Goal: Task Accomplishment & Management: Manage account settings

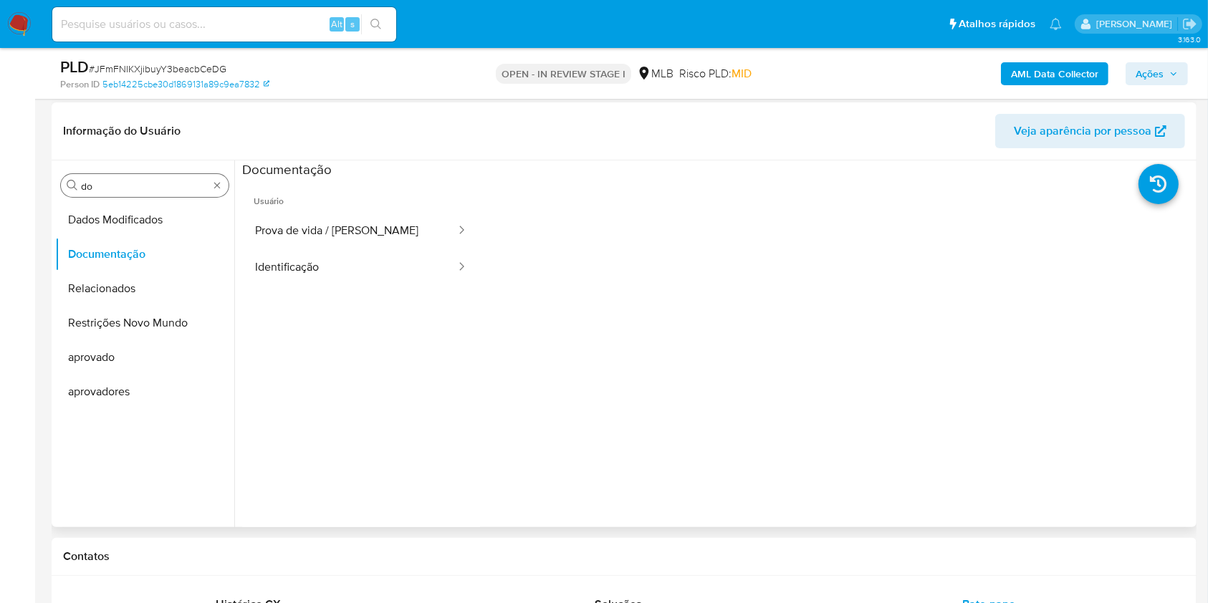
scroll to position [287, 0]
click at [105, 185] on input "do" at bounding box center [145, 186] width 128 height 13
click at [106, 186] on input "do" at bounding box center [145, 186] width 128 height 13
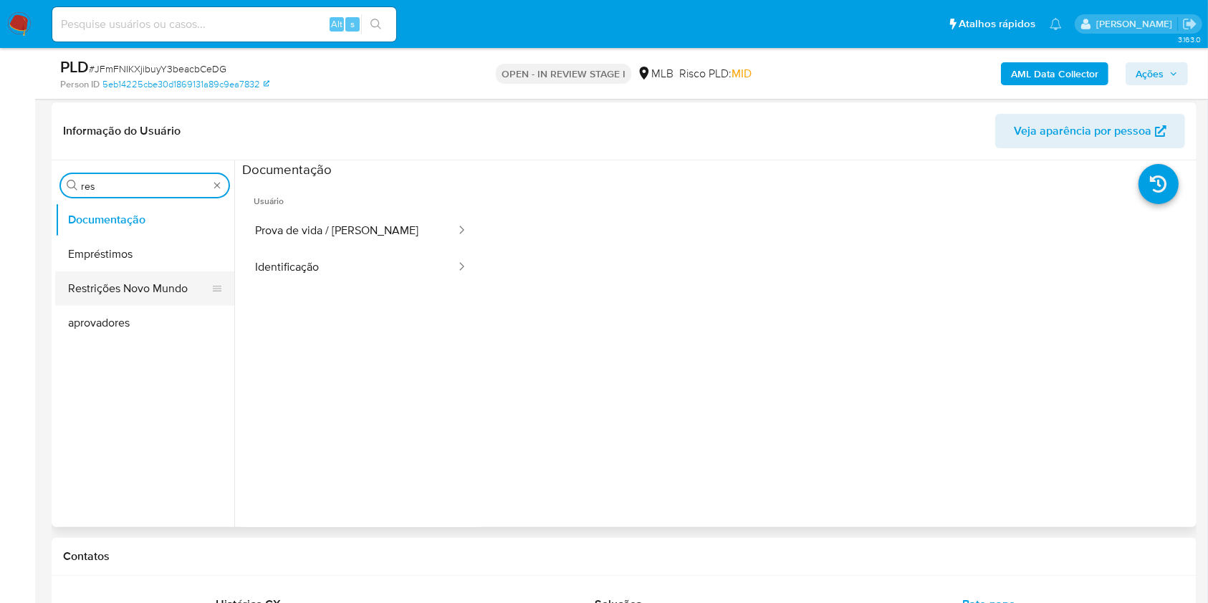
type input "res"
click at [92, 282] on button "Restrições Novo Mundo" at bounding box center [139, 289] width 168 height 34
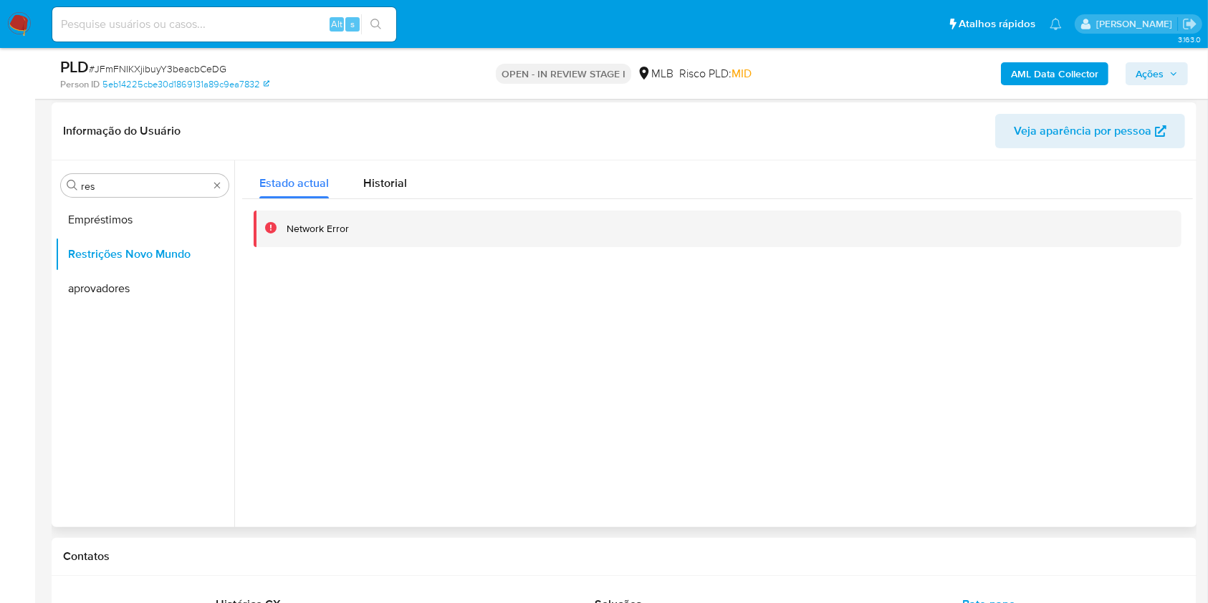
click at [388, 202] on div "Network Error" at bounding box center [717, 228] width 951 height 59
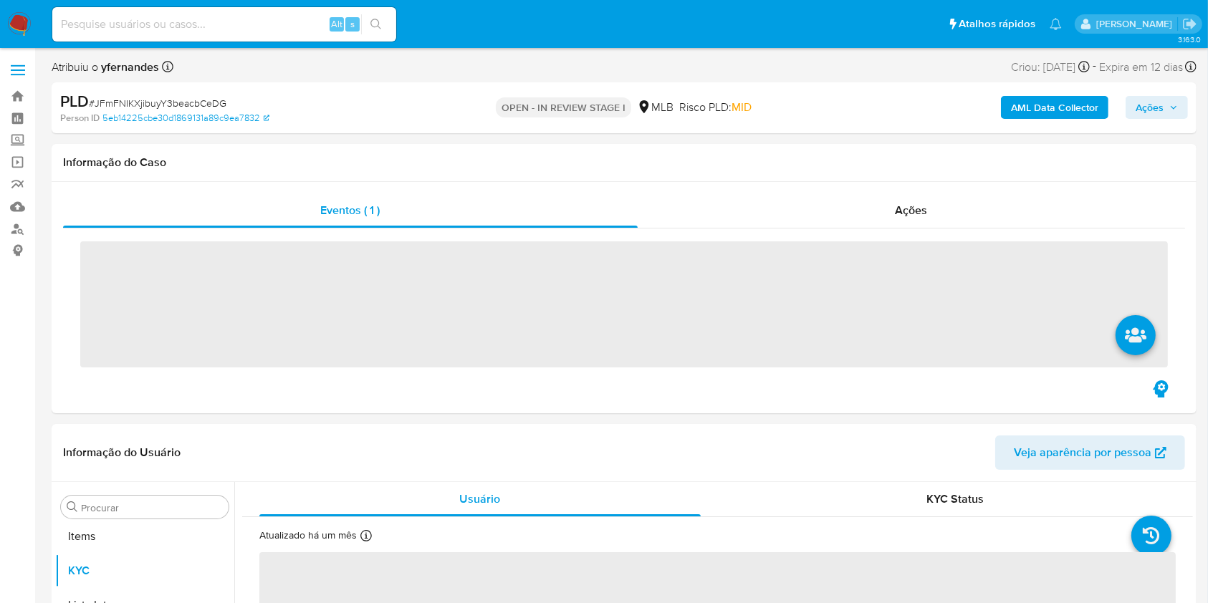
scroll to position [777, 0]
select select "10"
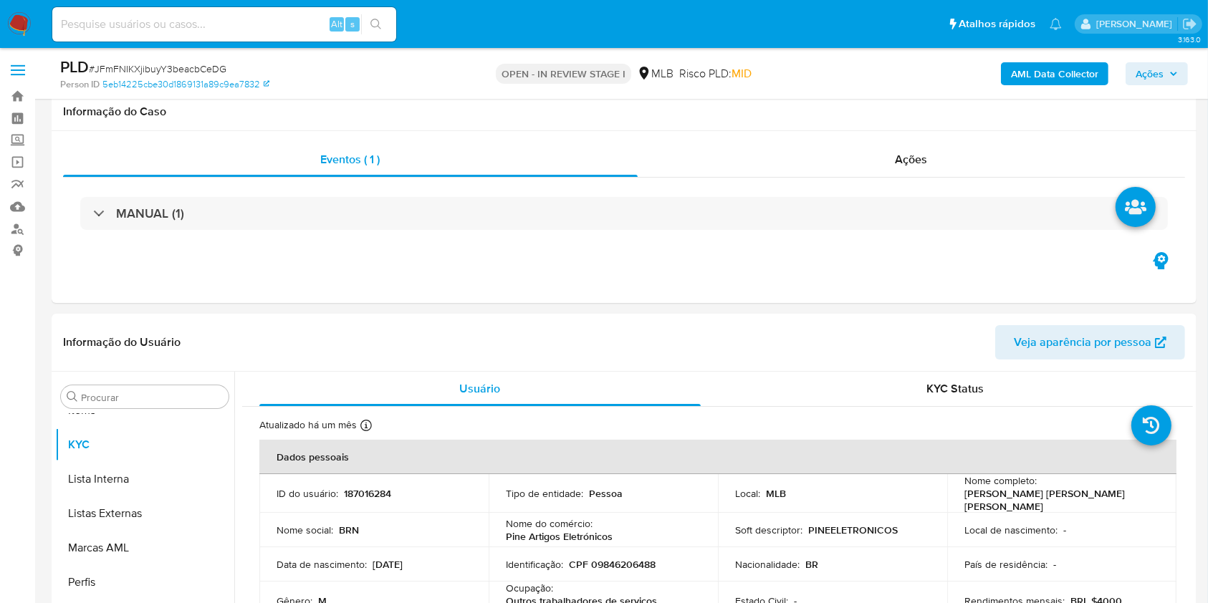
scroll to position [287, 0]
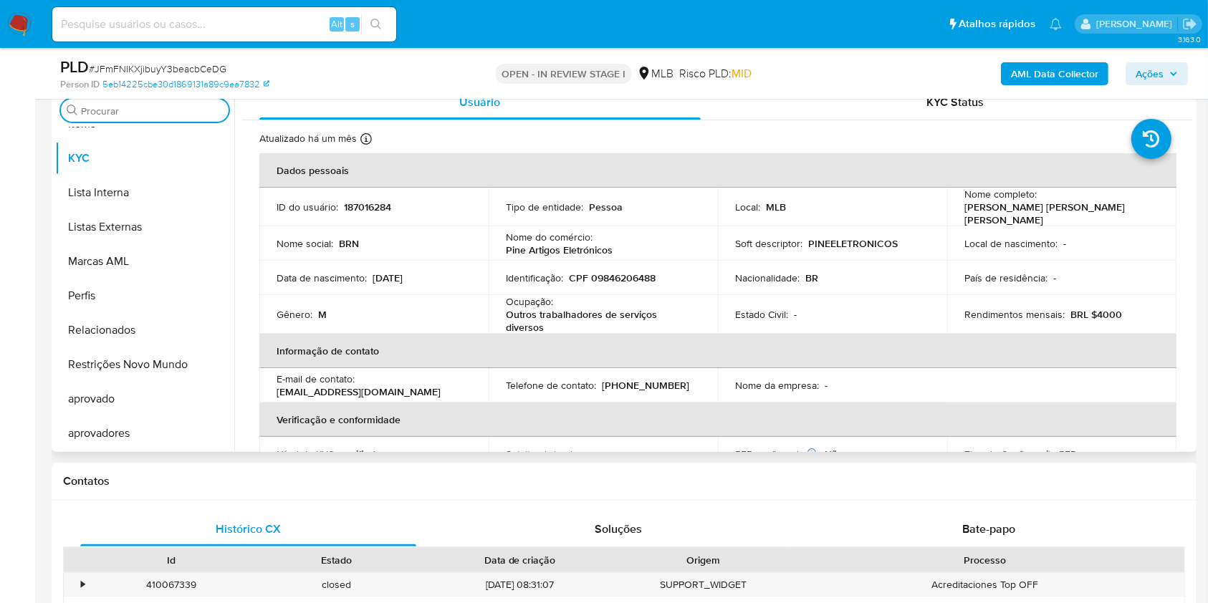
click at [105, 112] on input "Procurar" at bounding box center [152, 111] width 142 height 13
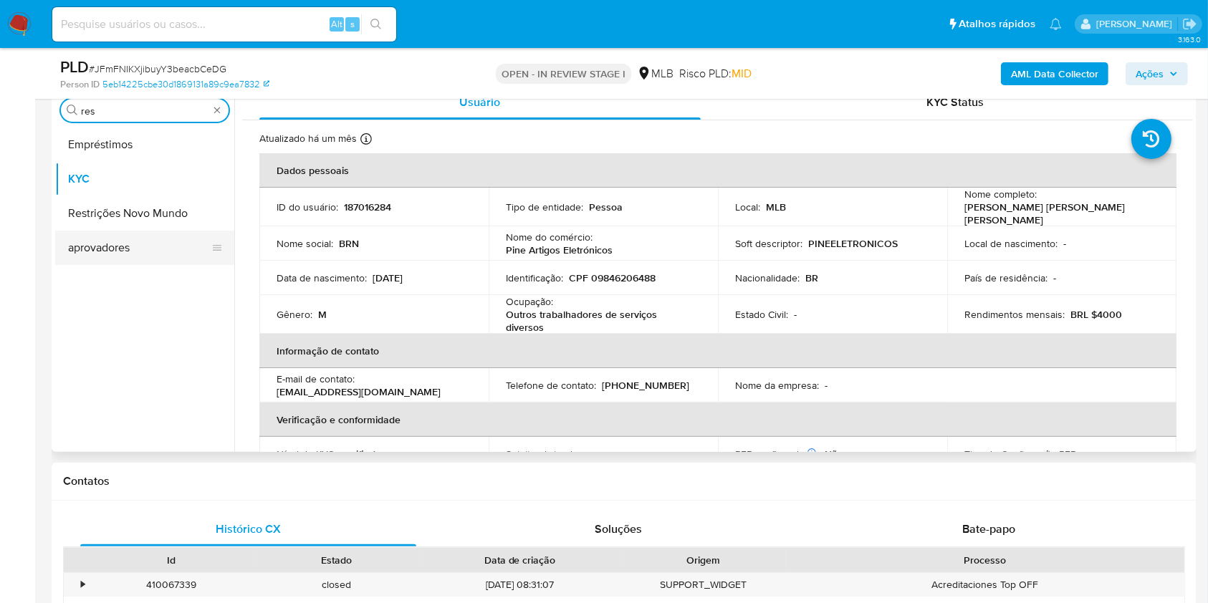
type input "res"
click at [85, 231] on button "aprovadores" at bounding box center [139, 248] width 168 height 34
click at [75, 218] on button "Restrições Novo Mundo" at bounding box center [144, 213] width 179 height 34
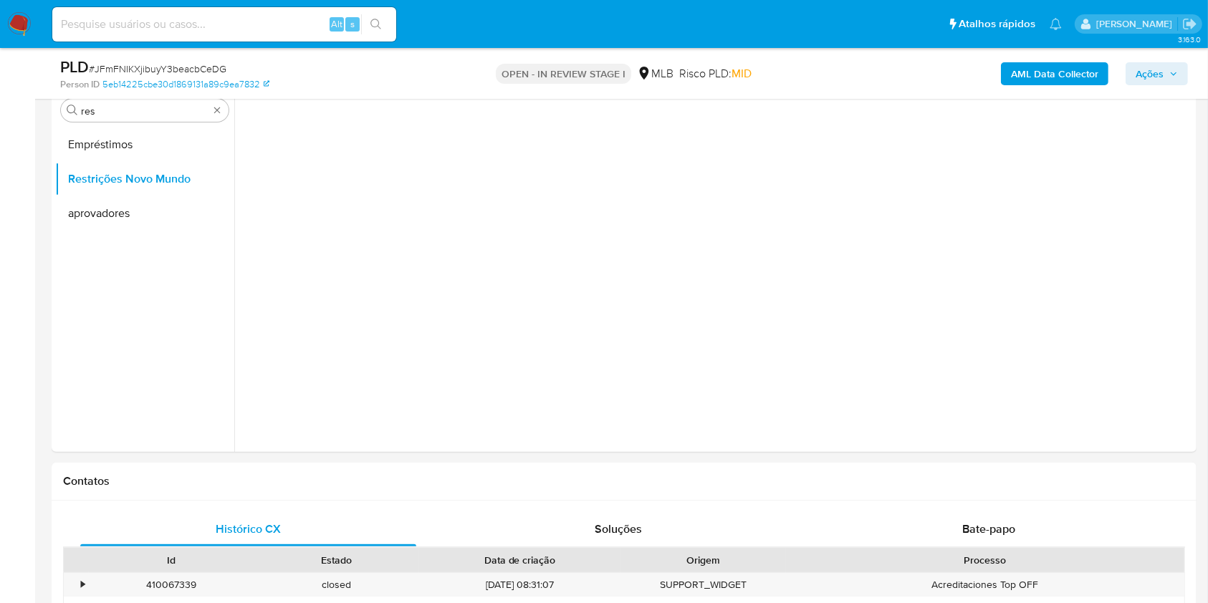
scroll to position [191, 0]
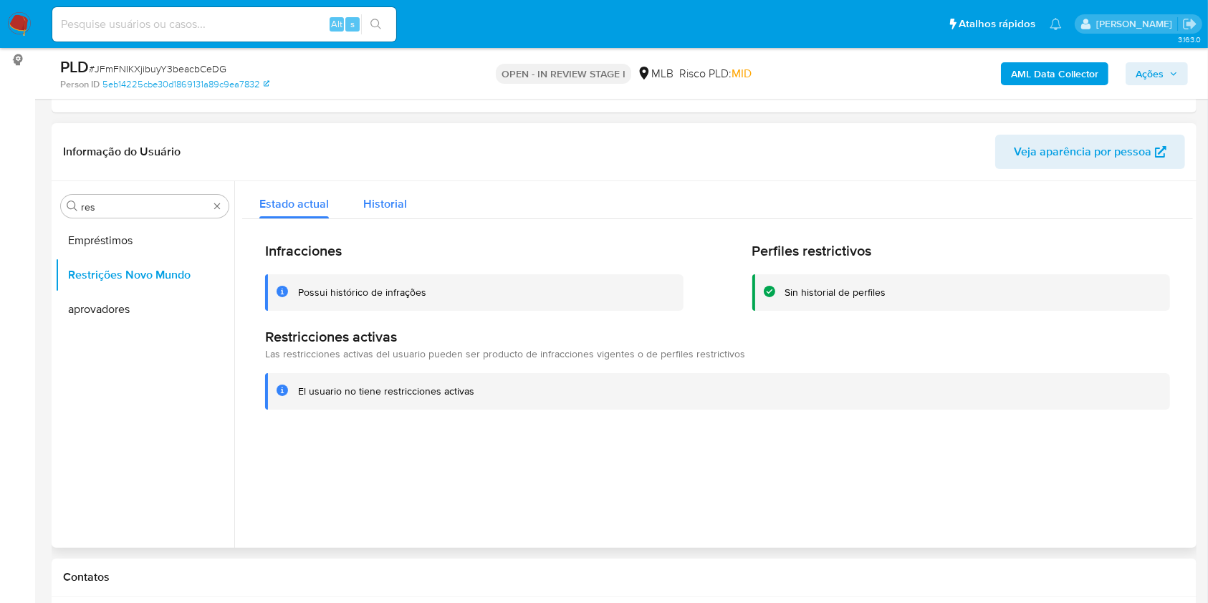
click at [379, 204] on span "Historial" at bounding box center [385, 204] width 44 height 16
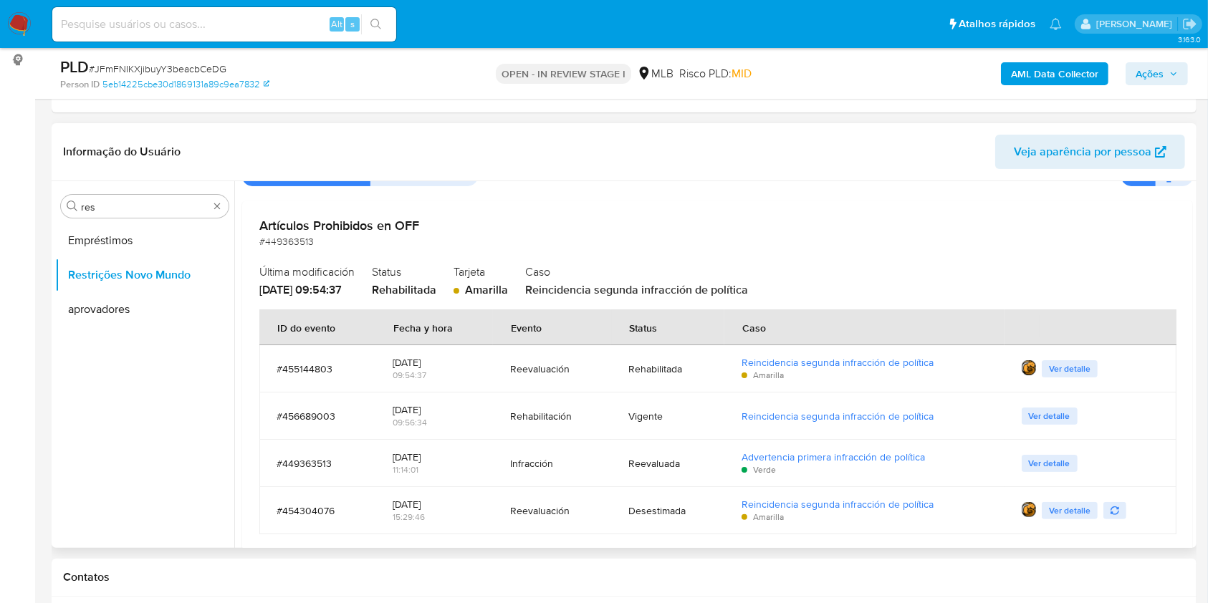
scroll to position [99, 0]
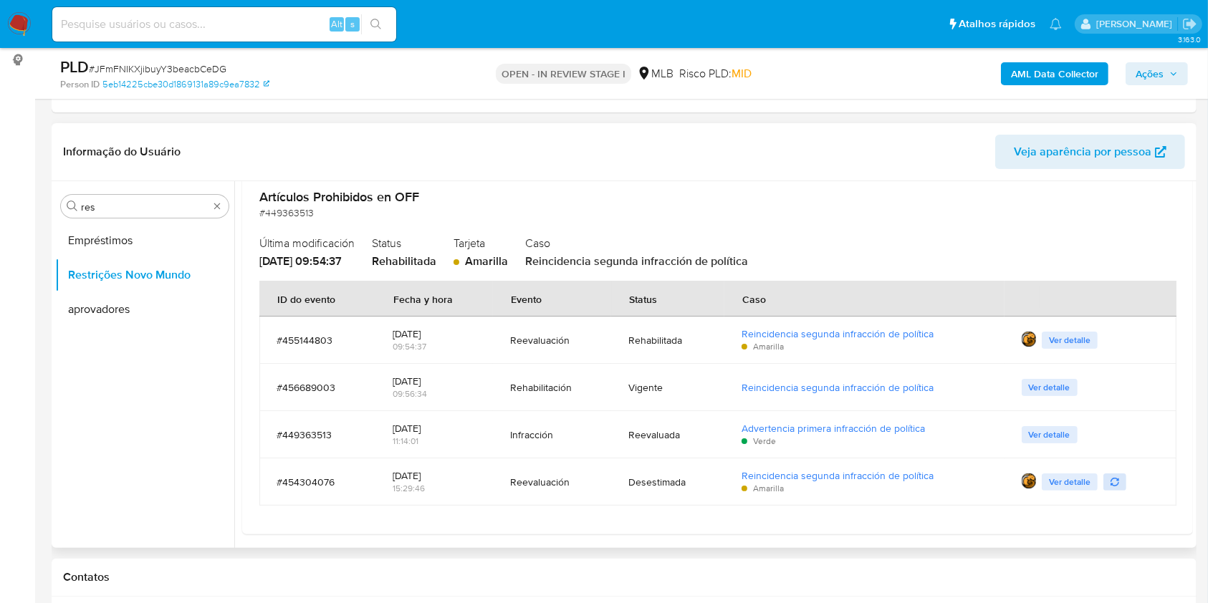
click at [1110, 478] on icon "button" at bounding box center [1114, 482] width 9 height 9
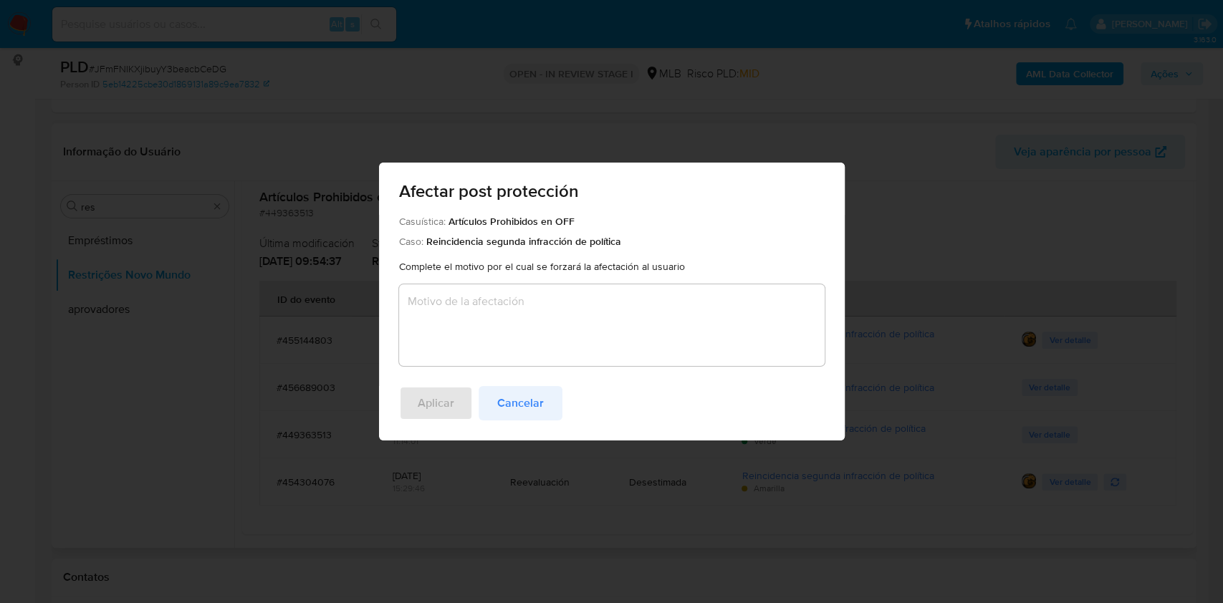
click at [519, 408] on span "Cancelar" at bounding box center [520, 404] width 47 height 32
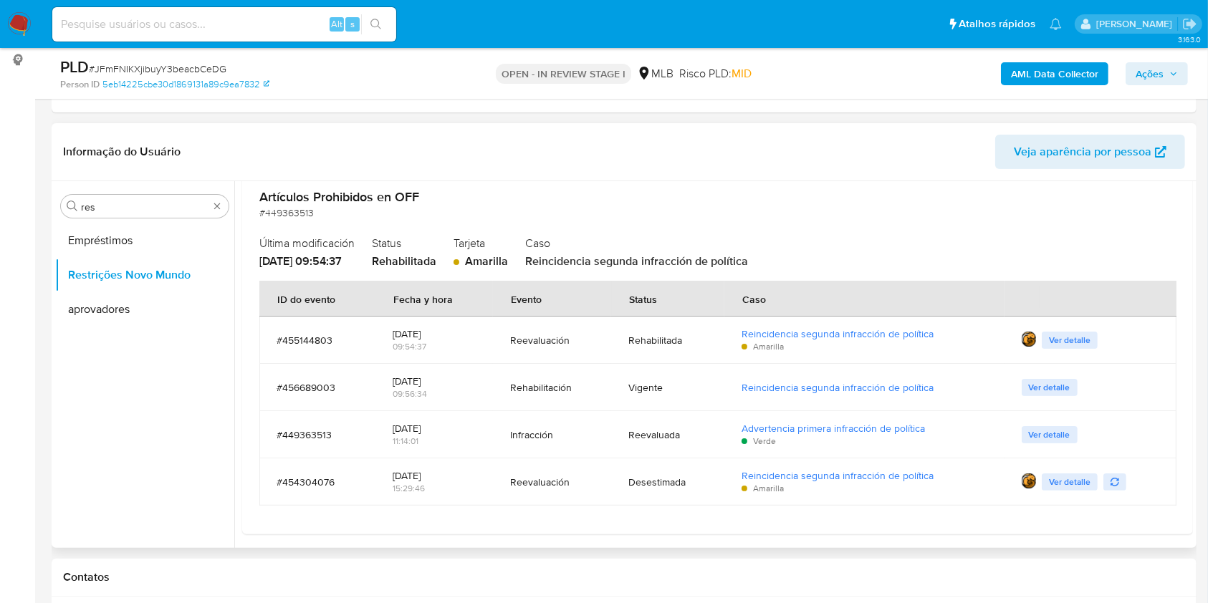
click at [1045, 385] on span "Ver detalle" at bounding box center [1050, 387] width 42 height 14
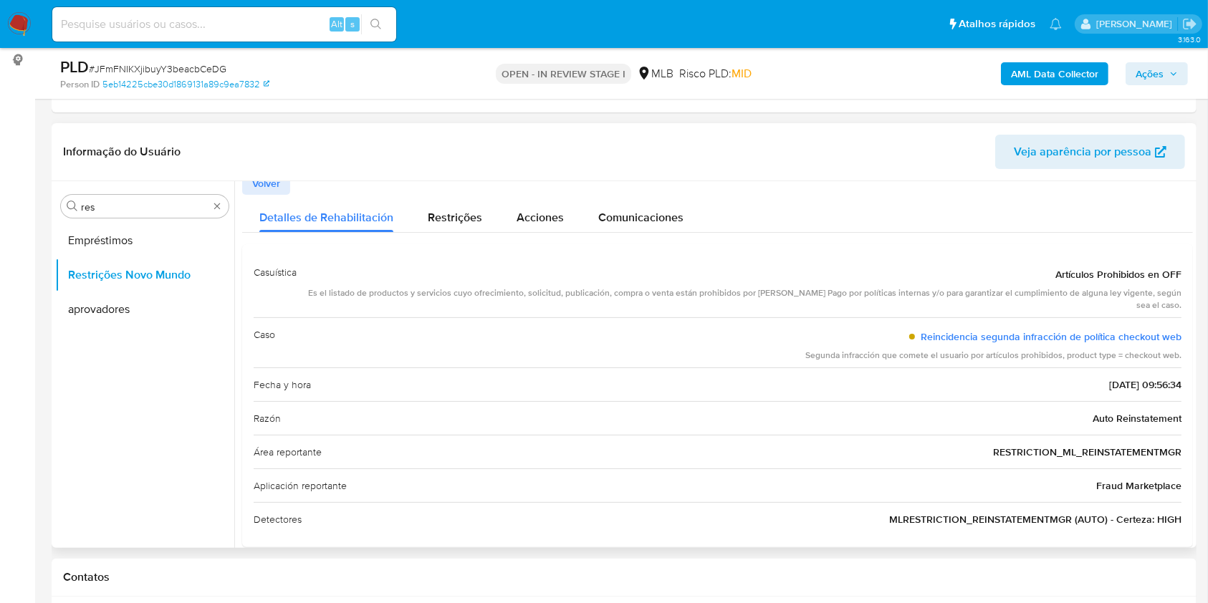
scroll to position [0, 0]
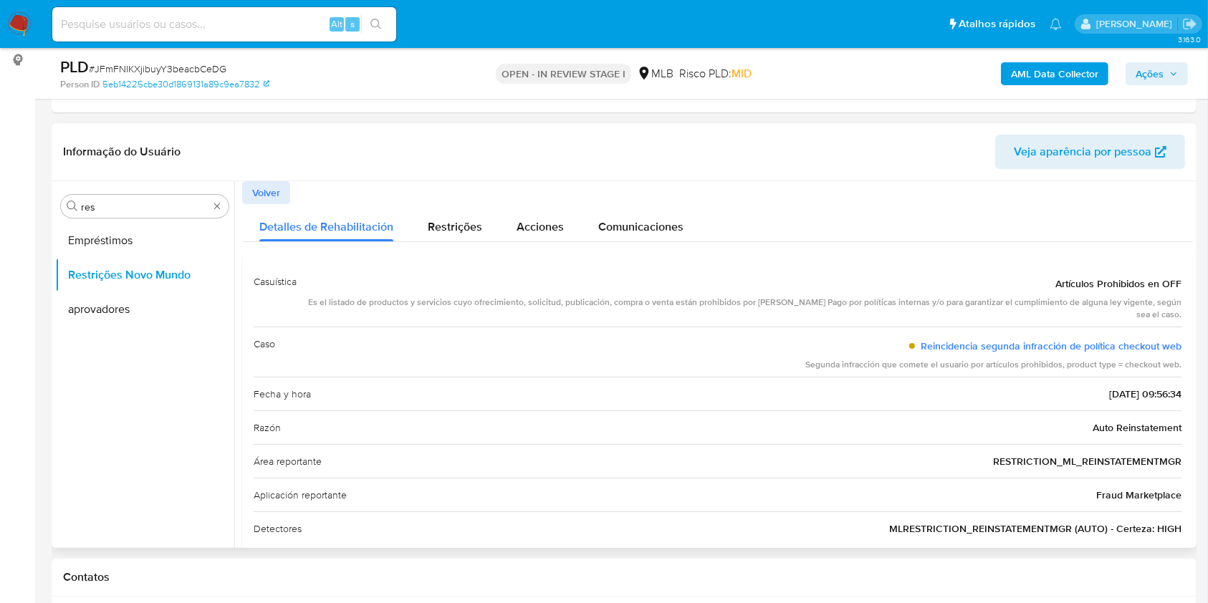
click at [264, 186] on span "Volver" at bounding box center [266, 193] width 28 height 20
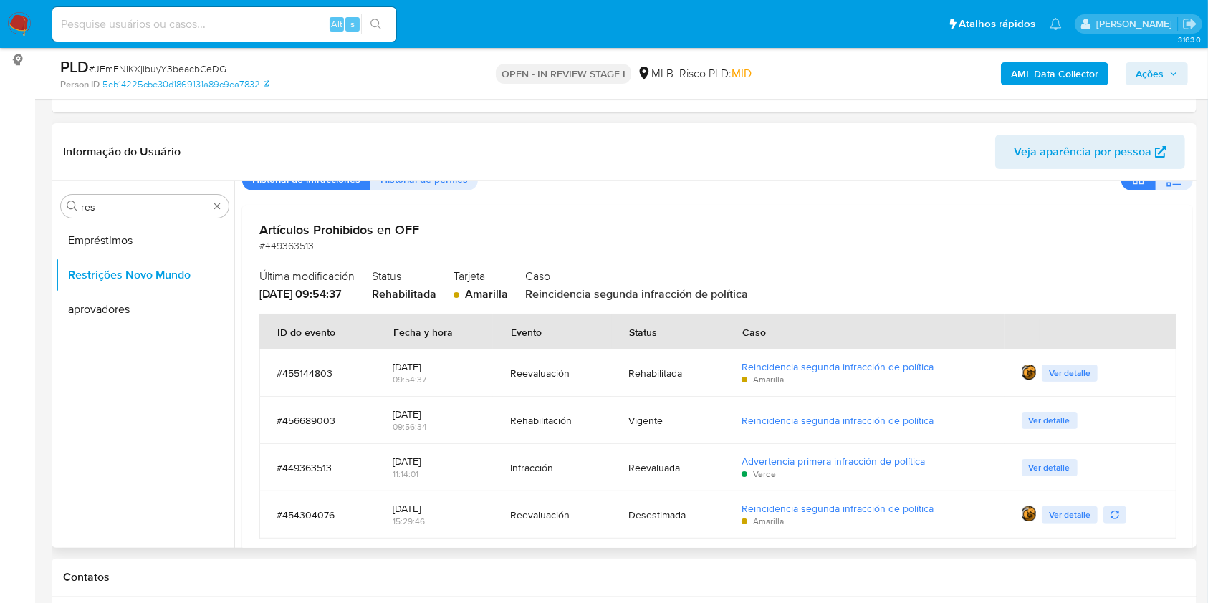
scroll to position [95, 0]
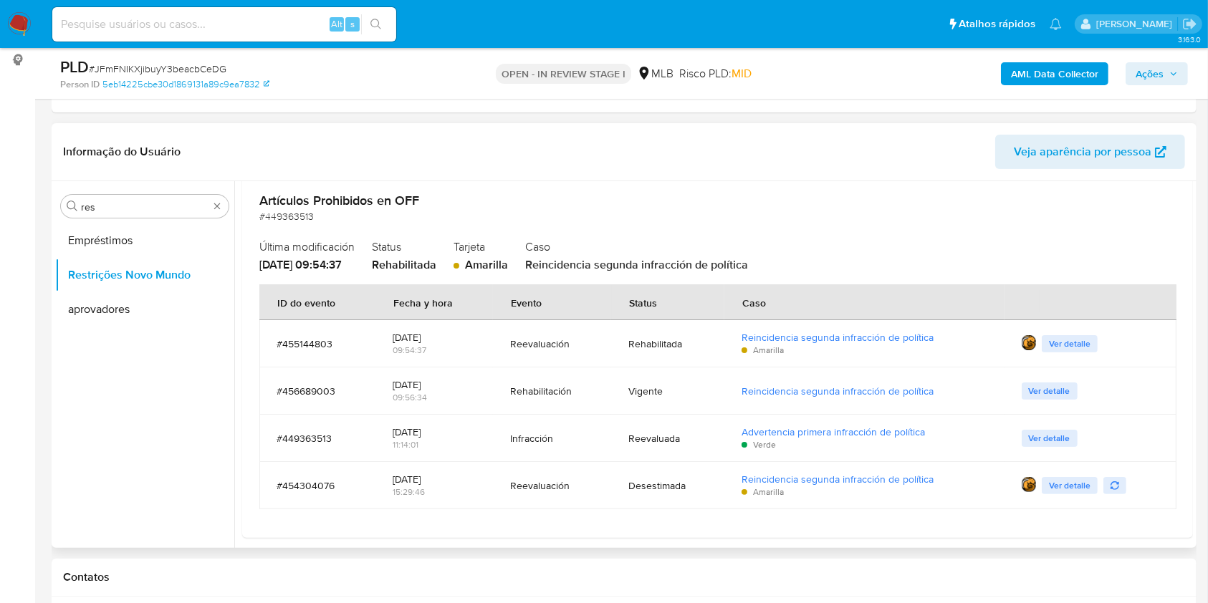
click at [1073, 347] on span "Ver detalle" at bounding box center [1070, 344] width 42 height 14
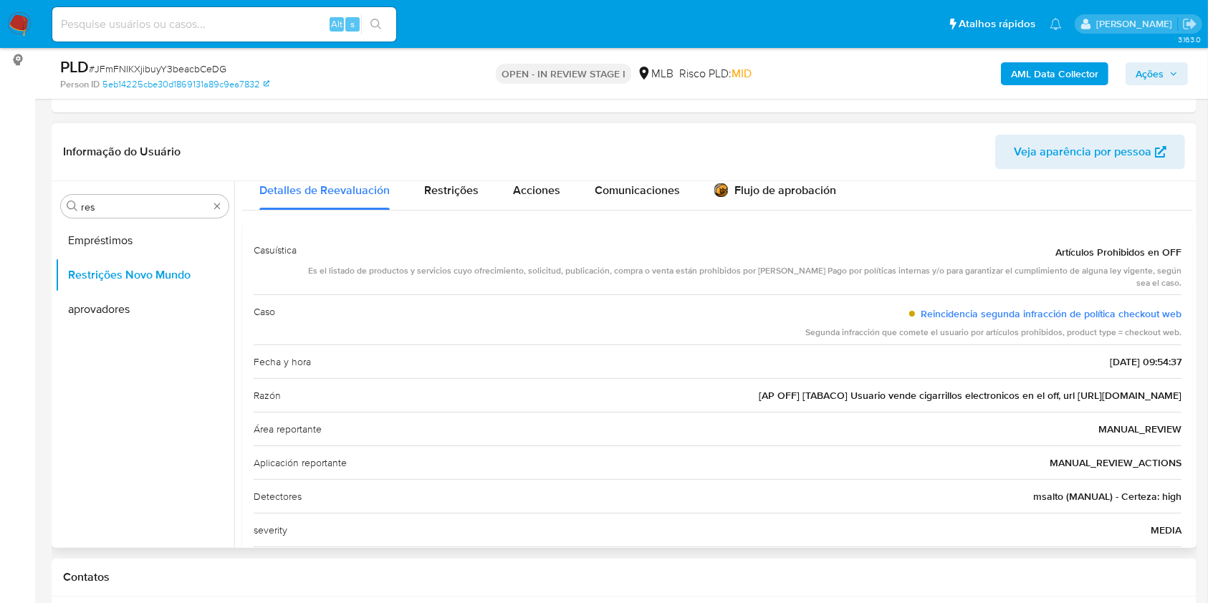
scroll to position [132, 0]
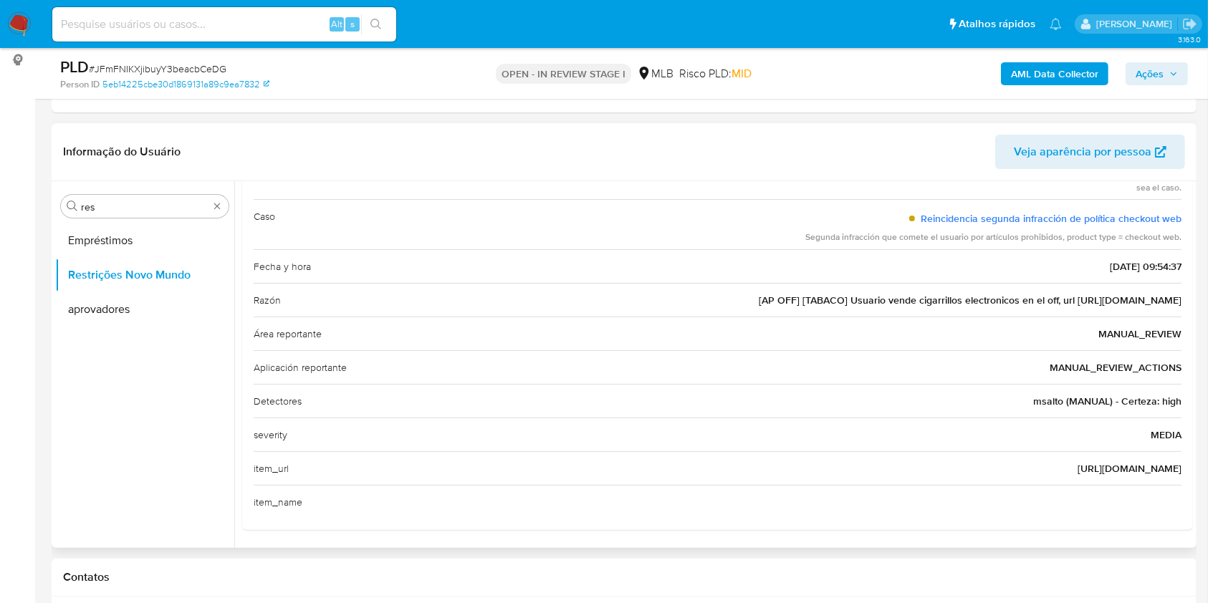
click at [1112, 464] on span "http://pineapplerec.com" at bounding box center [1129, 468] width 104 height 14
click at [706, 350] on div "Aplicación reportante MANUAL_REVIEW_ACTIONS" at bounding box center [718, 367] width 928 height 34
click at [905, 302] on span "[AP OFF] [TABACO] Usuario vende cigarrillos electronicos en el off, url http://…" at bounding box center [970, 300] width 423 height 14
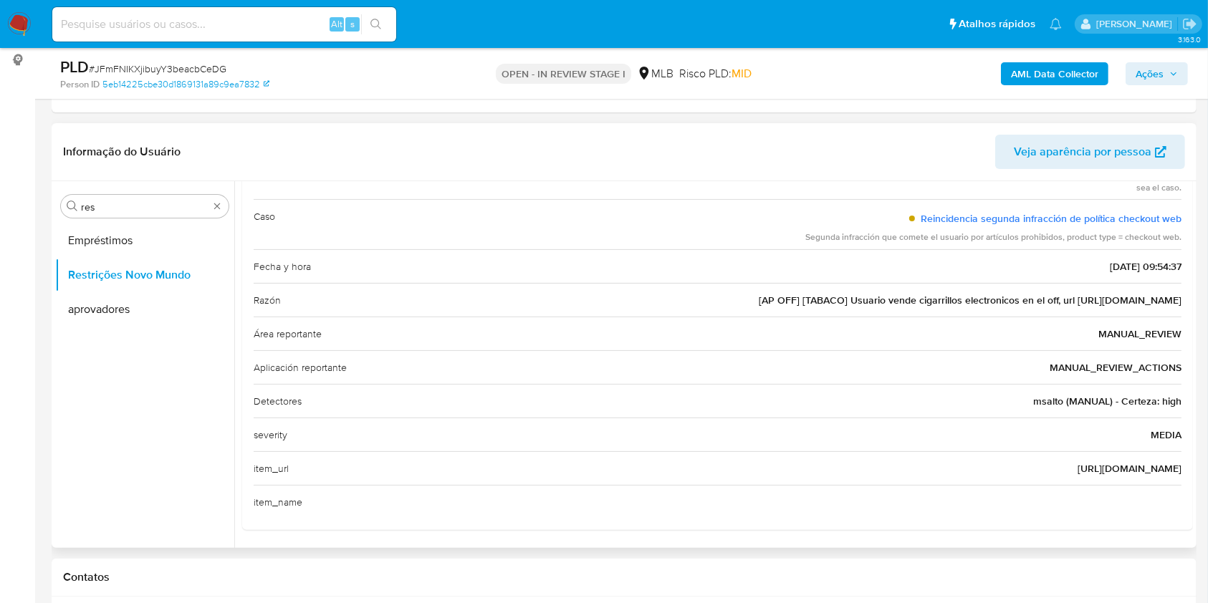
click at [905, 302] on span "[AP OFF] [TABACO] Usuario vende cigarrillos electronicos en el off, url http://…" at bounding box center [970, 300] width 423 height 14
click at [456, 265] on div "Fecha y hora 09/09/2025 - 09:54:37" at bounding box center [718, 266] width 928 height 34
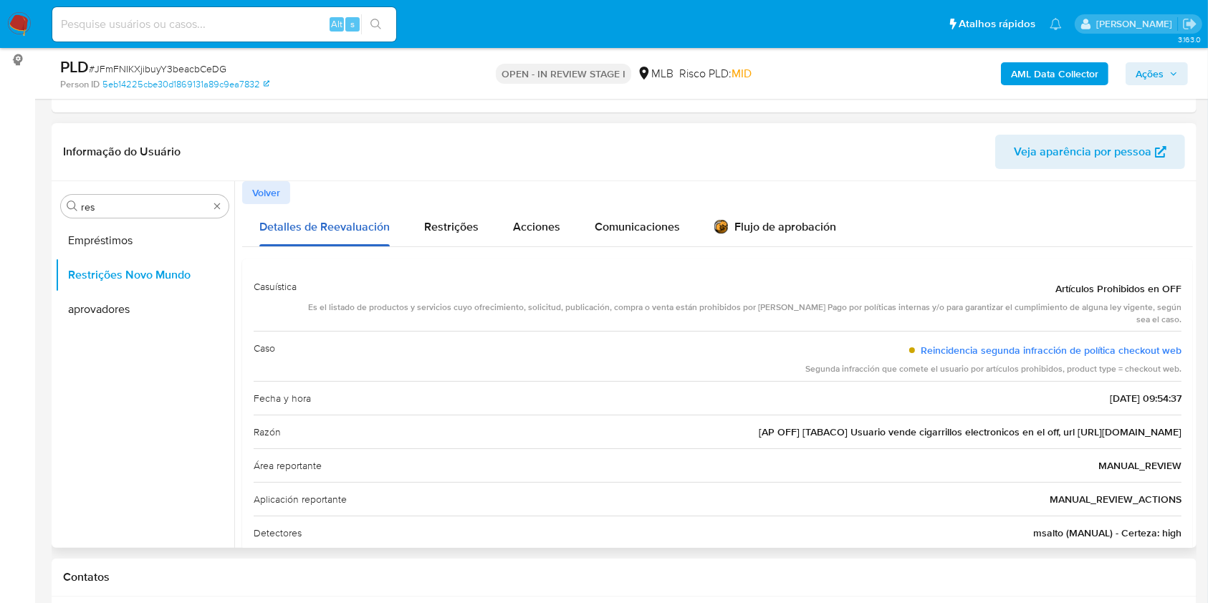
scroll to position [0, 0]
click at [275, 195] on span "Volver" at bounding box center [266, 193] width 28 height 20
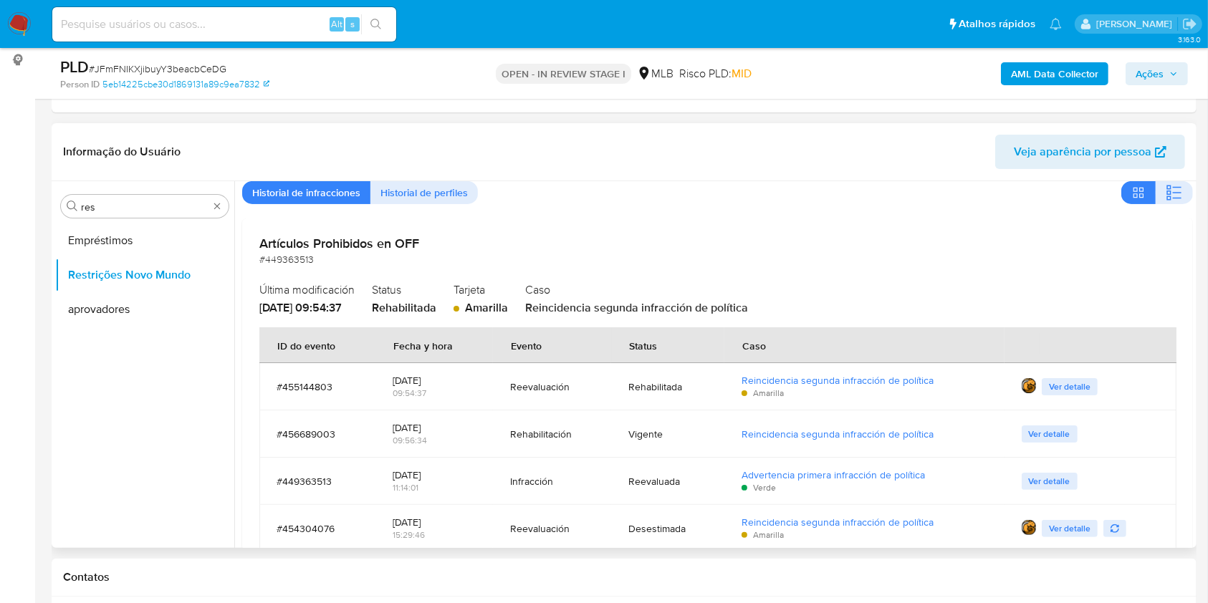
scroll to position [95, 0]
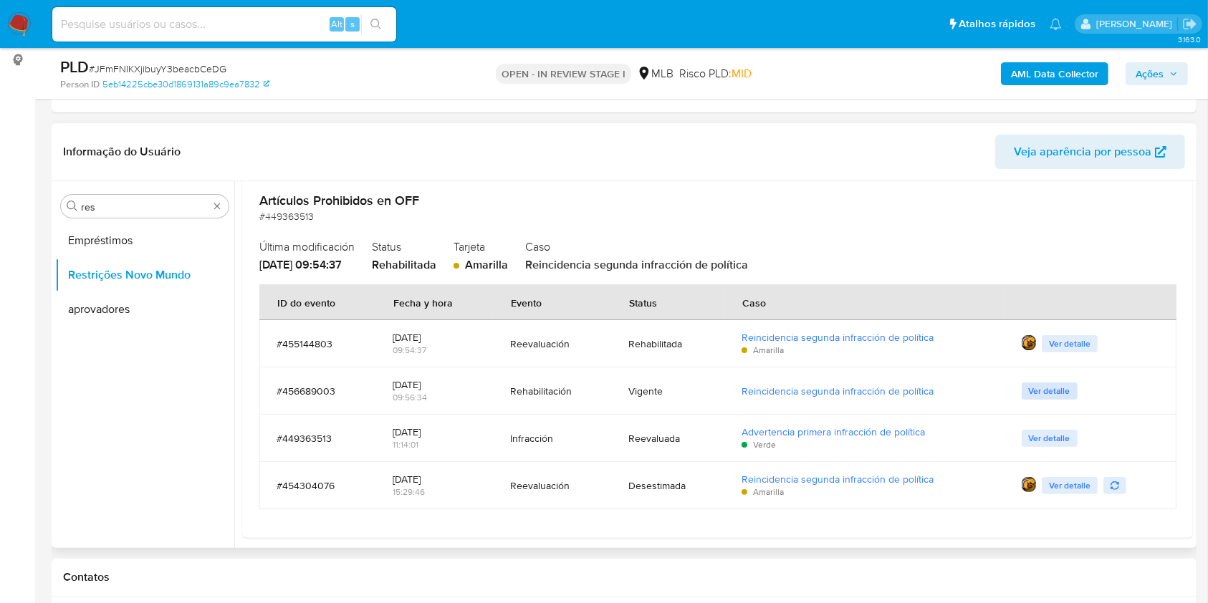
drag, startPoint x: 1012, startPoint y: 397, endPoint x: 1023, endPoint y: 393, distance: 12.2
click at [1012, 397] on td "Ver detalle" at bounding box center [1090, 391] width 173 height 47
click at [1030, 393] on span "Ver detalle" at bounding box center [1050, 391] width 42 height 14
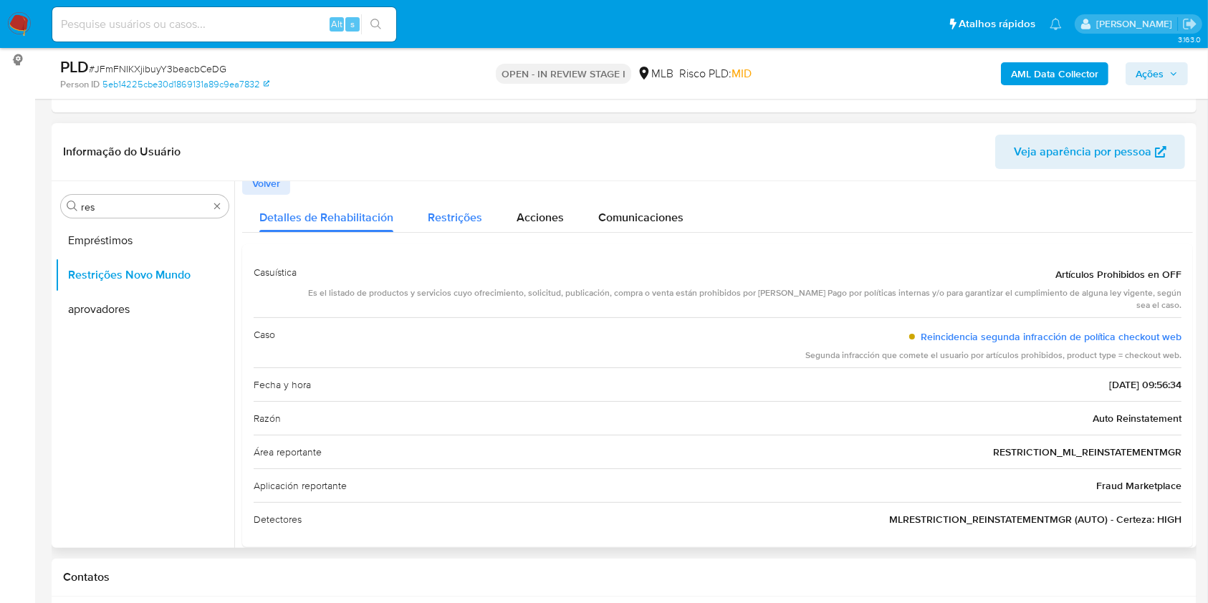
scroll to position [0, 0]
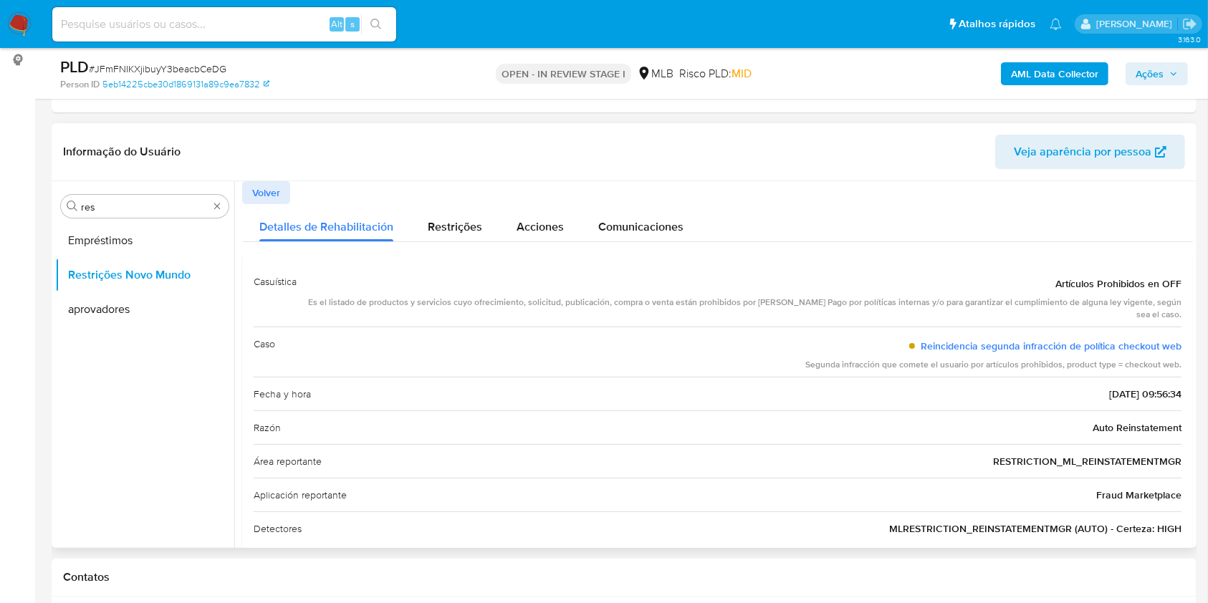
click at [269, 196] on span "Volver" at bounding box center [266, 193] width 28 height 20
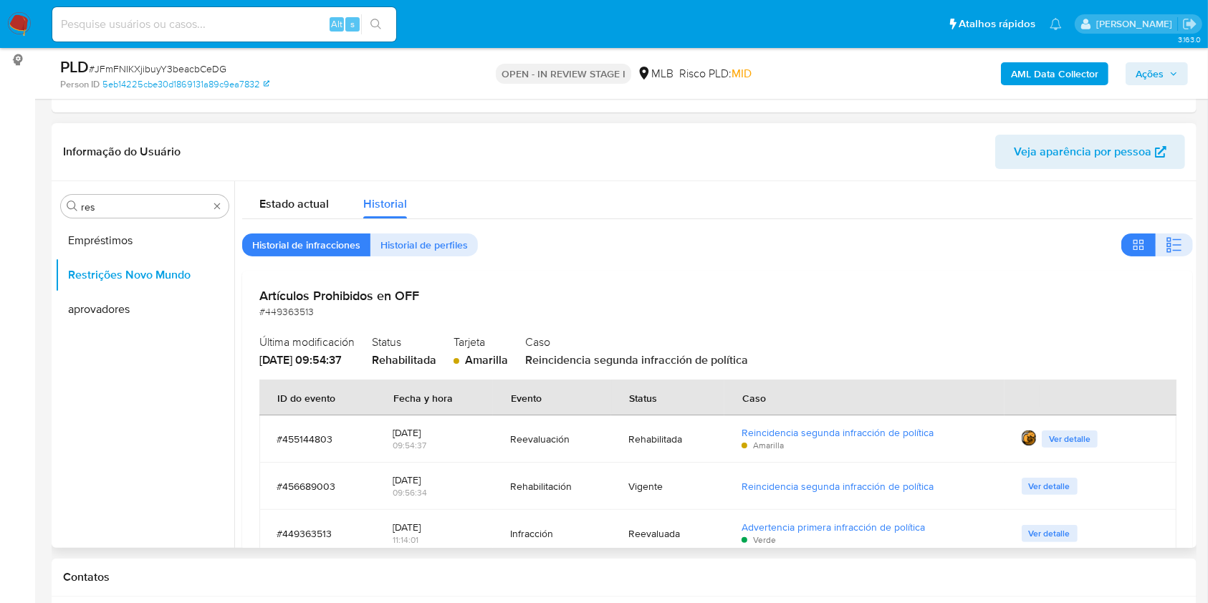
scroll to position [95, 0]
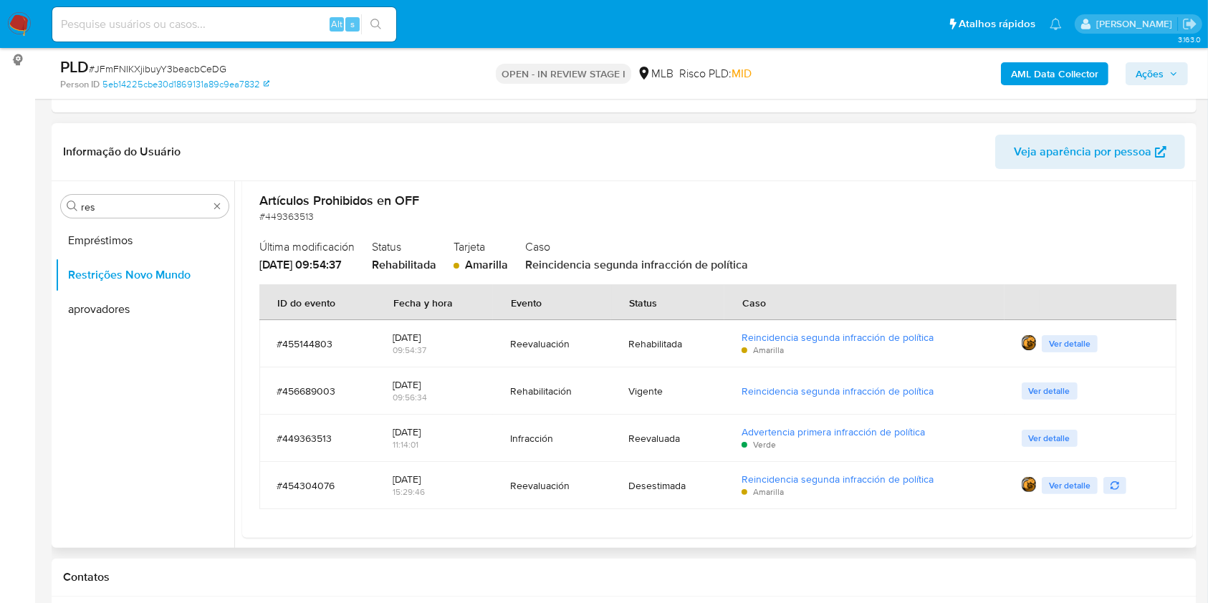
click at [1032, 441] on span "Ver detalle" at bounding box center [1050, 438] width 42 height 14
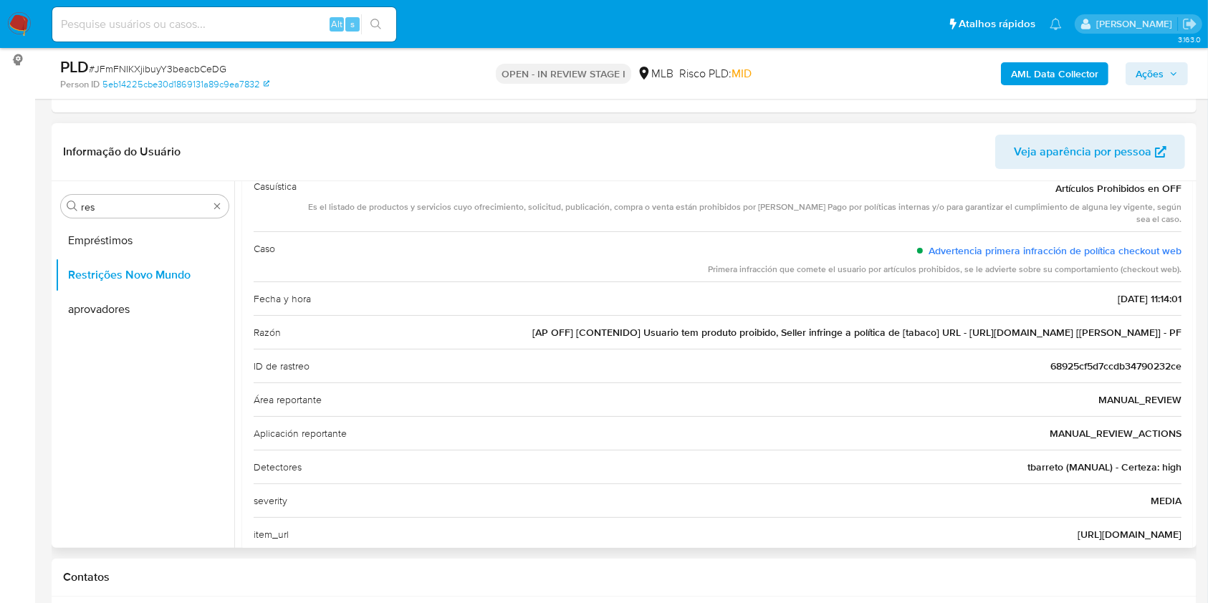
click at [721, 338] on div "Razón [AP OFF] [CONTENIDO] Usuario tem produto proibido, Seller infringe a polí…" at bounding box center [718, 332] width 928 height 34
click at [602, 357] on div "ID de rastreo 68925cf5d7ccdb34790232ce" at bounding box center [718, 366] width 928 height 34
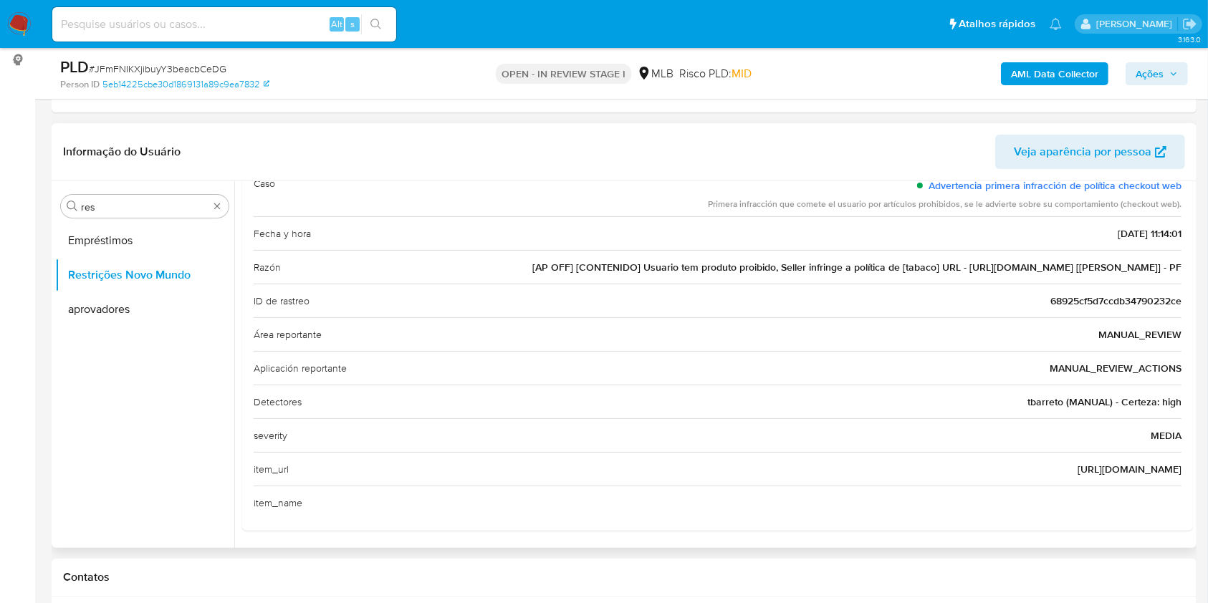
scroll to position [65, 0]
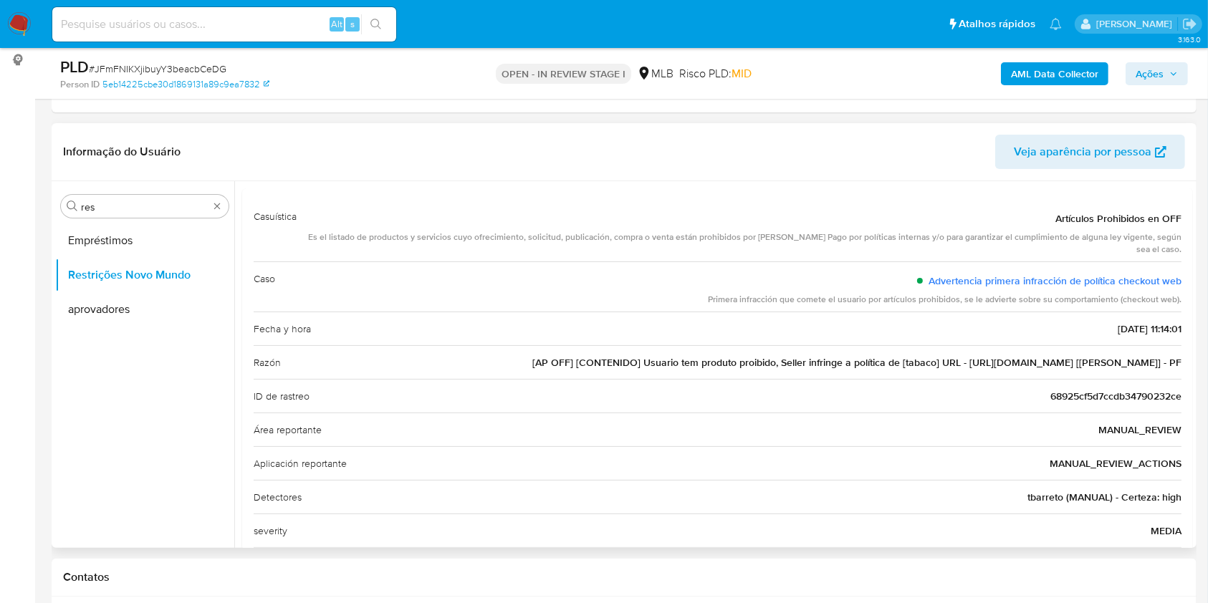
click at [268, 221] on h3 "Casuística" at bounding box center [275, 231] width 43 height 50
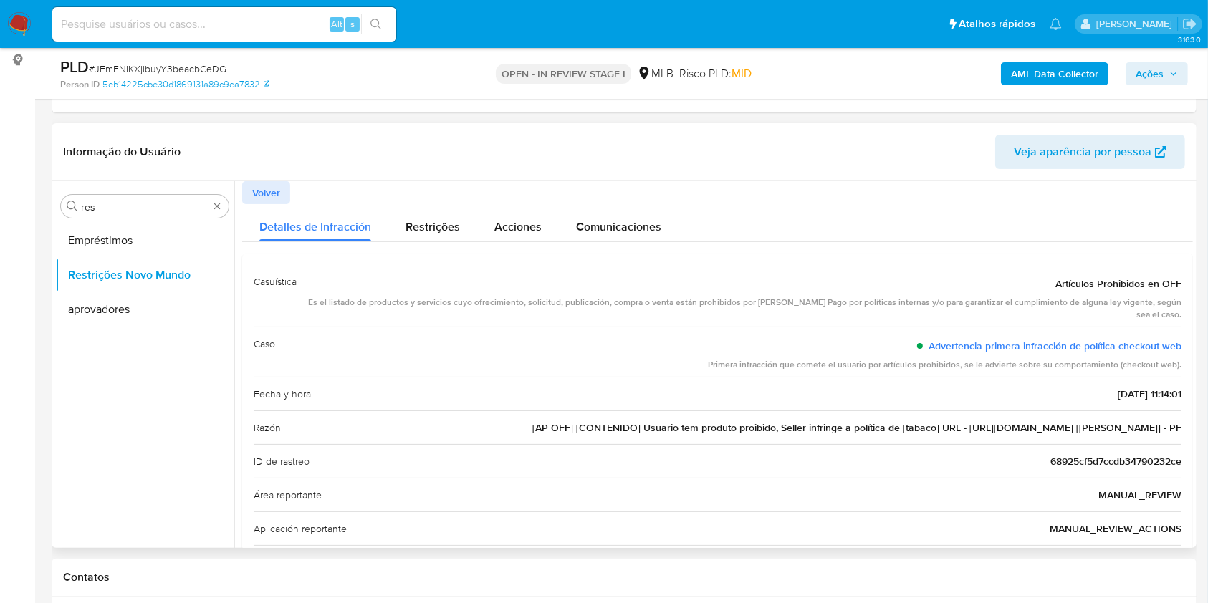
click at [277, 202] on span "Volver" at bounding box center [266, 193] width 28 height 20
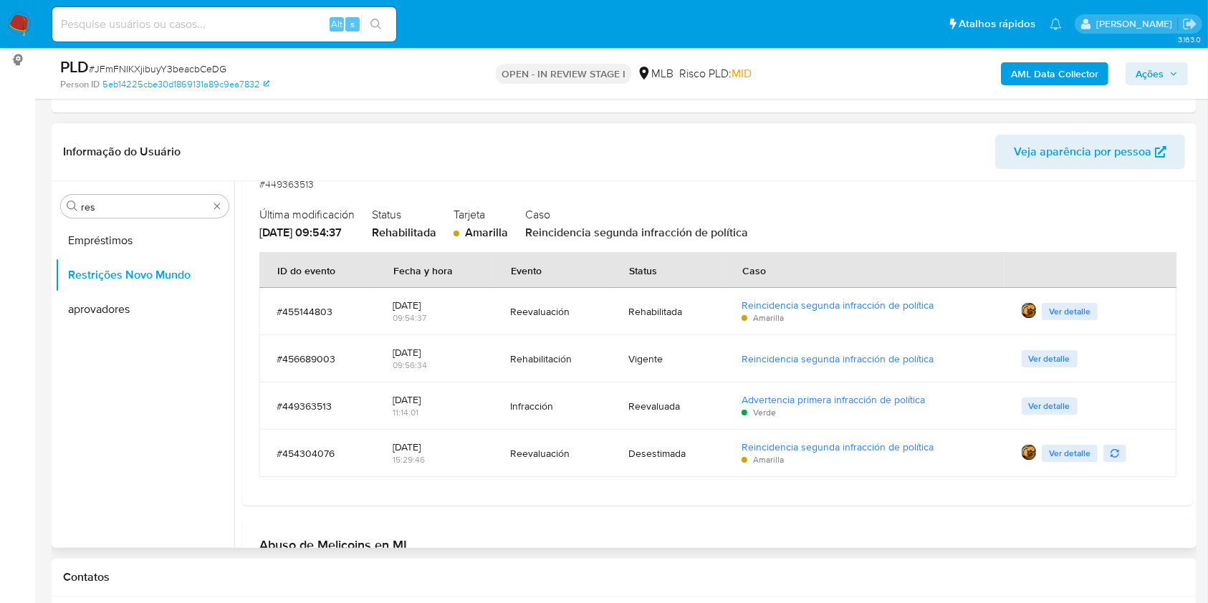
scroll to position [287, 0]
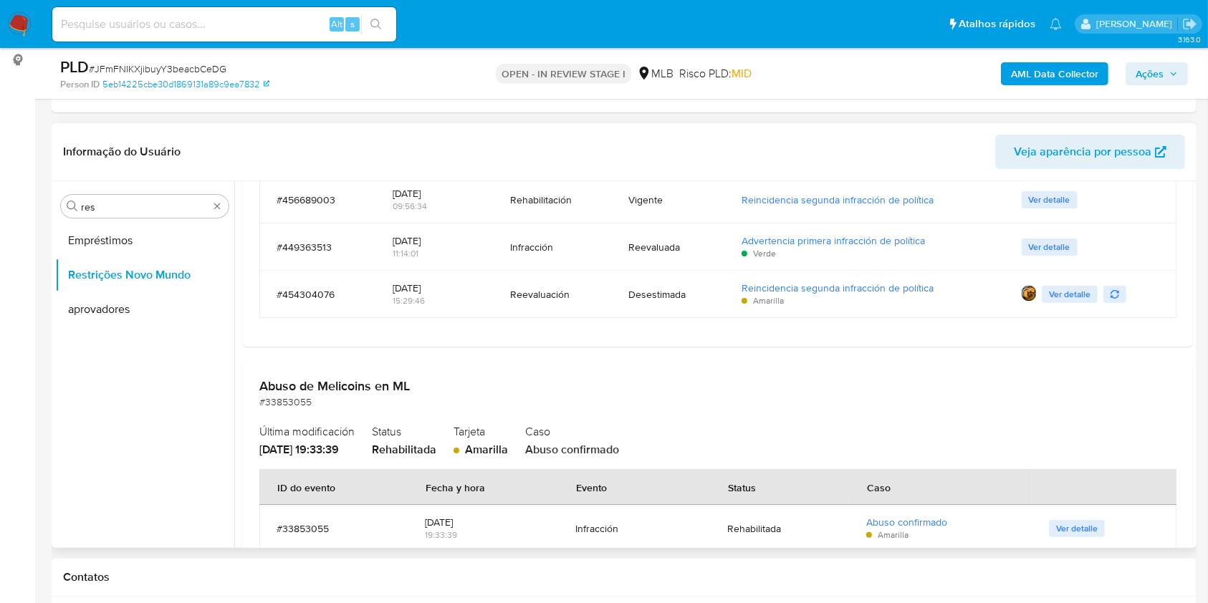
click at [1057, 294] on span "Ver detalle" at bounding box center [1070, 294] width 42 height 14
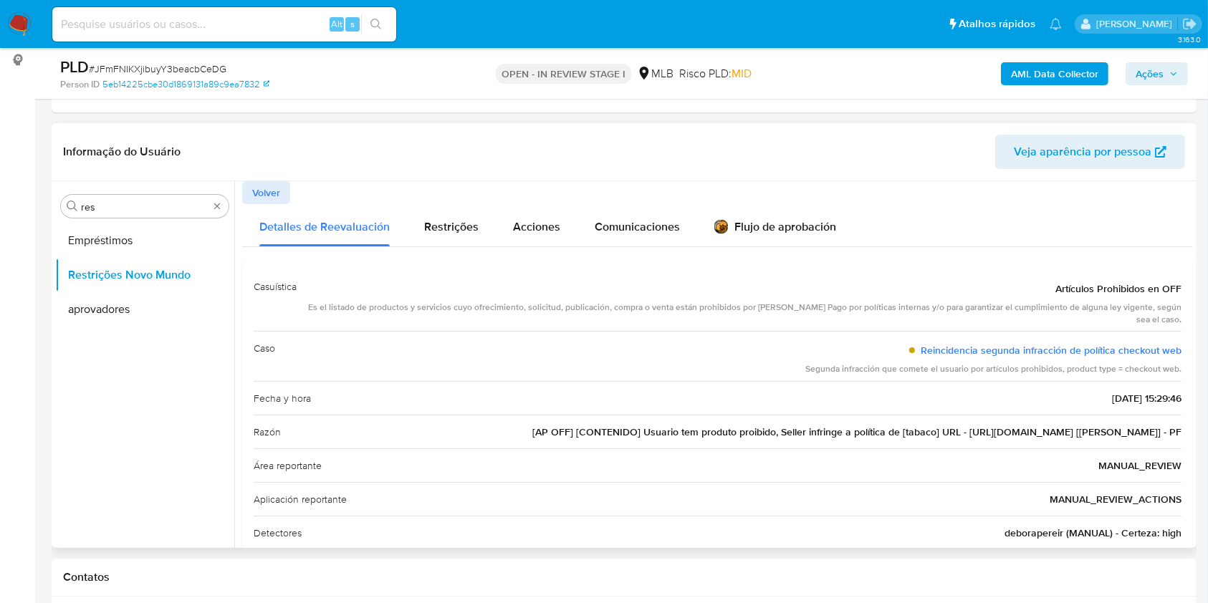
scroll to position [95, 0]
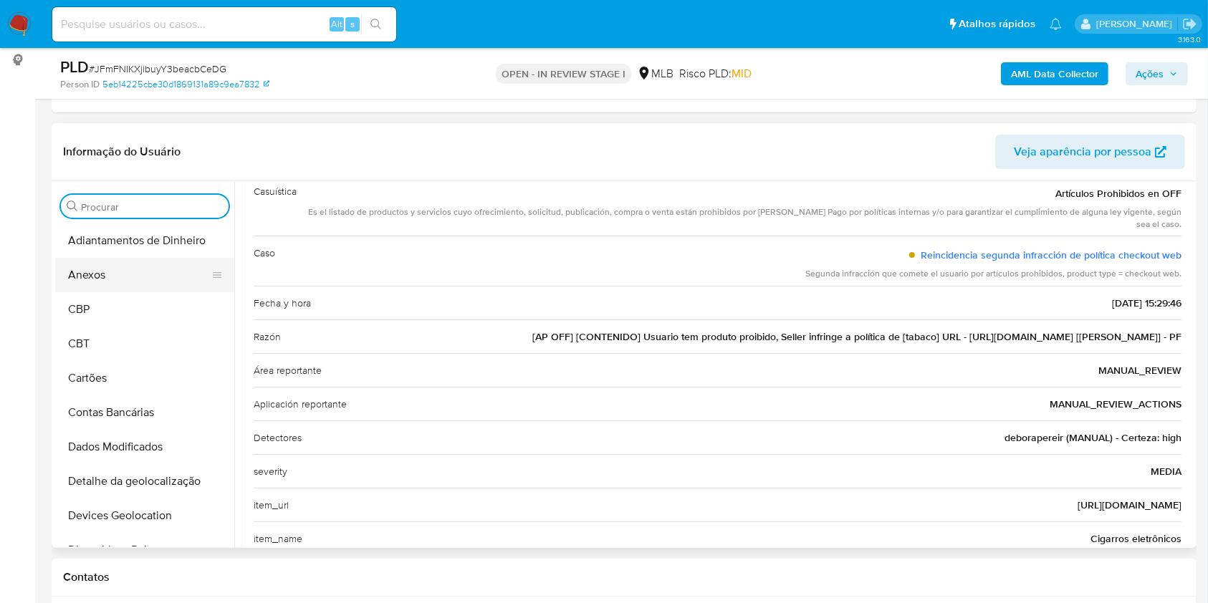
click at [90, 267] on button "Anexos" at bounding box center [139, 275] width 168 height 34
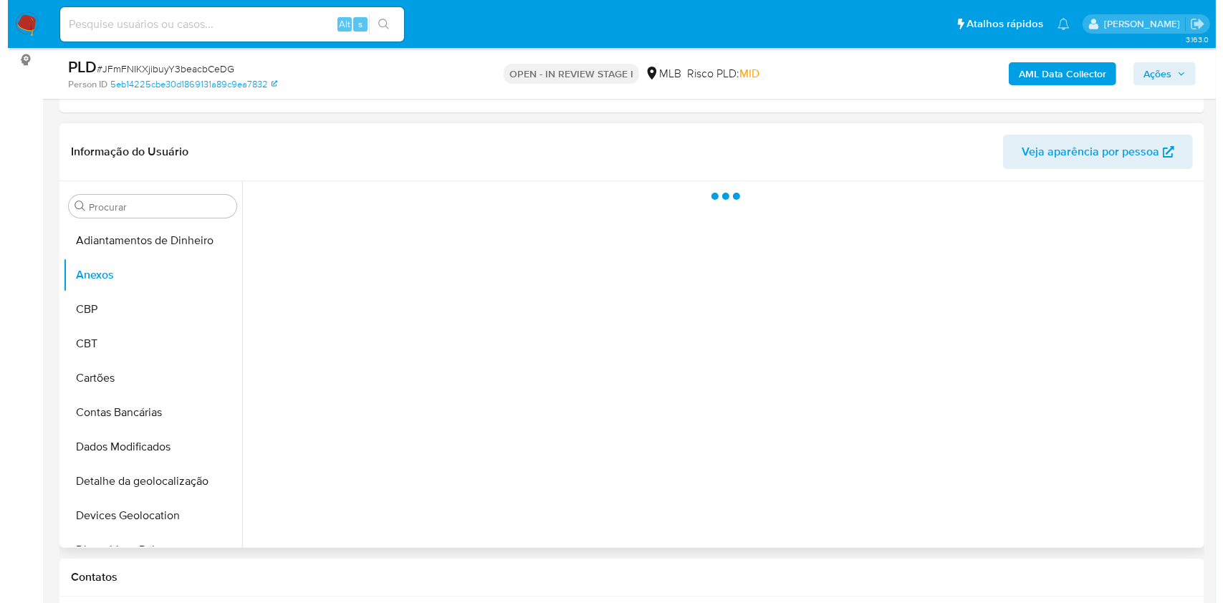
scroll to position [0, 0]
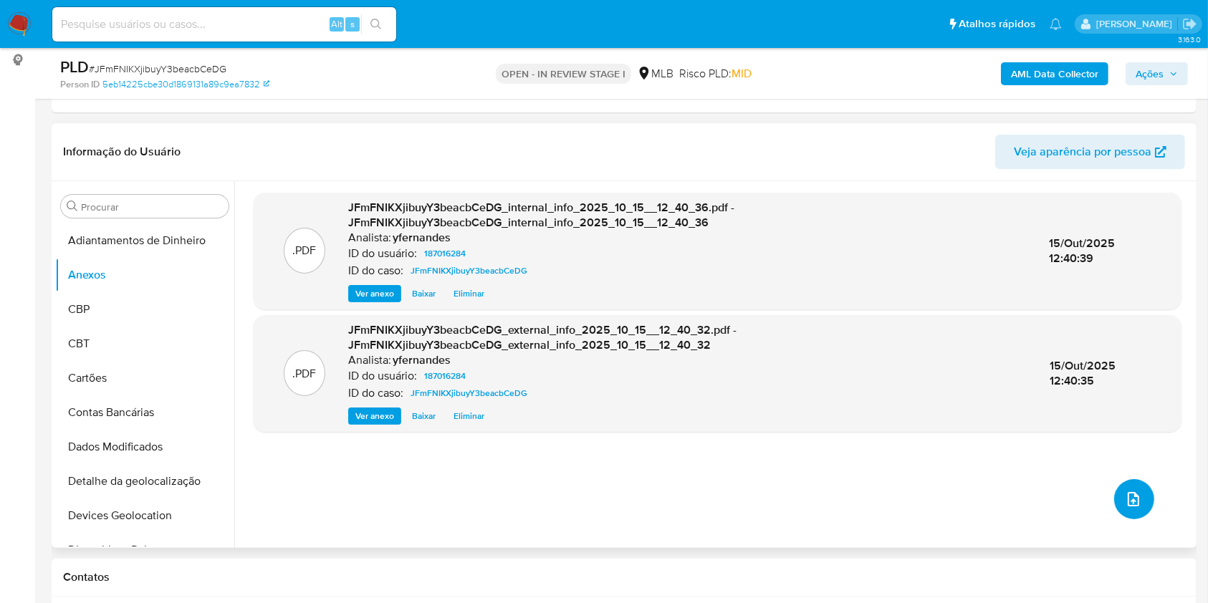
click at [1129, 494] on icon "upload-file" at bounding box center [1133, 499] width 17 height 17
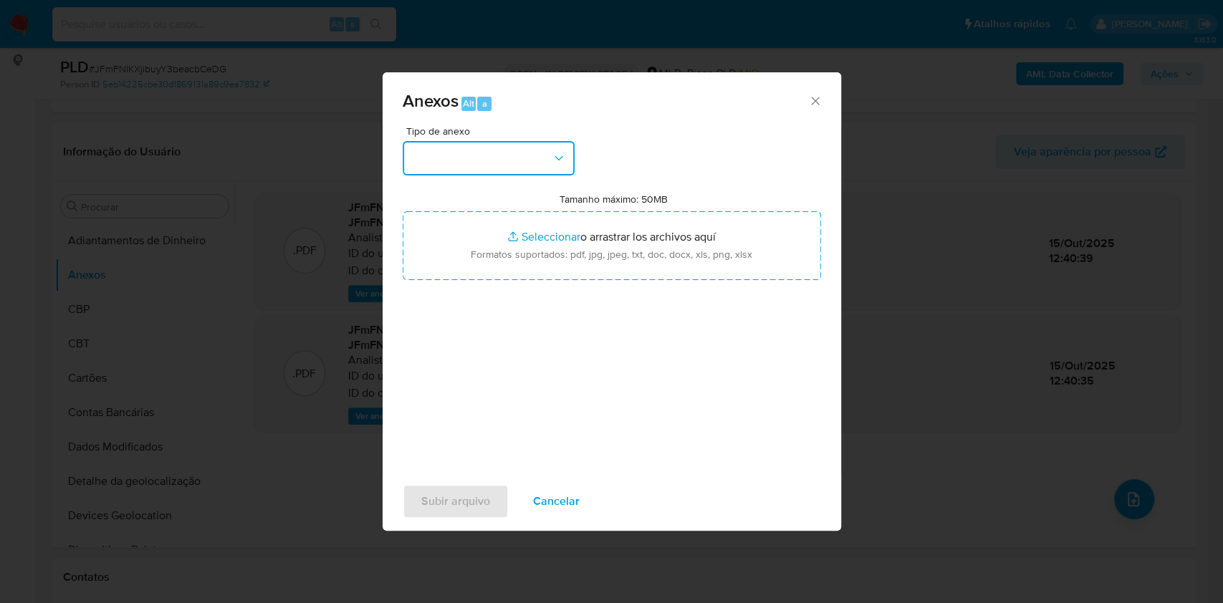
click at [430, 161] on button "button" at bounding box center [489, 158] width 172 height 34
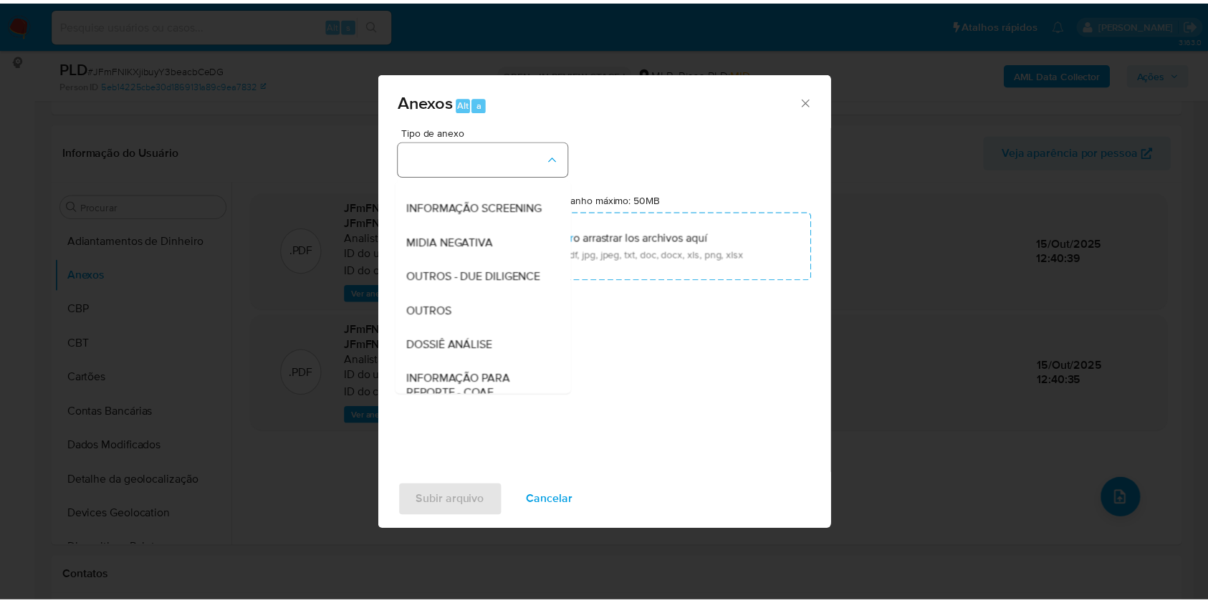
scroll to position [220, 0]
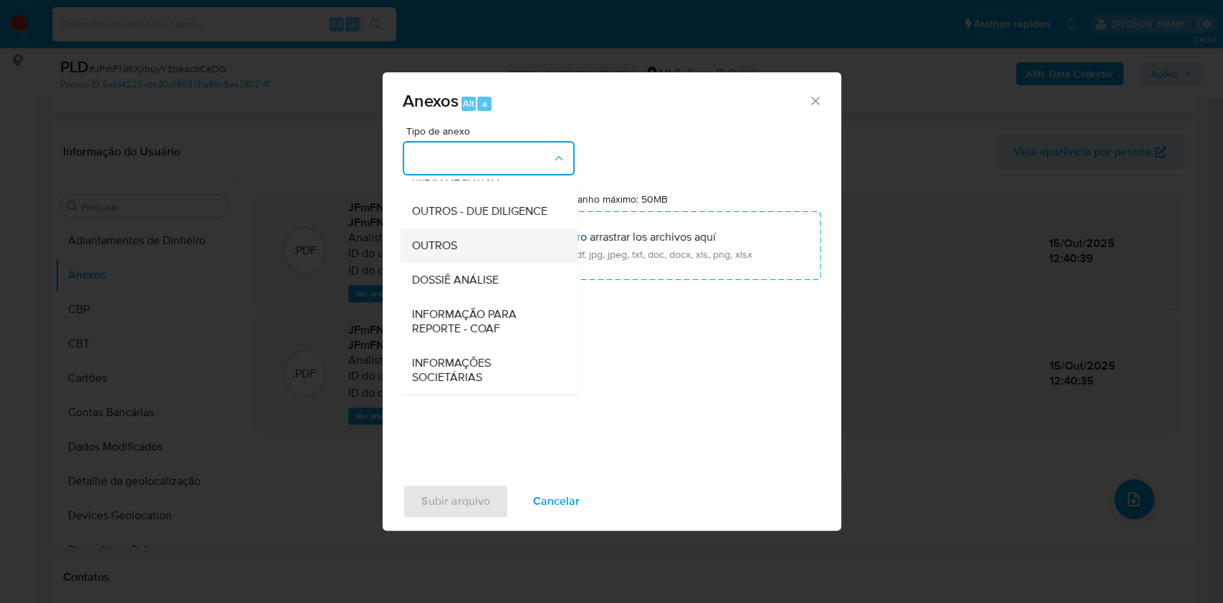
click at [435, 239] on span "OUTROS" at bounding box center [433, 246] width 45 height 14
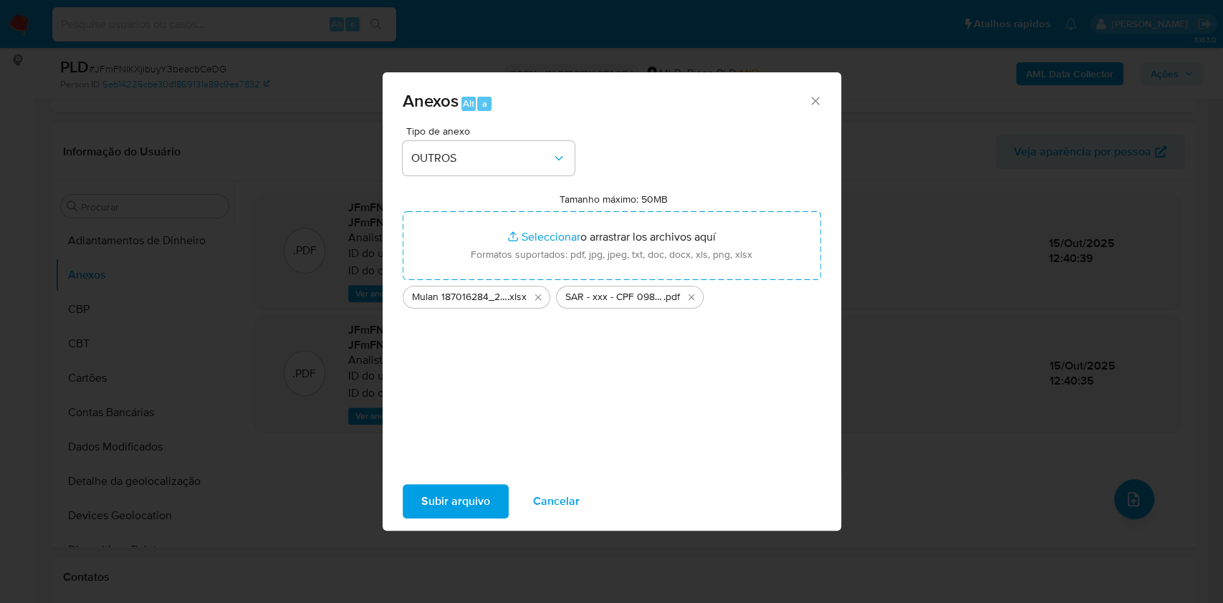
click at [448, 493] on span "Subir arquivo" at bounding box center [455, 502] width 69 height 32
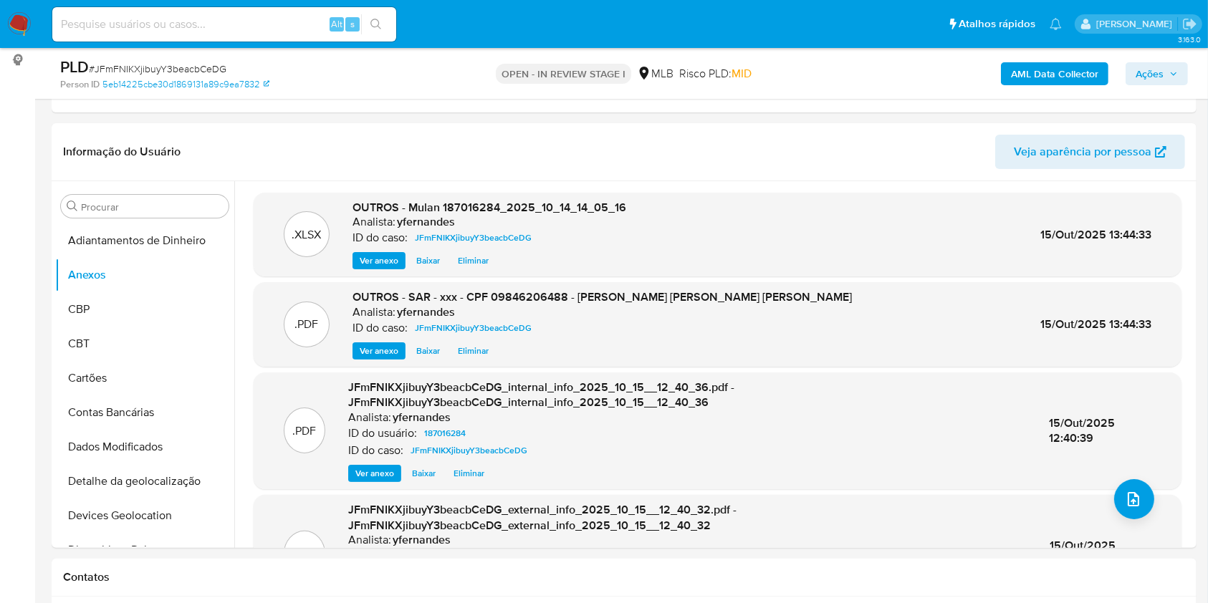
click at [1156, 77] on span "Ações" at bounding box center [1150, 73] width 28 height 23
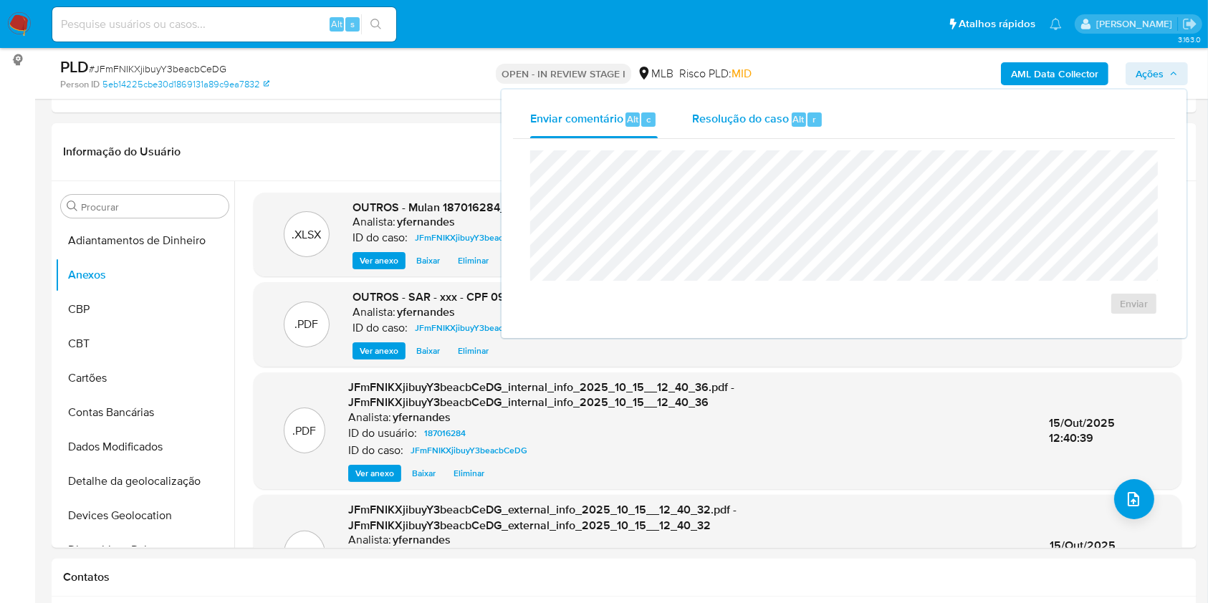
click at [784, 134] on div "Resolução do caso Alt r" at bounding box center [757, 119] width 131 height 37
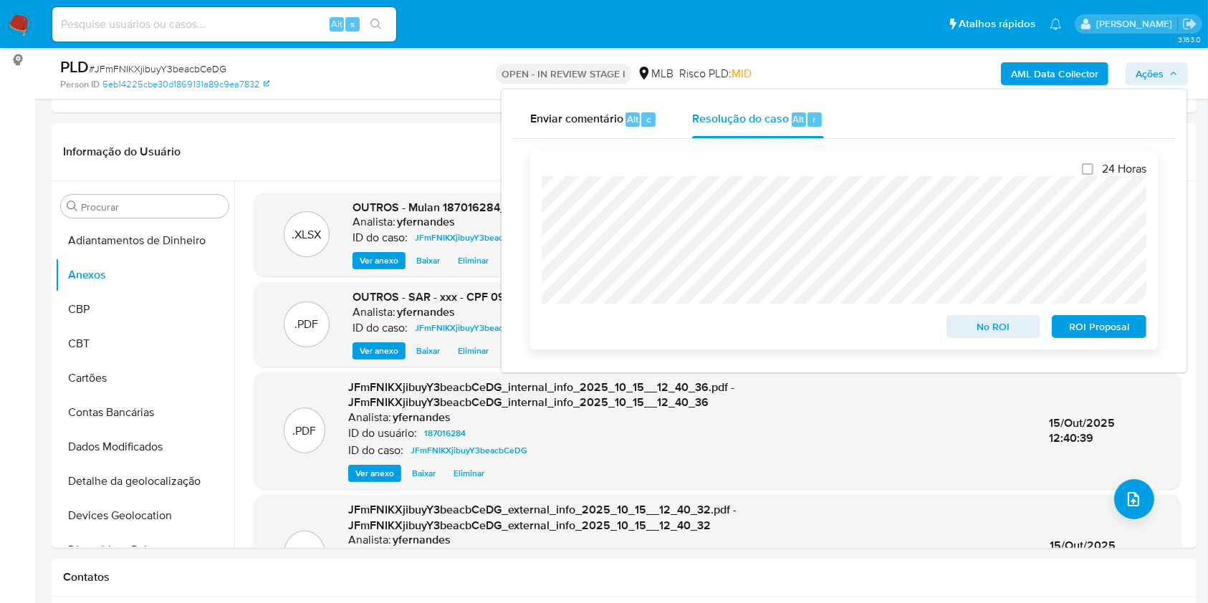
click at [1107, 330] on span "ROI Proposal" at bounding box center [1099, 327] width 75 height 20
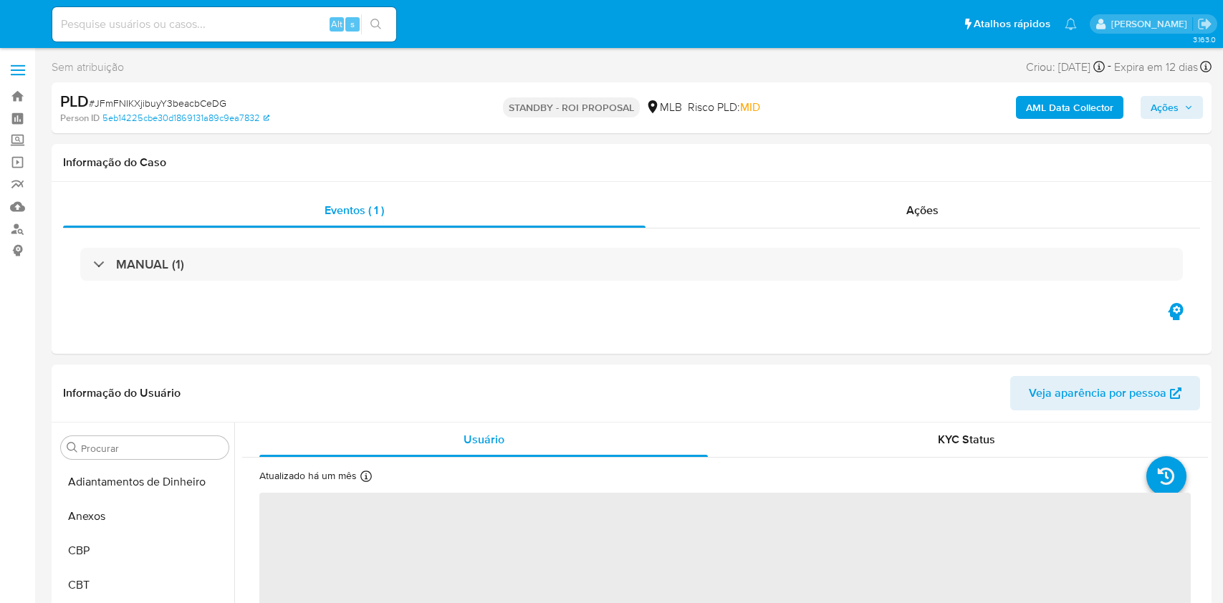
select select "10"
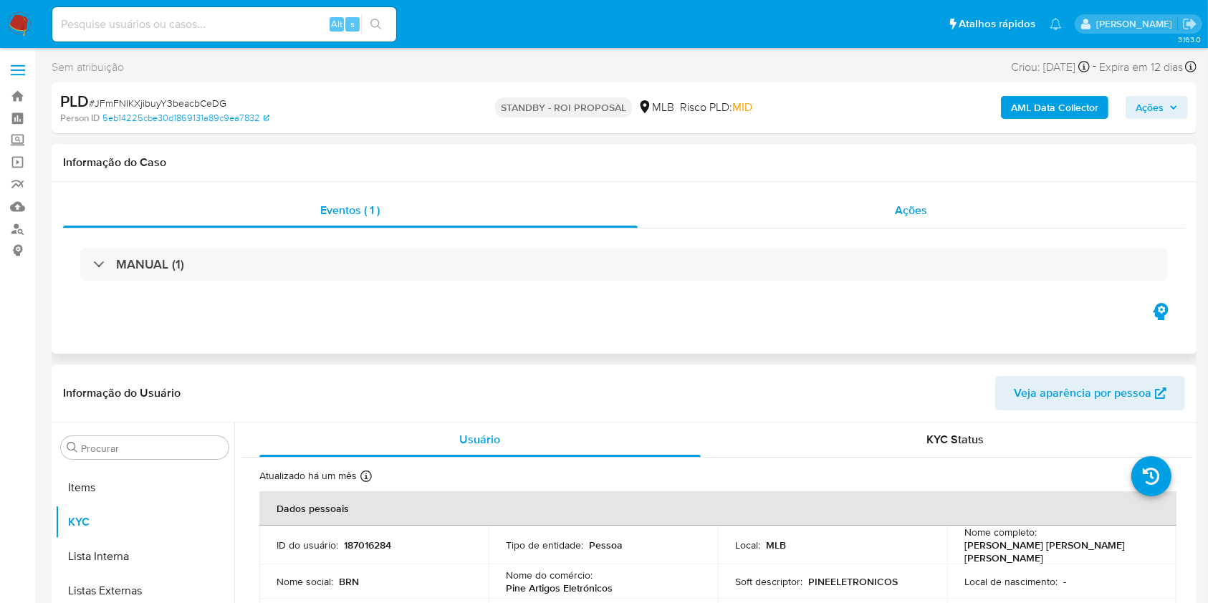
scroll to position [777, 0]
click at [820, 217] on div "Ações" at bounding box center [911, 210] width 547 height 34
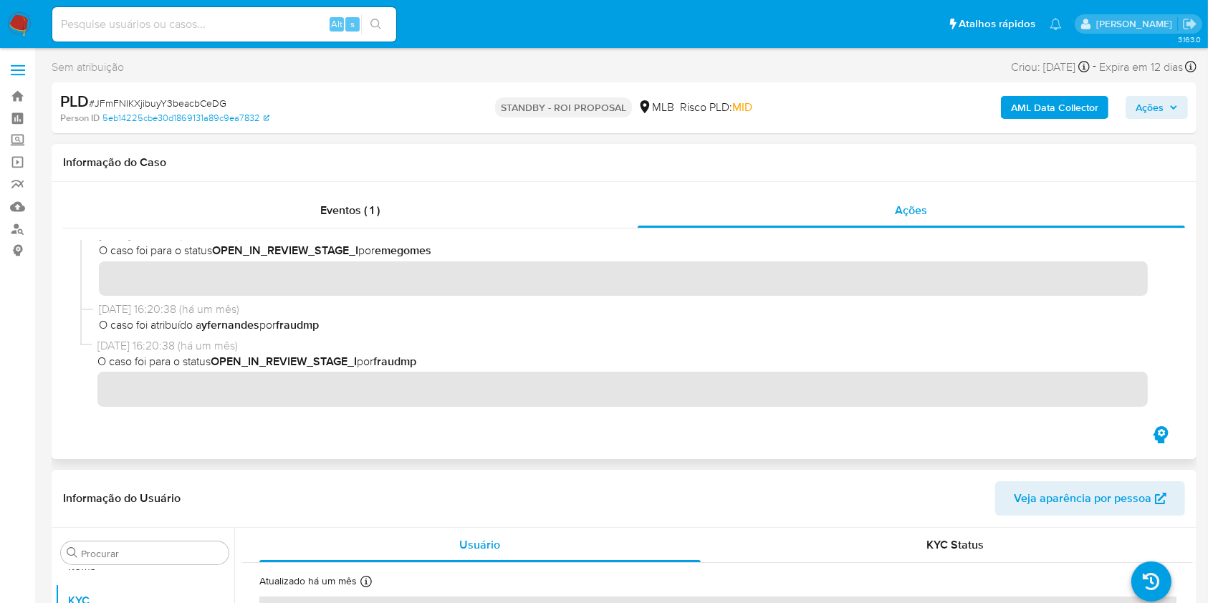
scroll to position [0, 0]
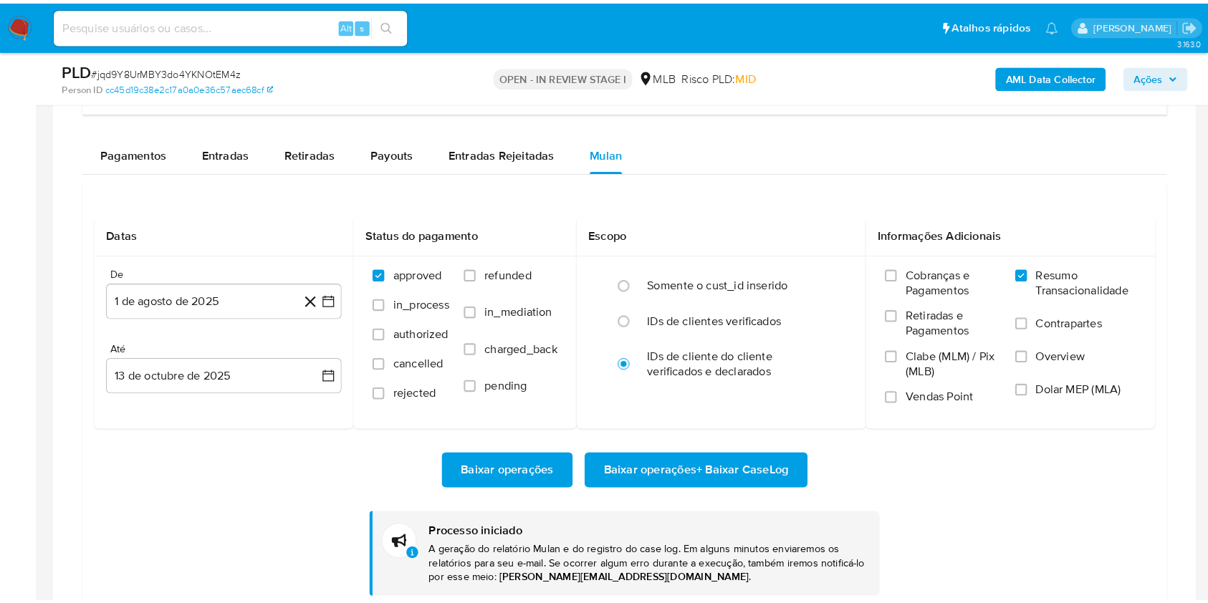
scroll to position [777, 0]
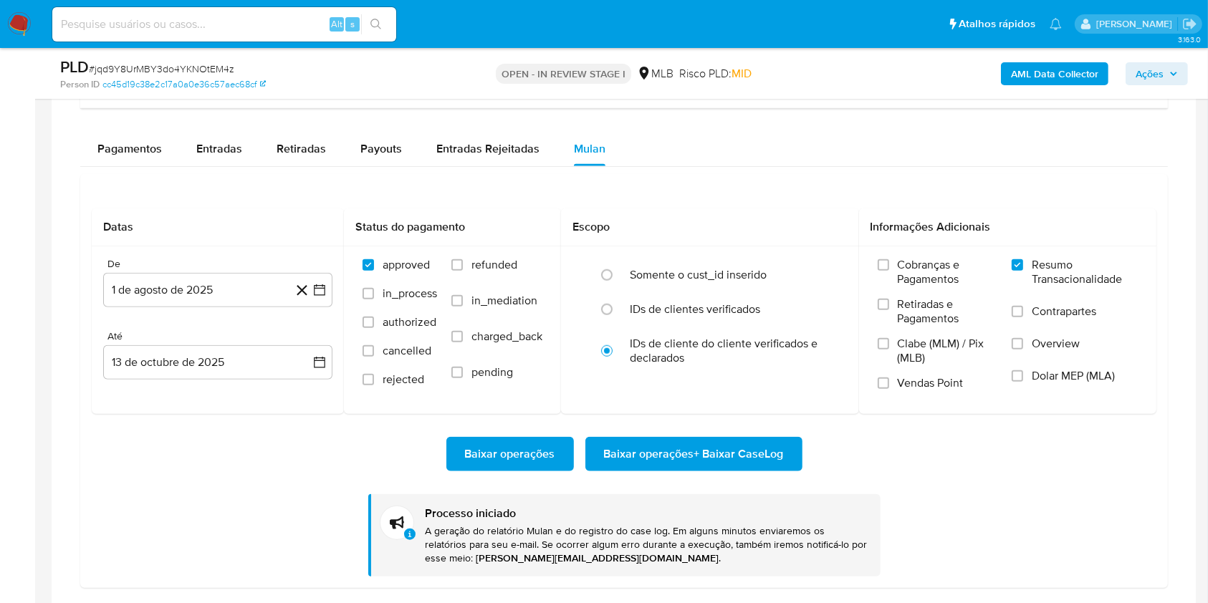
click at [163, 66] on span "# jqd9Y8UrMBY3do4YKNOtEM4z" at bounding box center [161, 69] width 145 height 14
copy span "d"
click at [130, 70] on span "# jqd9Y8UrMBY3do4YKNOtEM4z" at bounding box center [161, 69] width 145 height 14
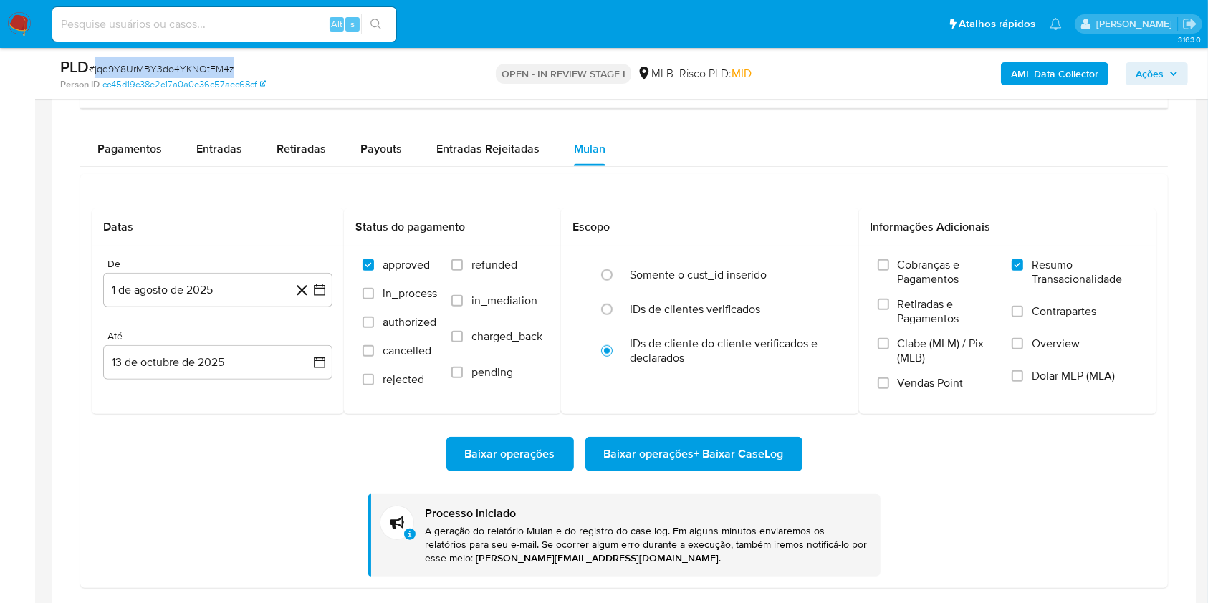
copy span "jqd9Y8UrMBY3do4YKNOtEM4z"
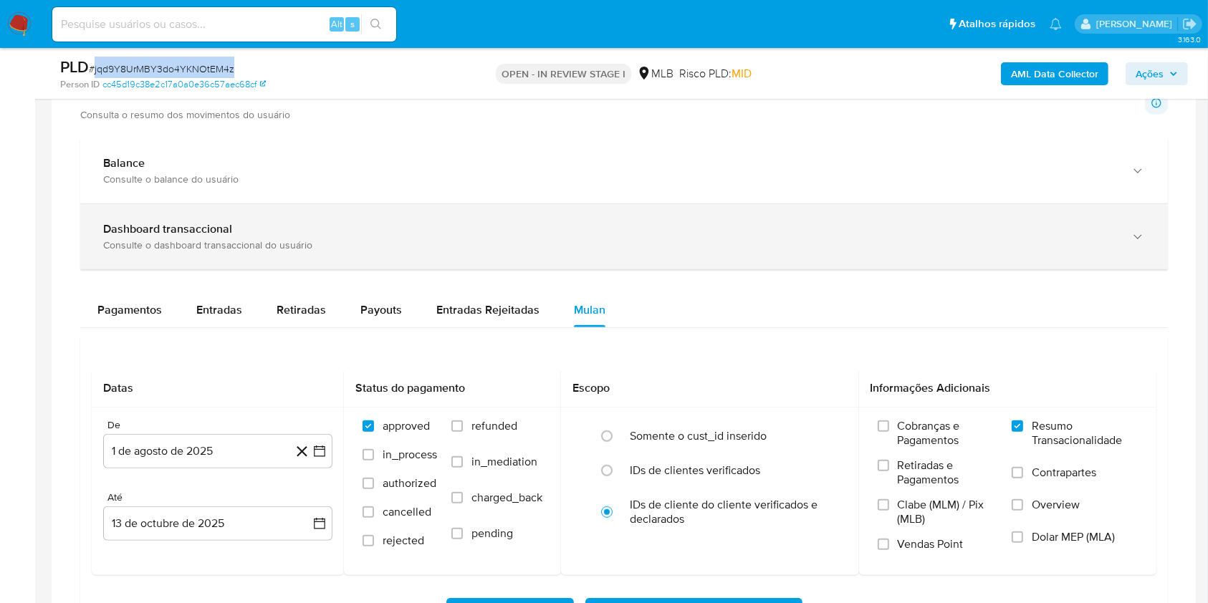
scroll to position [1050, 0]
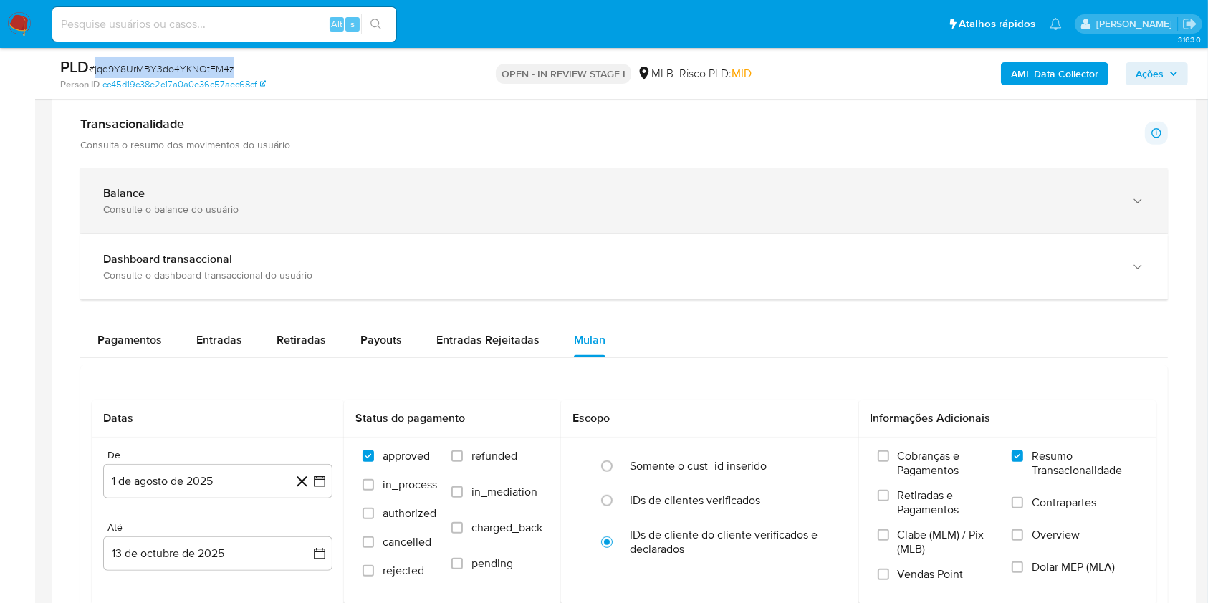
click at [119, 216] on div "Balance Consulte o balance do usuário" at bounding box center [624, 200] width 1088 height 65
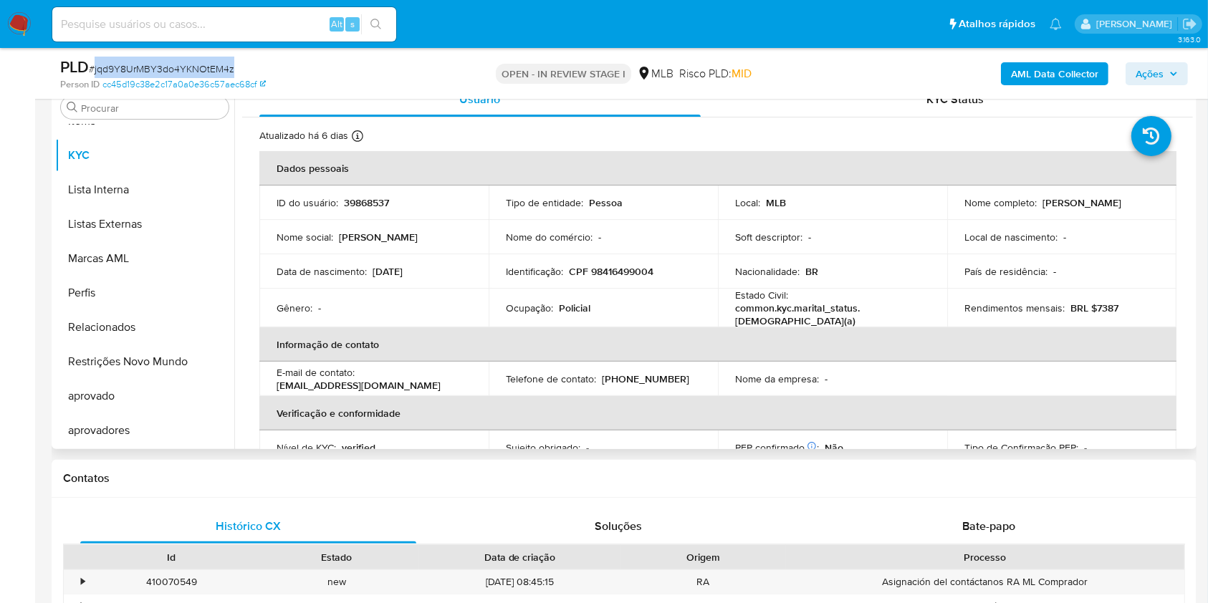
scroll to position [287, 0]
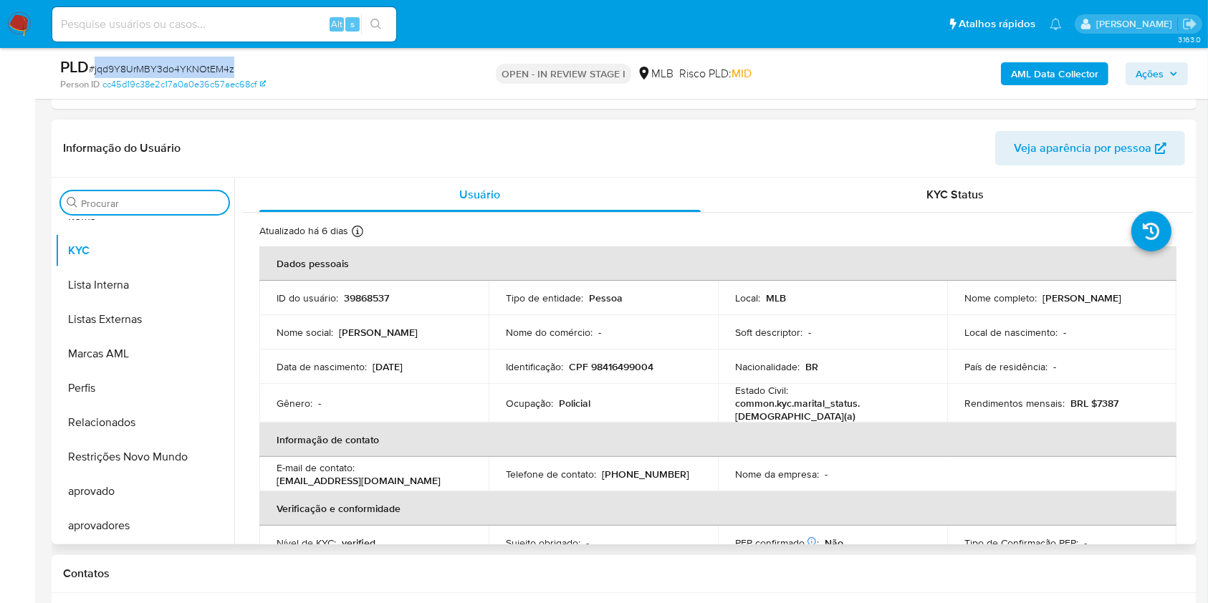
click at [112, 209] on input "Procurar" at bounding box center [152, 203] width 142 height 13
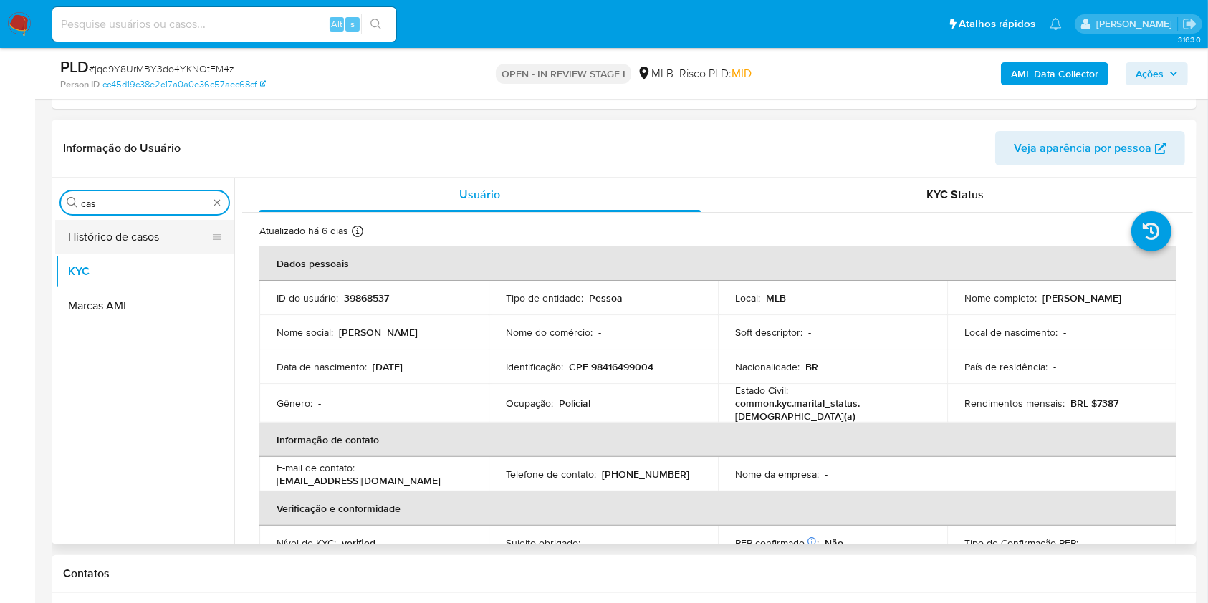
scroll to position [0, 0]
click at [111, 231] on button "Histórico de casos" at bounding box center [139, 237] width 168 height 34
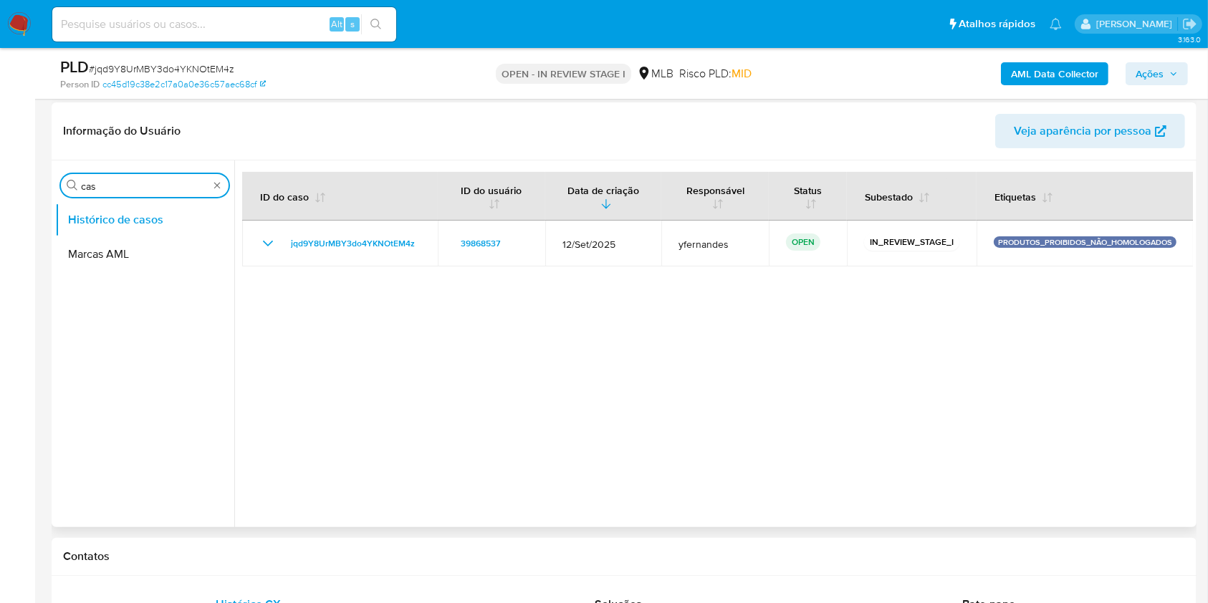
click at [125, 189] on input "cas" at bounding box center [145, 186] width 128 height 13
type input "ger"
click at [80, 217] on button "Geral" at bounding box center [139, 220] width 168 height 34
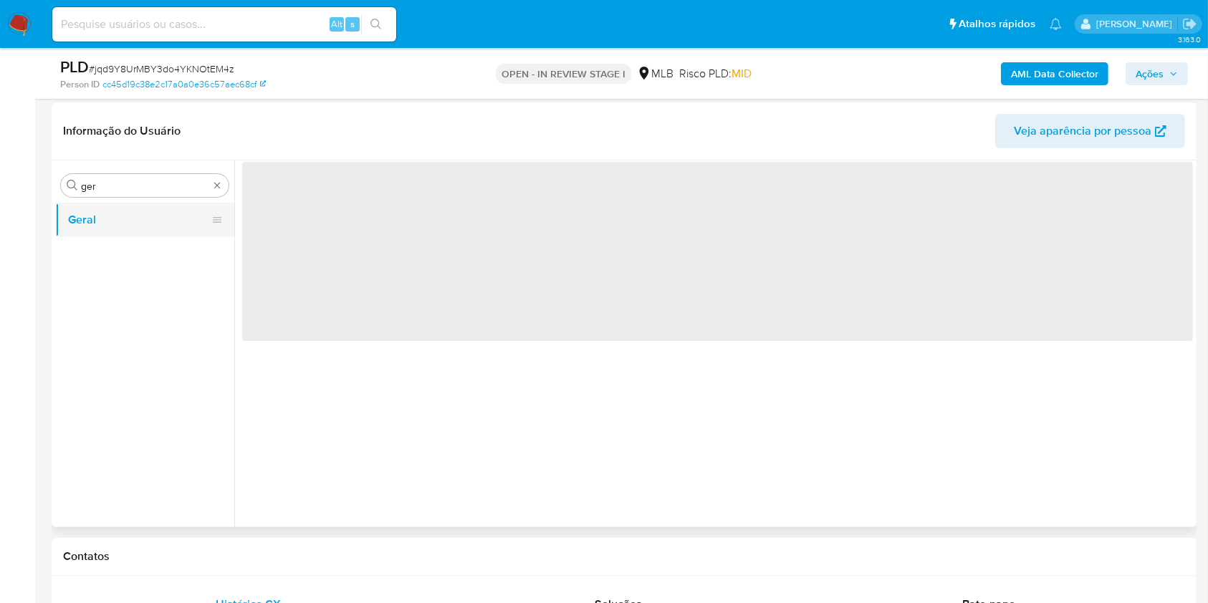
click at [80, 217] on button "Geral" at bounding box center [139, 220] width 168 height 34
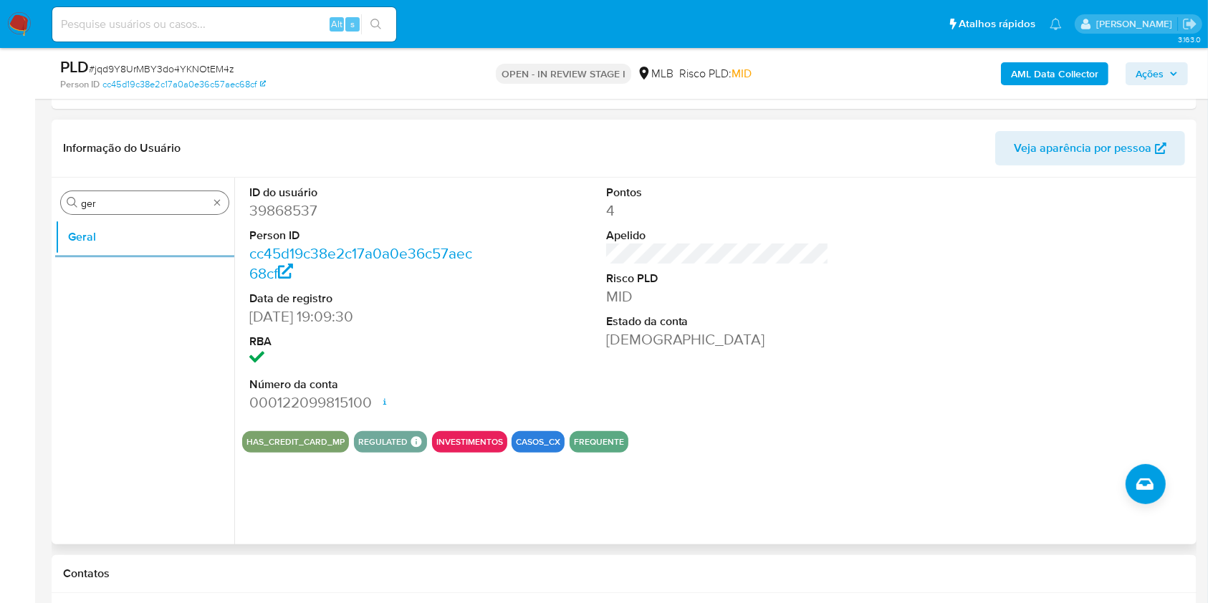
click at [130, 200] on input "ger" at bounding box center [145, 203] width 128 height 13
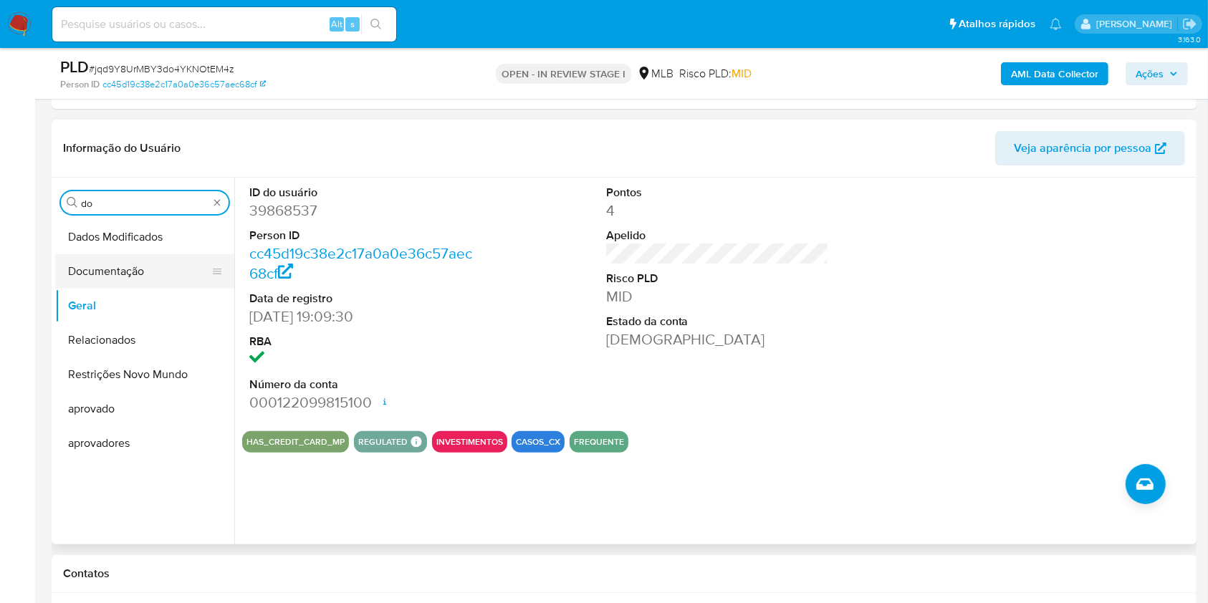
click at [68, 277] on button "Documentação" at bounding box center [139, 271] width 168 height 34
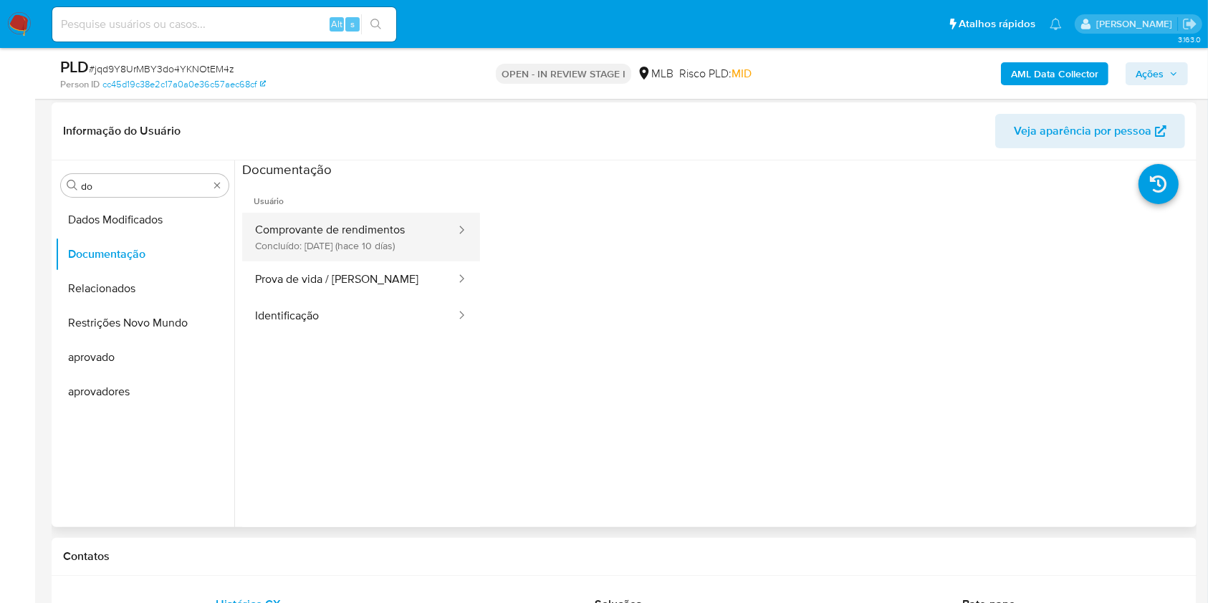
click at [332, 238] on button "Comprovante de rendimentos Concluído: 05/10/2025 (hace 10 días)" at bounding box center [349, 237] width 215 height 49
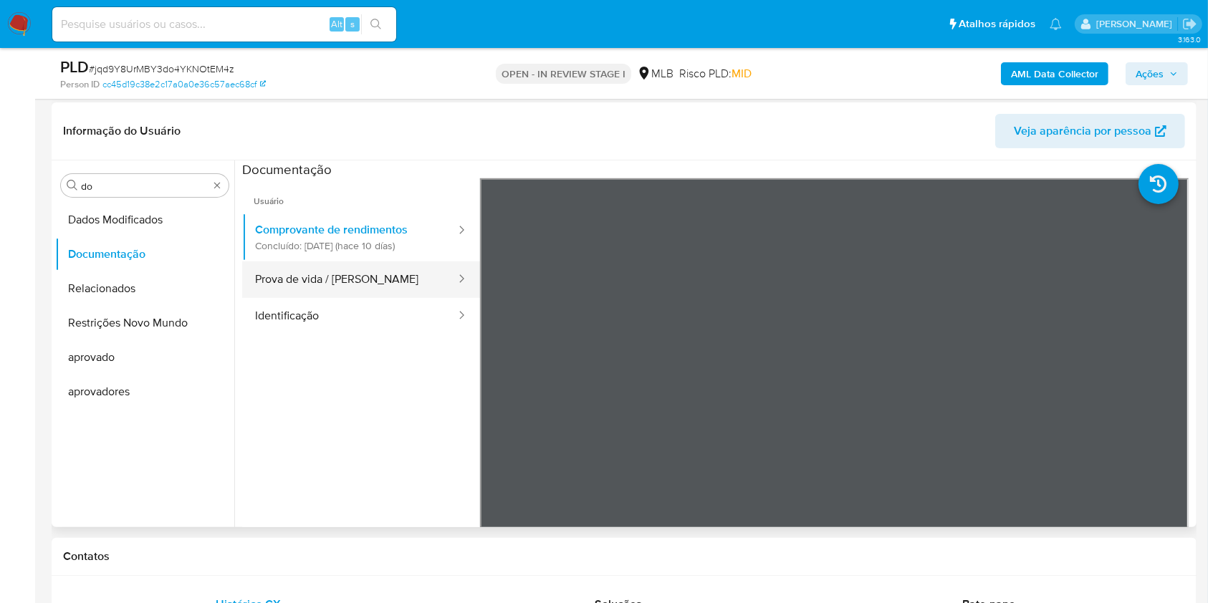
click at [335, 294] on button "Prova de vida / Selfie" at bounding box center [349, 279] width 215 height 37
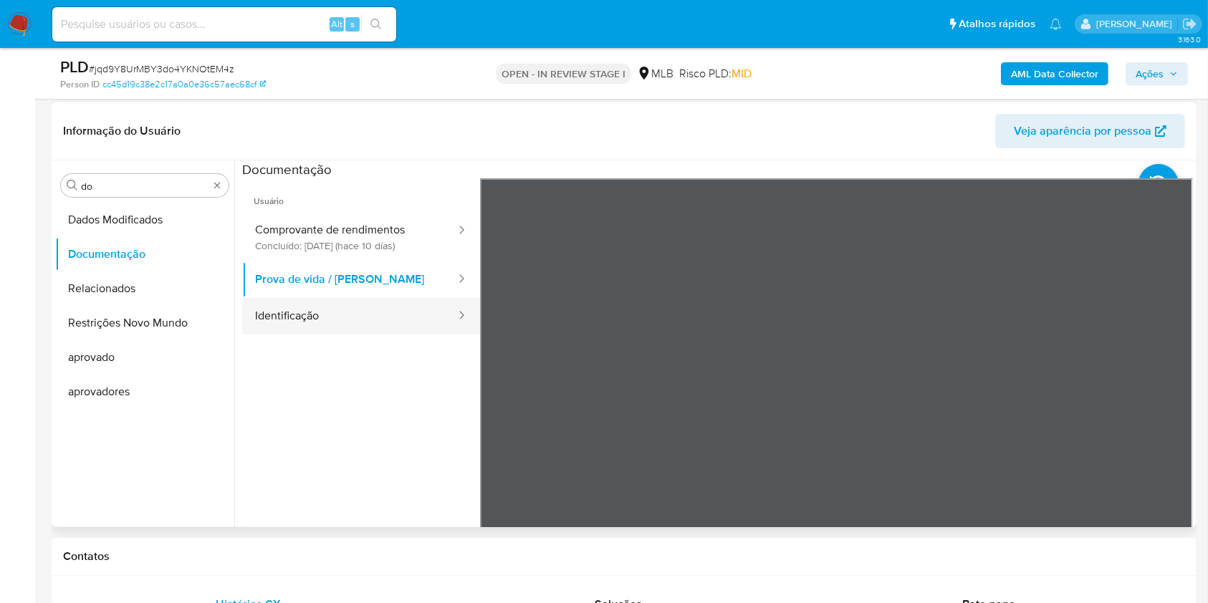
click at [334, 315] on button "Identificação" at bounding box center [349, 316] width 215 height 37
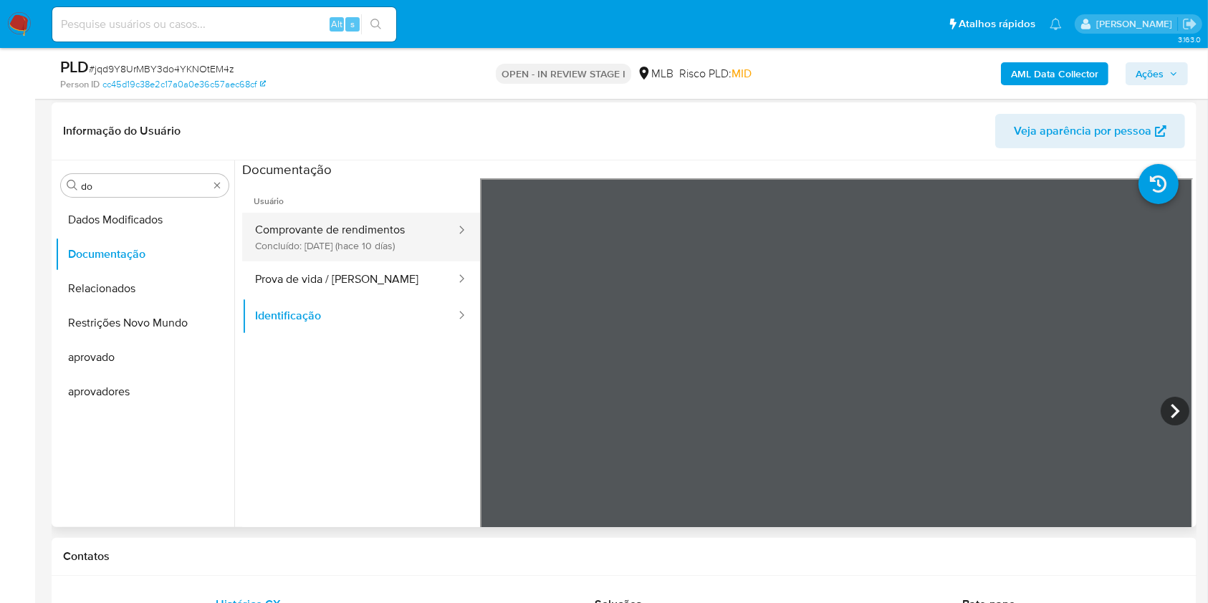
click at [391, 227] on button "Comprovante de rendimentos Concluído: 05/10/2025 (hace 10 días)" at bounding box center [349, 237] width 215 height 49
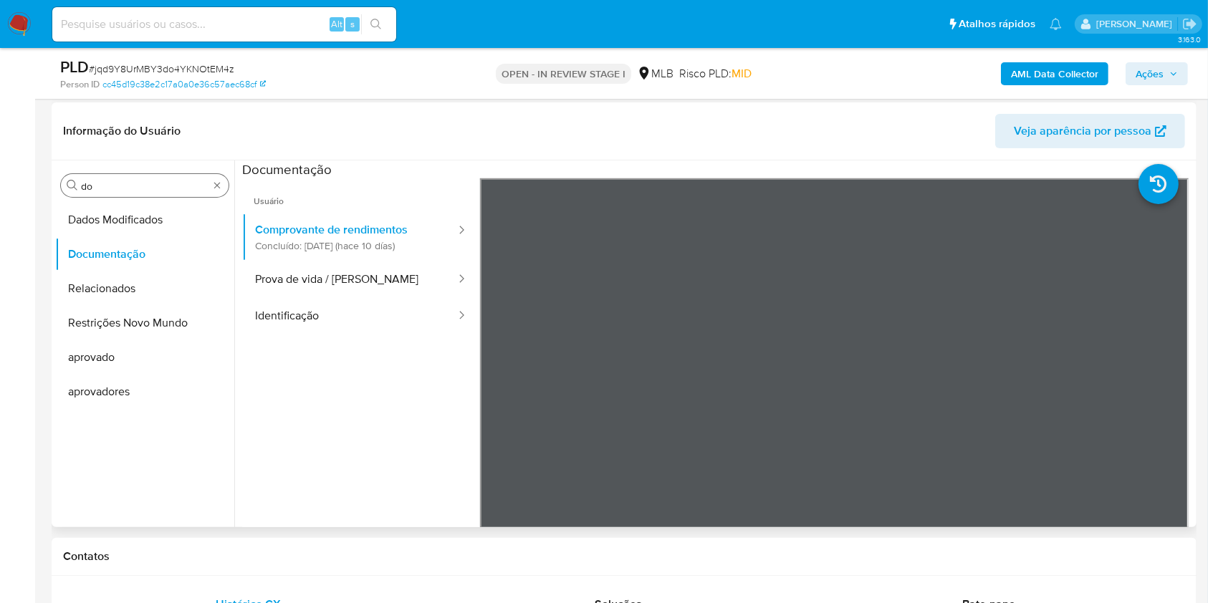
click at [147, 193] on div "Procurar do" at bounding box center [145, 185] width 168 height 23
click at [132, 186] on input "do" at bounding box center [145, 186] width 128 height 13
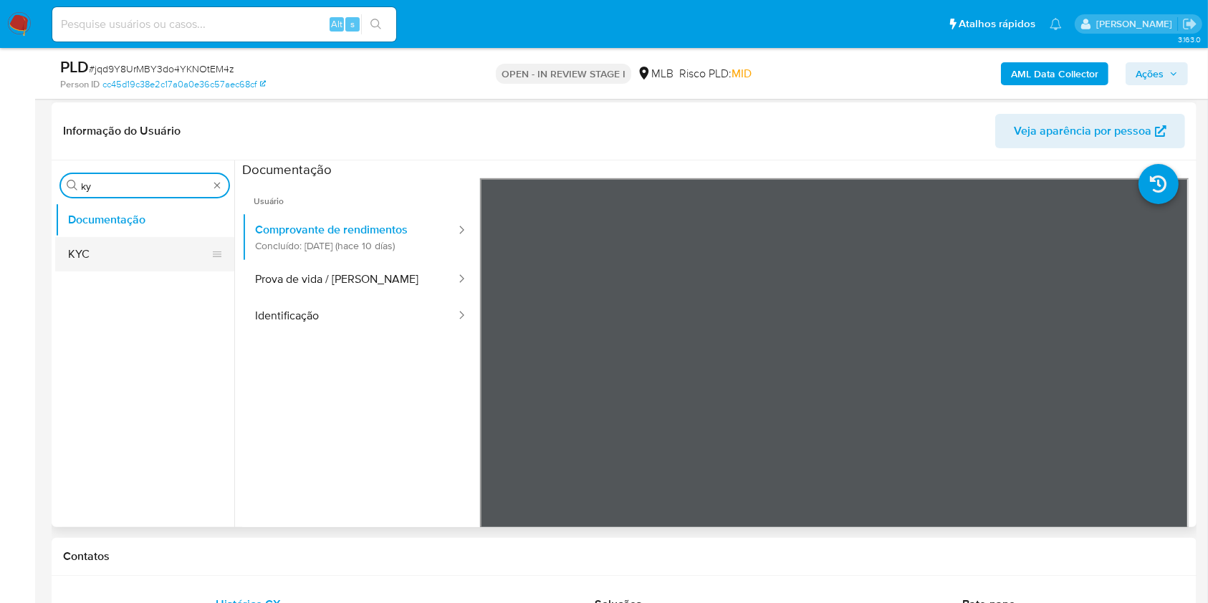
click at [90, 256] on button "KYC" at bounding box center [139, 254] width 168 height 34
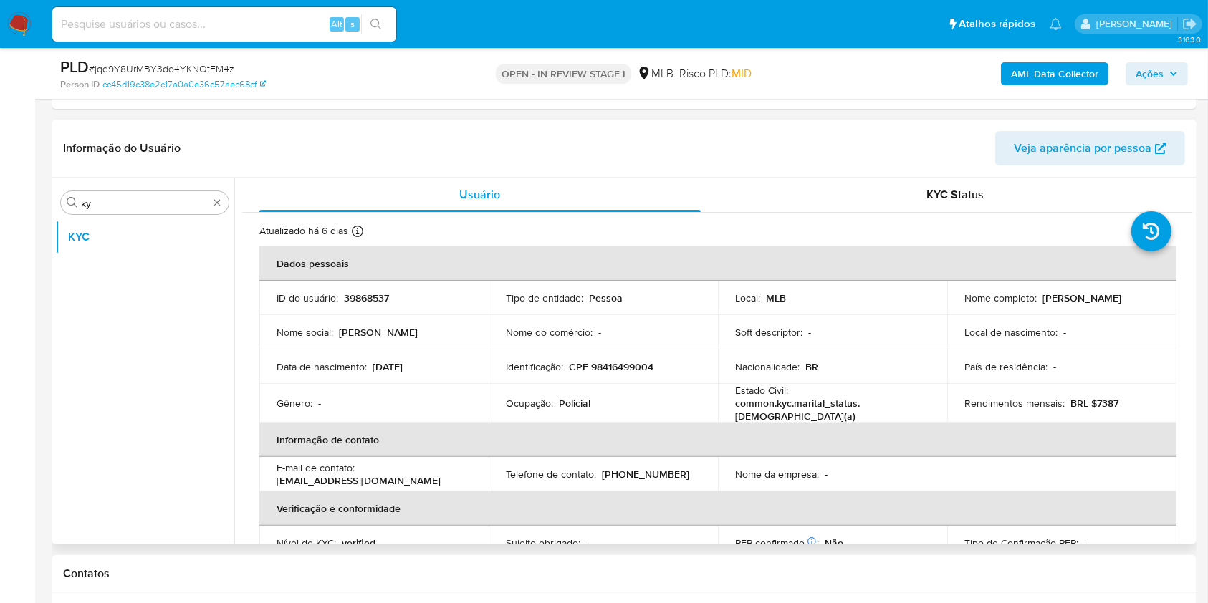
click at [95, 383] on ul "KYC" at bounding box center [144, 381] width 179 height 323
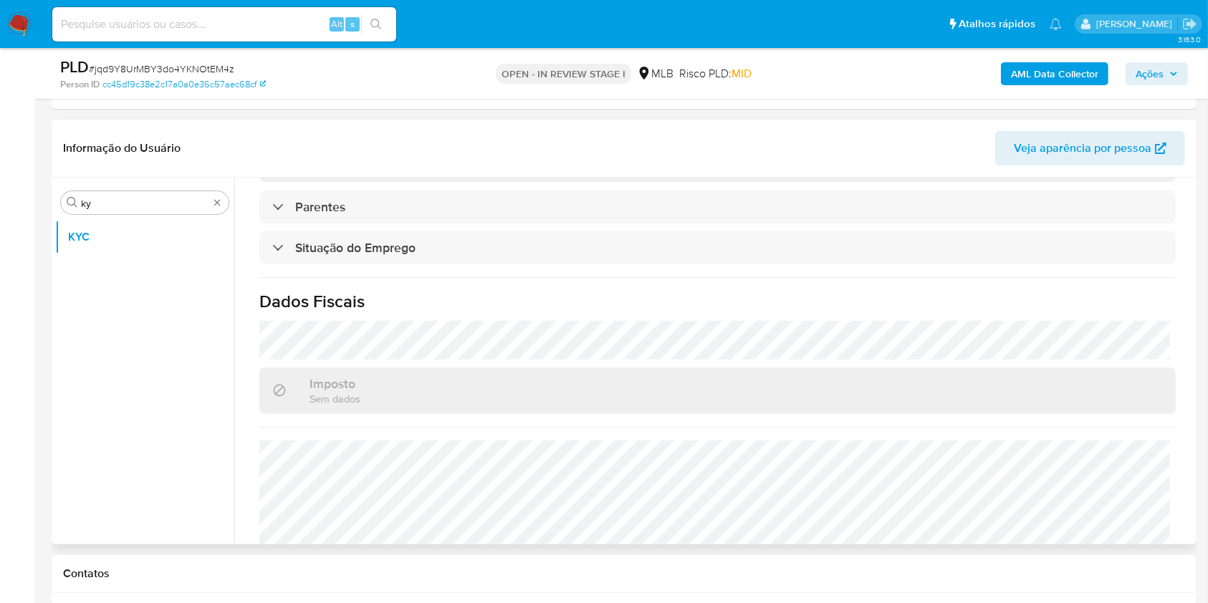
scroll to position [609, 0]
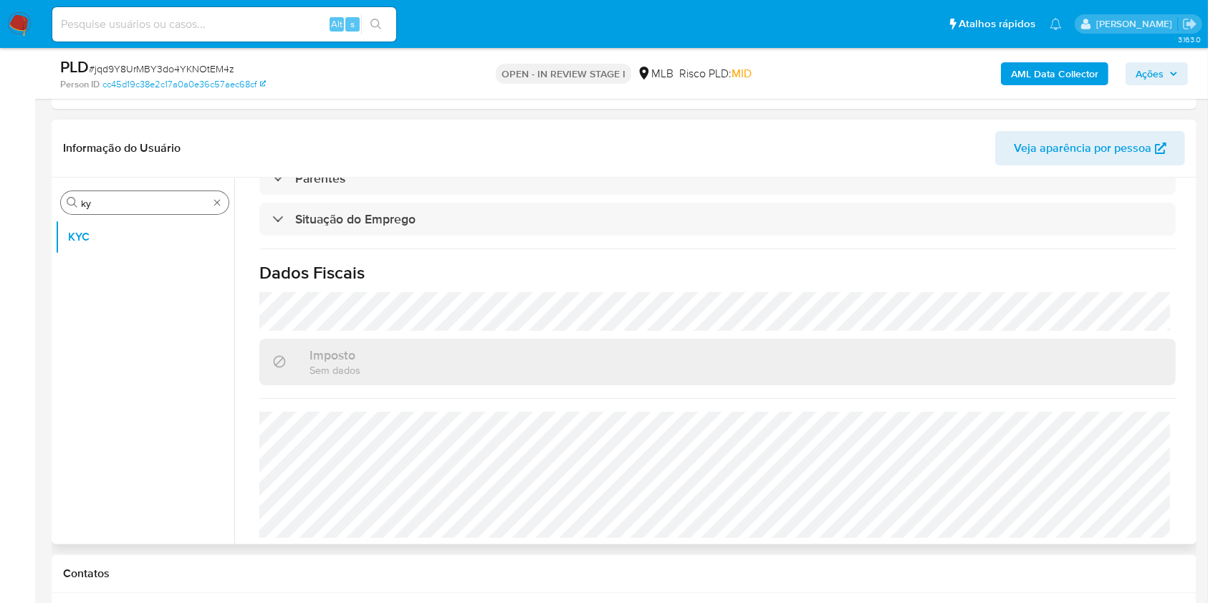
click at [125, 206] on input "ky" at bounding box center [145, 203] width 128 height 13
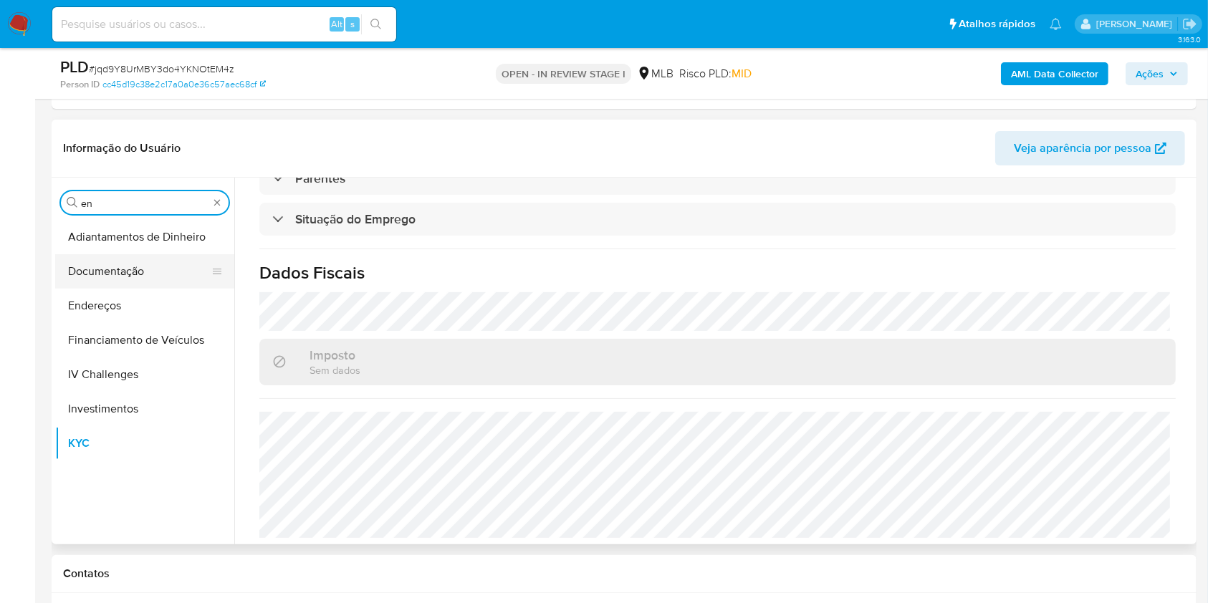
type input "en"
click at [103, 282] on button "Documentação" at bounding box center [139, 271] width 168 height 34
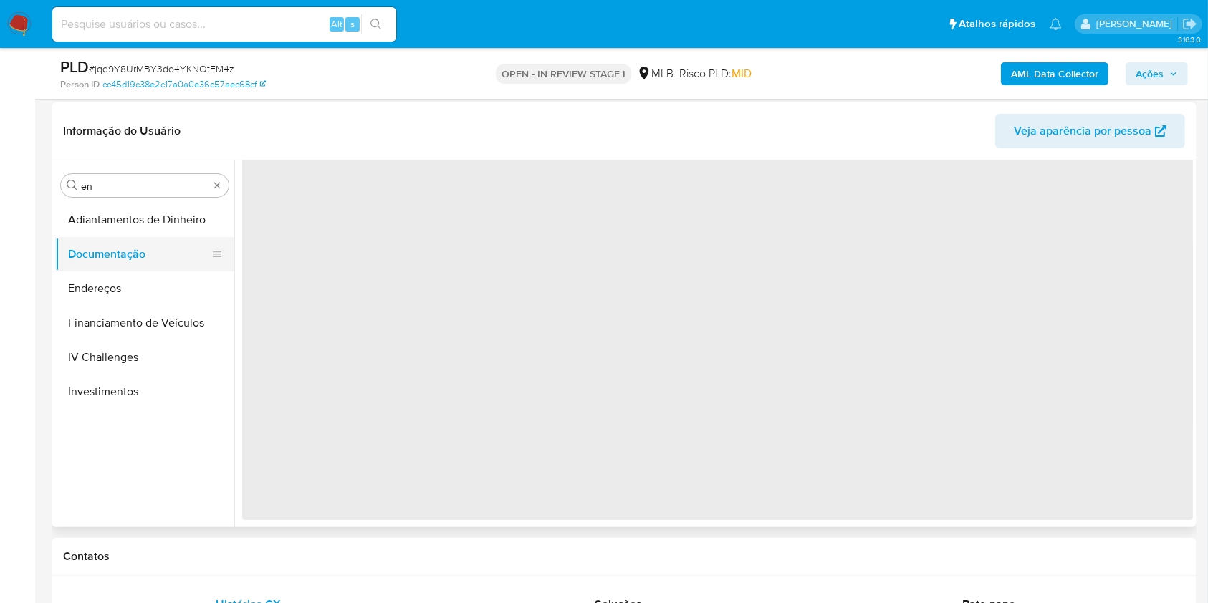
scroll to position [0, 0]
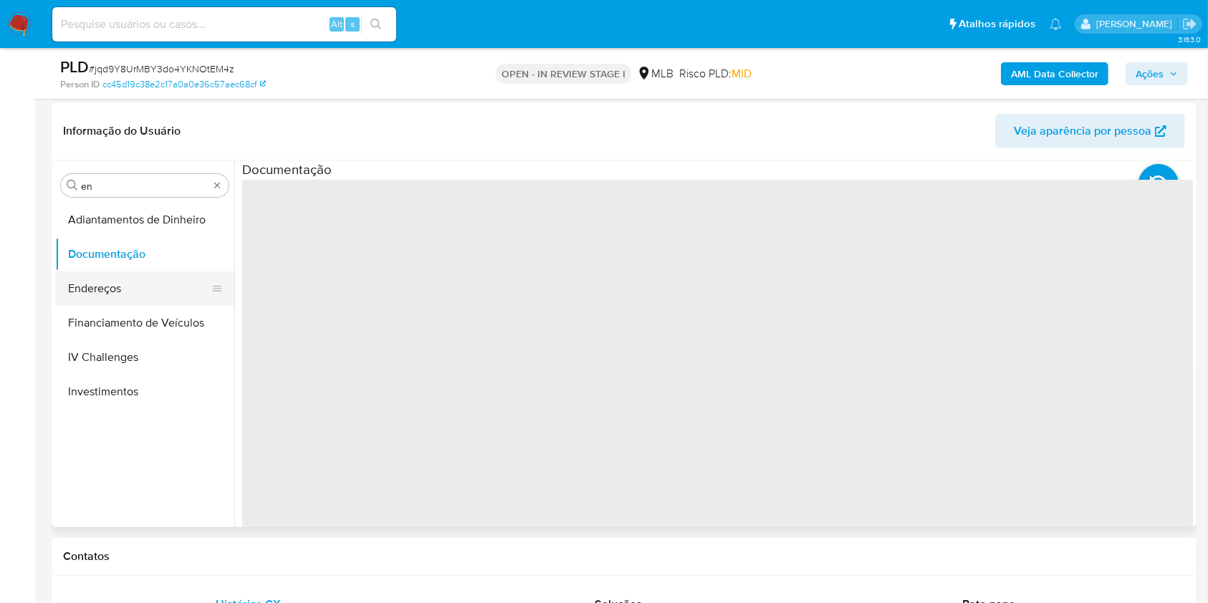
click at [103, 288] on button "Endereços" at bounding box center [139, 289] width 168 height 34
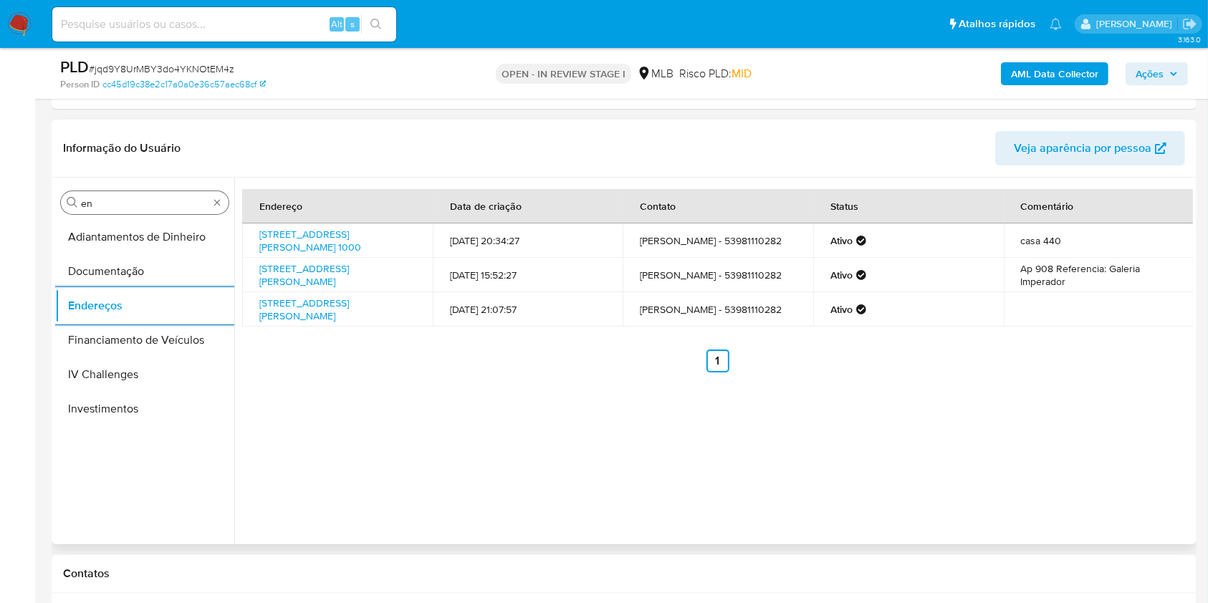
click at [123, 204] on input "en" at bounding box center [145, 203] width 128 height 13
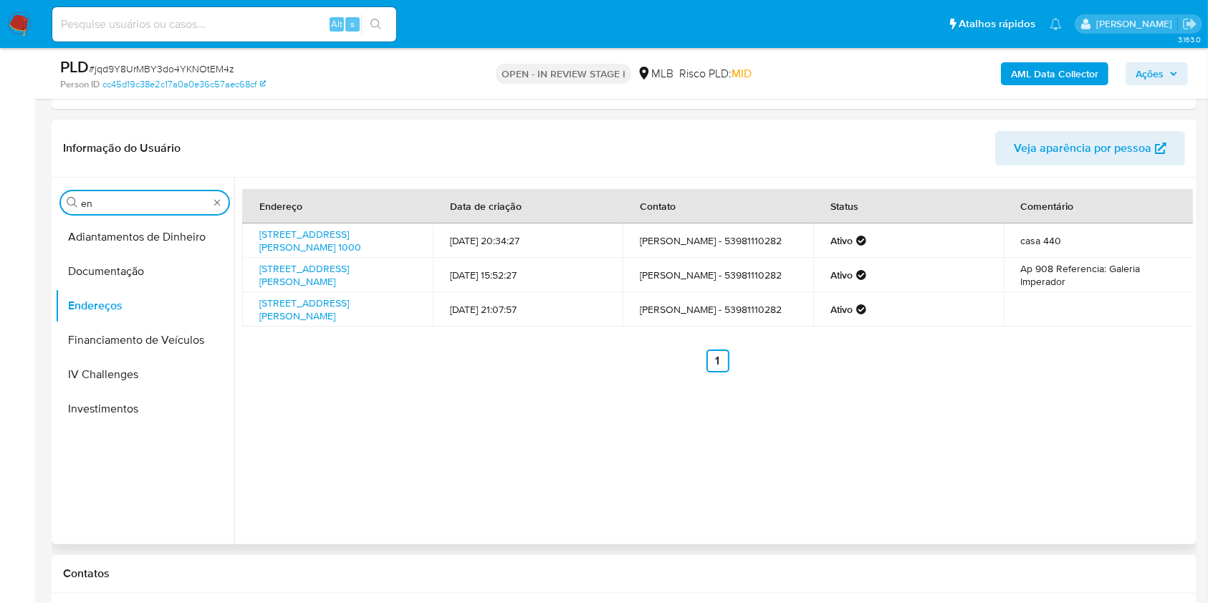
click at [123, 204] on input "en" at bounding box center [145, 203] width 128 height 13
type input "ge"
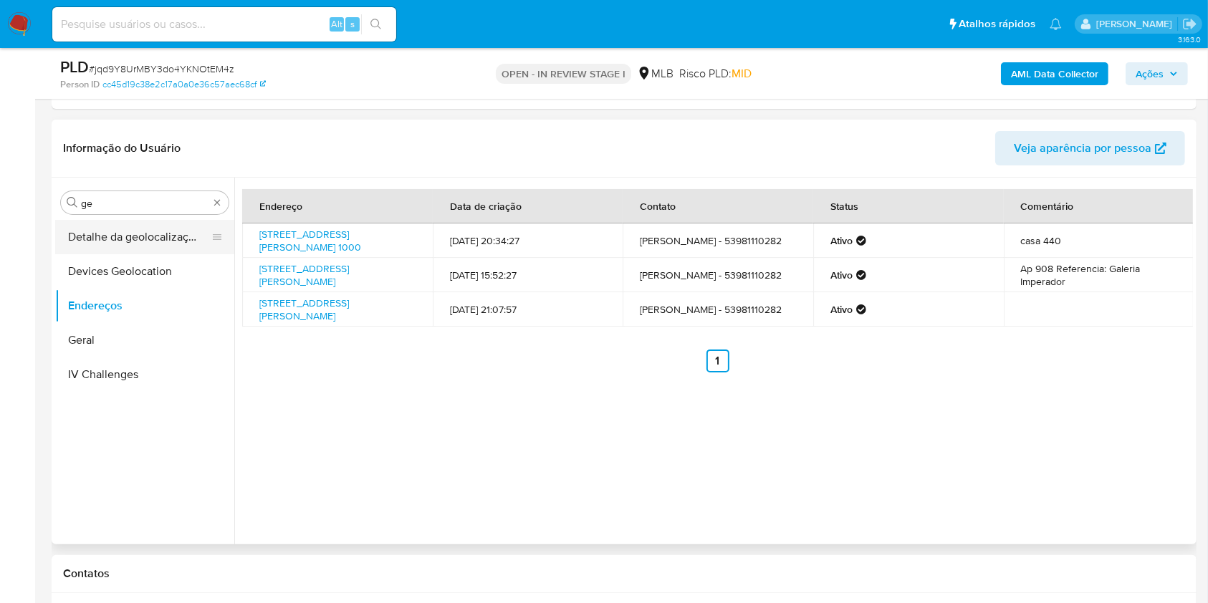
click at [102, 249] on button "Detalhe da geolocalização" at bounding box center [139, 237] width 168 height 34
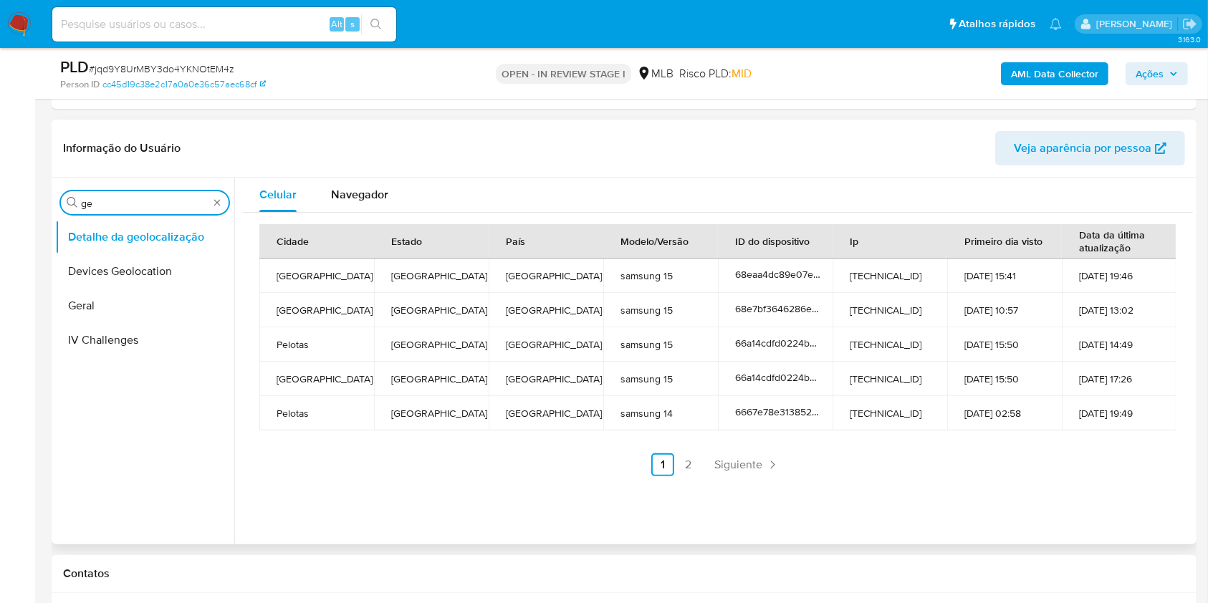
click at [109, 198] on input "ge" at bounding box center [145, 203] width 128 height 13
type input "res"
click at [88, 300] on button "Restrições Novo Mundo" at bounding box center [139, 306] width 168 height 34
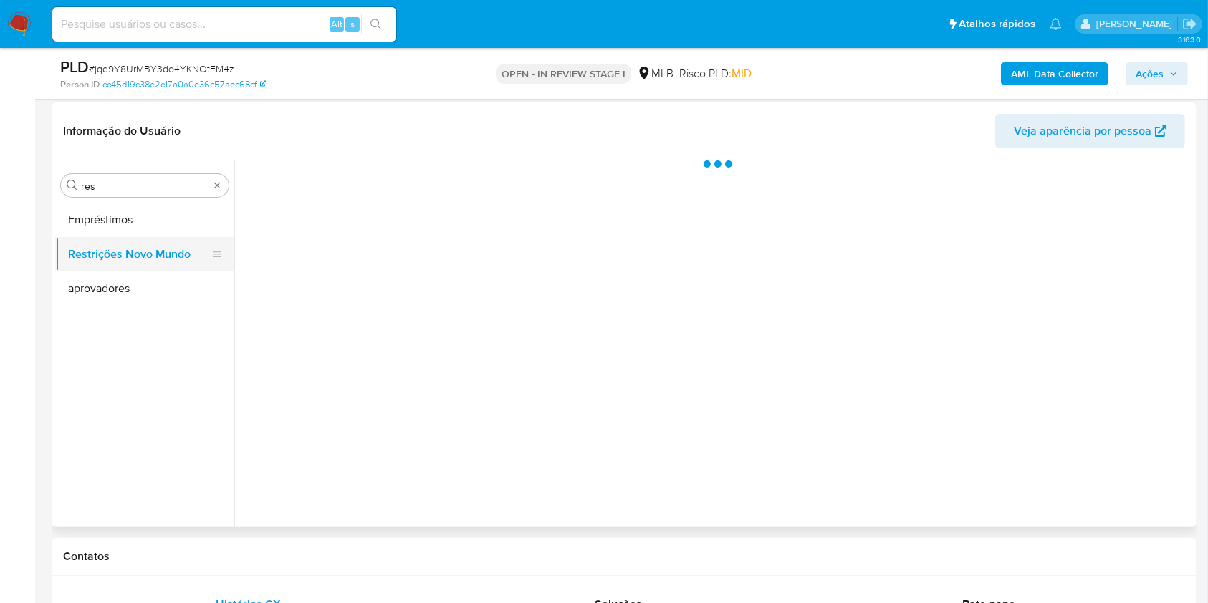
click at [88, 300] on button "aprovadores" at bounding box center [144, 289] width 179 height 34
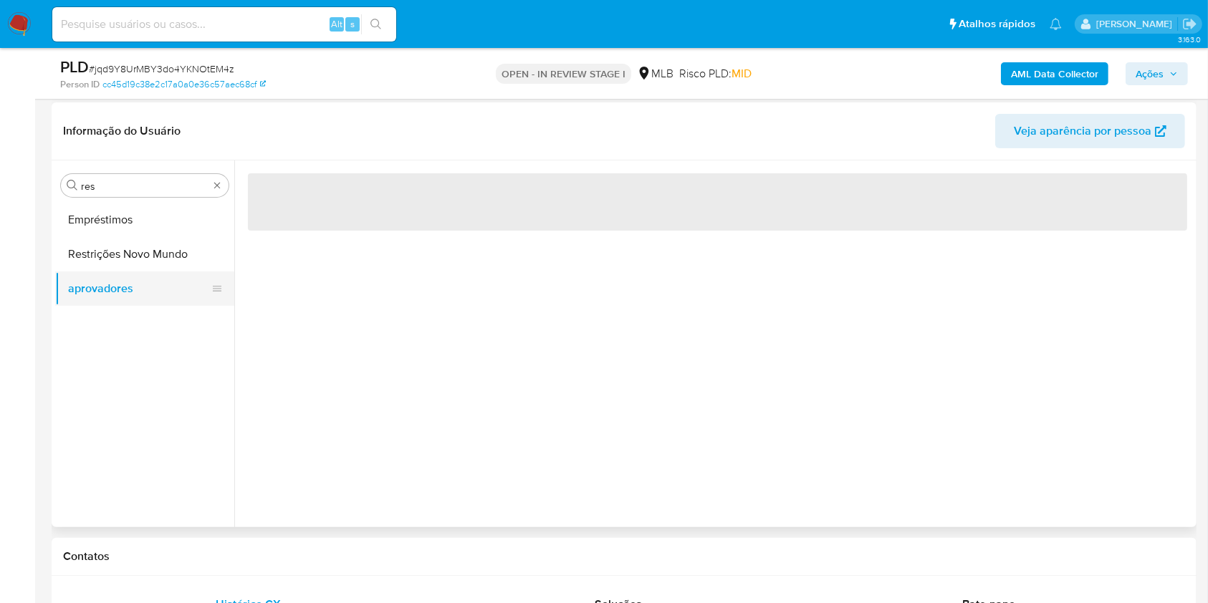
click at [115, 270] on button "Restrições Novo Mundo" at bounding box center [144, 254] width 179 height 34
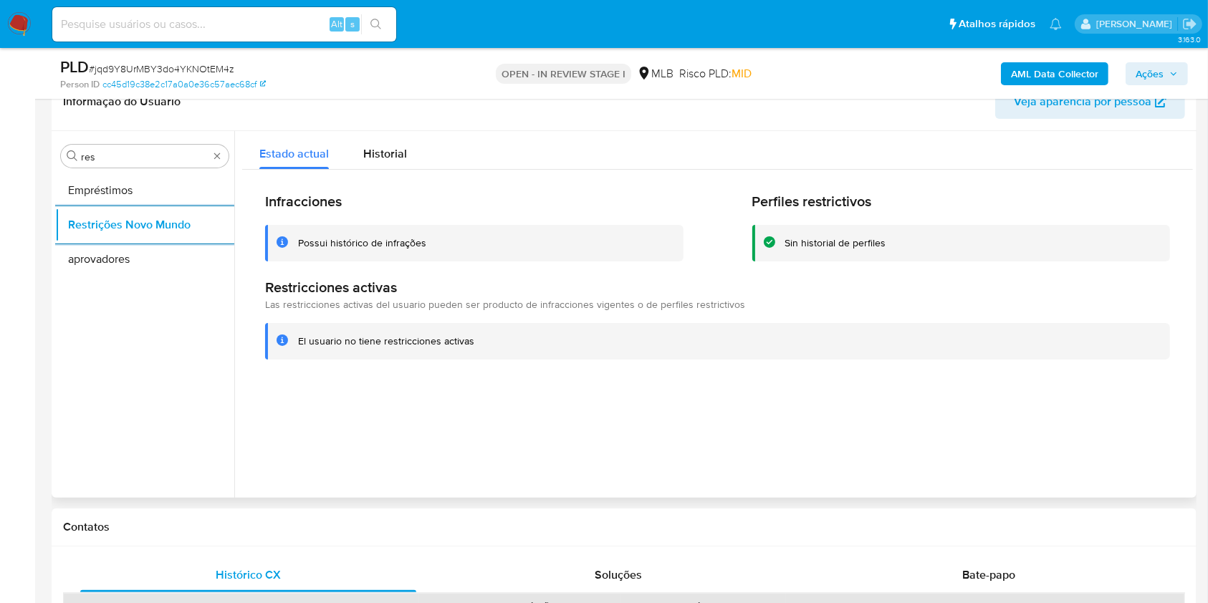
scroll to position [287, 0]
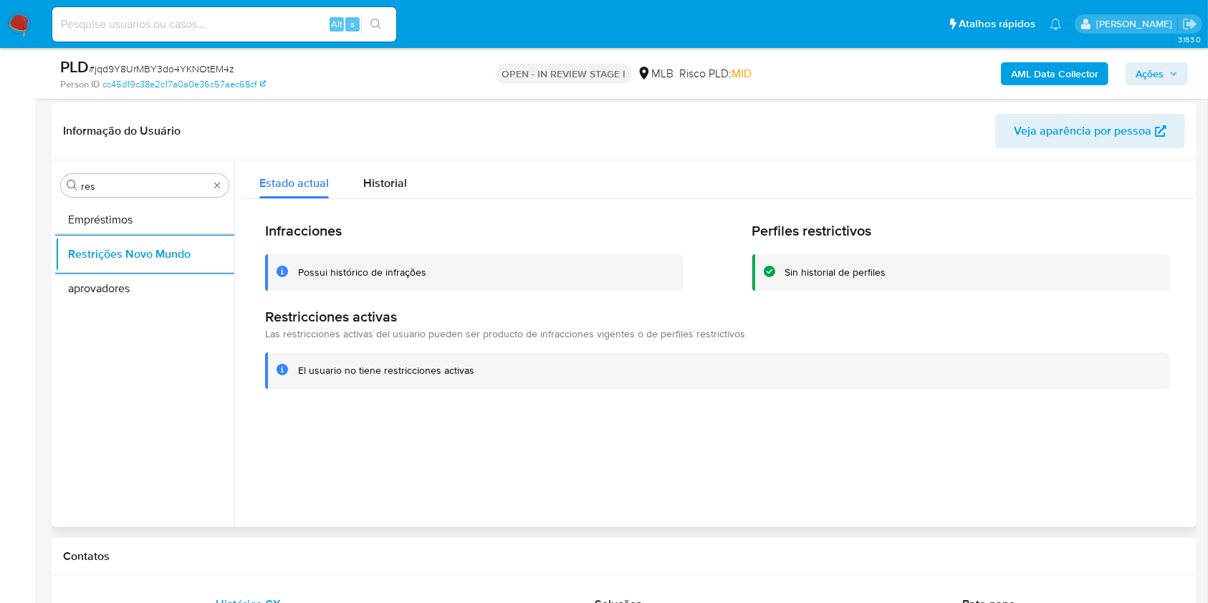
click at [388, 199] on div "Infracciones Possui histórico de infrações Perfiles restrictivos Sin historial …" at bounding box center [717, 305] width 951 height 213
click at [378, 187] on span "Historial" at bounding box center [385, 183] width 44 height 16
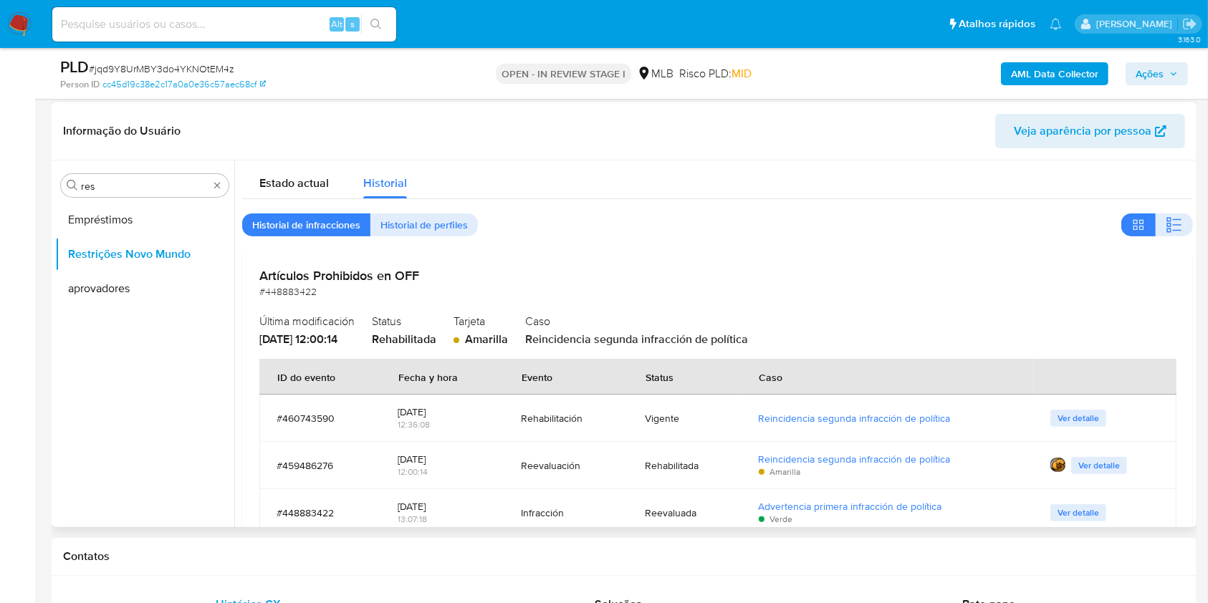
scroll to position [57, 0]
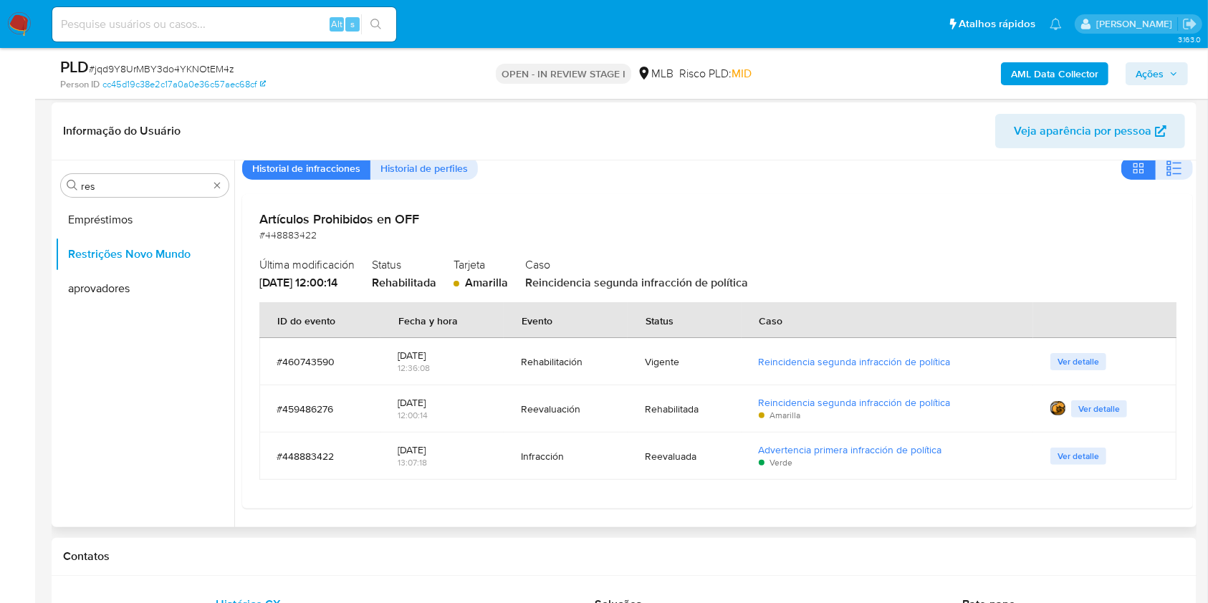
click at [1057, 355] on span "Ver detalle" at bounding box center [1078, 362] width 42 height 14
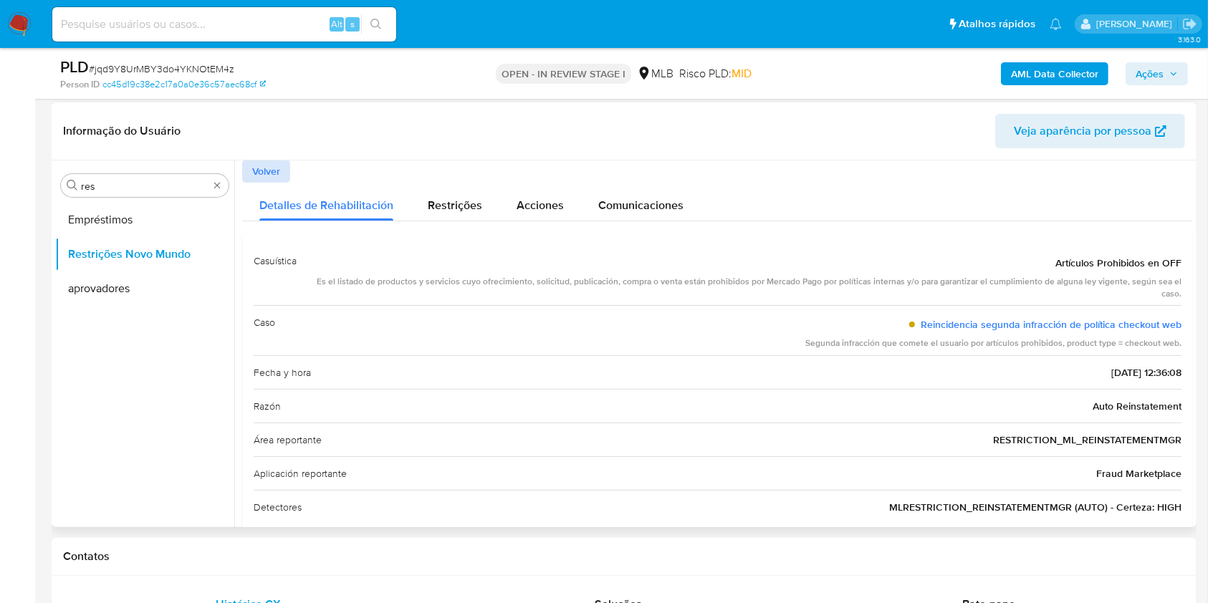
scroll to position [0, 0]
click at [275, 175] on span "Volver" at bounding box center [266, 172] width 28 height 20
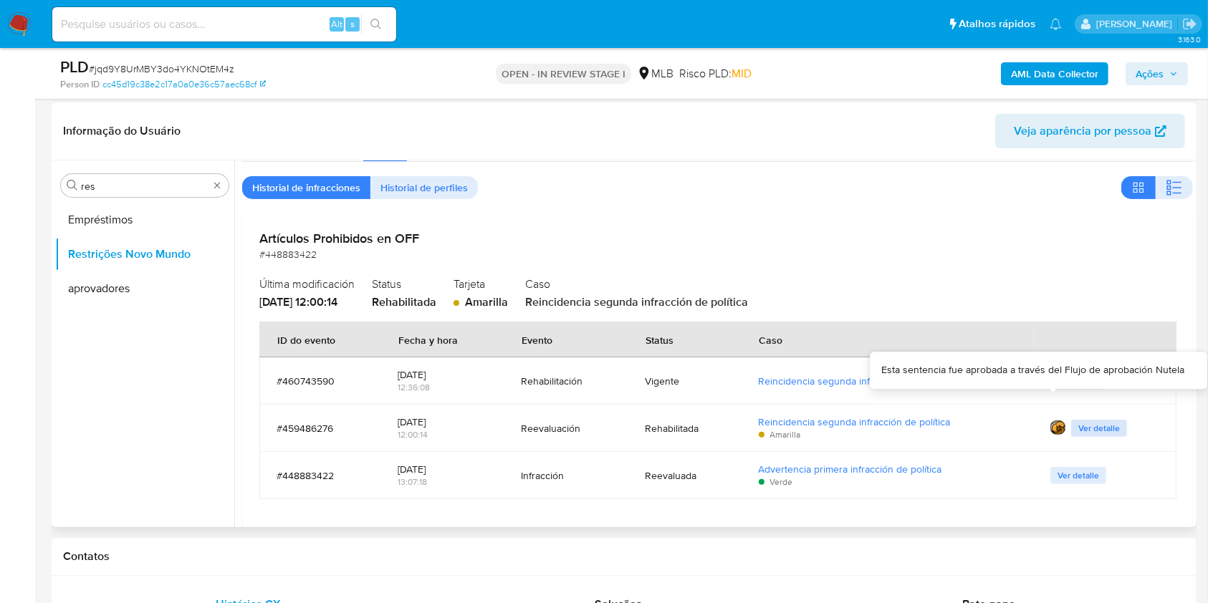
scroll to position [57, 0]
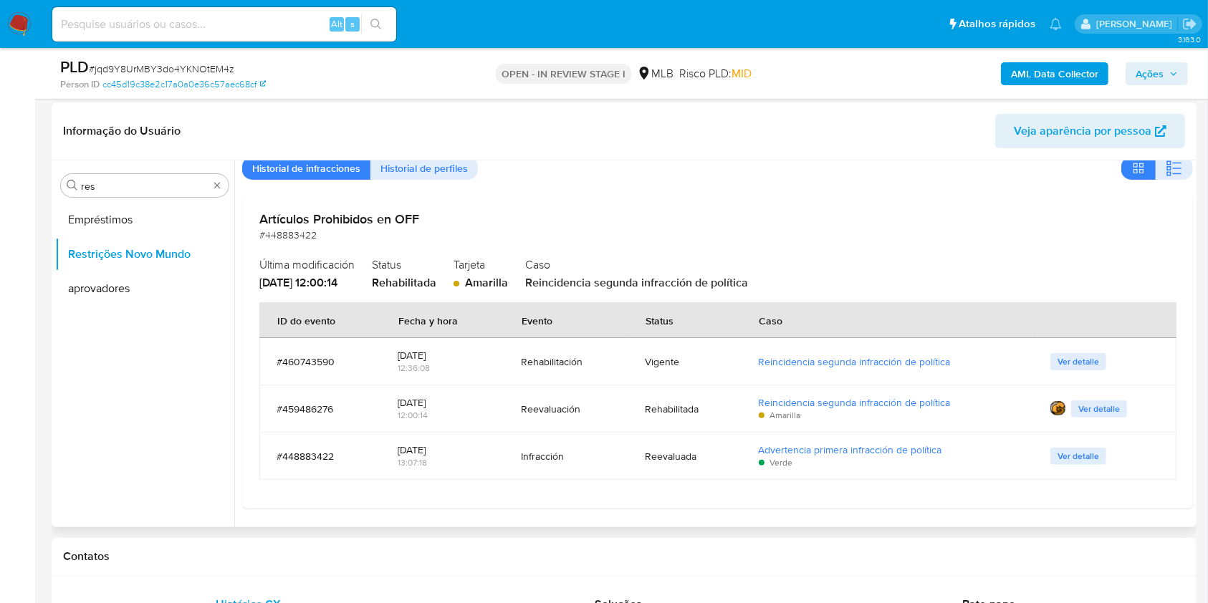
click at [1083, 412] on span "Ver detalle" at bounding box center [1099, 409] width 42 height 14
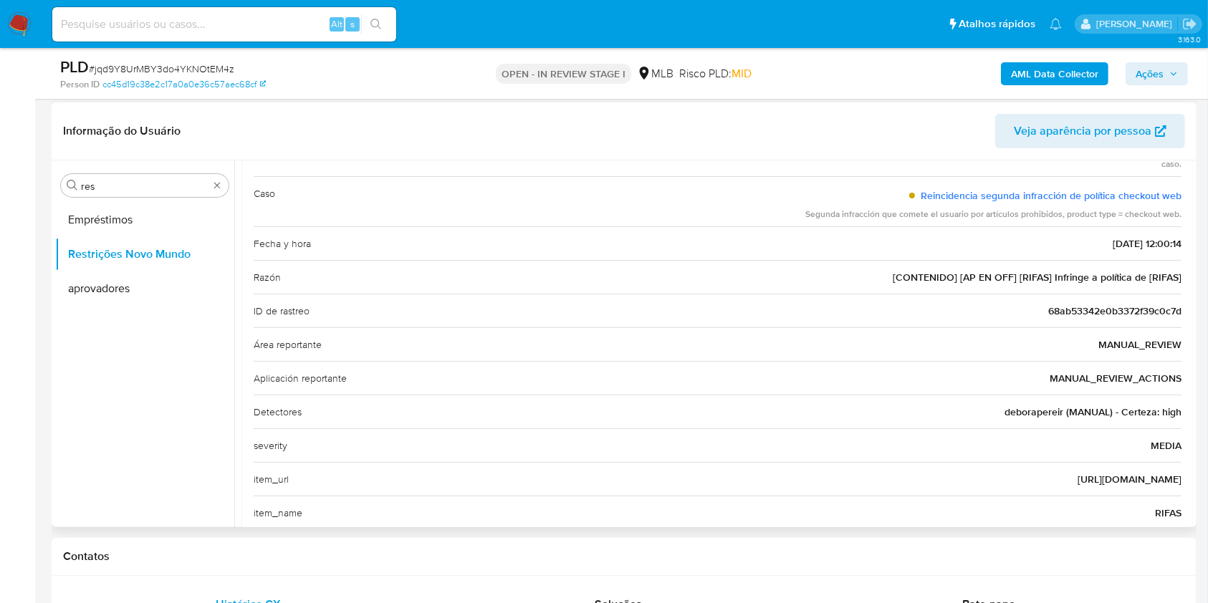
scroll to position [143, 0]
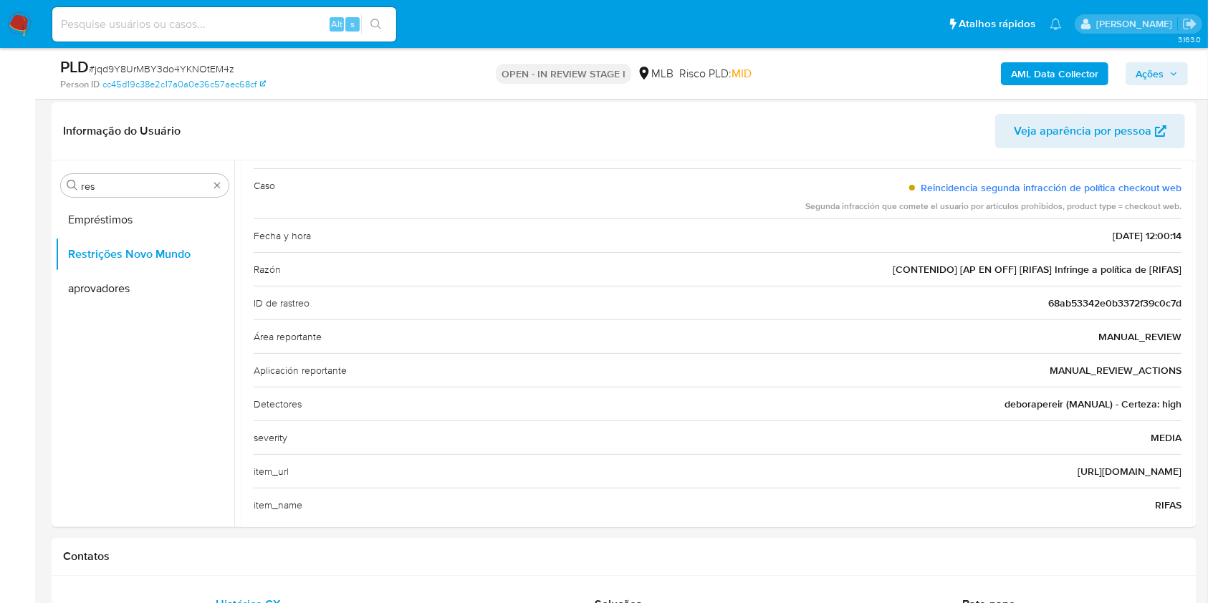
click at [1024, 264] on span "[CONTENIDO] [AP EN OFF] [RIFAS] Infringe a política de [RIFAS]" at bounding box center [1037, 269] width 289 height 14
click at [1161, 471] on span "http://colageno2.com" at bounding box center [1129, 471] width 104 height 14
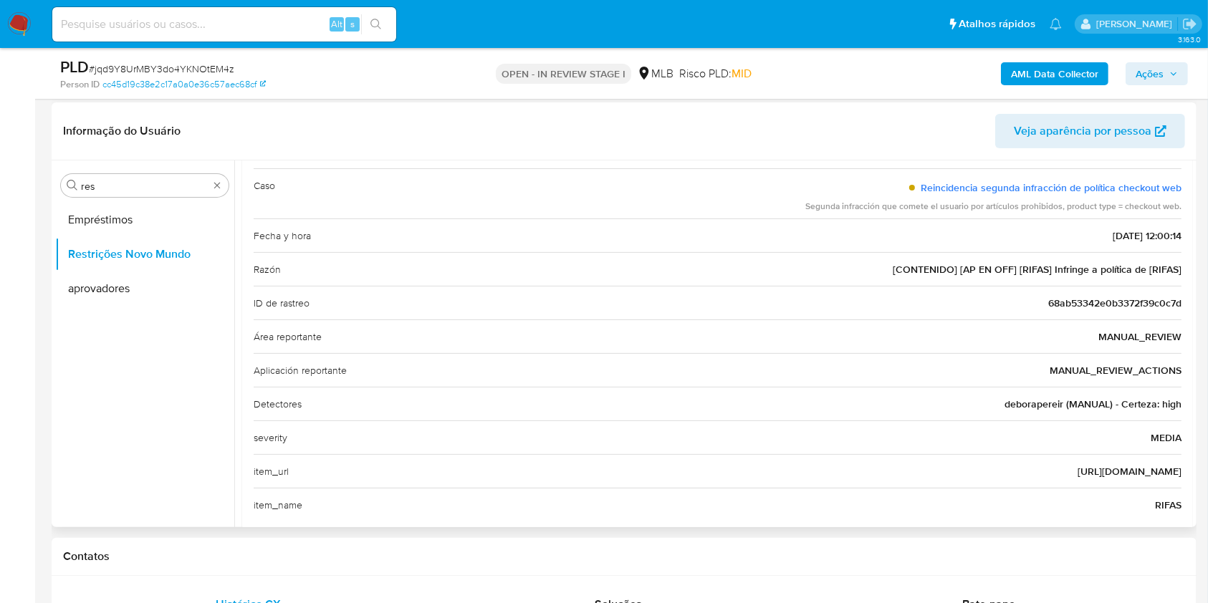
click at [1161, 471] on span "http://colageno2.com" at bounding box center [1129, 471] width 104 height 14
drag, startPoint x: 529, startPoint y: 229, endPoint x: 539, endPoint y: 189, distance: 41.2
click at [529, 230] on div "Fecha y hora 02/10/2025 - 12:00:14" at bounding box center [718, 236] width 928 height 34
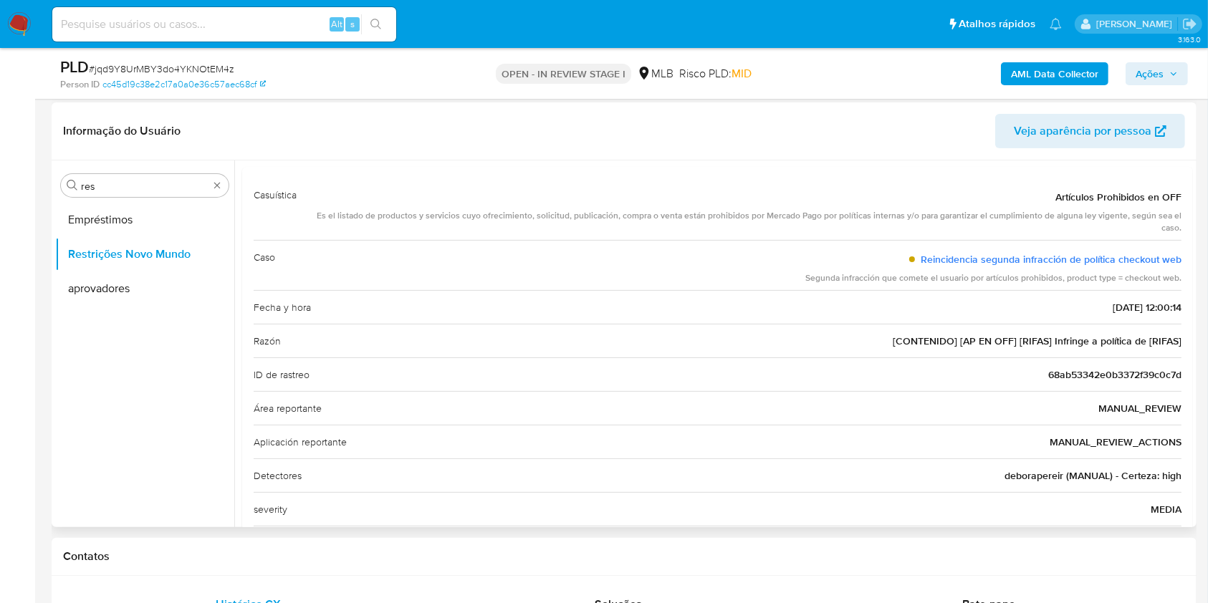
scroll to position [0, 0]
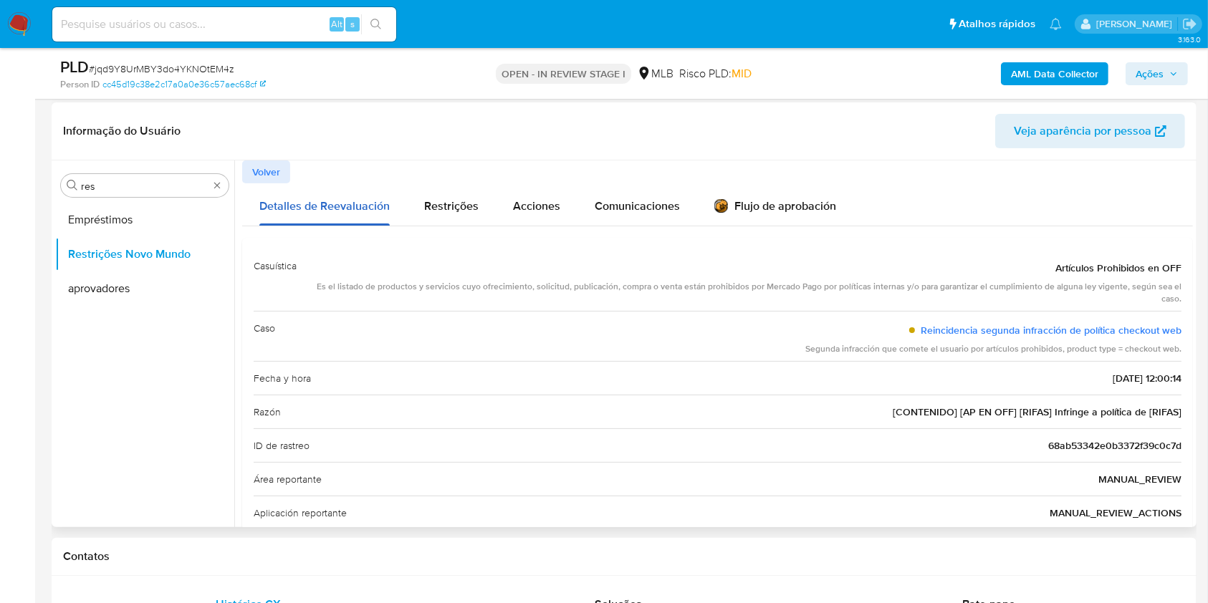
click at [262, 183] on div "Detalles de Reevaluación" at bounding box center [324, 204] width 130 height 42
click at [280, 169] on span "Volver" at bounding box center [266, 172] width 28 height 20
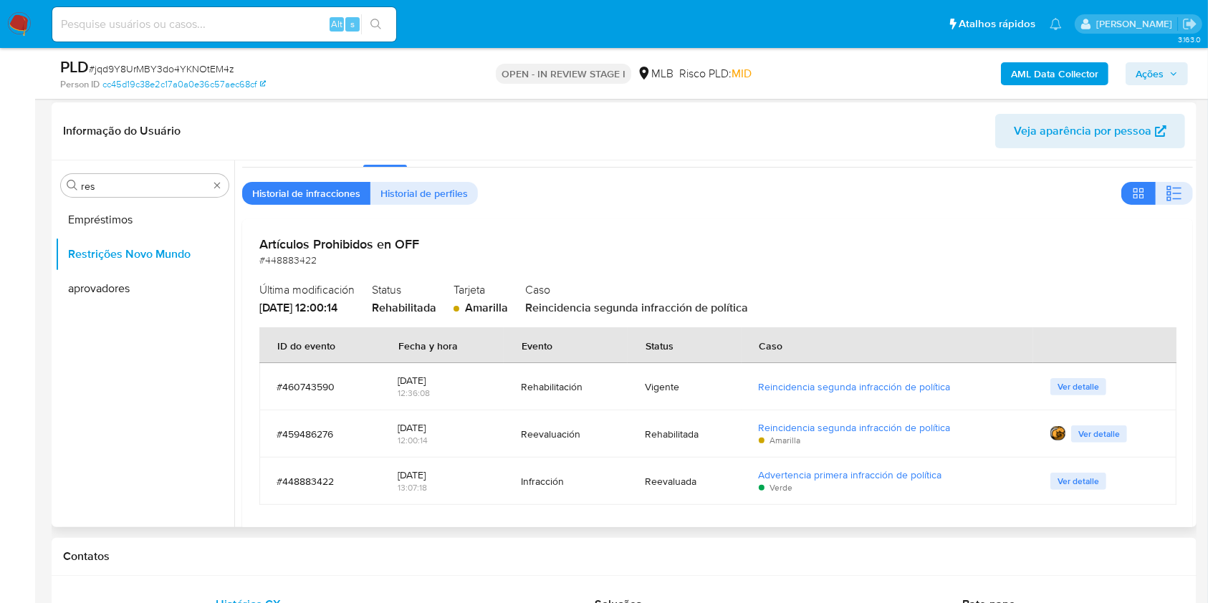
scroll to position [57, 0]
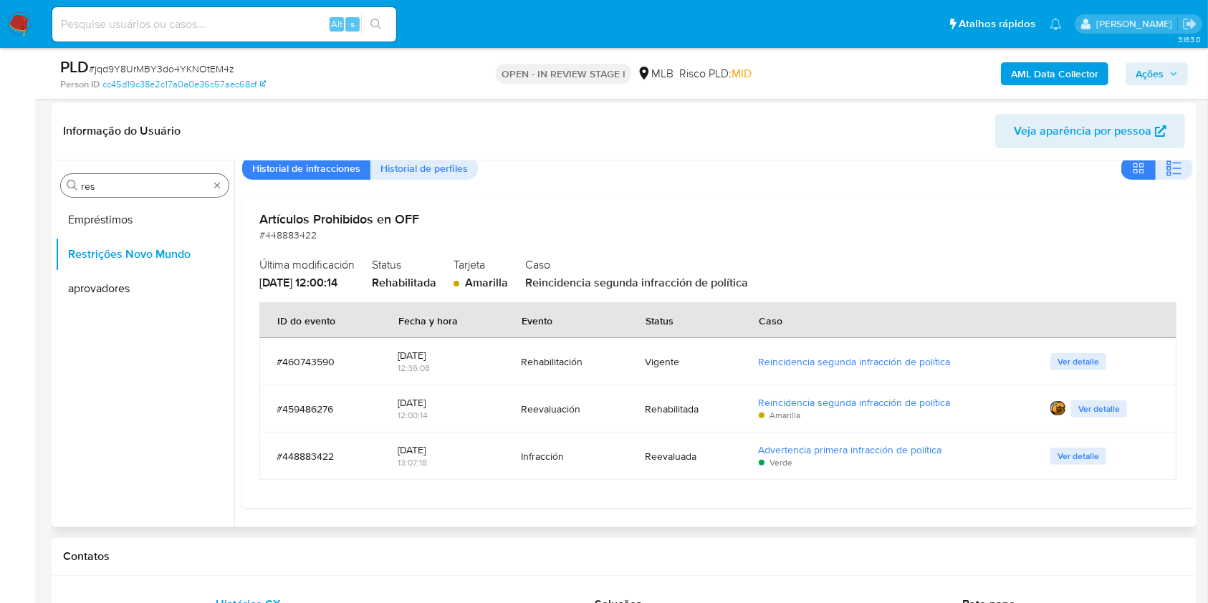
click at [111, 184] on input "res" at bounding box center [145, 186] width 128 height 13
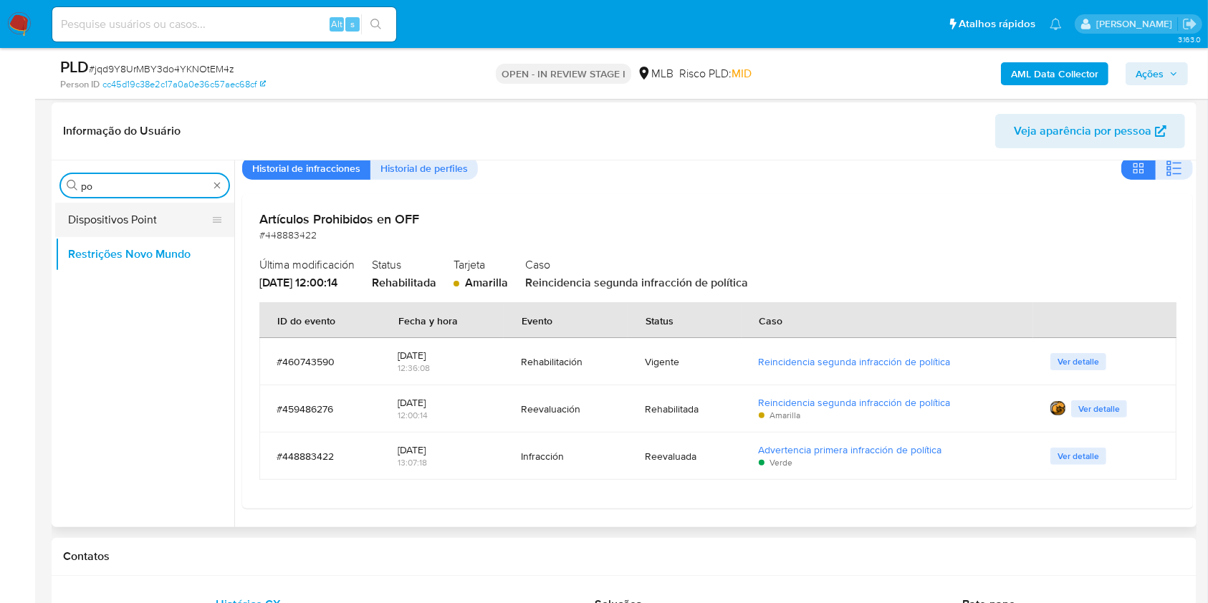
type input "po"
click at [117, 226] on button "Dispositivos Point" at bounding box center [139, 220] width 168 height 34
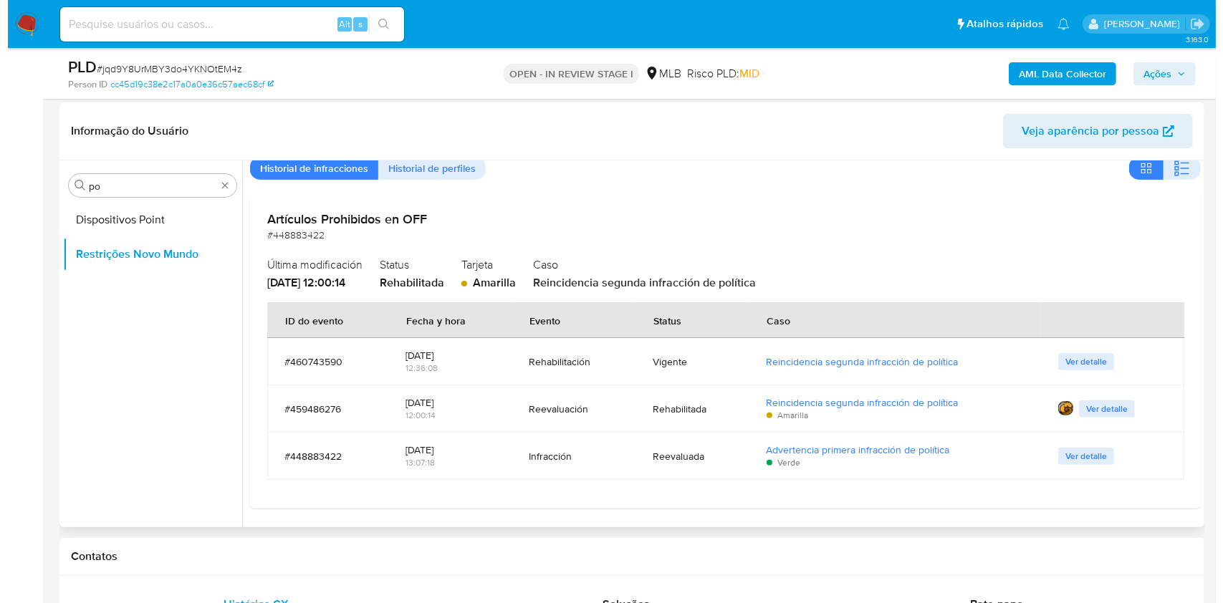
scroll to position [0, 0]
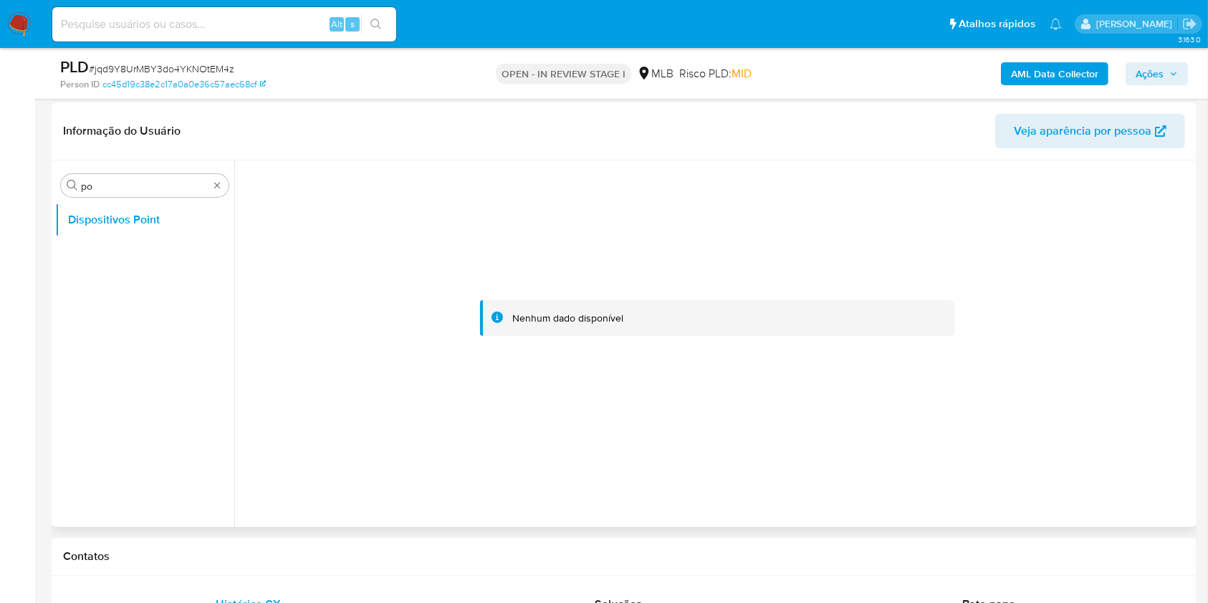
click at [493, 198] on div at bounding box center [717, 317] width 951 height 315
click at [514, 169] on div at bounding box center [717, 317] width 951 height 315
click at [1022, 70] on b "AML Data Collector" at bounding box center [1054, 73] width 87 height 23
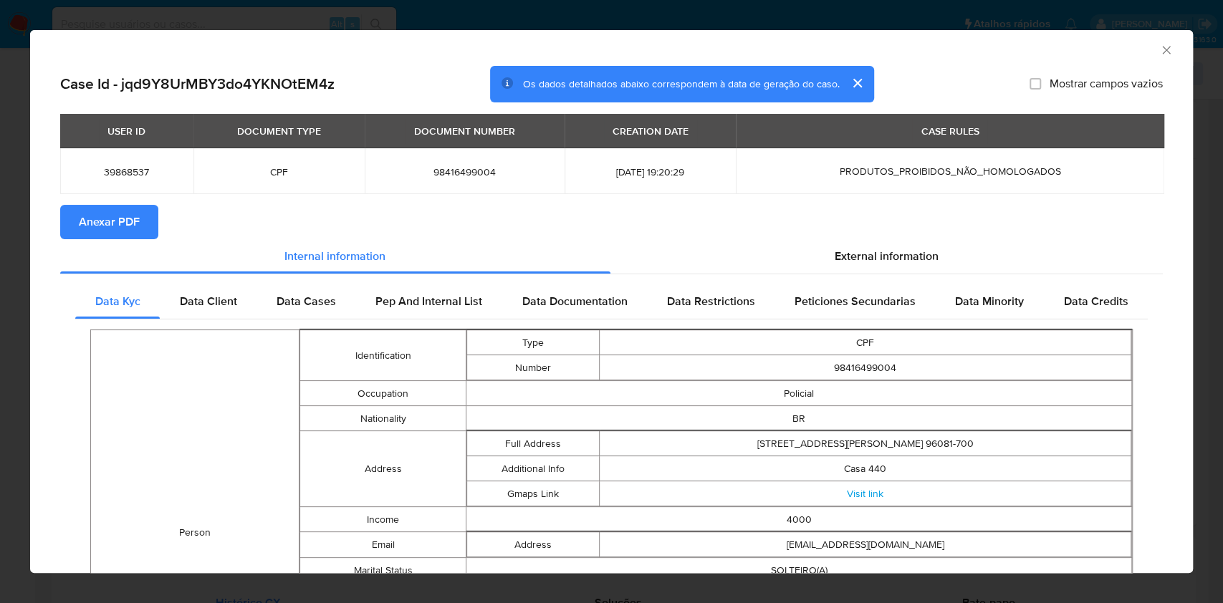
click at [140, 211] on button "Anexar PDF" at bounding box center [109, 222] width 98 height 34
click at [911, 226] on section "Anexar PDF Creando" at bounding box center [611, 223] width 1103 height 37
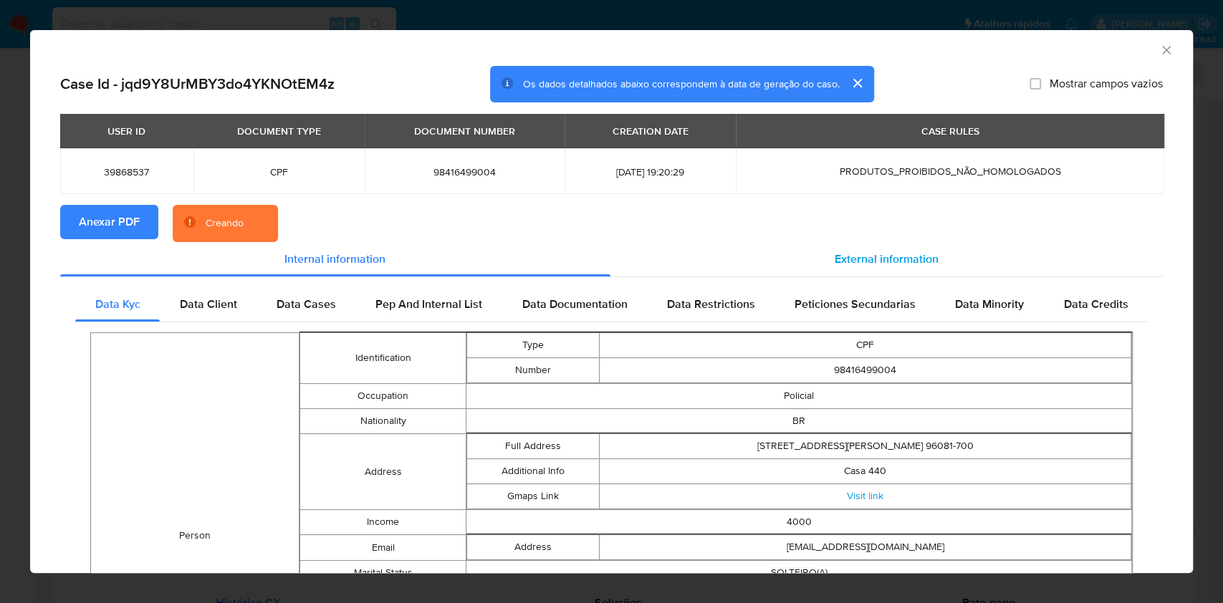
click at [865, 267] on div "External information" at bounding box center [886, 259] width 553 height 34
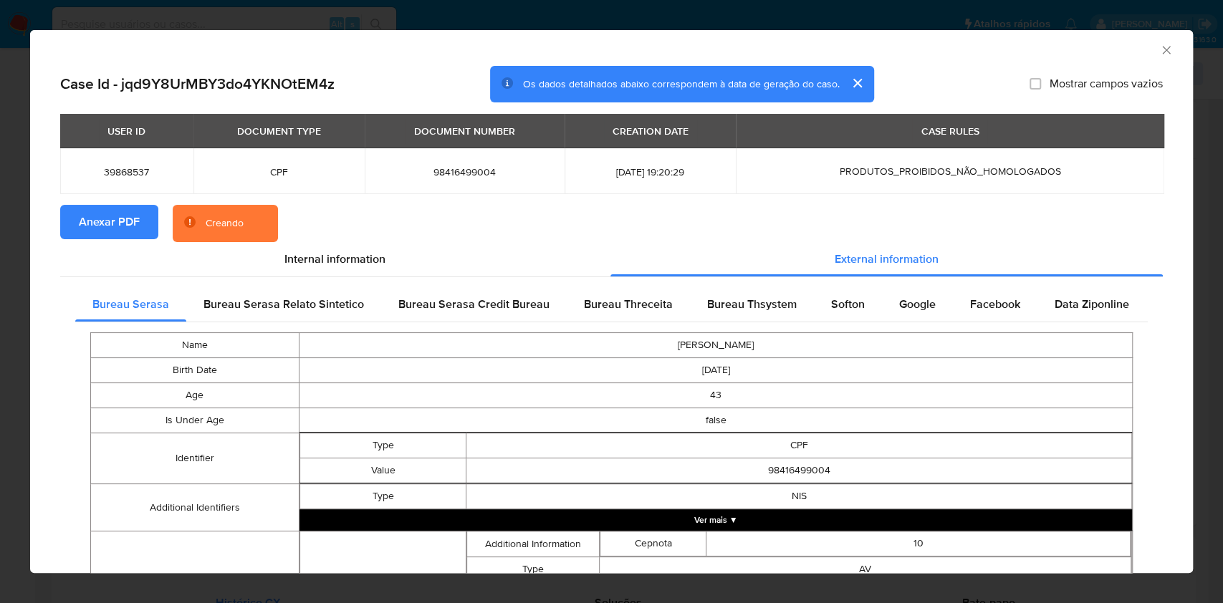
click at [862, 284] on div "Bureau Serasa Bureau Serasa Relato Sintetico Bureau Serasa Credit Bureau Bureau…" at bounding box center [611, 613] width 1103 height 673
click at [853, 297] on span "Softon" at bounding box center [848, 304] width 34 height 16
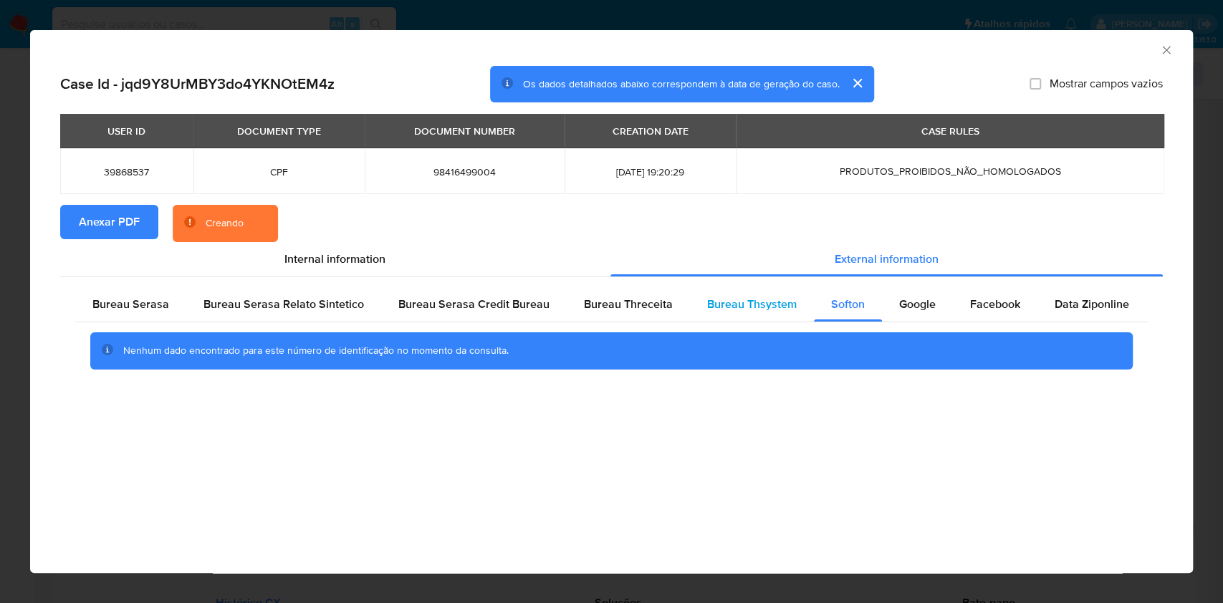
click at [762, 295] on div "Bureau Thsystem" at bounding box center [752, 304] width 124 height 34
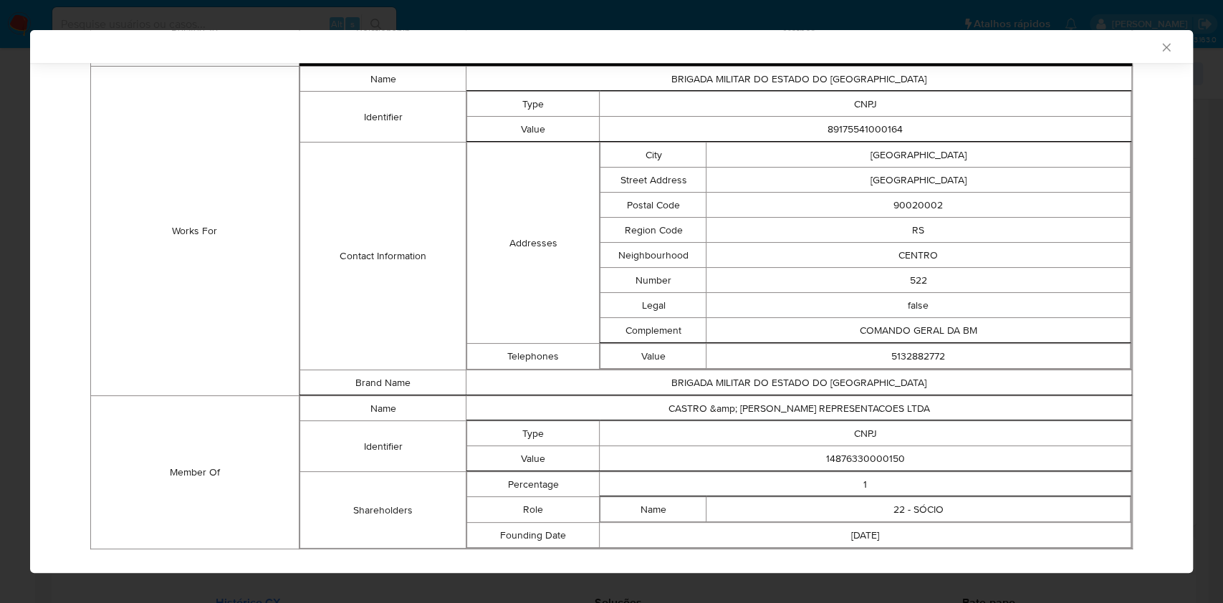
scroll to position [1006, 0]
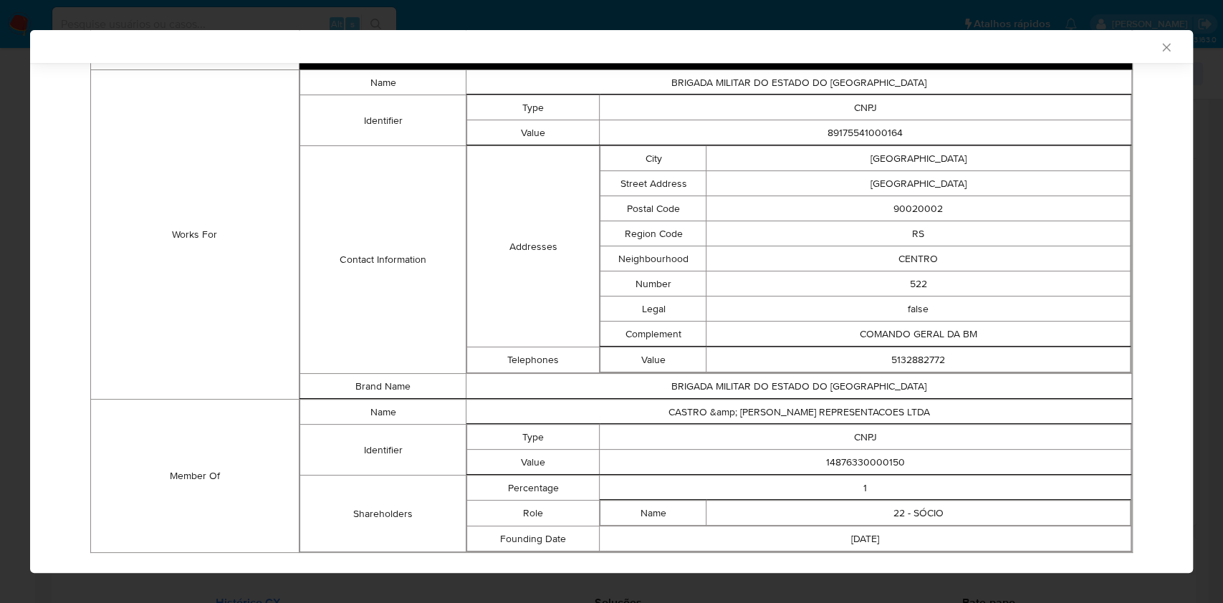
click at [842, 461] on td "14876330000150" at bounding box center [866, 462] width 532 height 25
copy td "14876330000150"
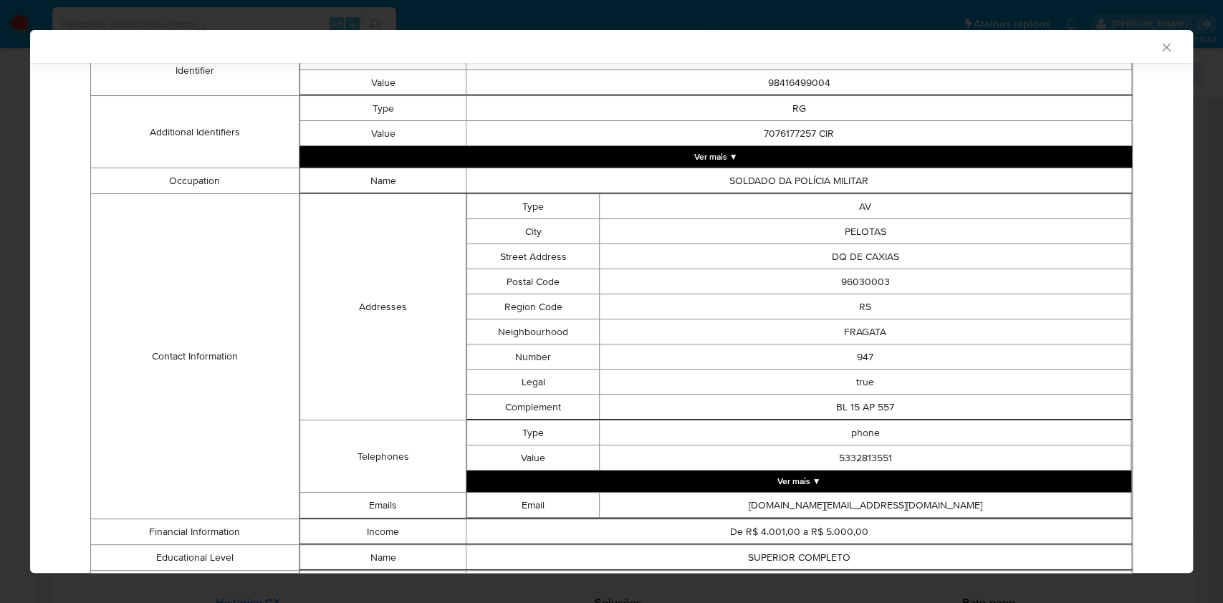
scroll to position [0, 0]
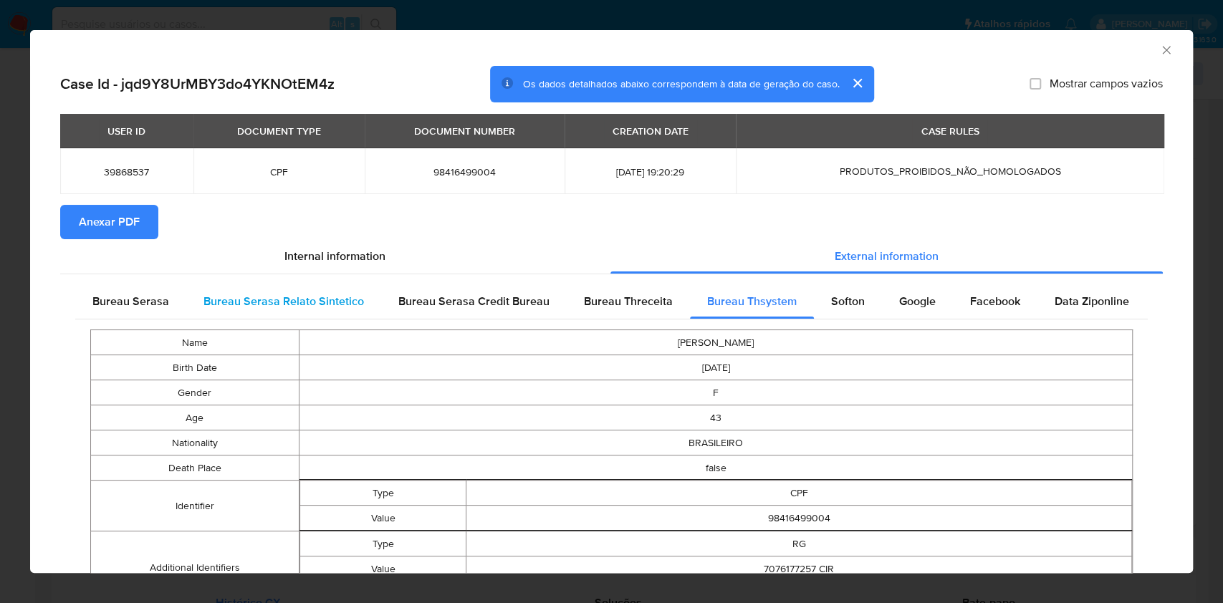
drag, startPoint x: 105, startPoint y: 297, endPoint x: 373, endPoint y: 299, distance: 268.0
click at [105, 297] on span "Bureau Serasa" at bounding box center [130, 301] width 77 height 16
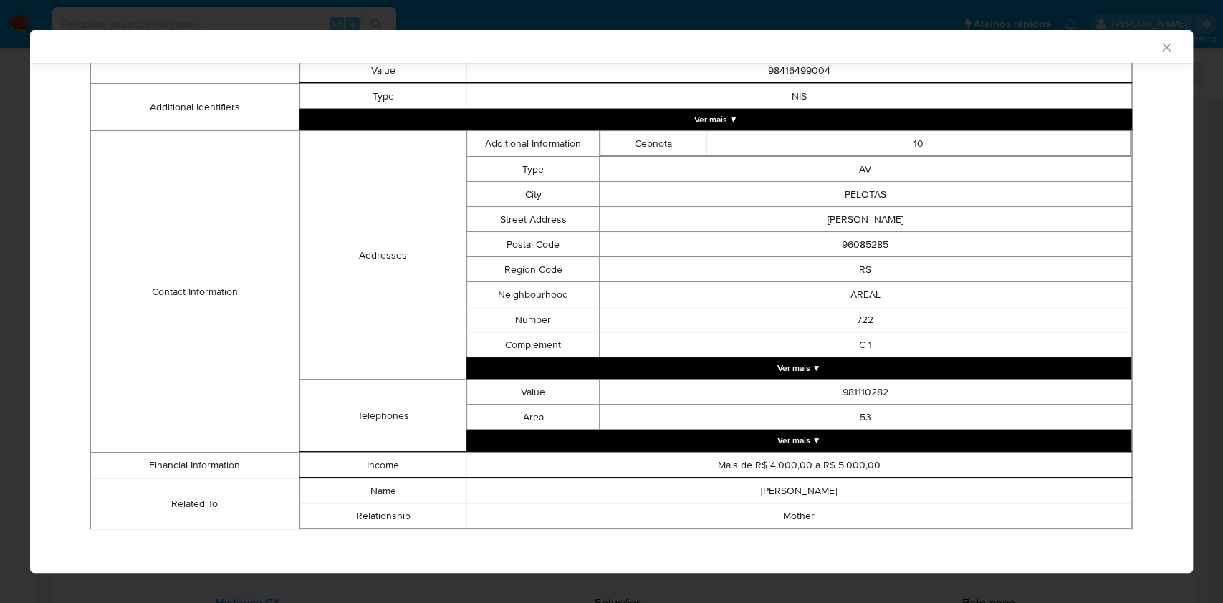
scroll to position [399, 0]
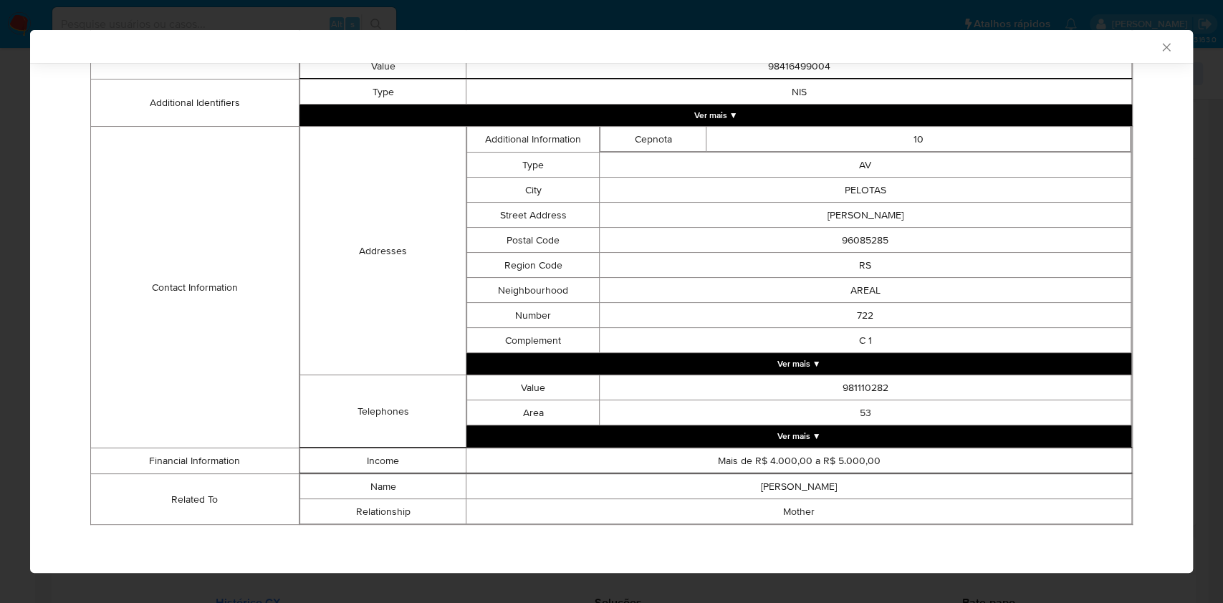
click at [0, 186] on div "AML Data Collector Case Id - jqd9Y8UrMBY3do4YKNOtEM4z Os dados detalhados abaix…" at bounding box center [611, 301] width 1223 height 603
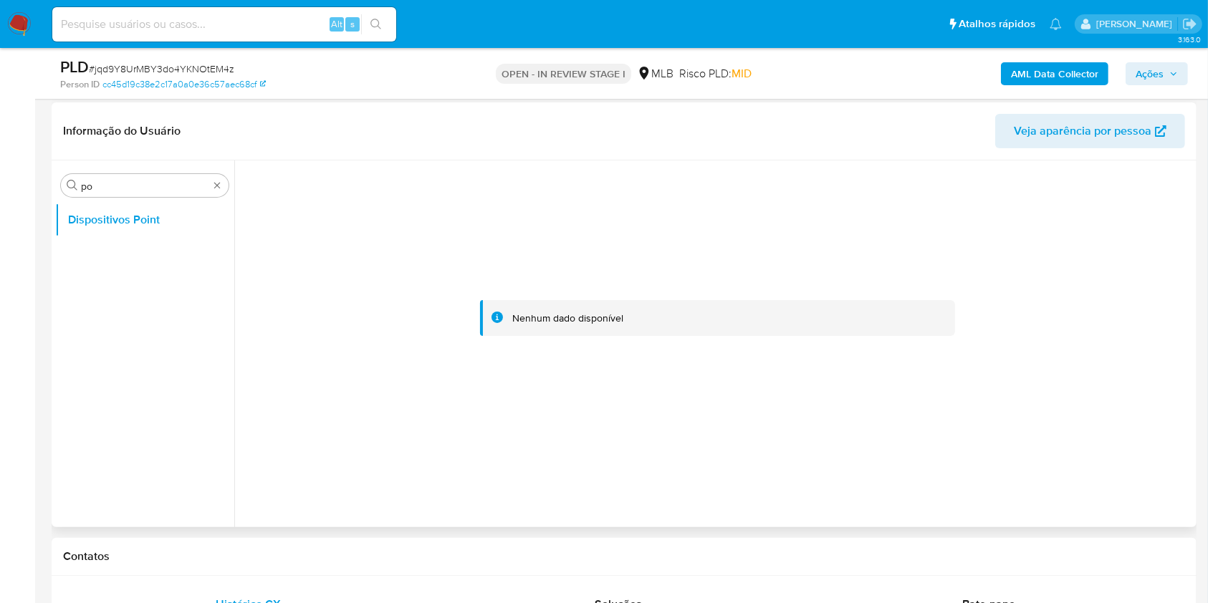
click at [95, 197] on div "Procurar po Dispositivos Point" at bounding box center [144, 345] width 179 height 365
click at [94, 186] on input "po" at bounding box center [145, 186] width 128 height 13
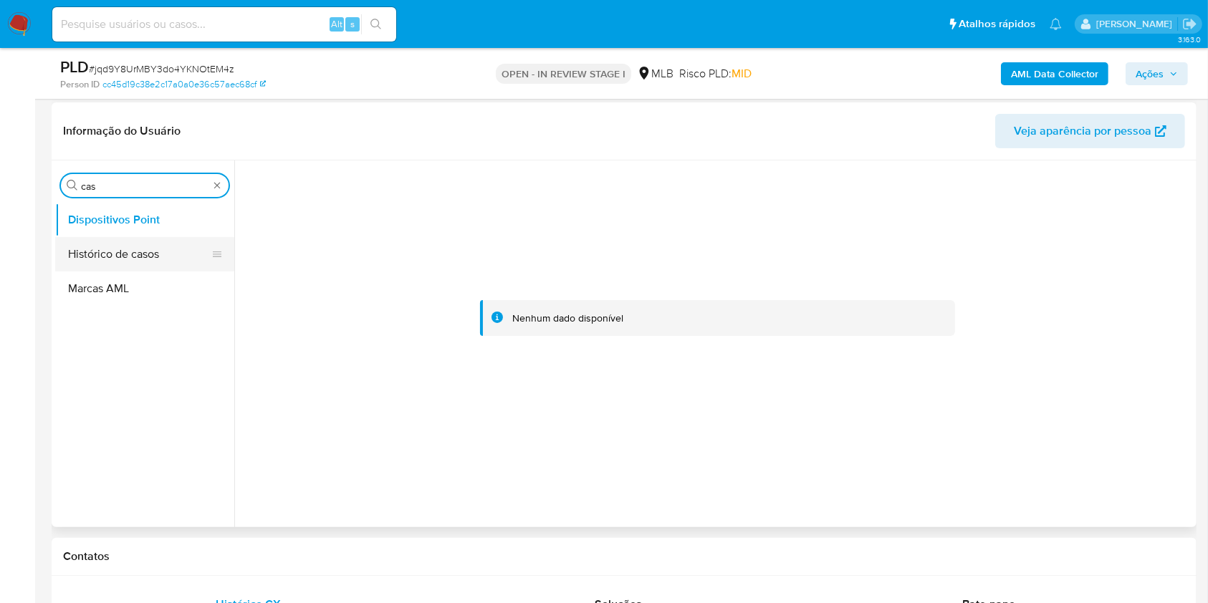
type input "cas"
click at [97, 247] on button "Histórico de casos" at bounding box center [139, 254] width 168 height 34
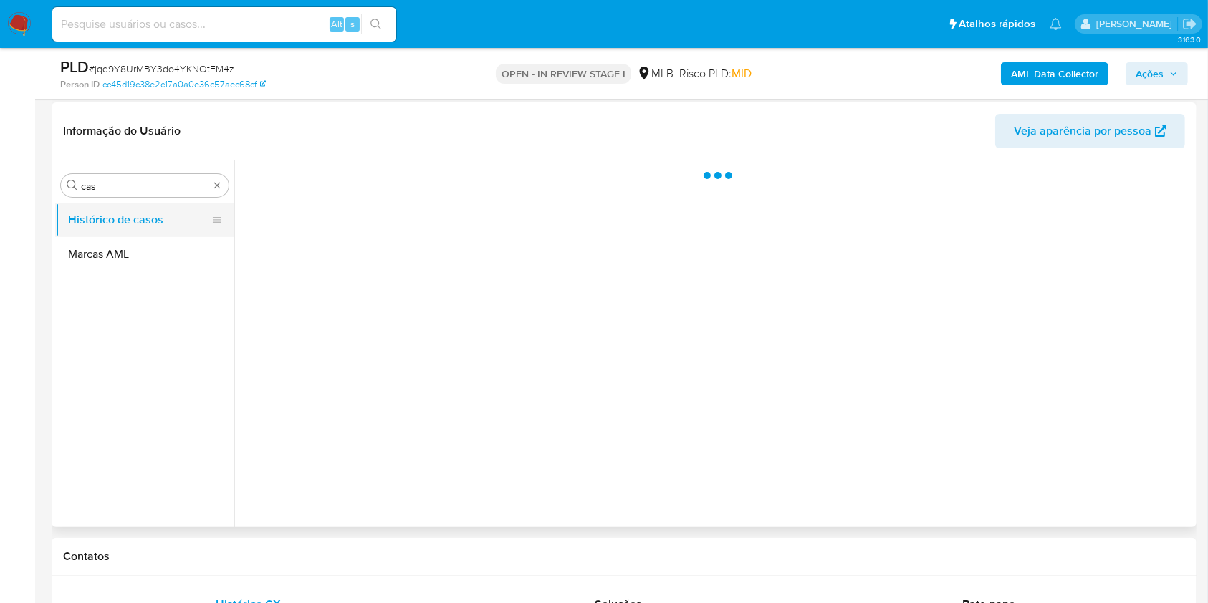
click at [97, 247] on button "Marcas AML" at bounding box center [144, 254] width 179 height 34
click at [126, 224] on button "Histórico de casos" at bounding box center [139, 220] width 168 height 34
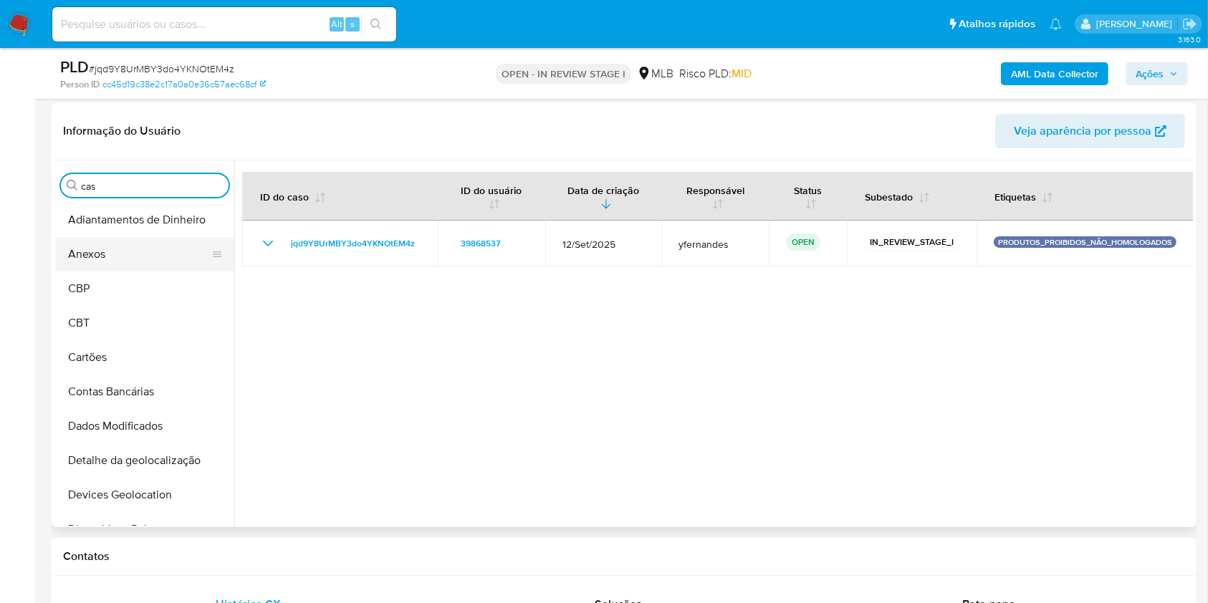
click at [150, 265] on button "Anexos" at bounding box center [139, 254] width 168 height 34
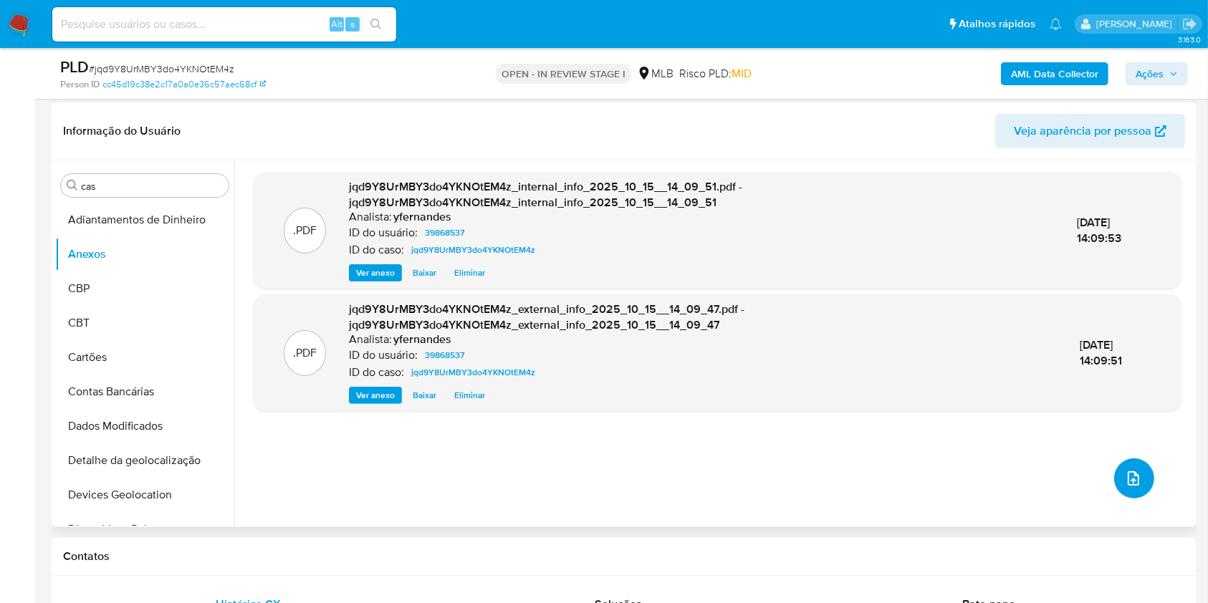
click at [1141, 468] on button "upload-file" at bounding box center [1134, 479] width 40 height 40
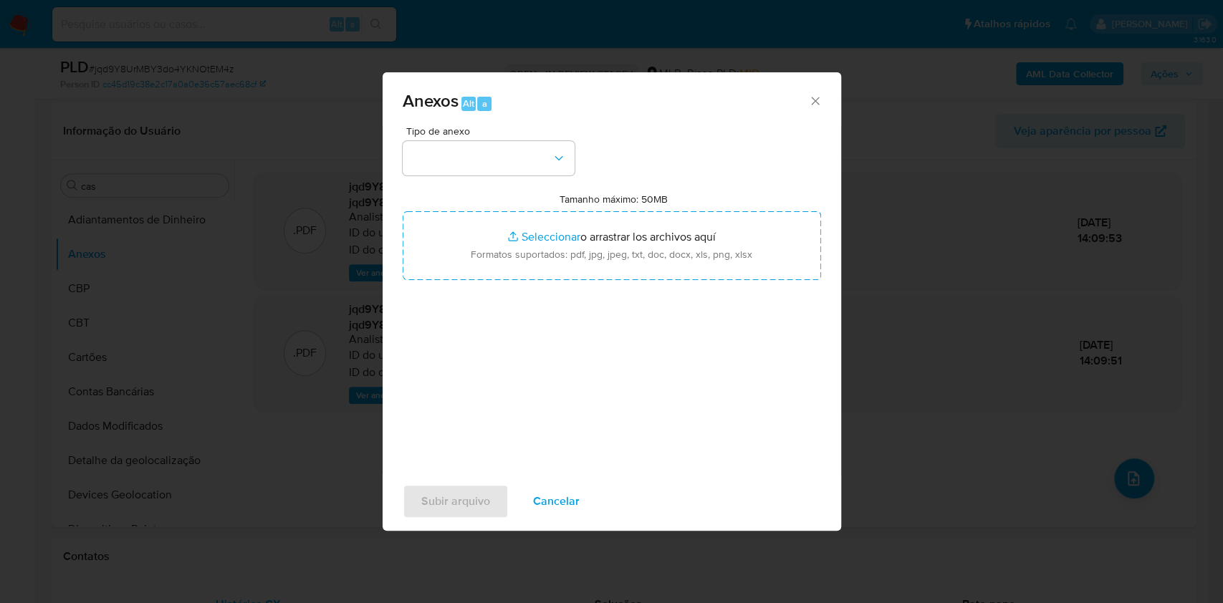
click at [432, 133] on span "Tipo de anexo" at bounding box center [492, 131] width 172 height 10
click at [456, 146] on button "button" at bounding box center [489, 158] width 172 height 34
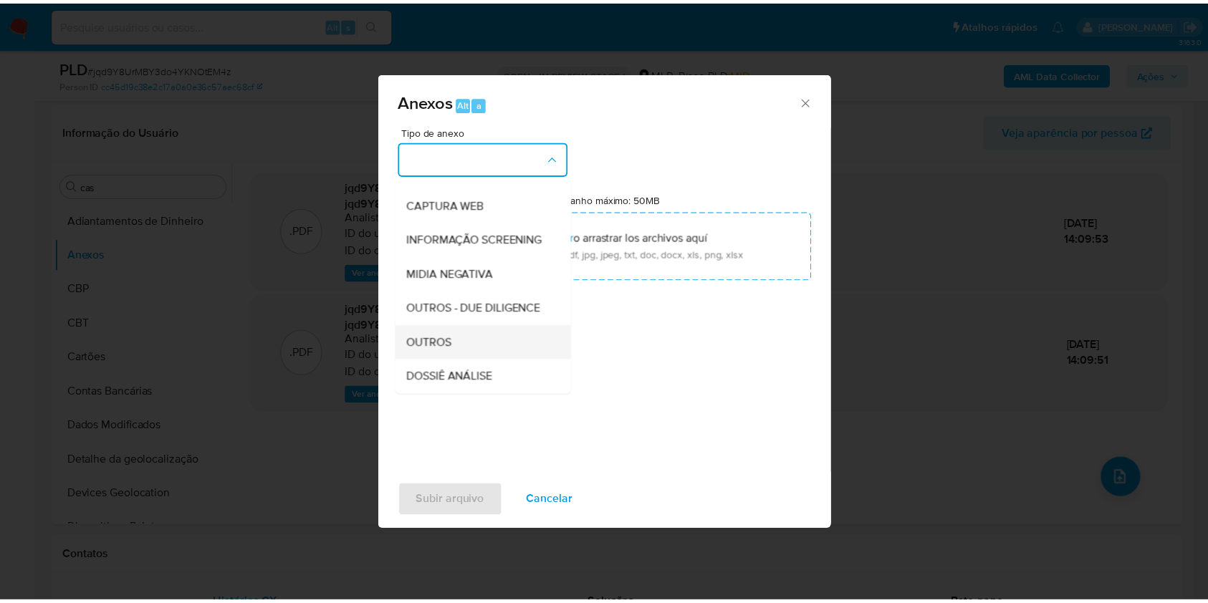
scroll to position [220, 0]
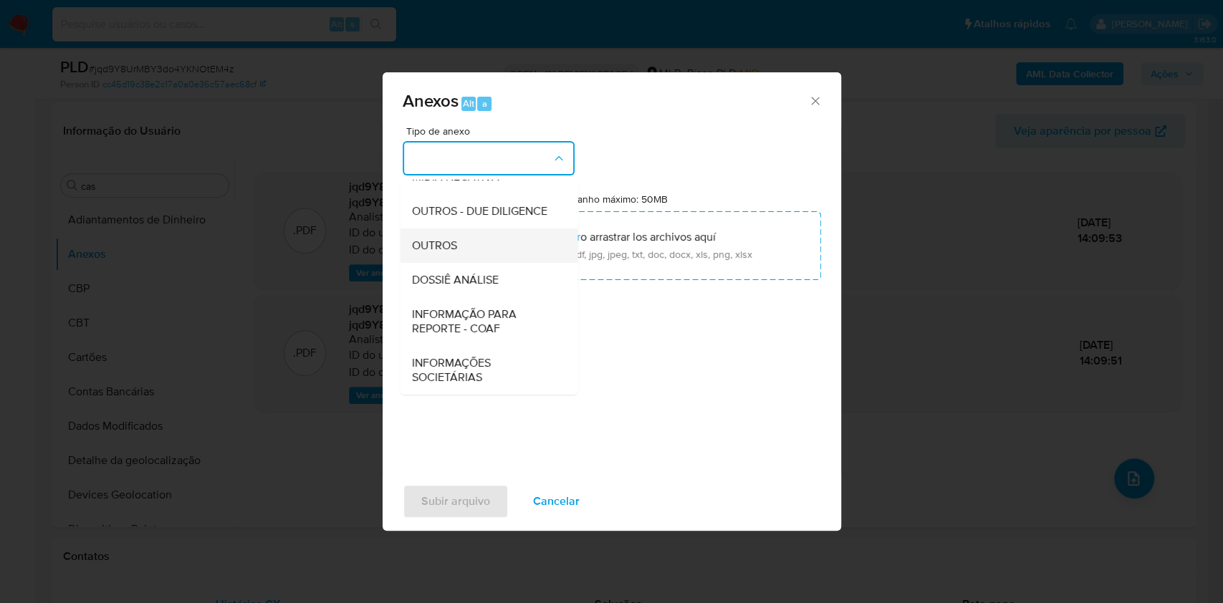
click at [455, 241] on span "OUTROS" at bounding box center [433, 246] width 45 height 14
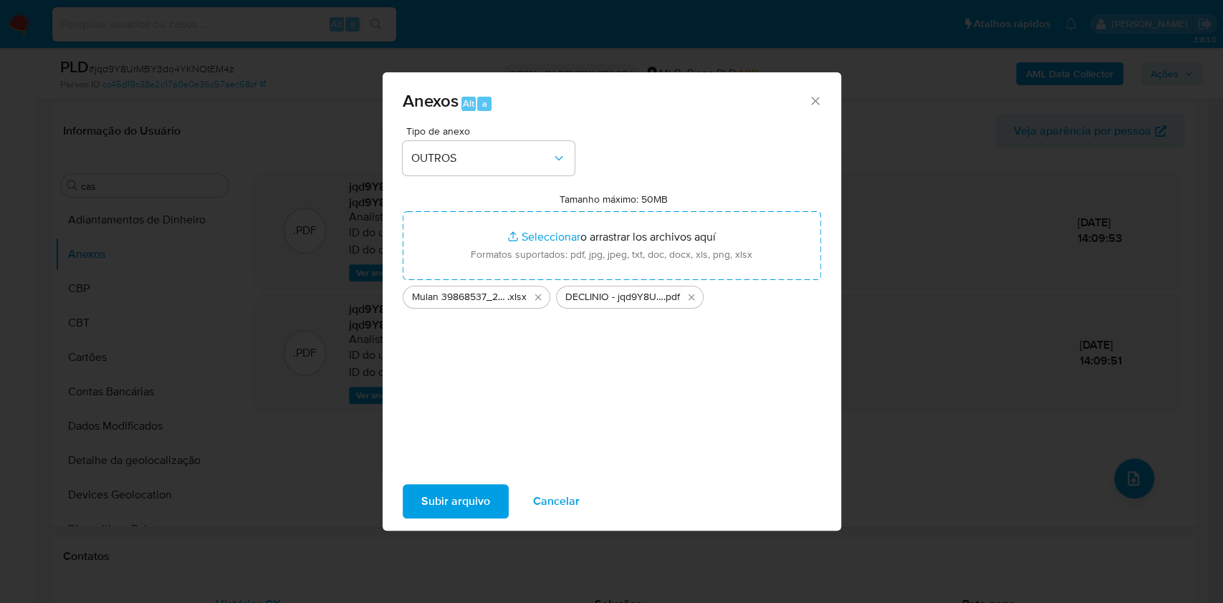
click at [690, 297] on icon "Eliminar DECLINIO - jqd9Y8UrMBY3do4YKNOtEM4z - CPF 98416499004 - MICHELI SOUZA …" at bounding box center [691, 297] width 6 height 6
click at [453, 502] on span "Subir arquivo" at bounding box center [455, 502] width 69 height 32
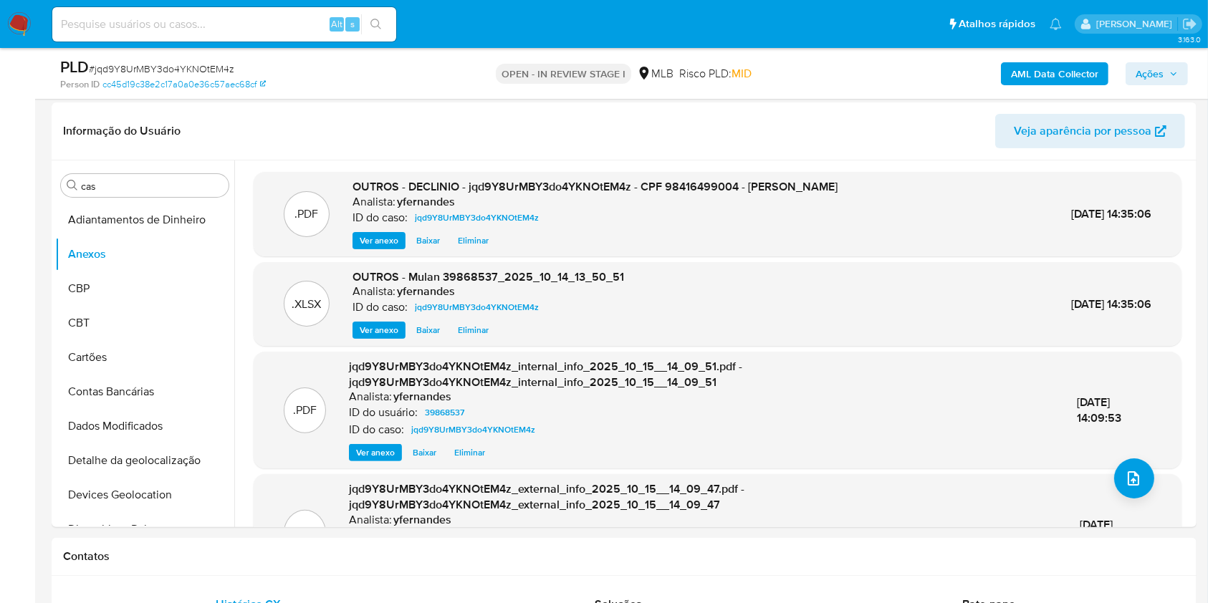
click at [1153, 74] on span "Ações" at bounding box center [1150, 73] width 28 height 23
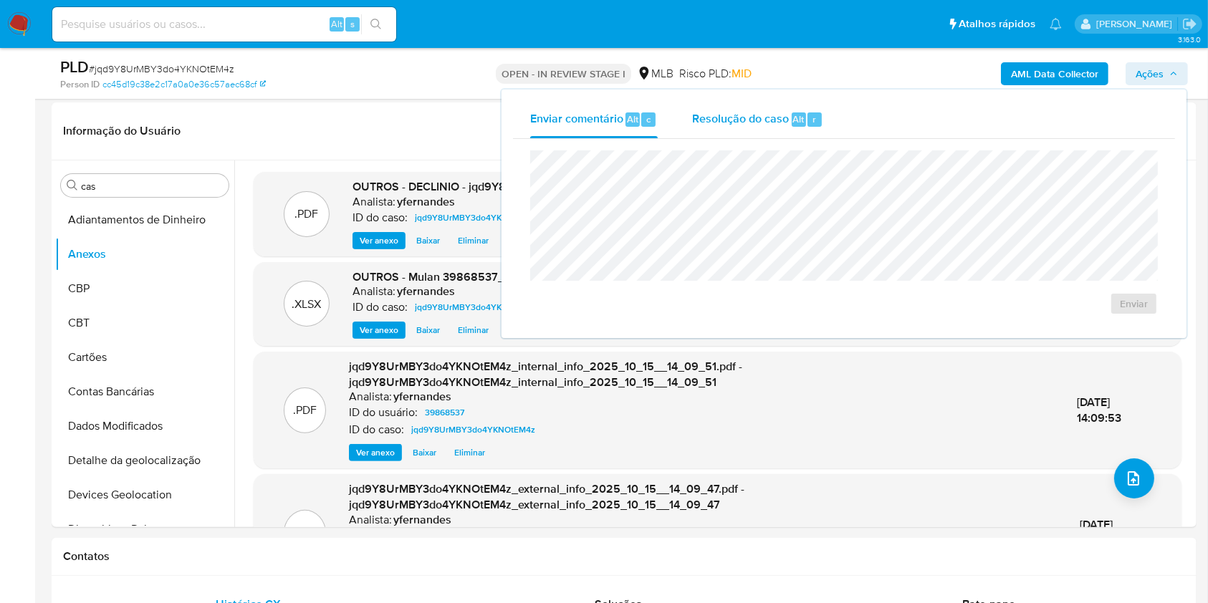
click at [748, 130] on div "Resolução do caso Alt r" at bounding box center [757, 119] width 131 height 37
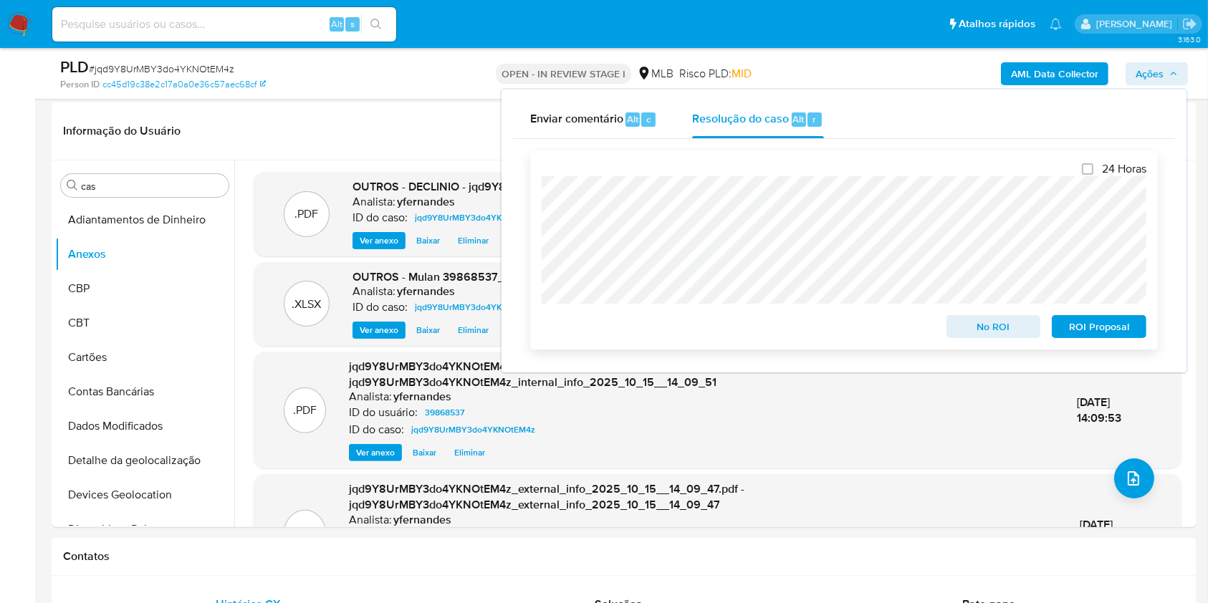
click at [958, 335] on span "No ROI" at bounding box center [993, 327] width 75 height 20
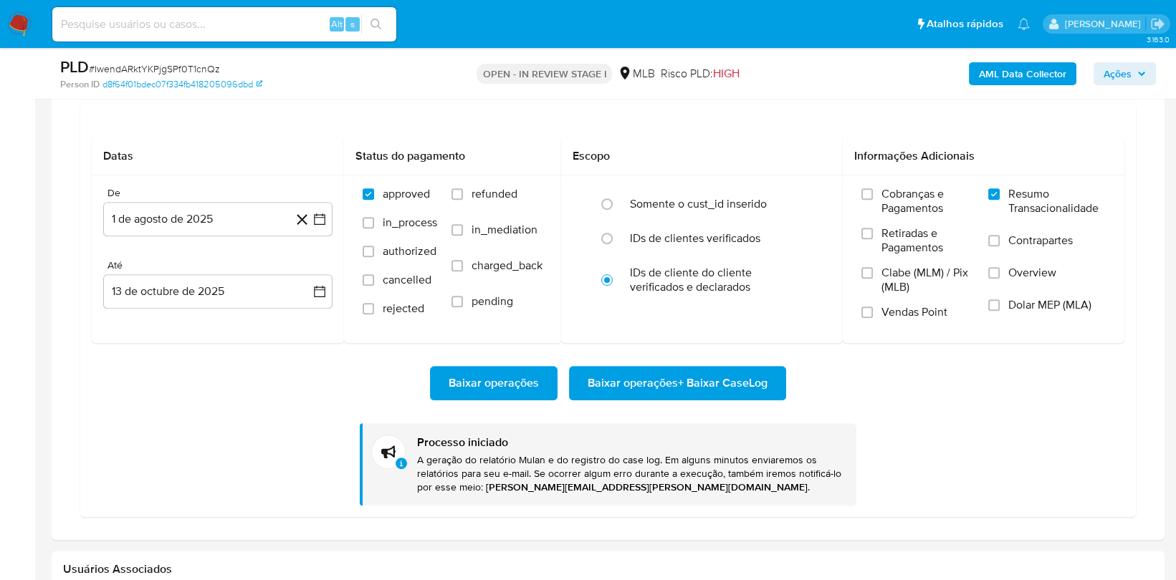
scroll to position [777, 0]
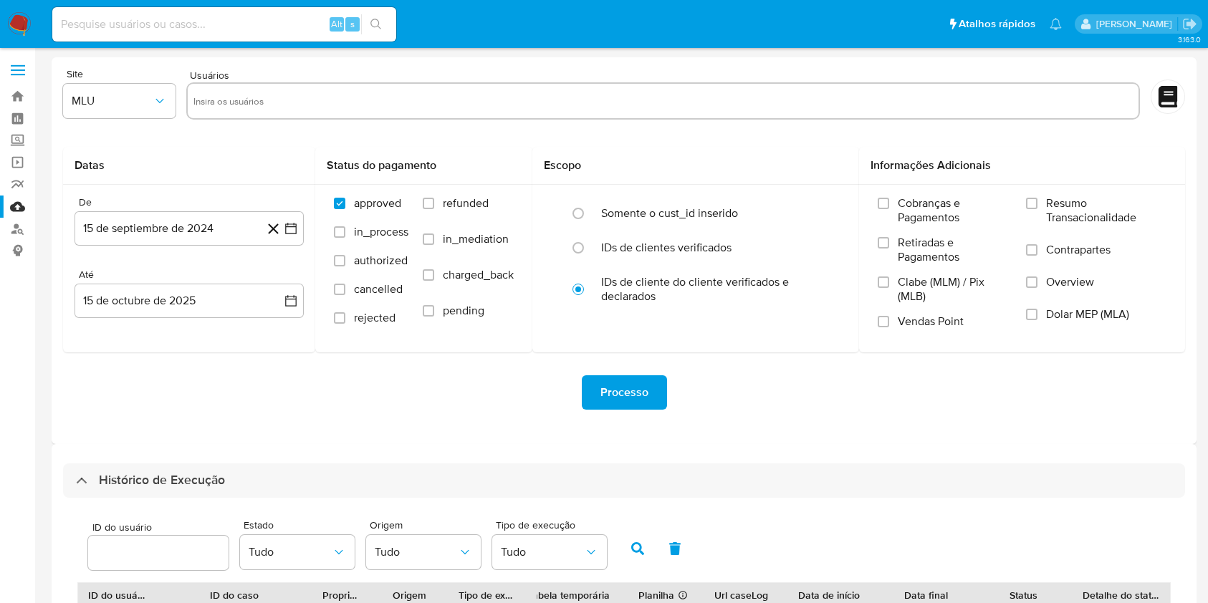
select select "10"
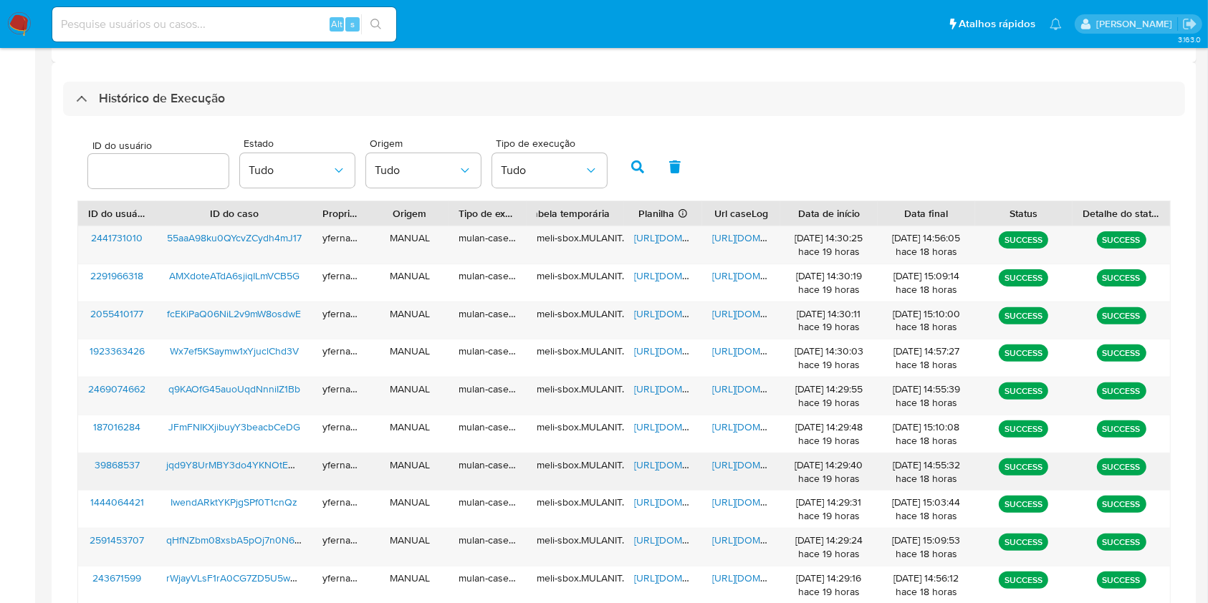
click at [663, 466] on span "https://docs.google.com/spreadsheets/d/1la3mGwU0z8-q_9ZurbOTZLl0RTq0UwTZ9qxgNno…" at bounding box center [683, 465] width 99 height 14
click at [721, 467] on span "https://docs.google.com/document/d/1kEycsGTvVG0bDwzhLYbssNFe_D9x06VphEDoJ34BIQg…" at bounding box center [761, 465] width 99 height 14
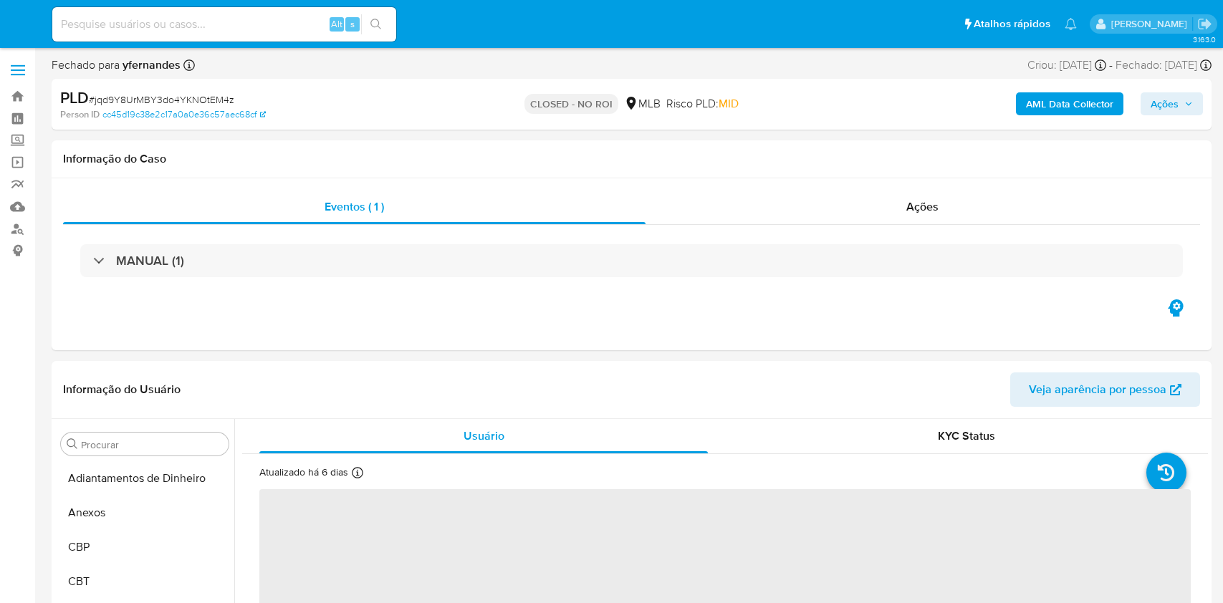
select select "10"
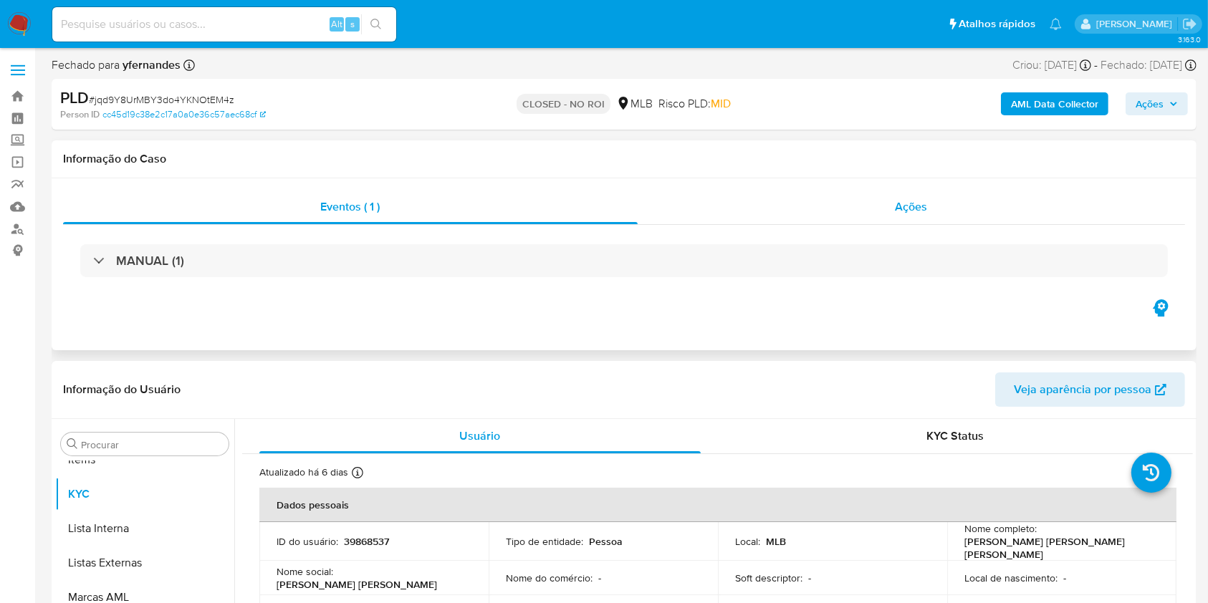
scroll to position [777, 0]
click at [863, 217] on div "Ações" at bounding box center [911, 207] width 547 height 34
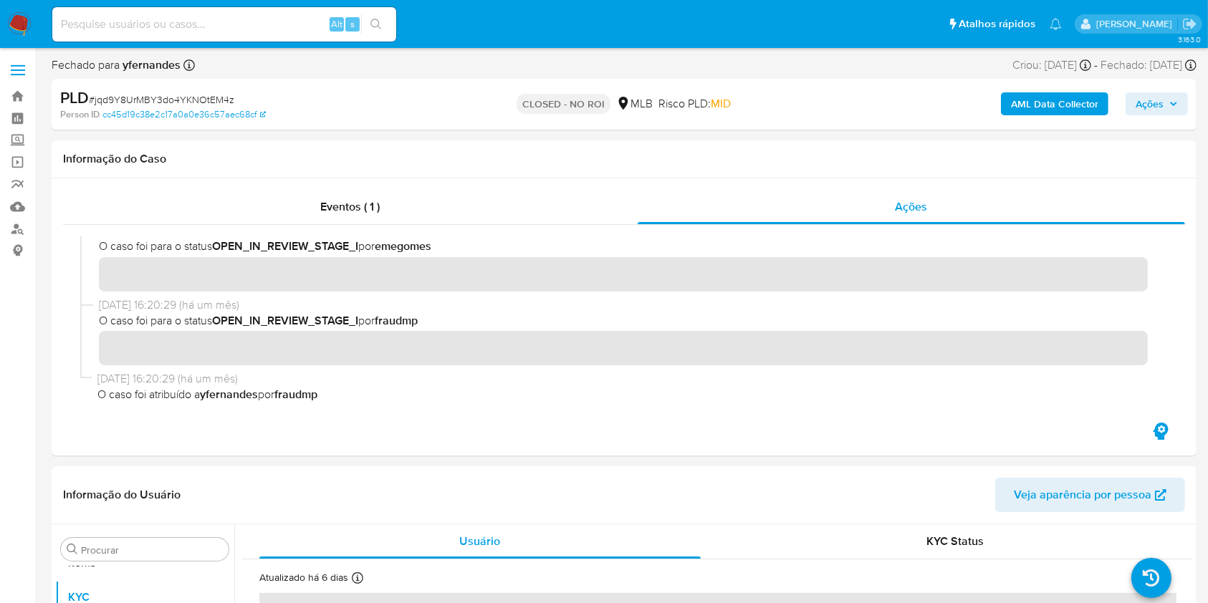
scroll to position [0, 0]
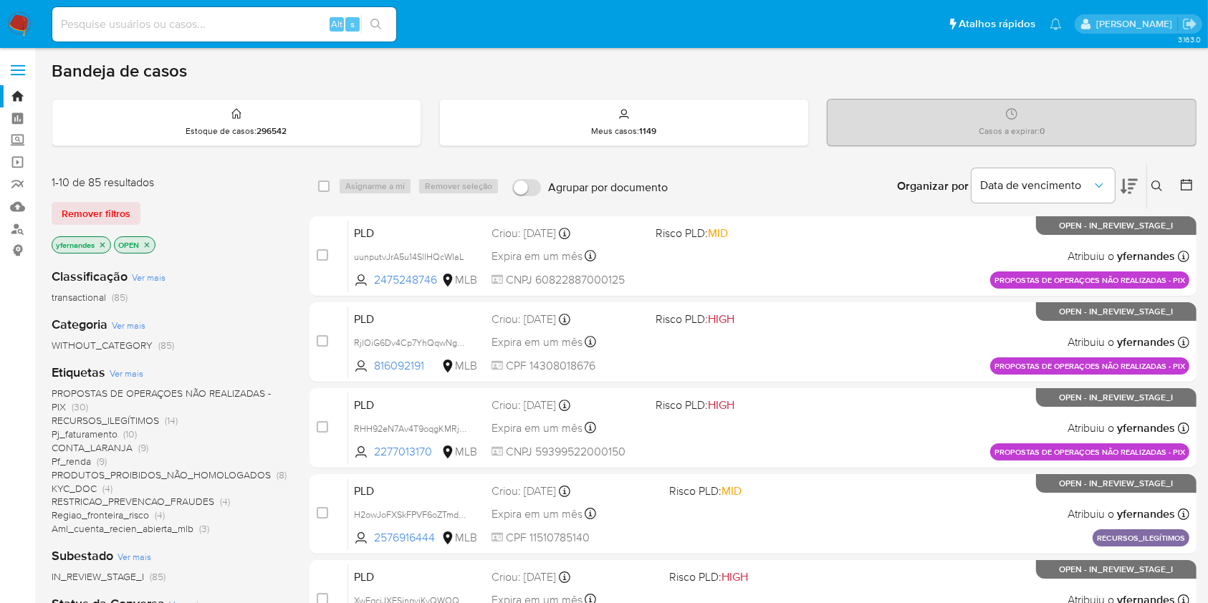
drag, startPoint x: 0, startPoint y: 0, endPoint x: 19, endPoint y: 27, distance: 33.4
click at [19, 27] on img at bounding box center [19, 24] width 24 height 24
click at [26, 25] on img at bounding box center [19, 24] width 24 height 24
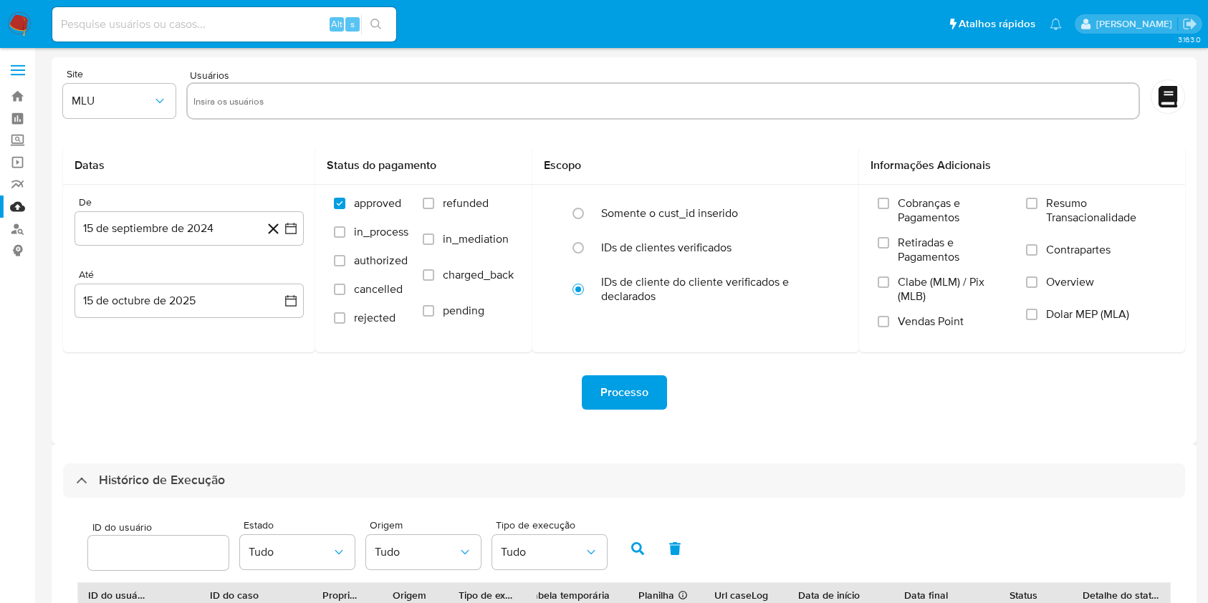
select select "10"
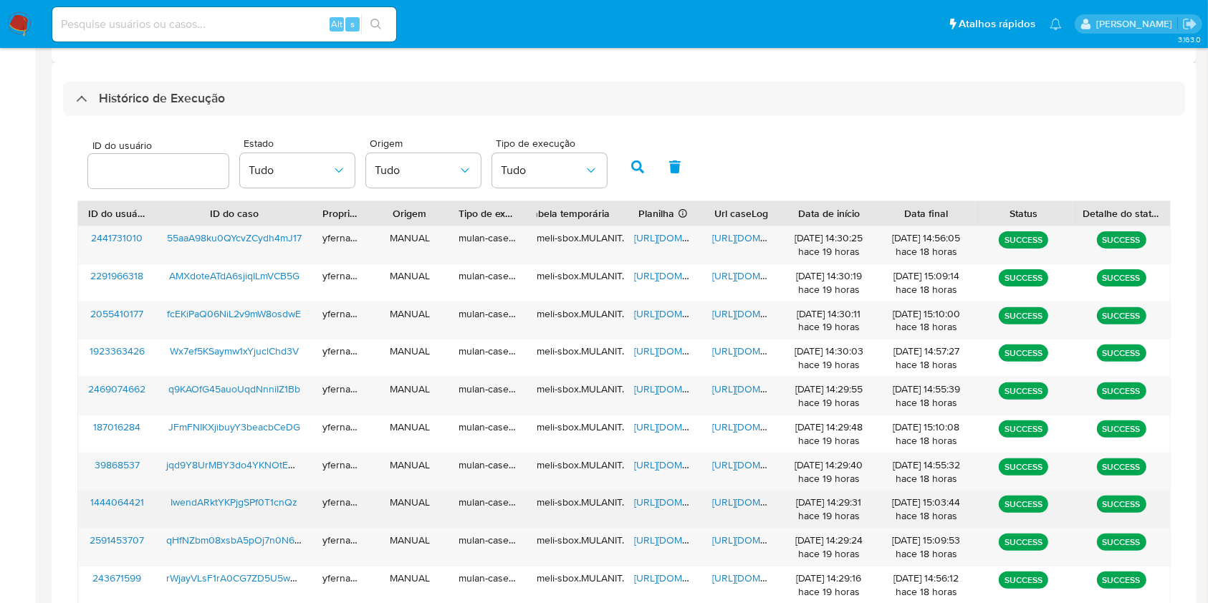
click at [670, 499] on span "https://docs.google.com/spreadsheets/d/1HLd5H4rybt61eib1KinOjyj8U0kFCFkAmZvo13A…" at bounding box center [683, 502] width 99 height 14
click at [738, 501] on span "https://docs.google.com/document/d/1iLwaiRhA26p1wf2ChpJ-t-mM7ze08-kg20jxIAvpUxM…" at bounding box center [761, 502] width 99 height 14
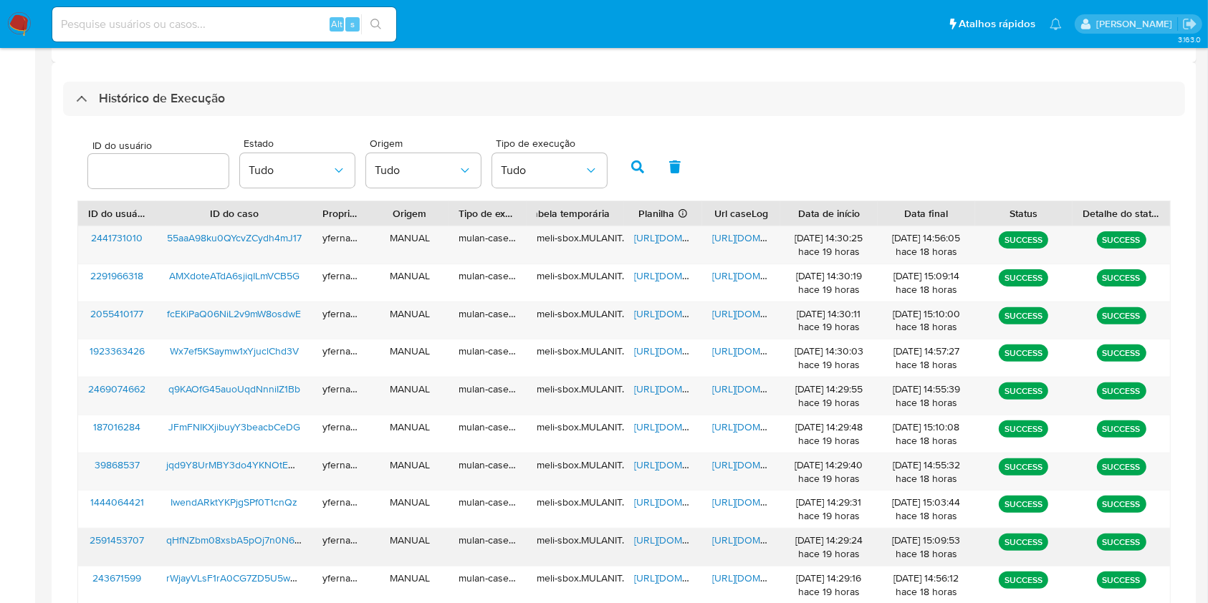
click at [642, 534] on span "https://docs.google.com/spreadsheets/d/1NMcAWHto58G_Fg0DF4RIMnZPcdK60Jh-Yp4EyLd…" at bounding box center [683, 540] width 99 height 14
click at [739, 537] on span "https://docs.google.com/document/d/1gKBFP2FOqA1y_dN2J9xk1C_kEDVEMfikbovwVGC6XSg…" at bounding box center [761, 540] width 99 height 14
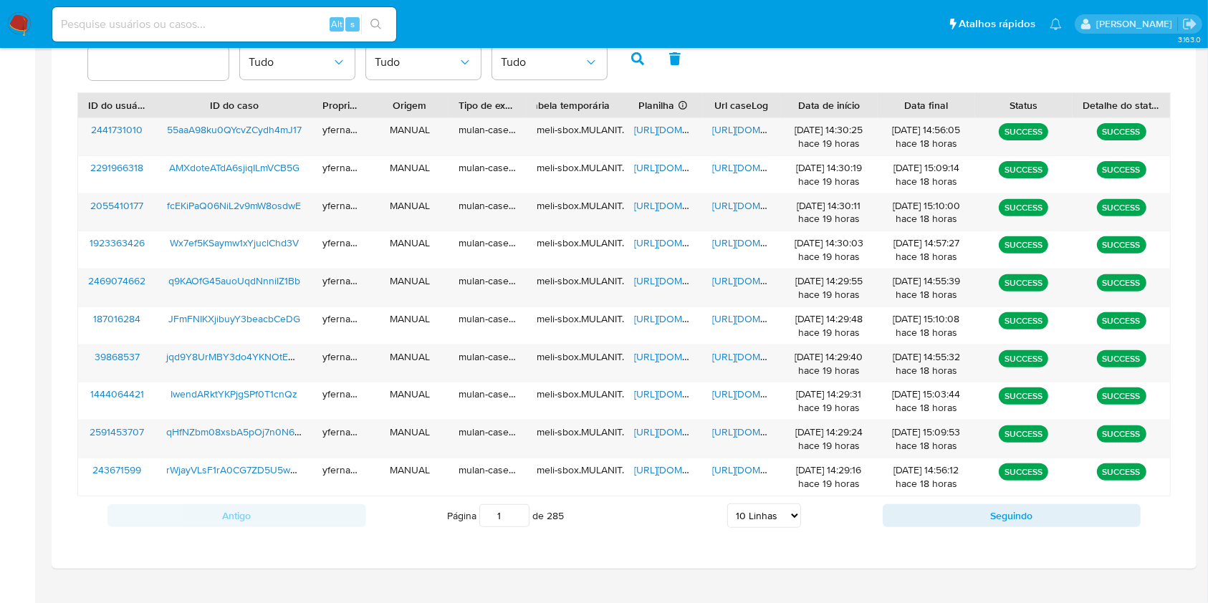
scroll to position [516, 0]
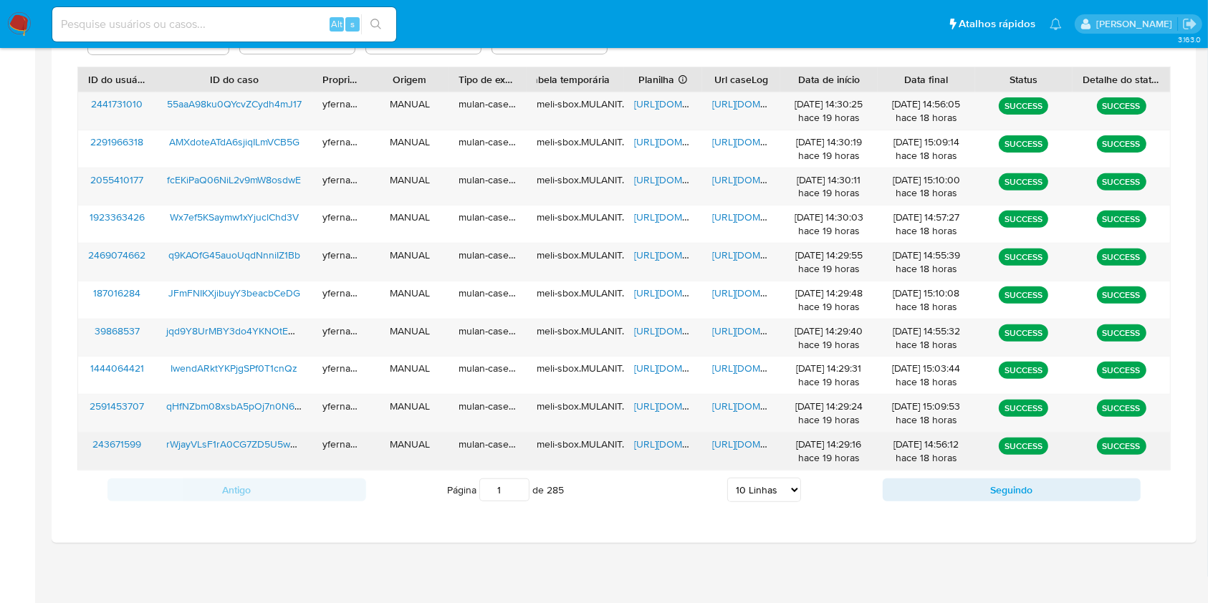
click at [659, 445] on span "https://docs.google.com/spreadsheets/d/1kKQb2-vD9Mmhs4IbTcT7iX2CVkQ3910833VrTty…" at bounding box center [683, 444] width 99 height 14
click at [724, 447] on span "https://docs.google.com/document/d/1JEzlXnqGi48Ej6oTkD5wTVhqwn3fmBsW9oFad4oB5CA…" at bounding box center [761, 444] width 99 height 14
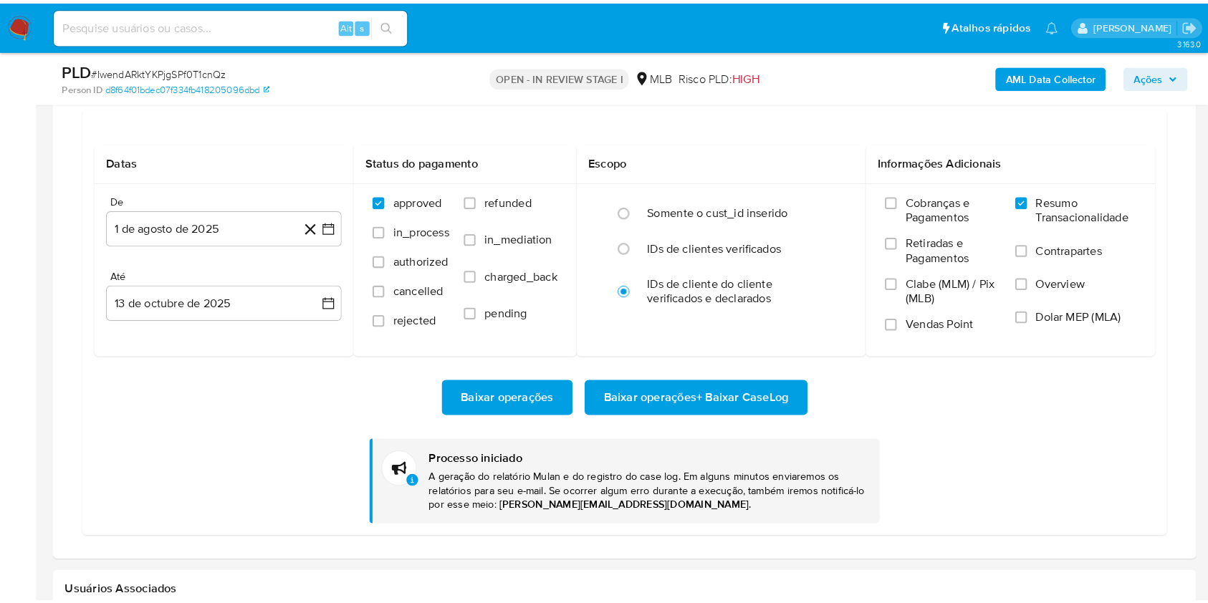
scroll to position [777, 0]
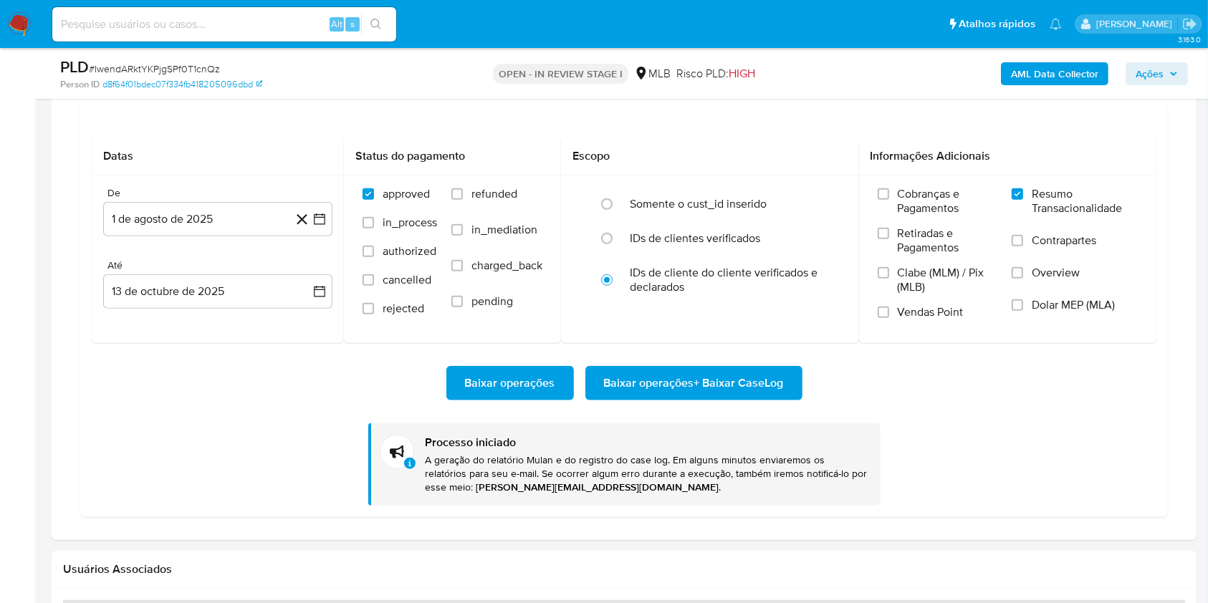
click at [143, 59] on div "PLD # IwendARktYKPjgSPf0T1cnQz" at bounding box center [245, 67] width 370 height 21
drag, startPoint x: 143, startPoint y: 59, endPoint x: 229, endPoint y: 45, distance: 87.0
click at [143, 59] on div "PLD # IwendARktYKPjgSPf0T1cnQz" at bounding box center [245, 67] width 370 height 21
copy span "IwendARktYKPjgSPf0T1cnQz"
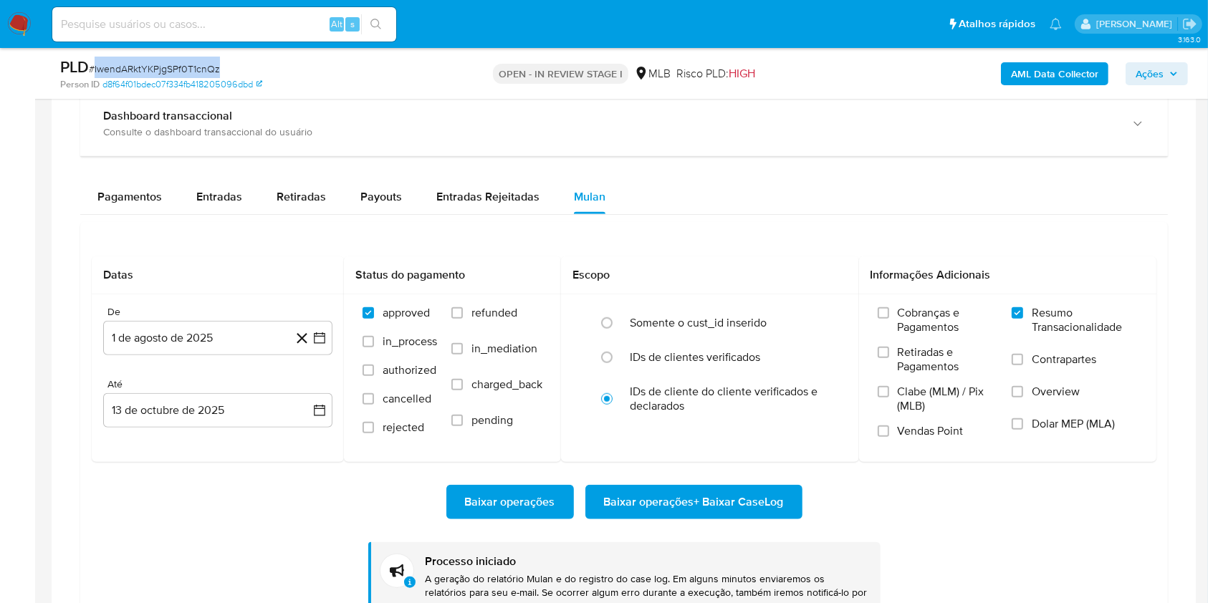
scroll to position [1146, 0]
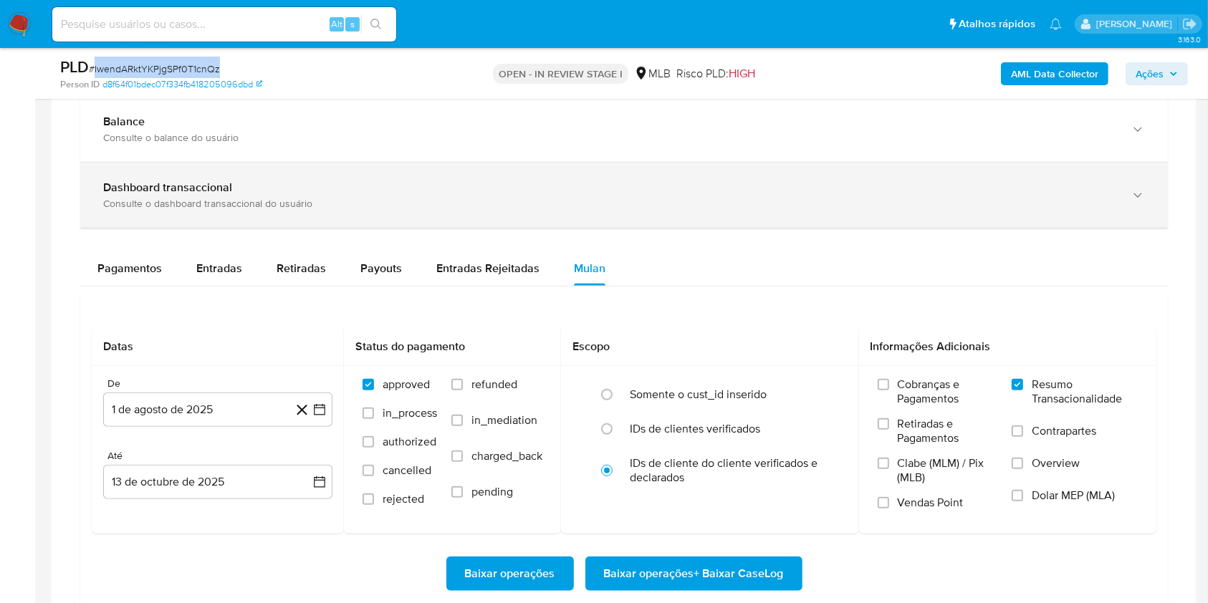
click at [163, 146] on div "Balance Consulte o balance do usuário" at bounding box center [624, 129] width 1088 height 65
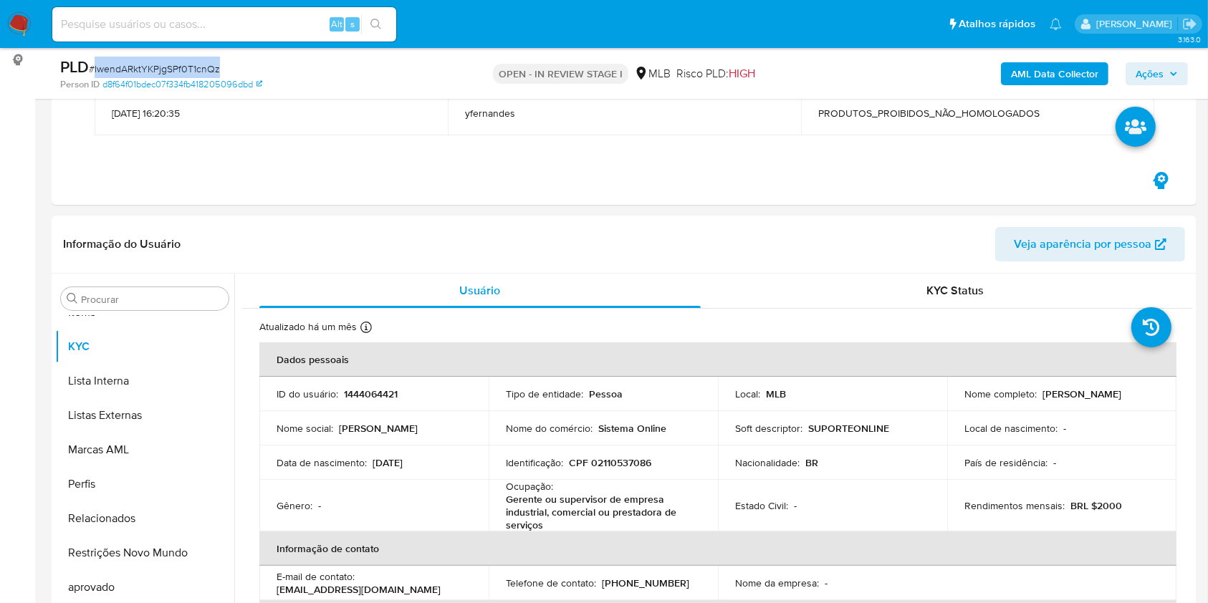
scroll to position [287, 0]
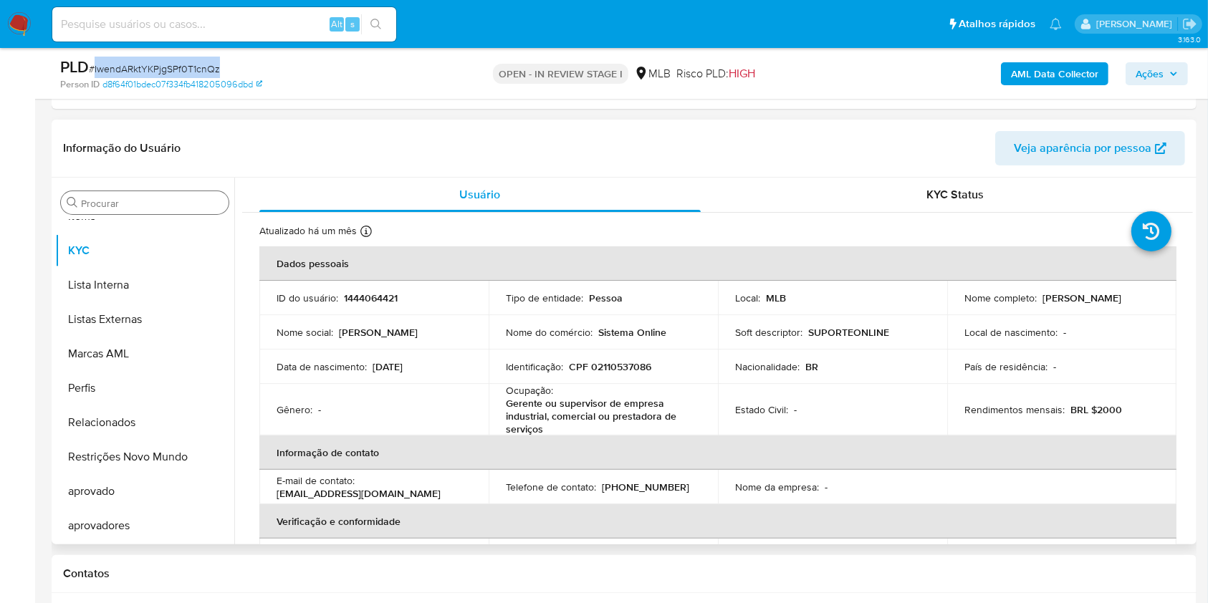
click at [117, 210] on div "Procurar" at bounding box center [145, 202] width 168 height 23
click at [116, 209] on input "Procurar" at bounding box center [152, 203] width 142 height 13
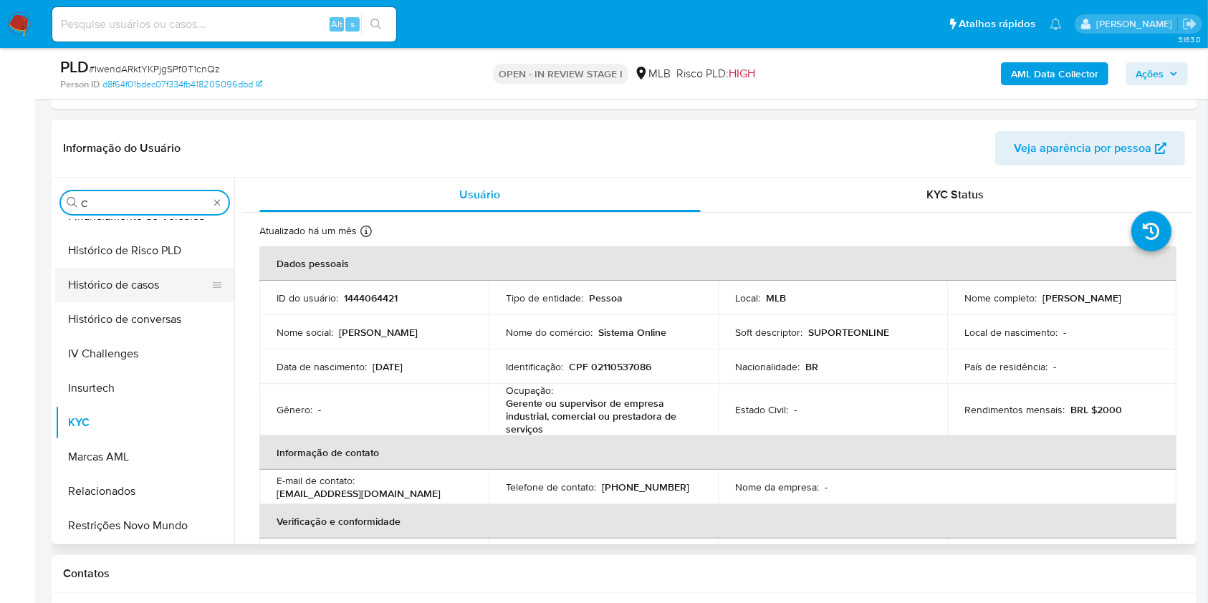
scroll to position [0, 0]
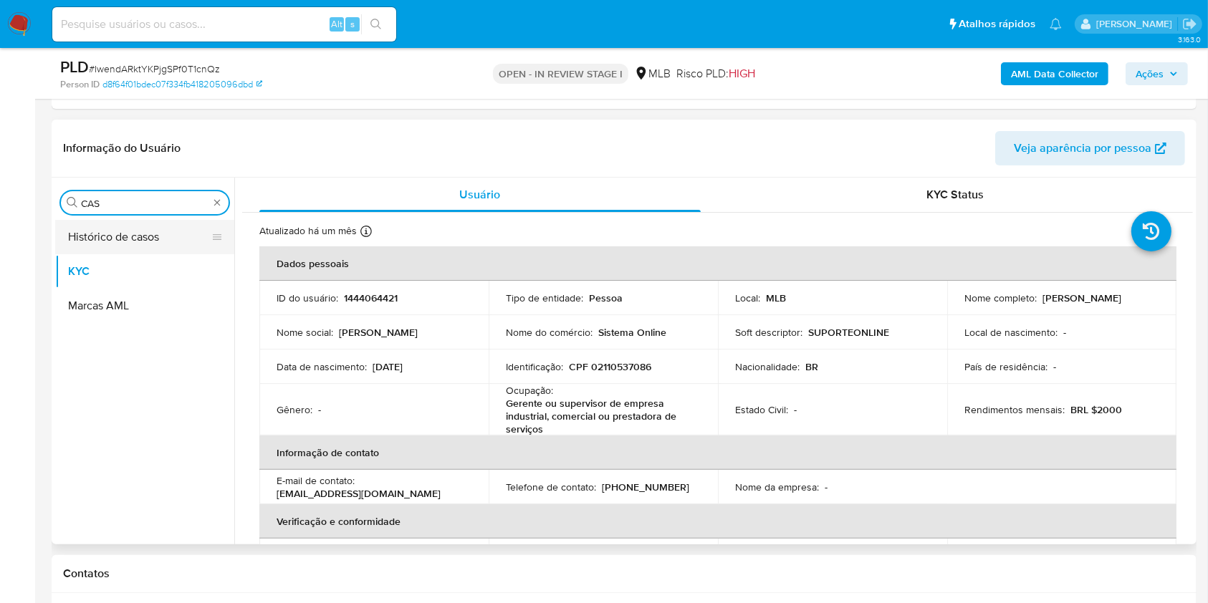
click at [115, 221] on button "Histórico de casos" at bounding box center [139, 237] width 168 height 34
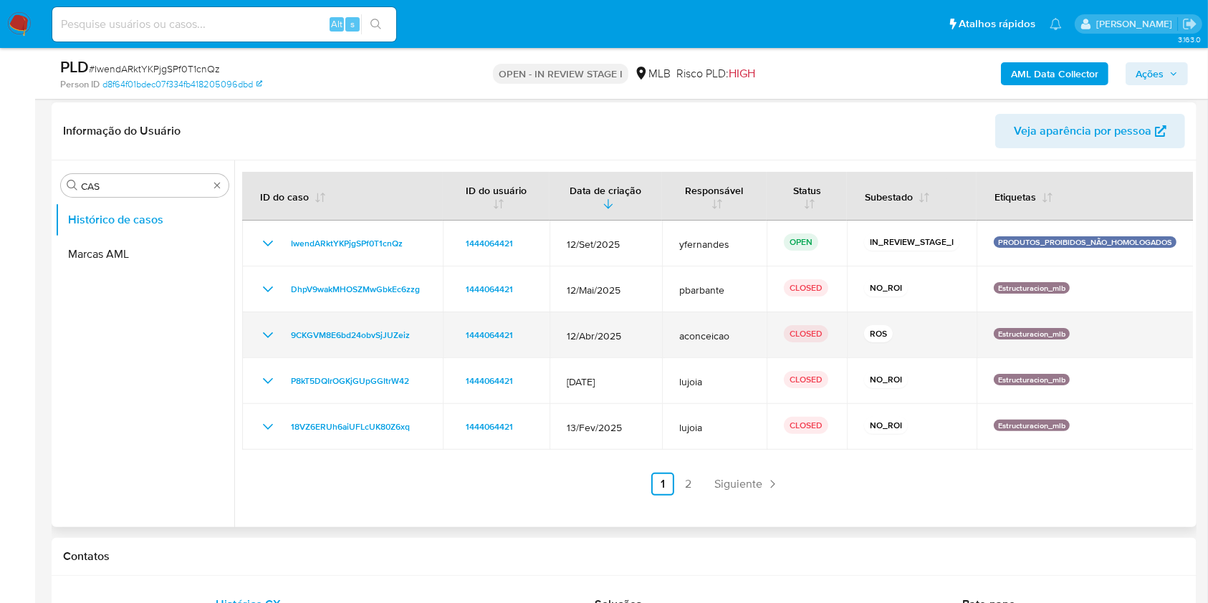
click at [743, 344] on td "aconceicao" at bounding box center [714, 335] width 105 height 46
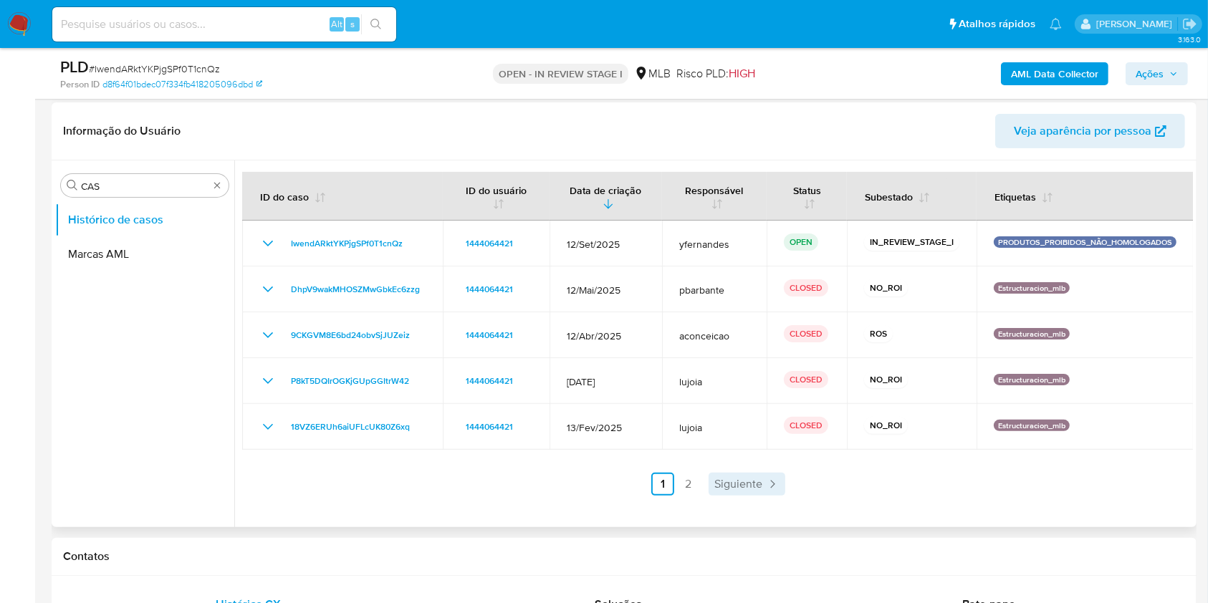
click at [744, 486] on span "Siguiente" at bounding box center [738, 484] width 48 height 11
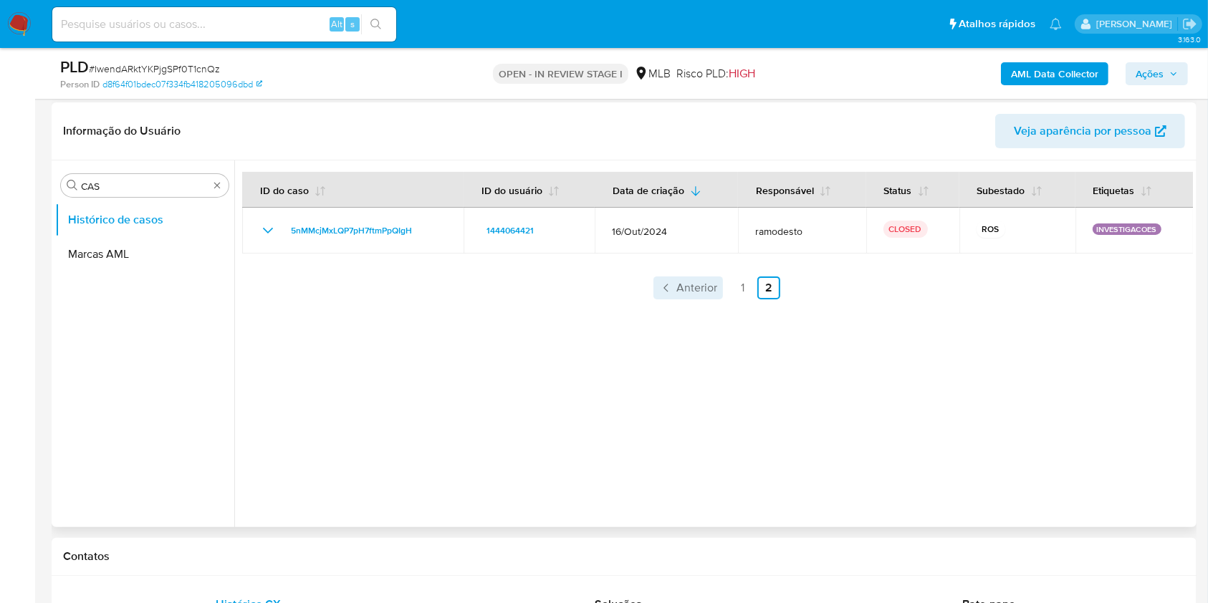
click at [681, 291] on span "Anterior" at bounding box center [696, 287] width 41 height 11
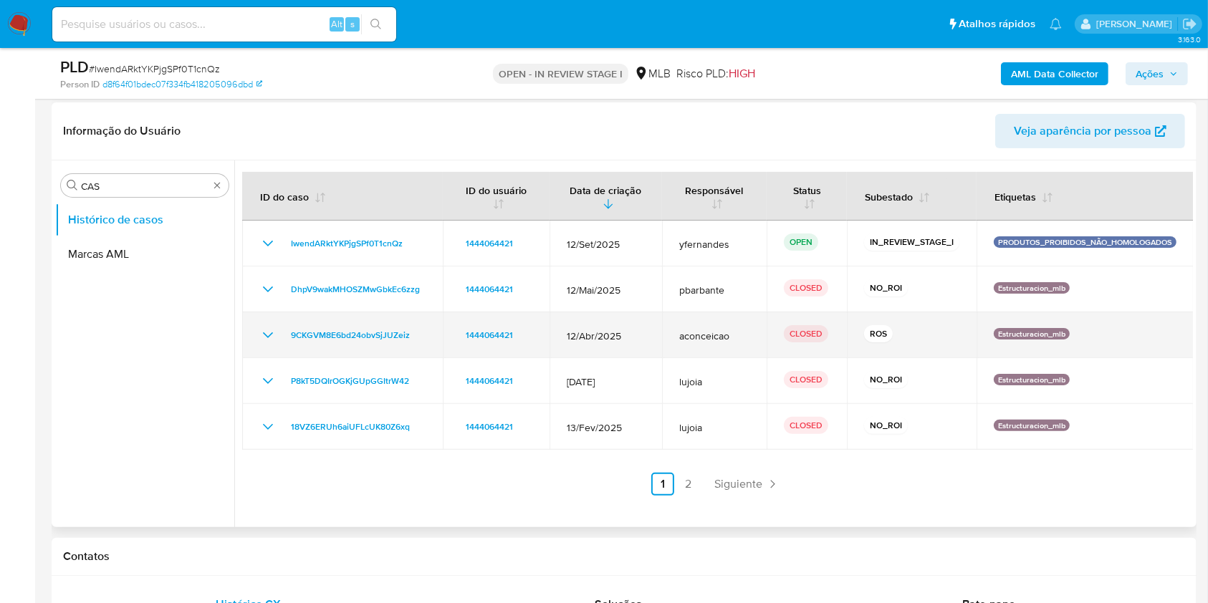
click at [261, 327] on icon "Mostrar/Ocultar" at bounding box center [267, 335] width 17 height 17
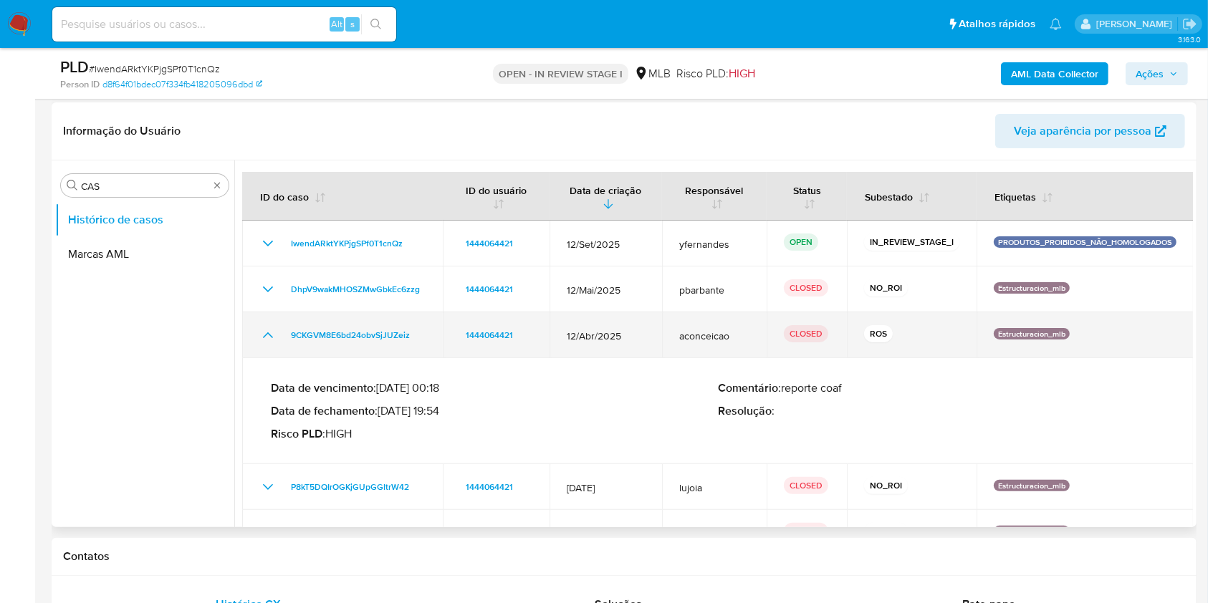
drag, startPoint x: 281, startPoint y: 324, endPoint x: 423, endPoint y: 351, distance: 144.4
click at [423, 346] on td "9CKGVM8E6bd24obvSjJUZeiz" at bounding box center [342, 335] width 201 height 46
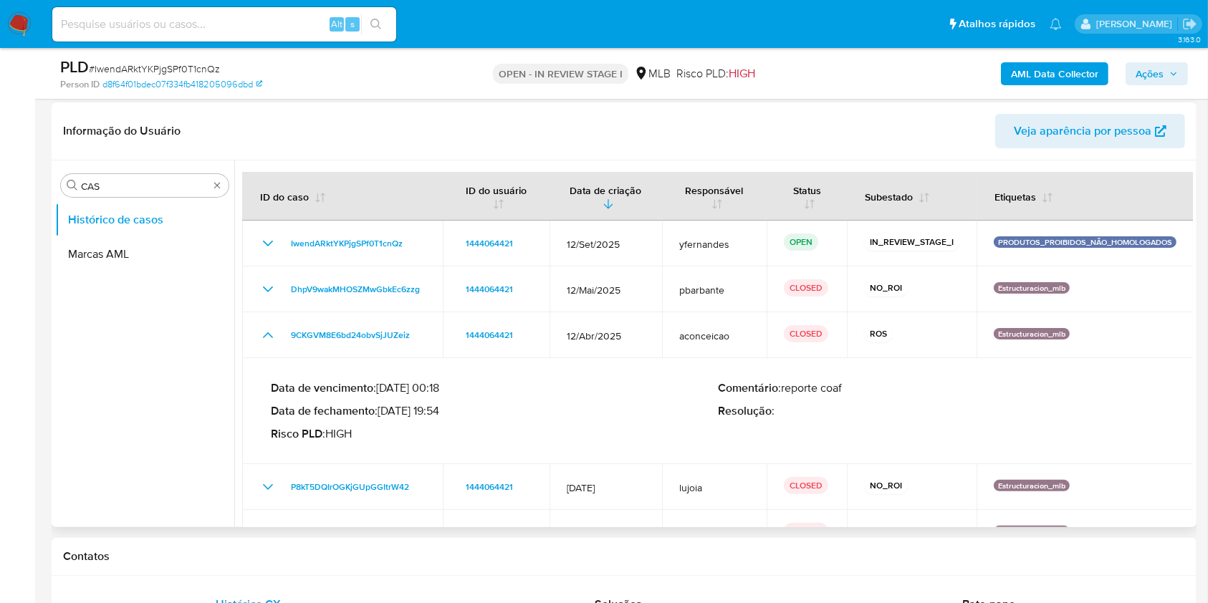
drag, startPoint x: 380, startPoint y: 410, endPoint x: 441, endPoint y: 410, distance: 60.2
click at [441, 410] on p "Data de fechamento : [DATE] 19:54" at bounding box center [494, 411] width 447 height 14
click at [378, 390] on p "Data de vencimento : [DATE] 00:18" at bounding box center [494, 388] width 447 height 14
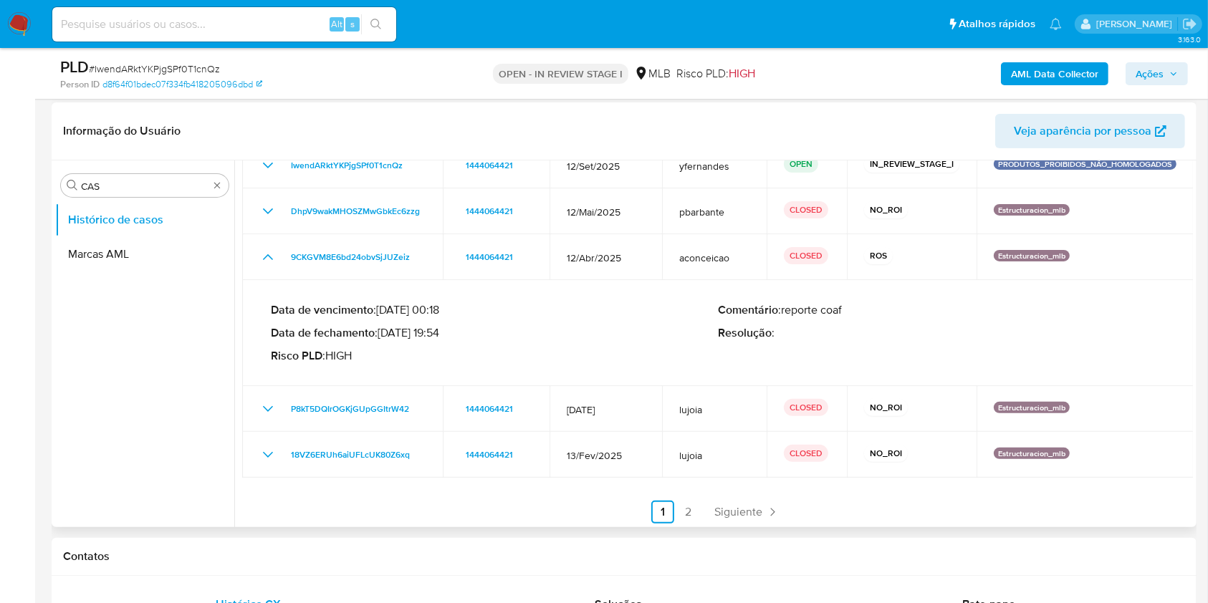
scroll to position [81, 0]
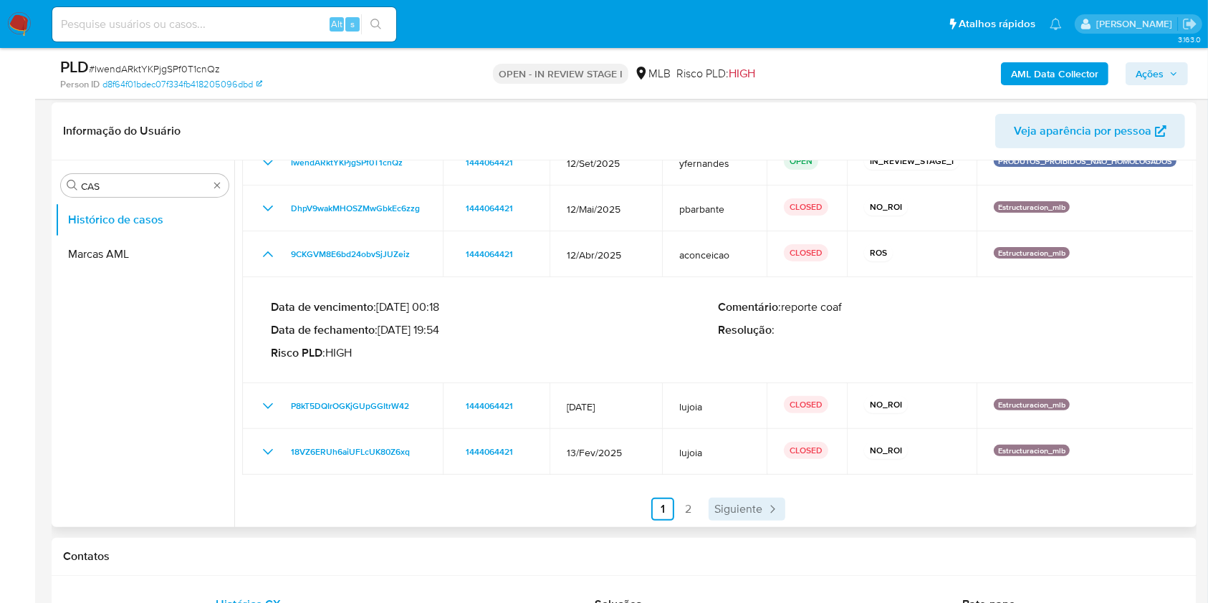
click at [745, 515] on span "Siguiente" at bounding box center [738, 509] width 48 height 11
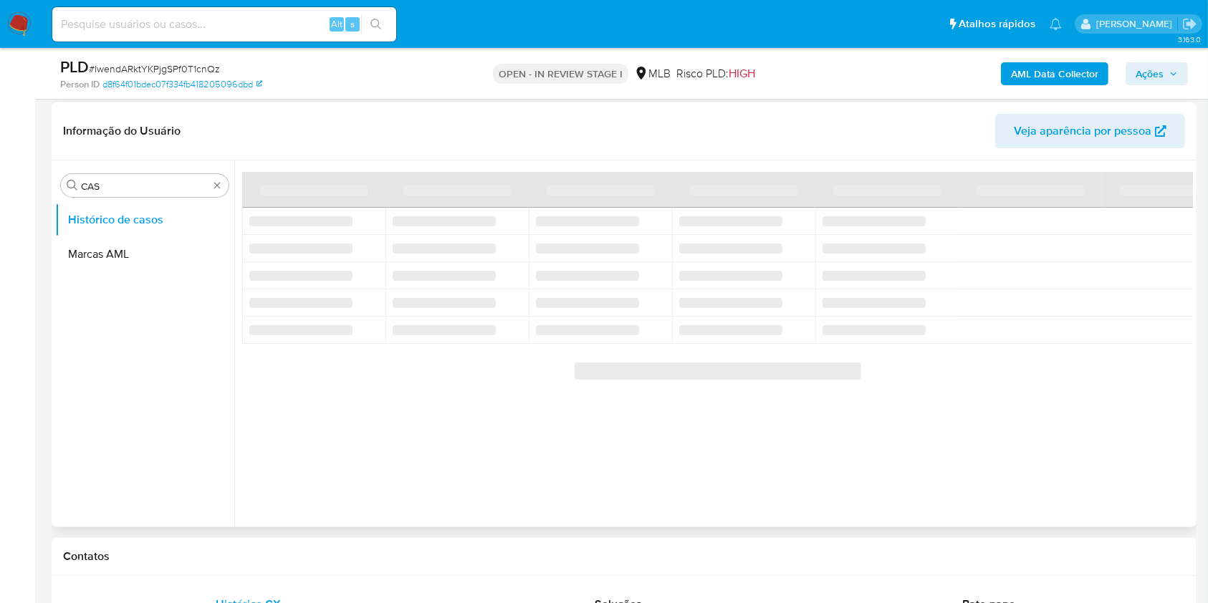
scroll to position [0, 0]
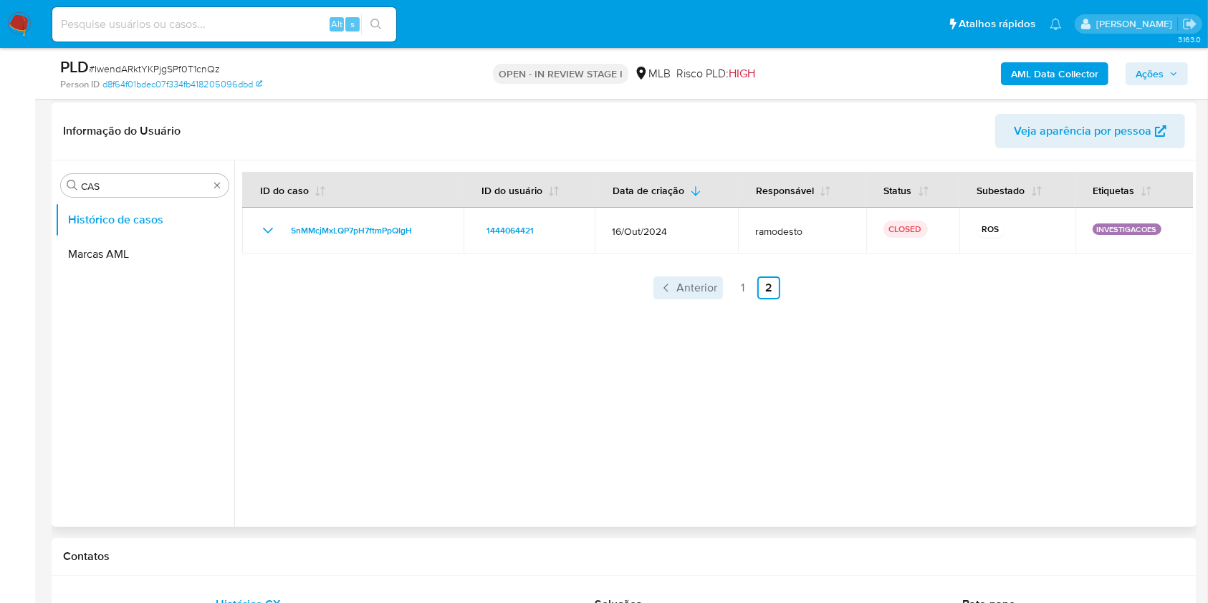
click at [713, 294] on span "Anterior" at bounding box center [696, 287] width 41 height 11
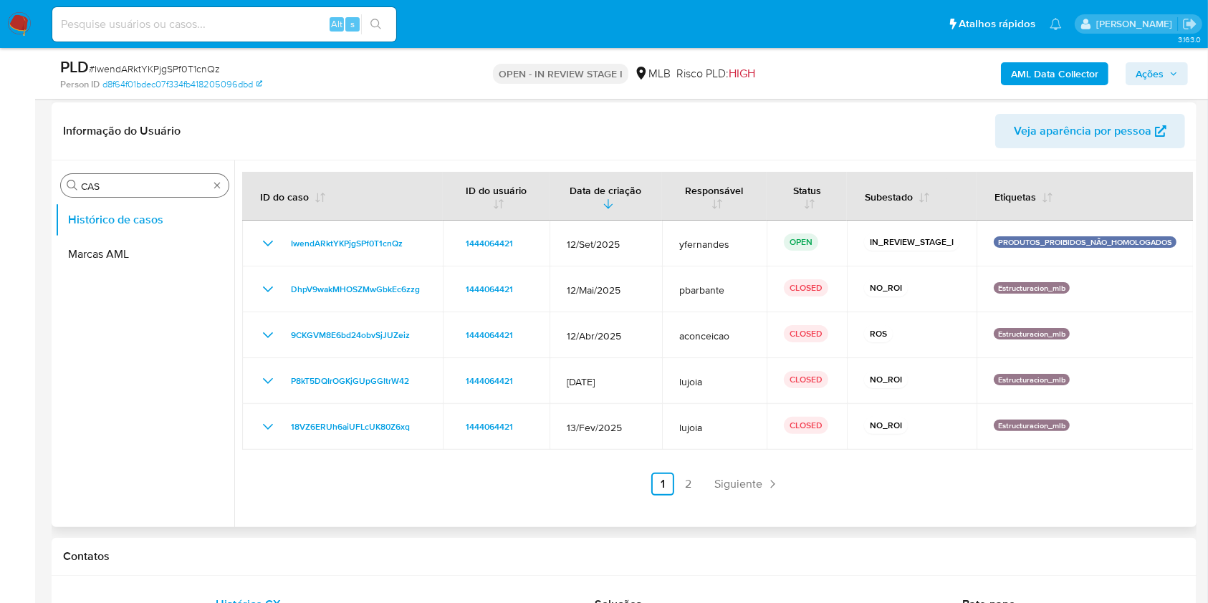
click at [121, 185] on input "CAS" at bounding box center [145, 186] width 128 height 13
click at [135, 182] on input "CAS" at bounding box center [145, 186] width 128 height 13
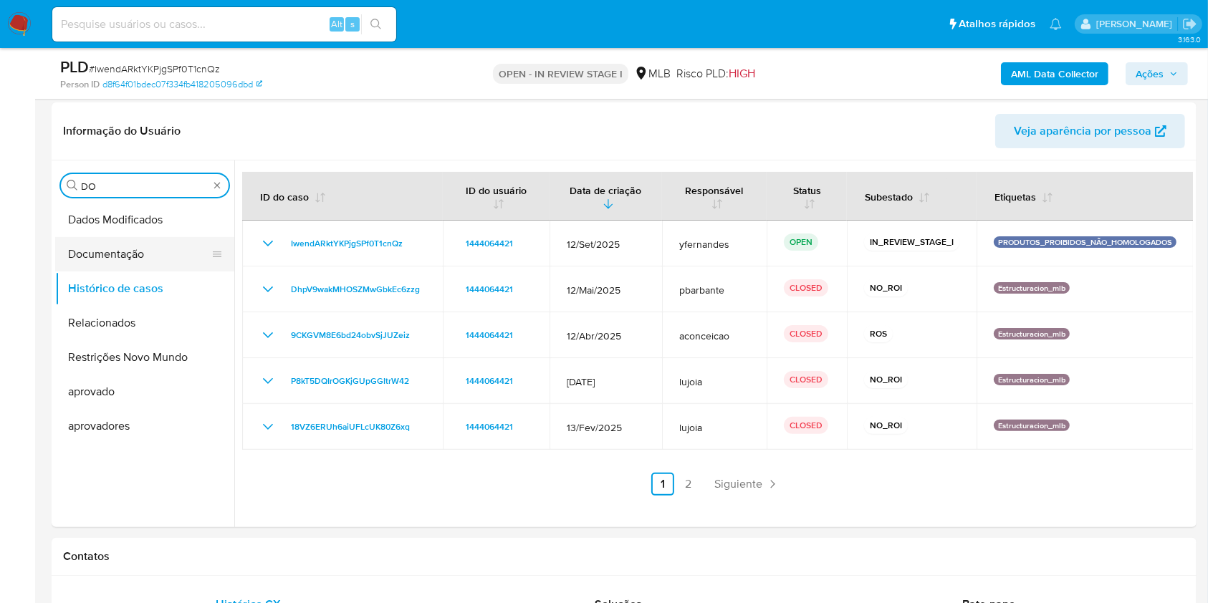
click at [125, 269] on button "Documentação" at bounding box center [139, 254] width 168 height 34
click at [125, 268] on button "Documentação" at bounding box center [139, 254] width 168 height 34
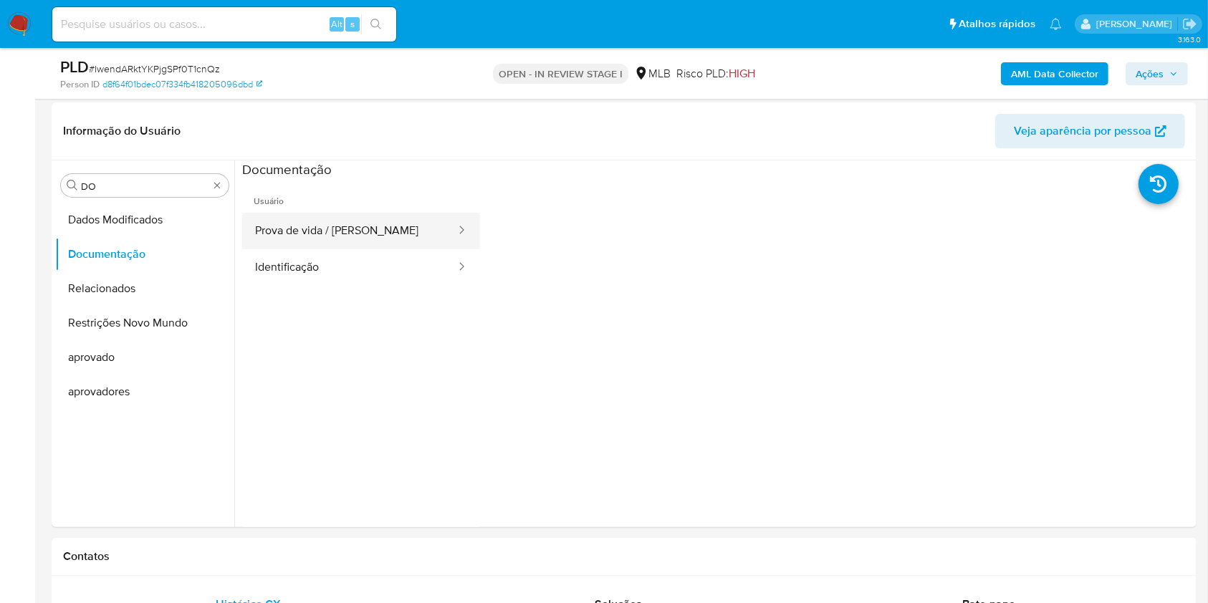
click at [325, 238] on button "Prova de vida / [PERSON_NAME]" at bounding box center [349, 231] width 215 height 37
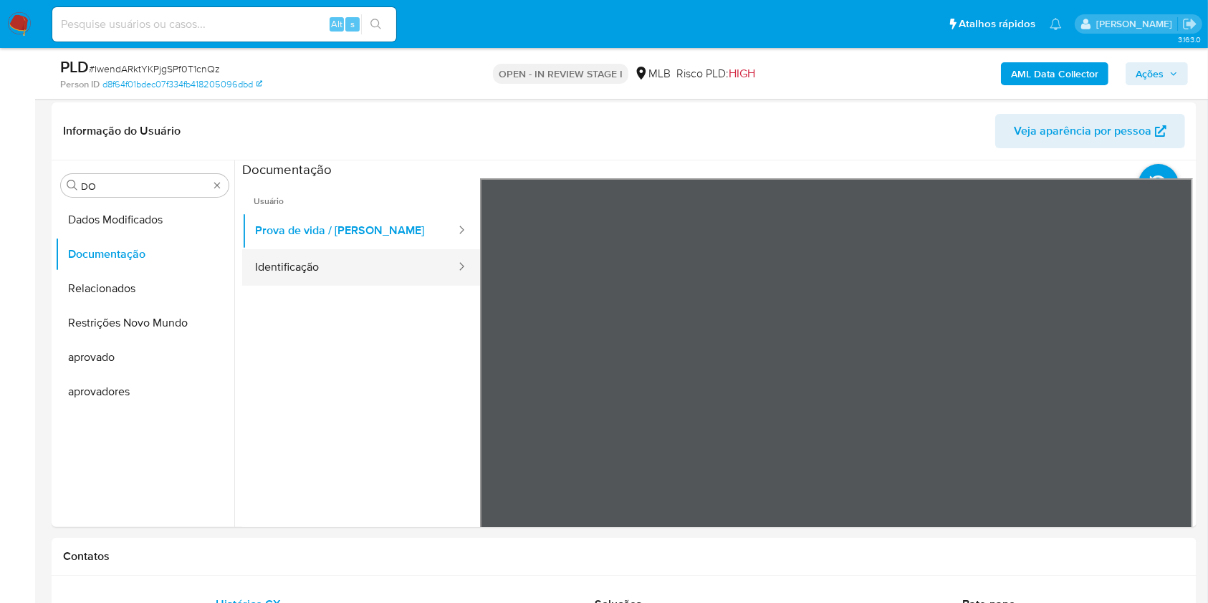
click at [332, 271] on button "Identificação" at bounding box center [349, 267] width 215 height 37
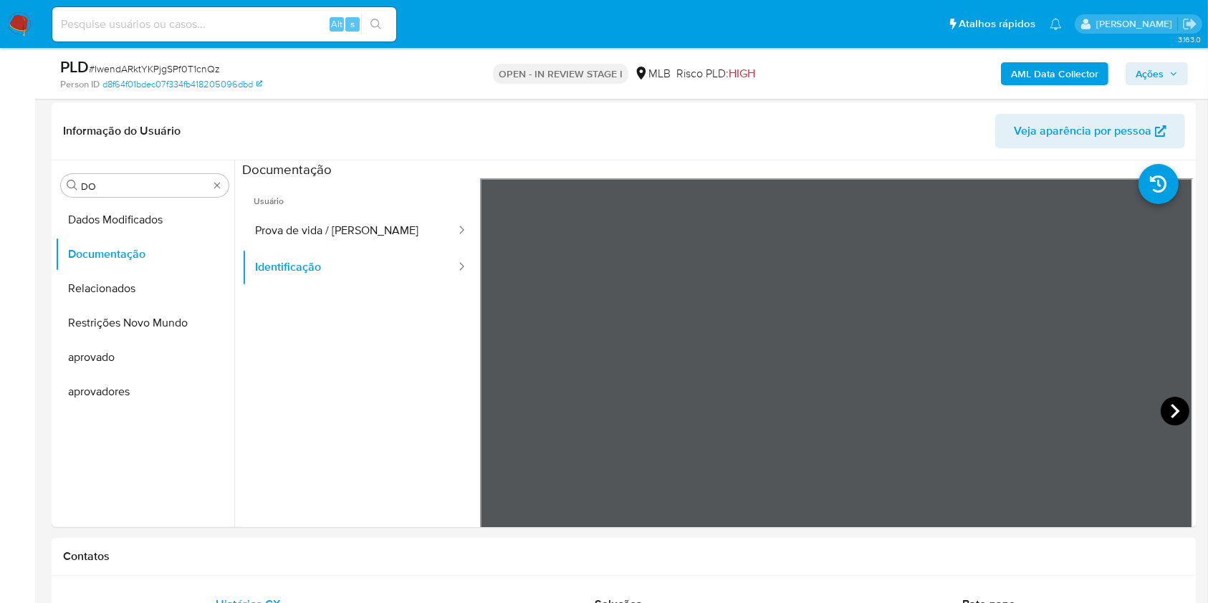
click at [1162, 416] on icon at bounding box center [1175, 411] width 29 height 29
click at [121, 188] on input "DO" at bounding box center [145, 186] width 128 height 13
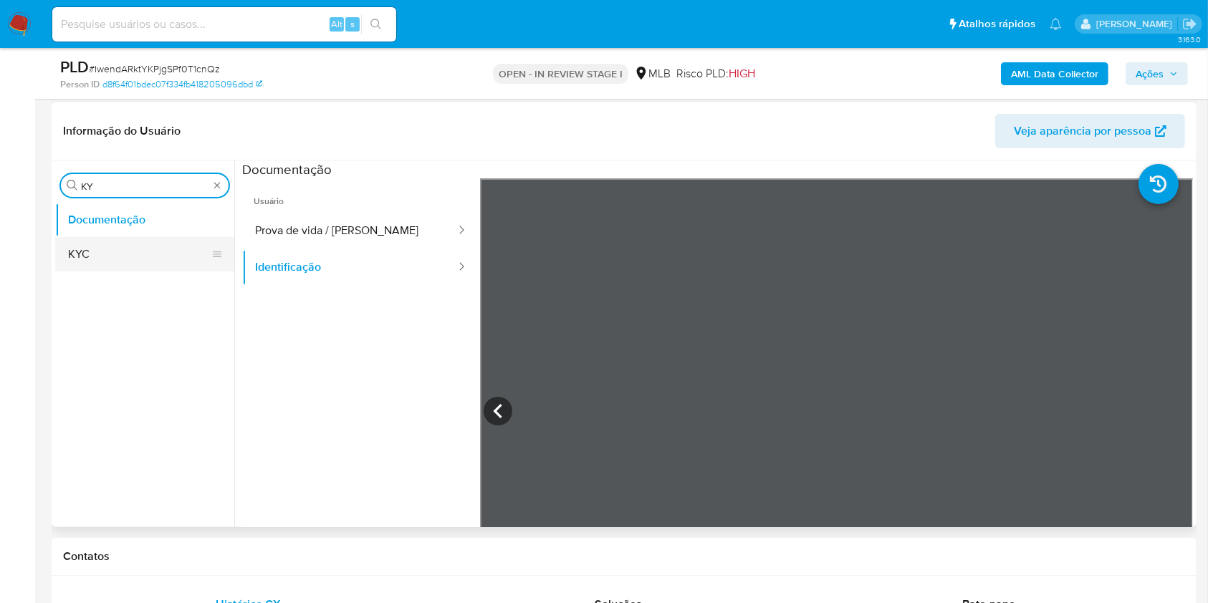
type input "KY"
click at [97, 244] on button "KYC" at bounding box center [139, 254] width 168 height 34
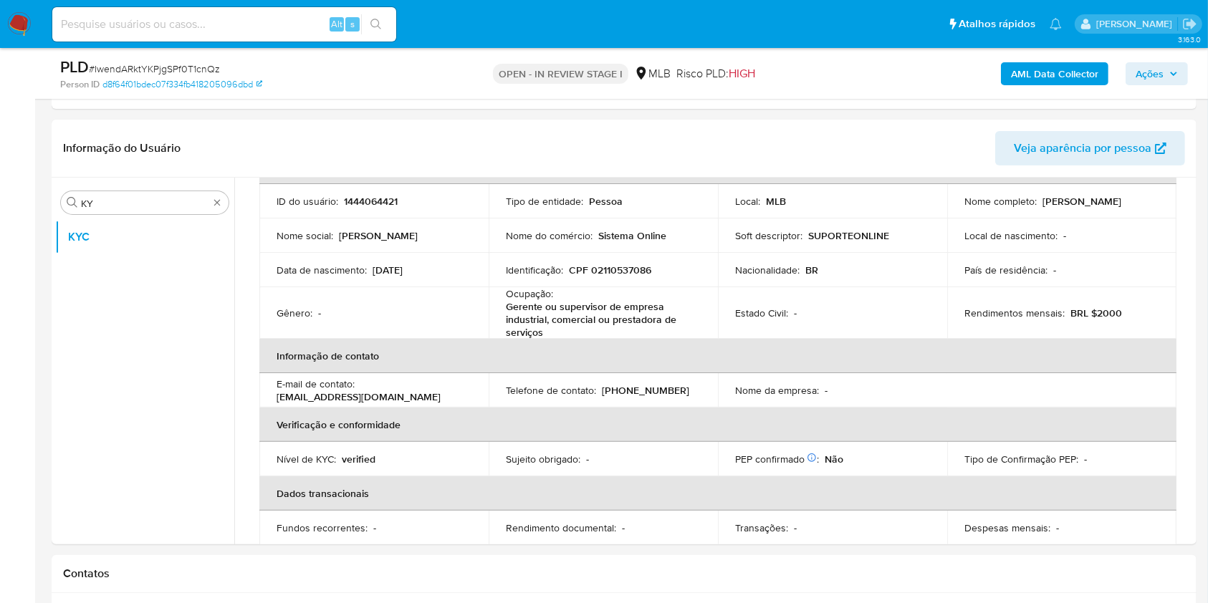
scroll to position [109, 0]
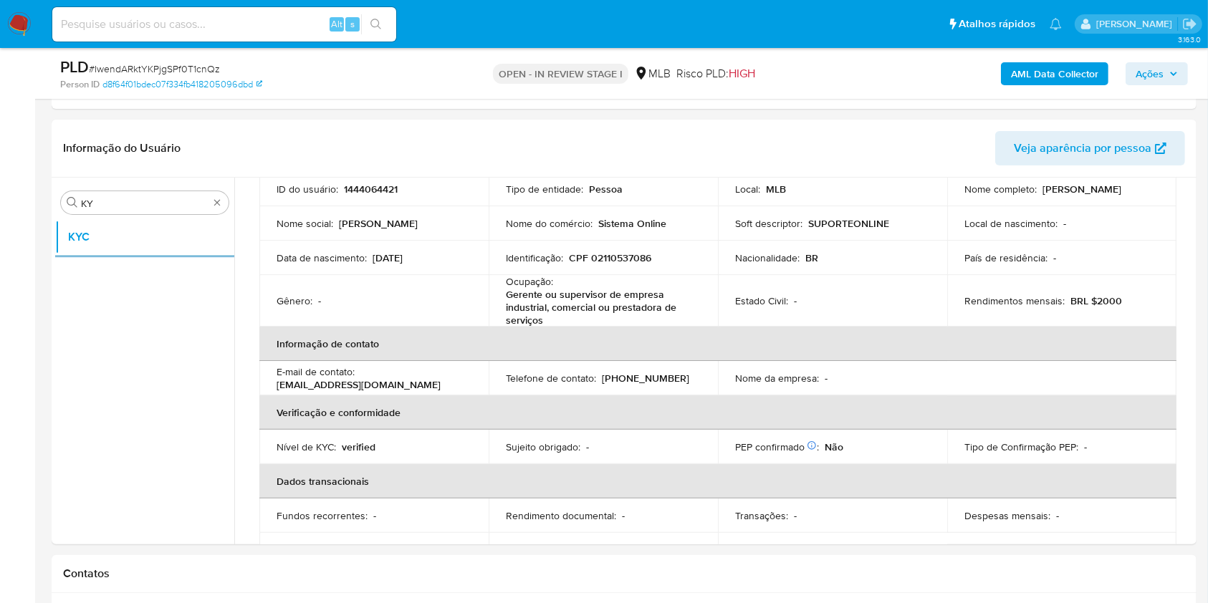
click at [602, 281] on div "Ocupação : Gerente ou supervisor de empresa industrial, comercial ou prestadora…" at bounding box center [603, 301] width 195 height 52
click at [600, 290] on p "Gerente ou supervisor de empresa industrial, comercial ou prestadora de serviços" at bounding box center [600, 307] width 189 height 39
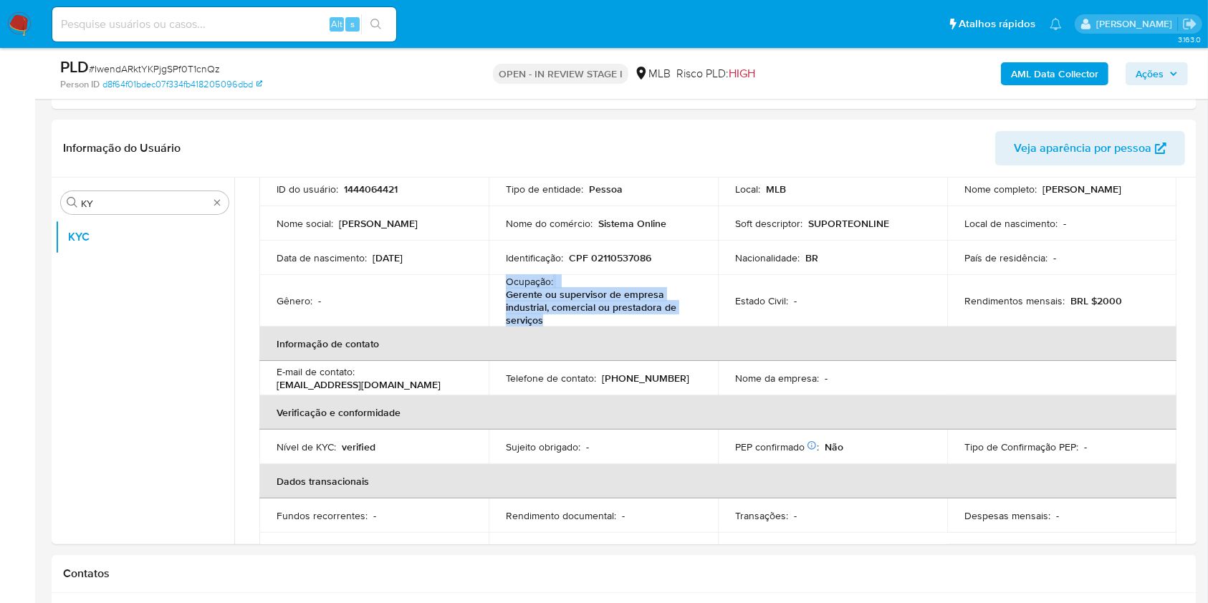
click at [600, 290] on p "Gerente ou supervisor de empresa industrial, comercial ou prestadora de serviços" at bounding box center [600, 307] width 189 height 39
copy div "Ocupação : Gerente ou supervisor de empresa industrial, comercial ou prestadora…"
click at [618, 315] on p "Gerente ou supervisor de empresa industrial, comercial ou prestadora de serviços" at bounding box center [600, 307] width 189 height 39
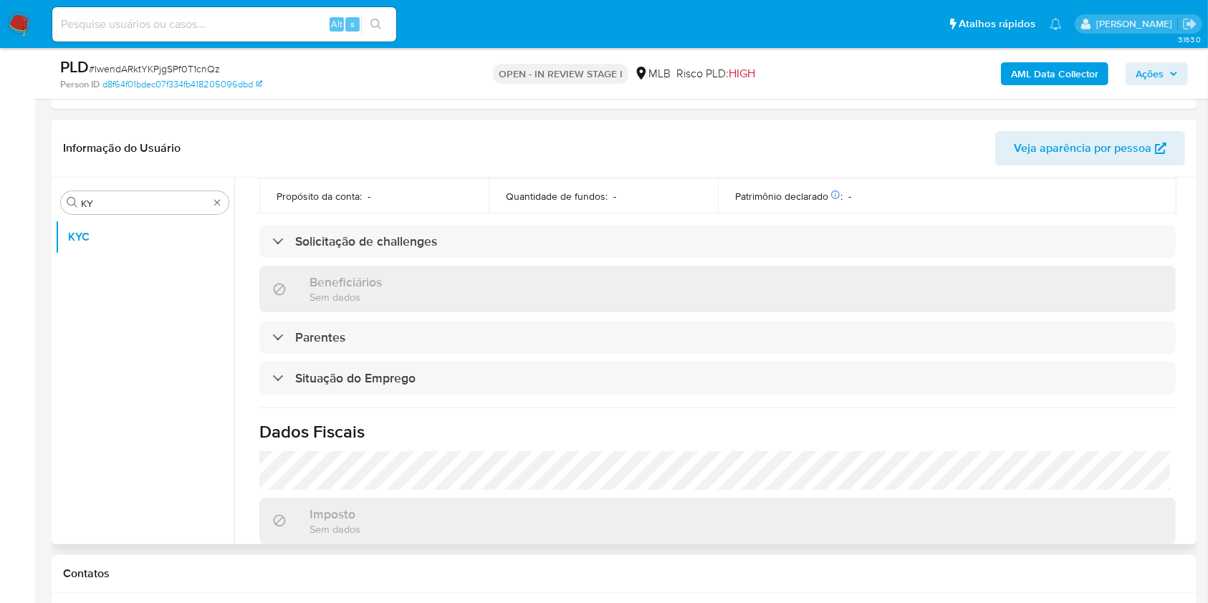
scroll to position [626, 0]
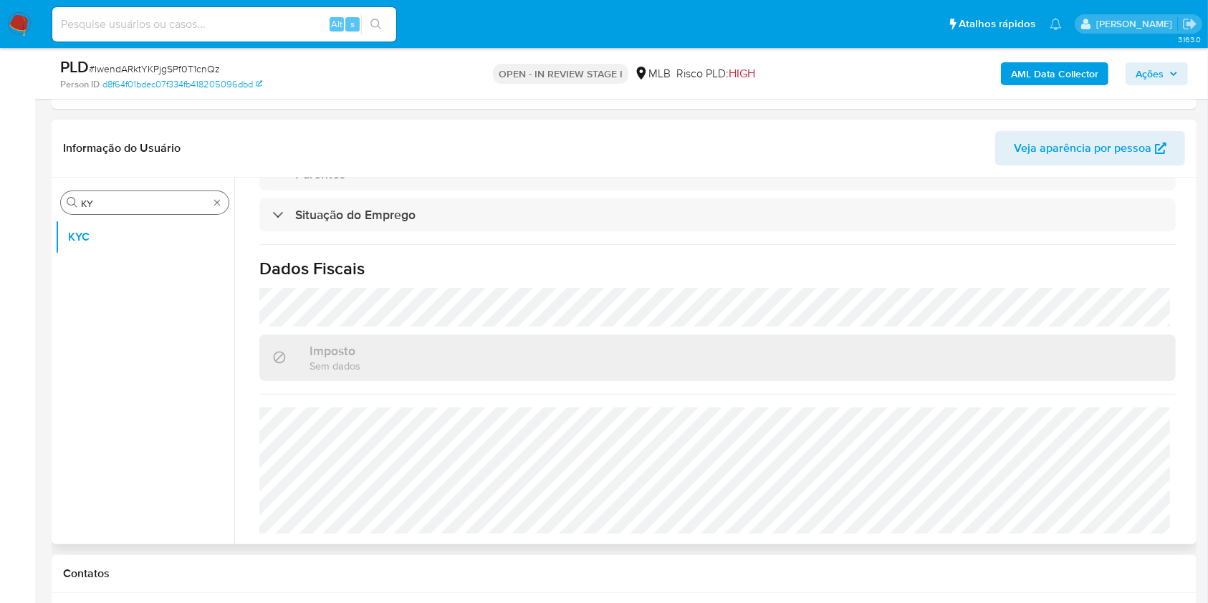
click at [117, 198] on input "KY" at bounding box center [145, 203] width 128 height 13
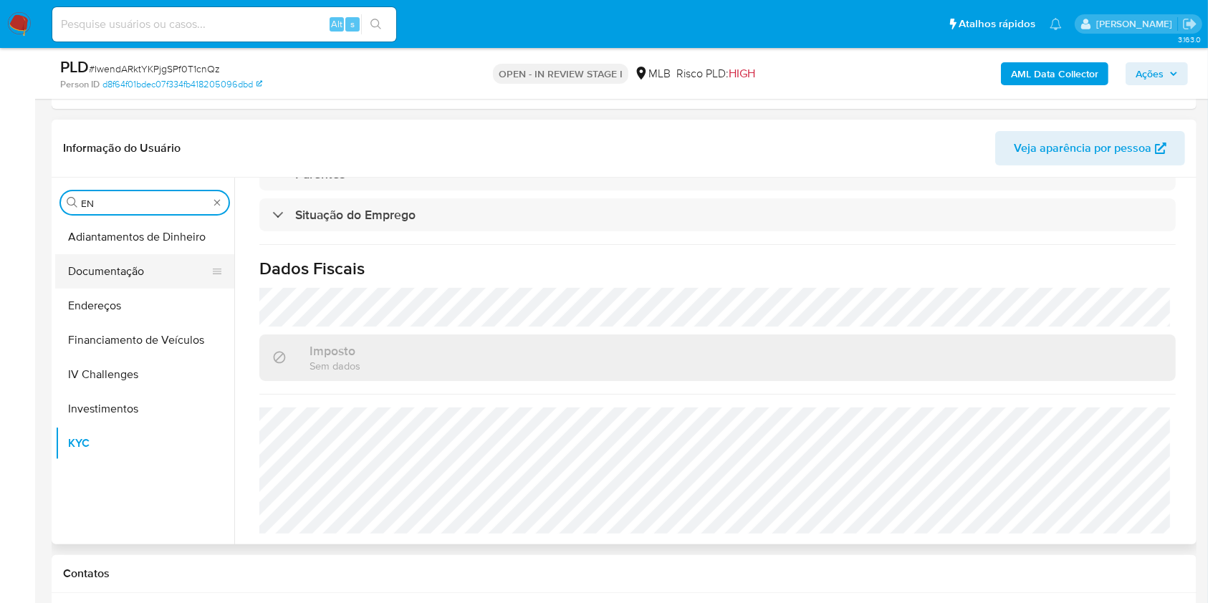
type input "EN"
click at [115, 261] on button "Documentação" at bounding box center [139, 271] width 168 height 34
click at [115, 286] on button "Documentação" at bounding box center [139, 271] width 168 height 34
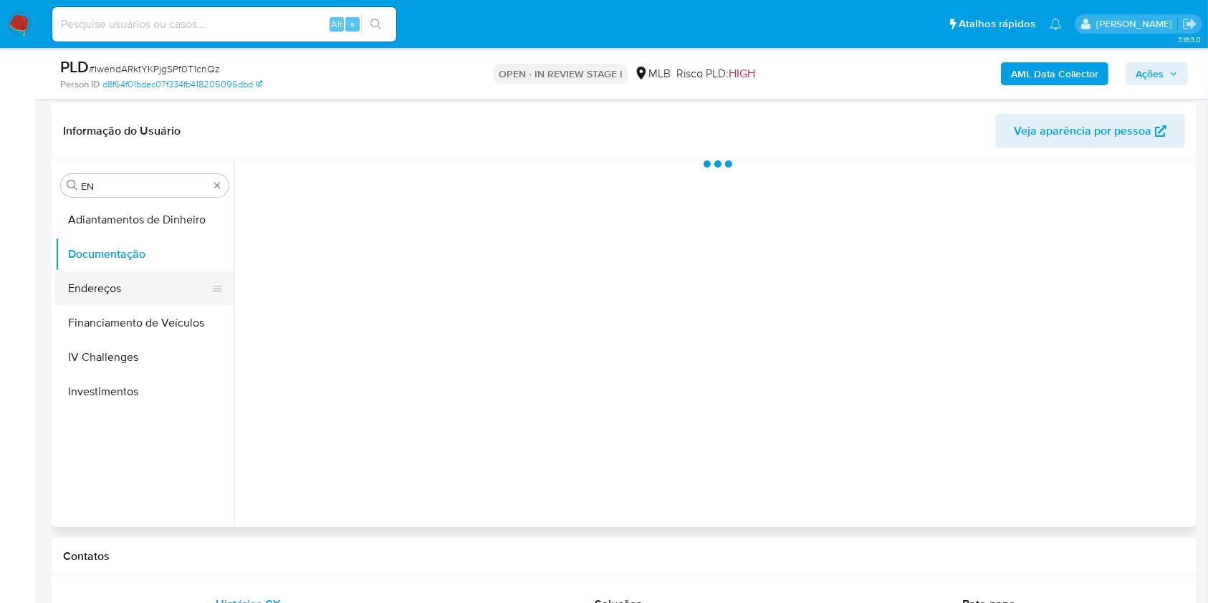
scroll to position [0, 0]
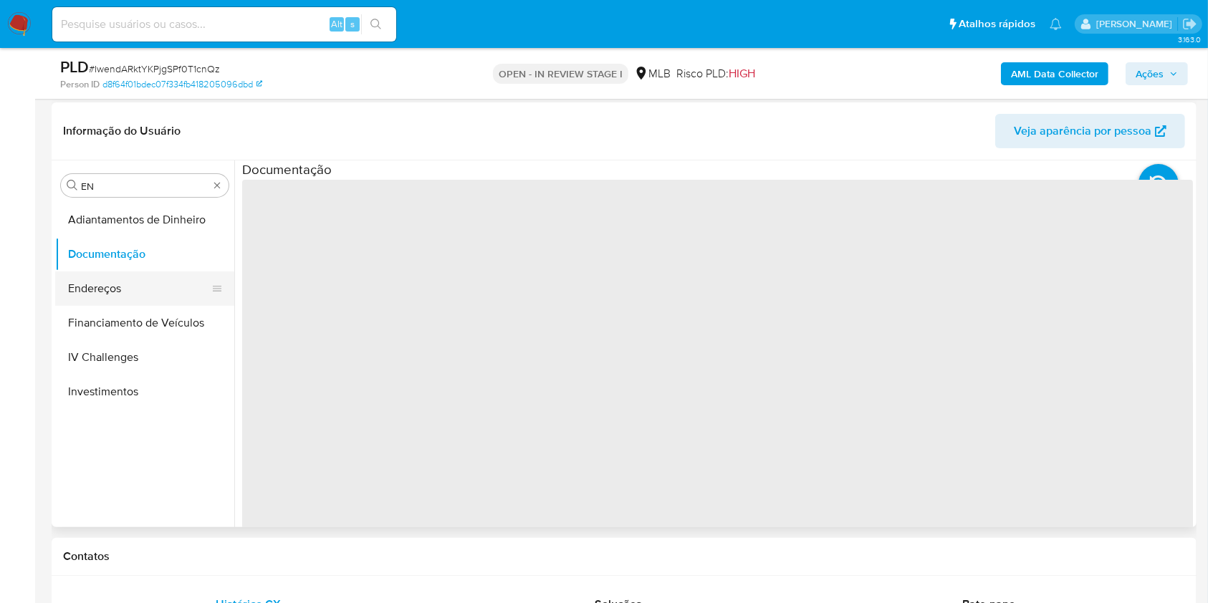
click at [115, 295] on button "Endereços" at bounding box center [139, 289] width 168 height 34
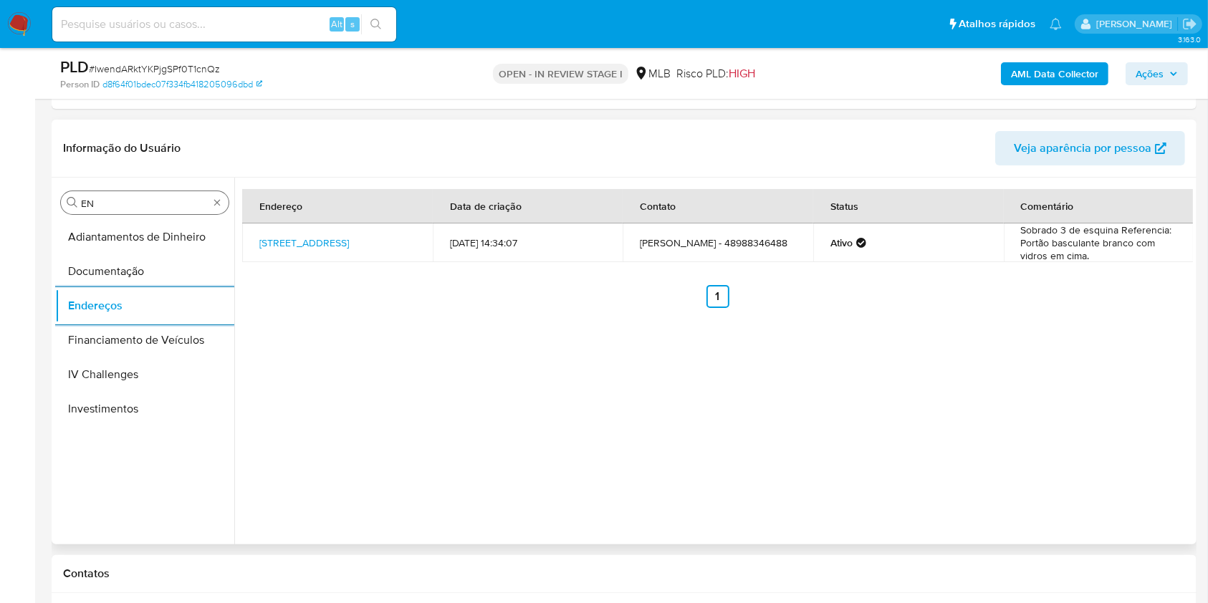
click at [122, 202] on input "EN" at bounding box center [145, 203] width 128 height 13
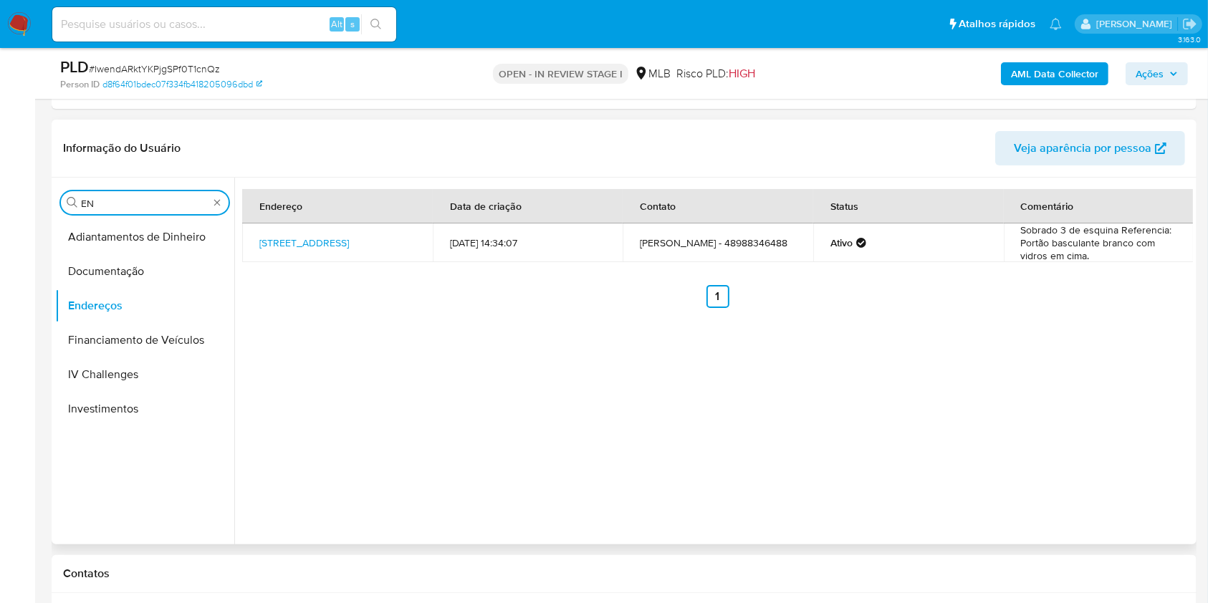
click at [122, 202] on input "EN" at bounding box center [145, 203] width 128 height 13
type input "GE"
click at [119, 235] on button "Detalhe da geolocalização" at bounding box center [139, 237] width 168 height 34
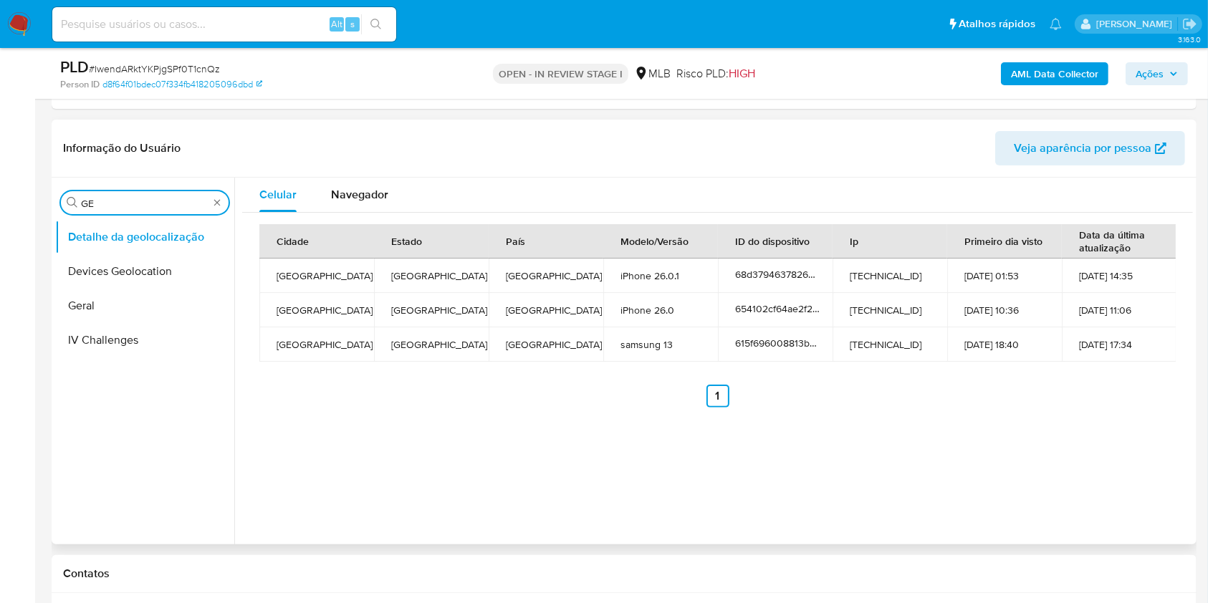
click at [131, 203] on input "GE" at bounding box center [145, 203] width 128 height 13
click at [120, 206] on input "GE" at bounding box center [145, 203] width 128 height 13
type input "RES"
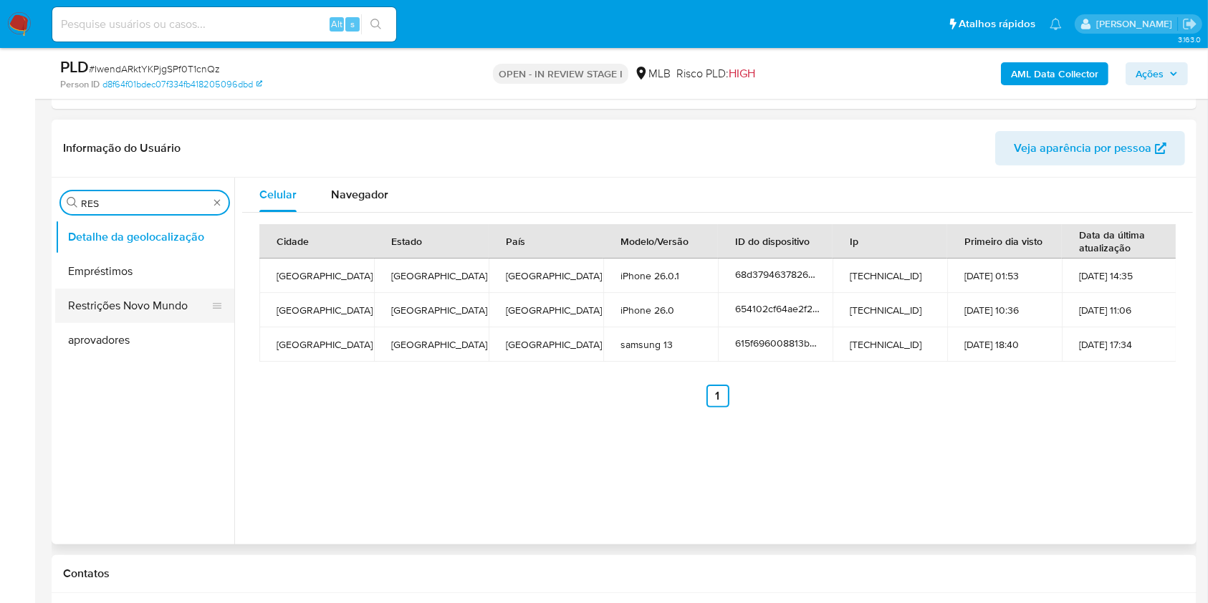
click at [105, 289] on button "Restrições Novo Mundo" at bounding box center [139, 306] width 168 height 34
click at [69, 301] on button "Restrições Novo Mundo" at bounding box center [139, 306] width 168 height 34
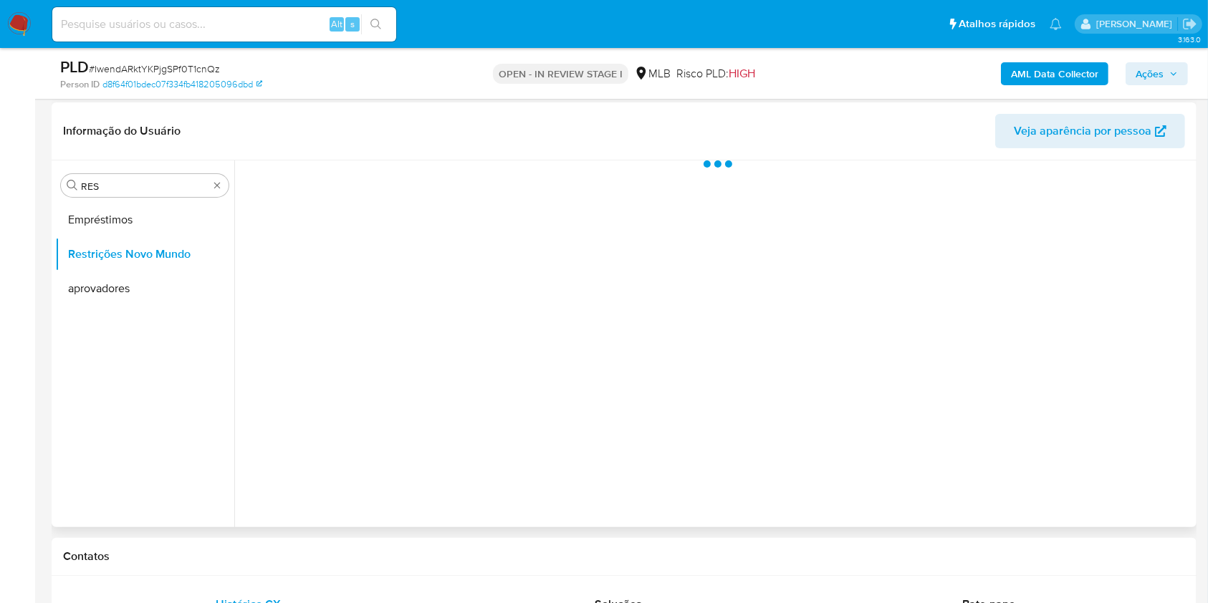
click at [323, 129] on header "Informação do Usuário Veja aparência por pessoa" at bounding box center [624, 131] width 1122 height 34
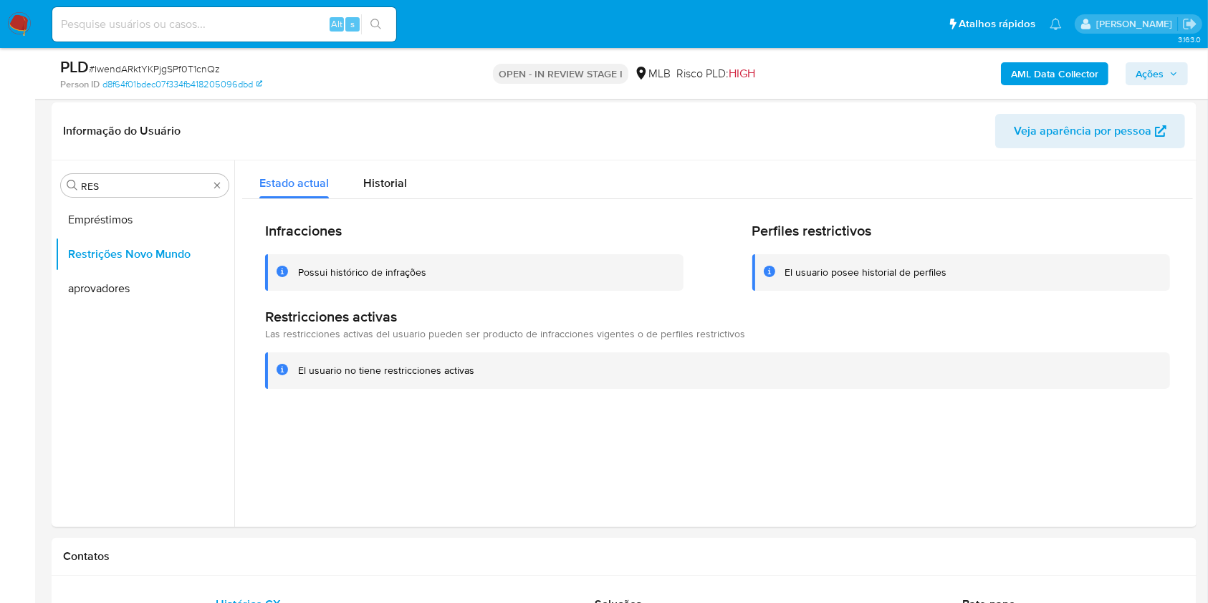
click at [1040, 80] on b "AML Data Collector" at bounding box center [1054, 73] width 87 height 23
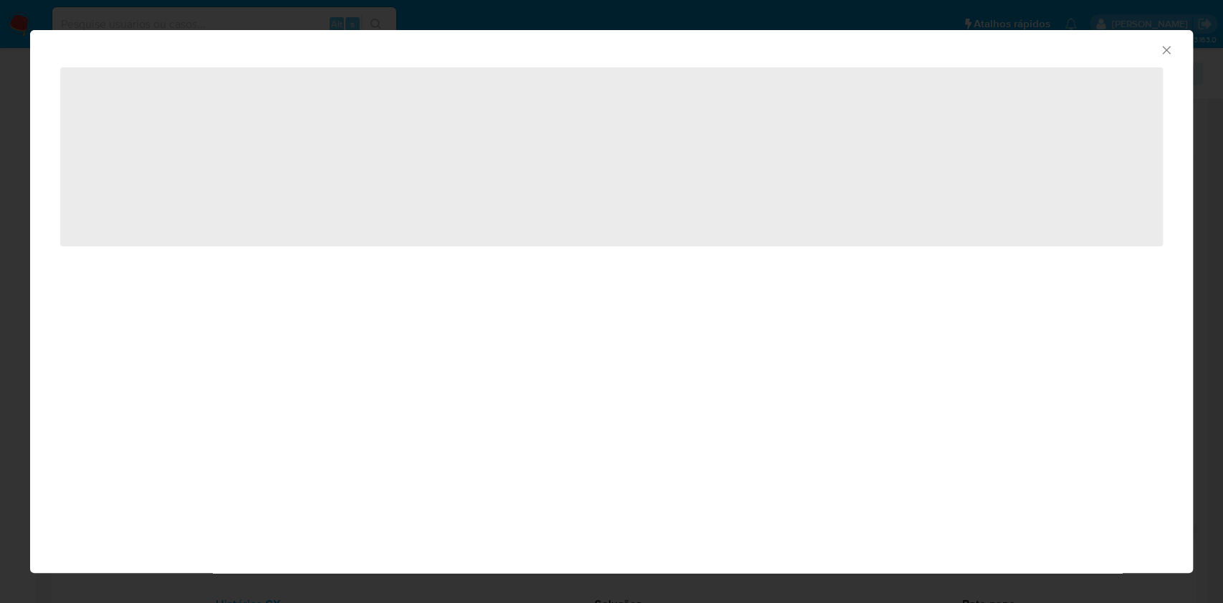
click at [1168, 45] on icon "Fechar a janela" at bounding box center [1166, 50] width 14 height 14
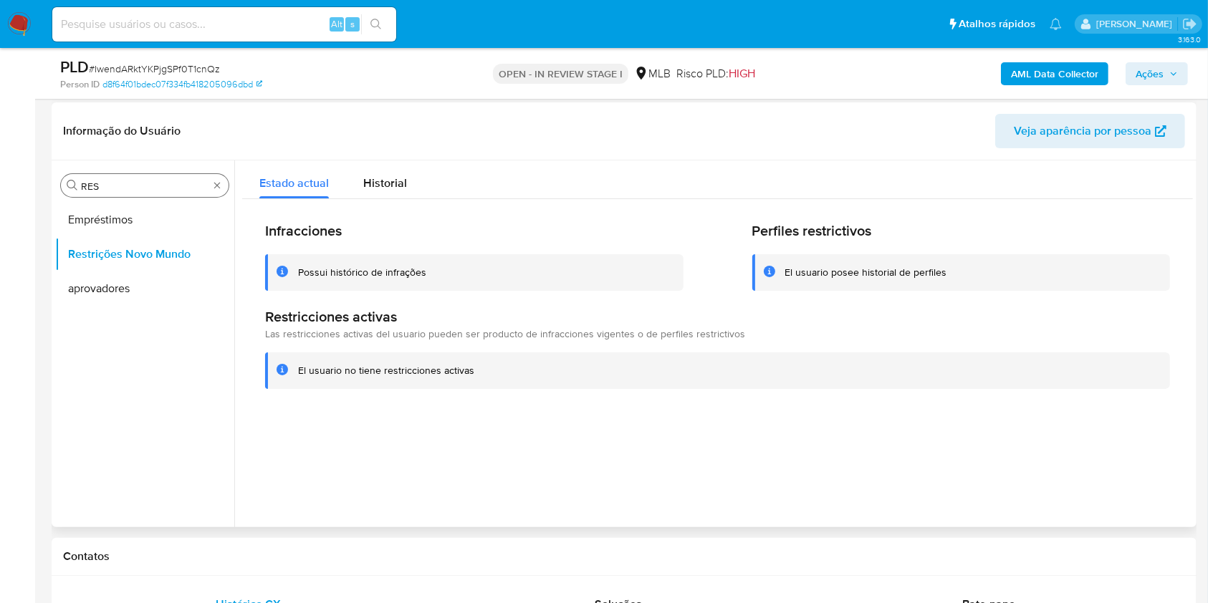
click at [115, 191] on input "RES" at bounding box center [145, 186] width 128 height 13
click at [385, 179] on span "Historial" at bounding box center [385, 183] width 44 height 16
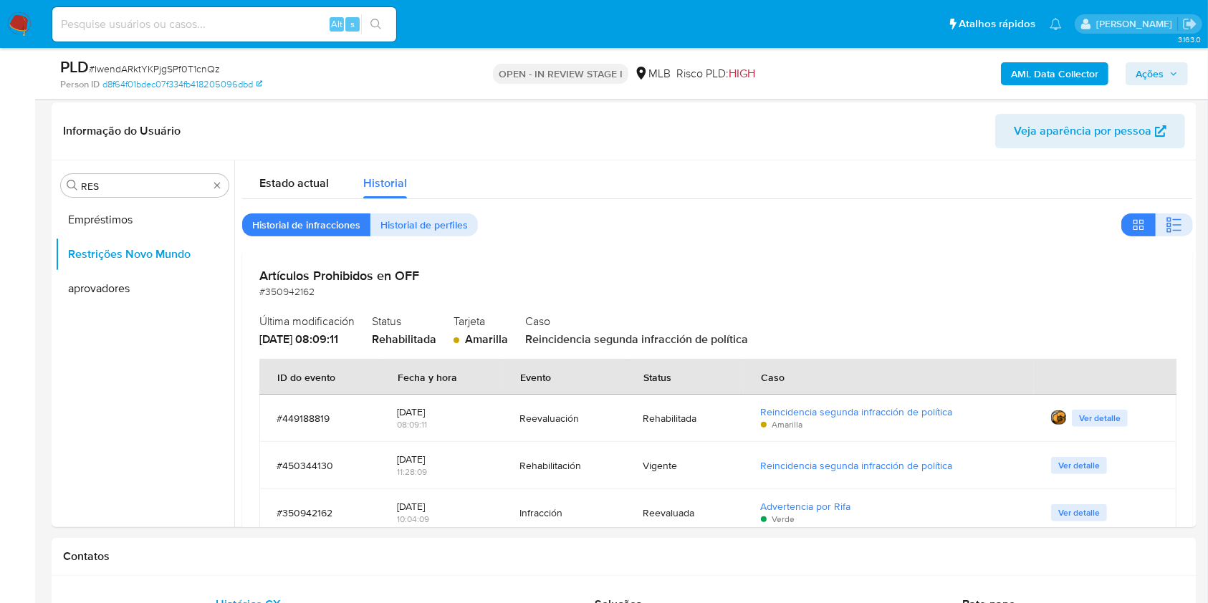
scroll to position [103, 0]
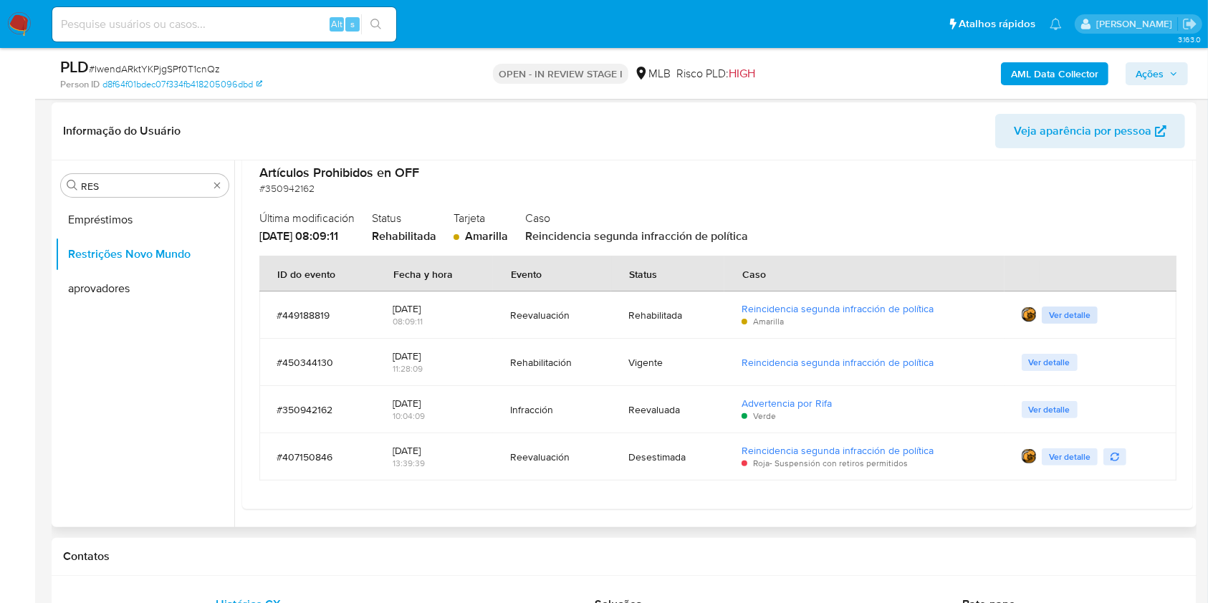
click at [1060, 320] on span "Ver detalle" at bounding box center [1070, 315] width 42 height 14
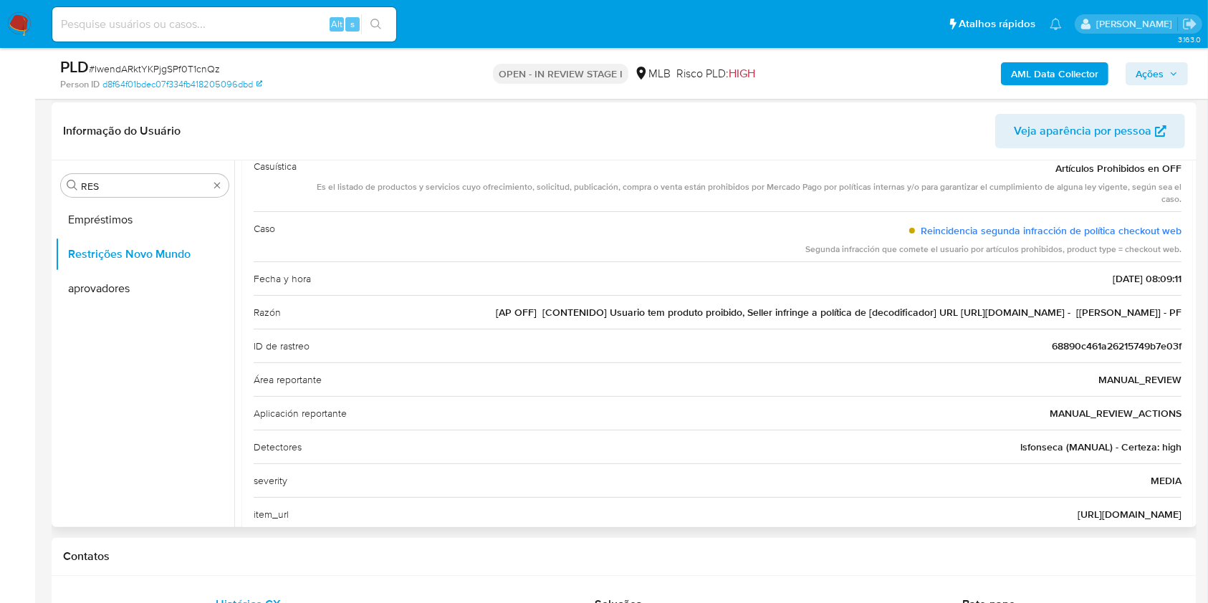
scroll to position [94, 0]
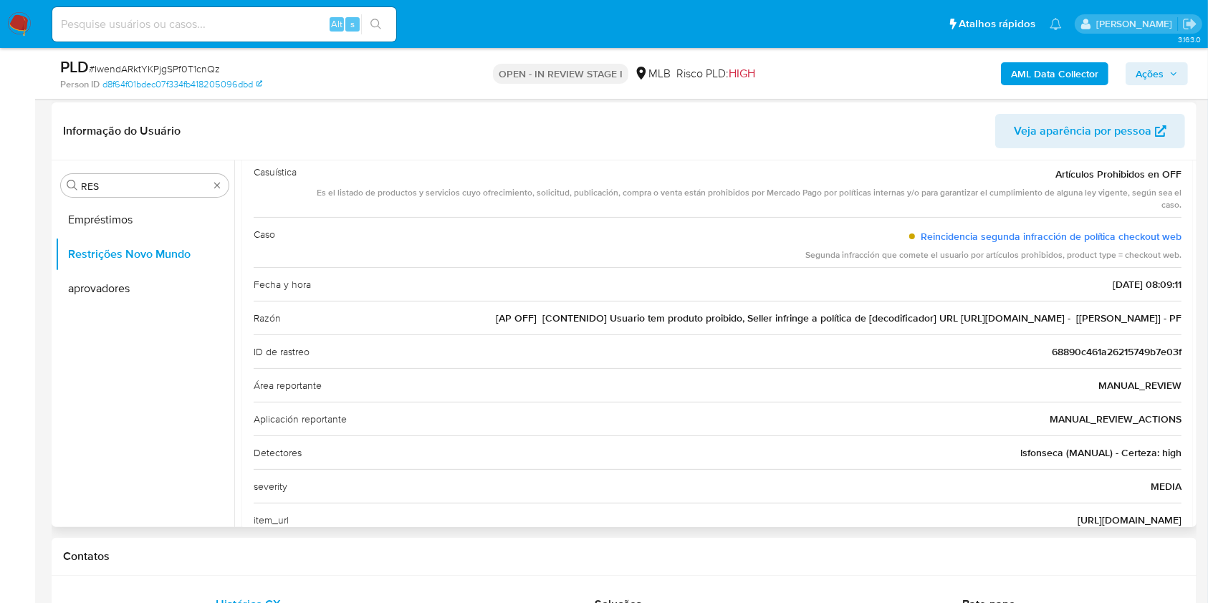
click at [719, 320] on span "[AP OFF] [CONTENIDO] Usuario tem produto proibido, Seller infringe a política d…" at bounding box center [839, 318] width 686 height 14
click at [534, 398] on div "Área reportante MANUAL_REVIEW" at bounding box center [718, 385] width 928 height 34
click at [1114, 513] on span "http://slimtv.sigma.vin" at bounding box center [1129, 520] width 104 height 14
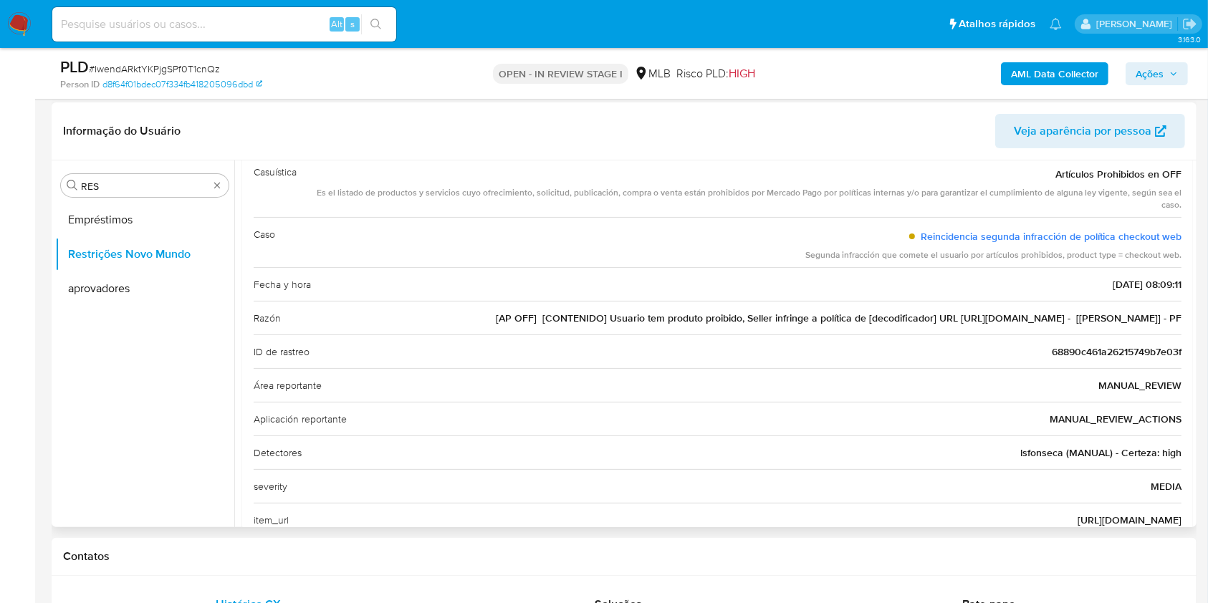
click at [1114, 513] on span "http://slimtv.sigma.vin" at bounding box center [1129, 520] width 104 height 14
click at [822, 427] on div "Aplicación reportante MANUAL_REVIEW_ACTIONS" at bounding box center [718, 419] width 928 height 34
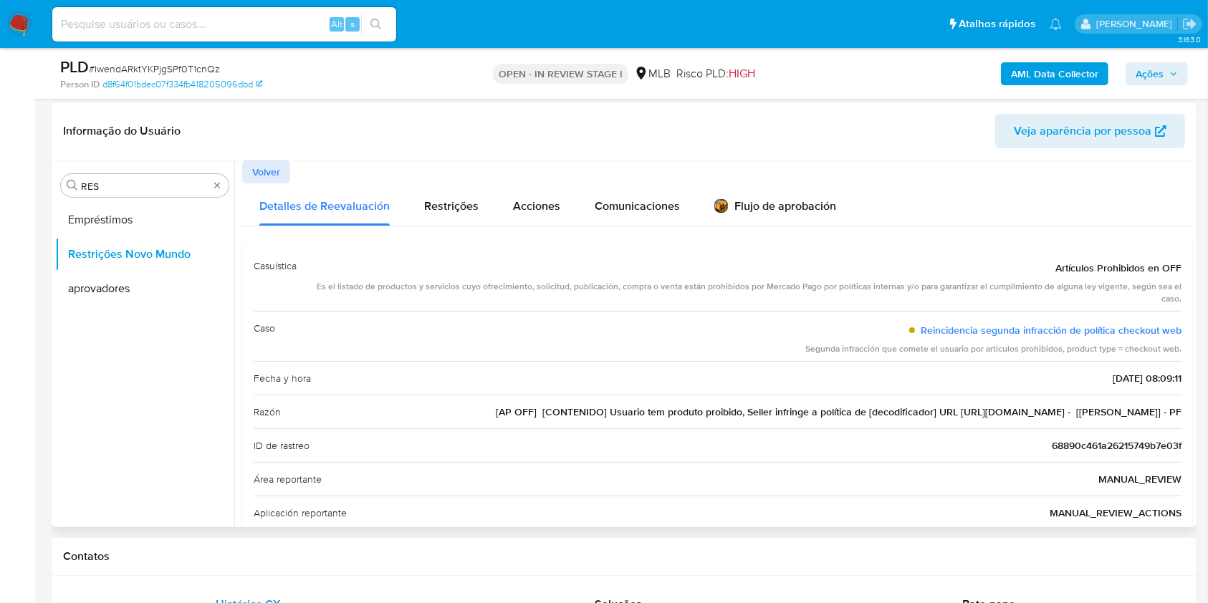
click at [285, 169] on button "Volver" at bounding box center [266, 171] width 48 height 23
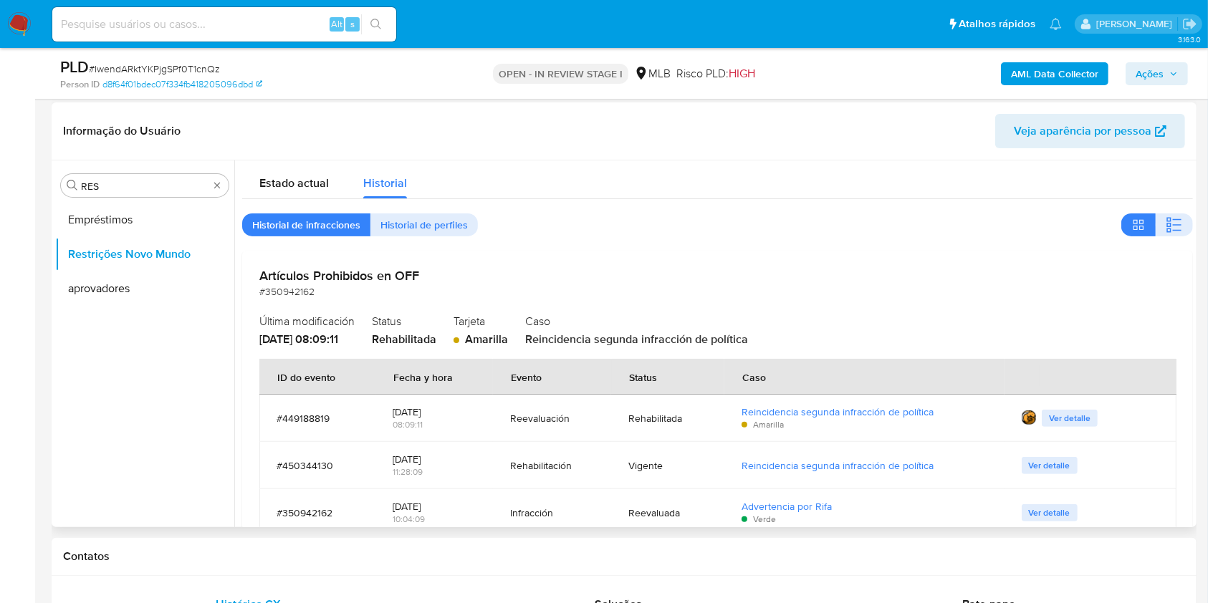
scroll to position [95, 0]
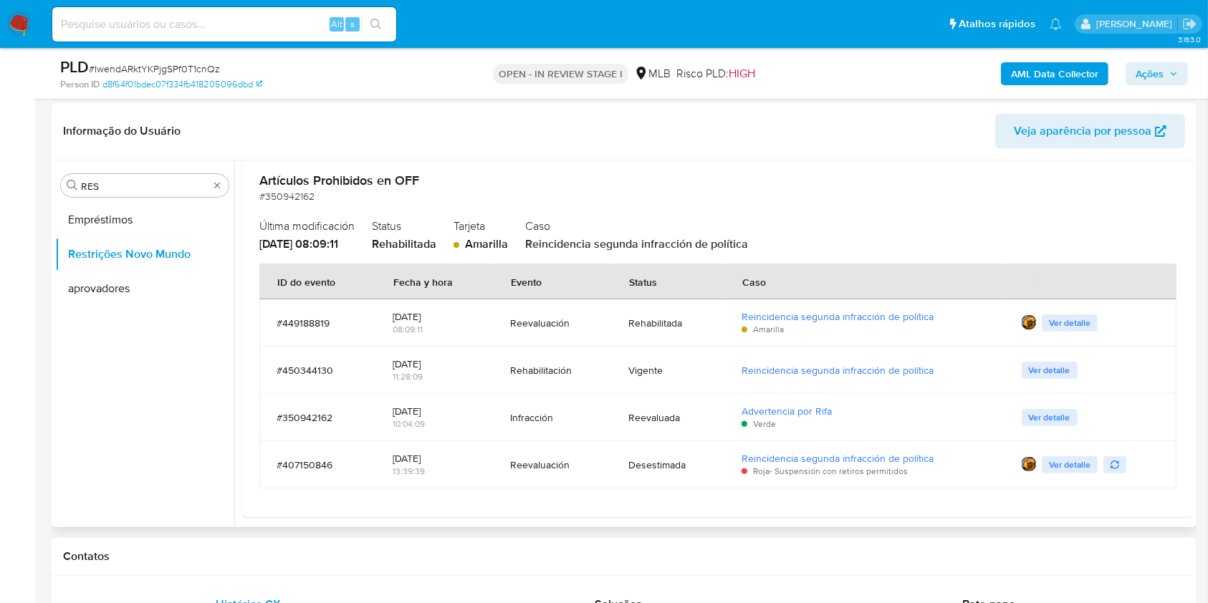
click at [1034, 375] on span "Ver detalle" at bounding box center [1050, 370] width 42 height 14
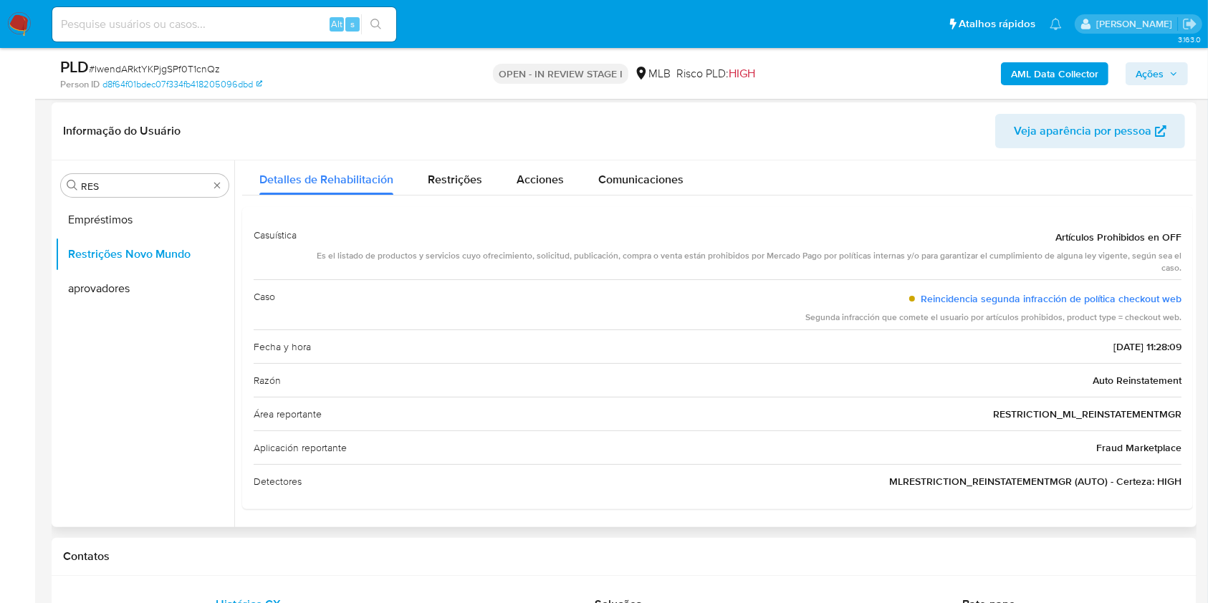
scroll to position [0, 0]
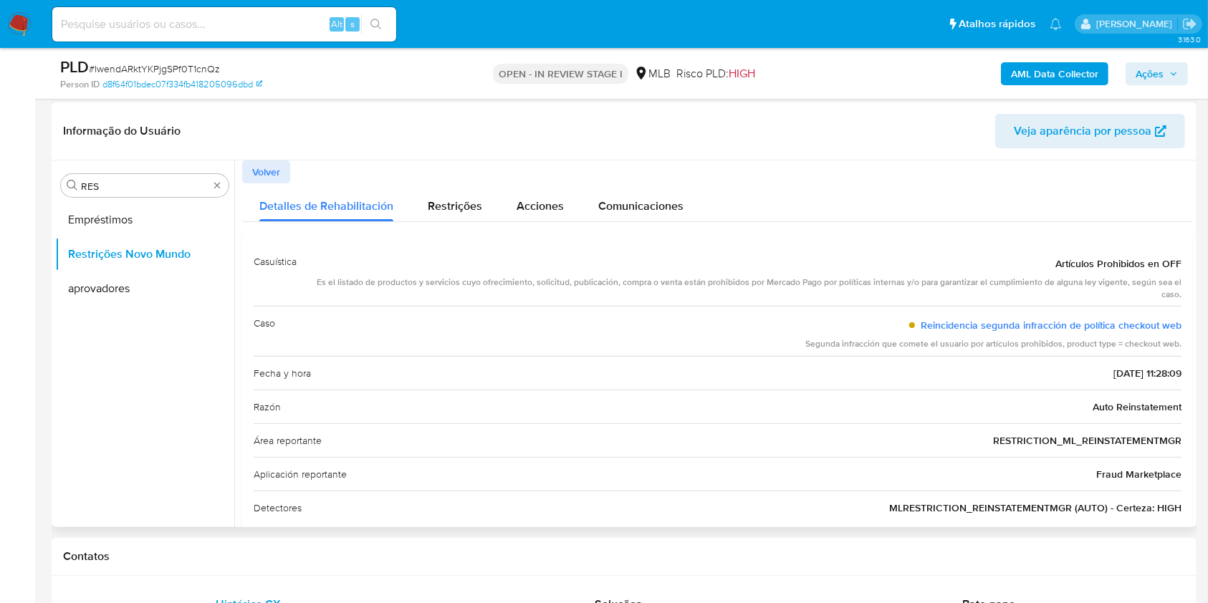
click at [269, 174] on span "Volver" at bounding box center [266, 172] width 28 height 20
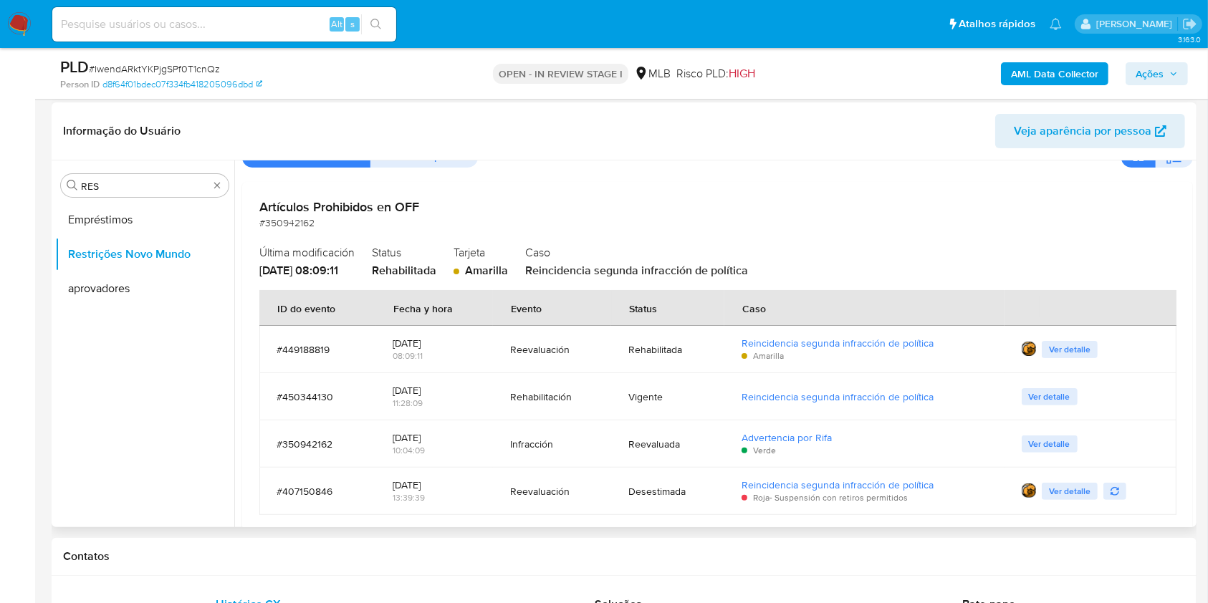
scroll to position [95, 0]
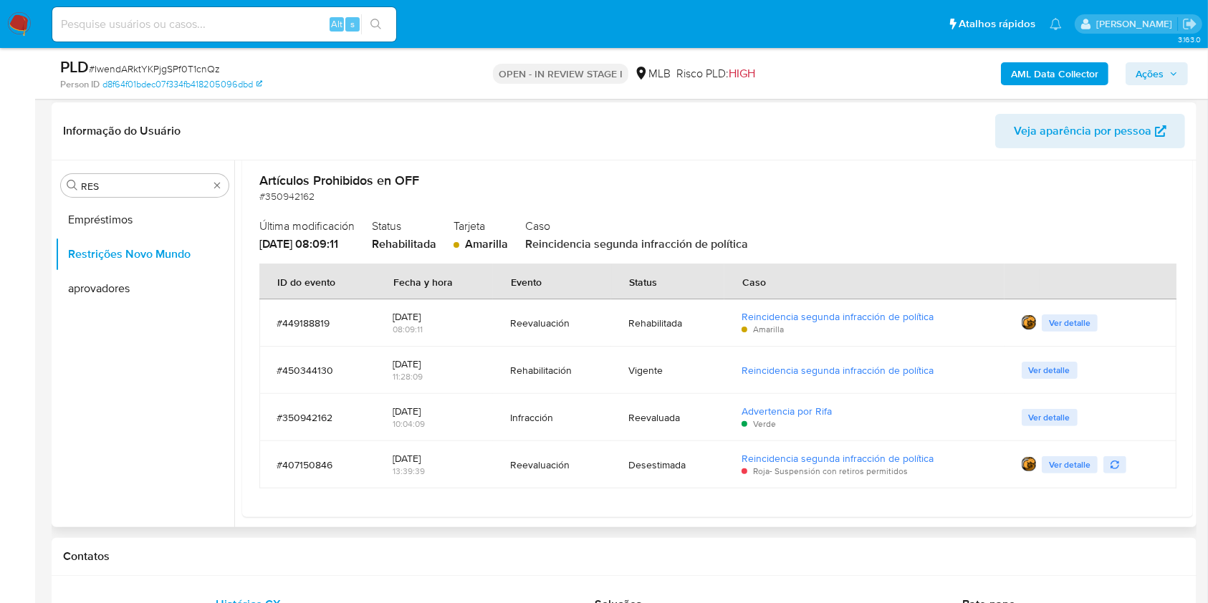
click at [1055, 413] on span "Ver detalle" at bounding box center [1050, 418] width 42 height 14
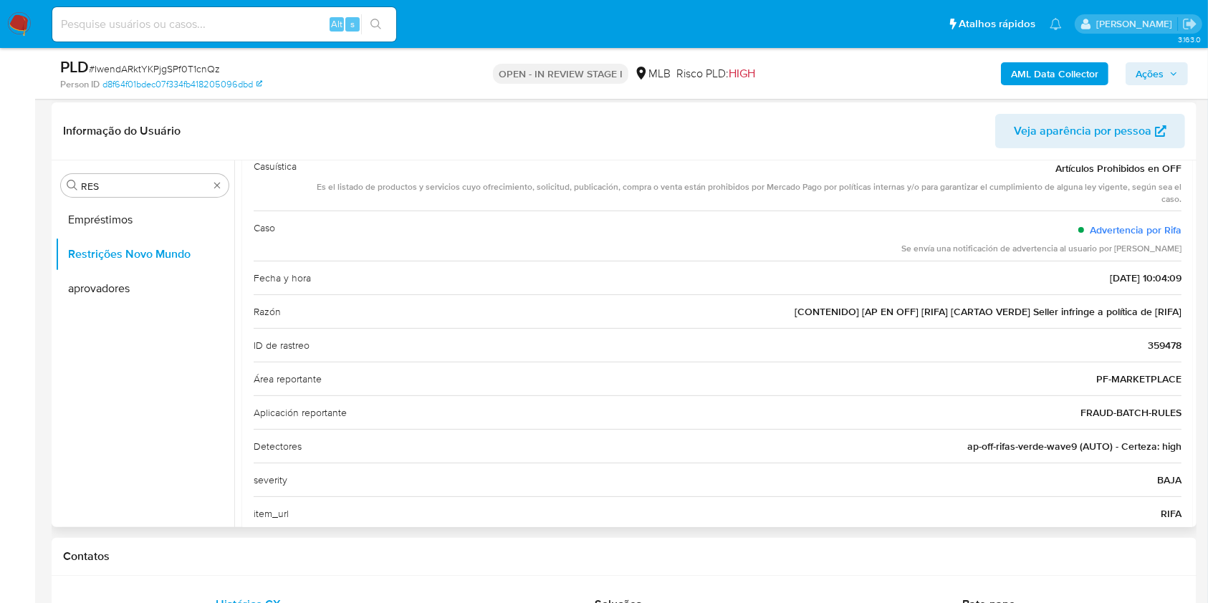
drag, startPoint x: 562, startPoint y: 368, endPoint x: 455, endPoint y: 318, distance: 118.6
click at [562, 368] on div "Área reportante PF-MARKETPLACE" at bounding box center [718, 379] width 928 height 34
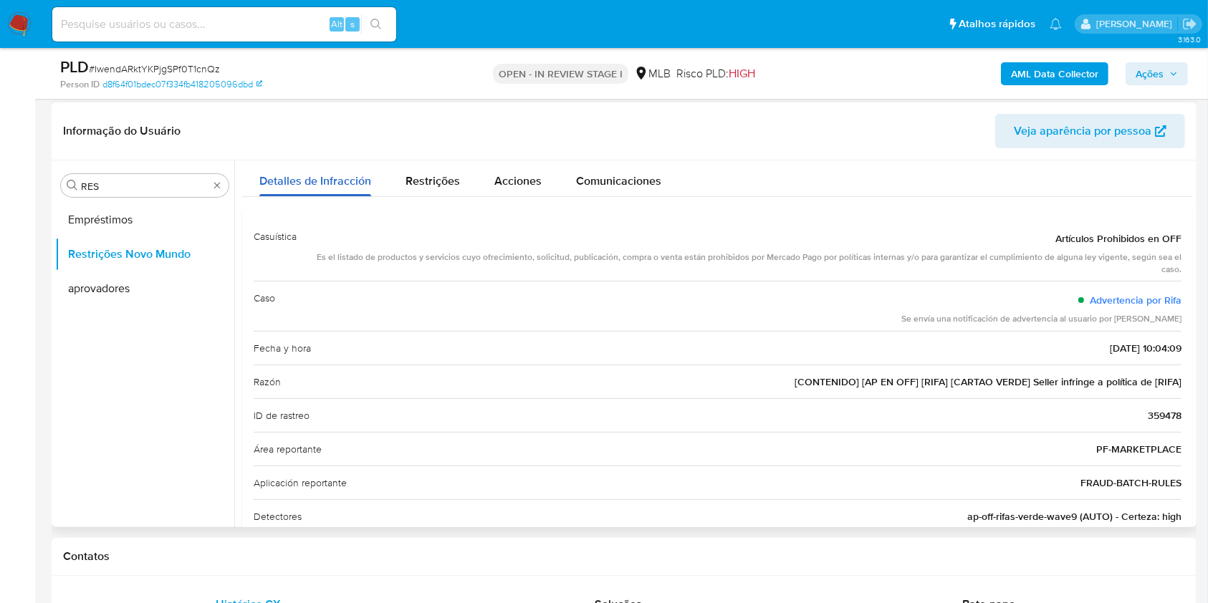
scroll to position [0, 0]
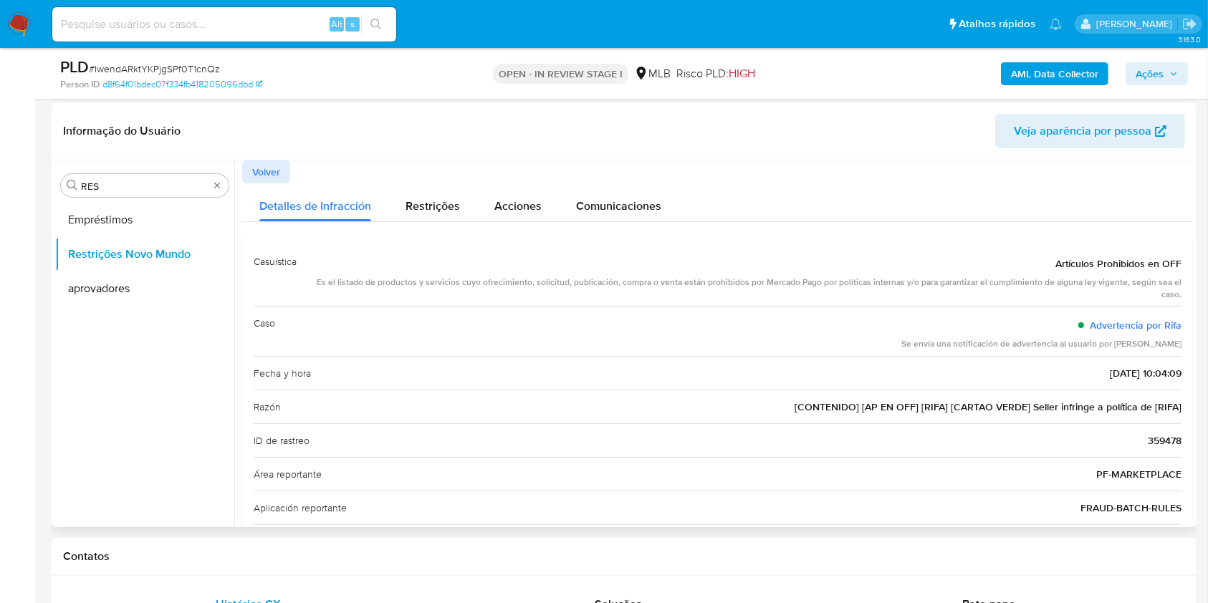
drag, startPoint x: 259, startPoint y: 160, endPoint x: 278, endPoint y: 169, distance: 20.5
click at [261, 162] on span "Volver" at bounding box center [266, 172] width 28 height 20
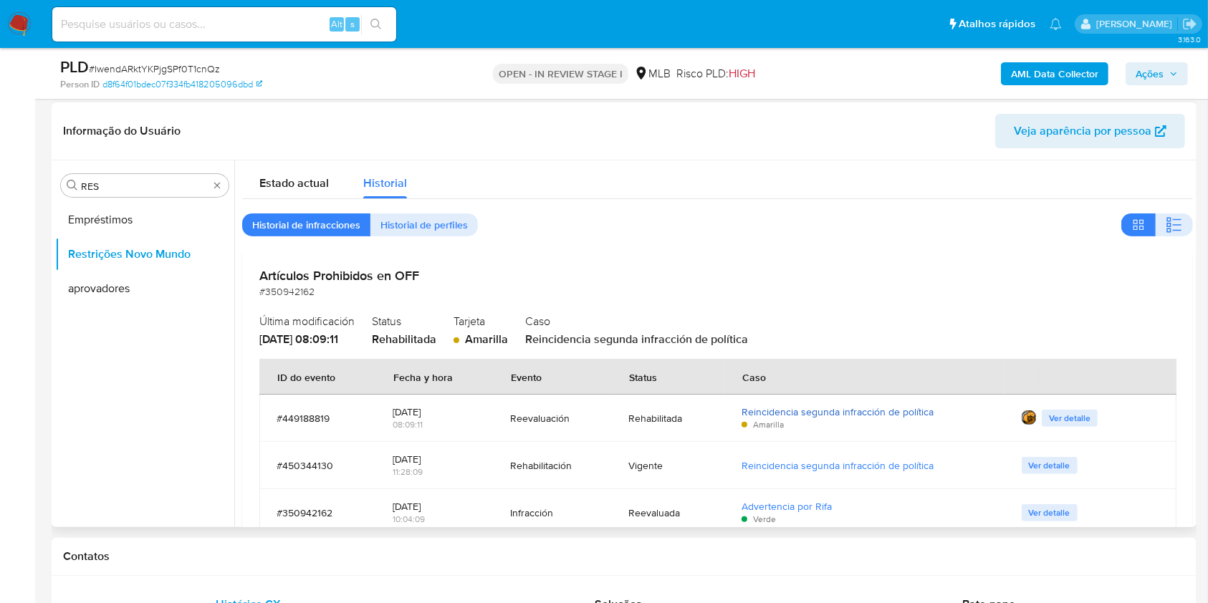
scroll to position [103, 0]
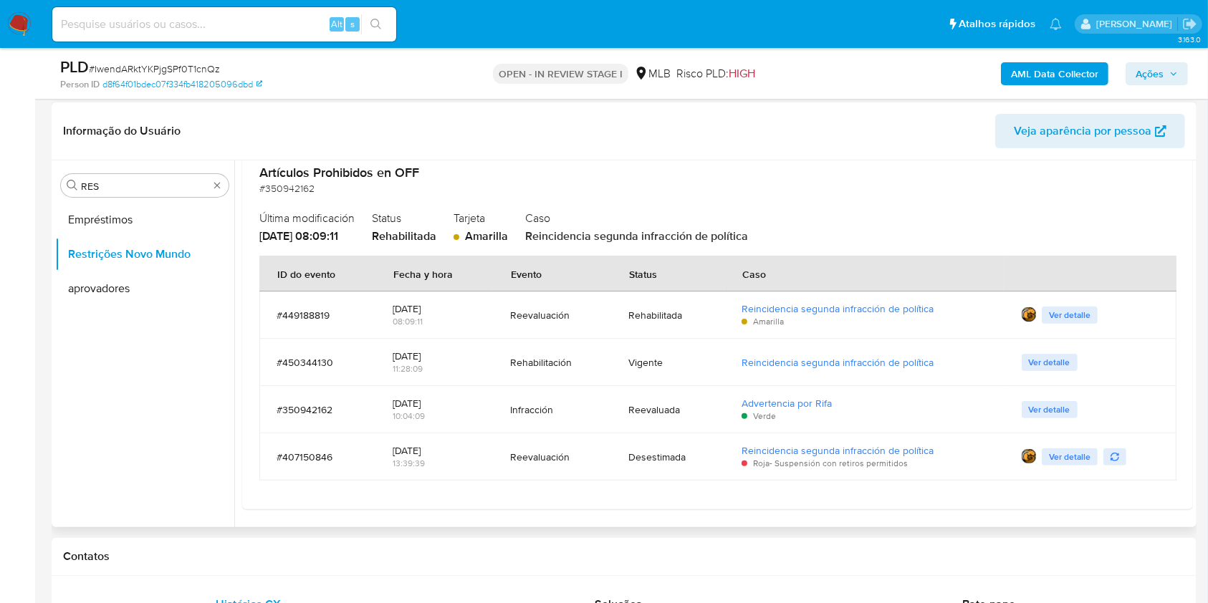
click at [1077, 456] on span "Ver detalle" at bounding box center [1070, 457] width 42 height 14
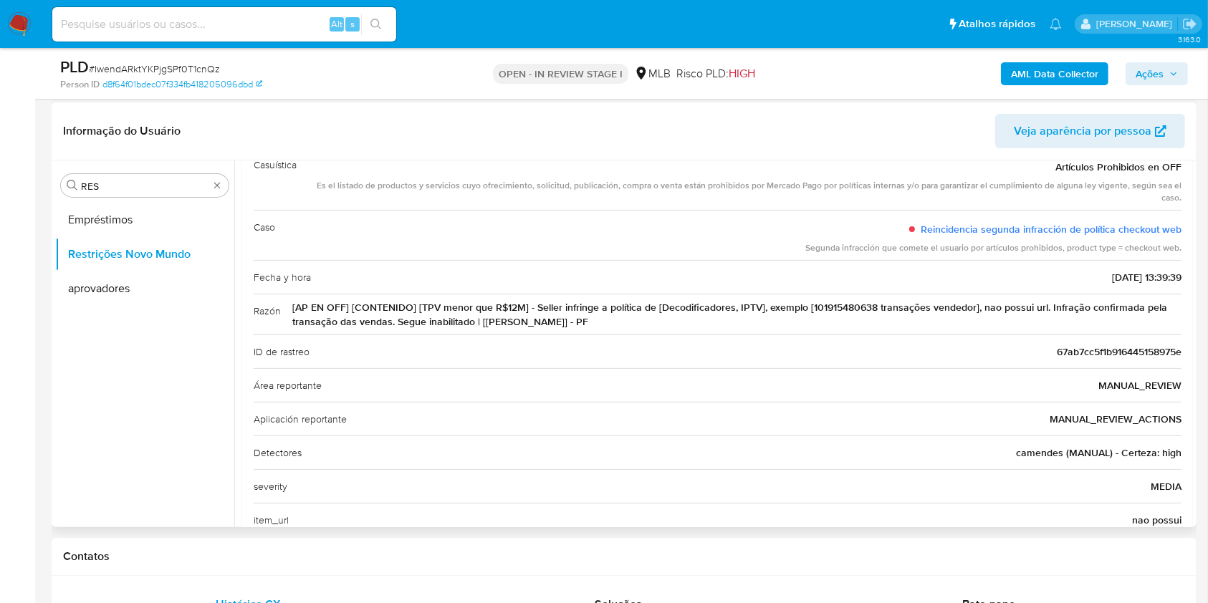
scroll to position [77, 0]
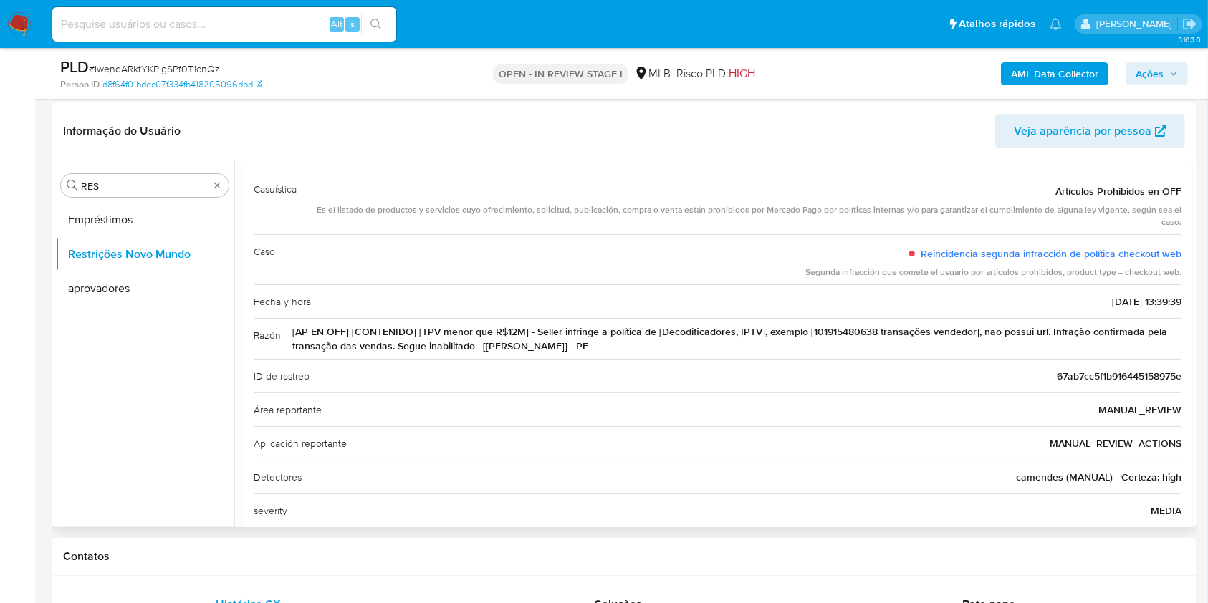
click at [573, 337] on span "[AP EN OFF] [CONTENIDO] [TPV menor que R$12M] - Seller infringe a política de […" at bounding box center [736, 339] width 889 height 29
click at [484, 344] on span "[AP EN OFF] [CONTENIDO] [TPV menor que R$12M] - Seller infringe a política de […" at bounding box center [736, 339] width 889 height 29
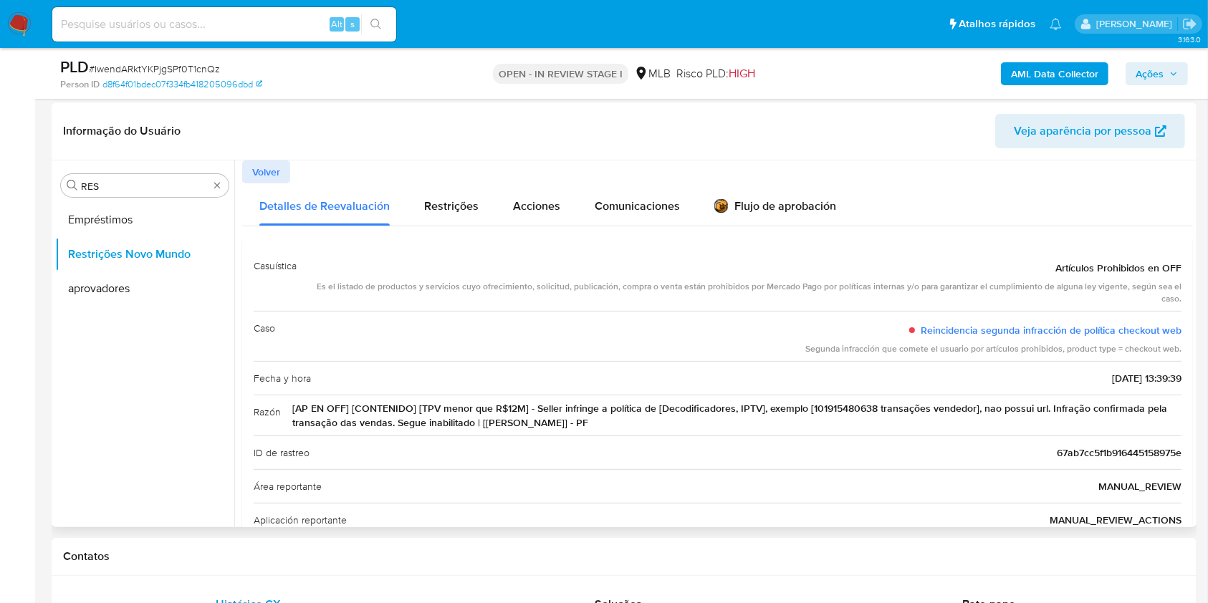
click at [261, 173] on span "Volver" at bounding box center [266, 172] width 28 height 20
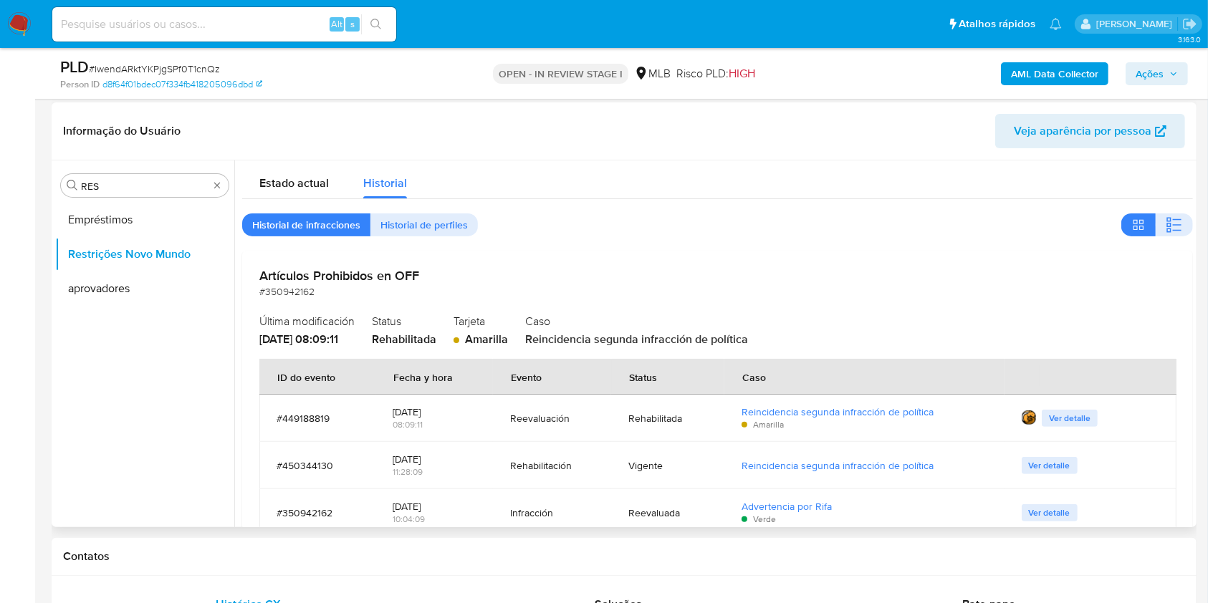
click at [242, 397] on div "Artículos Prohibidos en OFF #350942162 Última modificación 07/08/2025 - 08:09:1…" at bounding box center [717, 432] width 951 height 362
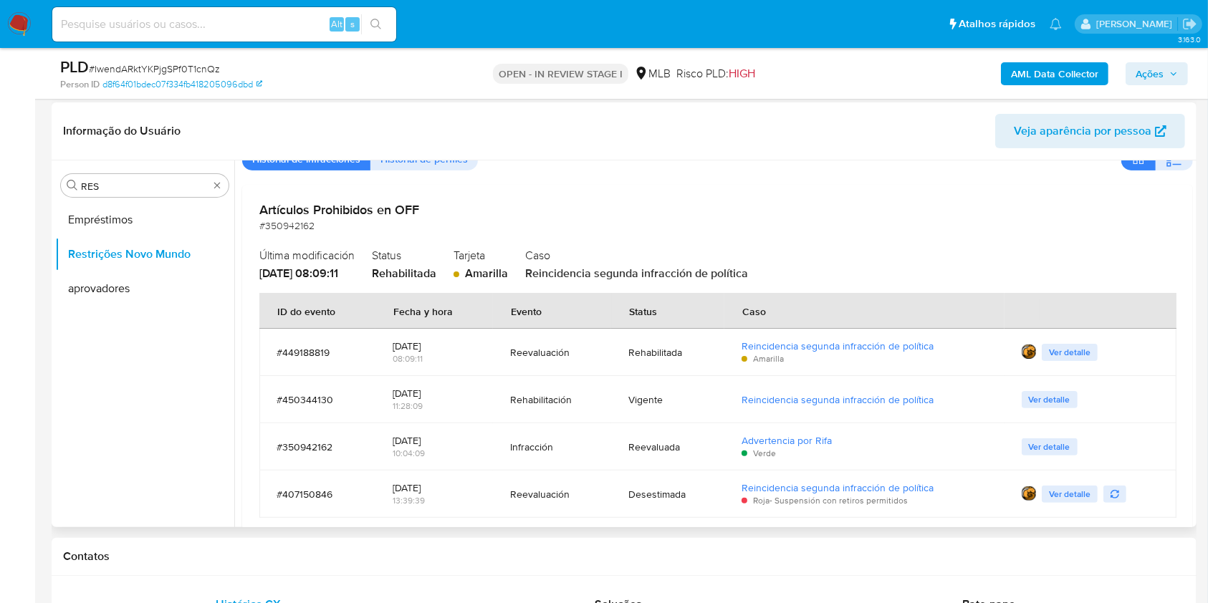
scroll to position [95, 0]
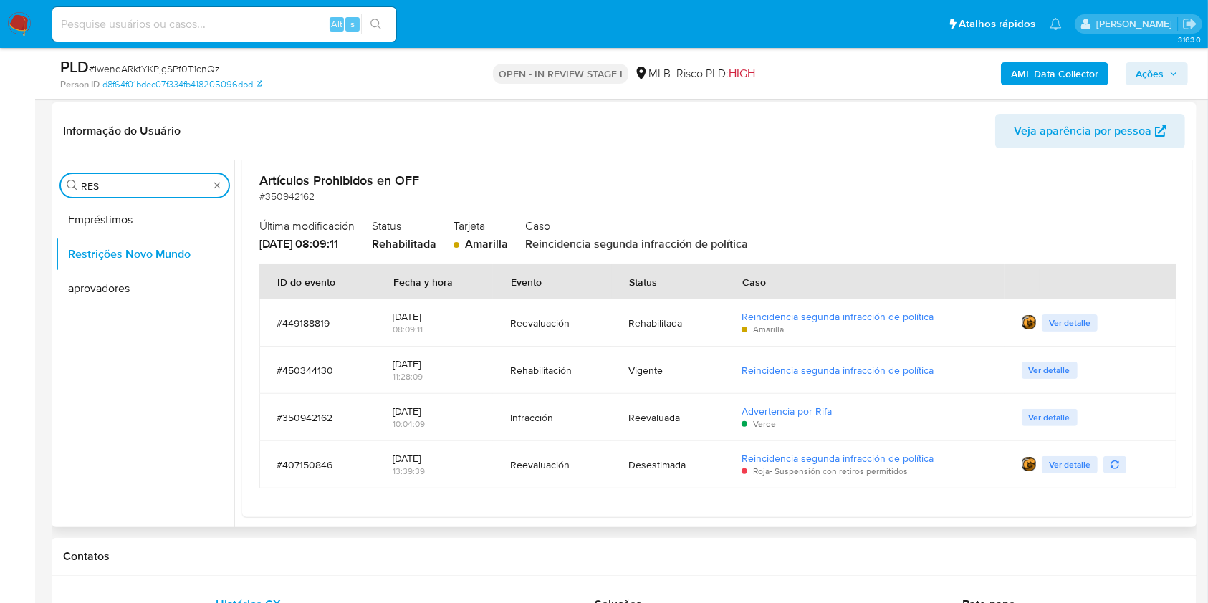
click at [175, 181] on input "RES" at bounding box center [145, 186] width 128 height 13
click at [174, 181] on input "RES" at bounding box center [145, 186] width 128 height 13
click at [175, 180] on input "RES" at bounding box center [145, 186] width 128 height 13
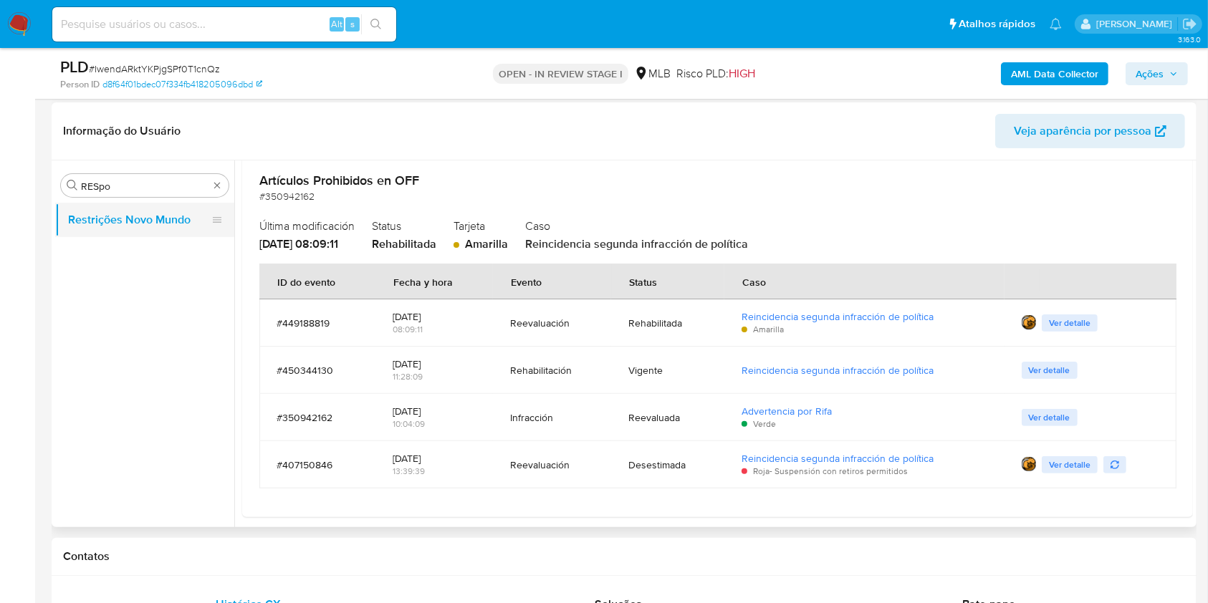
click at [145, 214] on button "Restrições Novo Mundo" at bounding box center [139, 220] width 168 height 34
click at [108, 180] on input "RESpo" at bounding box center [145, 186] width 128 height 13
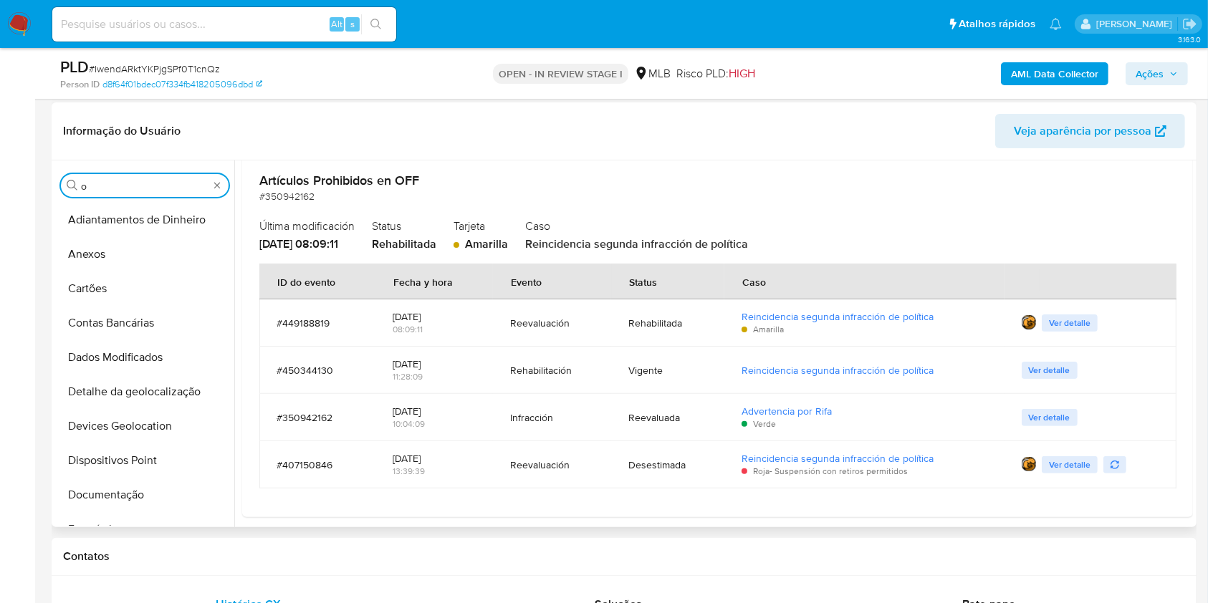
click at [132, 193] on div "Procurar o" at bounding box center [145, 185] width 168 height 23
click at [125, 191] on input "o" at bounding box center [145, 186] width 128 height 13
click at [120, 188] on input "o" at bounding box center [145, 186] width 128 height 13
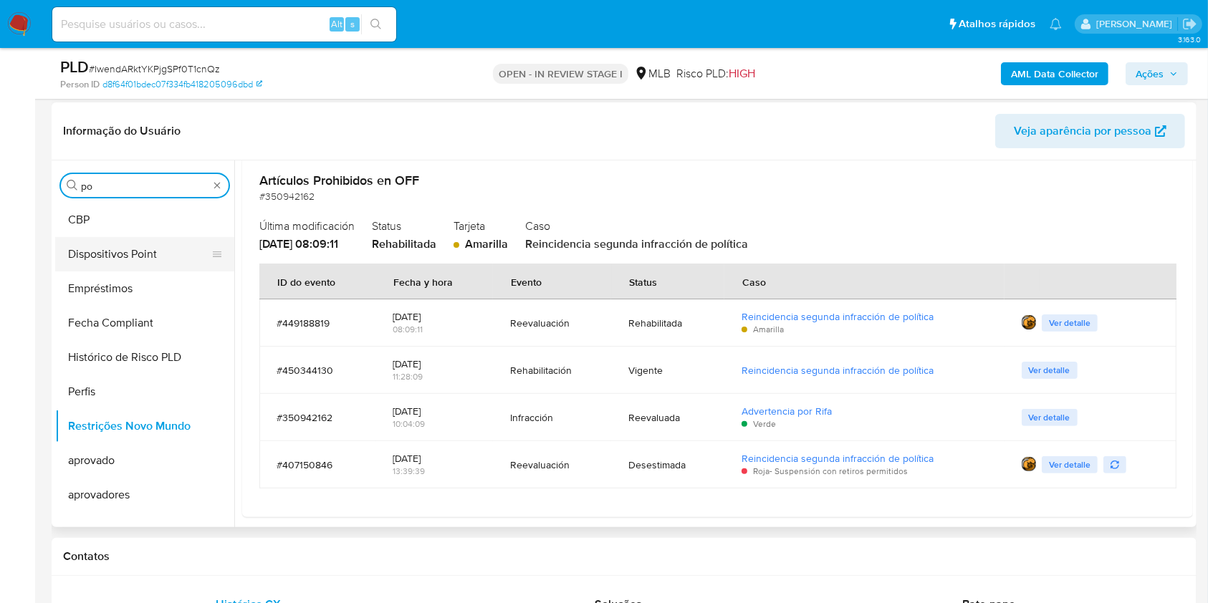
type input "po"
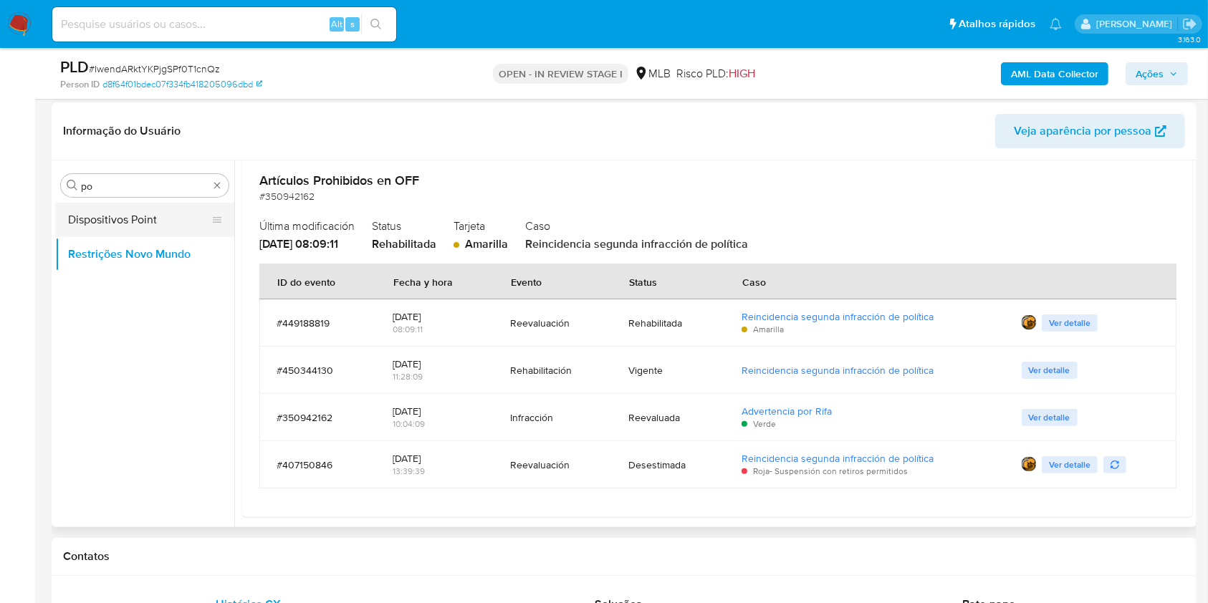
click at [95, 221] on button "Dispositivos Point" at bounding box center [139, 220] width 168 height 34
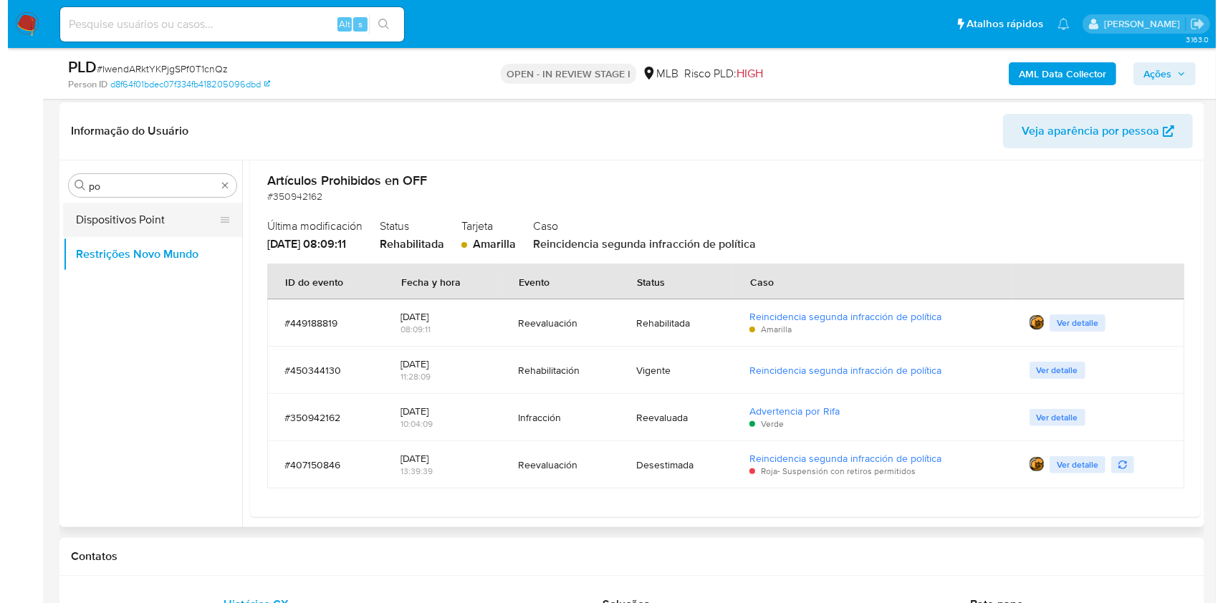
scroll to position [0, 0]
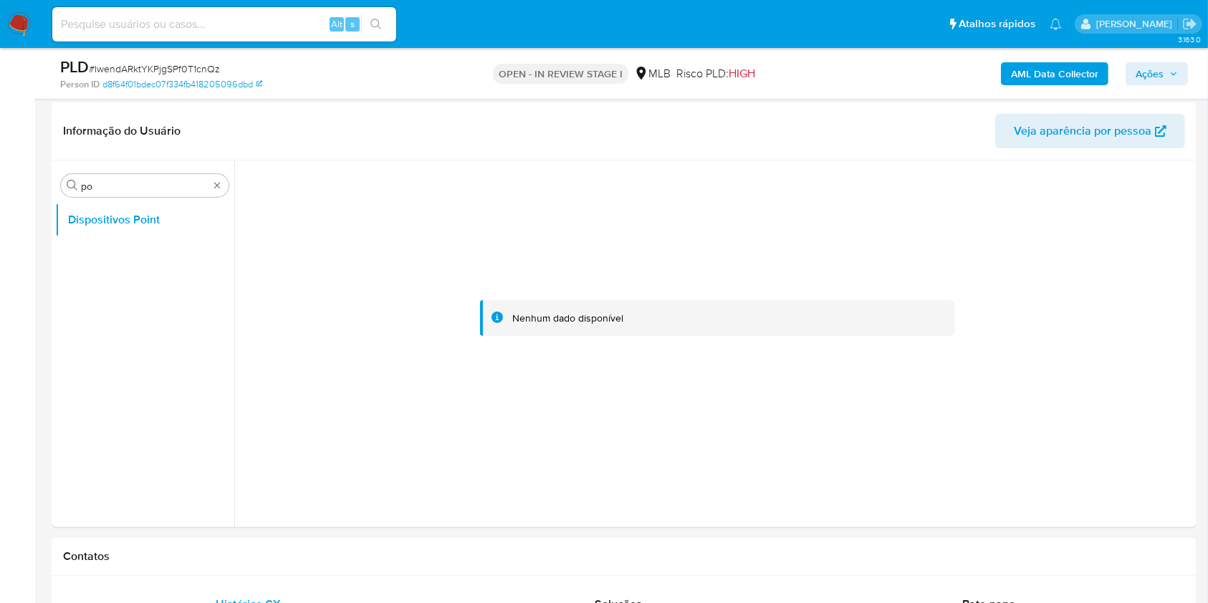
click at [1032, 69] on b "AML Data Collector" at bounding box center [1054, 73] width 87 height 23
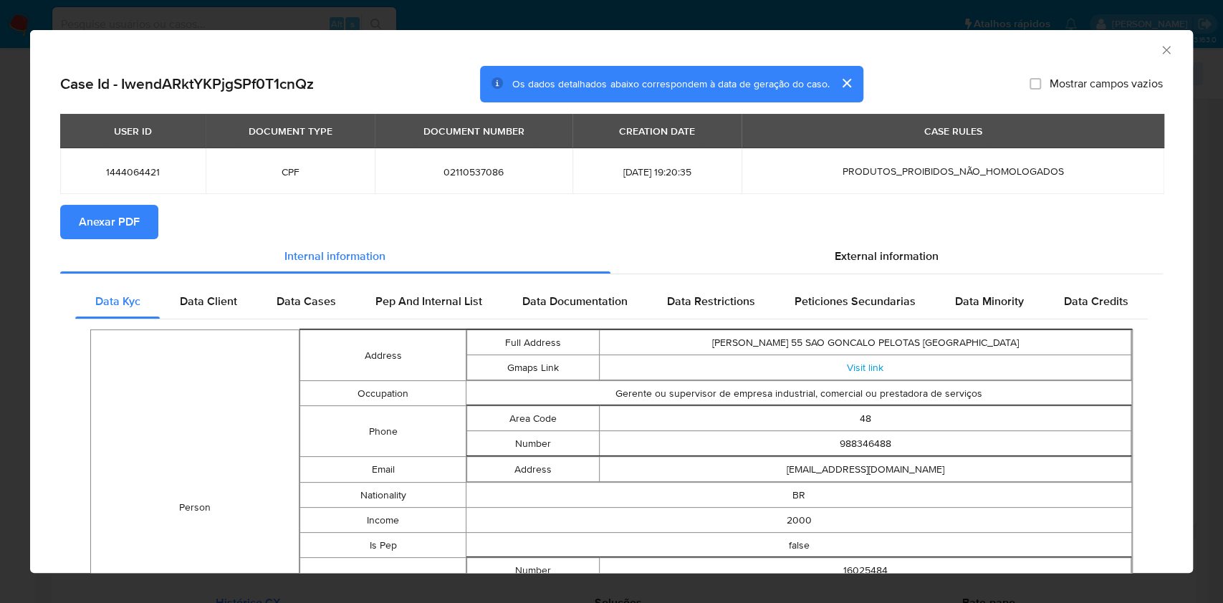
click at [112, 230] on span "Anexar PDF" at bounding box center [109, 222] width 61 height 32
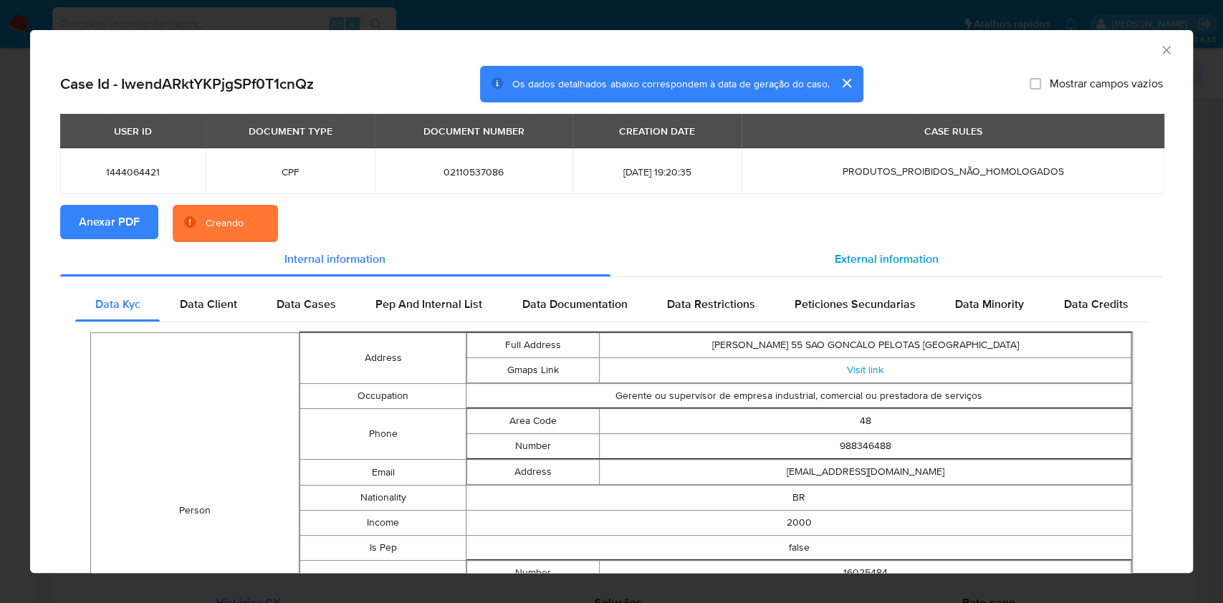
click at [845, 253] on span "External information" at bounding box center [887, 259] width 104 height 16
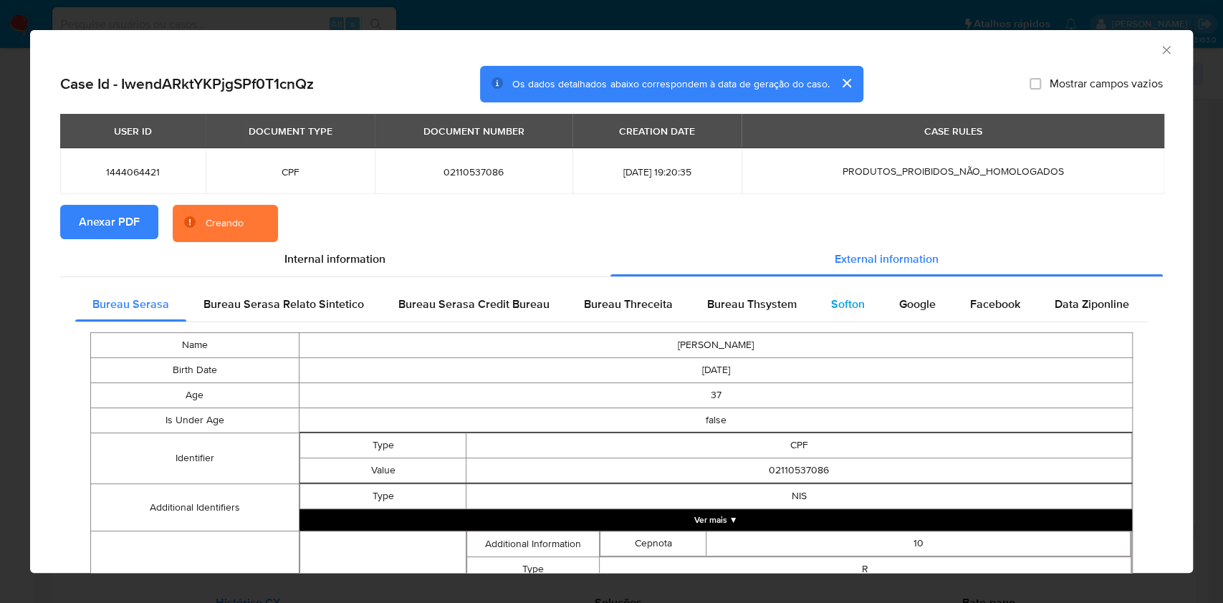
click at [836, 300] on span "Softon" at bounding box center [848, 304] width 34 height 16
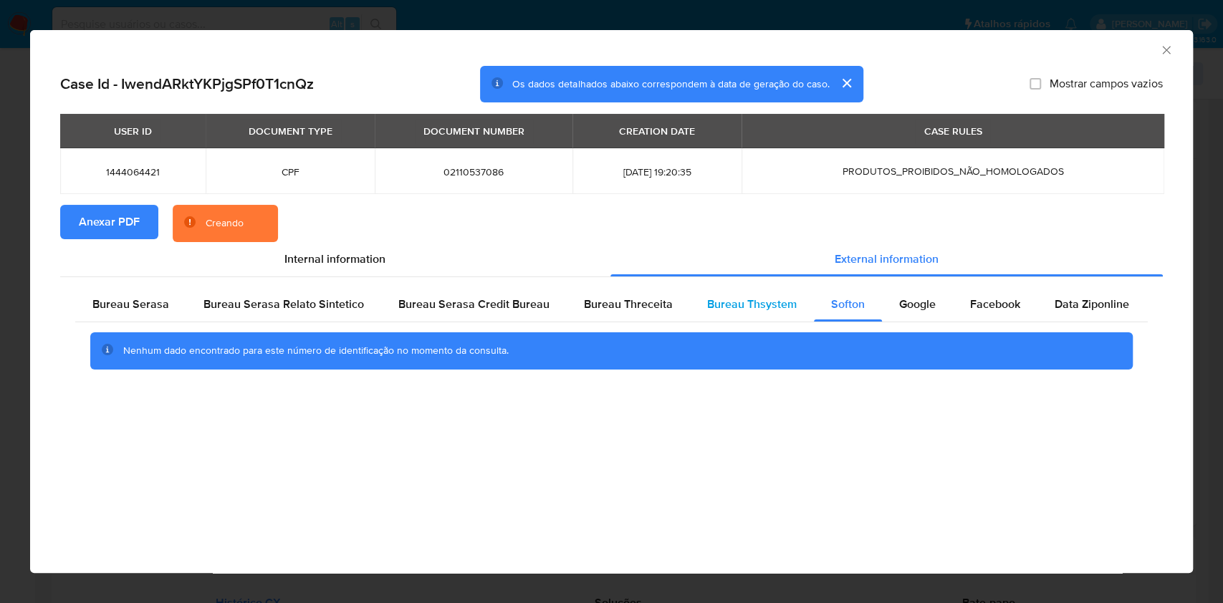
click at [749, 309] on span "Bureau Thsystem" at bounding box center [752, 304] width 90 height 16
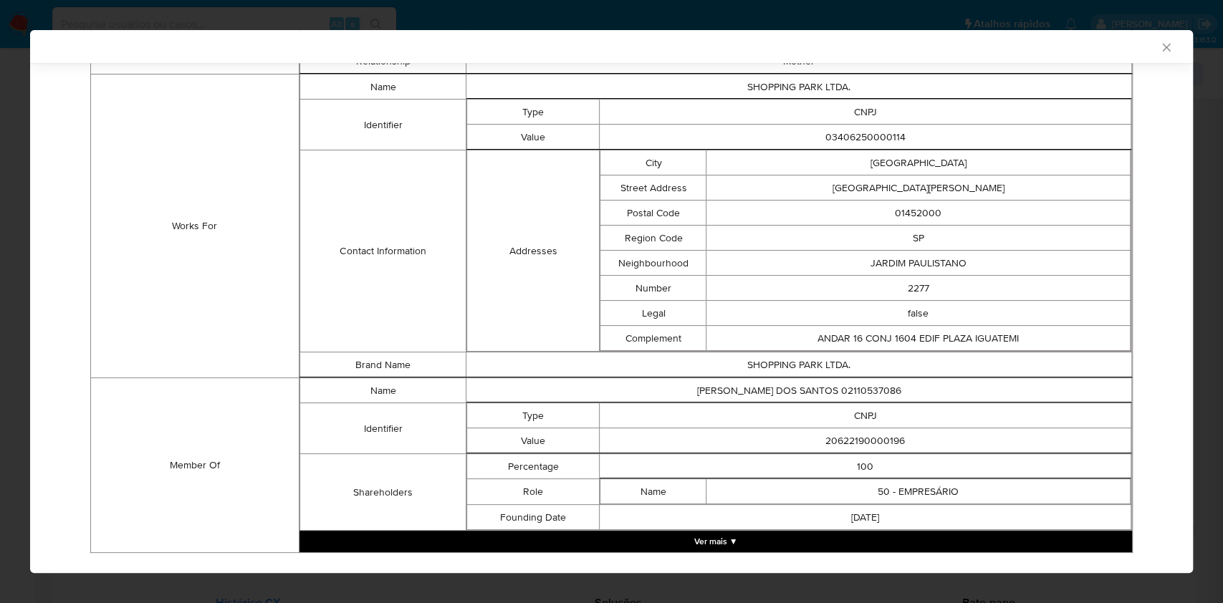
scroll to position [961, 0]
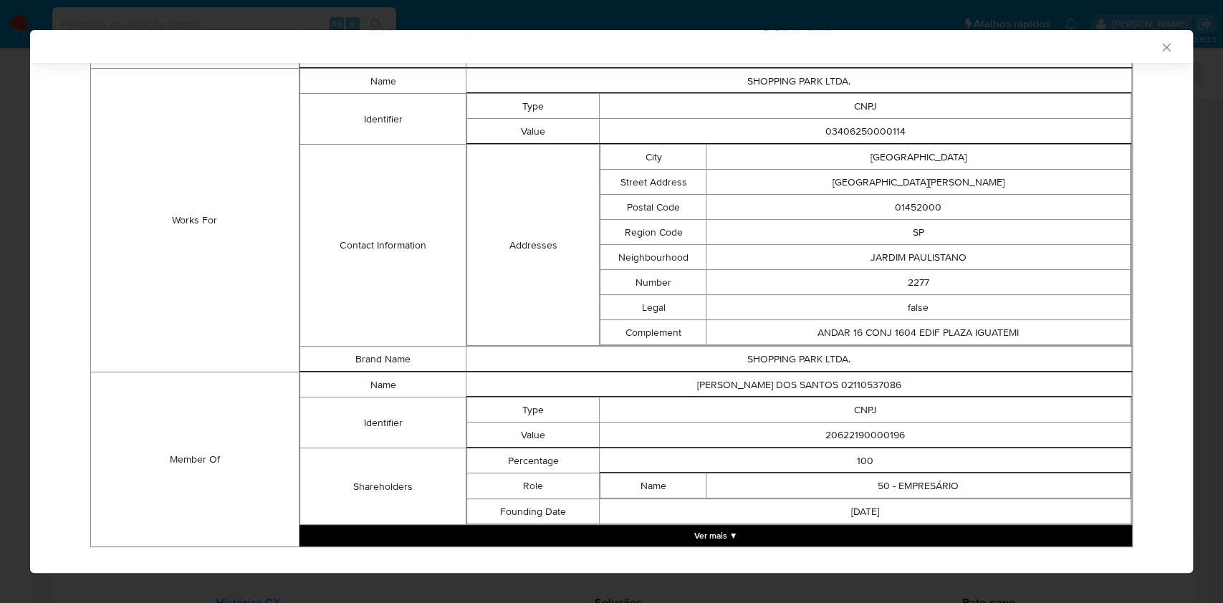
click at [842, 438] on td "20622190000196" at bounding box center [866, 435] width 532 height 25
click at [842, 439] on td "20622190000196" at bounding box center [866, 435] width 532 height 25
click at [773, 525] on button "Ver mais ▼" at bounding box center [715, 535] width 832 height 21
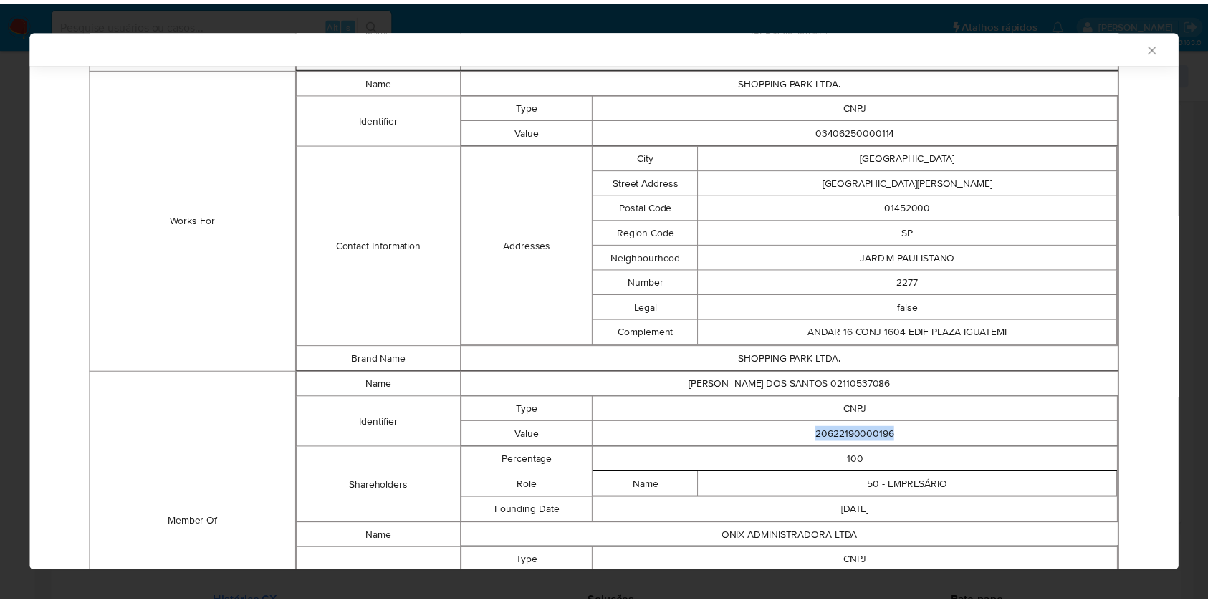
scroll to position [1107, 0]
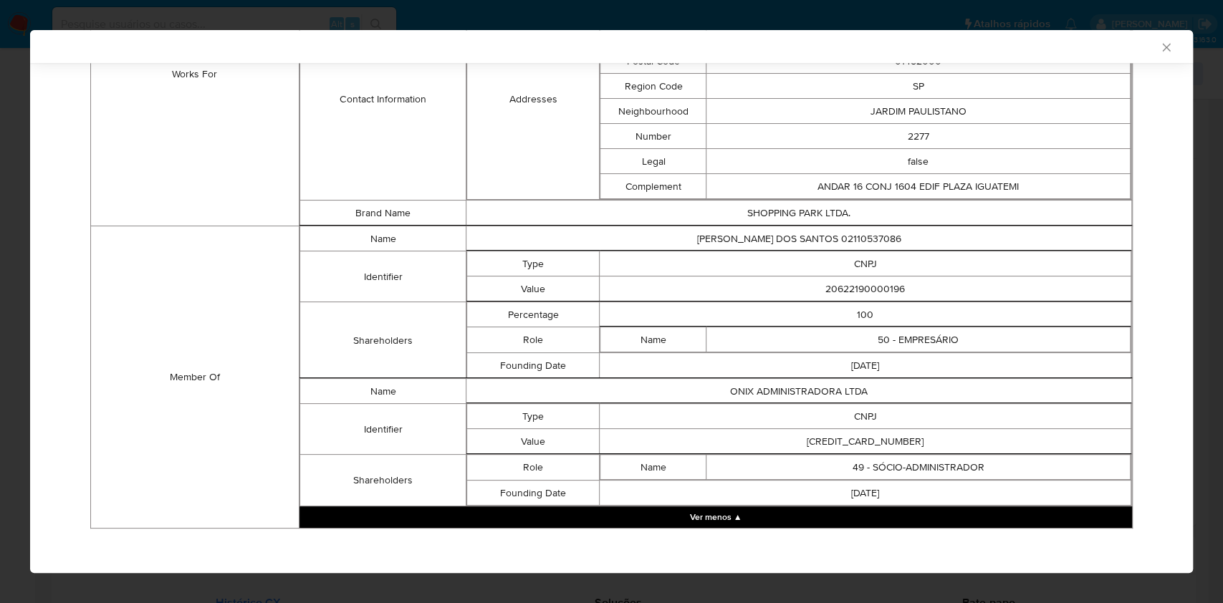
click at [741, 405] on td "CNPJ" at bounding box center [866, 416] width 532 height 25
click at [0, 307] on div "AML Data Collector Case Id - IwendARktYKPjgSPf0T1cnQz Os dados detalhados abaix…" at bounding box center [611, 301] width 1223 height 603
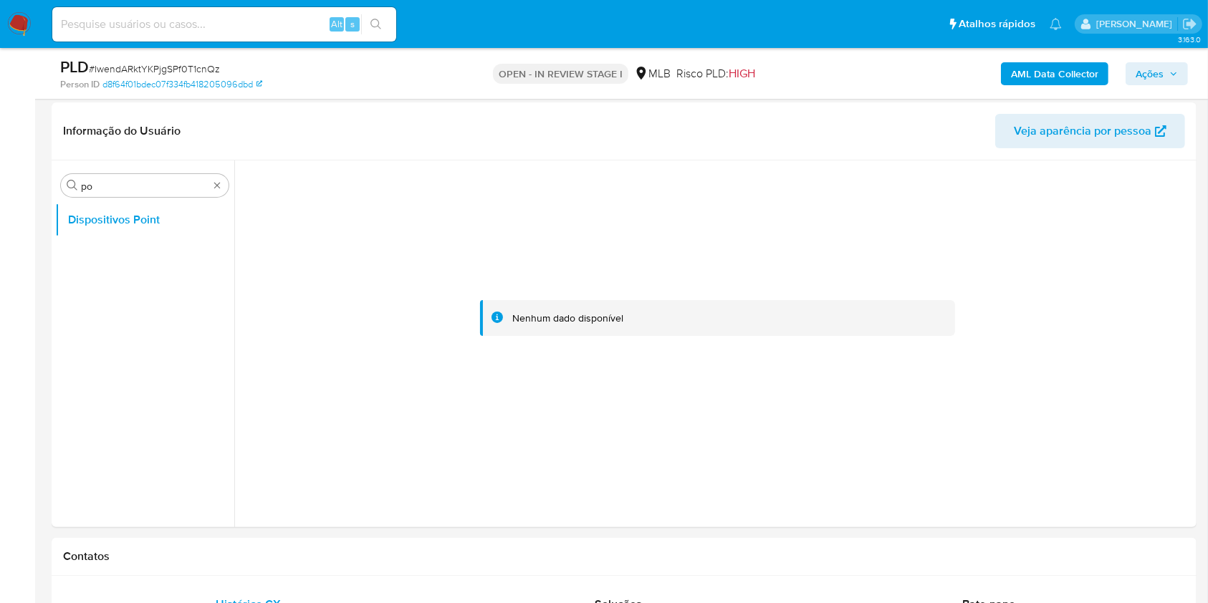
click at [1062, 72] on b "AML Data Collector" at bounding box center [1054, 73] width 87 height 23
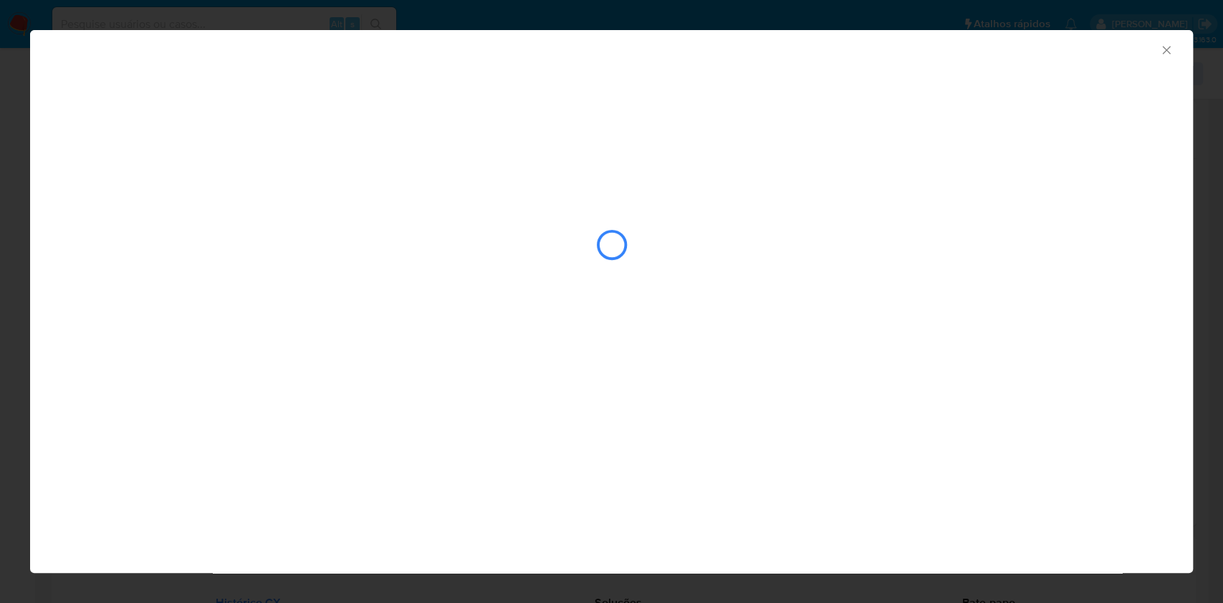
click at [1173, 46] on div "AML Data Collector" at bounding box center [611, 48] width 1163 height 36
click at [1156, 49] on div "AML Data Collector" at bounding box center [599, 48] width 1119 height 16
click at [1157, 49] on div "AML Data Collector" at bounding box center [599, 48] width 1119 height 16
click at [1163, 52] on icon "Fechar a janela" at bounding box center [1166, 50] width 8 height 8
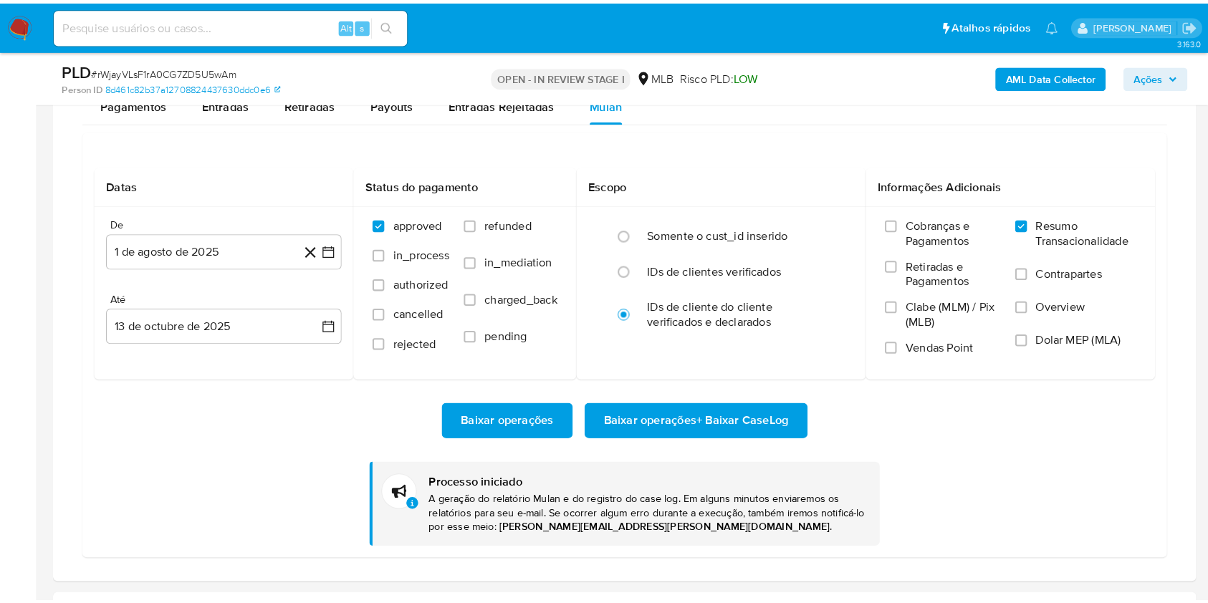
scroll to position [777, 0]
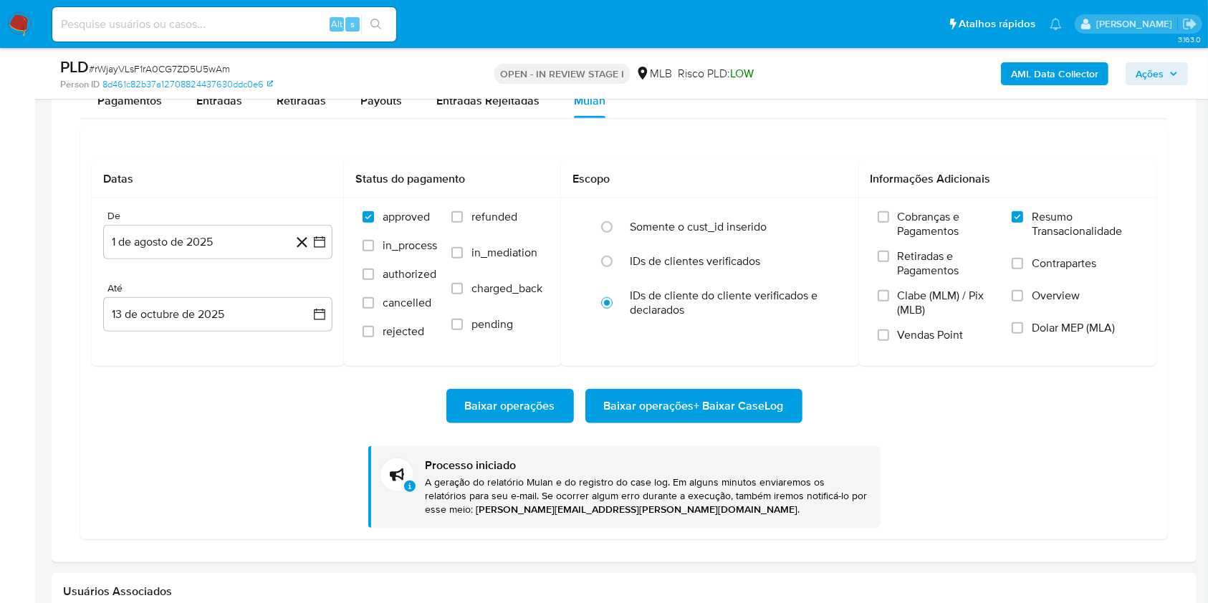
click at [165, 74] on span "# rWjayVLsF1rA0CG7ZD5U5wAm" at bounding box center [159, 69] width 141 height 14
copy span "rWjayVLsF1rA0CG7ZD5U5wAm"
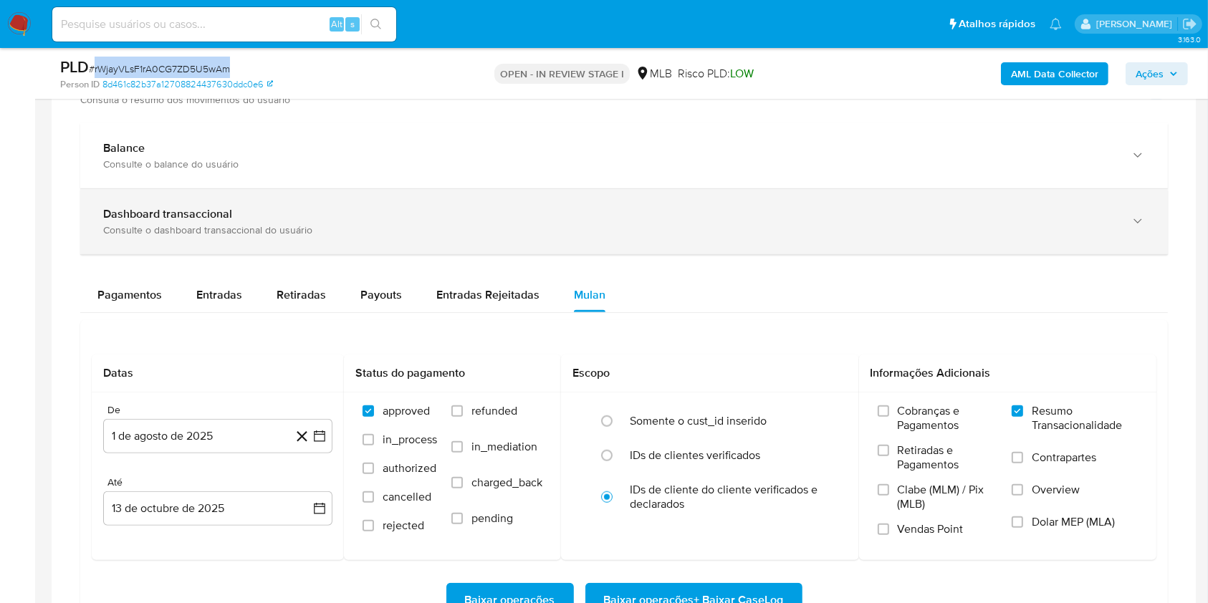
scroll to position [955, 0]
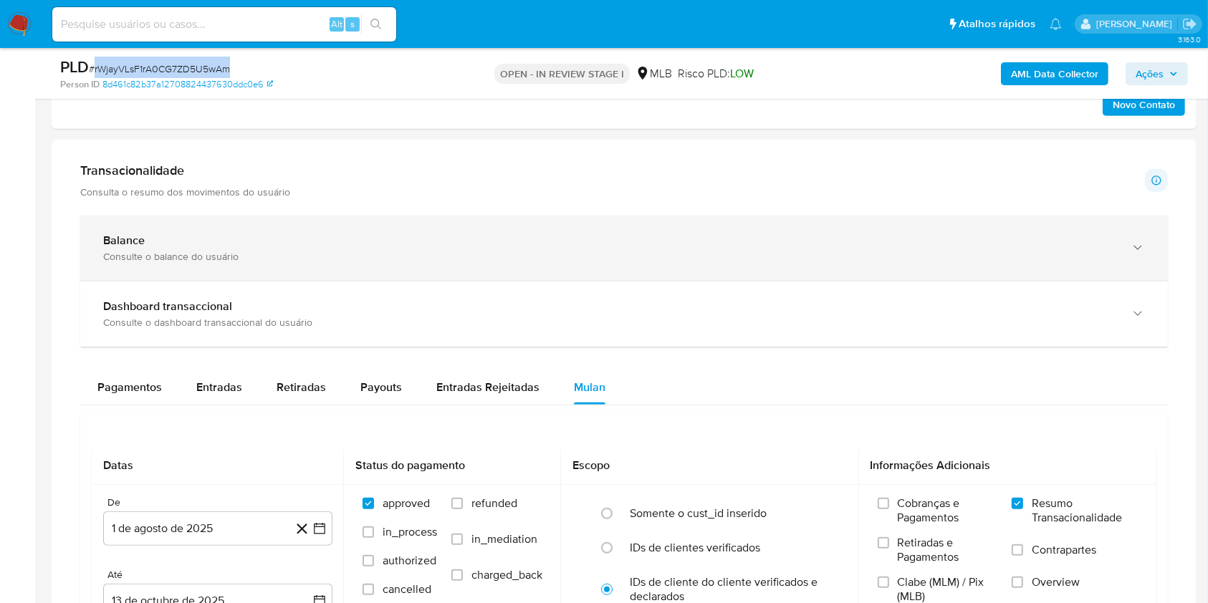
click at [237, 251] on div "Consulte o balance do usuário" at bounding box center [609, 256] width 1013 height 13
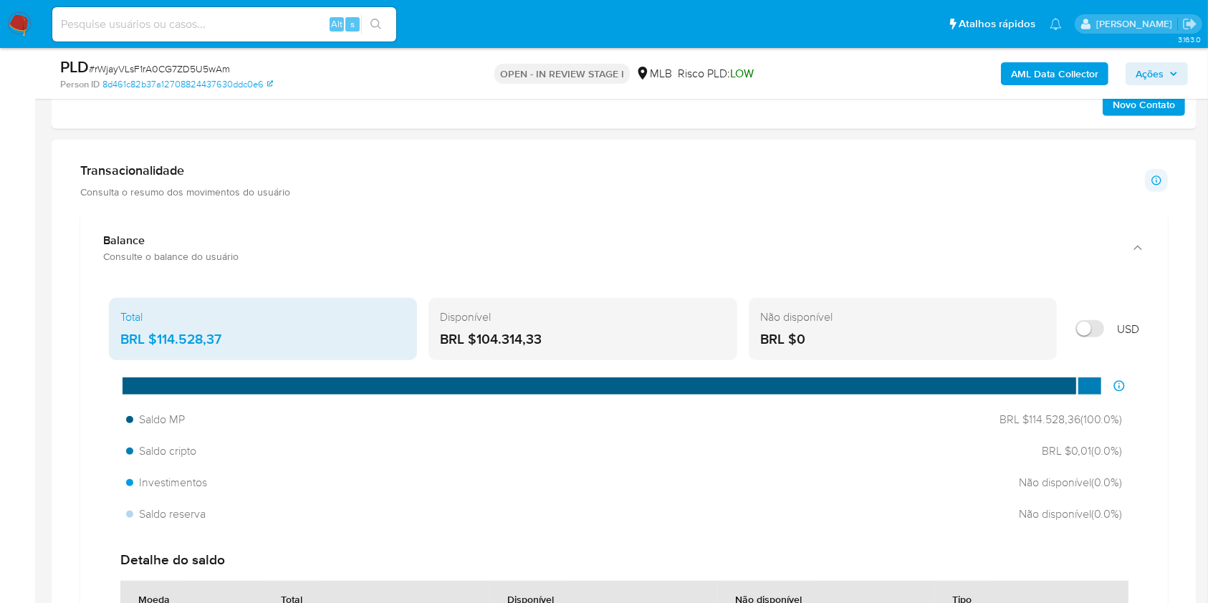
click at [178, 340] on div "BRL $114.528,37" at bounding box center [262, 339] width 285 height 19
click at [40, 320] on main "3.163.0 Atribuiu o yfernandes Asignado el: 12/09/2025 16:20:14 Criou: 12/09/202…" at bounding box center [604, 588] width 1208 height 3086
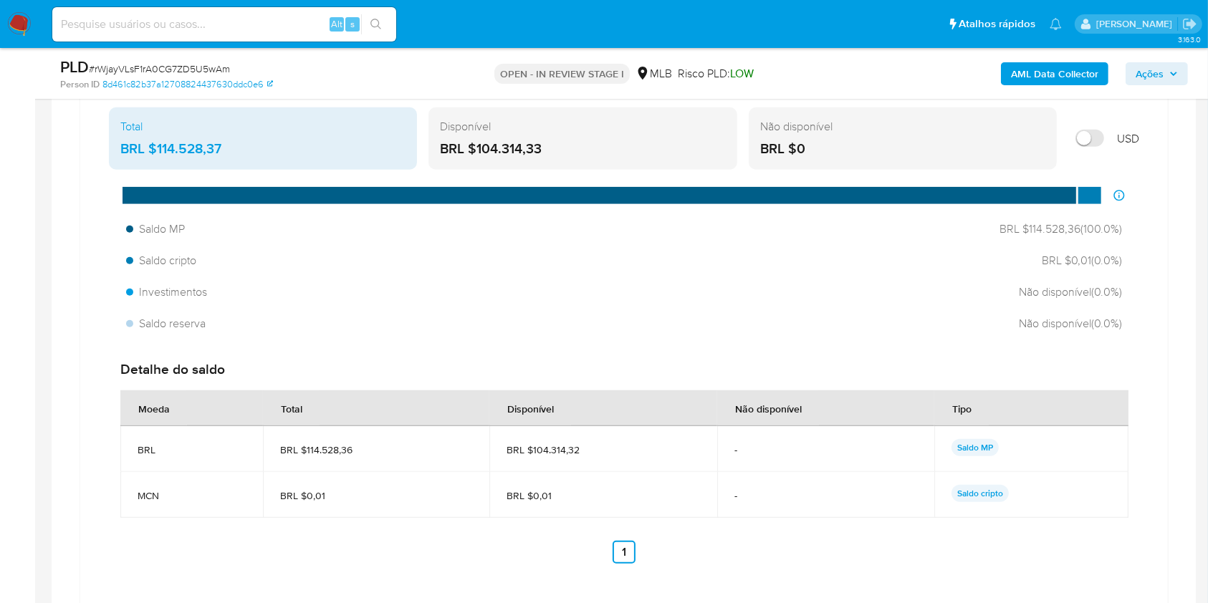
scroll to position [1146, 0]
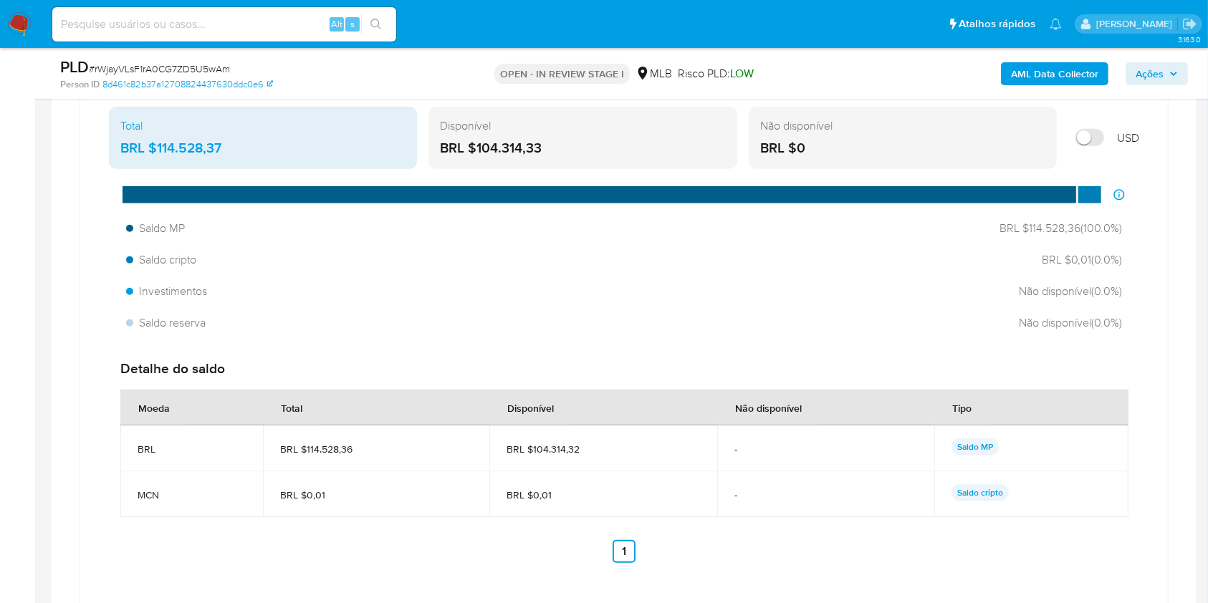
click at [178, 145] on div "BRL $114.528,37" at bounding box center [262, 148] width 285 height 19
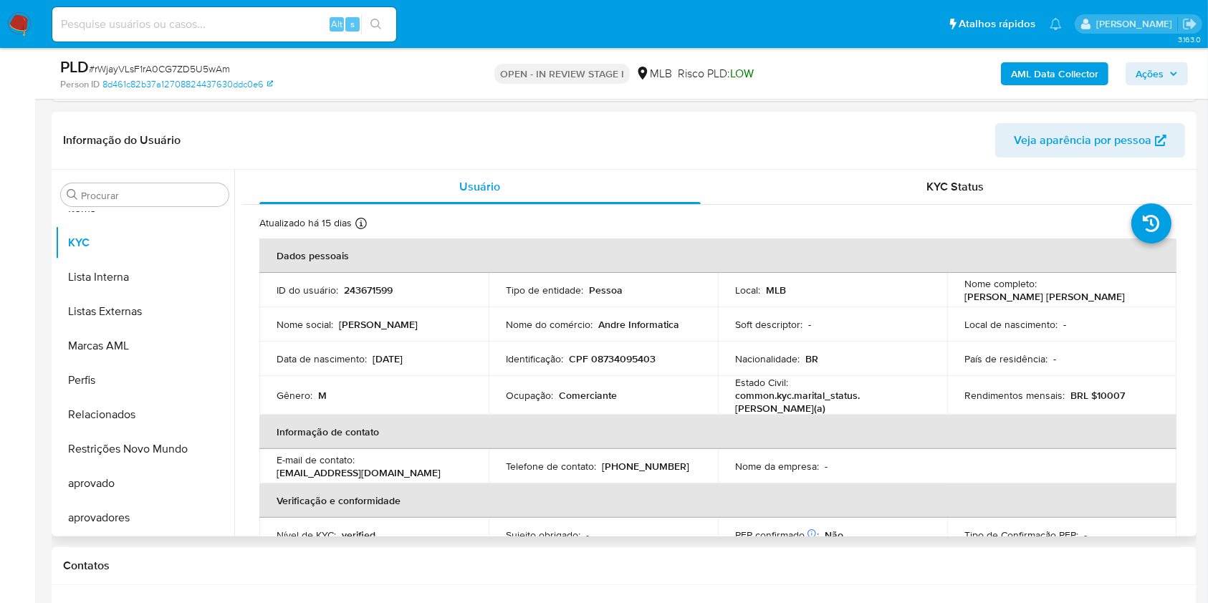
scroll to position [287, 0]
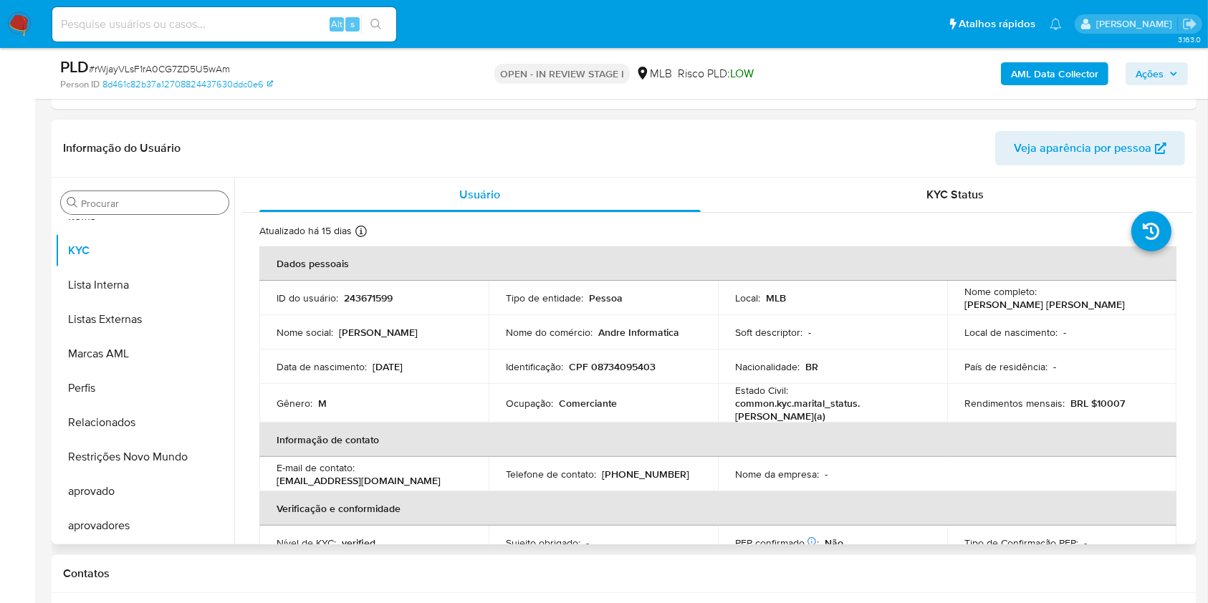
click at [87, 213] on div "Procurar" at bounding box center [145, 202] width 168 height 23
click at [103, 205] on input "Procurar" at bounding box center [152, 203] width 142 height 13
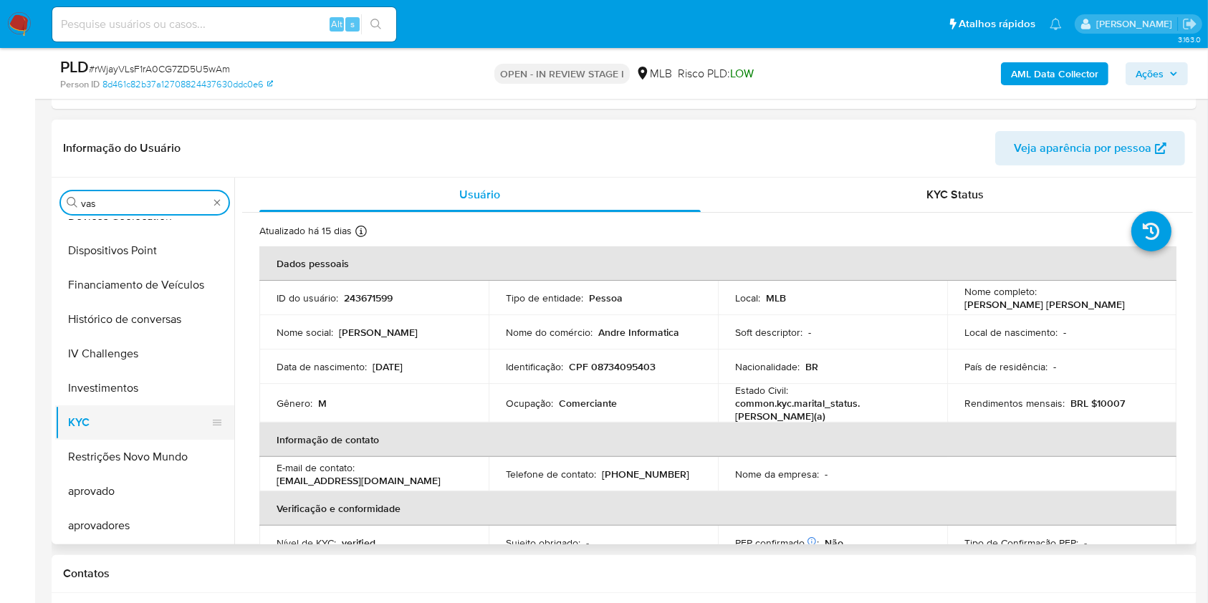
scroll to position [0, 0]
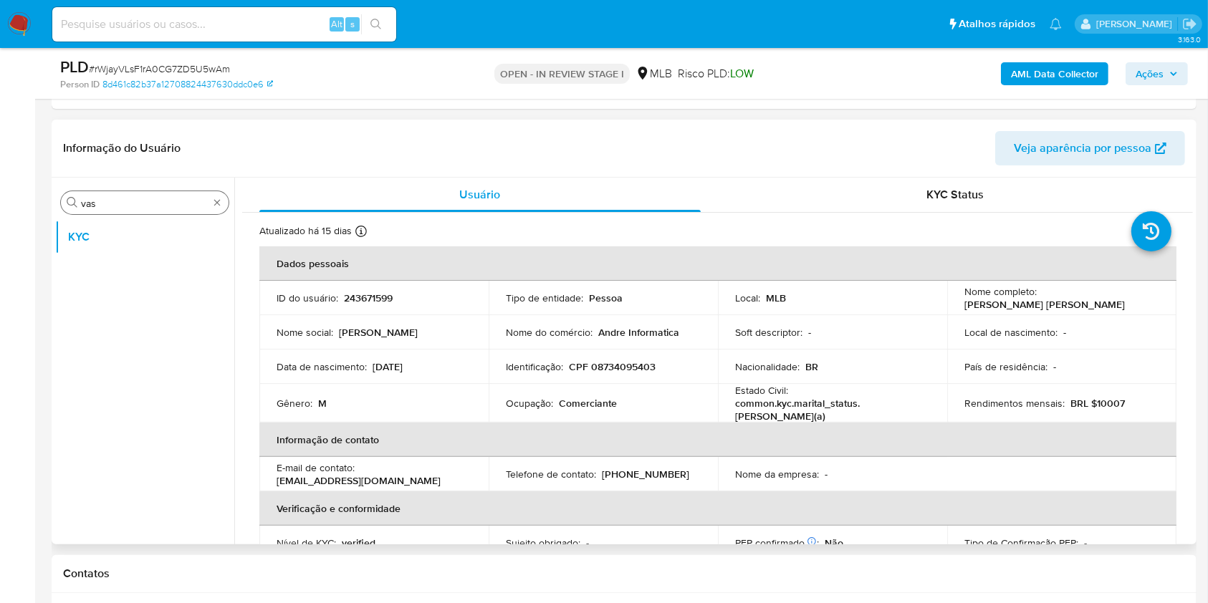
click at [107, 211] on div "Procurar vas" at bounding box center [145, 202] width 168 height 23
click at [105, 210] on div "Procurar vas" at bounding box center [145, 202] width 168 height 23
click at [103, 209] on input "vas" at bounding box center [145, 203] width 128 height 13
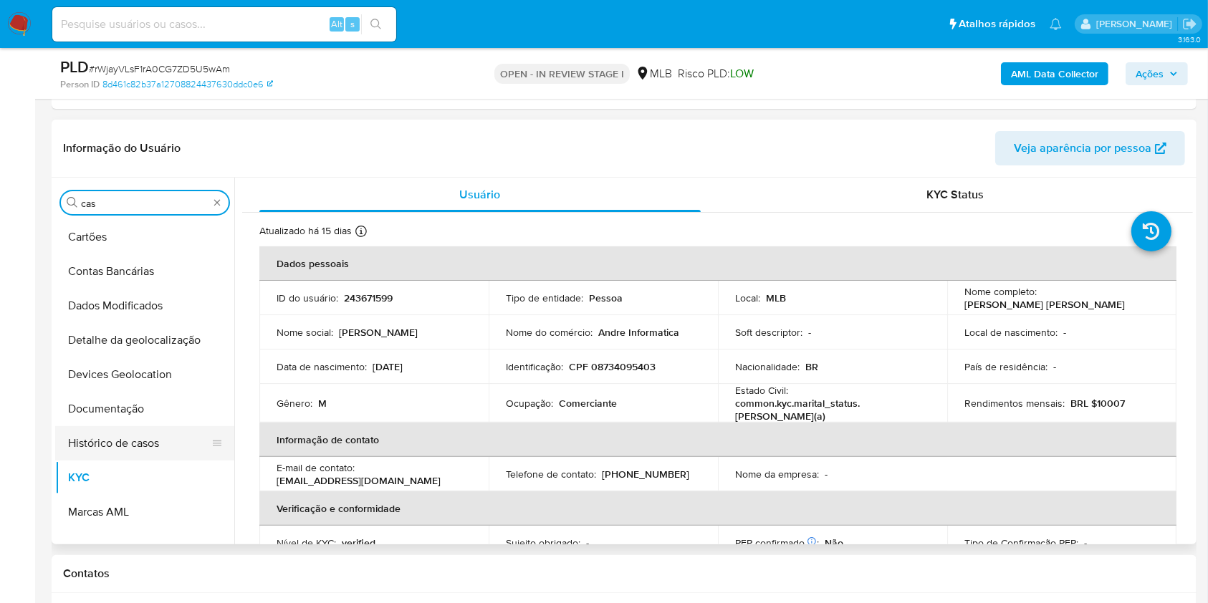
click at [110, 426] on button "Histórico de casos" at bounding box center [139, 443] width 168 height 34
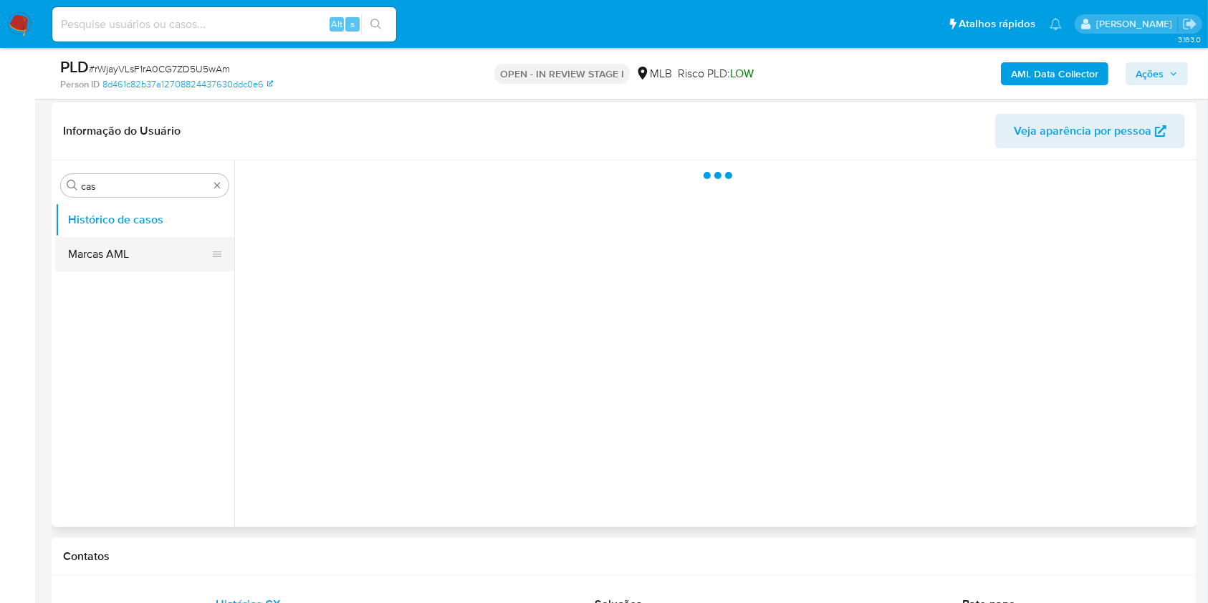
click at [110, 237] on button "Marcas AML" at bounding box center [139, 254] width 168 height 34
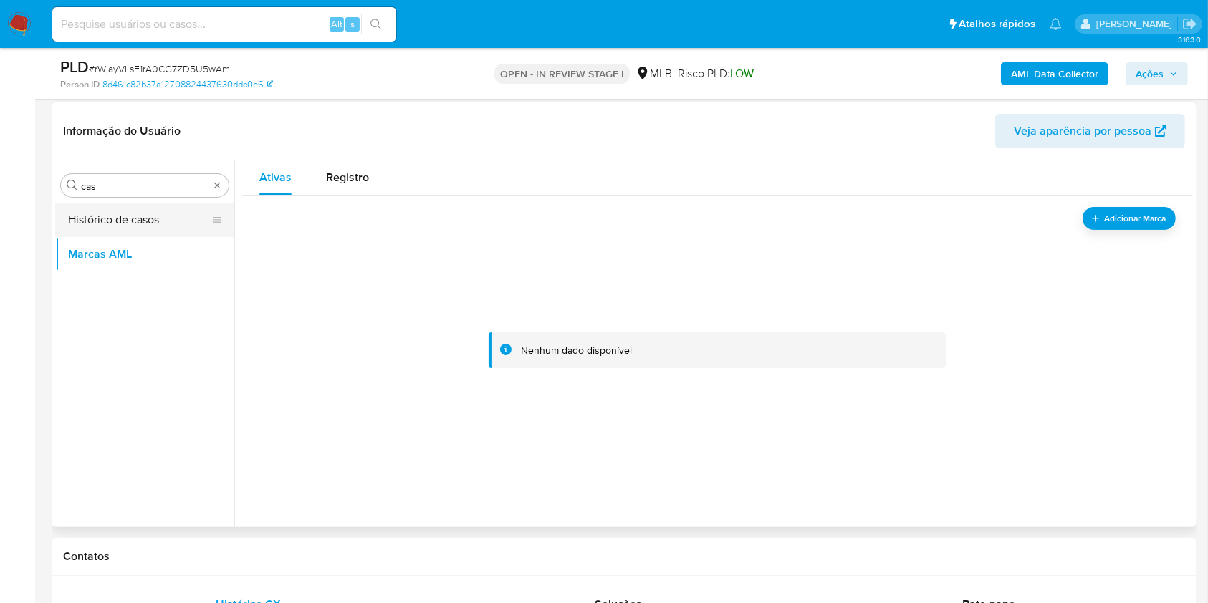
click at [134, 213] on button "Histórico de casos" at bounding box center [139, 220] width 168 height 34
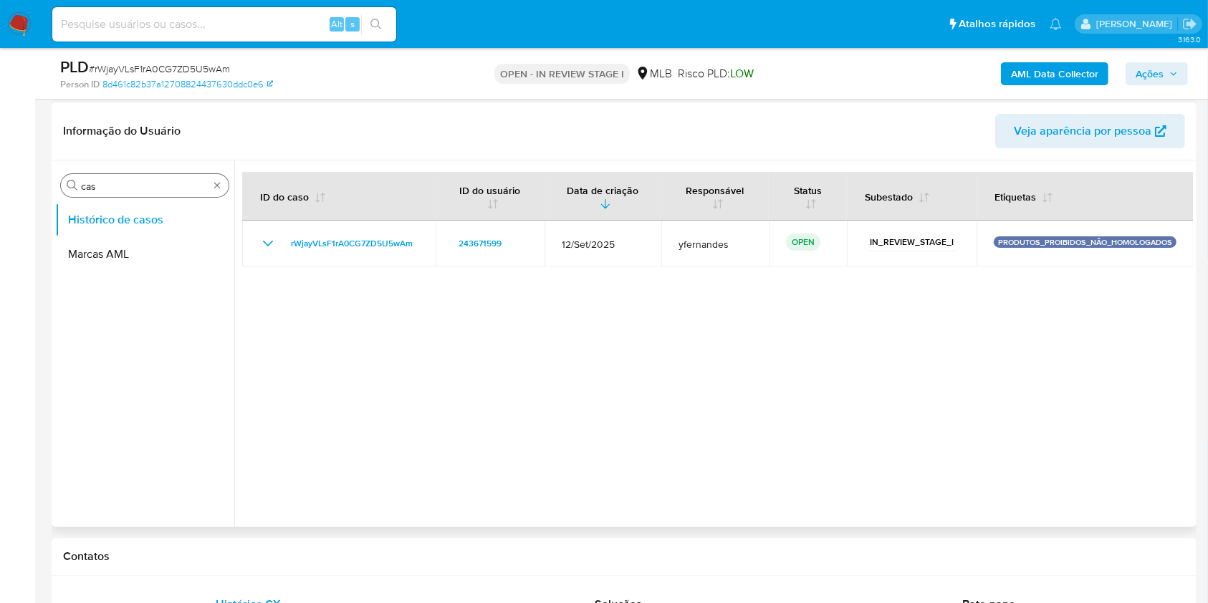
click at [138, 186] on input "cas" at bounding box center [145, 186] width 128 height 13
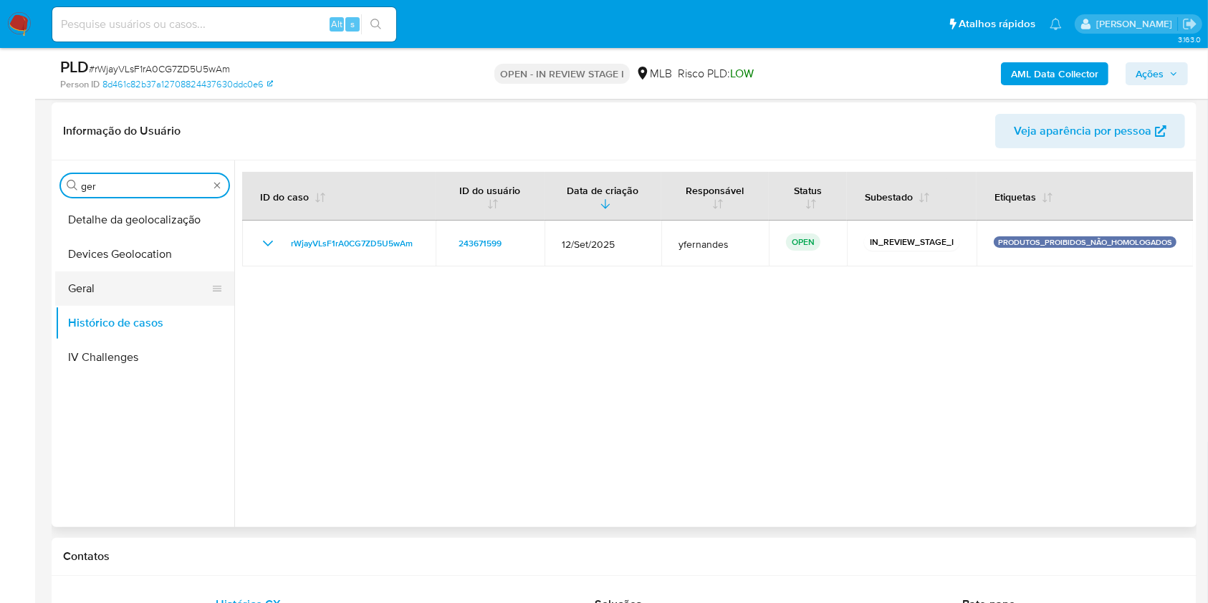
type input "ger"
click at [120, 272] on button "Geral" at bounding box center [139, 289] width 168 height 34
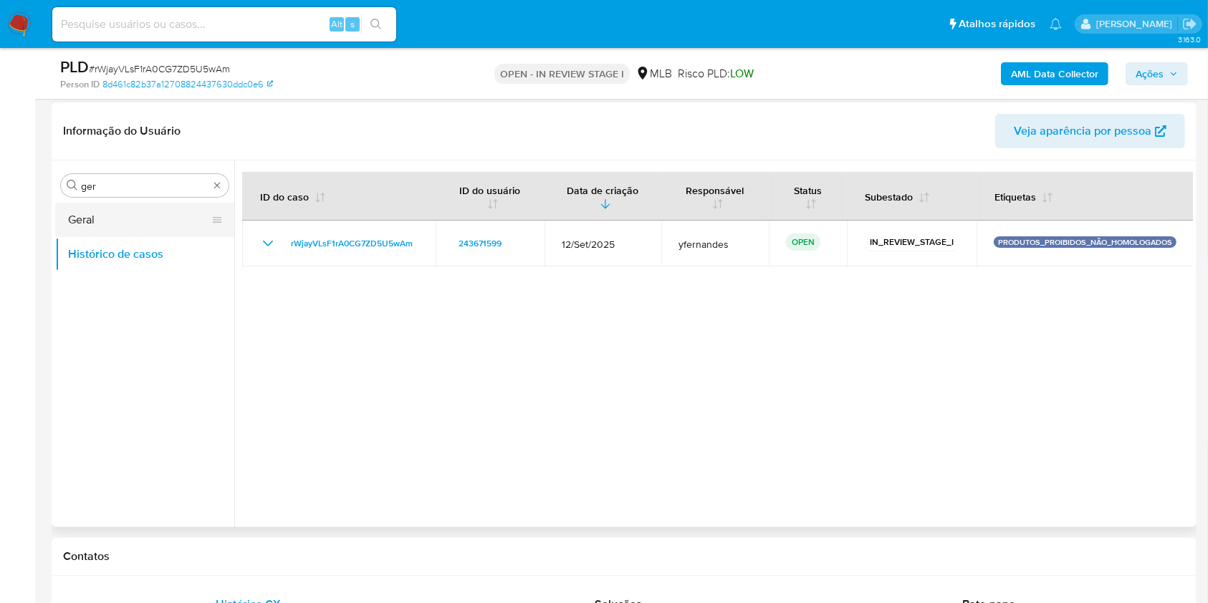
click at [119, 214] on button "Geral" at bounding box center [139, 220] width 168 height 34
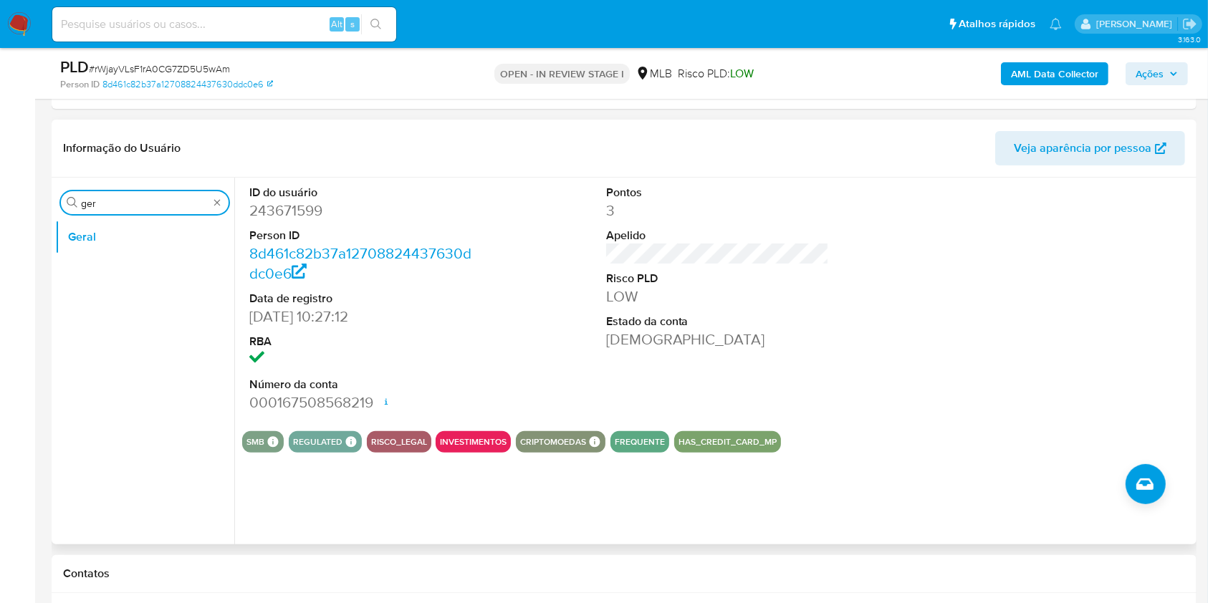
click at [126, 201] on input "ger" at bounding box center [145, 203] width 128 height 13
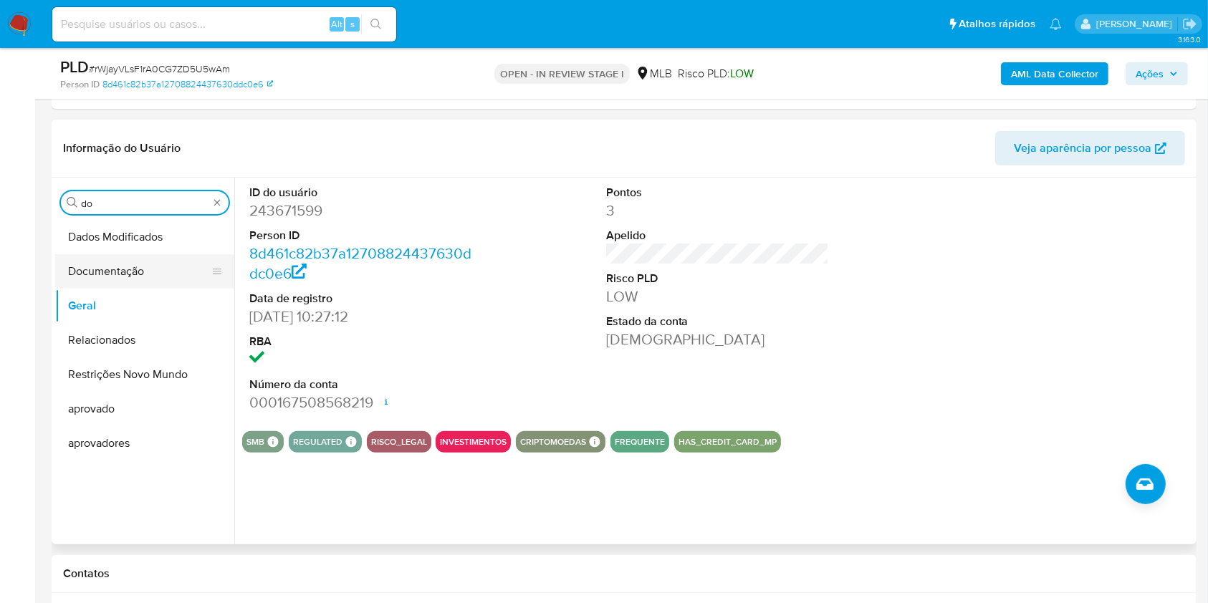
click at [91, 257] on button "Documentação" at bounding box center [139, 271] width 168 height 34
click at [131, 267] on button "Documentação" at bounding box center [139, 271] width 168 height 34
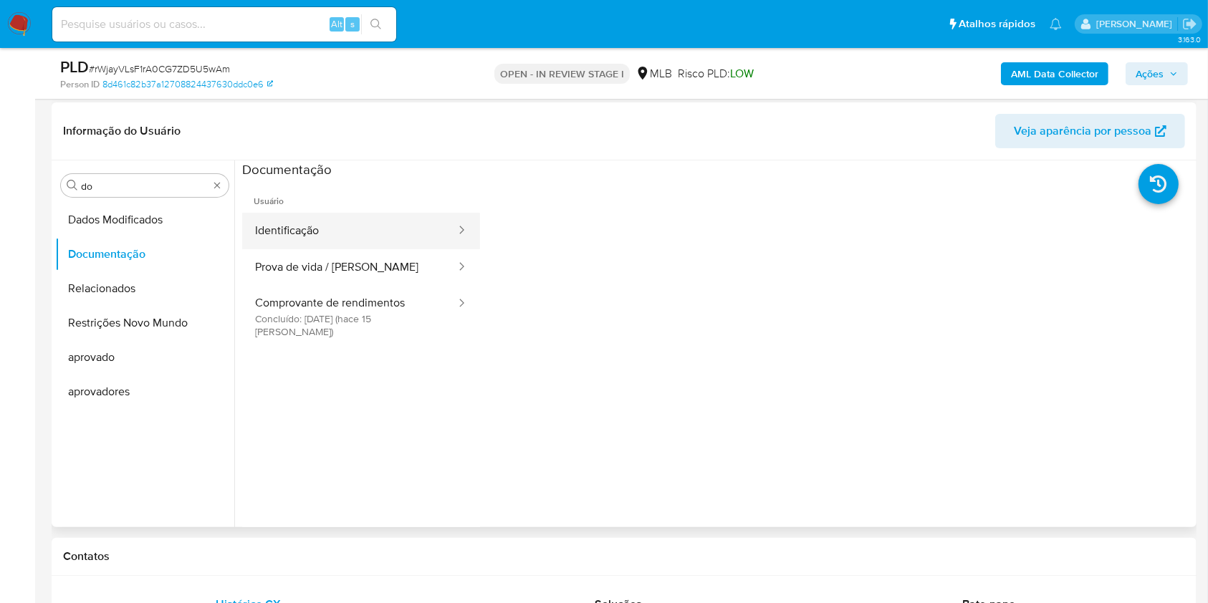
click at [314, 225] on button "Identificação" at bounding box center [349, 231] width 215 height 37
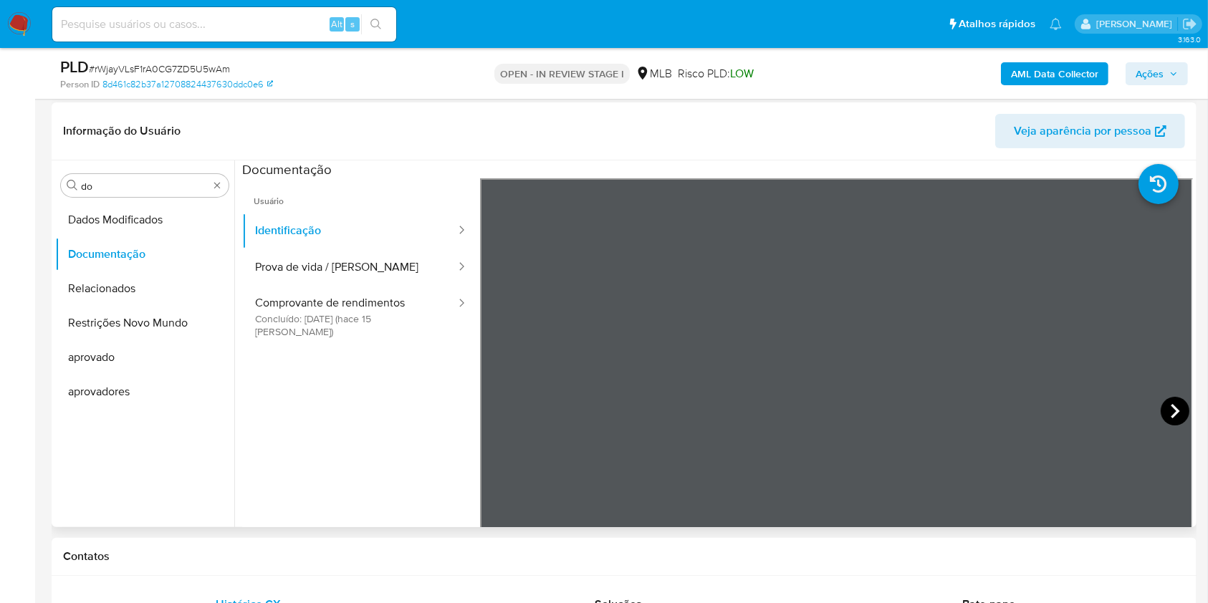
click at [1165, 404] on icon at bounding box center [1175, 411] width 29 height 29
click at [403, 264] on button "Prova de vida / Selfie" at bounding box center [349, 267] width 215 height 37
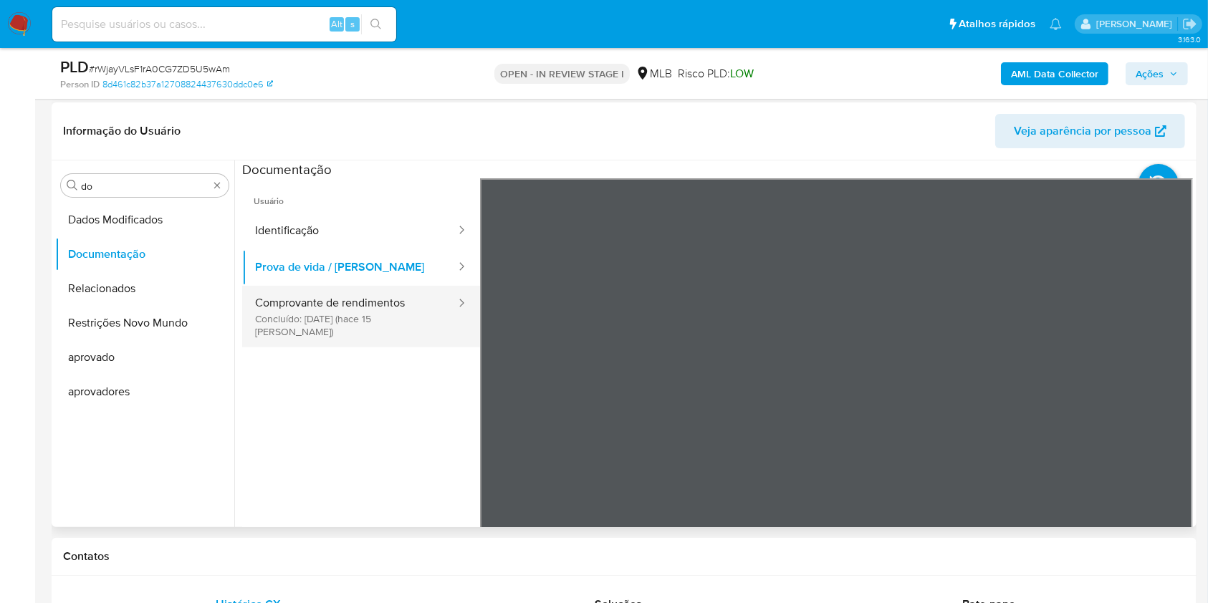
click at [364, 318] on button "Comprovante de rendimentos Concluído: 30/09/2025 (hace 15 días)" at bounding box center [349, 317] width 215 height 62
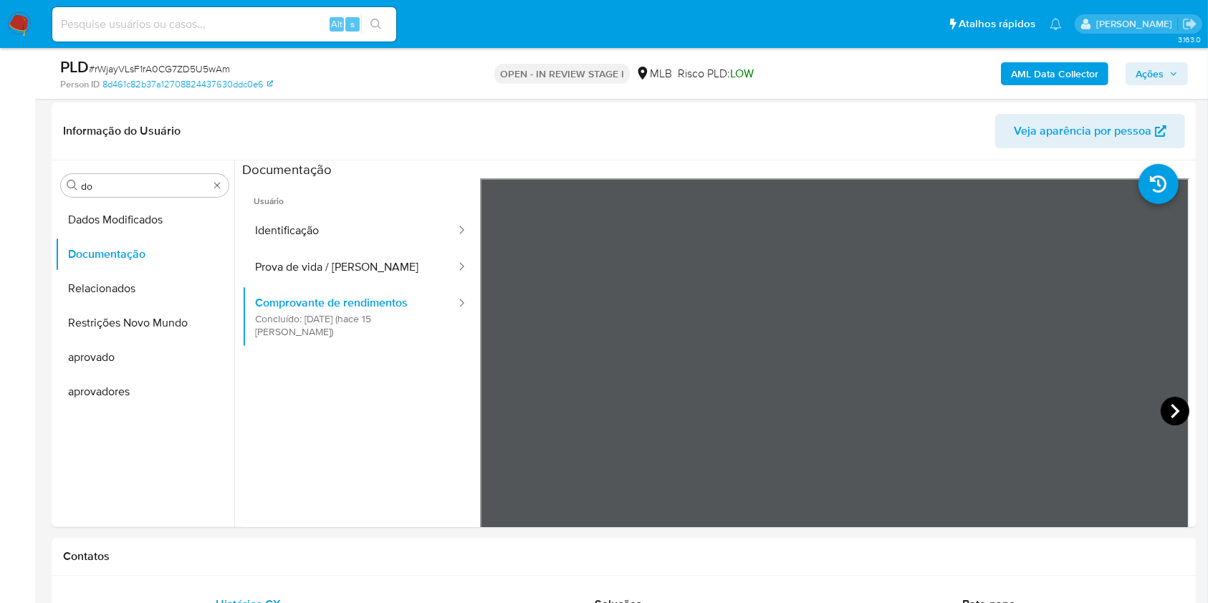
click at [1171, 413] on icon at bounding box center [1175, 411] width 9 height 14
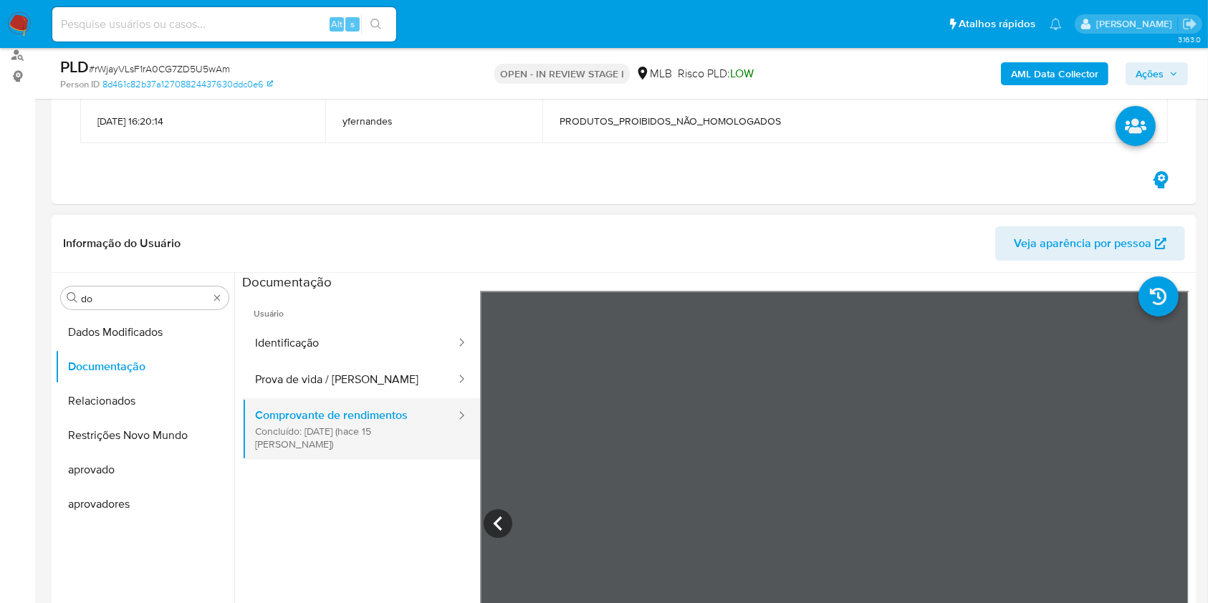
scroll to position [287, 0]
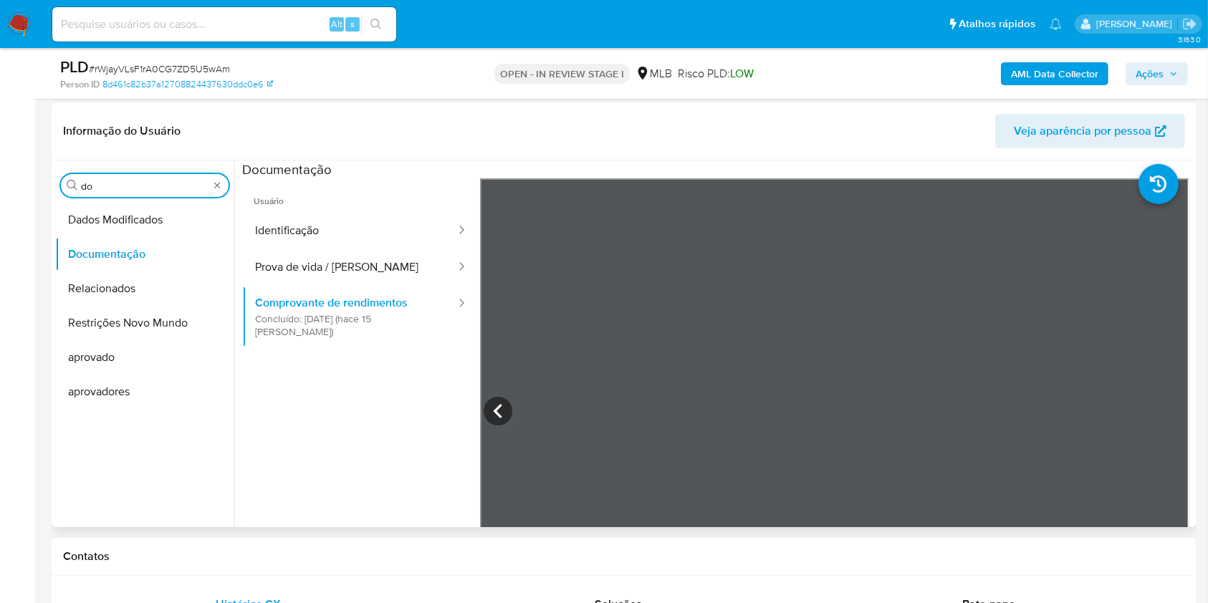
click at [115, 180] on input "do" at bounding box center [145, 186] width 128 height 13
click at [109, 181] on input "do" at bounding box center [145, 186] width 128 height 13
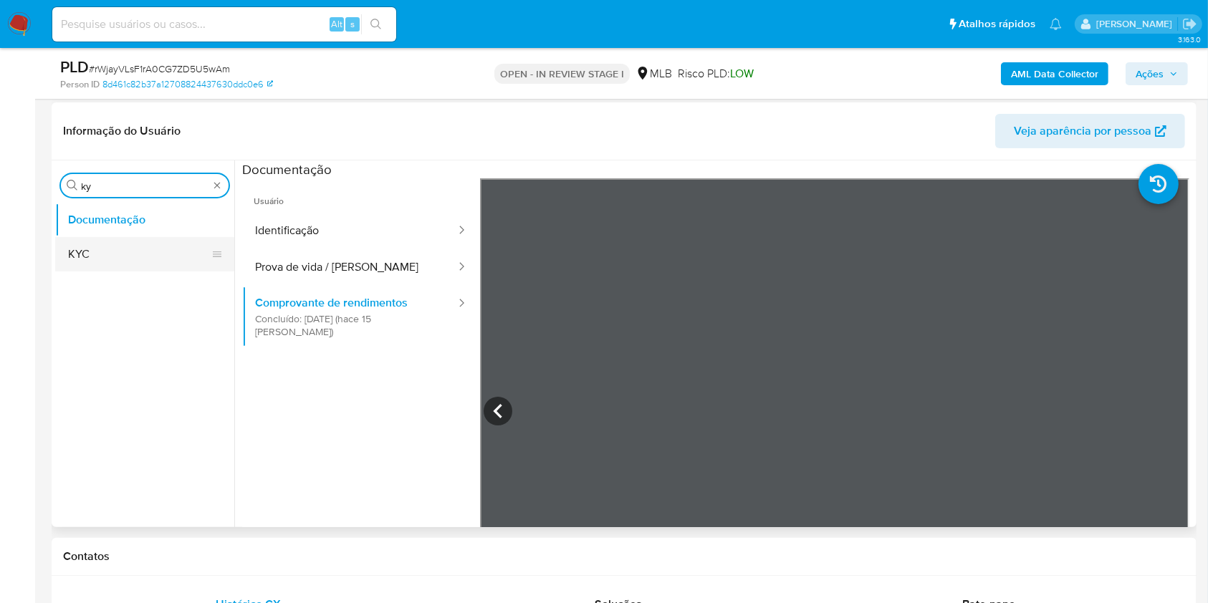
type input "ky"
click at [101, 259] on button "KYC" at bounding box center [139, 254] width 168 height 34
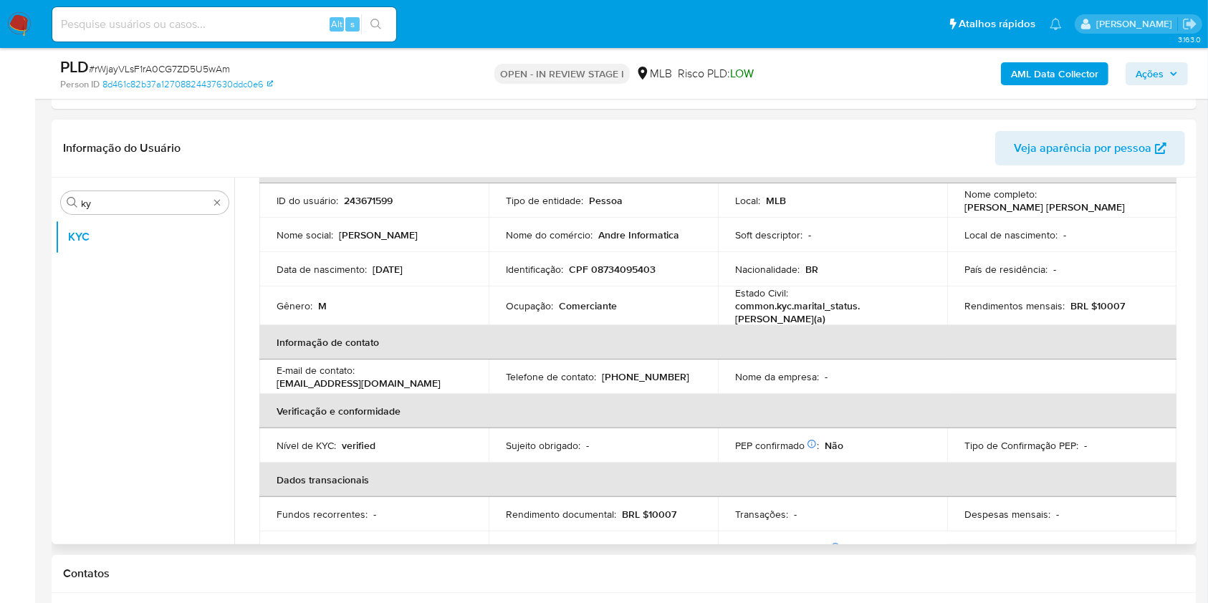
scroll to position [111, 0]
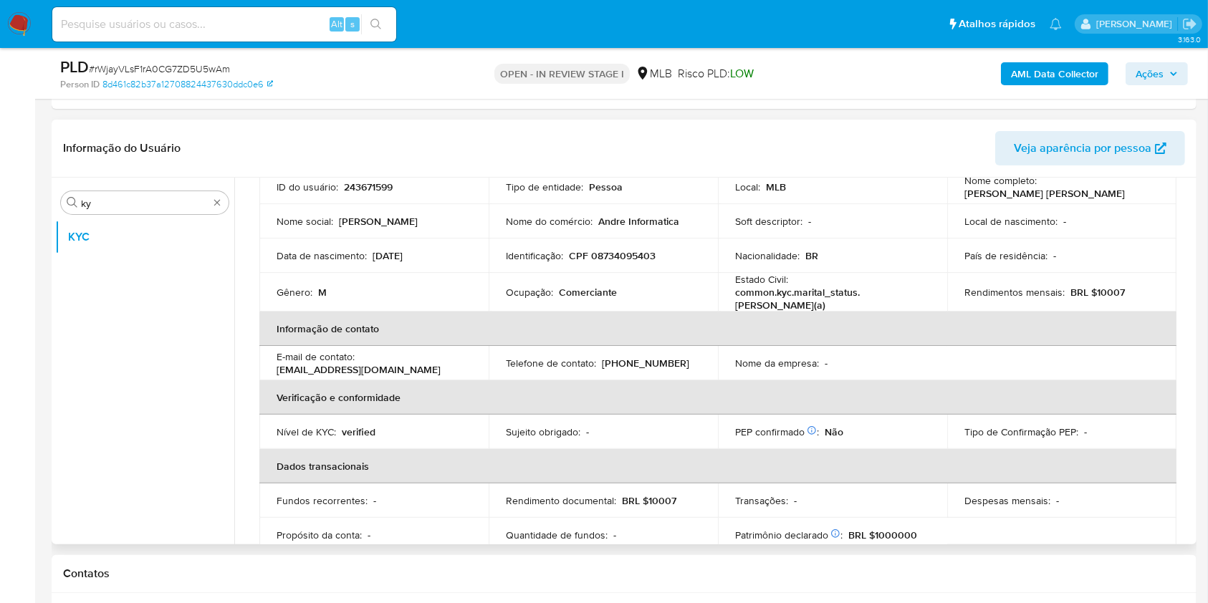
click at [587, 286] on p "Comerciante" at bounding box center [588, 292] width 58 height 13
copy div "Ocupação : Comerciante"
drag, startPoint x: 572, startPoint y: 388, endPoint x: 1058, endPoint y: 312, distance: 492.4
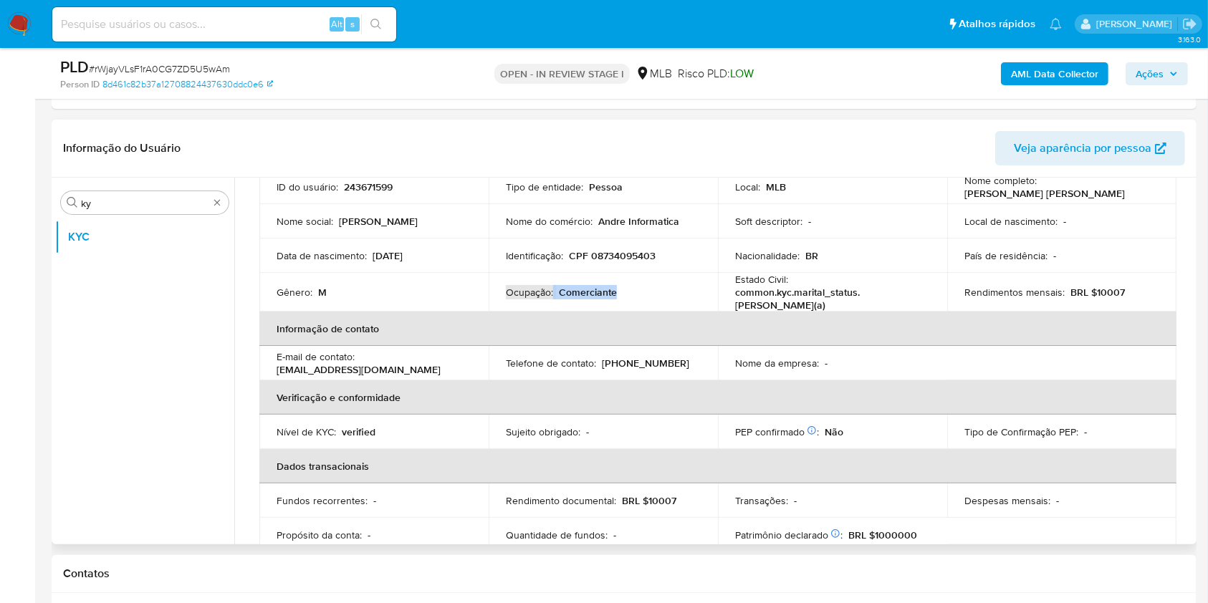
click at [572, 388] on th "Verificação e conformidade" at bounding box center [717, 397] width 917 height 34
click at [1106, 289] on p "BRL $10007" at bounding box center [1097, 292] width 54 height 13
copy p "10007"
drag, startPoint x: 535, startPoint y: 309, endPoint x: 671, endPoint y: 258, distance: 144.9
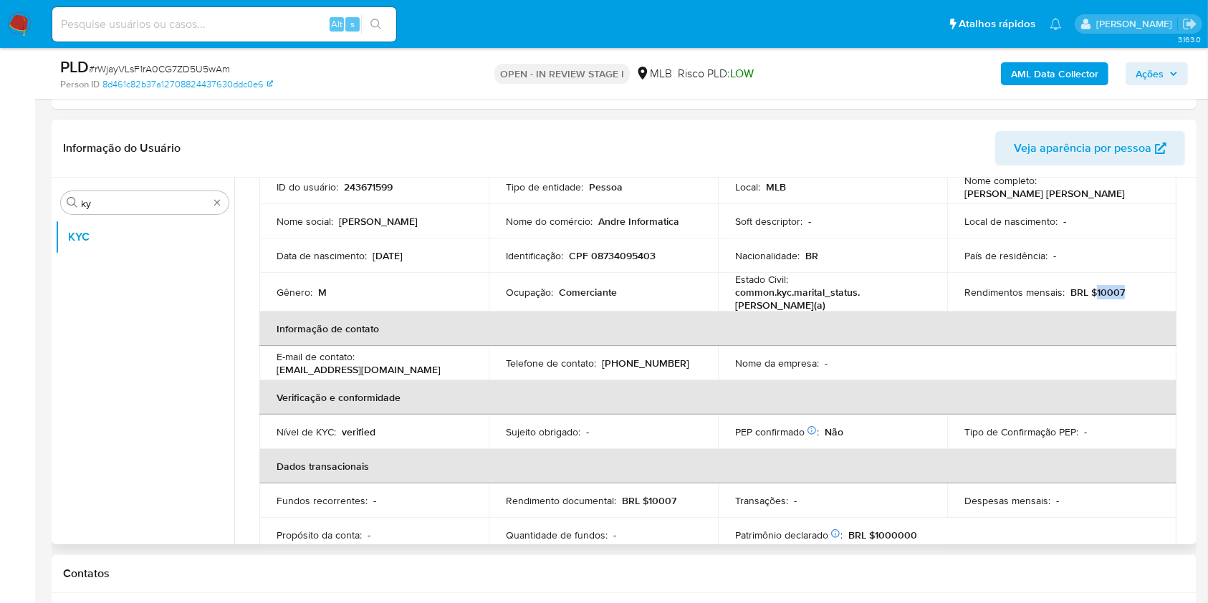
click at [534, 312] on th "Informação de contato" at bounding box center [717, 329] width 917 height 34
click at [674, 321] on th "Informação de contato" at bounding box center [717, 329] width 917 height 34
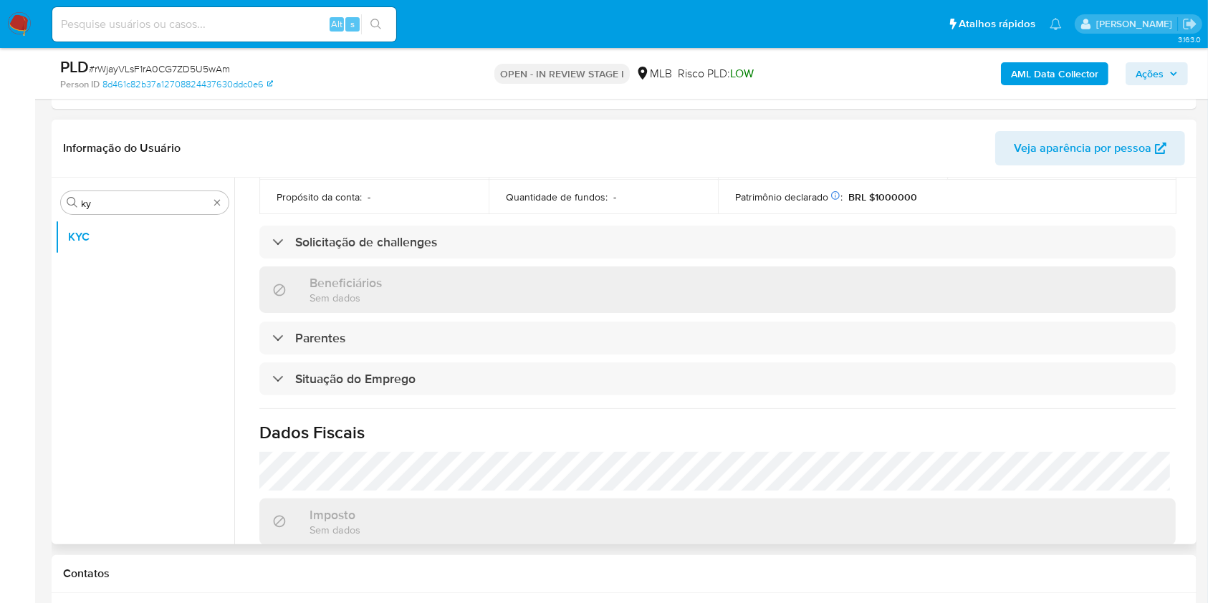
scroll to position [609, 0]
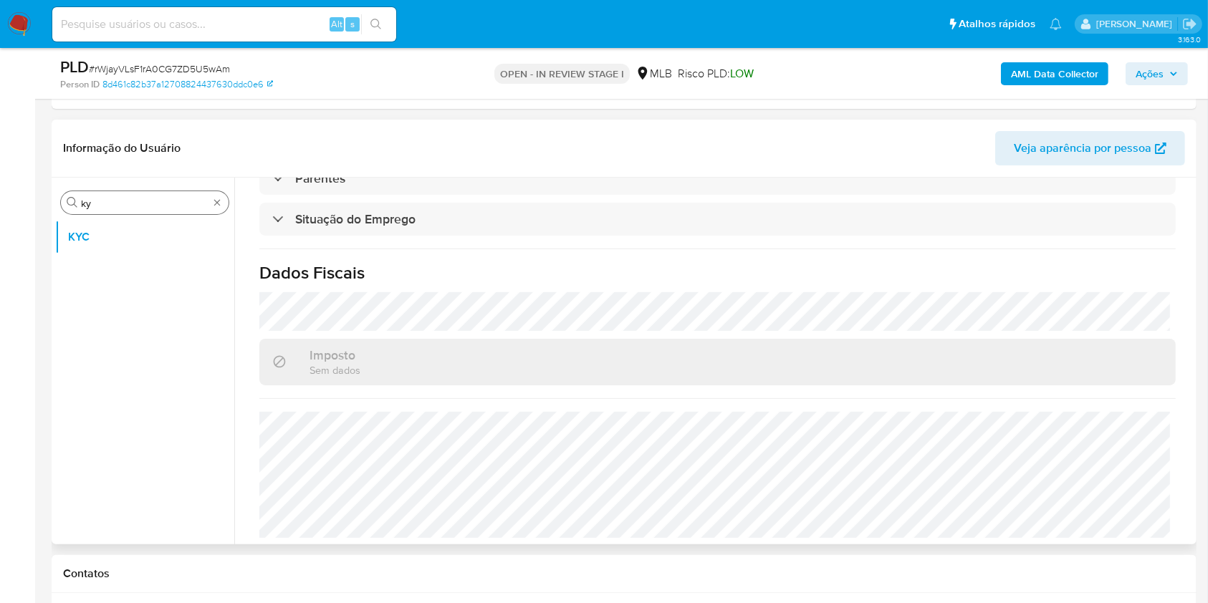
click at [119, 203] on input "ky" at bounding box center [145, 203] width 128 height 13
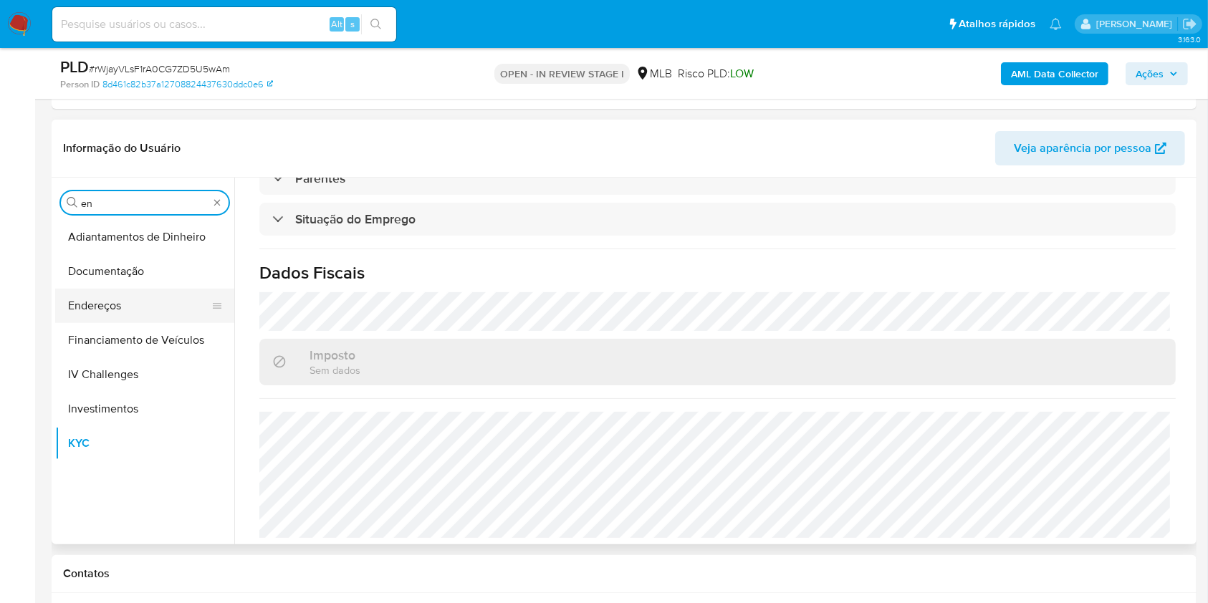
type input "en"
click at [125, 300] on button "Endereços" at bounding box center [139, 306] width 168 height 34
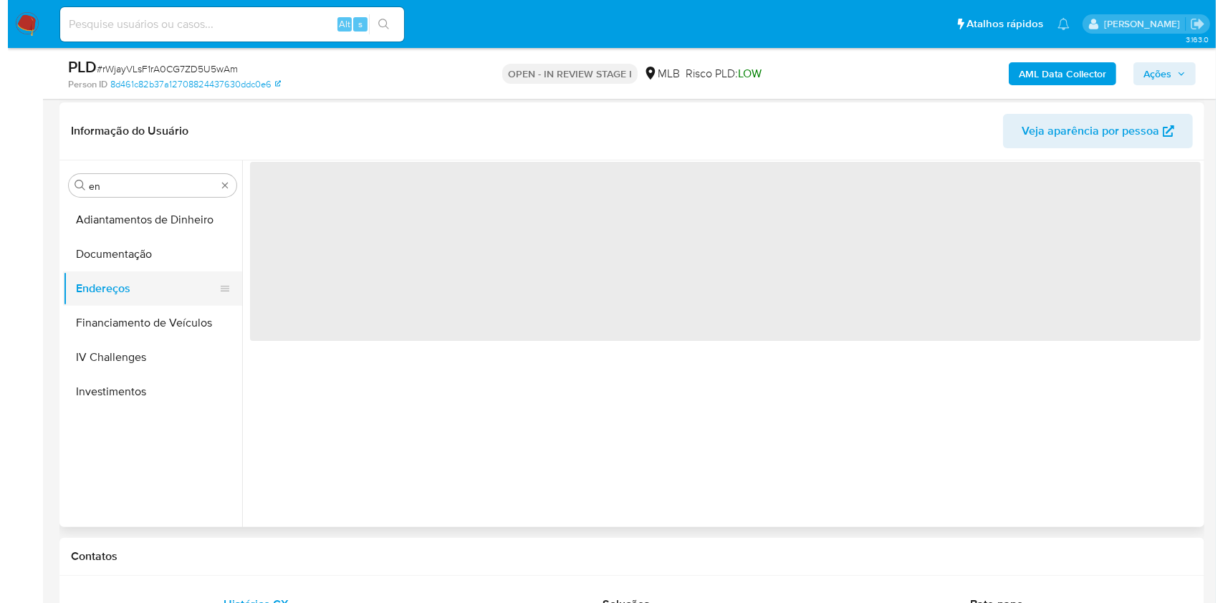
scroll to position [0, 0]
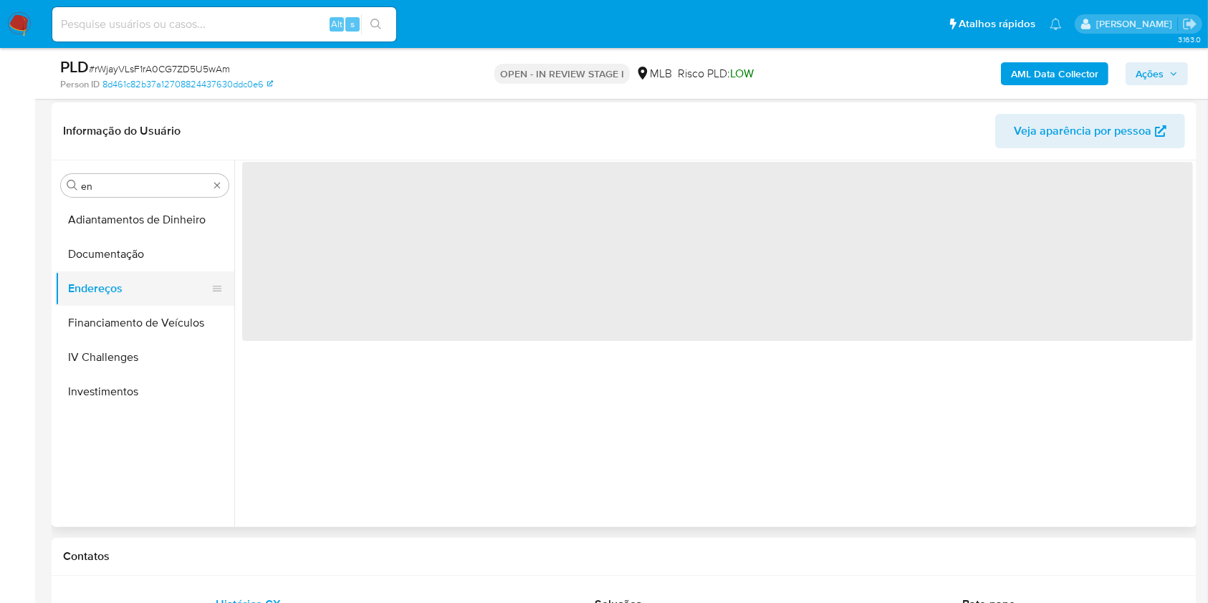
click at [110, 297] on button "Endereços" at bounding box center [139, 289] width 168 height 34
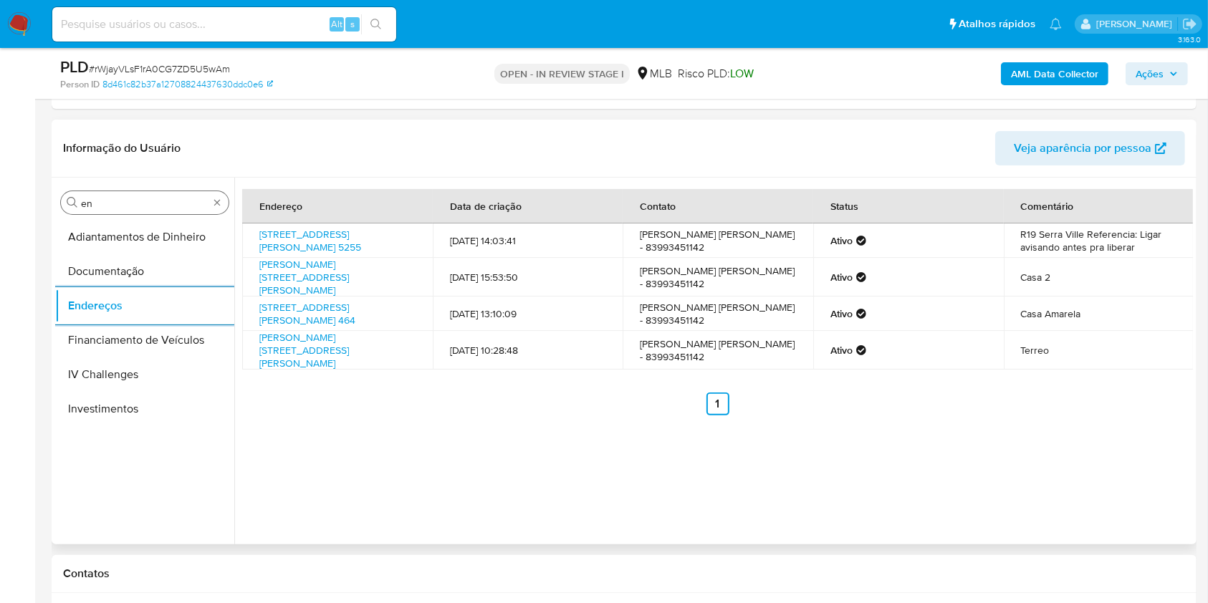
click at [109, 208] on input "en" at bounding box center [145, 203] width 128 height 13
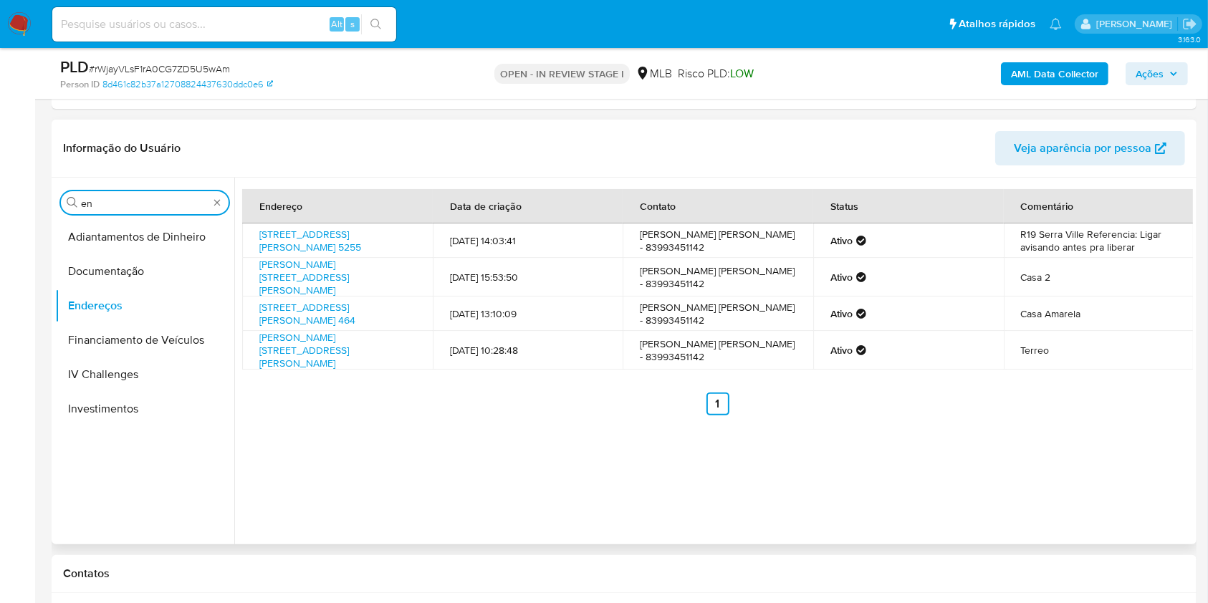
click at [109, 208] on input "en" at bounding box center [145, 203] width 128 height 13
type input "ge"
click at [95, 251] on button "Detalhe da geolocalização" at bounding box center [144, 237] width 179 height 34
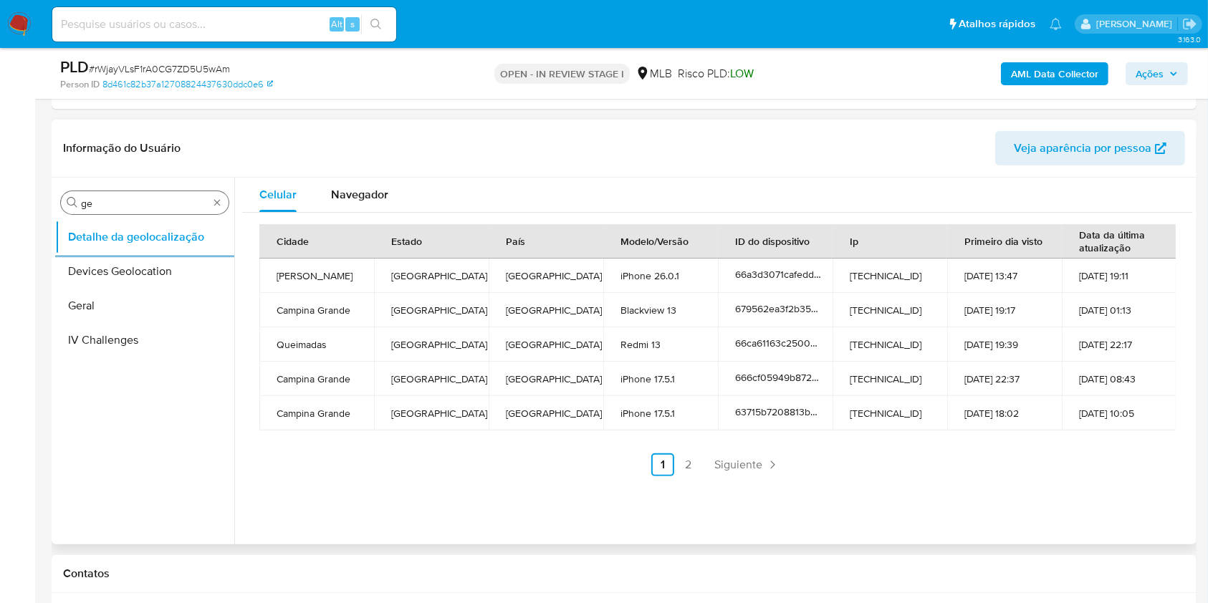
click at [103, 194] on div "Procurar ge" at bounding box center [145, 202] width 168 height 23
click at [90, 203] on input "ge" at bounding box center [145, 203] width 128 height 13
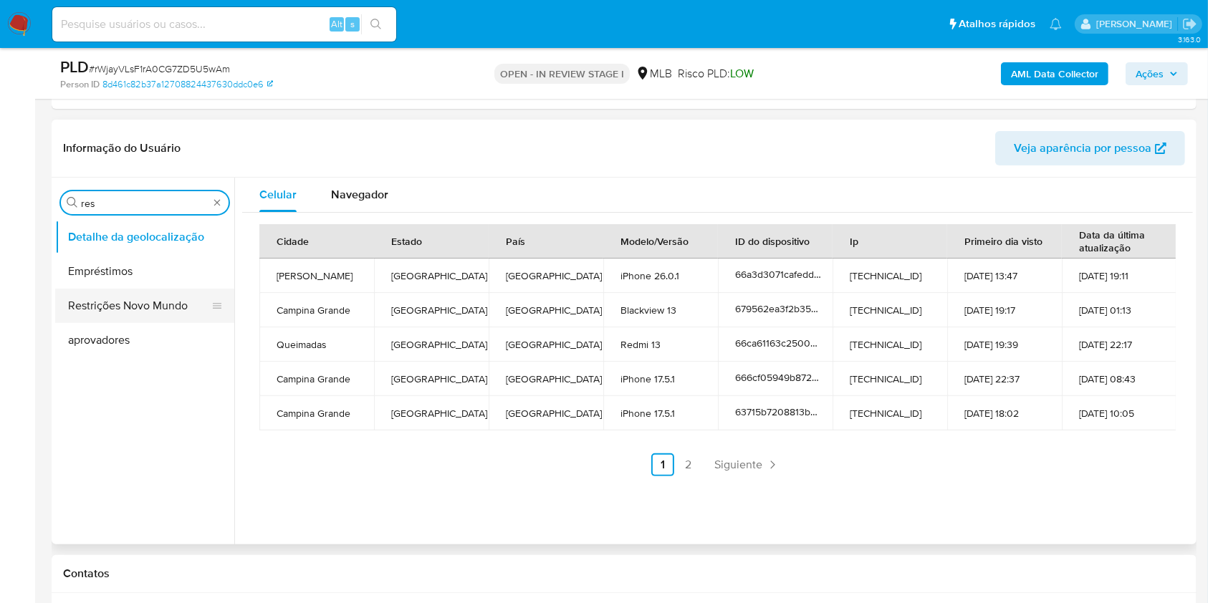
type input "res"
click at [125, 313] on button "Restrições Novo Mundo" at bounding box center [139, 306] width 168 height 34
click at [117, 301] on button "Restrições Novo Mundo" at bounding box center [139, 306] width 168 height 34
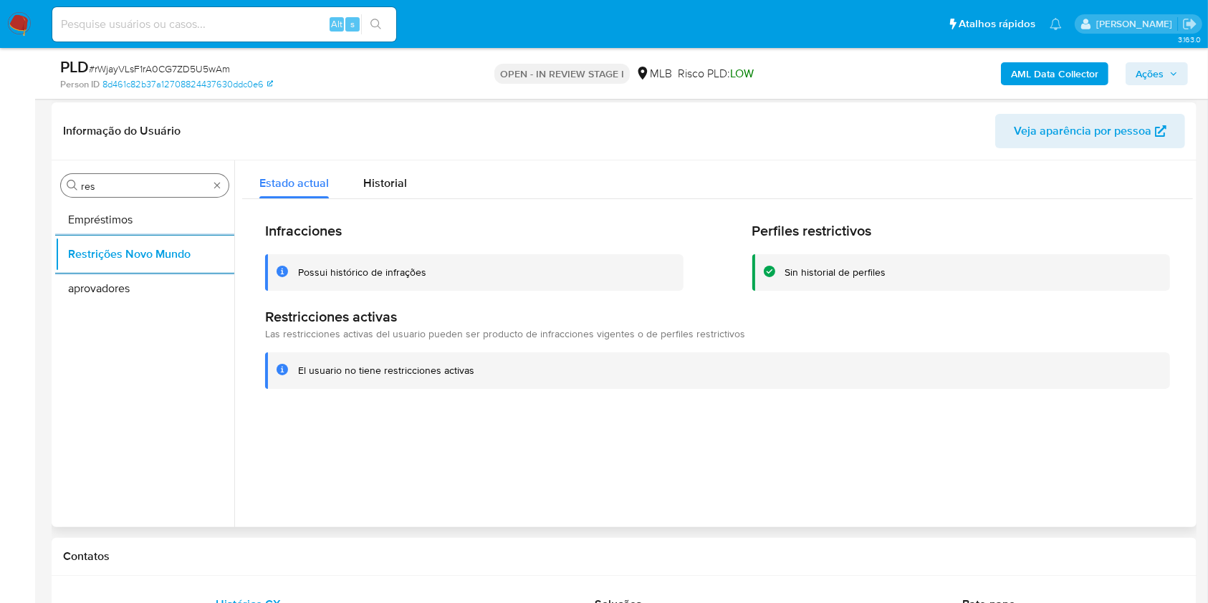
click at [105, 193] on div "Procurar res" at bounding box center [145, 185] width 168 height 23
click at [94, 183] on input "res" at bounding box center [145, 186] width 128 height 13
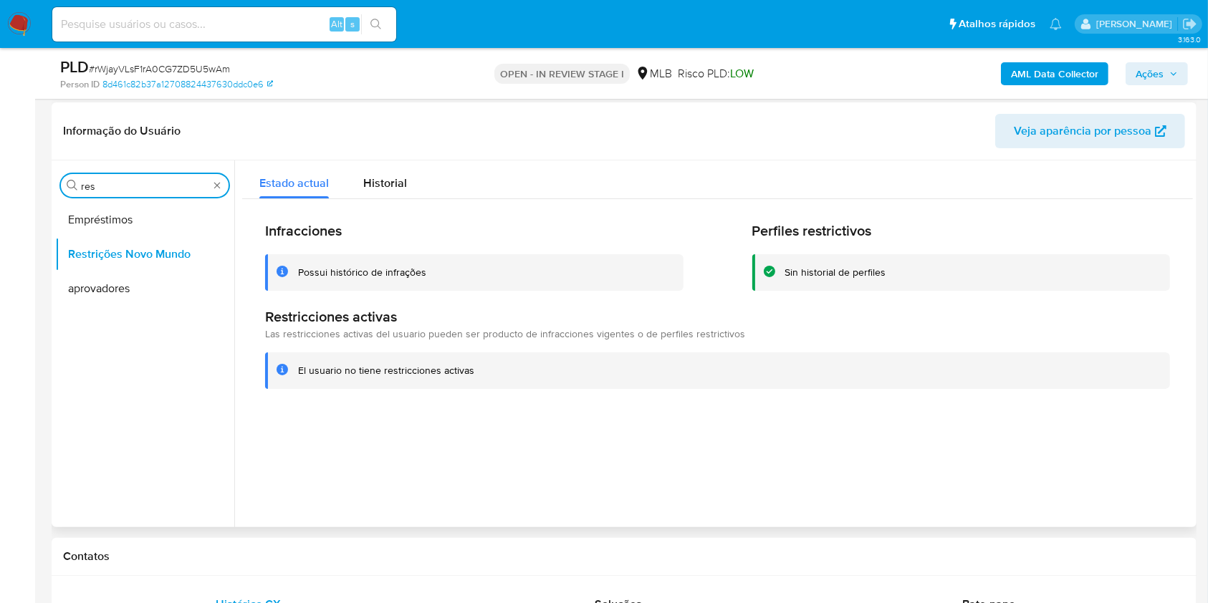
click at [94, 183] on input "res" at bounding box center [145, 186] width 128 height 13
type input "po"
click at [115, 216] on button "Dispositivos Point" at bounding box center [139, 220] width 168 height 34
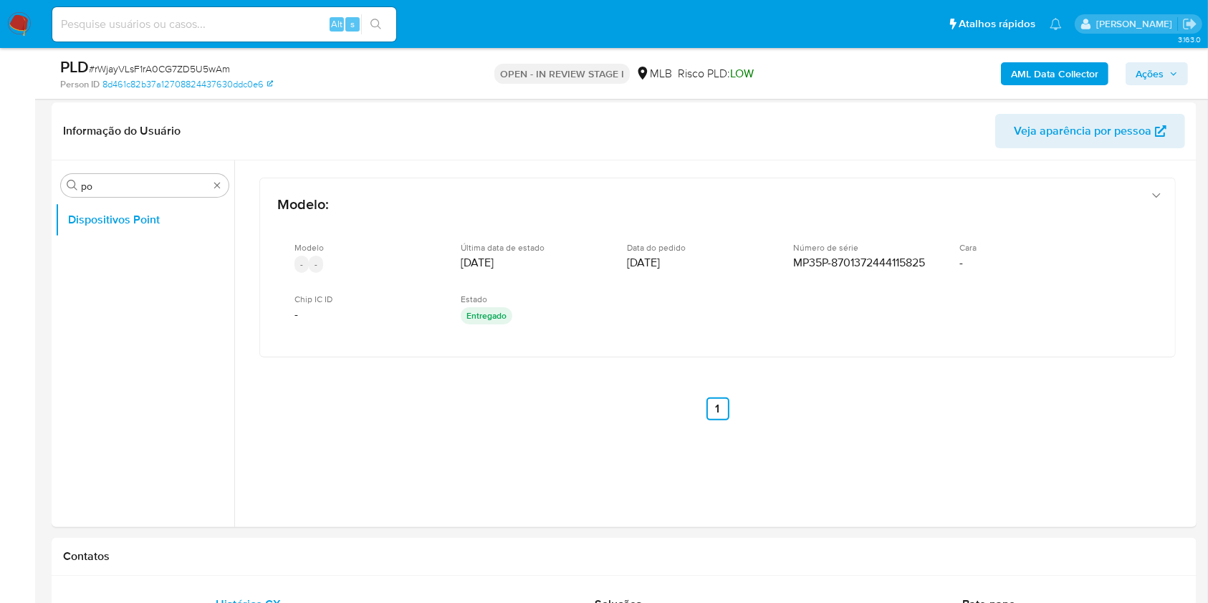
click at [1023, 67] on b "AML Data Collector" at bounding box center [1054, 73] width 87 height 23
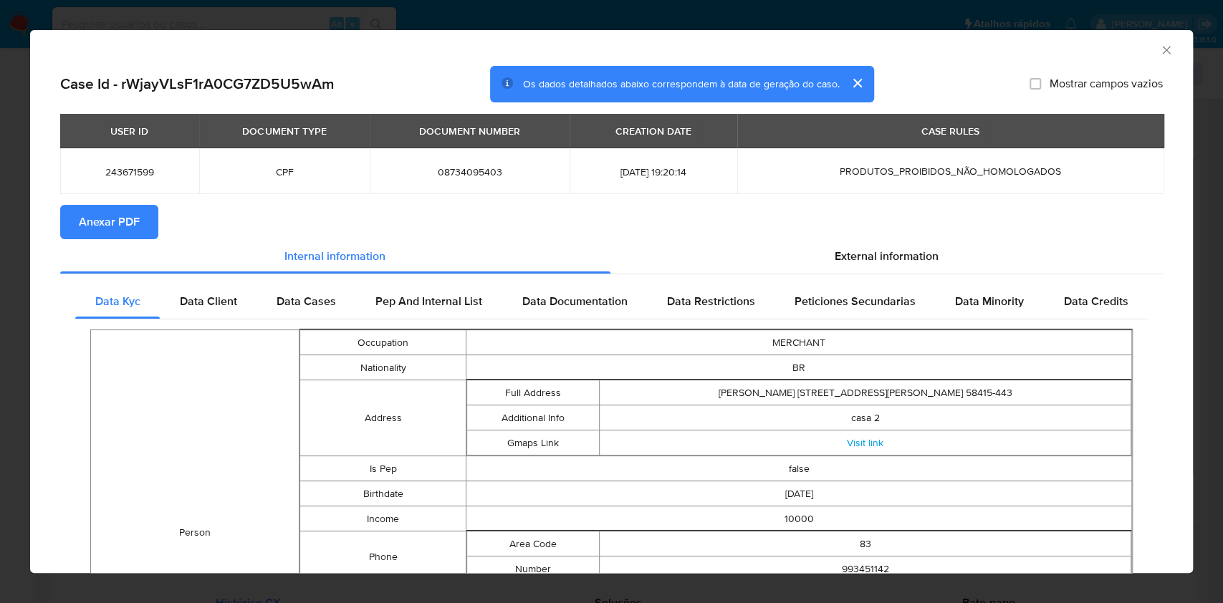
click at [95, 220] on span "Anexar PDF" at bounding box center [109, 222] width 61 height 32
click at [835, 251] on span "External information" at bounding box center [887, 259] width 104 height 16
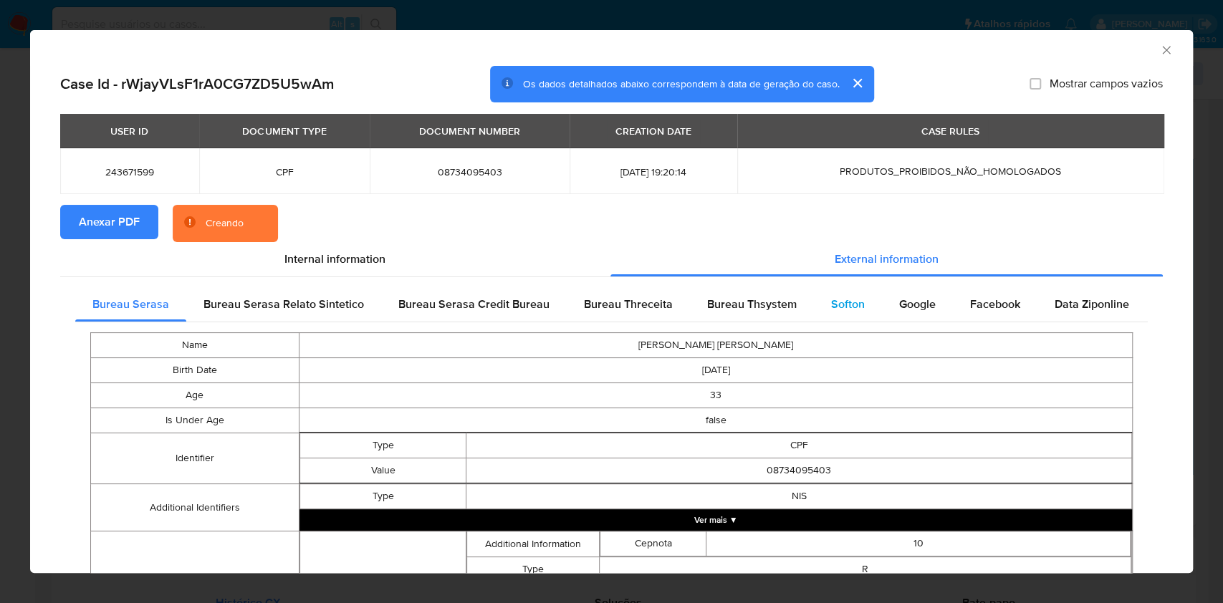
click at [849, 307] on span "Softon" at bounding box center [848, 304] width 34 height 16
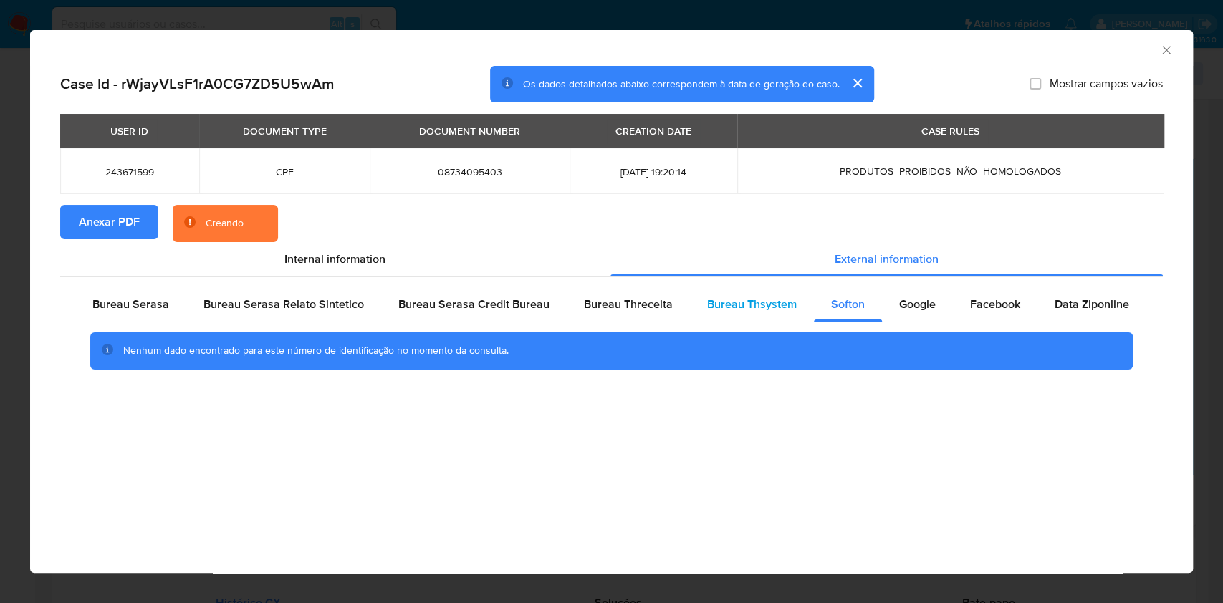
click at [769, 315] on div "Bureau Thsystem" at bounding box center [752, 304] width 124 height 34
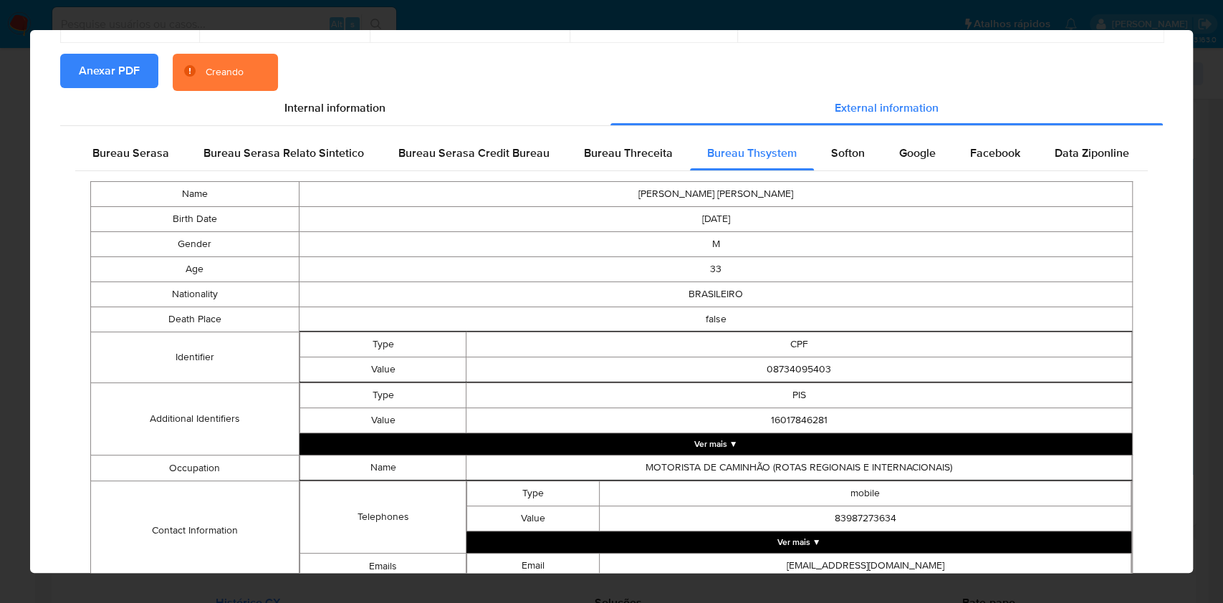
scroll to position [526, 0]
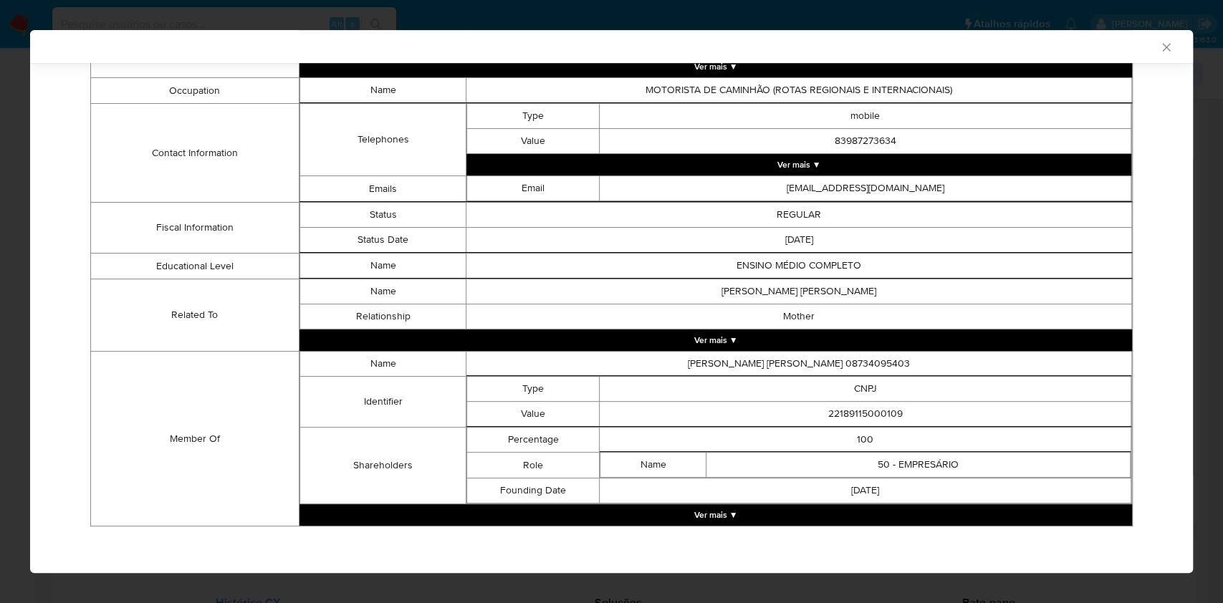
click at [702, 511] on button "Ver mais ▼" at bounding box center [715, 514] width 832 height 21
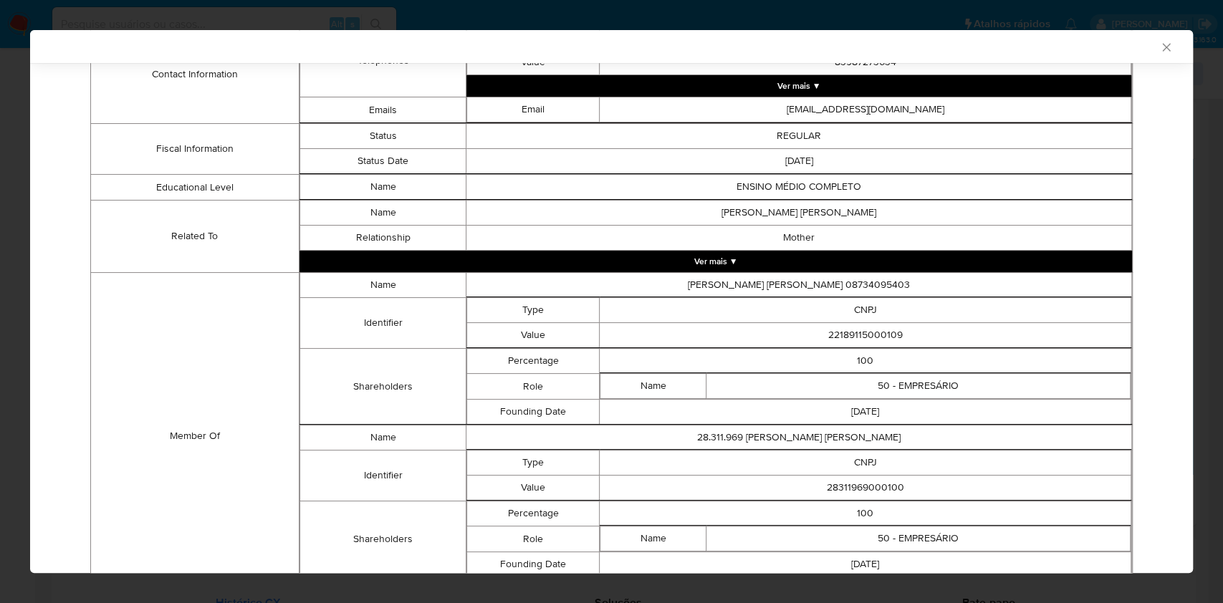
scroll to position [677, 0]
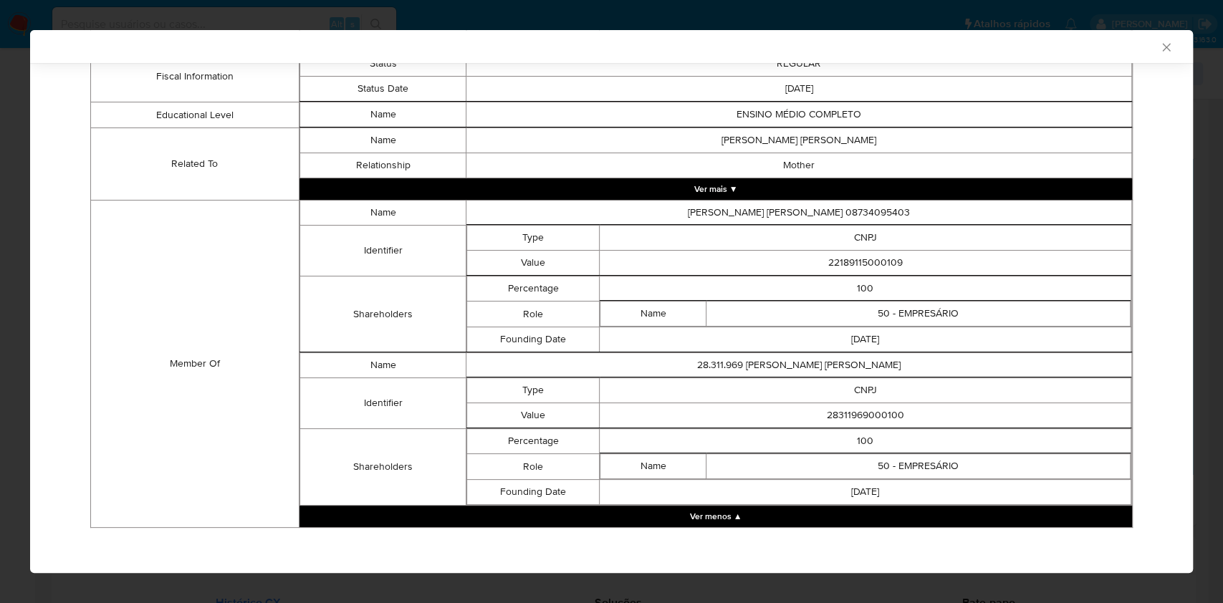
click at [859, 244] on td "CNPJ" at bounding box center [866, 238] width 532 height 25
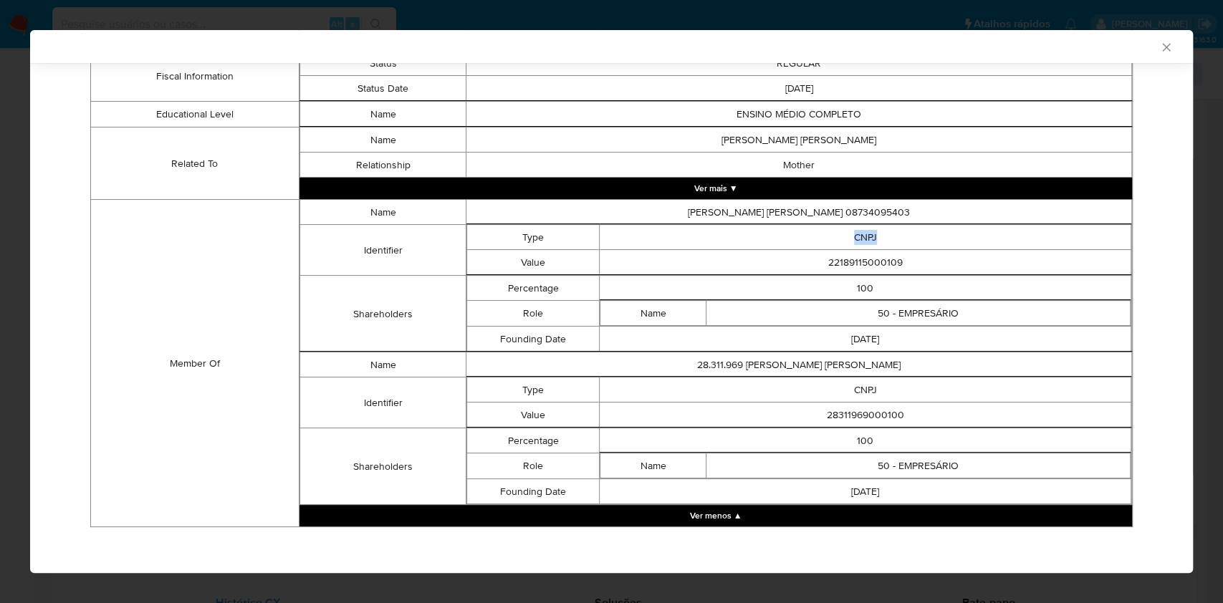
click at [865, 276] on td "100" at bounding box center [866, 288] width 532 height 25
click at [848, 256] on td "22189115000109" at bounding box center [866, 262] width 532 height 25
click at [848, 255] on td "22189115000109" at bounding box center [866, 262] width 532 height 25
click at [845, 251] on td "22189115000109" at bounding box center [866, 262] width 532 height 25
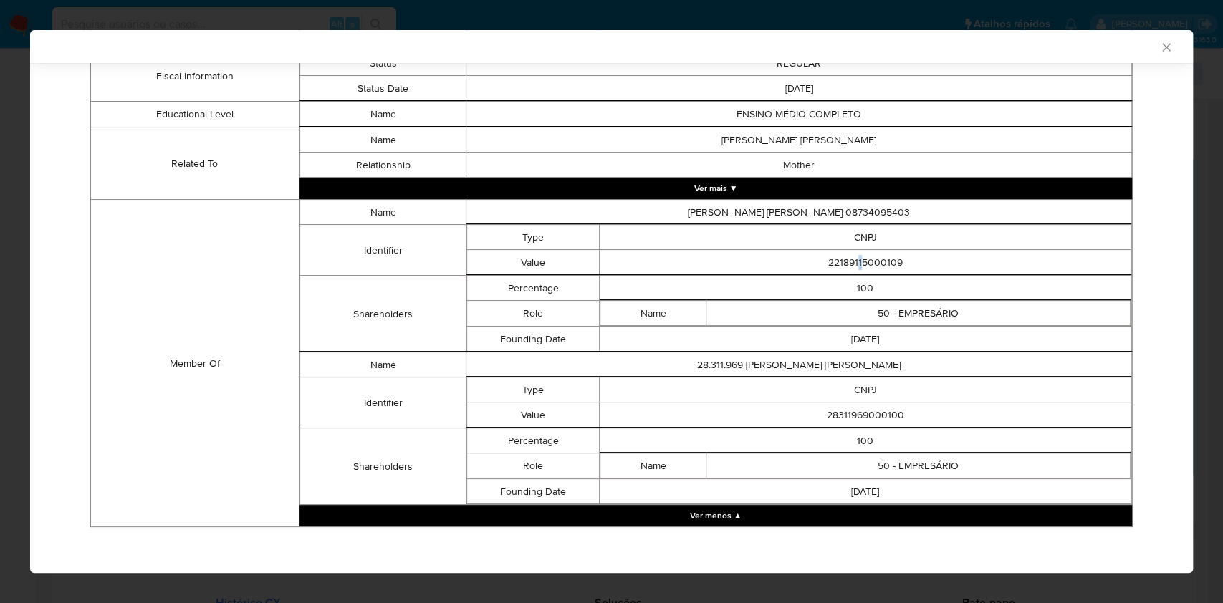
click at [845, 251] on td "22189115000109" at bounding box center [866, 262] width 532 height 25
click at [830, 252] on td "22189115000109" at bounding box center [866, 262] width 532 height 25
copy td "22189115000109"
drag, startPoint x: 711, startPoint y: 327, endPoint x: 880, endPoint y: 393, distance: 182.1
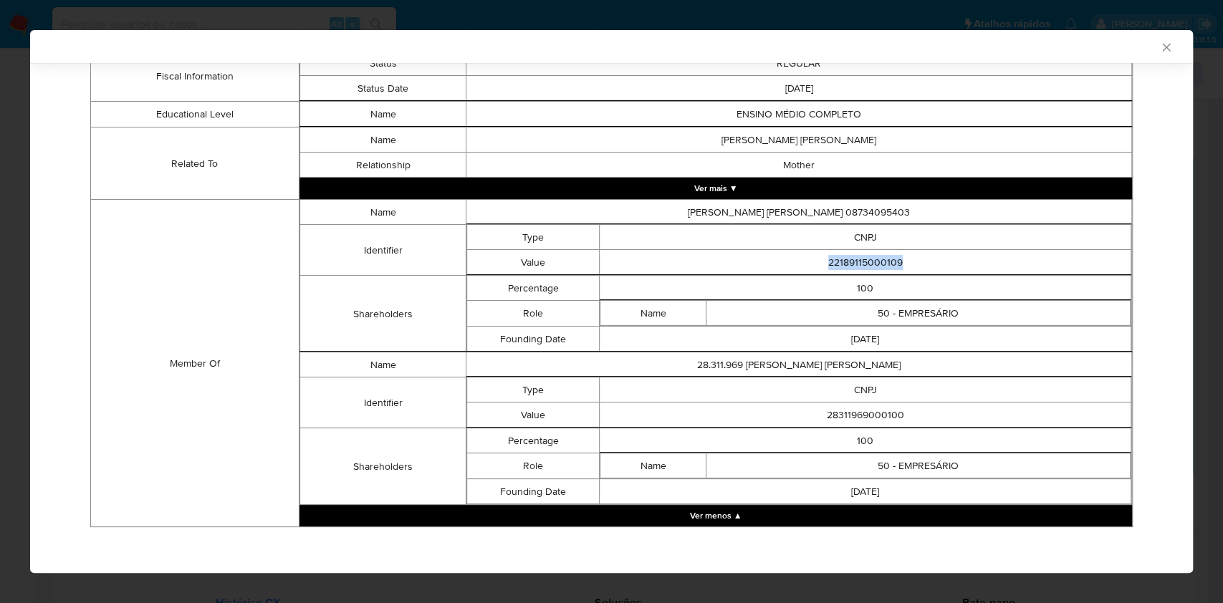
click at [711, 327] on td "2015-04-06" at bounding box center [866, 339] width 532 height 25
click at [842, 408] on td "28311969000100" at bounding box center [866, 415] width 532 height 25
copy td "28311969000100"
click at [375, 276] on td "Shareholders" at bounding box center [382, 314] width 166 height 77
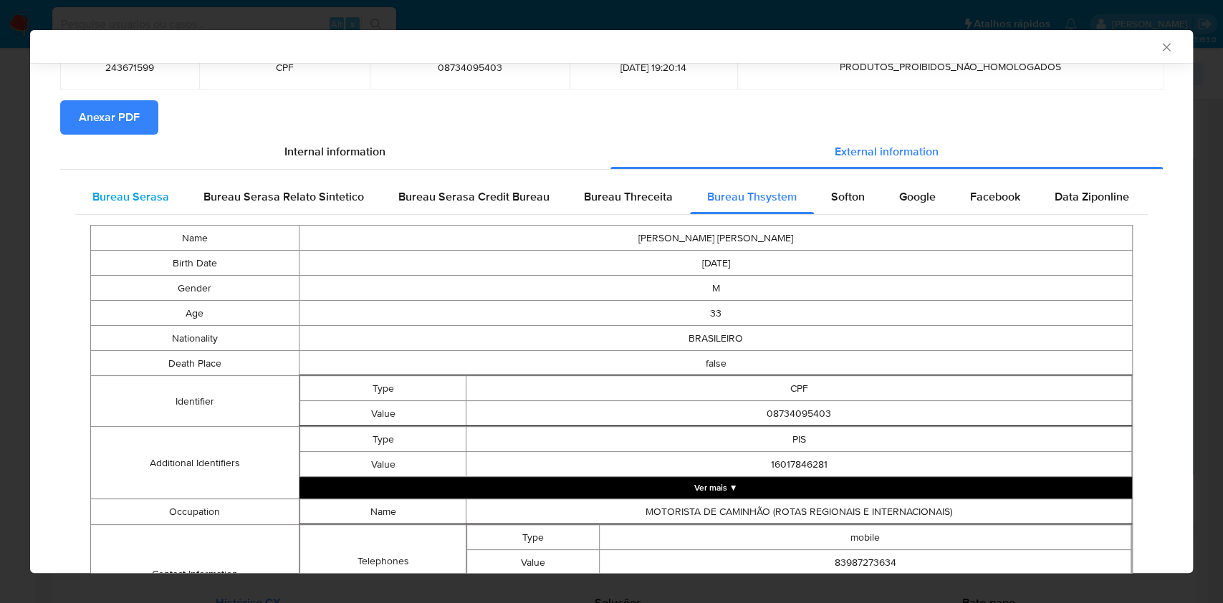
click at [130, 199] on span "Bureau Serasa" at bounding box center [130, 196] width 77 height 16
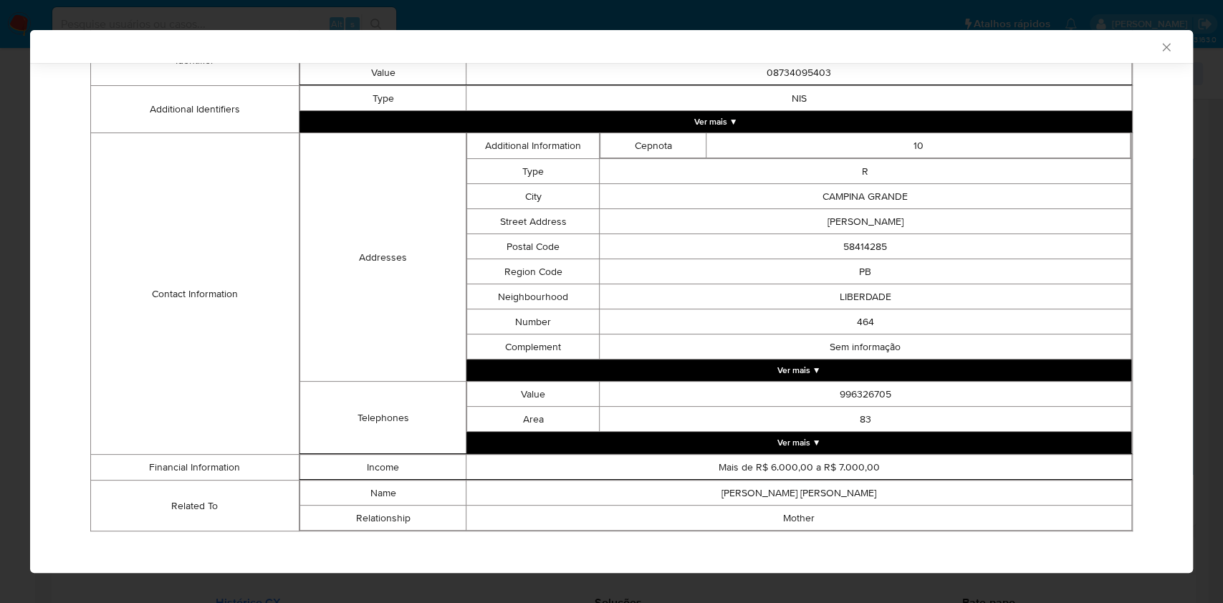
scroll to position [399, 0]
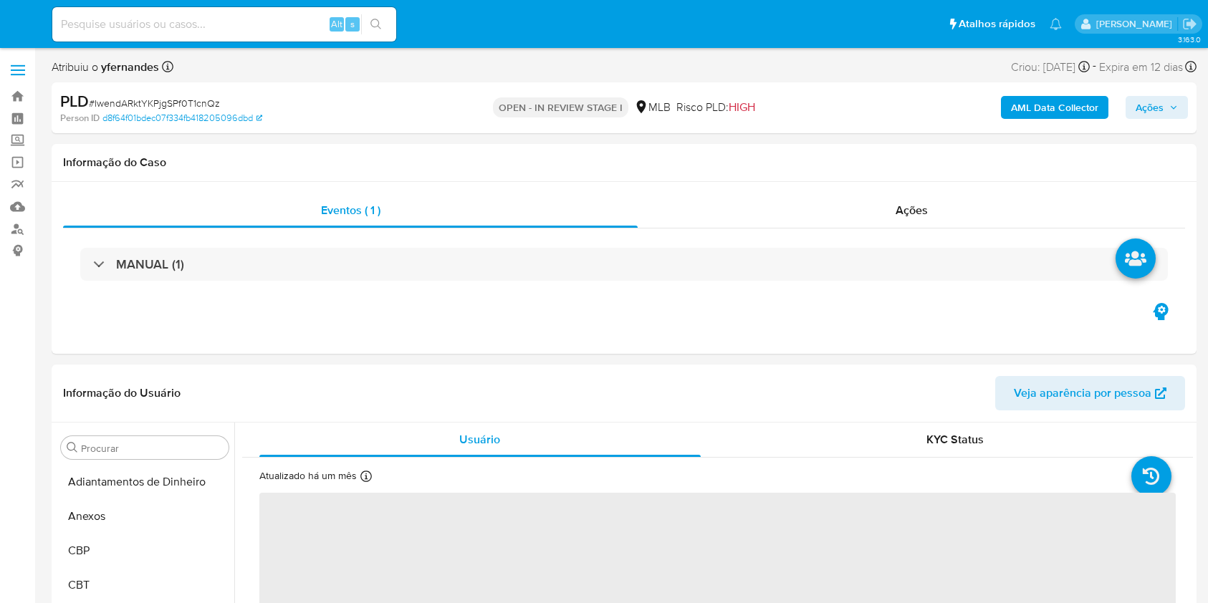
select select "10"
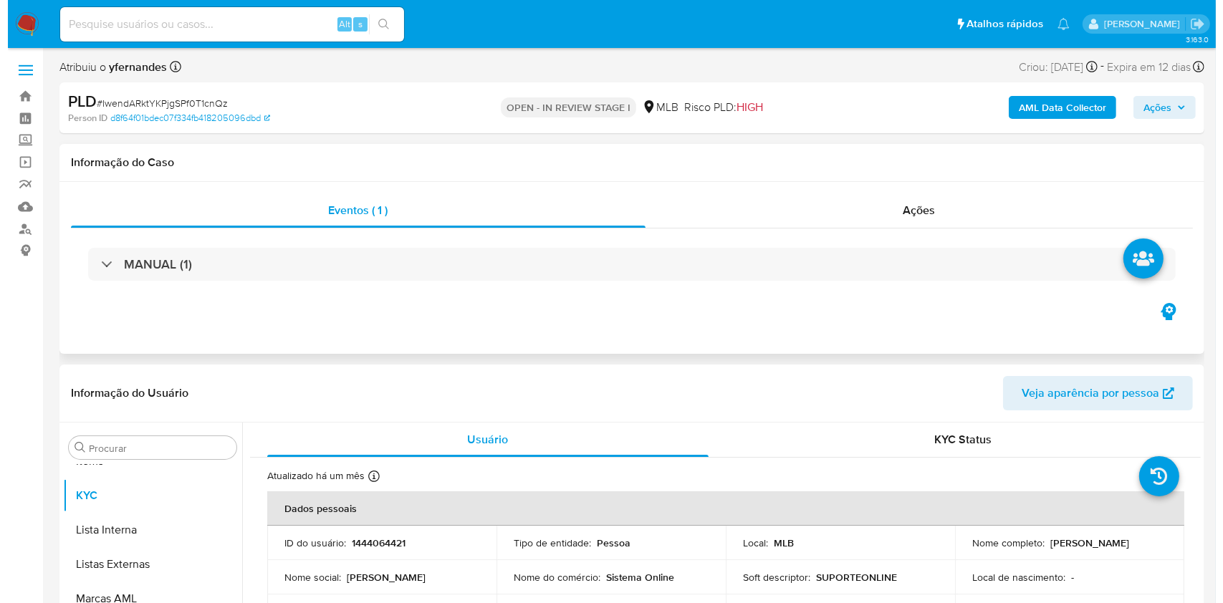
scroll to position [191, 0]
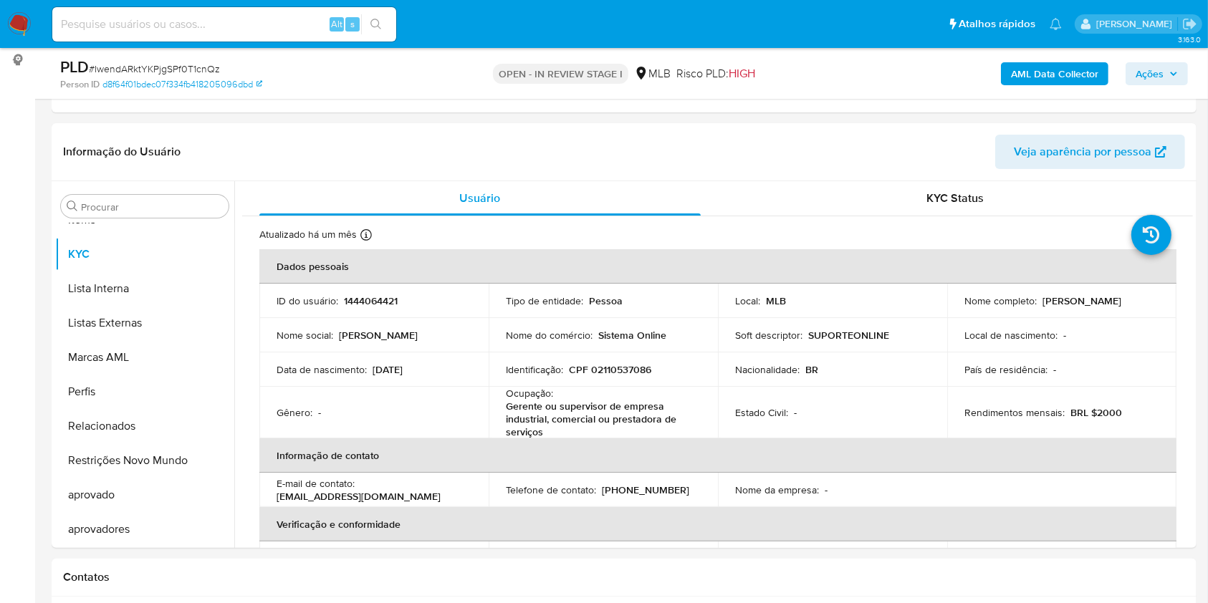
click at [1050, 62] on b "AML Data Collector" at bounding box center [1054, 73] width 87 height 23
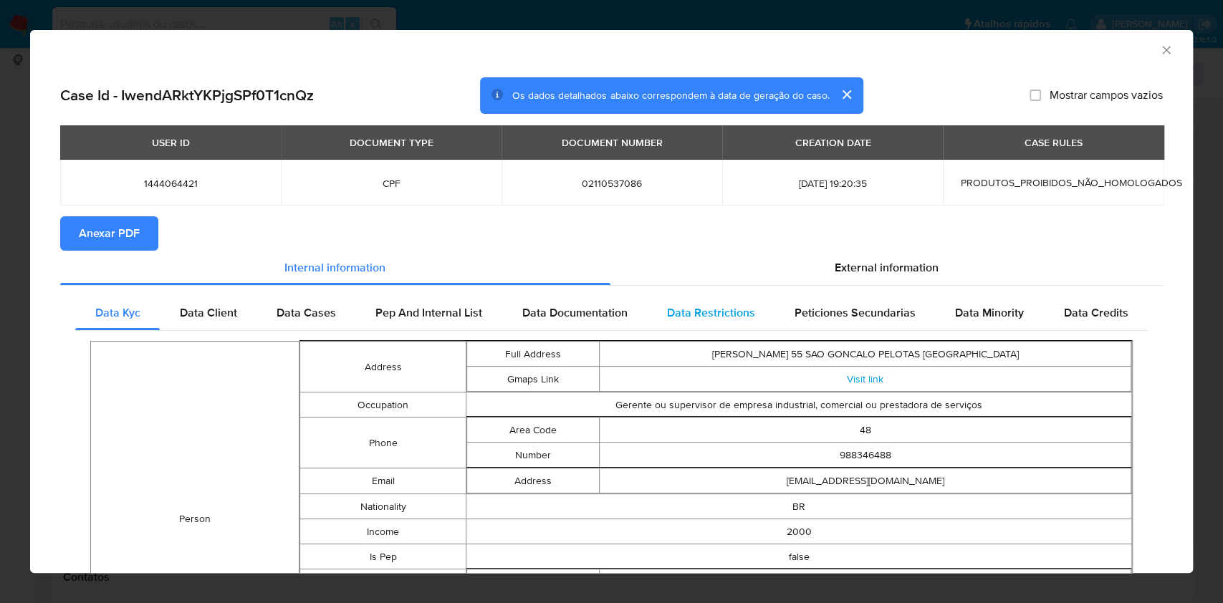
click at [890, 272] on span "External information" at bounding box center [887, 267] width 104 height 16
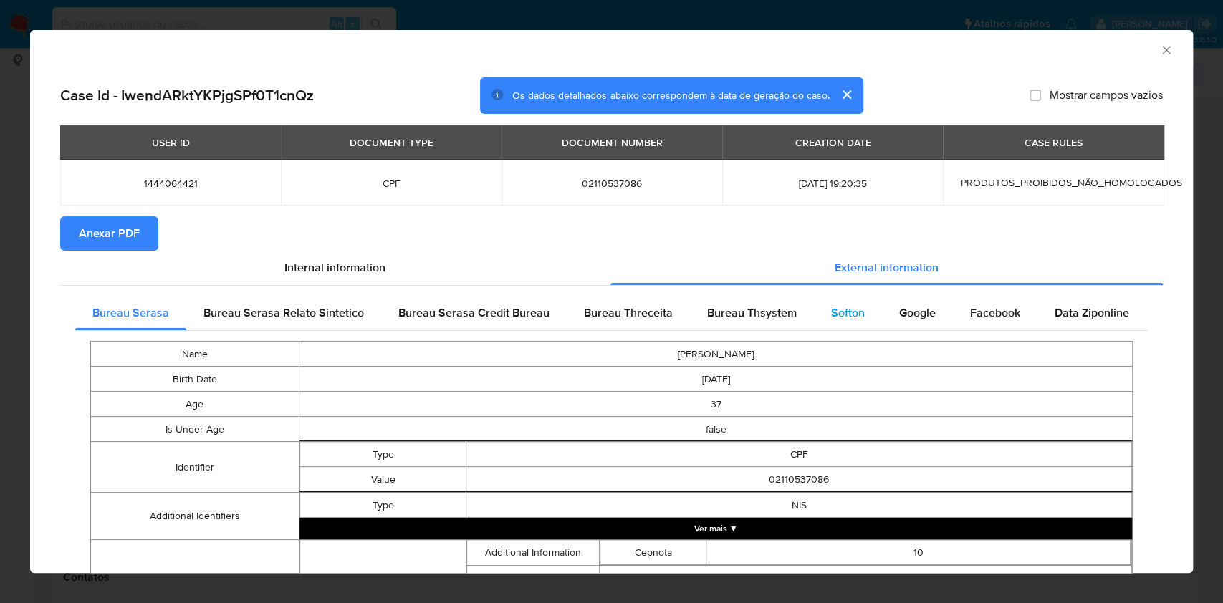
click at [851, 320] on span "Softon" at bounding box center [848, 312] width 34 height 16
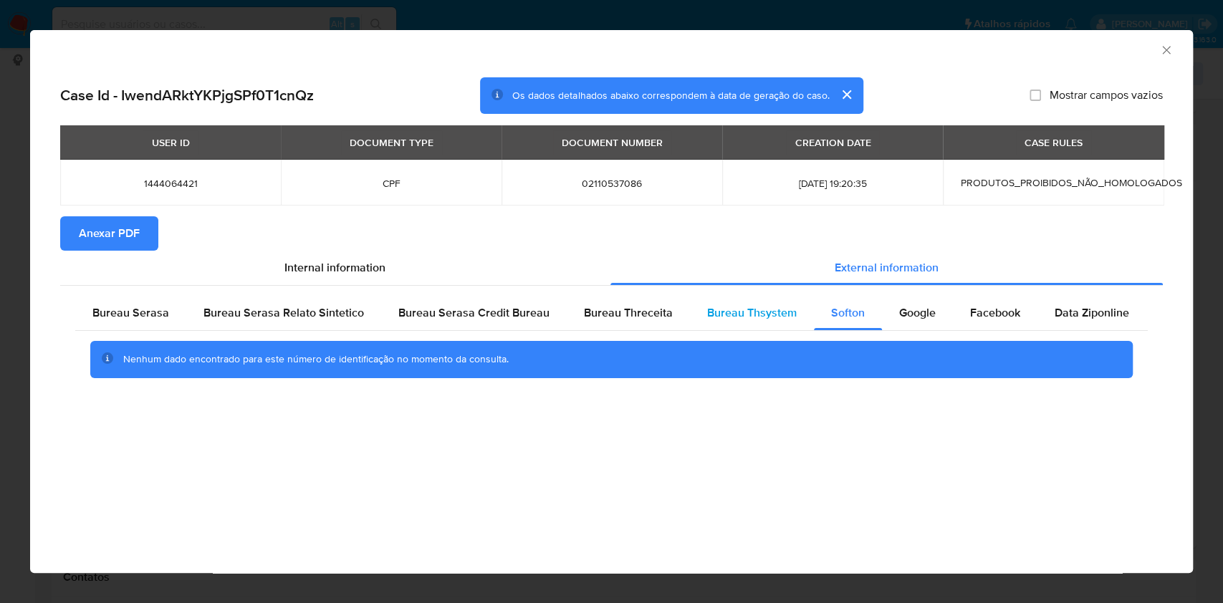
click at [750, 320] on span "Bureau Thsystem" at bounding box center [752, 312] width 90 height 16
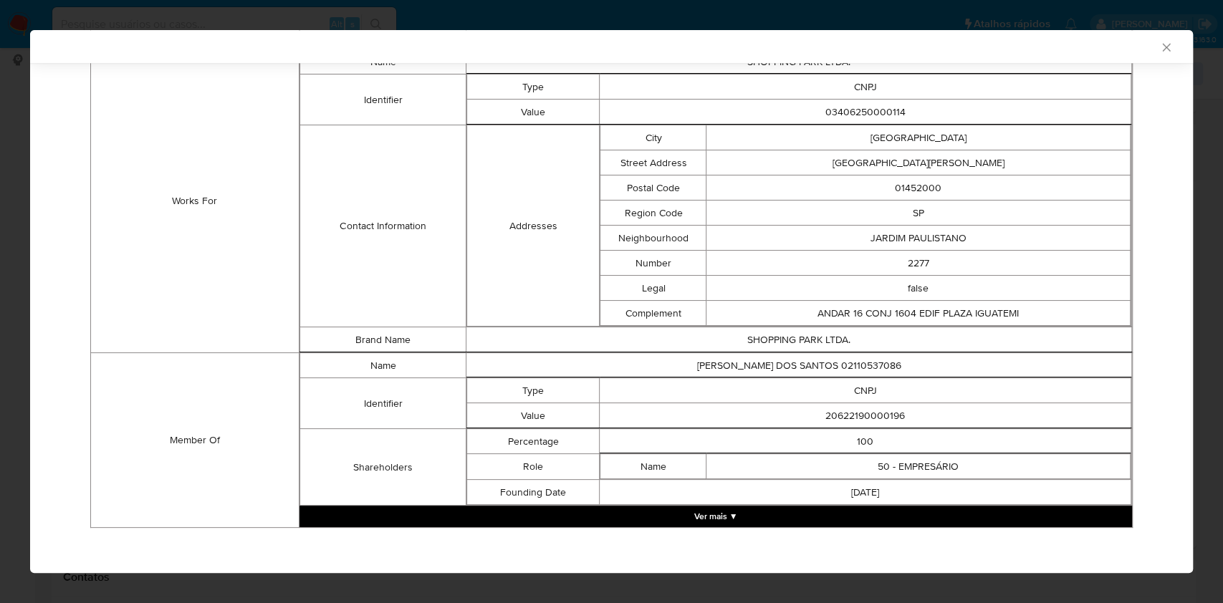
click at [693, 519] on button "Ver mais ▼" at bounding box center [715, 516] width 832 height 21
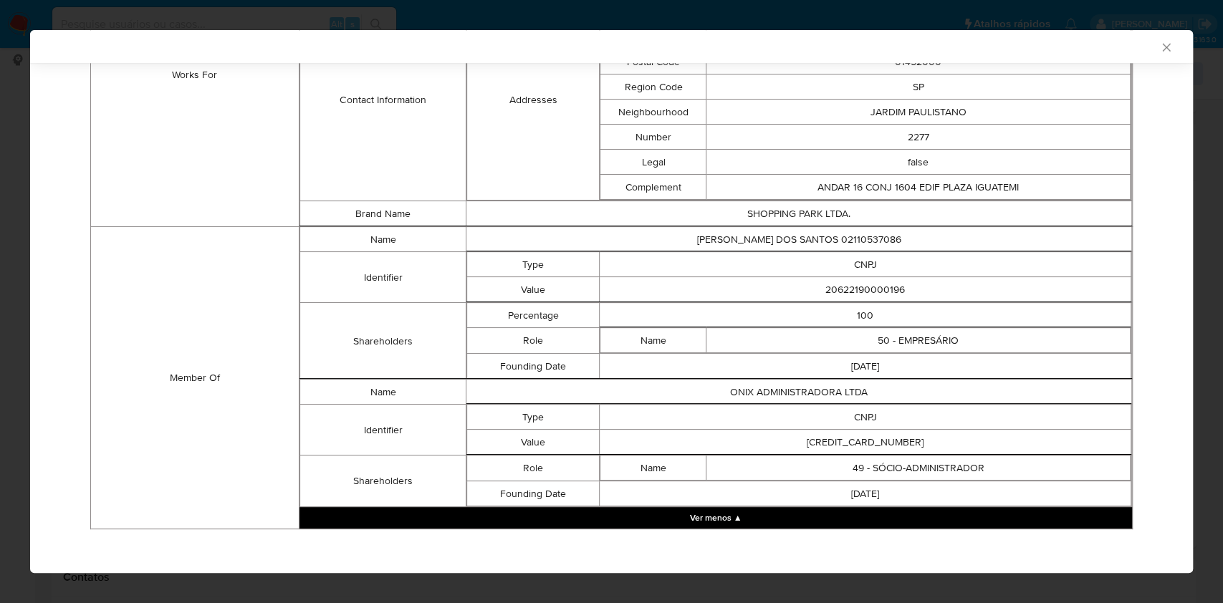
scroll to position [1118, 0]
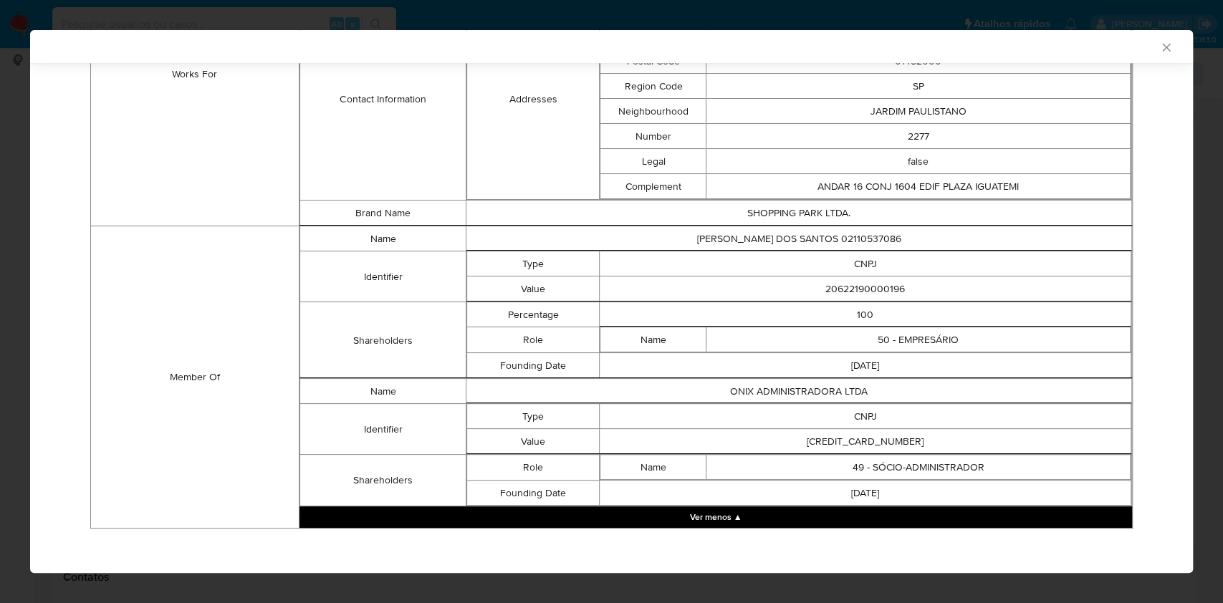
click at [854, 277] on td "20622190000196" at bounding box center [866, 289] width 532 height 25
click at [859, 282] on td "20622190000196" at bounding box center [866, 289] width 532 height 25
click at [611, 381] on td "ONIX ADMINISTRADORA LTDA" at bounding box center [799, 391] width 666 height 25
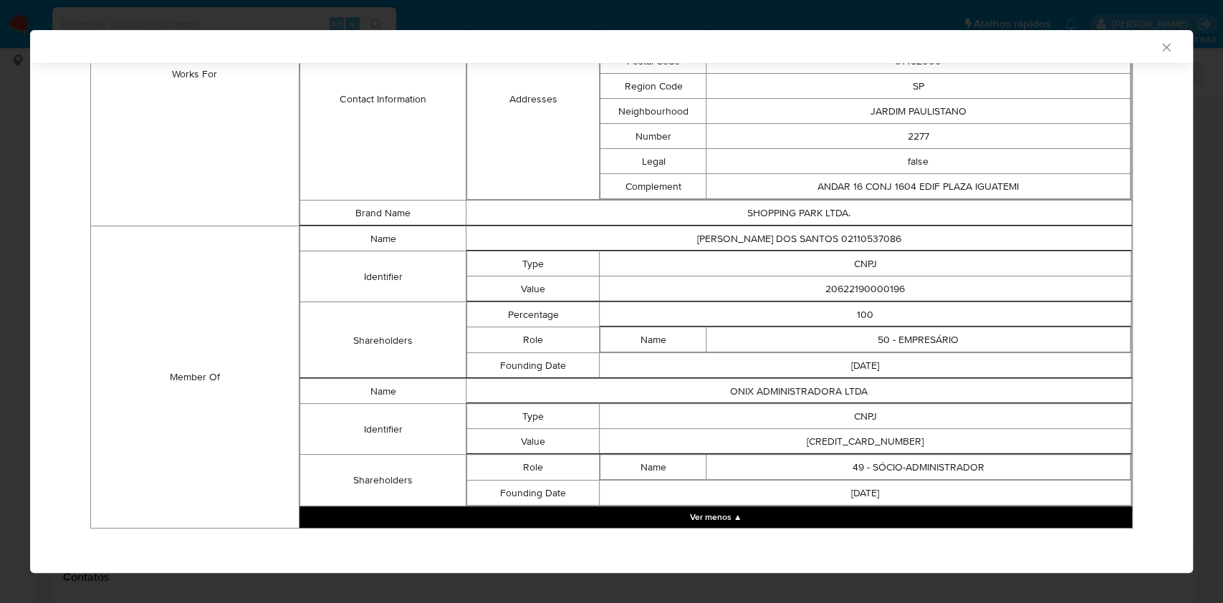
click at [871, 436] on td "[CREDIT_CARD_NUMBER]" at bounding box center [866, 441] width 532 height 25
copy td "[CREDIT_CARD_NUMBER]"
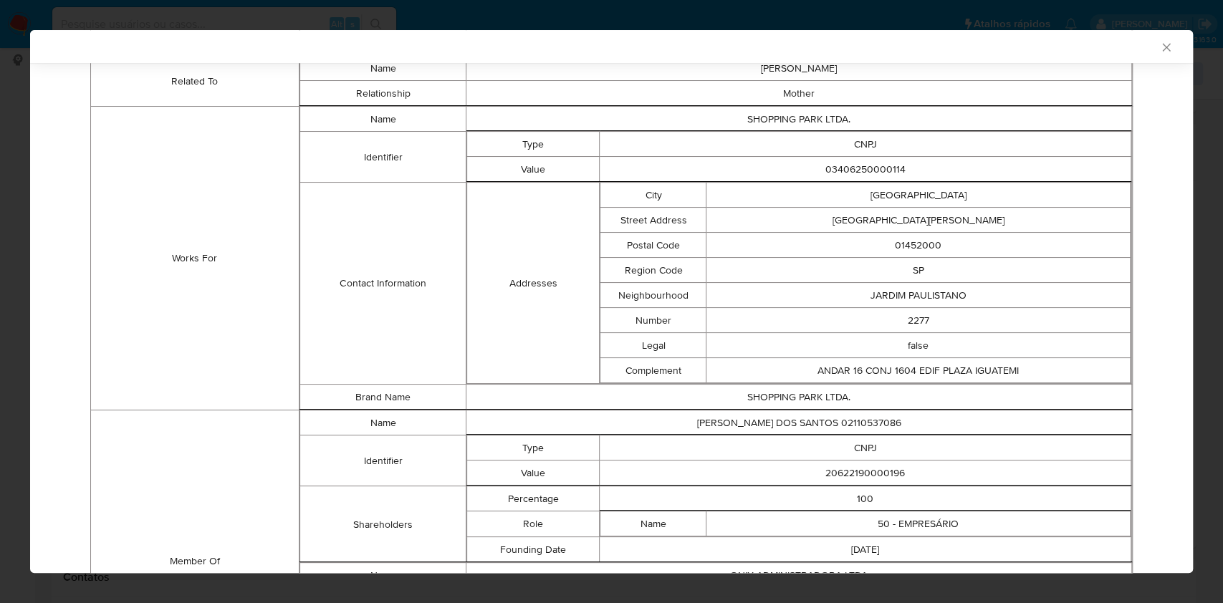
scroll to position [928, 0]
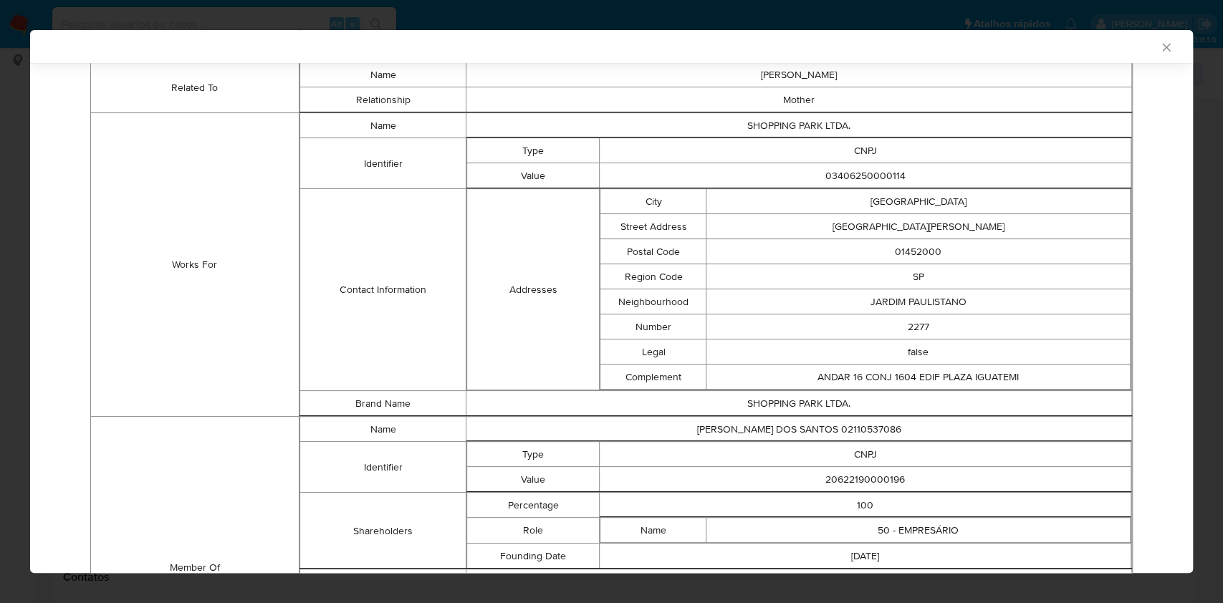
drag, startPoint x: 521, startPoint y: 396, endPoint x: 587, endPoint y: 365, distance: 73.4
click at [521, 396] on td "SHOPPING PARK LTDA." at bounding box center [799, 403] width 666 height 25
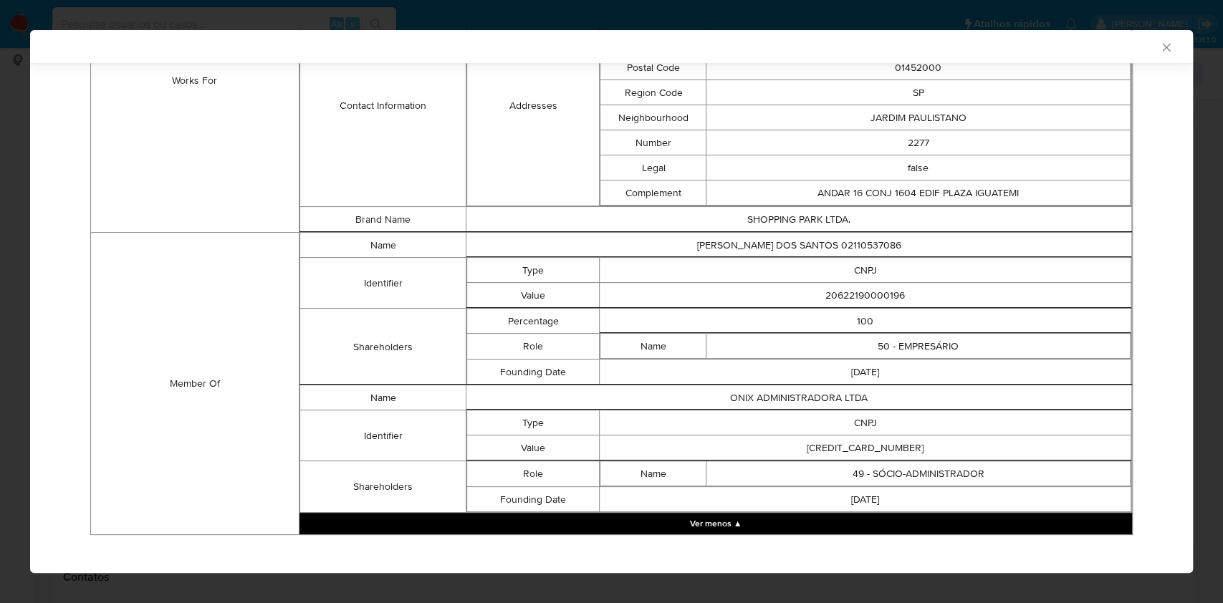
scroll to position [1118, 0]
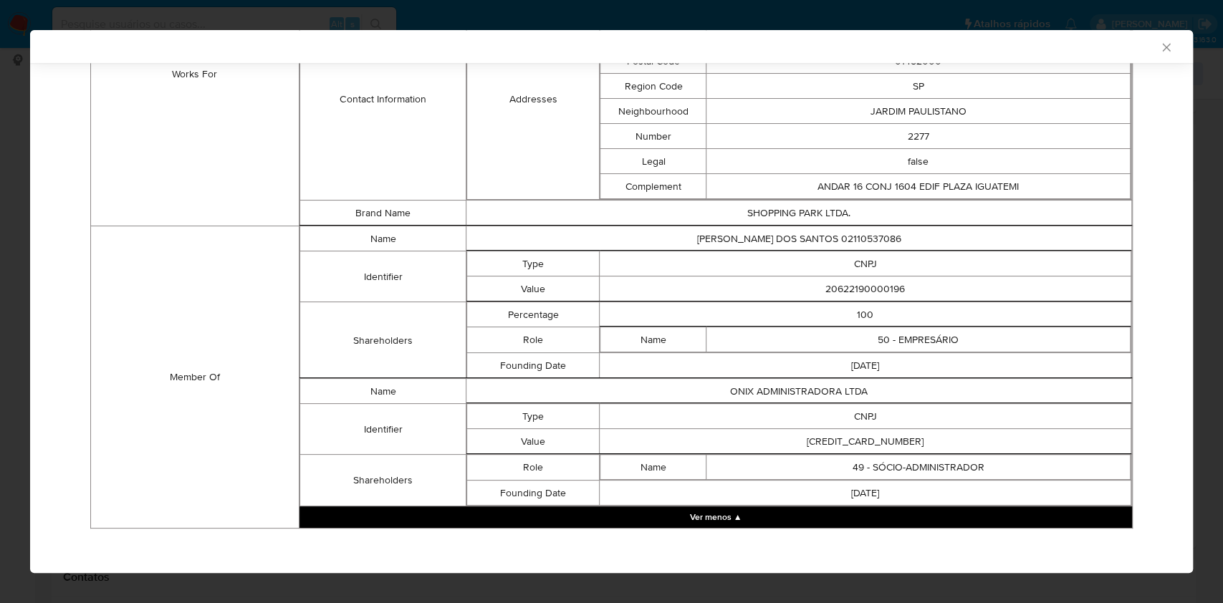
click at [629, 386] on td "ONIX ADMINISTRADORA LTDA" at bounding box center [799, 391] width 666 height 25
click at [608, 421] on td "CNPJ" at bounding box center [866, 416] width 532 height 25
click at [681, 403] on th "closure-recommendation-modal" at bounding box center [866, 403] width 532 height 1
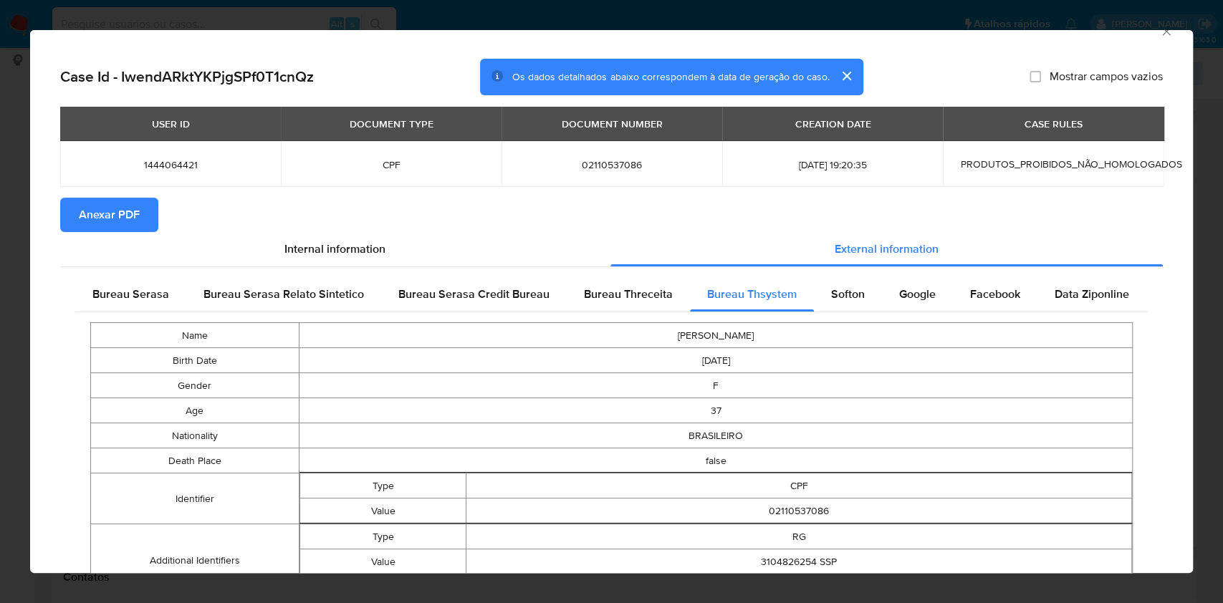
scroll to position [0, 0]
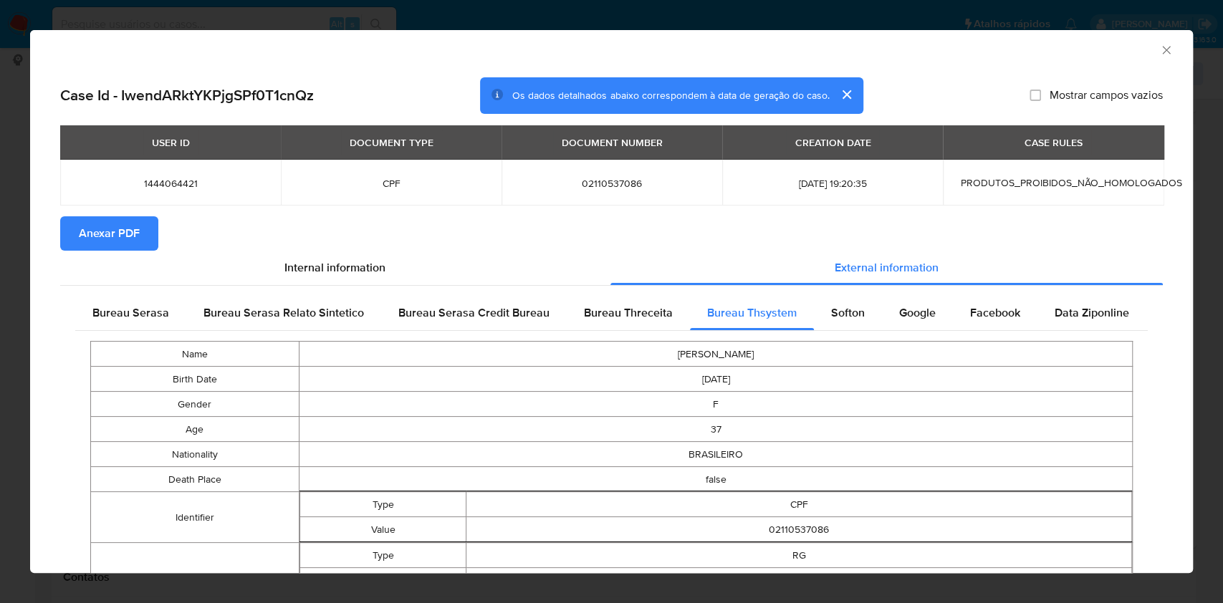
click at [681, 398] on td "F" at bounding box center [715, 404] width 833 height 25
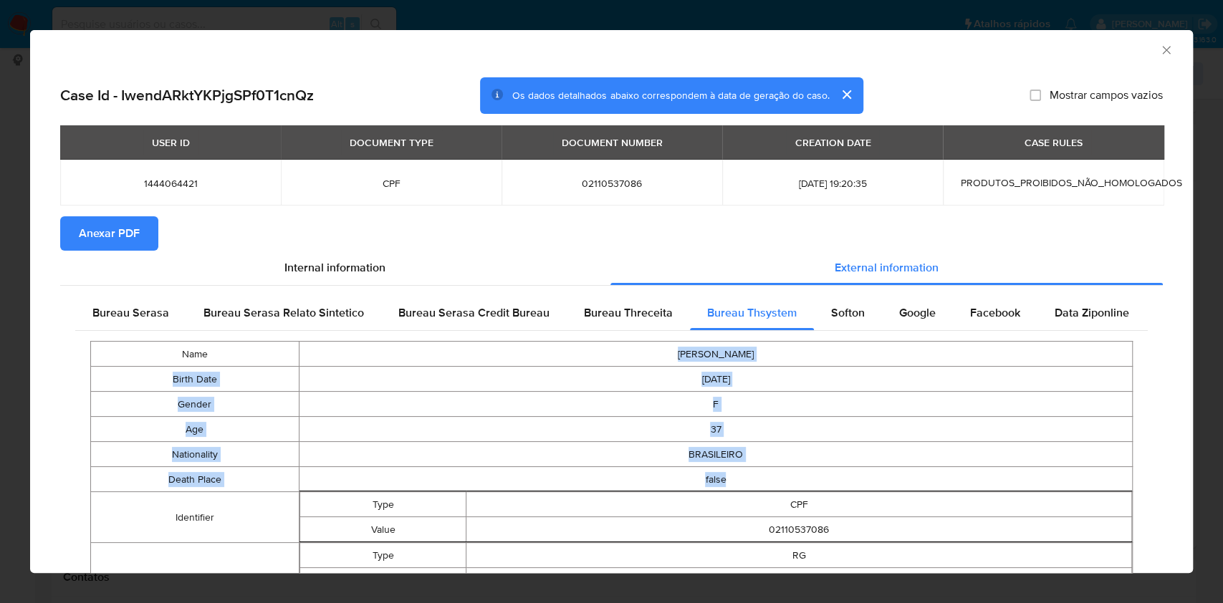
drag, startPoint x: 633, startPoint y: 352, endPoint x: 728, endPoint y: 487, distance: 165.2
drag, startPoint x: 708, startPoint y: 483, endPoint x: 719, endPoint y: 484, distance: 11.6
click at [707, 482] on td "false" at bounding box center [715, 479] width 833 height 25
click at [751, 481] on td "false" at bounding box center [715, 479] width 833 height 25
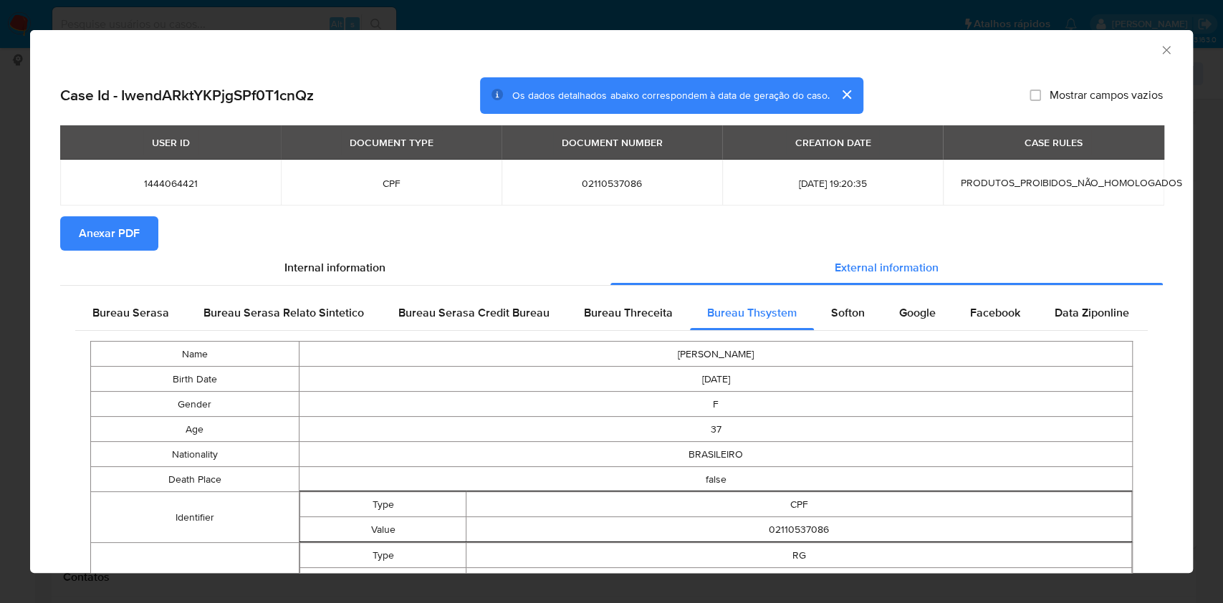
click at [514, 406] on td "F" at bounding box center [715, 404] width 833 height 25
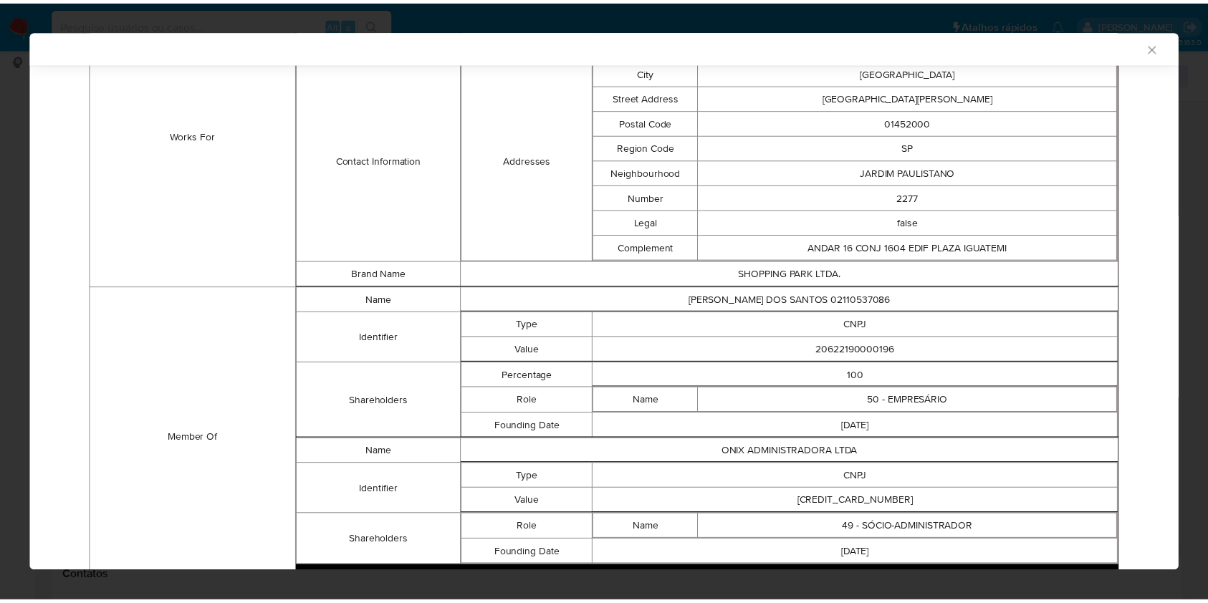
scroll to position [1118, 0]
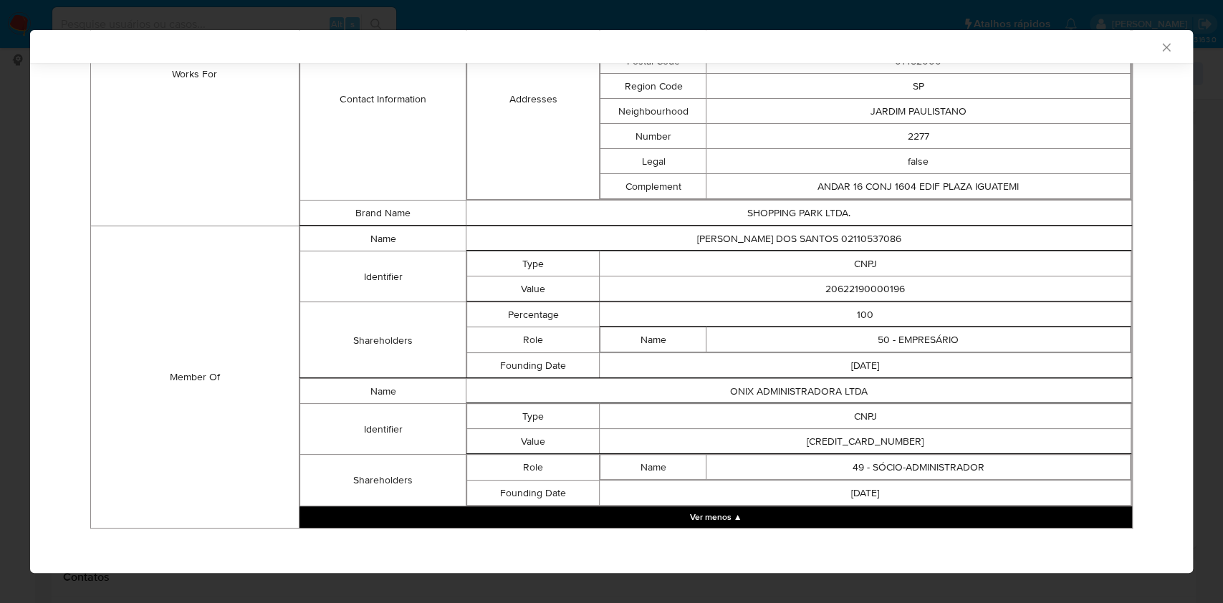
click at [0, 313] on div "AML Data Collector Case Id - IwendARktYKPjgSPf0T1cnQz Os dados detalhados abaix…" at bounding box center [611, 301] width 1223 height 603
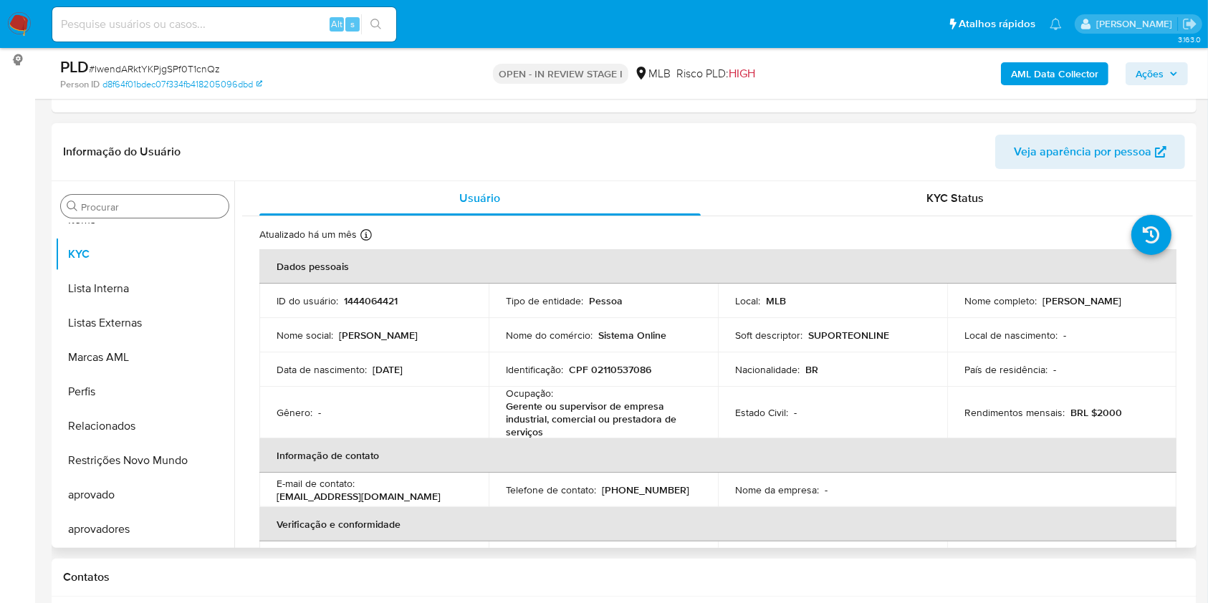
click at [82, 208] on input "Procurar" at bounding box center [152, 207] width 142 height 13
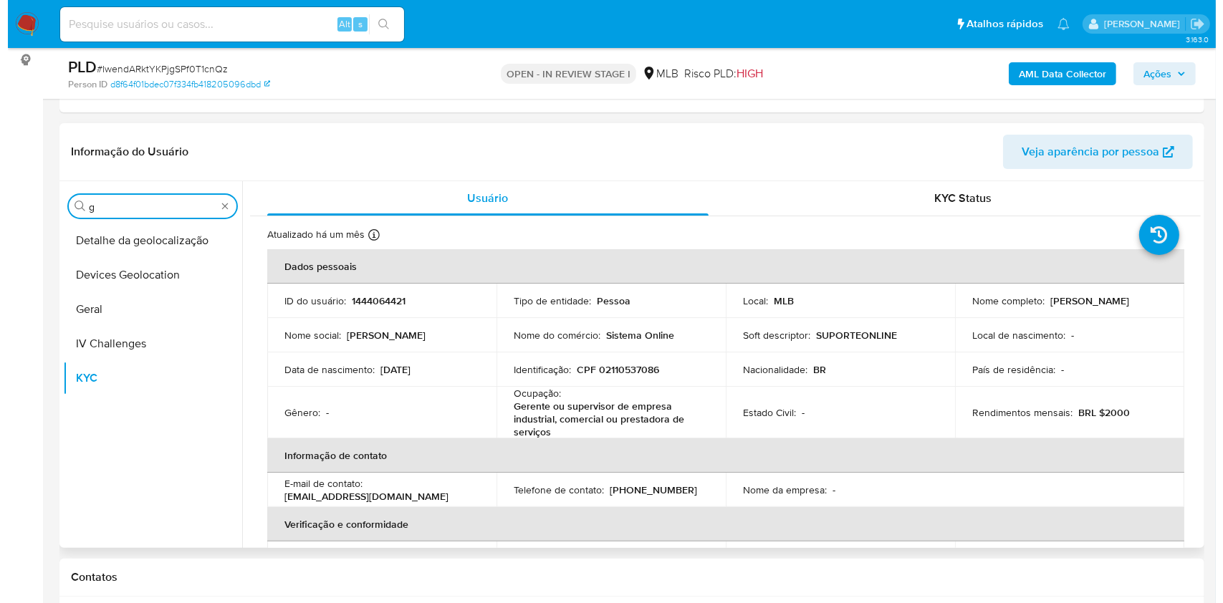
scroll to position [0, 0]
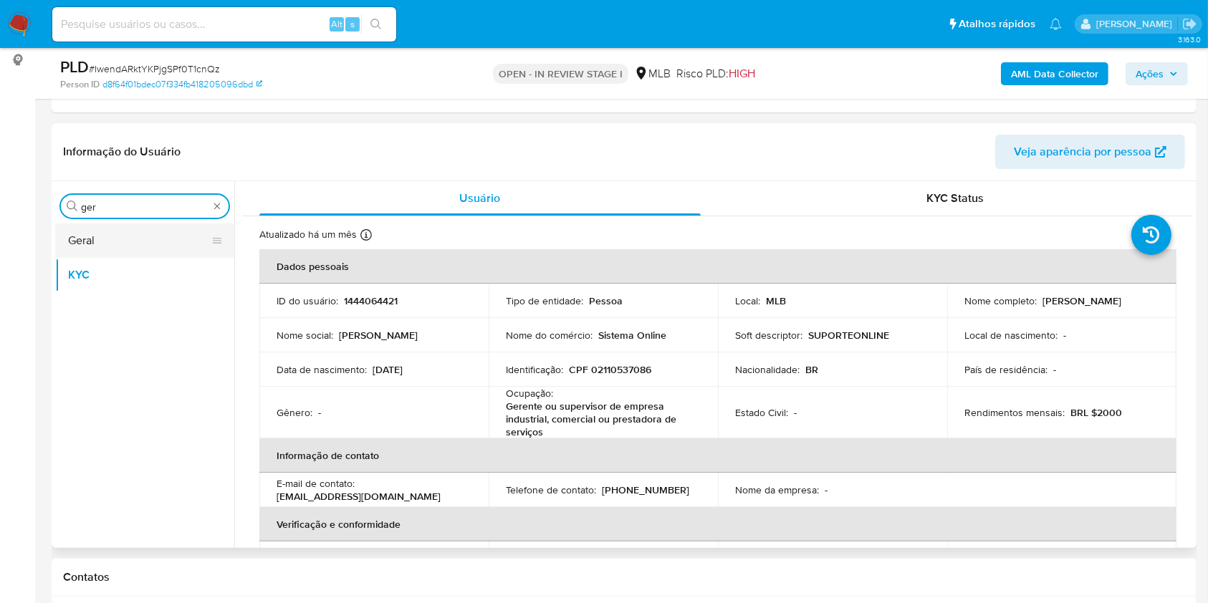
type input "ger"
click at [106, 230] on button "Geral" at bounding box center [139, 241] width 168 height 34
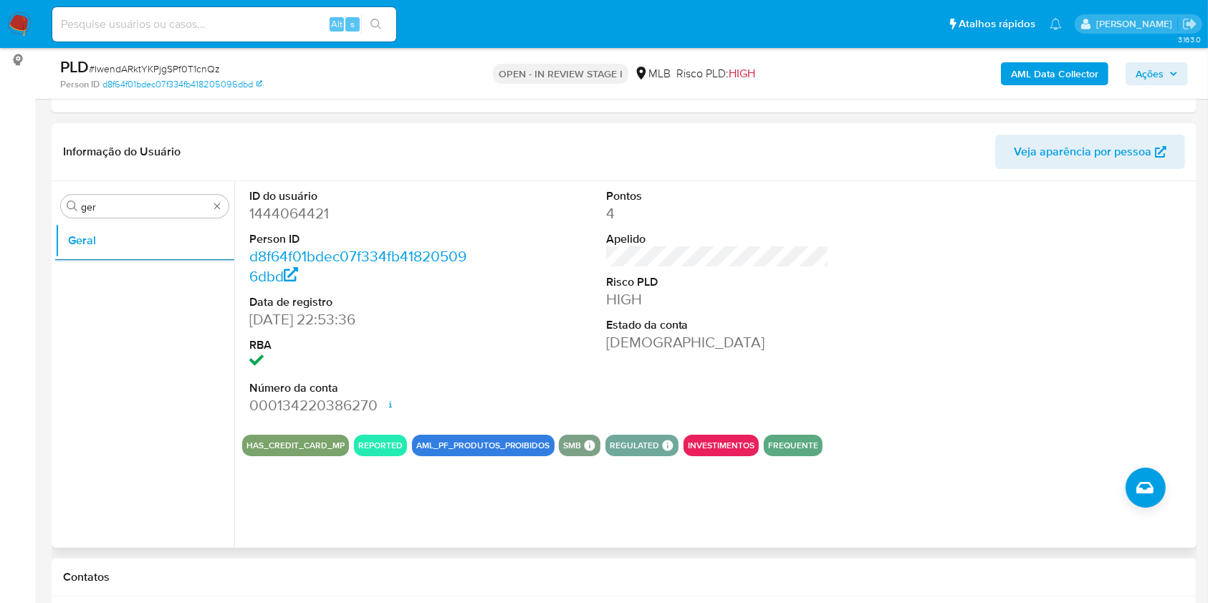
drag, startPoint x: 0, startPoint y: 213, endPoint x: 287, endPoint y: 178, distance: 288.8
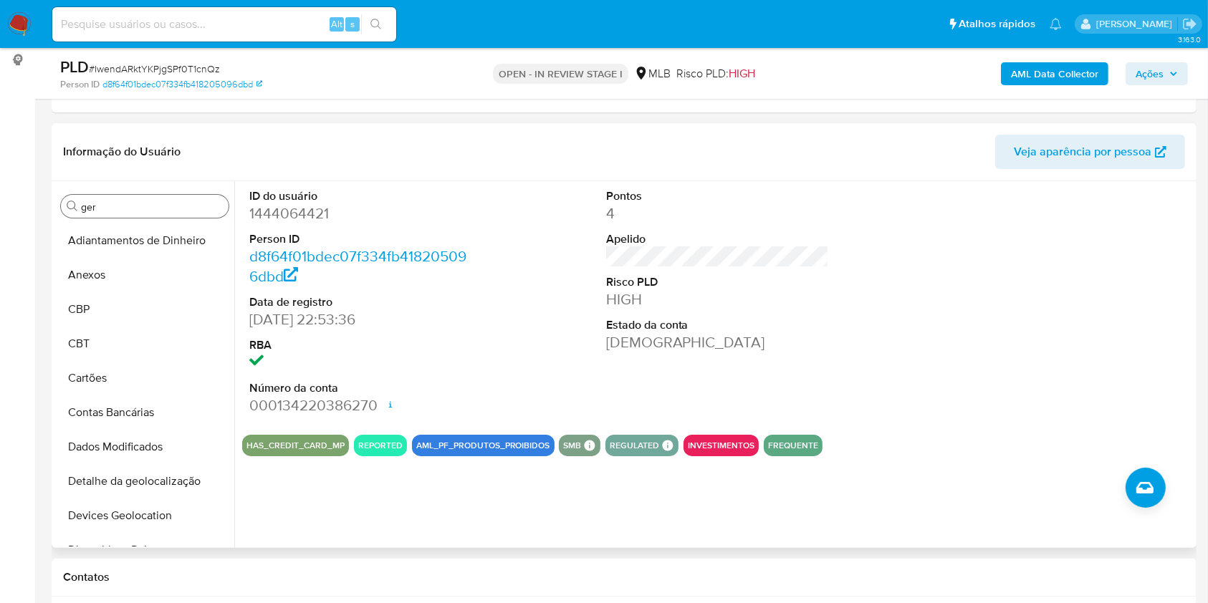
click at [594, 441] on div "SMB SMB SMB Advisor Email - Advisor Name -" at bounding box center [580, 445] width 42 height 21
click at [135, 273] on button "Anexos" at bounding box center [139, 275] width 168 height 34
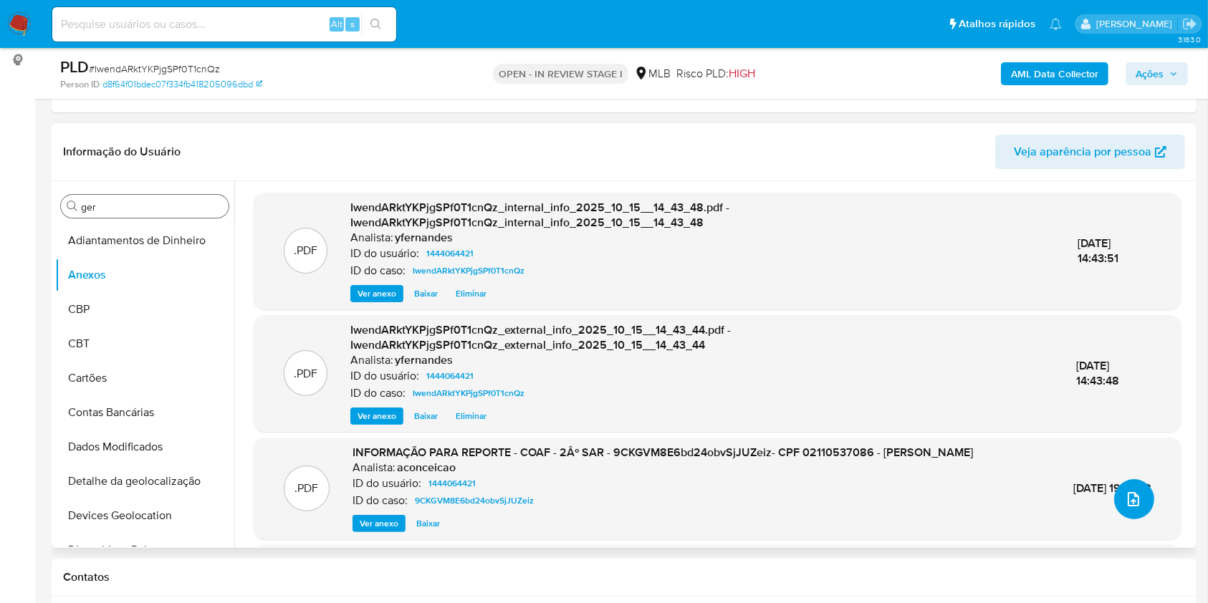
click at [1132, 499] on icon "upload-file" at bounding box center [1133, 499] width 11 height 14
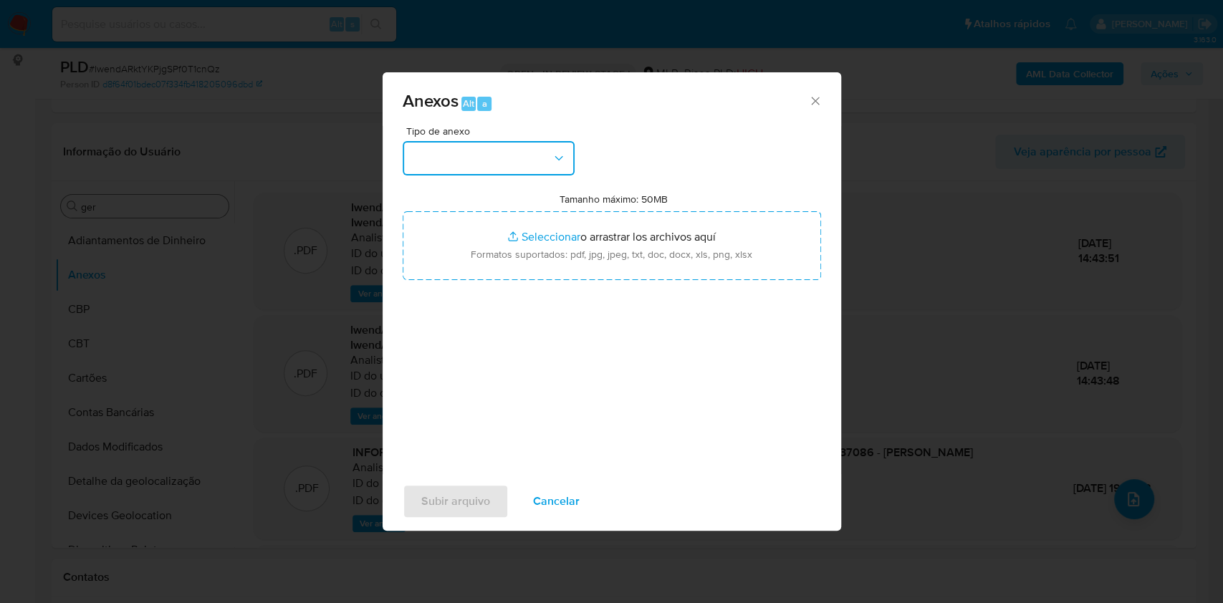
click at [459, 152] on button "button" at bounding box center [489, 158] width 172 height 34
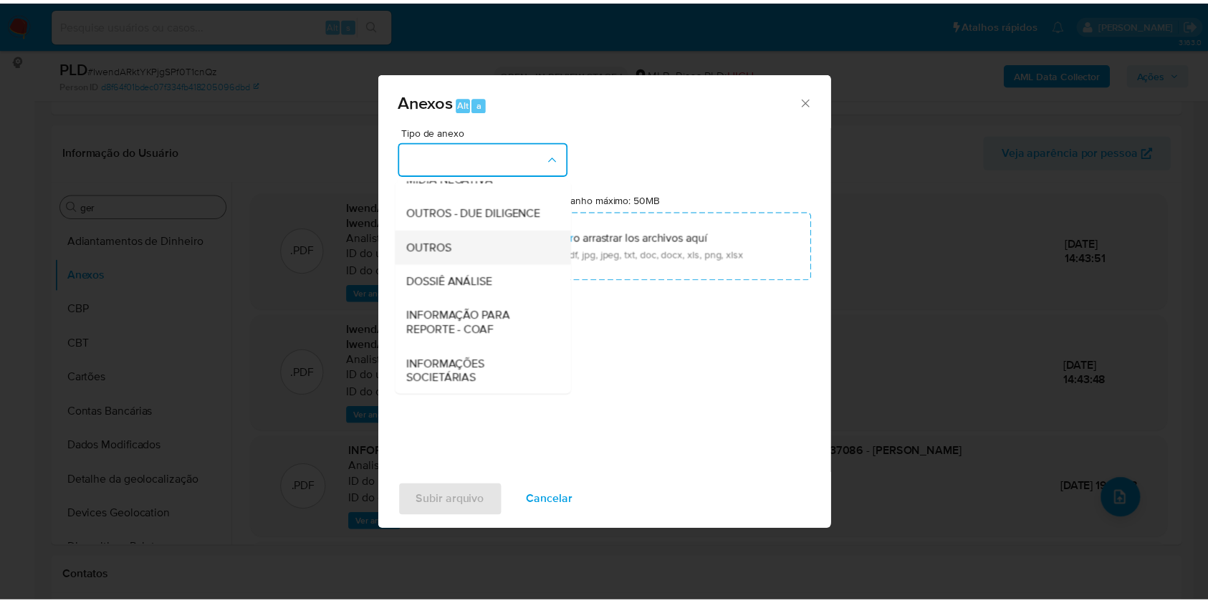
scroll to position [220, 0]
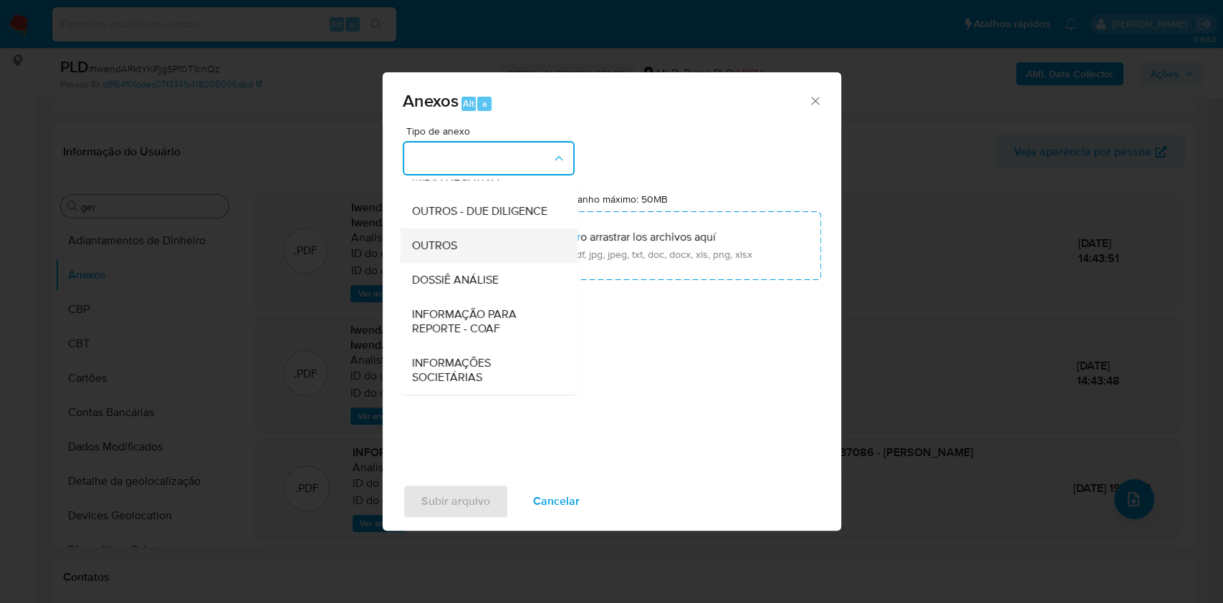
click at [453, 239] on span "OUTROS" at bounding box center [433, 246] width 45 height 14
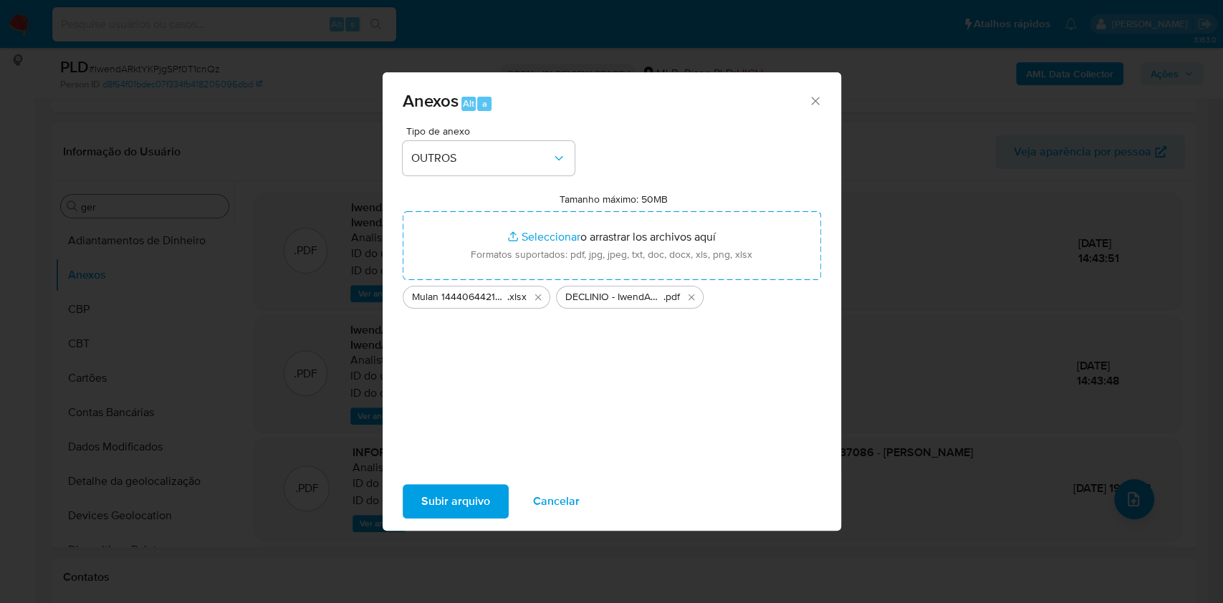
click at [452, 496] on span "Subir arquivo" at bounding box center [455, 502] width 69 height 32
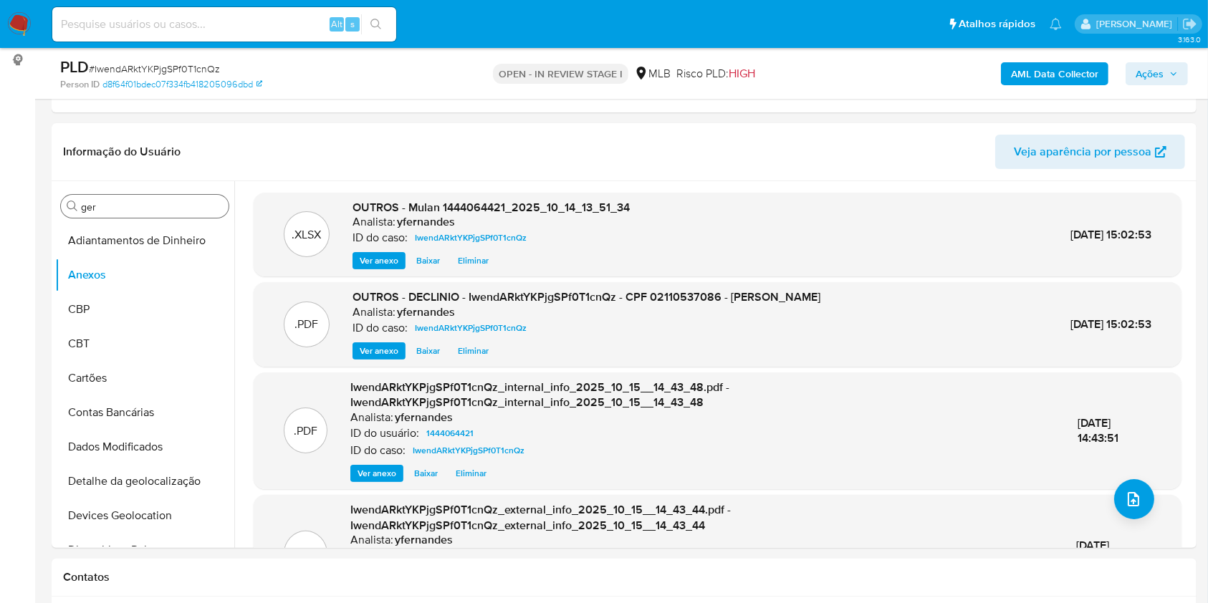
click at [1146, 82] on span "Ações" at bounding box center [1150, 73] width 28 height 23
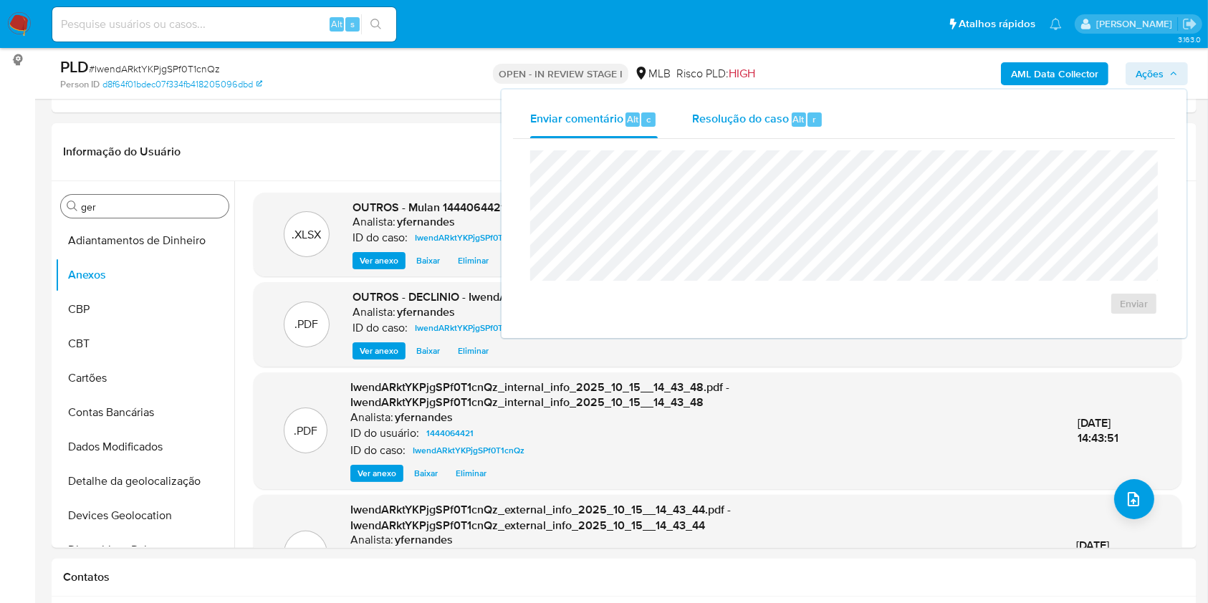
click at [678, 125] on button "Resolução do caso Alt r" at bounding box center [757, 119] width 165 height 37
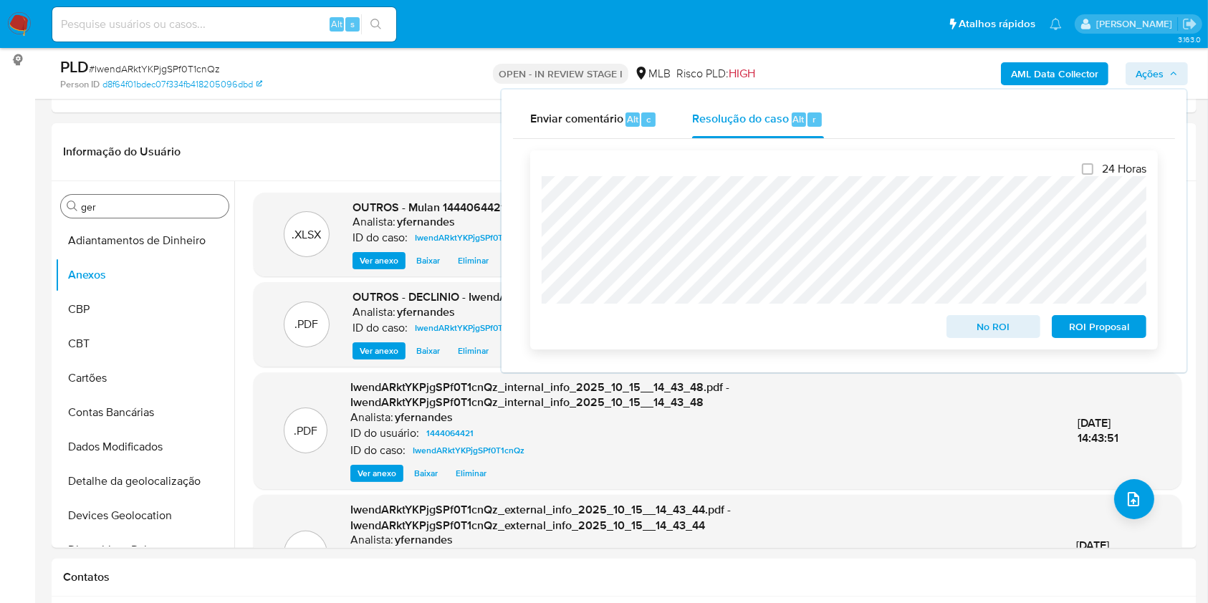
click at [977, 332] on span "No ROI" at bounding box center [993, 327] width 75 height 20
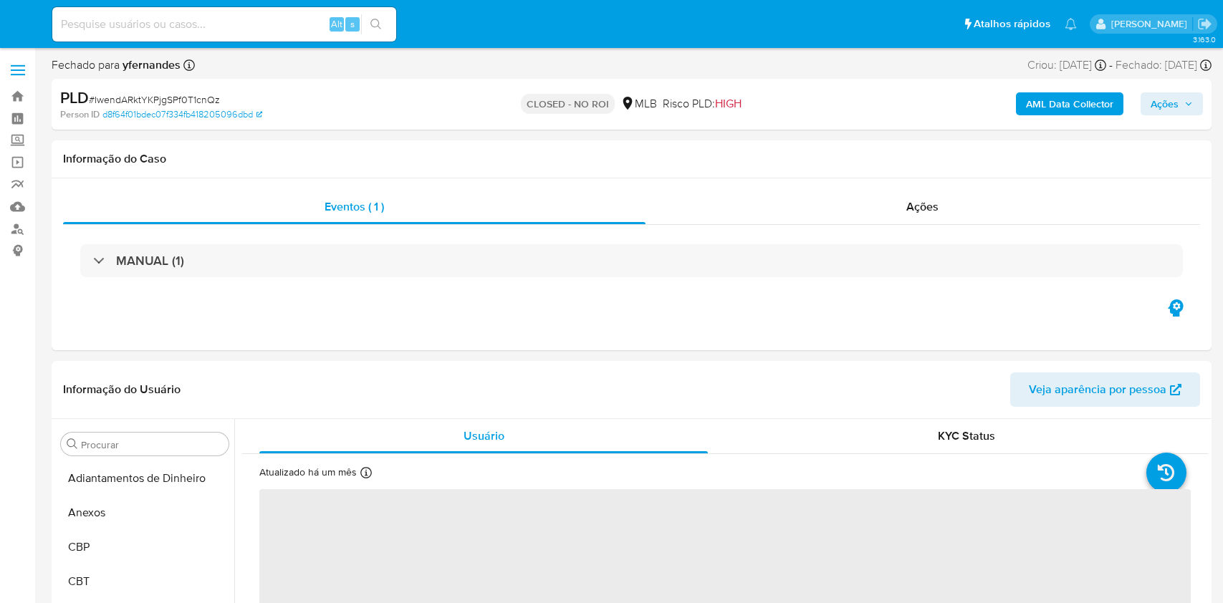
select select "10"
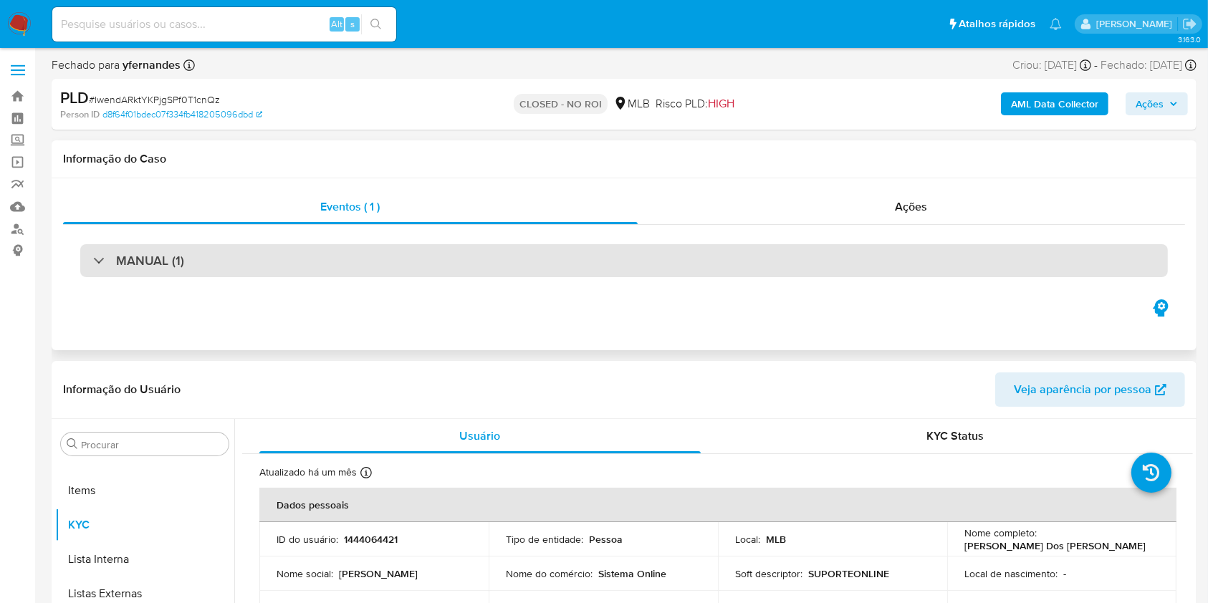
scroll to position [777, 0]
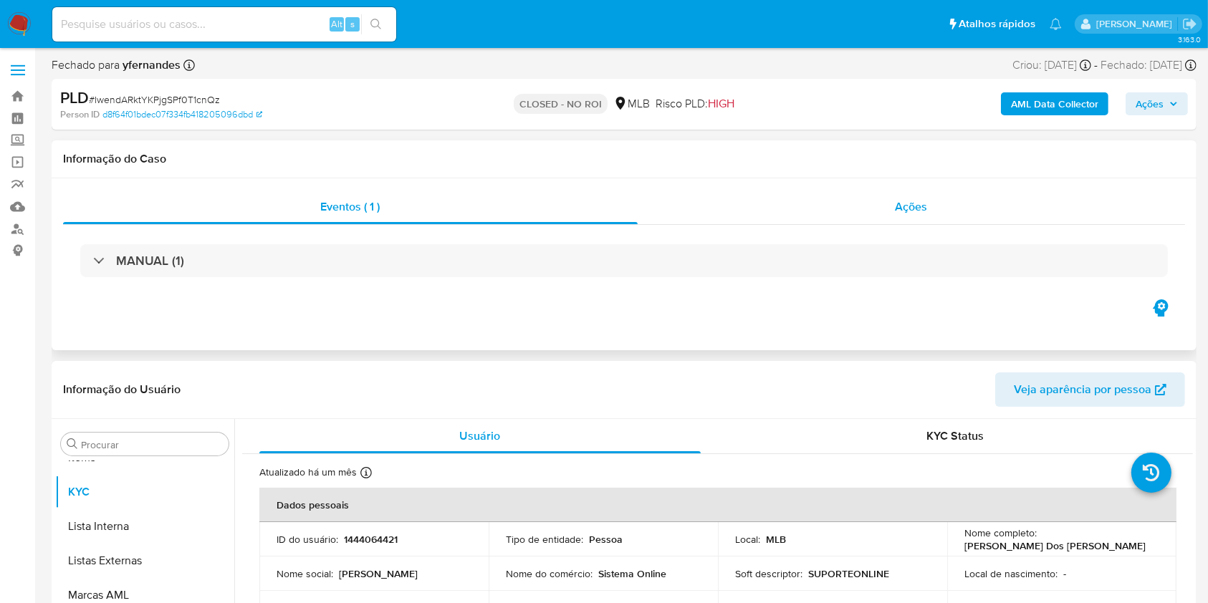
click at [783, 222] on div "Ações" at bounding box center [911, 207] width 547 height 34
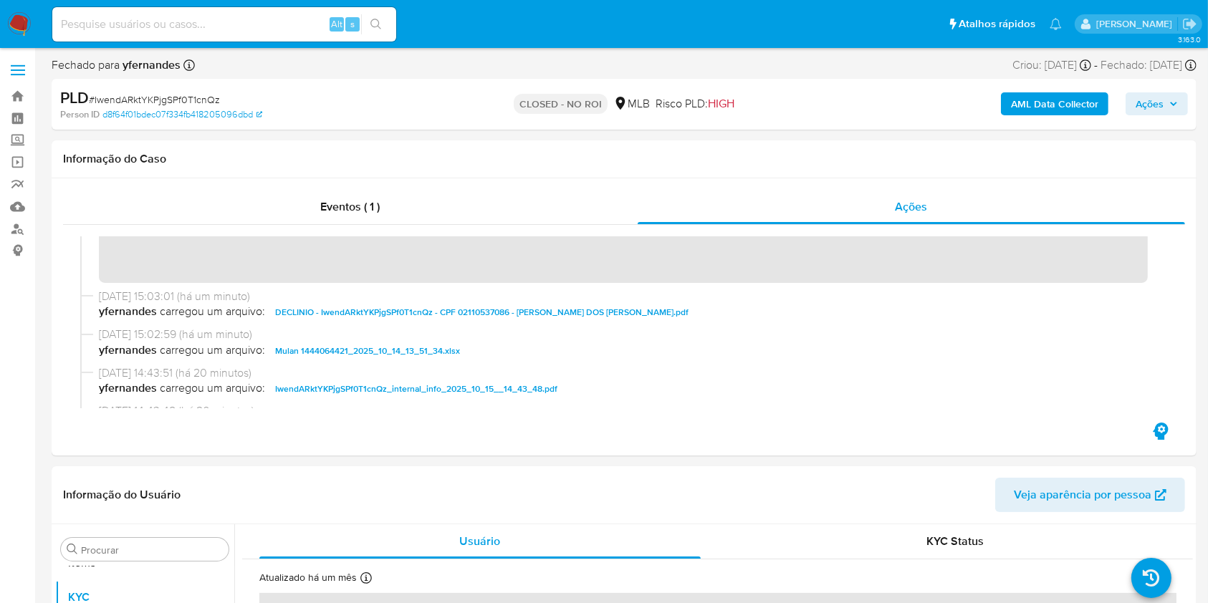
scroll to position [0, 0]
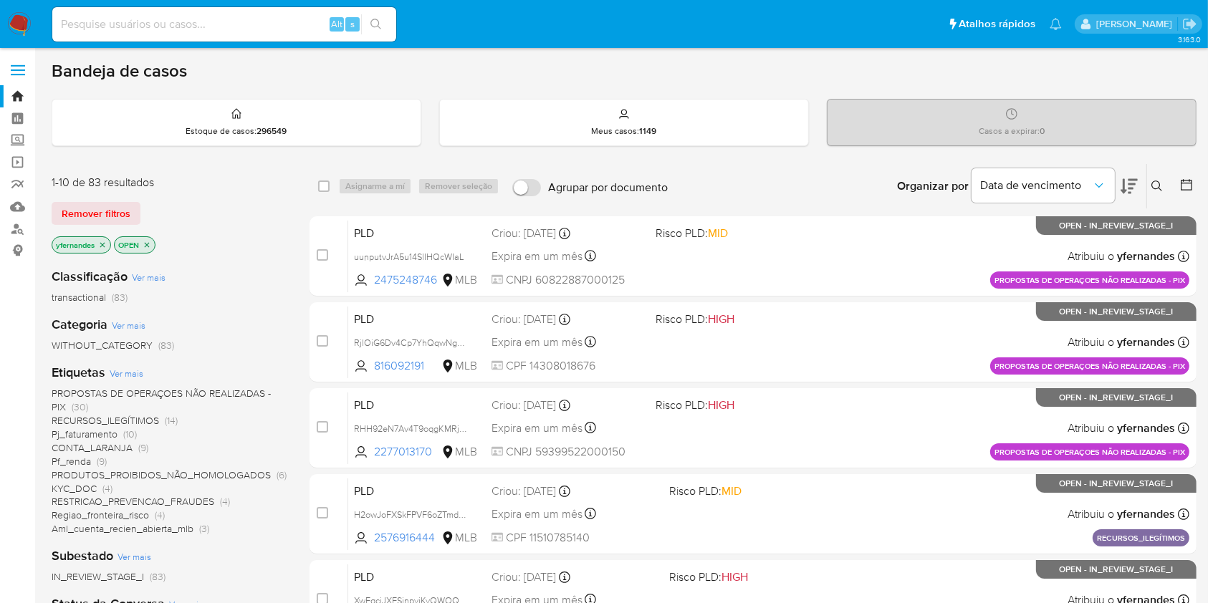
click at [26, 30] on img at bounding box center [19, 24] width 24 height 24
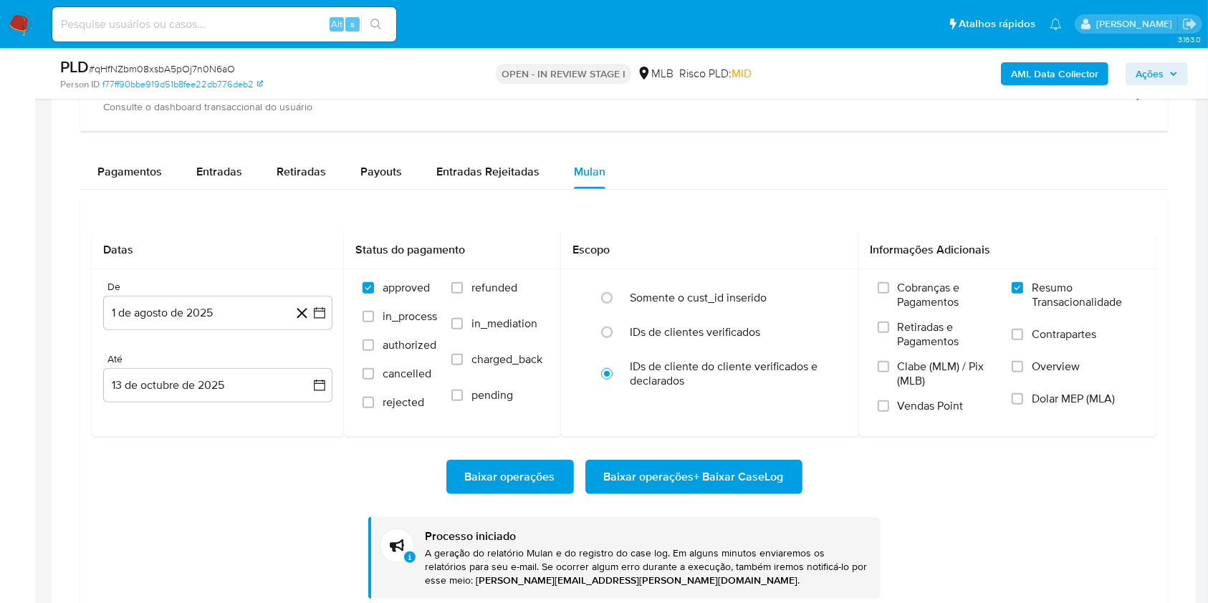
scroll to position [777, 0]
click at [182, 64] on span "# qHfNZbm08xsbA5pOj7n0N6aO" at bounding box center [162, 69] width 146 height 14
copy span "qHfNZbm08xsbA5pOj7n0N6aO"
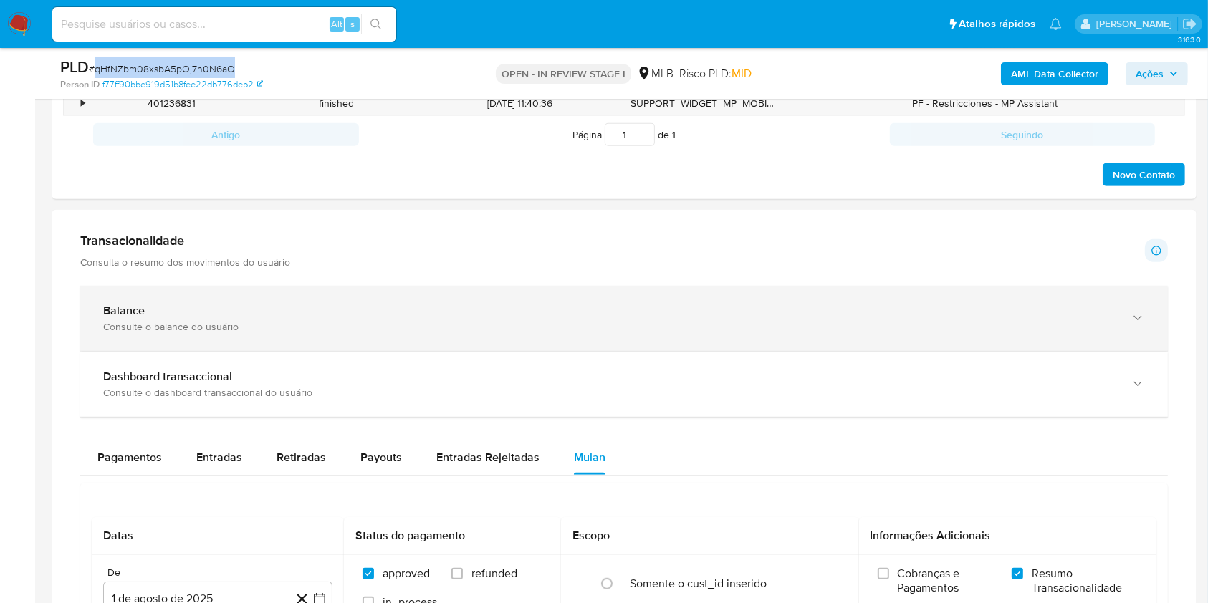
scroll to position [860, 0]
click at [246, 295] on div "Balance Consulte o balance do usuário" at bounding box center [624, 319] width 1088 height 65
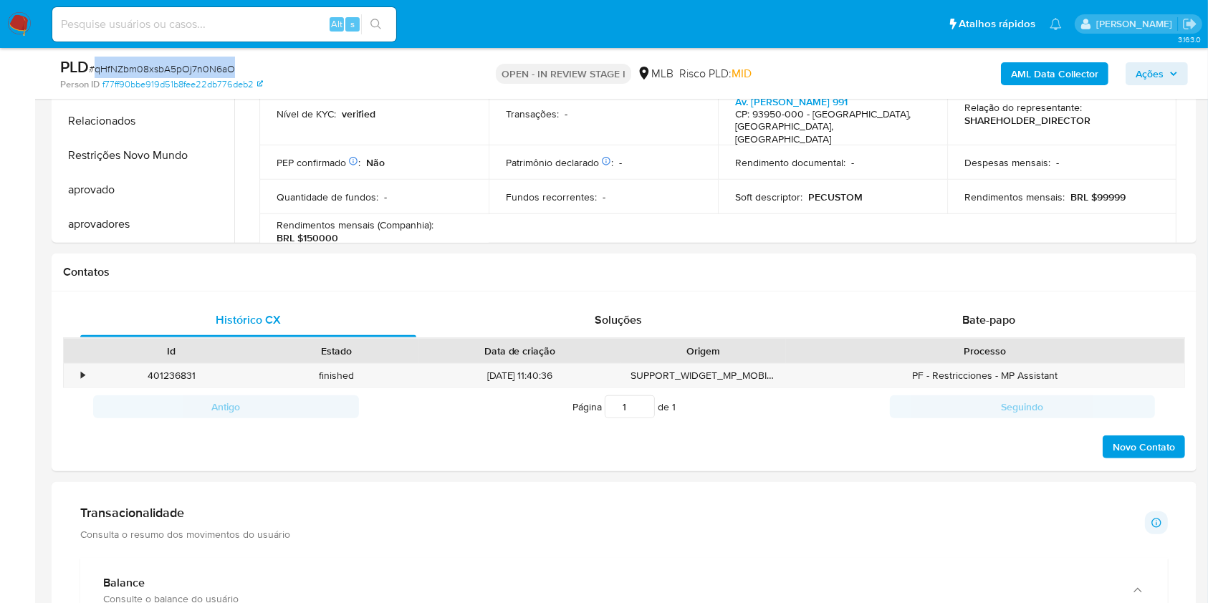
scroll to position [287, 0]
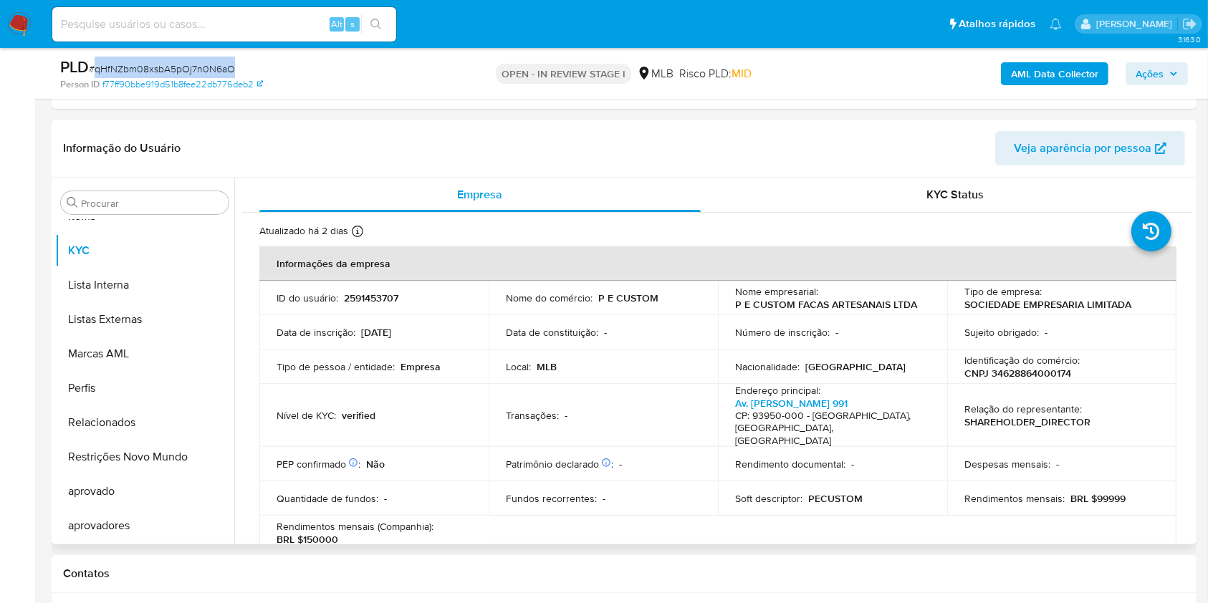
click at [362, 236] on icon at bounding box center [357, 231] width 11 height 11
click at [128, 195] on div "Procurar" at bounding box center [145, 202] width 168 height 23
click at [107, 195] on div "Procurar" at bounding box center [145, 202] width 168 height 23
click at [110, 208] on input "Procurar" at bounding box center [152, 203] width 142 height 13
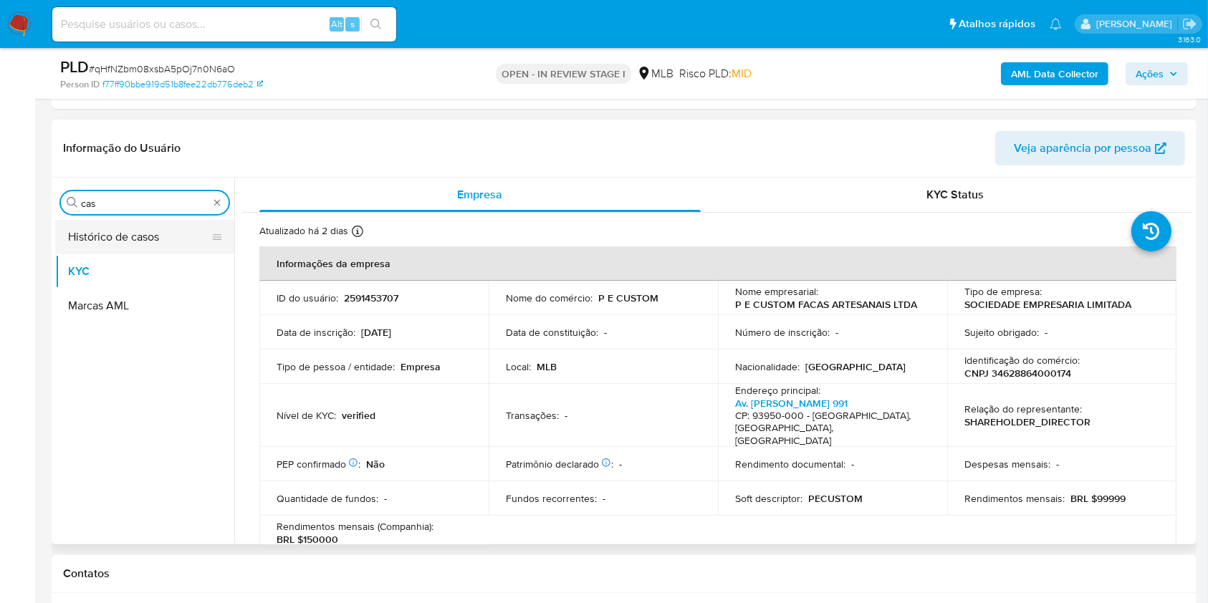
scroll to position [0, 0]
click at [107, 248] on button "Histórico de casos" at bounding box center [139, 237] width 168 height 34
drag, startPoint x: 106, startPoint y: 246, endPoint x: 166, endPoint y: 216, distance: 67.6
click at [105, 246] on button "Histórico de casos" at bounding box center [139, 237] width 168 height 34
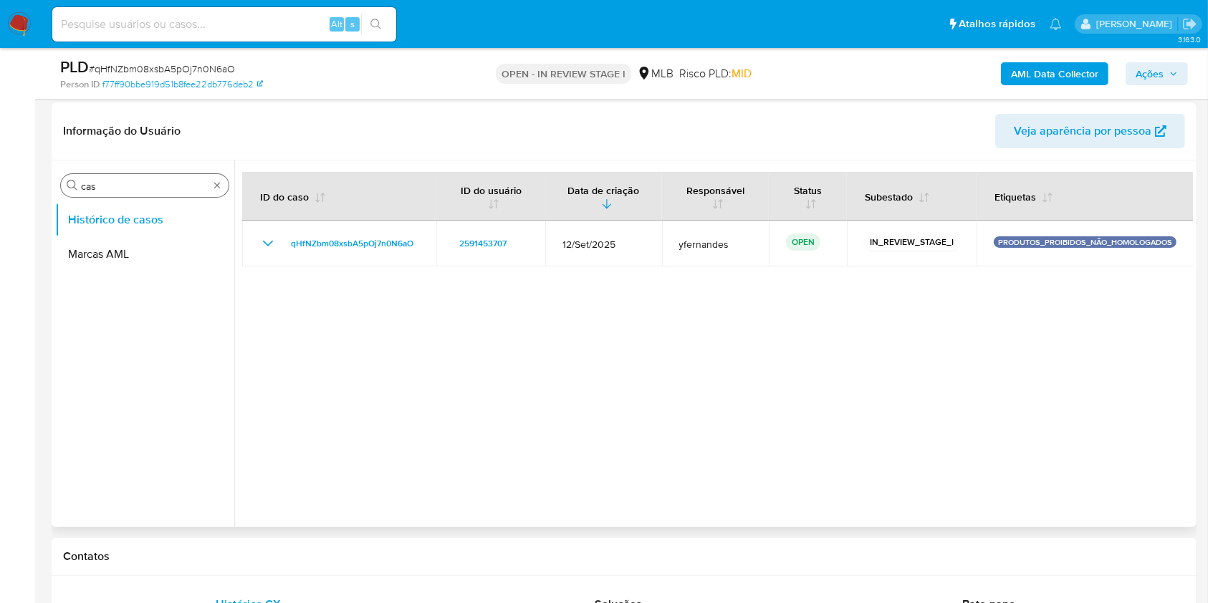
click at [110, 182] on input "cas" at bounding box center [145, 186] width 128 height 13
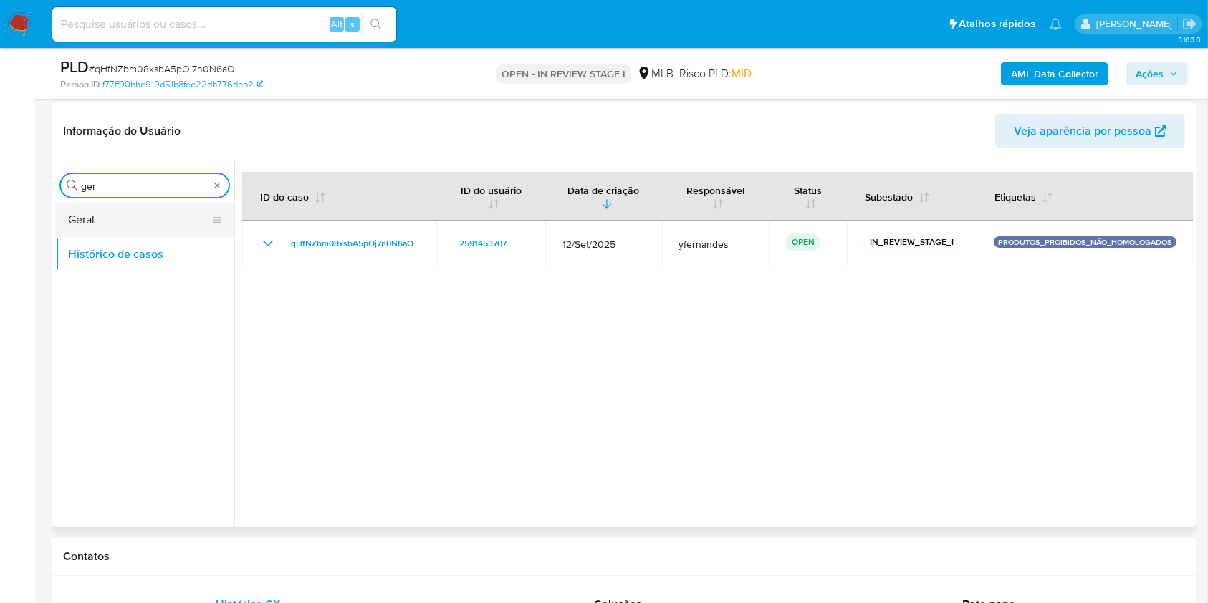
type input "ger"
click at [83, 213] on button "Geral" at bounding box center [139, 220] width 168 height 34
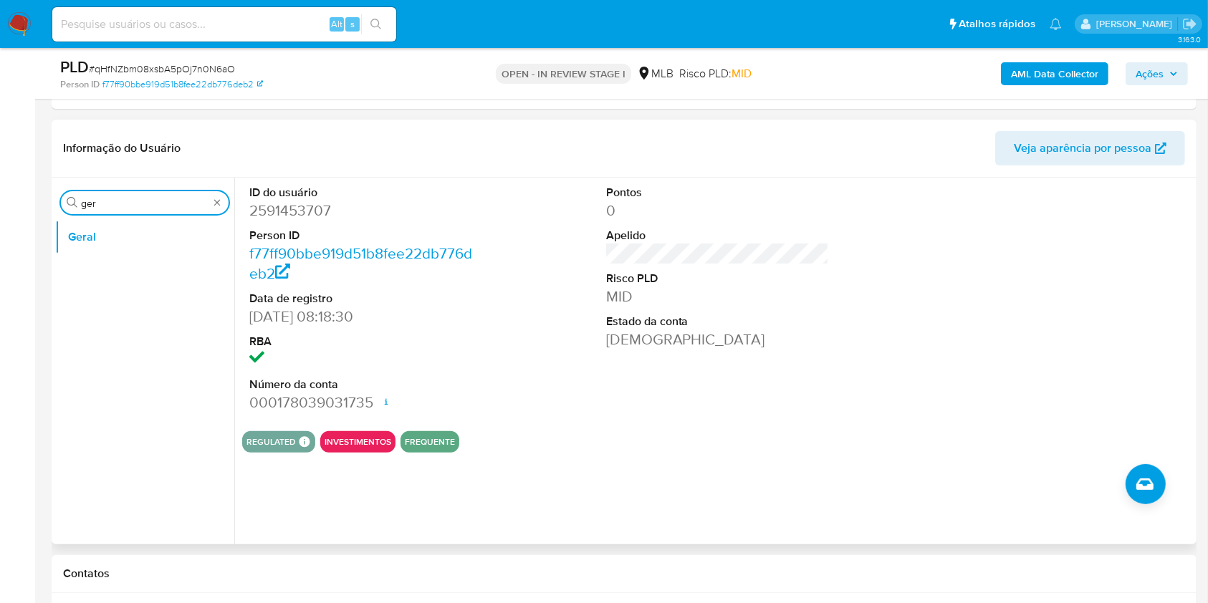
click at [112, 203] on input "ger" at bounding box center [145, 203] width 128 height 13
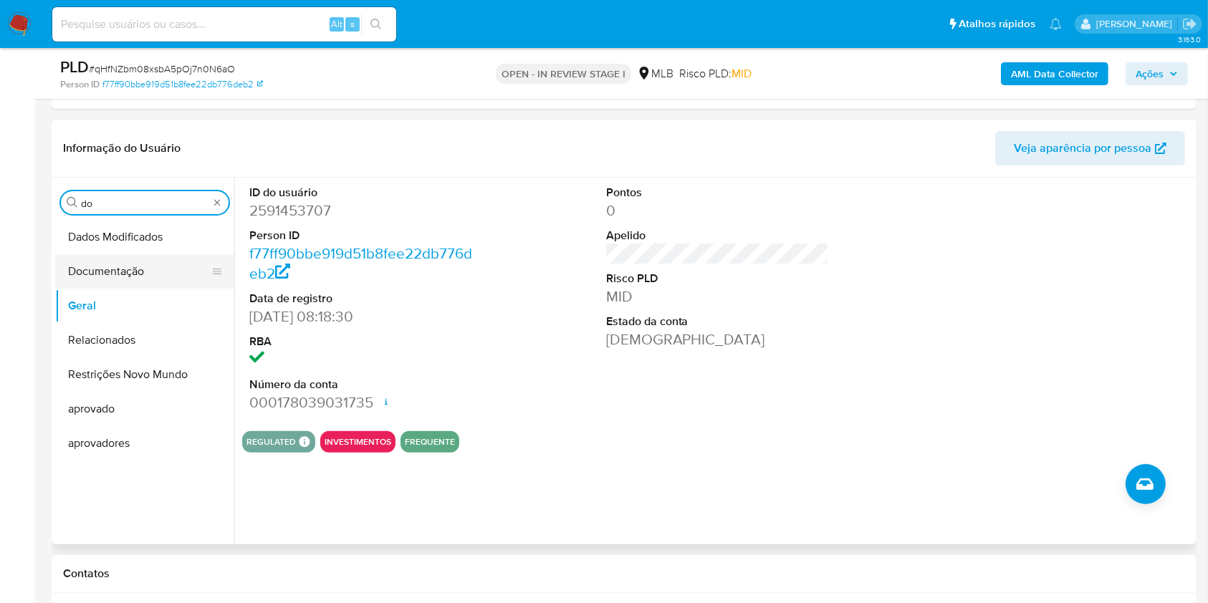
click at [123, 282] on button "Documentação" at bounding box center [139, 271] width 168 height 34
click at [118, 278] on button "Documentação" at bounding box center [139, 271] width 168 height 34
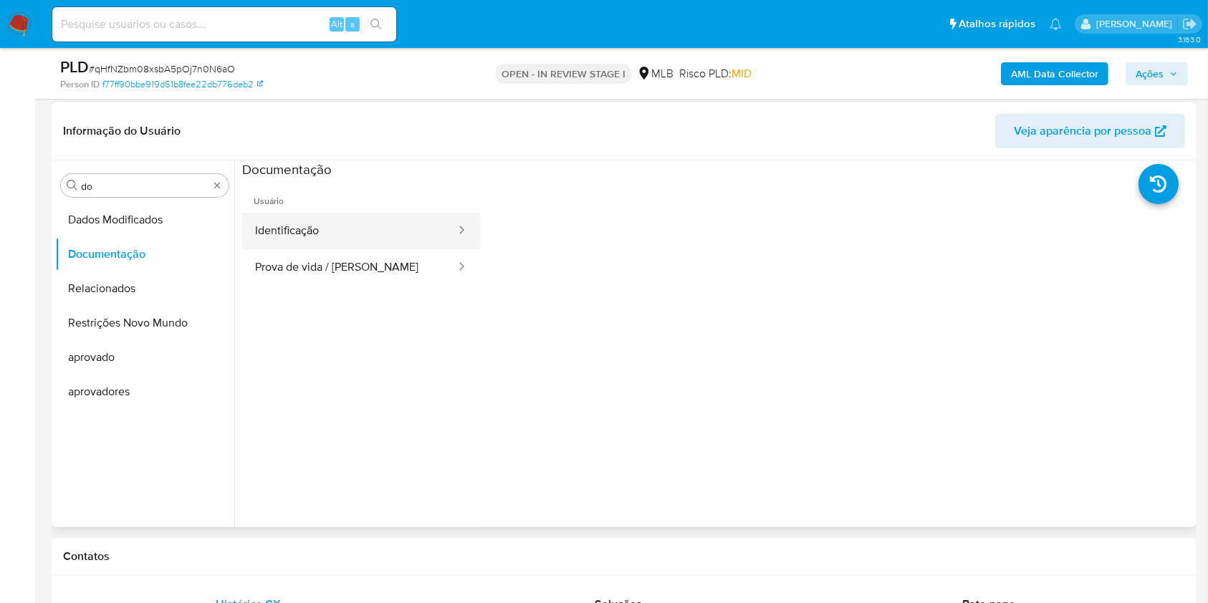
click at [340, 241] on button "Identificação" at bounding box center [349, 231] width 215 height 37
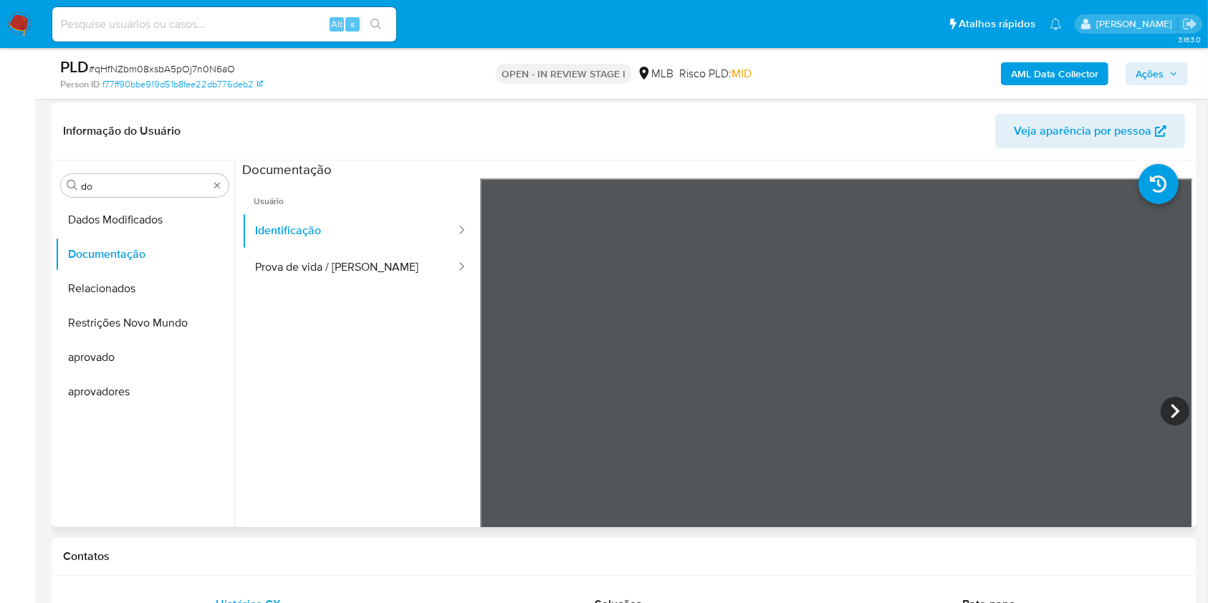
click at [769, 140] on div "Informação do Usuário Veja aparência por pessoa Procurar do Dados Modificados D…" at bounding box center [624, 314] width 1145 height 425
click at [363, 263] on button "Prova de vida / Selfie" at bounding box center [349, 267] width 215 height 37
click at [177, 184] on input "do" at bounding box center [145, 186] width 128 height 13
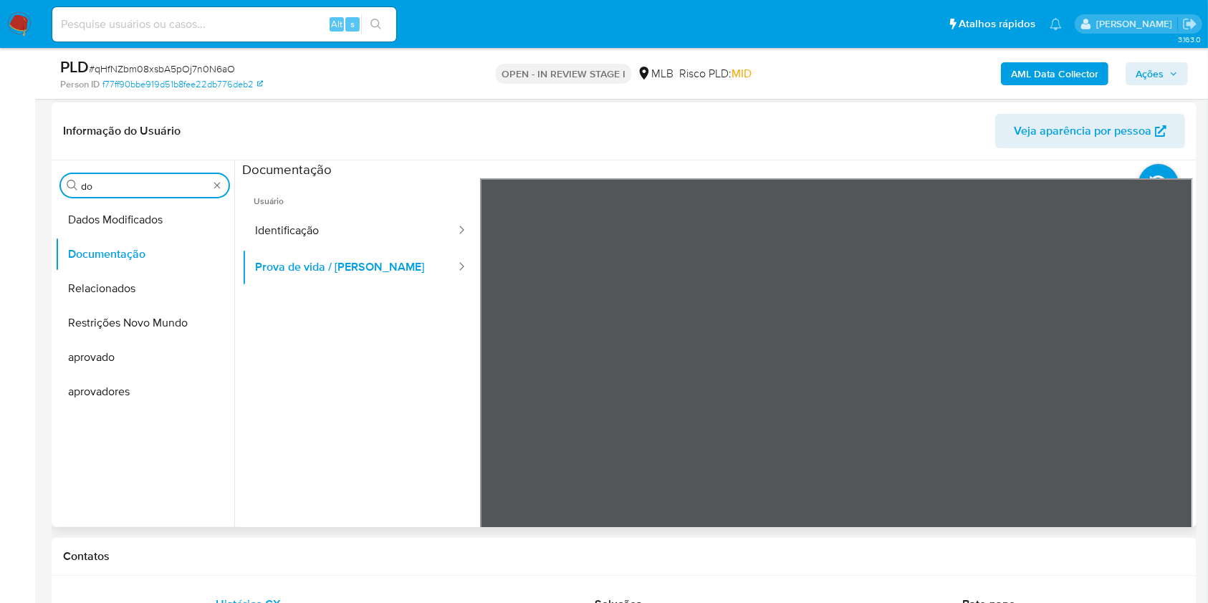
click at [177, 184] on input "do" at bounding box center [145, 186] width 128 height 13
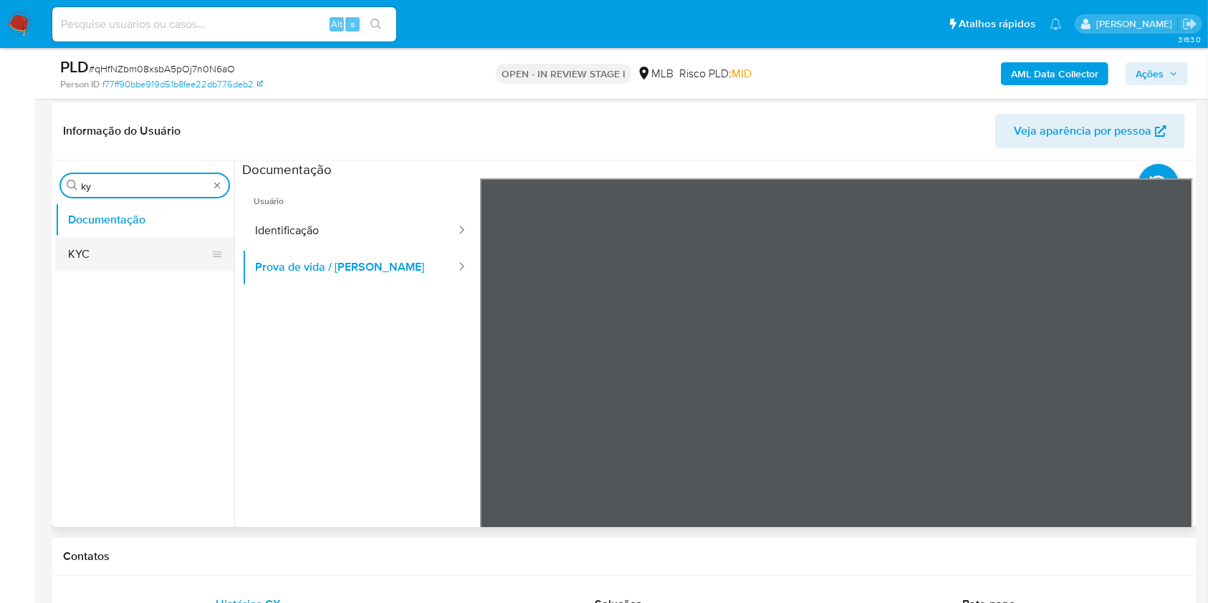
type input "ky"
click at [132, 246] on button "KYC" at bounding box center [139, 254] width 168 height 34
click at [130, 245] on button "KYC" at bounding box center [139, 254] width 168 height 34
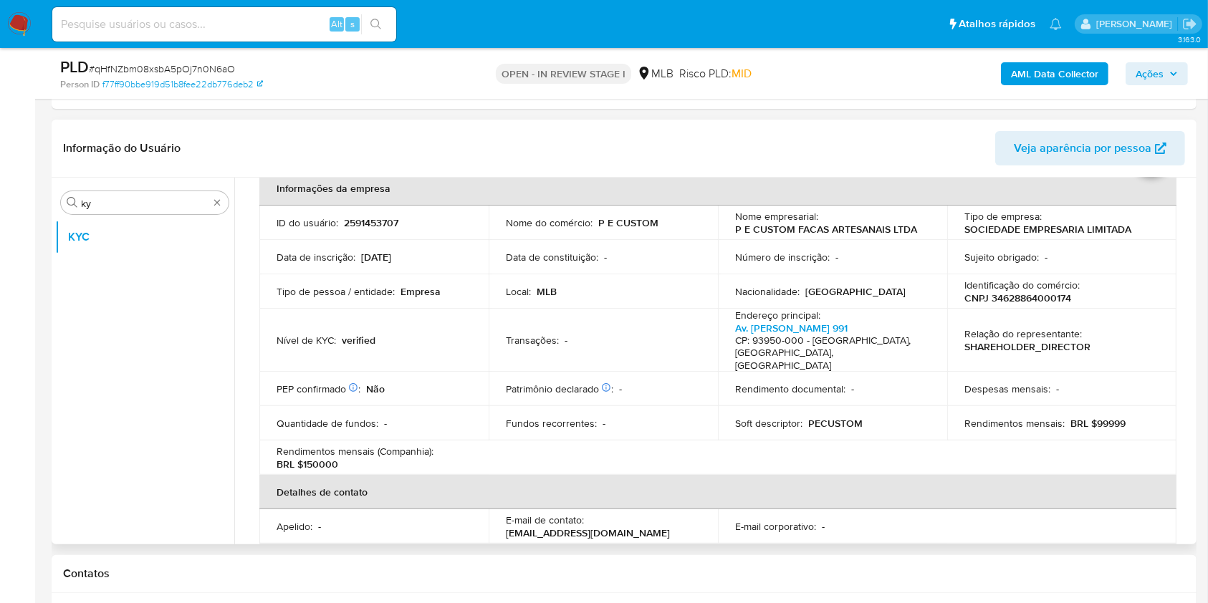
scroll to position [73, 0]
click at [627, 387] on td "Patrimônio declarado Conformado por Bens imóveis Não Dinheiro Não Bens móveis N…" at bounding box center [603, 391] width 229 height 34
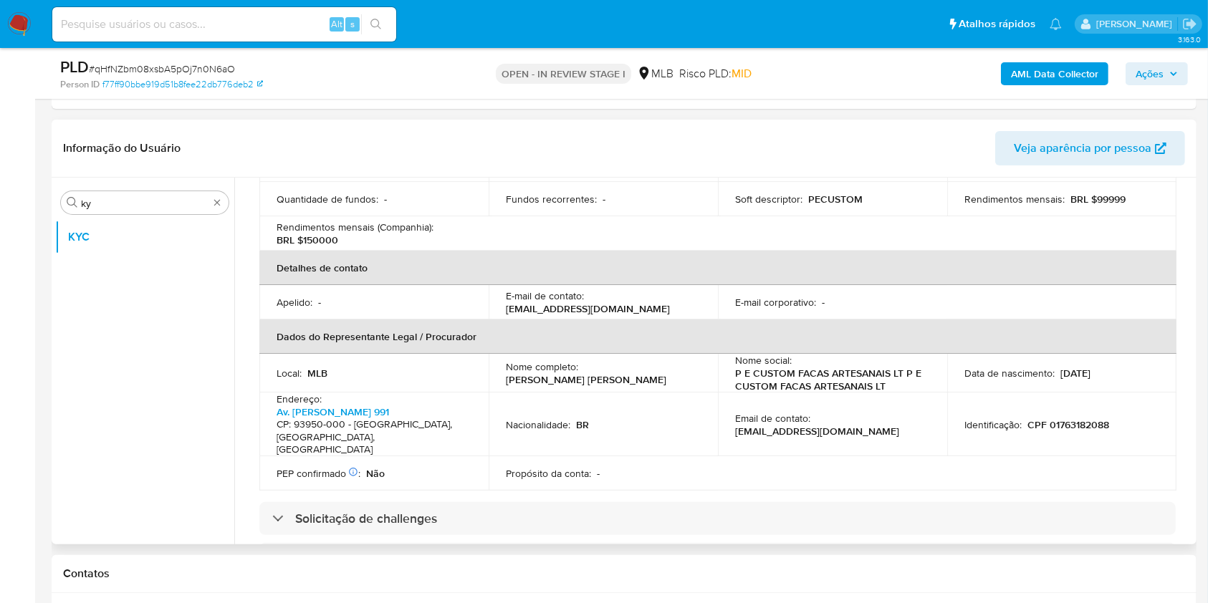
scroll to position [360, 0]
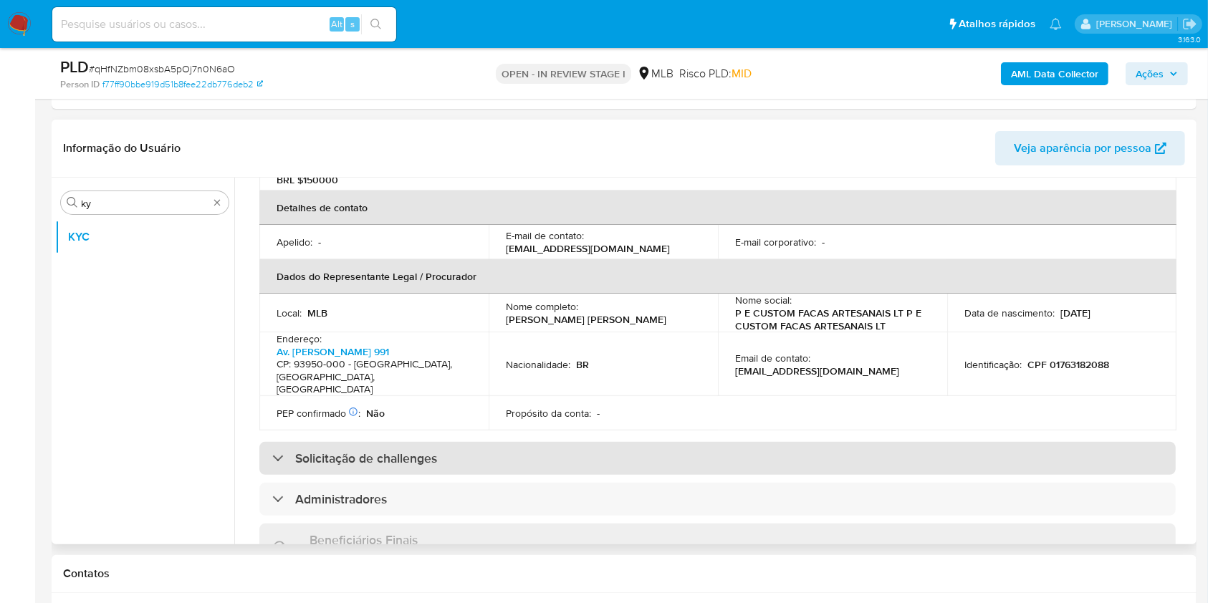
click at [648, 442] on div "Solicitação de challenges" at bounding box center [717, 458] width 916 height 33
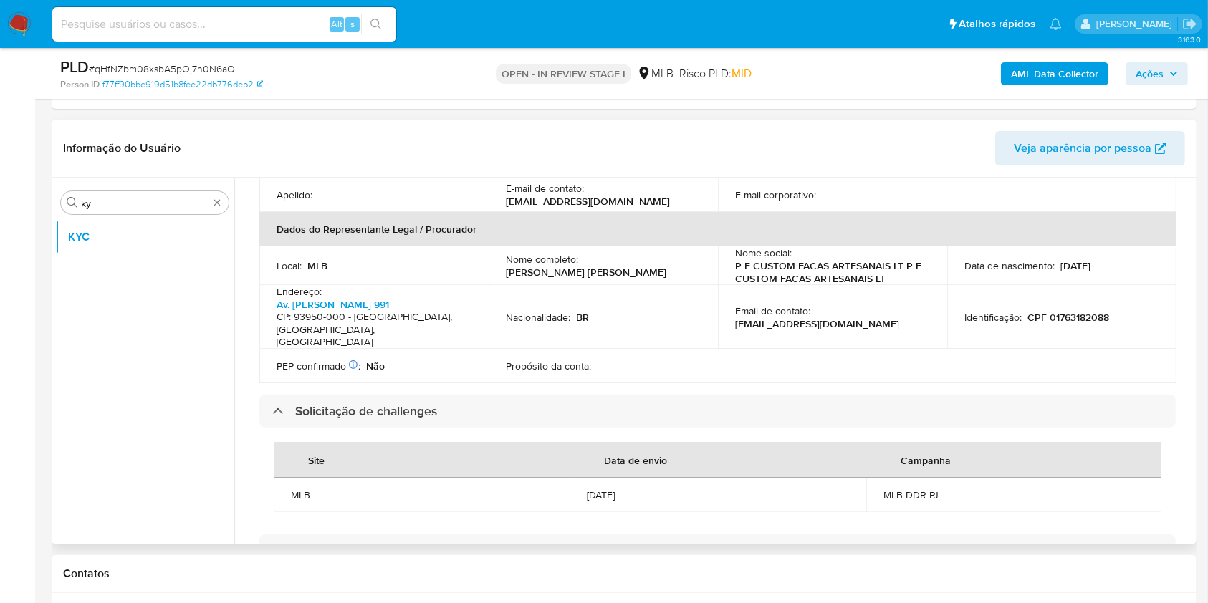
scroll to position [424, 0]
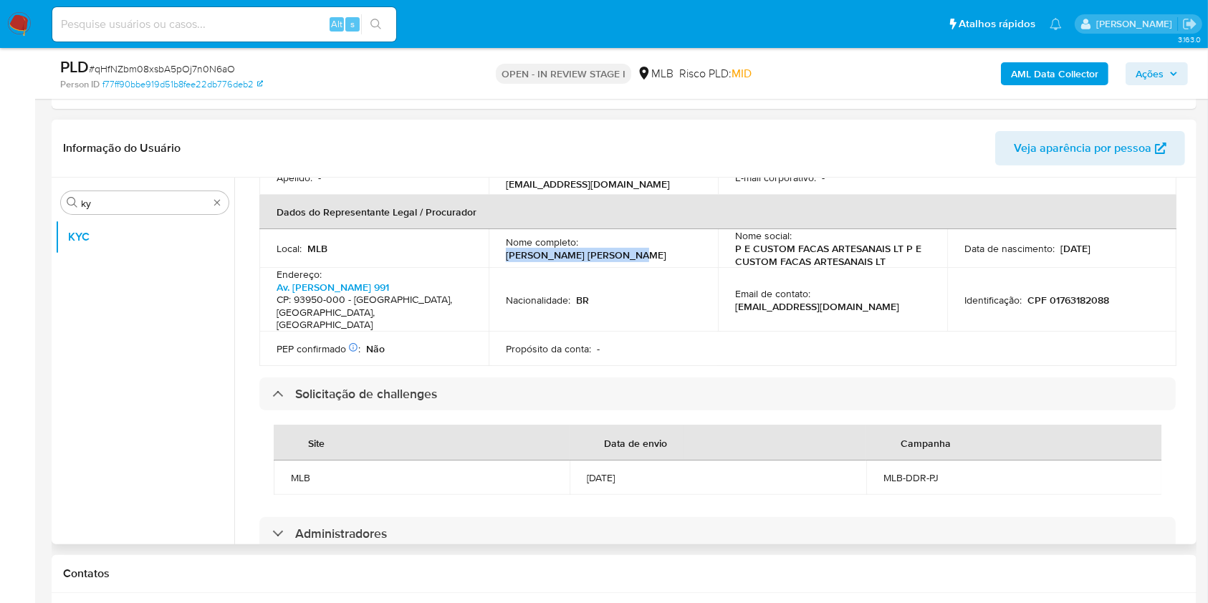
drag, startPoint x: 505, startPoint y: 241, endPoint x: 636, endPoint y: 238, distance: 131.2
click at [636, 238] on div "Nome completo : Ana Paula da Silva Muniz" at bounding box center [603, 249] width 195 height 26
copy p "Ana Paula da Silva Muniz"
click at [657, 342] on div "Propósito da conta : -" at bounding box center [603, 348] width 195 height 13
drag, startPoint x: 1123, startPoint y: 280, endPoint x: 1024, endPoint y: 283, distance: 98.9
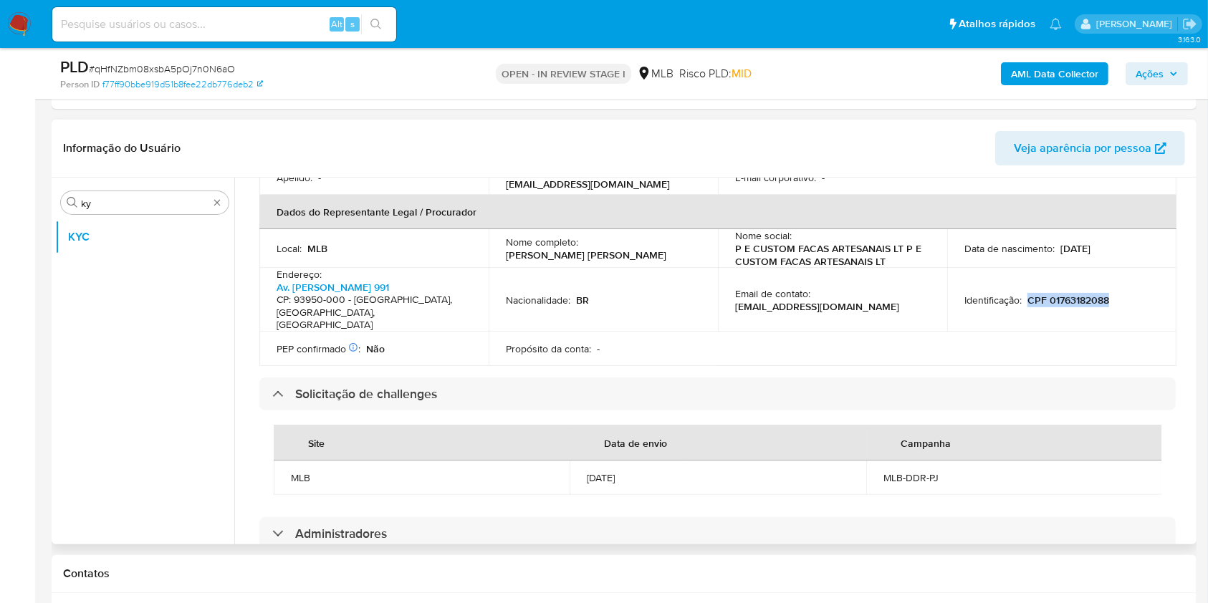
click at [1024, 294] on div "Identificação : CPF 01763182088" at bounding box center [1061, 300] width 195 height 13
copy p "CPF 01763182088"
click at [668, 295] on td "Nacionalidade : BR" at bounding box center [603, 300] width 229 height 64
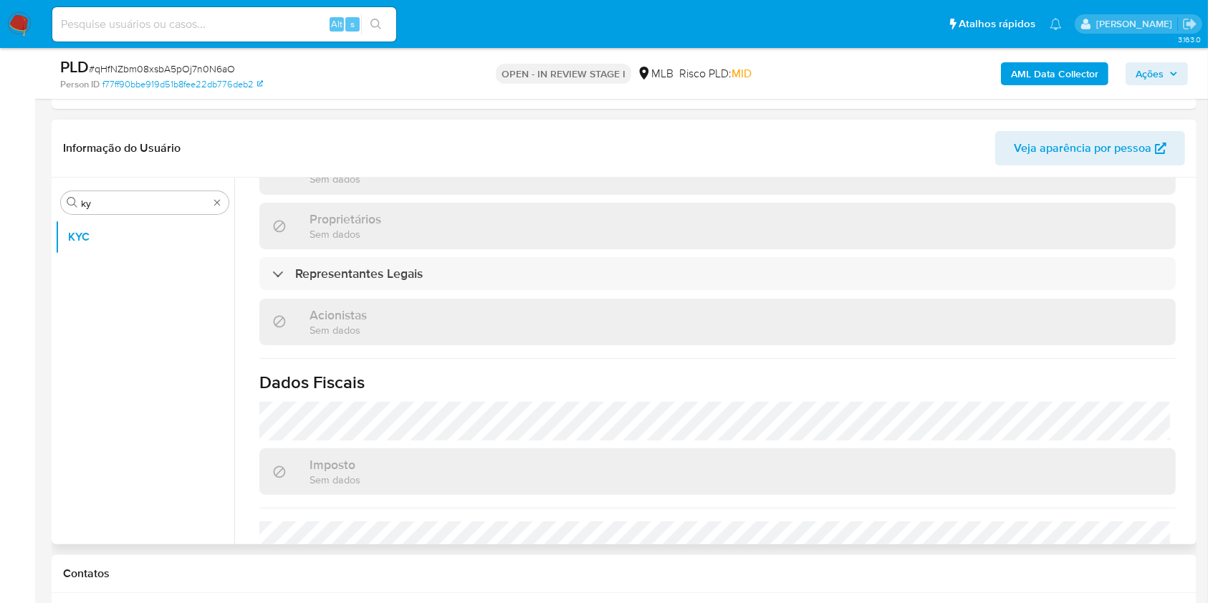
scroll to position [989, 0]
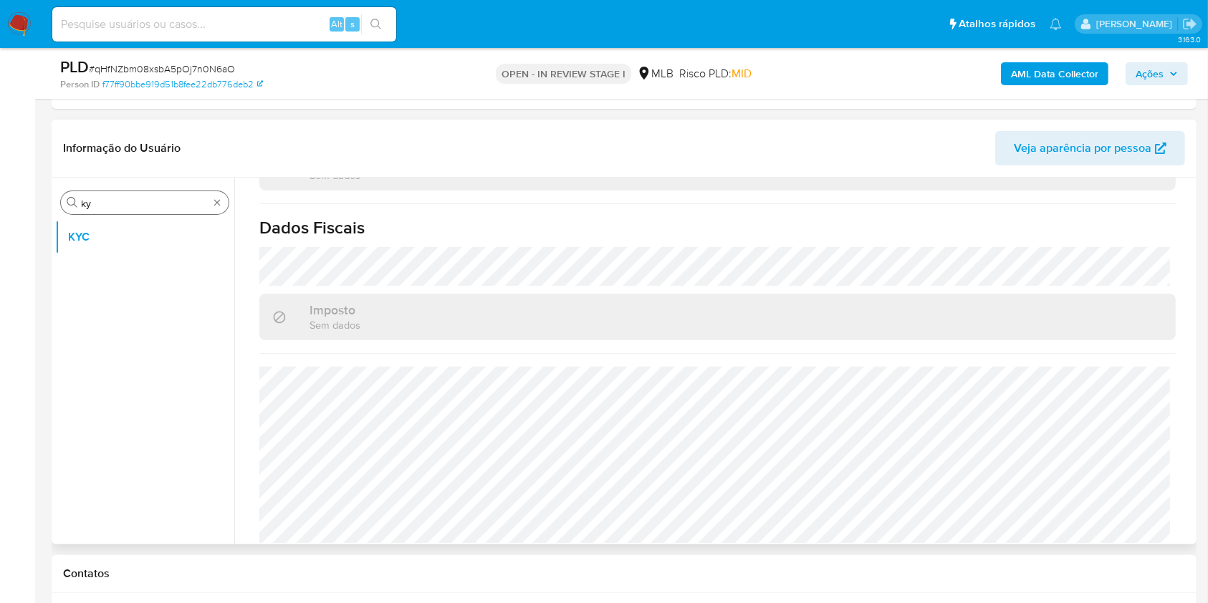
click at [159, 201] on input "ky" at bounding box center [145, 203] width 128 height 13
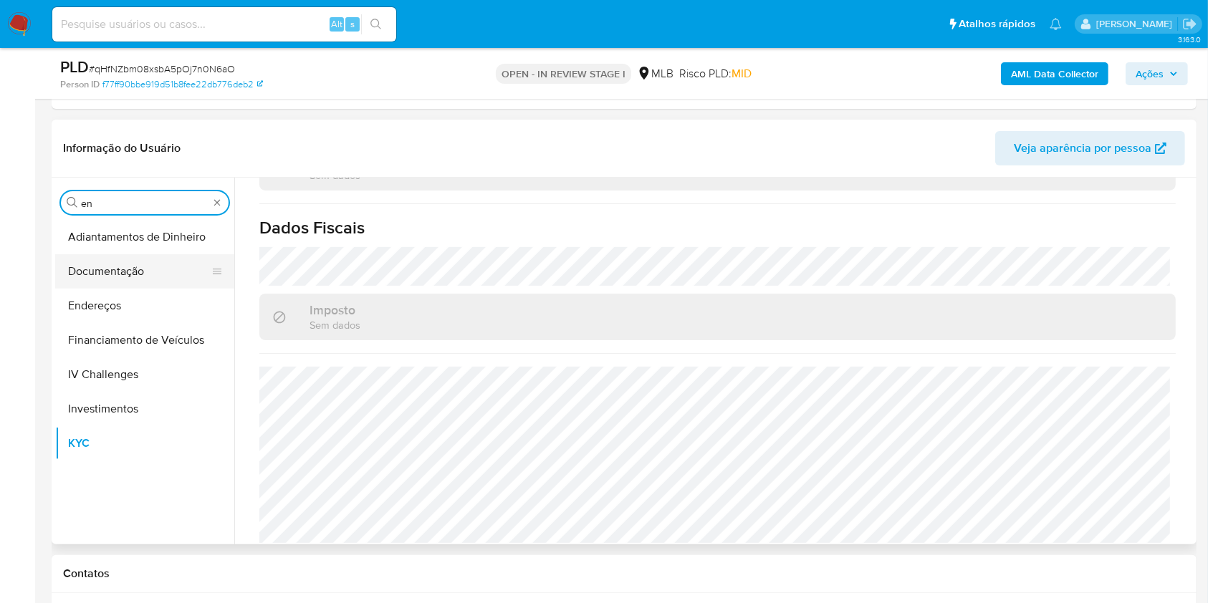
type input "en"
click at [158, 285] on button "Documentação" at bounding box center [139, 271] width 168 height 34
click at [130, 294] on button "Endereços" at bounding box center [139, 306] width 168 height 34
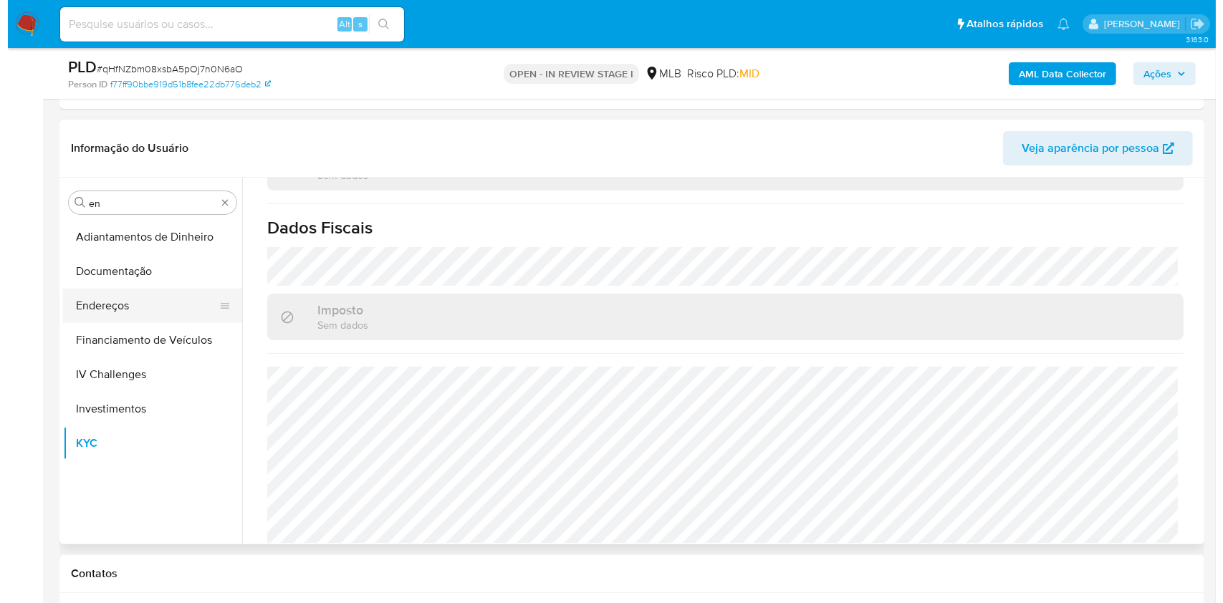
scroll to position [0, 0]
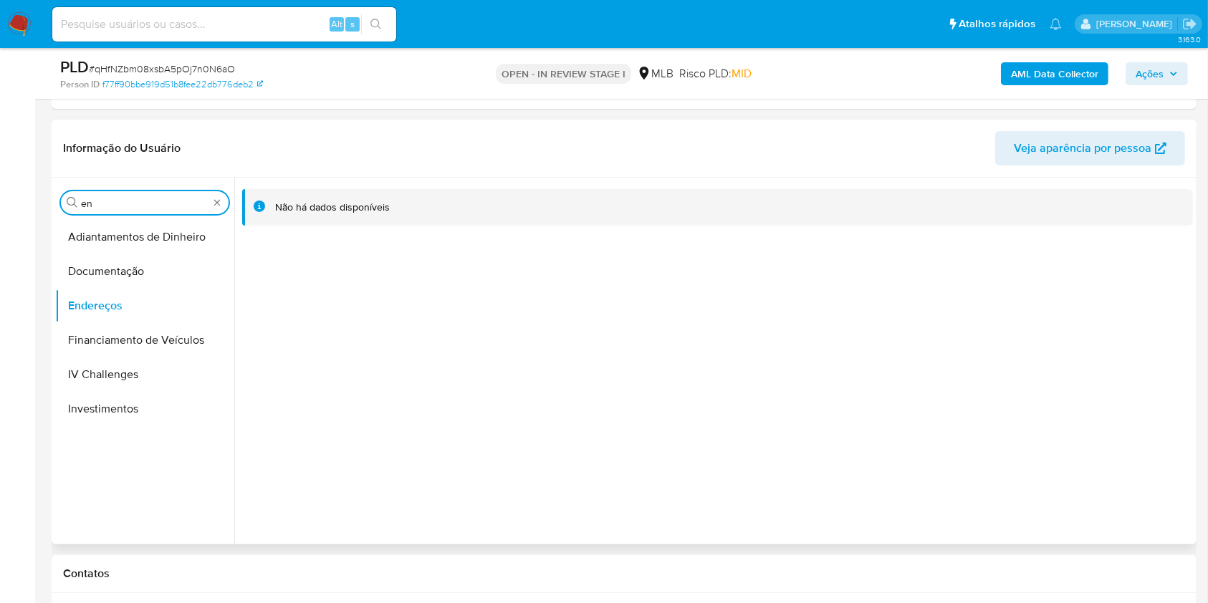
click at [117, 198] on input "en" at bounding box center [145, 203] width 128 height 13
click at [115, 228] on button "Detalhe da geolocalização" at bounding box center [139, 237] width 168 height 34
click at [134, 203] on input "ge" at bounding box center [145, 203] width 128 height 13
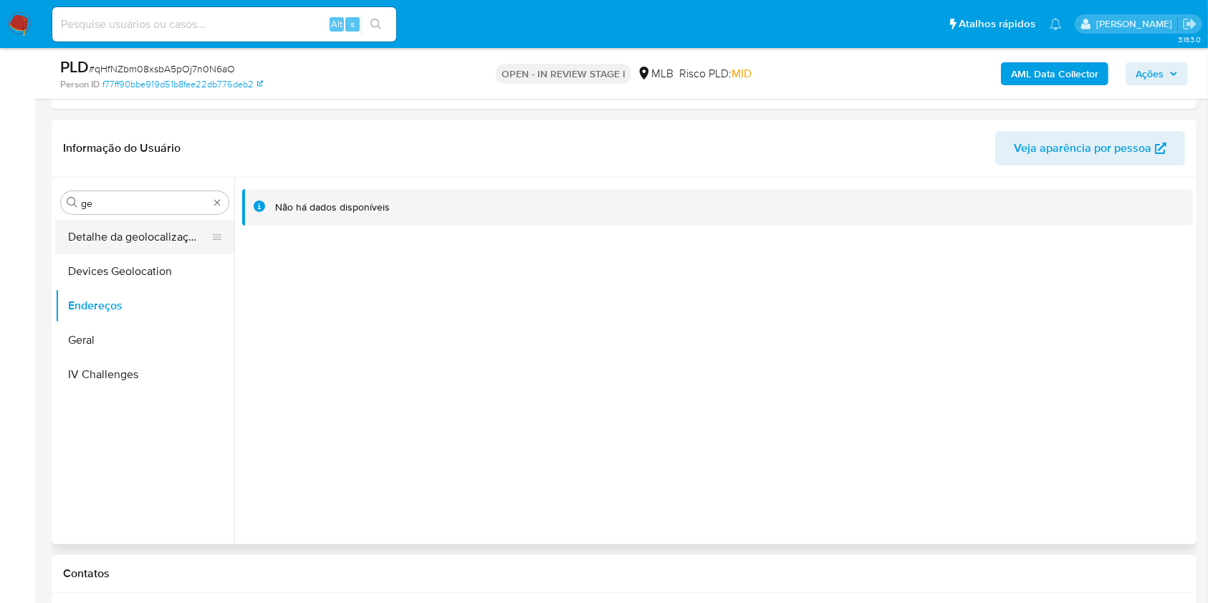
click at [142, 236] on button "Detalhe da geolocalização" at bounding box center [139, 237] width 168 height 34
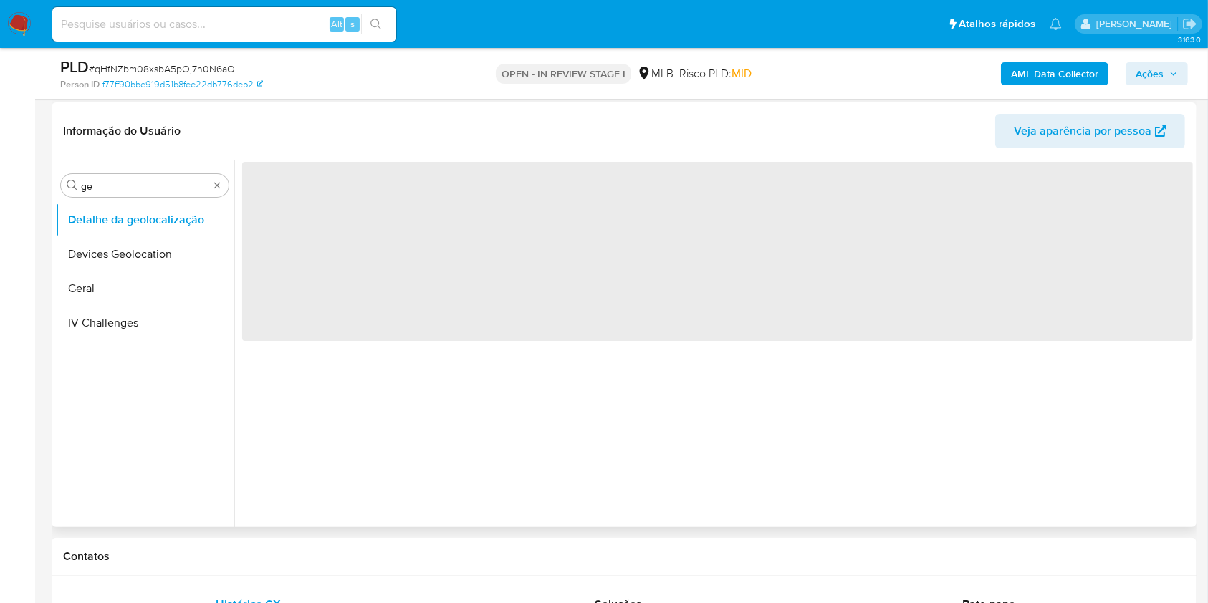
click at [424, 128] on header "Informação do Usuário Veja aparência por pessoa" at bounding box center [624, 131] width 1122 height 34
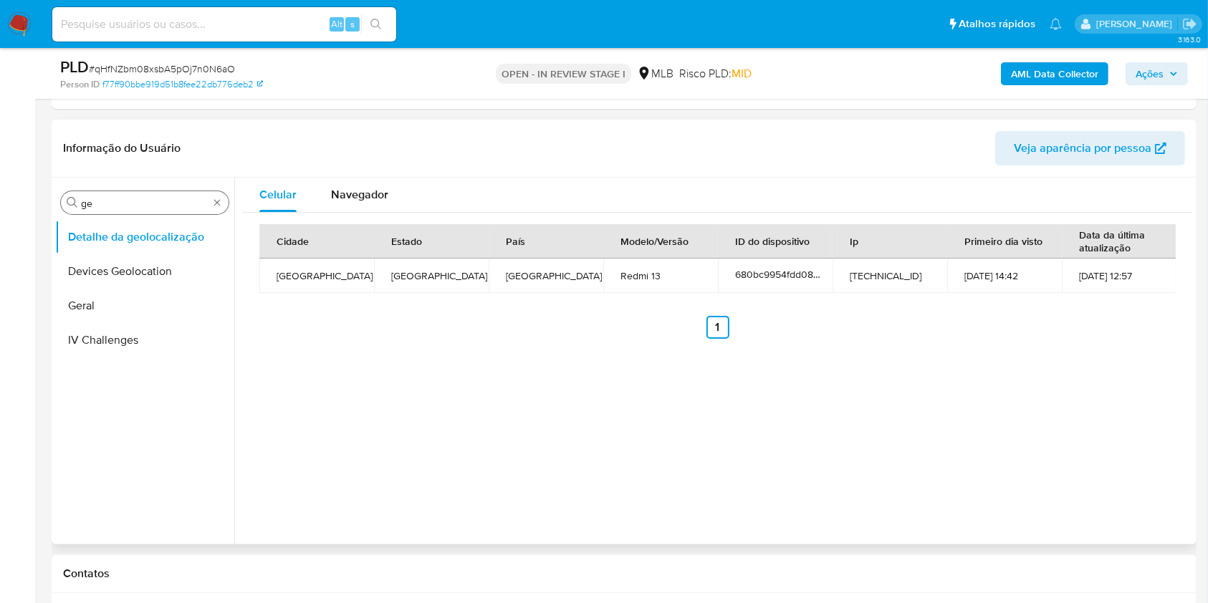
click at [139, 199] on input "ge" at bounding box center [145, 203] width 128 height 13
click at [139, 200] on input "ge" at bounding box center [145, 203] width 128 height 13
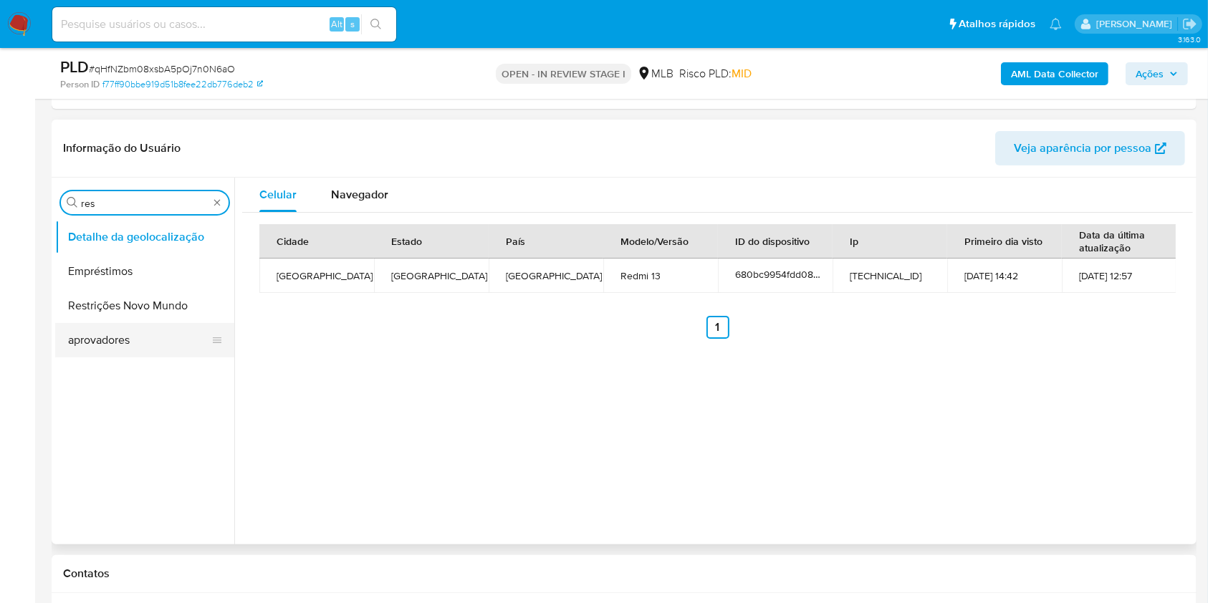
click at [92, 324] on button "aprovadores" at bounding box center [139, 340] width 168 height 34
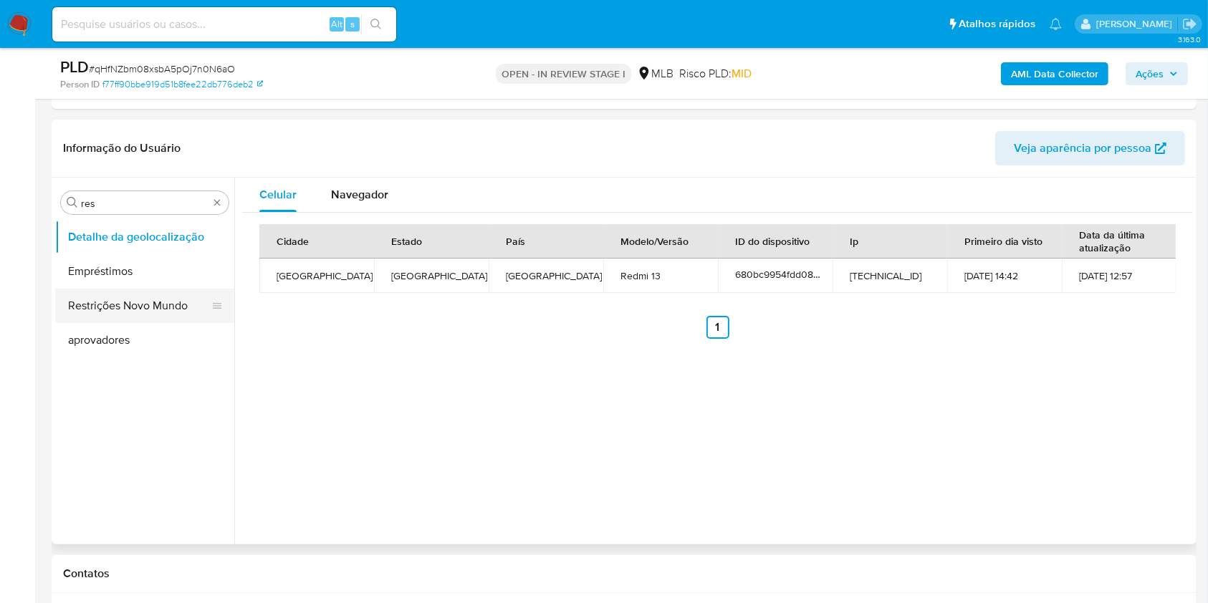
click at [90, 307] on button "Restrições Novo Mundo" at bounding box center [139, 306] width 168 height 34
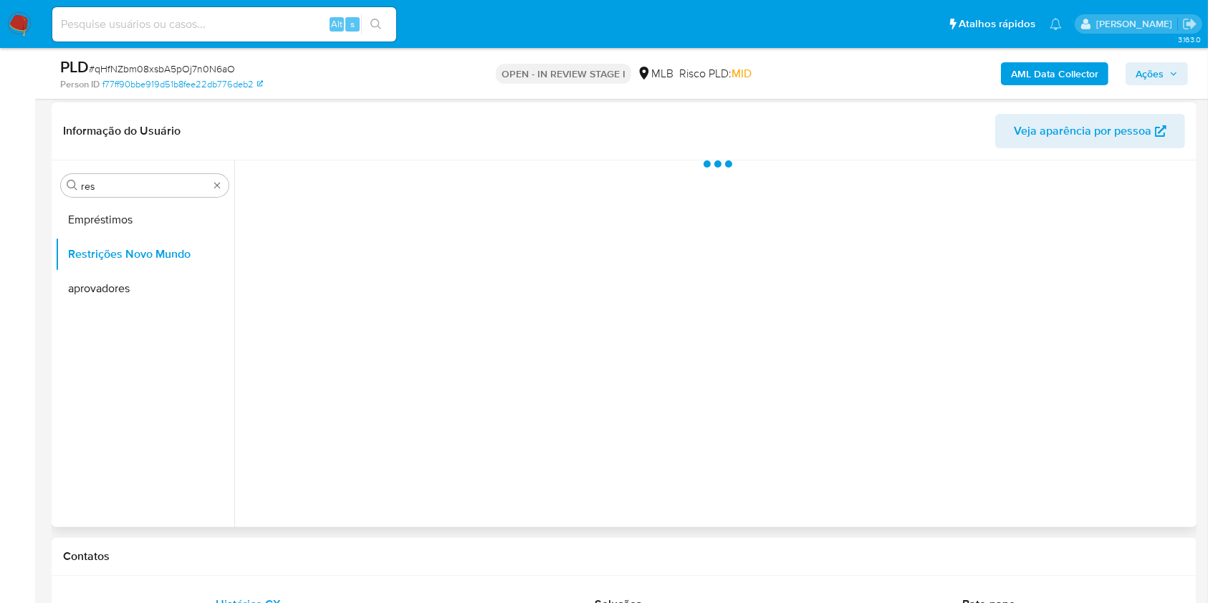
click at [430, 123] on header "Informação do Usuário Veja aparência por pessoa" at bounding box center [624, 131] width 1122 height 34
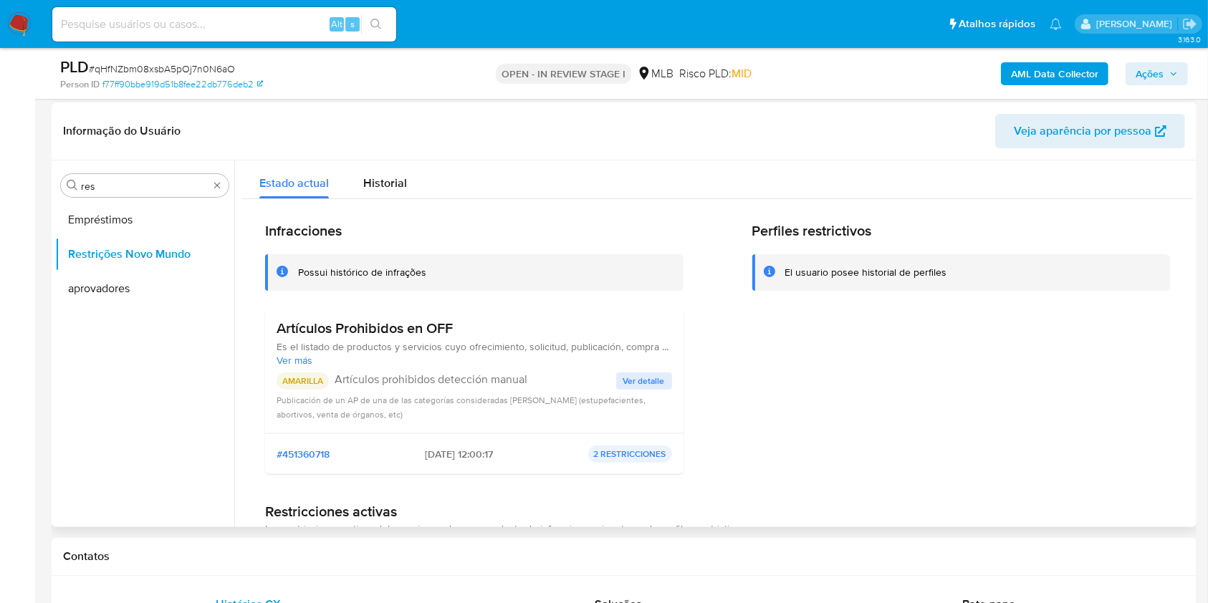
click at [330, 332] on h3 "Artículos Prohibidos en OFF" at bounding box center [474, 329] width 395 height 18
click at [503, 373] on p "Artículos prohibidos detección manual" at bounding box center [476, 380] width 282 height 14
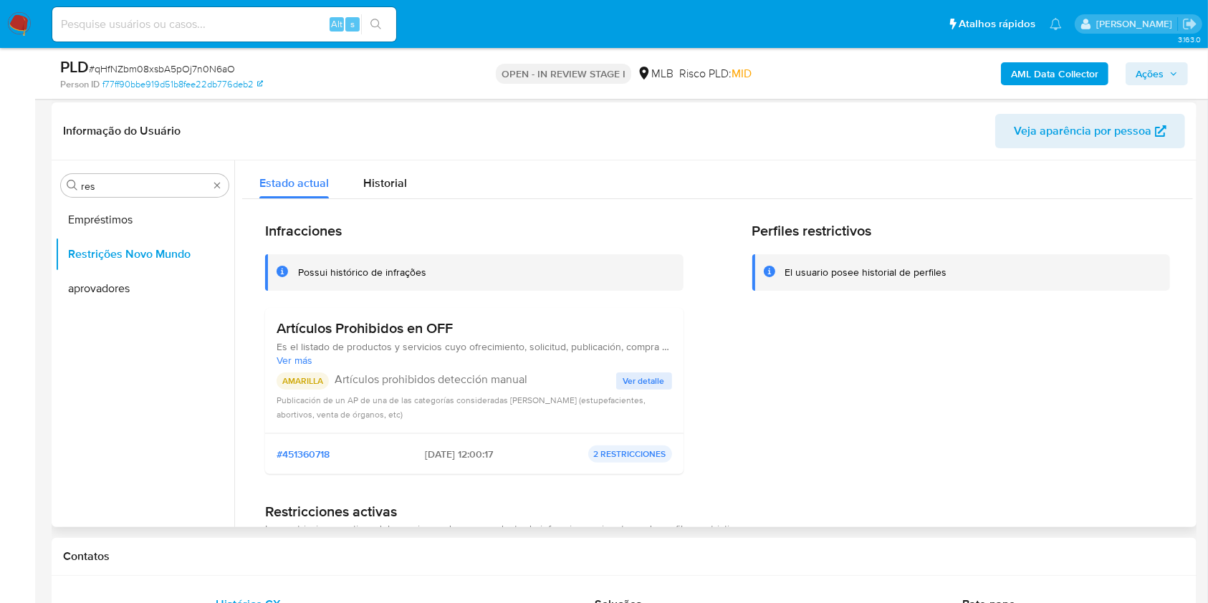
click at [503, 373] on p "Artículos prohibidos detección manual" at bounding box center [476, 380] width 282 height 14
drag, startPoint x: 604, startPoint y: 337, endPoint x: 613, endPoint y: 375, distance: 39.1
click at [604, 337] on div "Artículos Prohibidos en OFF Es el listado de productos y servicios cuyo ofrecim…" at bounding box center [474, 343] width 395 height 47
click at [632, 386] on span "Ver detalle" at bounding box center [644, 381] width 42 height 14
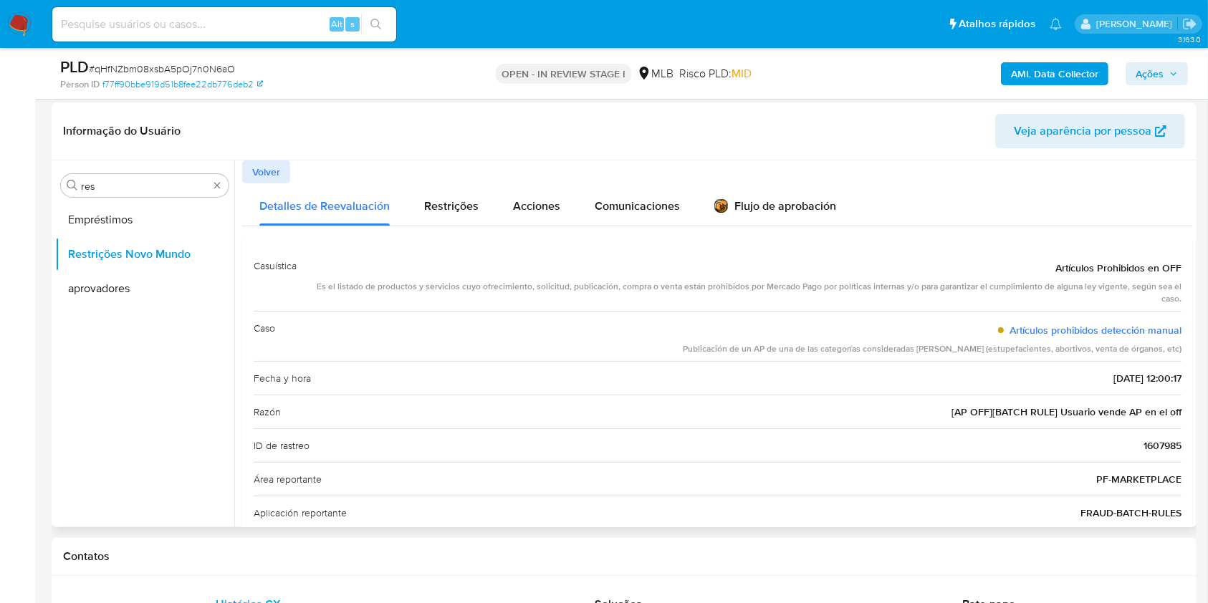
click at [1010, 416] on span "[AP OFF][BATCH RULE] Usuario vende AP en el off" at bounding box center [1066, 412] width 230 height 14
click at [568, 416] on div "Razón [AP OFF][BATCH RULE] Usuario vende AP en el off" at bounding box center [718, 412] width 928 height 34
click at [136, 186] on input "res" at bounding box center [145, 186] width 128 height 13
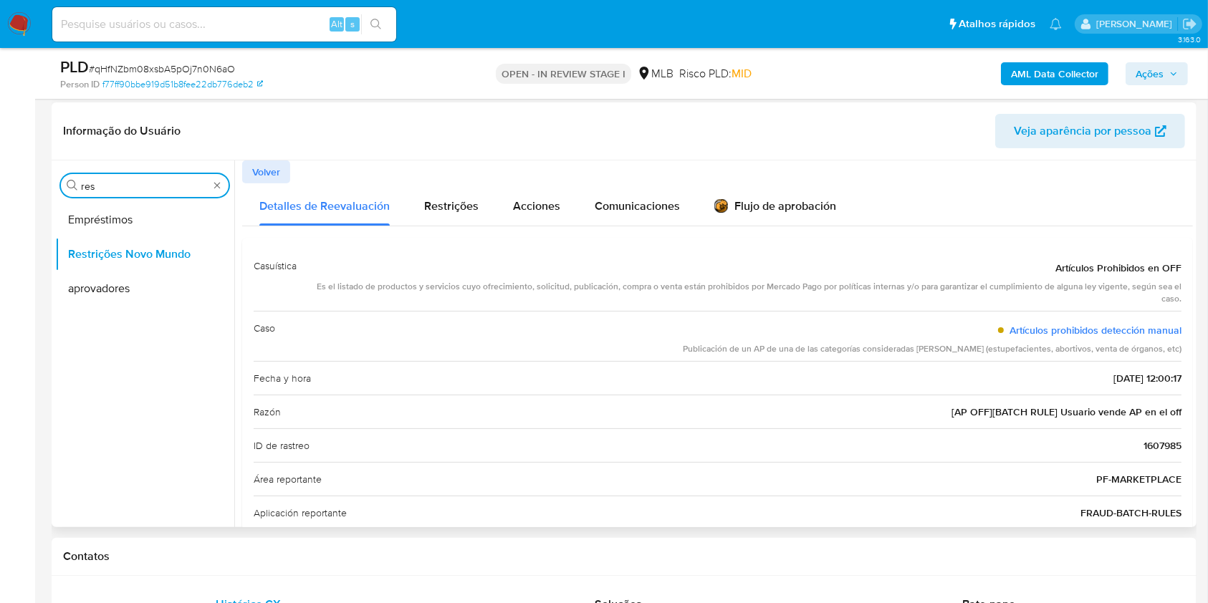
click at [136, 186] on input "res" at bounding box center [145, 186] width 128 height 13
type input "po"
click at [107, 220] on button "Dispositivos Point" at bounding box center [139, 220] width 168 height 34
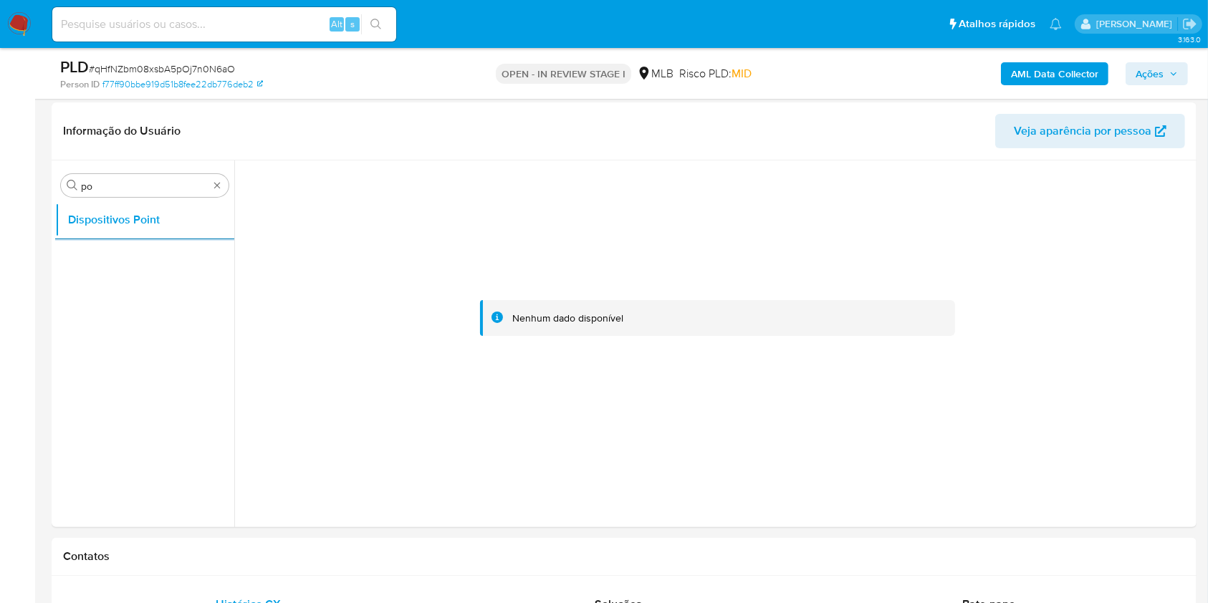
click at [1017, 67] on b "AML Data Collector" at bounding box center [1054, 73] width 87 height 23
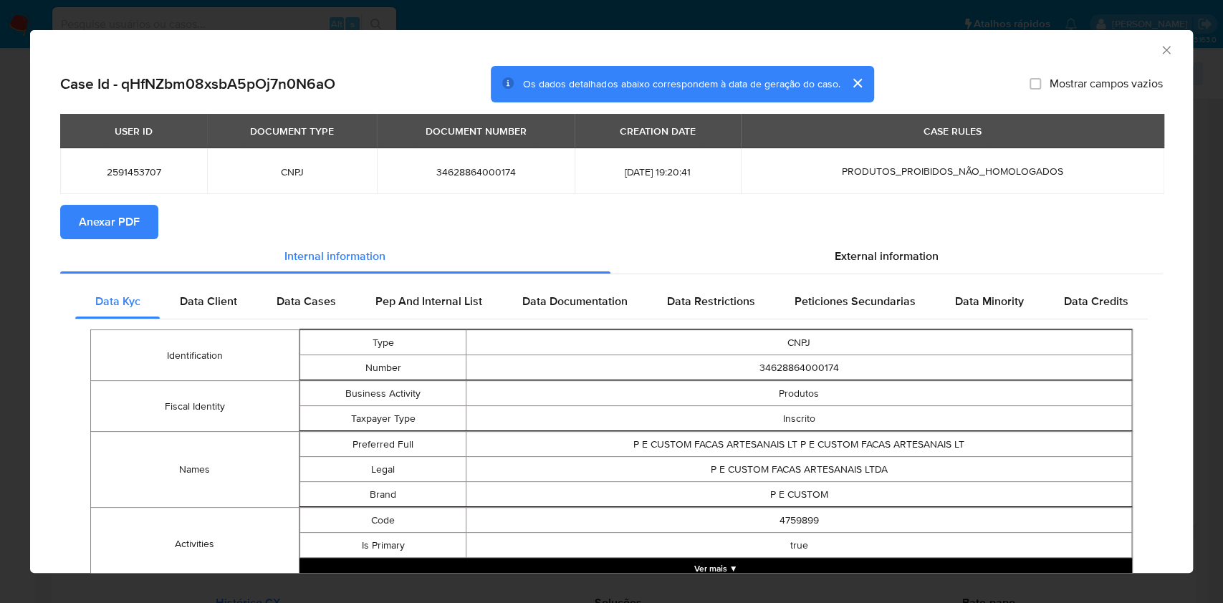
click at [81, 219] on span "Anexar PDF" at bounding box center [109, 222] width 61 height 32
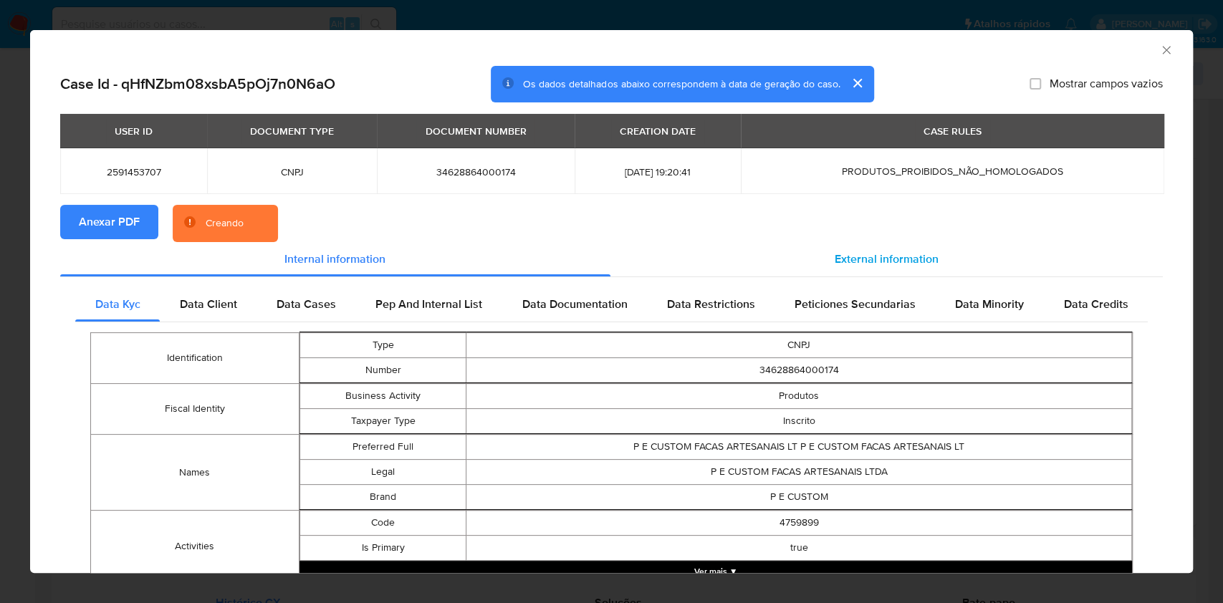
click at [870, 267] on span "External information" at bounding box center [887, 259] width 104 height 16
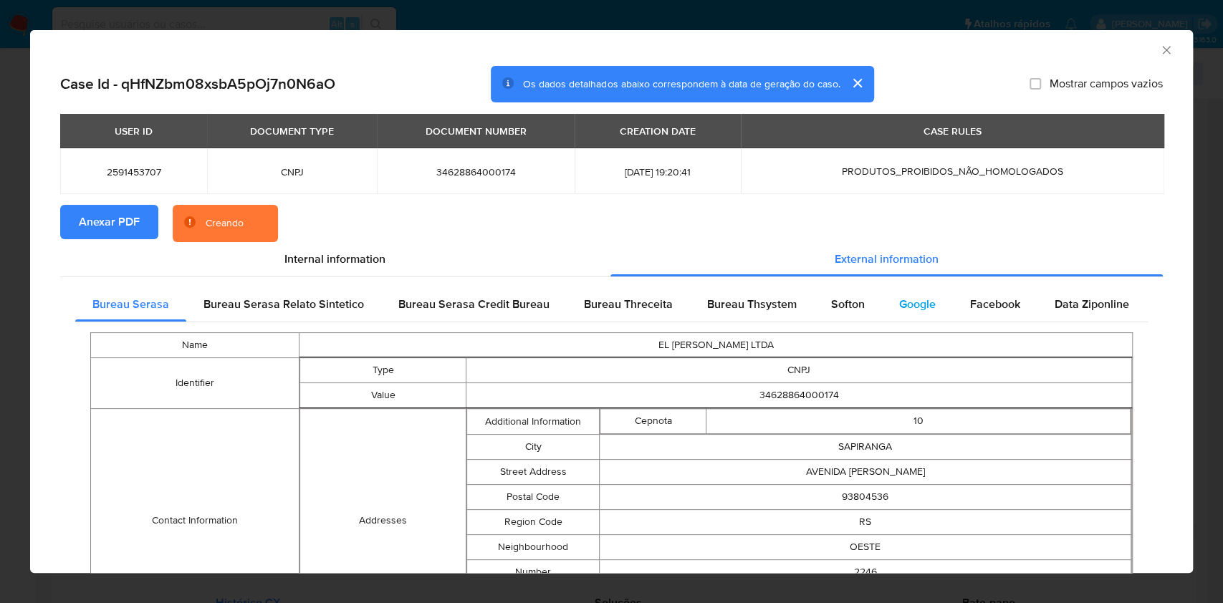
click at [882, 307] on div "Google" at bounding box center [917, 304] width 71 height 34
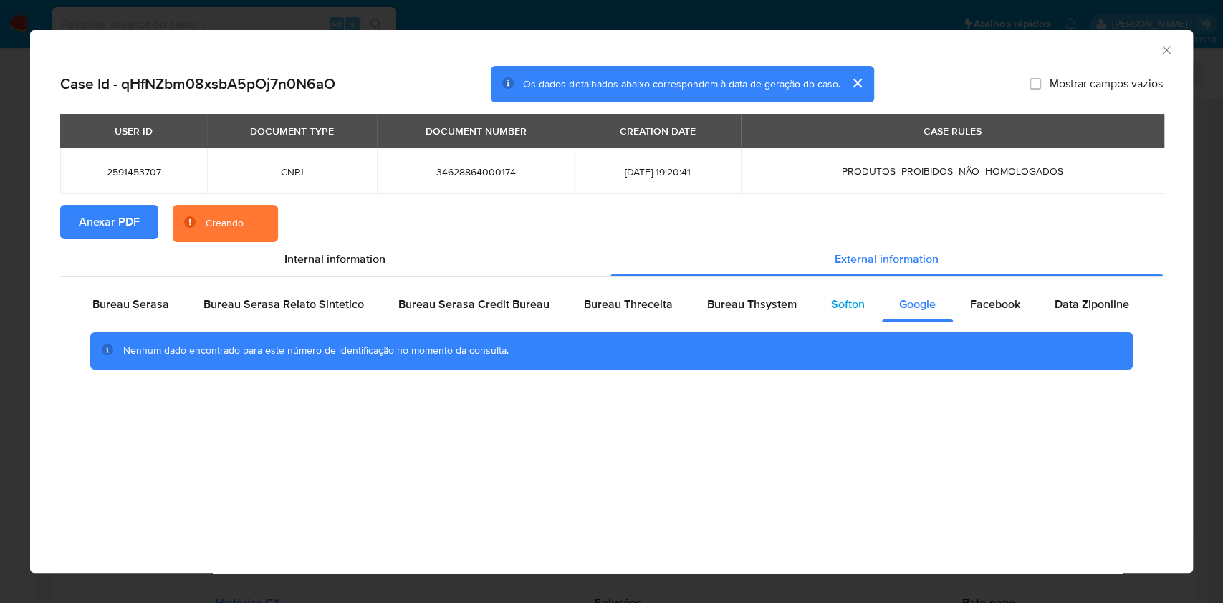
click at [832, 314] on div "Softon" at bounding box center [848, 304] width 68 height 34
click at [724, 315] on div "Bureau Thsystem" at bounding box center [752, 304] width 124 height 34
click at [591, 305] on span "Bureau Threceita" at bounding box center [628, 304] width 89 height 16
click at [178, 299] on div "Bureau Serasa" at bounding box center [130, 304] width 111 height 34
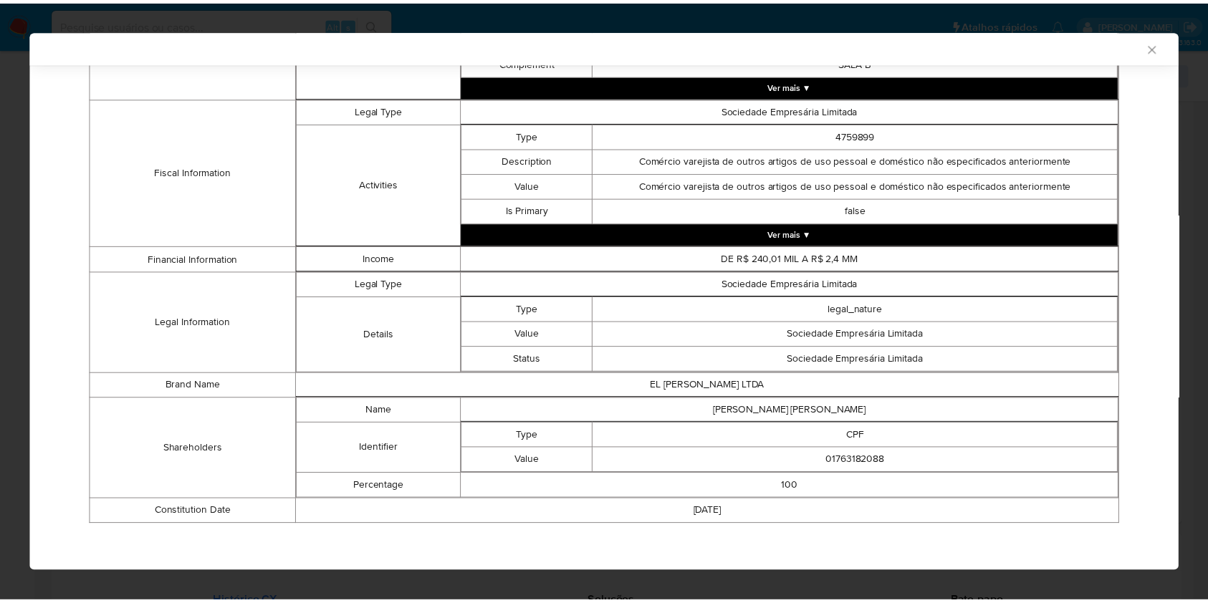
scroll to position [529, 0]
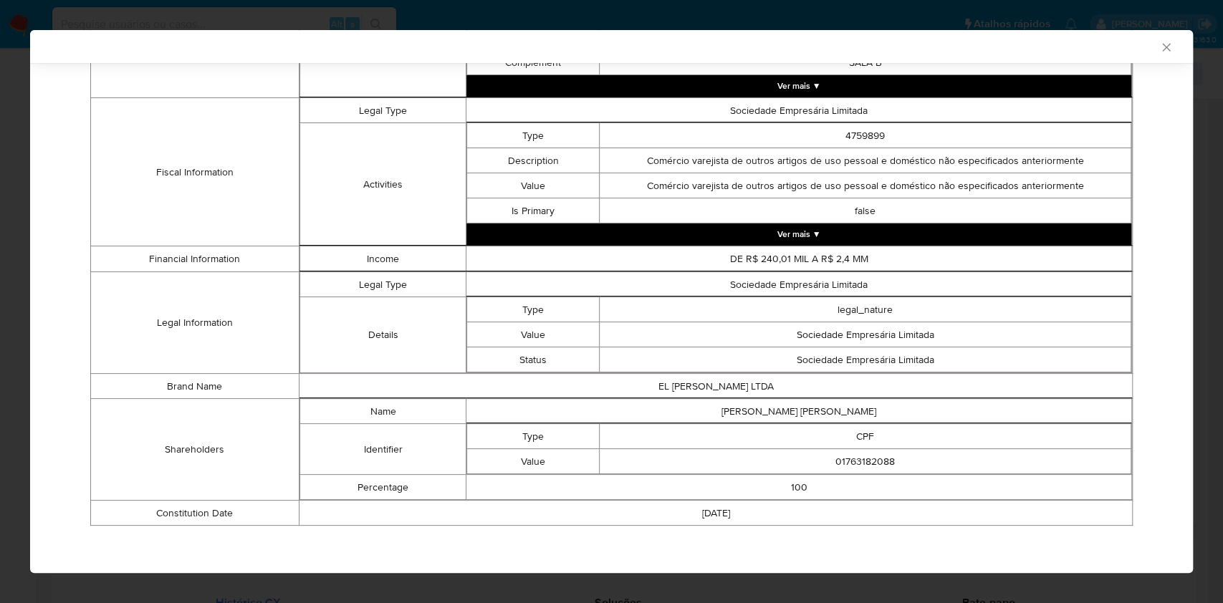
click at [0, 327] on div "AML Data Collector Case Id - qHfNZbm08xsbA5pOj7n0N6aO Os dados detalhados abaix…" at bounding box center [611, 301] width 1223 height 603
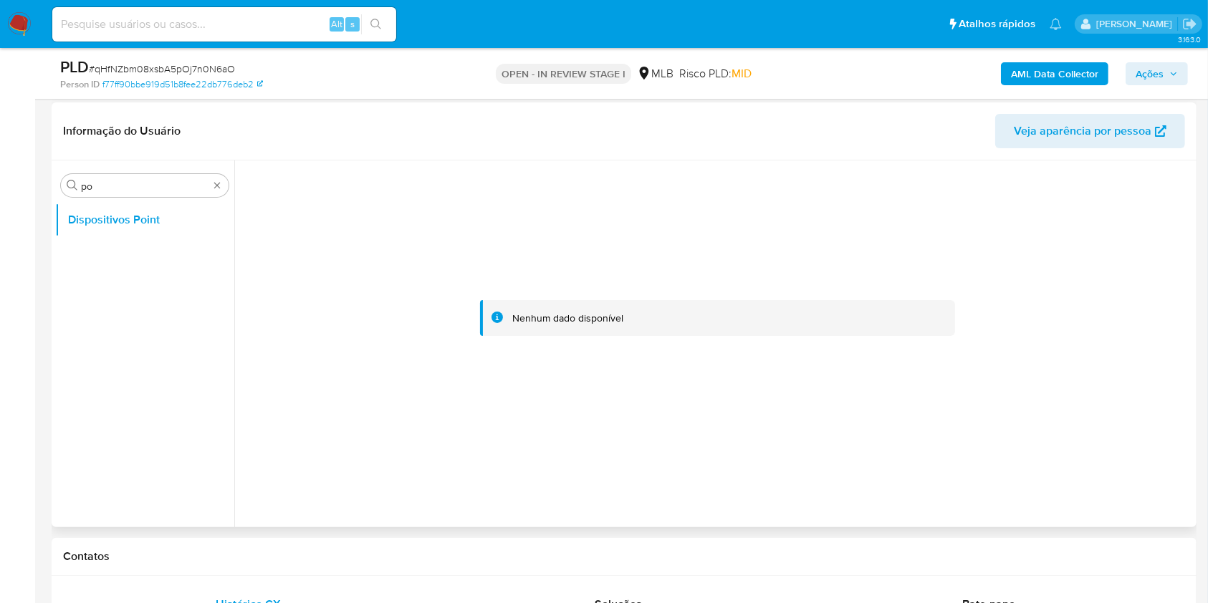
click at [120, 156] on div "Informação do Usuário Veja aparência por pessoa" at bounding box center [624, 131] width 1145 height 58
click at [128, 172] on div "Procurar po Dispositivos Point" at bounding box center [144, 345] width 179 height 365
click at [143, 195] on div "Procurar po" at bounding box center [145, 185] width 168 height 23
click at [133, 185] on input "po" at bounding box center [145, 186] width 128 height 13
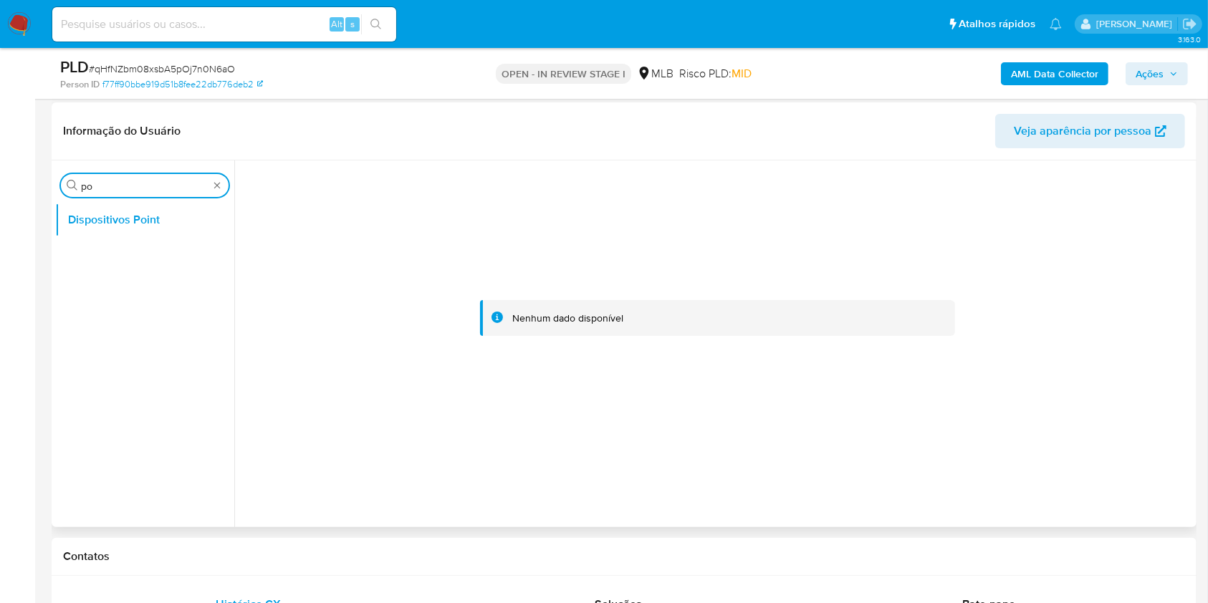
click at [132, 185] on input "po" at bounding box center [145, 186] width 128 height 13
type input "res"
click at [95, 281] on button "Restrições Novo Mundo" at bounding box center [139, 289] width 168 height 34
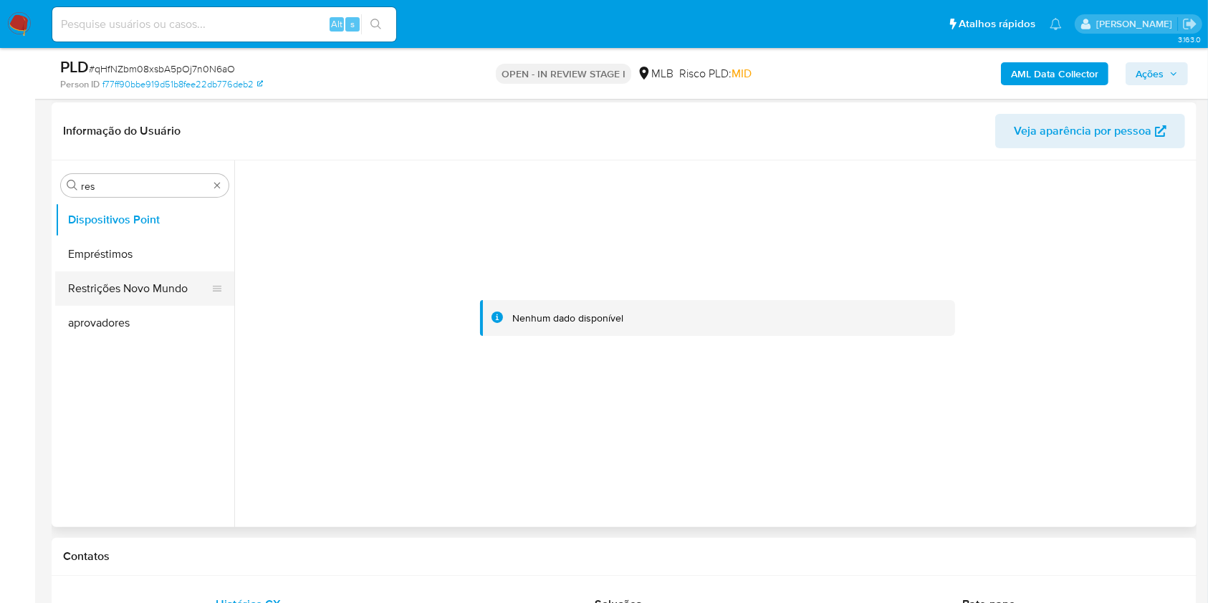
click at [80, 292] on button "Restrições Novo Mundo" at bounding box center [139, 289] width 168 height 34
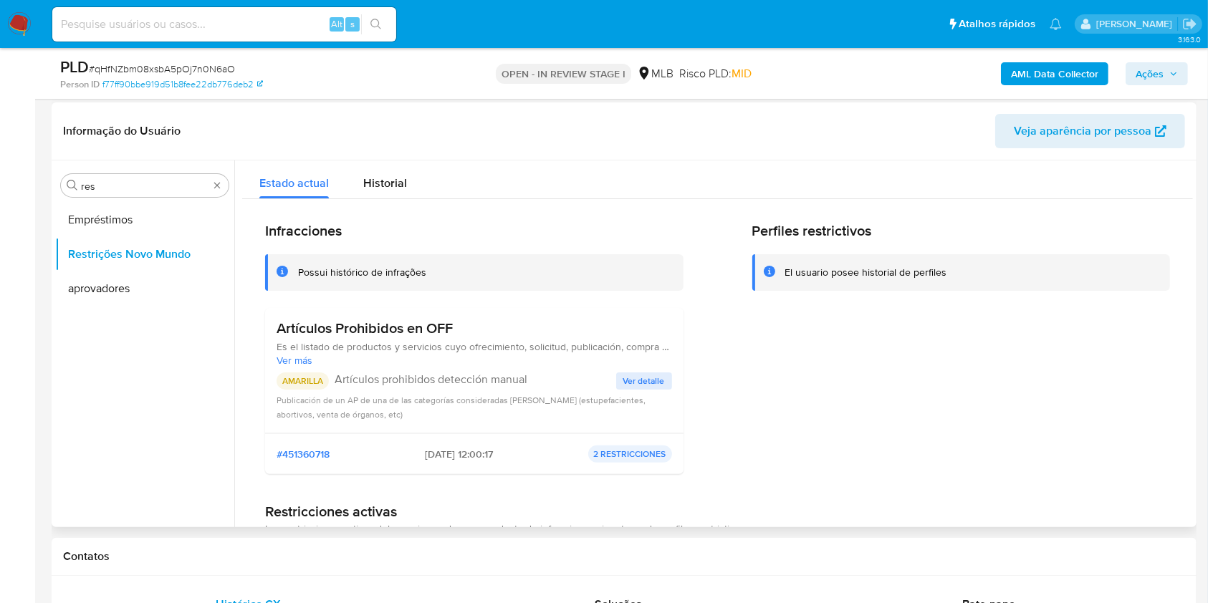
click at [635, 375] on span "Ver detalle" at bounding box center [644, 381] width 42 height 14
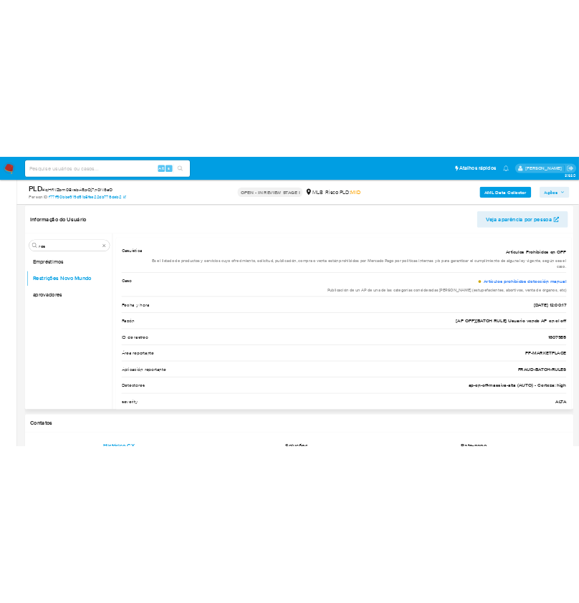
scroll to position [0, 0]
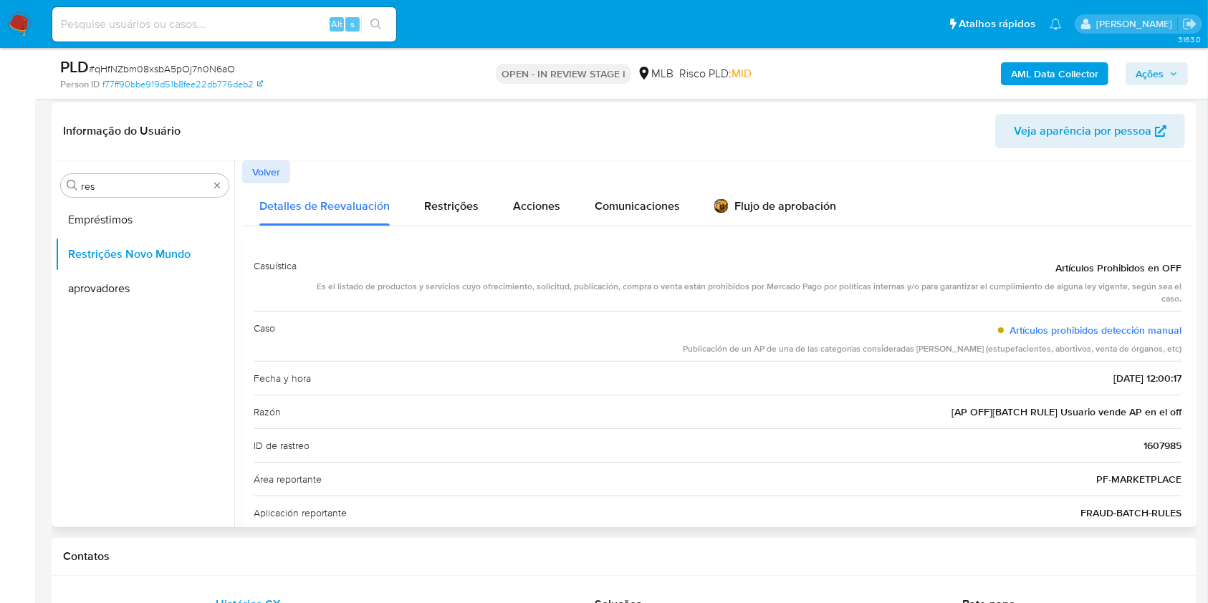
click at [1150, 411] on span "[AP OFF][BATCH RULE] Usuario vende AP en el off" at bounding box center [1066, 412] width 230 height 14
click at [1149, 411] on span "[AP OFF][BATCH RULE] Usuario vende AP en el off" at bounding box center [1066, 412] width 230 height 14
click at [1151, 411] on span "[AP OFF][BATCH RULE] Usuario vende AP en el off" at bounding box center [1066, 412] width 230 height 14
click at [1175, 416] on div "Casuística Artículos Prohibidos en OFF Es el listado de productos y servicios c…" at bounding box center [717, 456] width 951 height 437
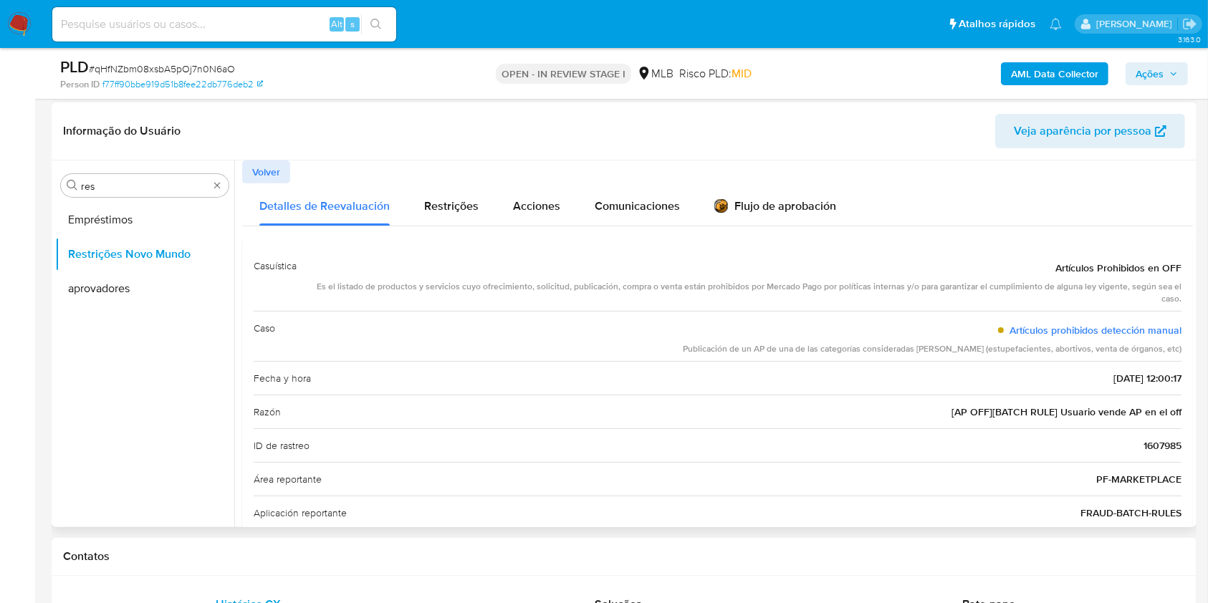
click at [1175, 413] on div "Casuística Artículos Prohibidos en OFF Es el listado de productos y servicios c…" at bounding box center [717, 456] width 951 height 437
drag, startPoint x: 1180, startPoint y: 410, endPoint x: 1057, endPoint y: 412, distance: 123.2
click at [1057, 412] on div "Casuística Artículos Prohibidos en OFF Es el listado de productos y servicios c…" at bounding box center [717, 456] width 951 height 437
click at [648, 330] on div "Caso Artículos prohibidos detección manual Publicación de un AP de una de las c…" at bounding box center [718, 336] width 928 height 50
click at [979, 345] on div "Publicación de un AP de una de las categorías consideradas graves (estupefacien…" at bounding box center [932, 349] width 499 height 12
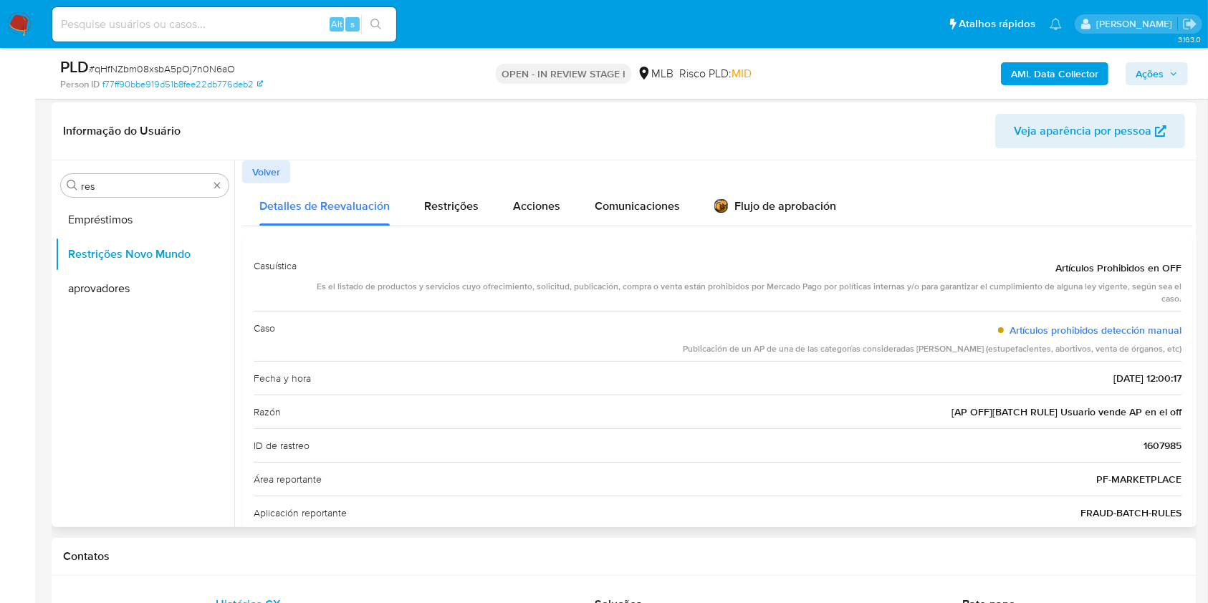
click at [976, 345] on div "Publicación de un AP de una de las categorías consideradas graves (estupefacien…" at bounding box center [932, 349] width 499 height 12
click at [979, 346] on div "Publicación de un AP de una de las categorías consideradas graves (estupefacien…" at bounding box center [932, 349] width 499 height 12
click at [939, 340] on div "Artículos prohibidos detección manual" at bounding box center [932, 330] width 499 height 26
click at [906, 345] on div "Publicación de un AP de una de las categorías consideradas graves (estupefacien…" at bounding box center [932, 349] width 499 height 12
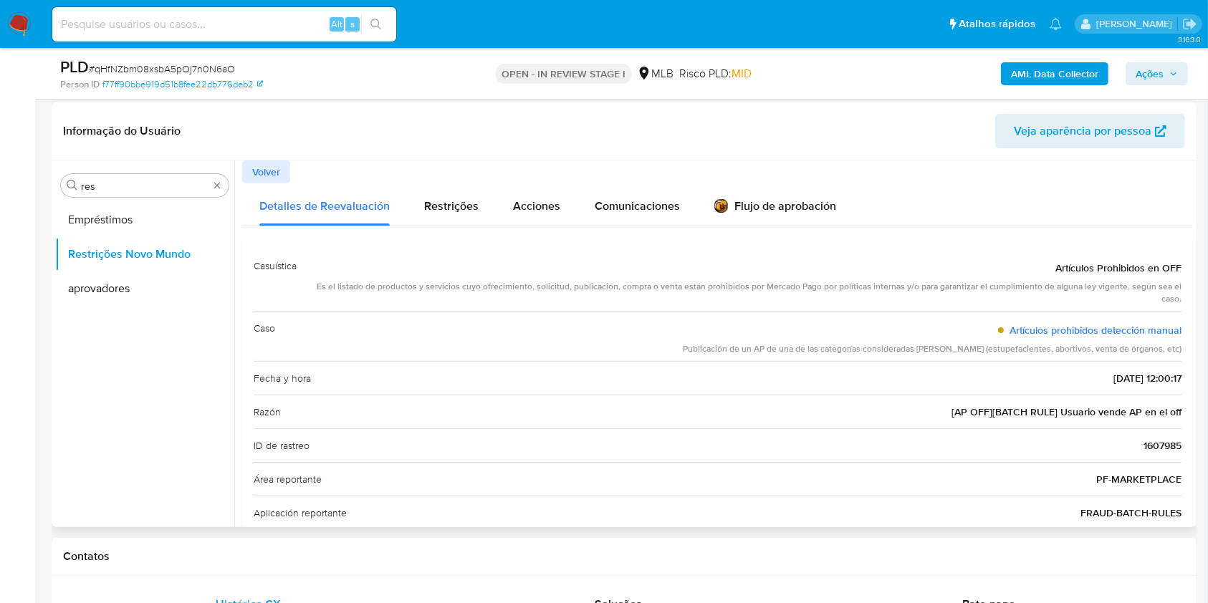
click at [906, 345] on div "Publicación de un AP de una de las categorías consideradas graves (estupefacien…" at bounding box center [932, 349] width 499 height 12
click at [670, 445] on div "ID de rastreo 1607985" at bounding box center [718, 445] width 928 height 34
click at [774, 352] on div "Publicación de un AP de una de las categorías consideradas graves (estupefacien…" at bounding box center [932, 349] width 499 height 12
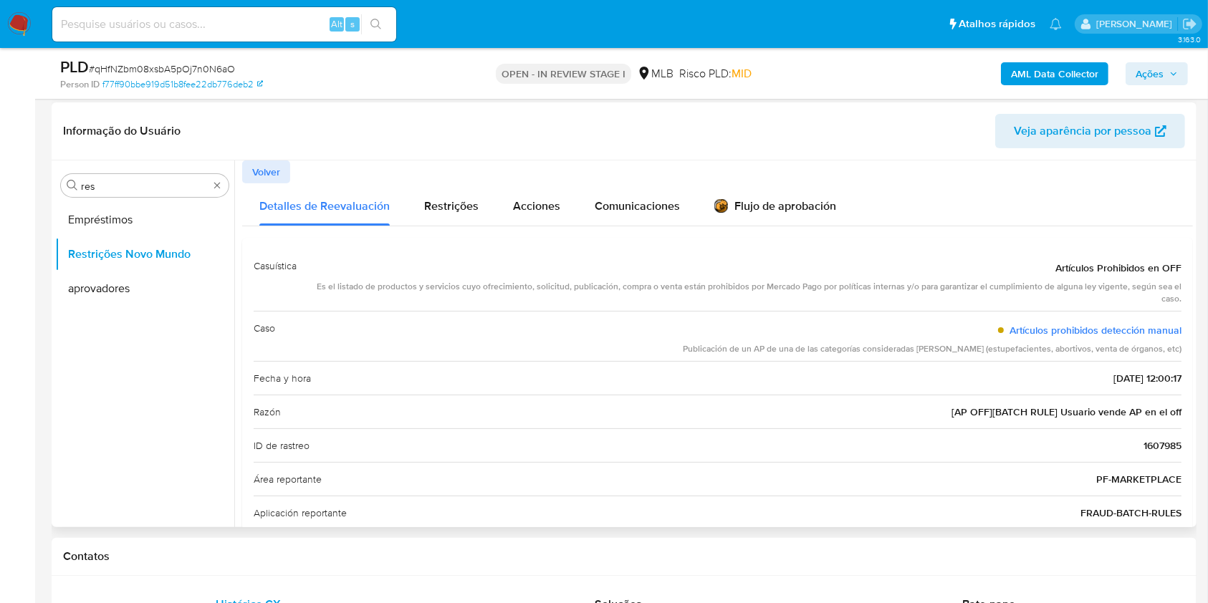
click at [774, 352] on div "Publicación de un AP de una de las categorías consideradas graves (estupefacien…" at bounding box center [932, 349] width 499 height 12
click at [129, 183] on input "res" at bounding box center [145, 186] width 128 height 13
click at [1050, 72] on b "AML Data Collector" at bounding box center [1054, 73] width 87 height 23
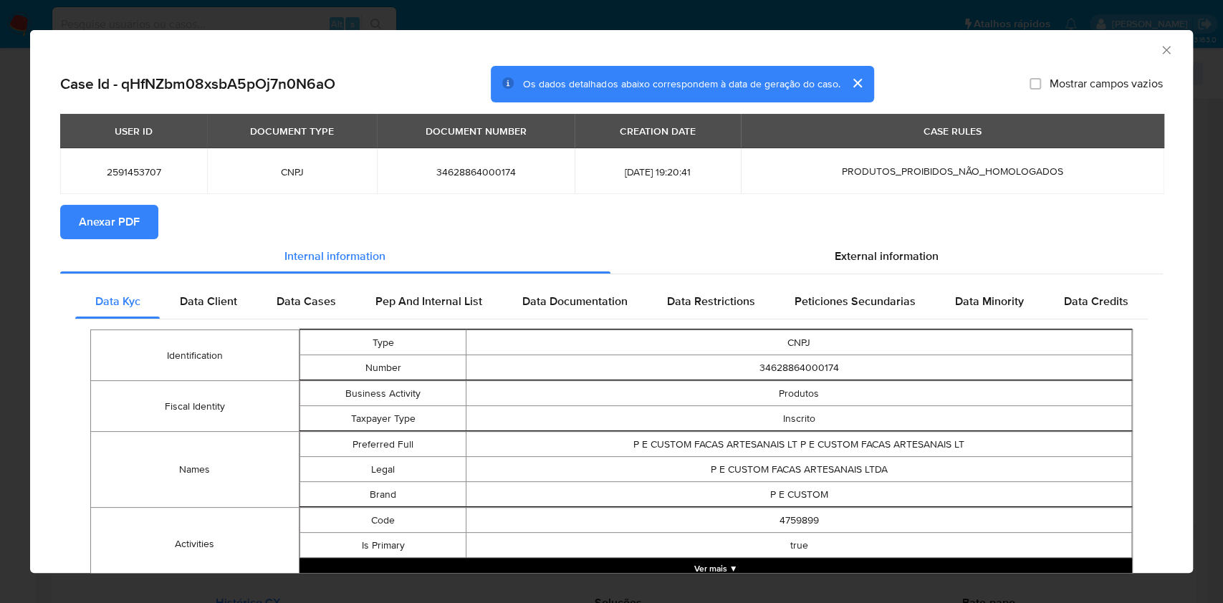
click at [0, 205] on div "AML Data Collector Case Id - qHfNZbm08xsbA5pOj7n0N6aO Os dados detalhados abaix…" at bounding box center [611, 301] width 1223 height 603
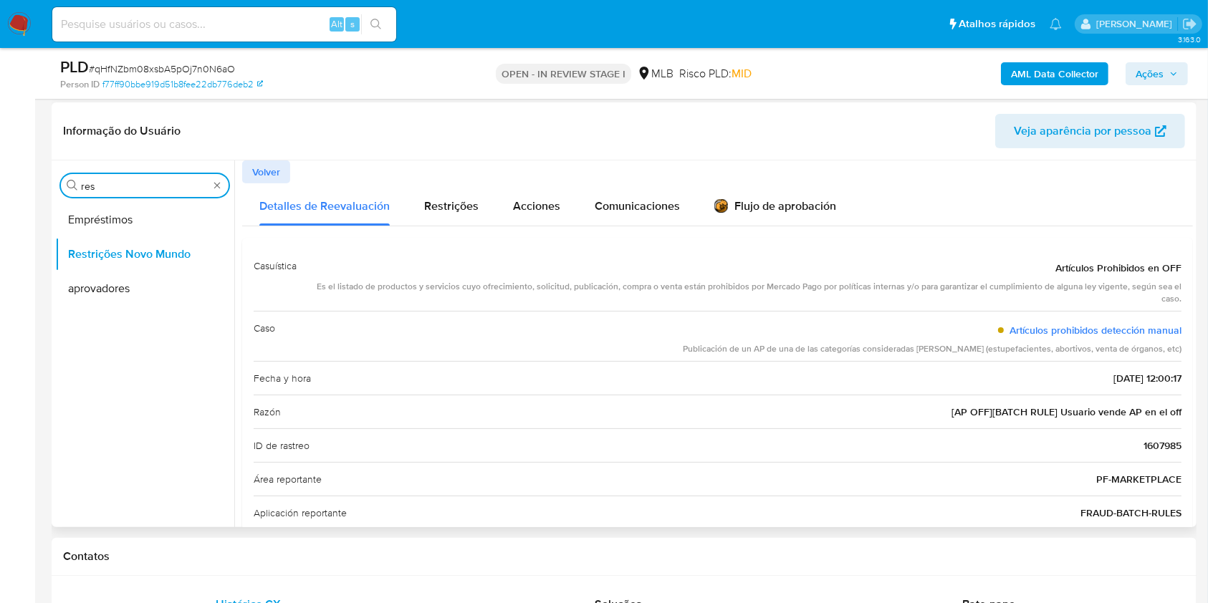
click at [113, 191] on input "res" at bounding box center [145, 186] width 128 height 13
click at [798, 348] on div "Publicación de un AP de una de las categorías consideradas graves (estupefacien…" at bounding box center [932, 349] width 499 height 12
click at [893, 395] on div "Razón [AP OFF][BATCH RULE] Usuario vende AP en el off" at bounding box center [718, 412] width 928 height 34
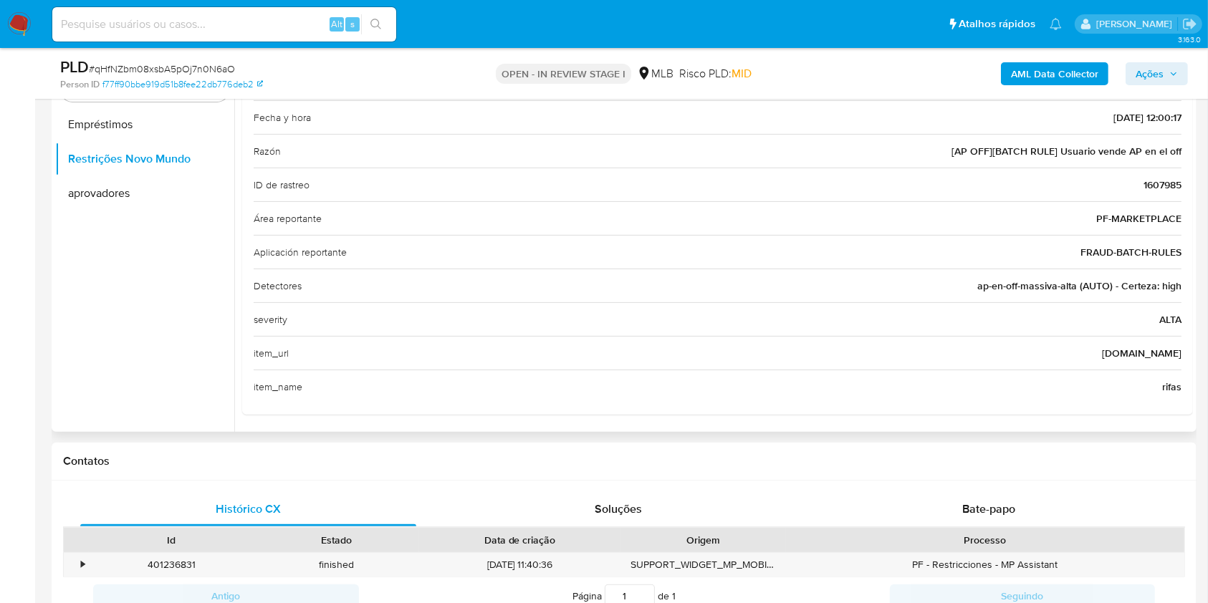
scroll to position [287, 0]
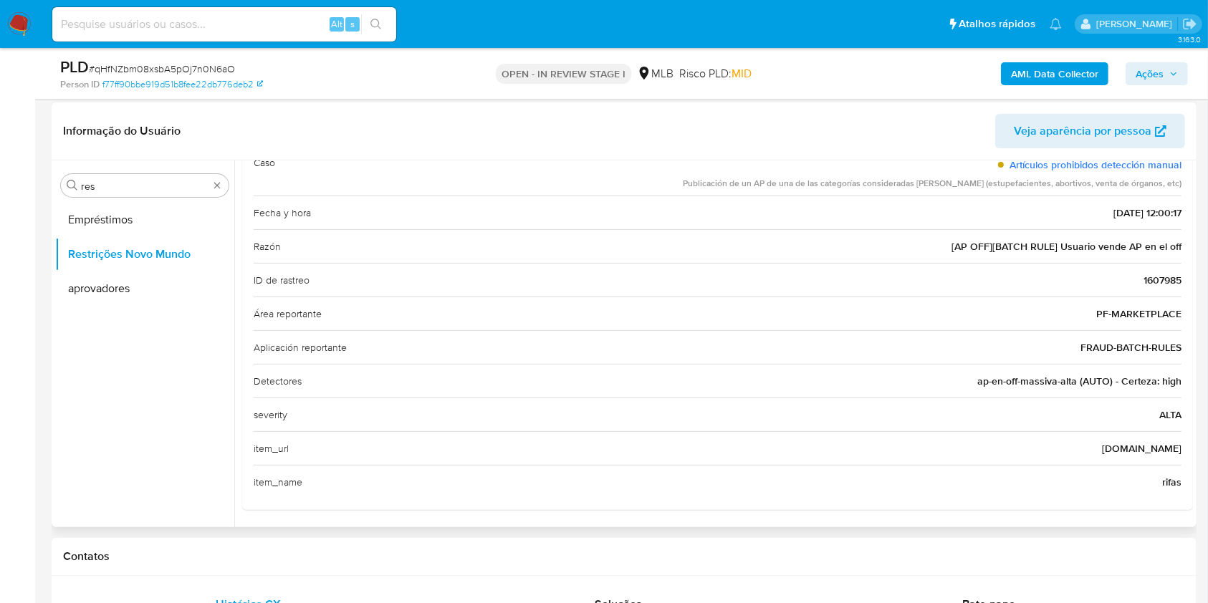
click at [992, 239] on span "[AP OFF][BATCH RULE] Usuario vende AP en el off" at bounding box center [1066, 246] width 230 height 14
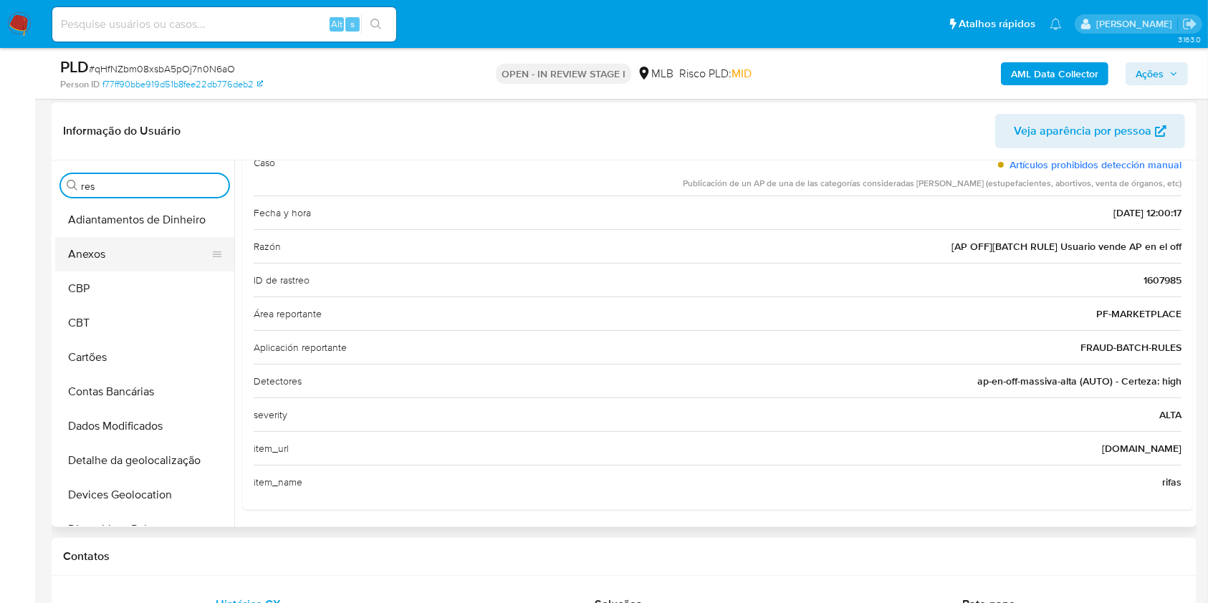
click at [117, 252] on button "Anexos" at bounding box center [139, 254] width 168 height 34
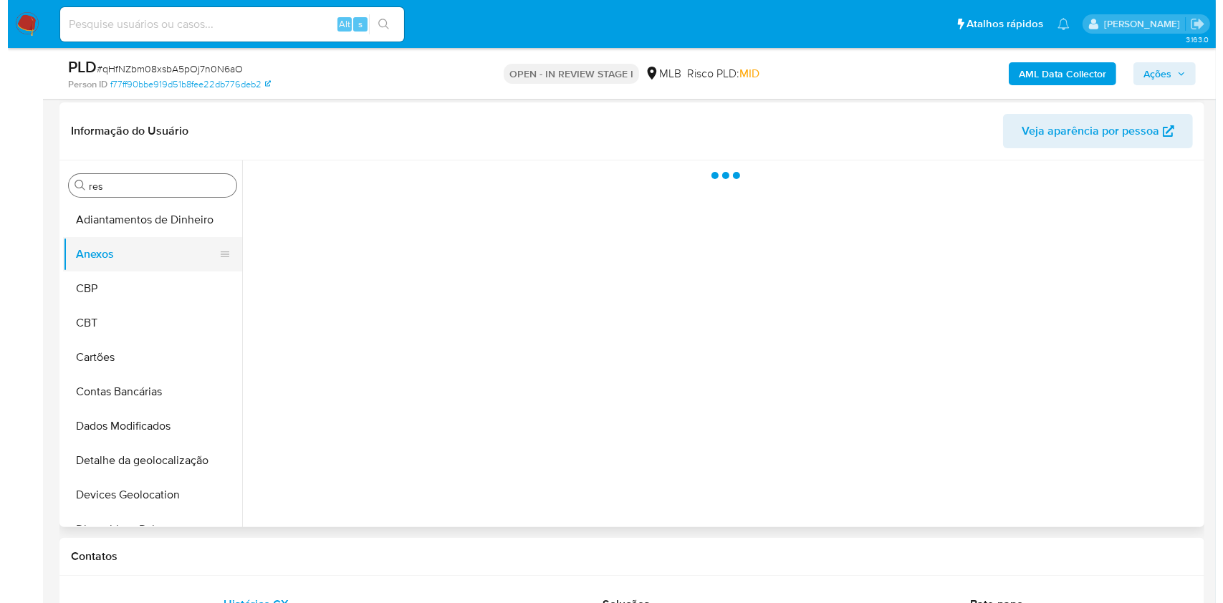
scroll to position [0, 0]
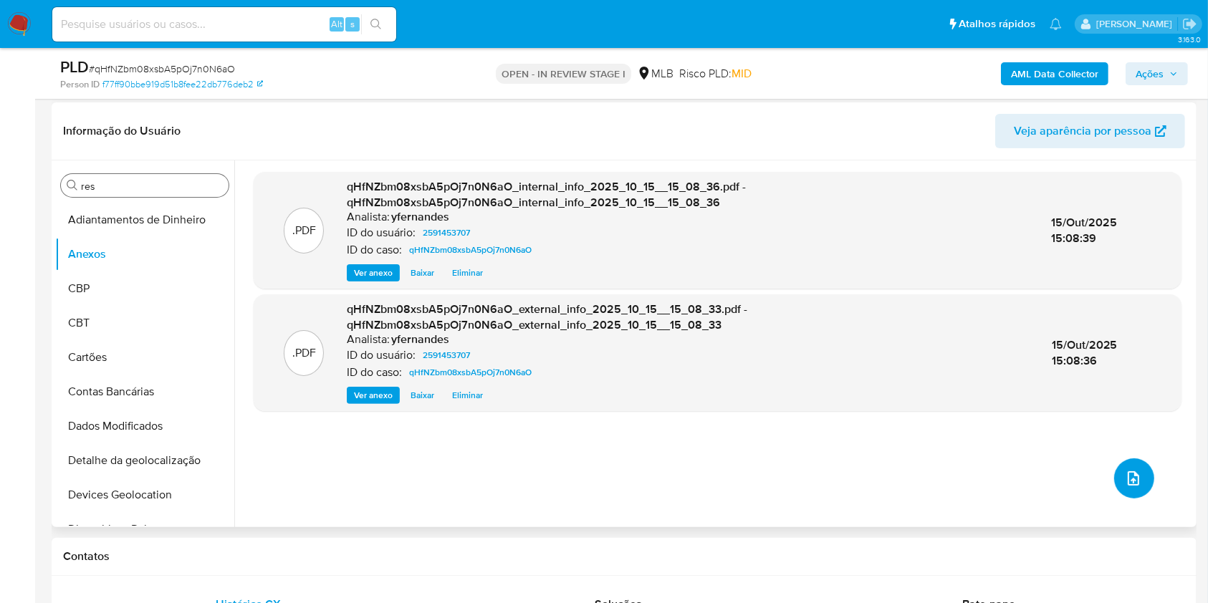
click at [1115, 492] on button "upload-file" at bounding box center [1134, 479] width 40 height 40
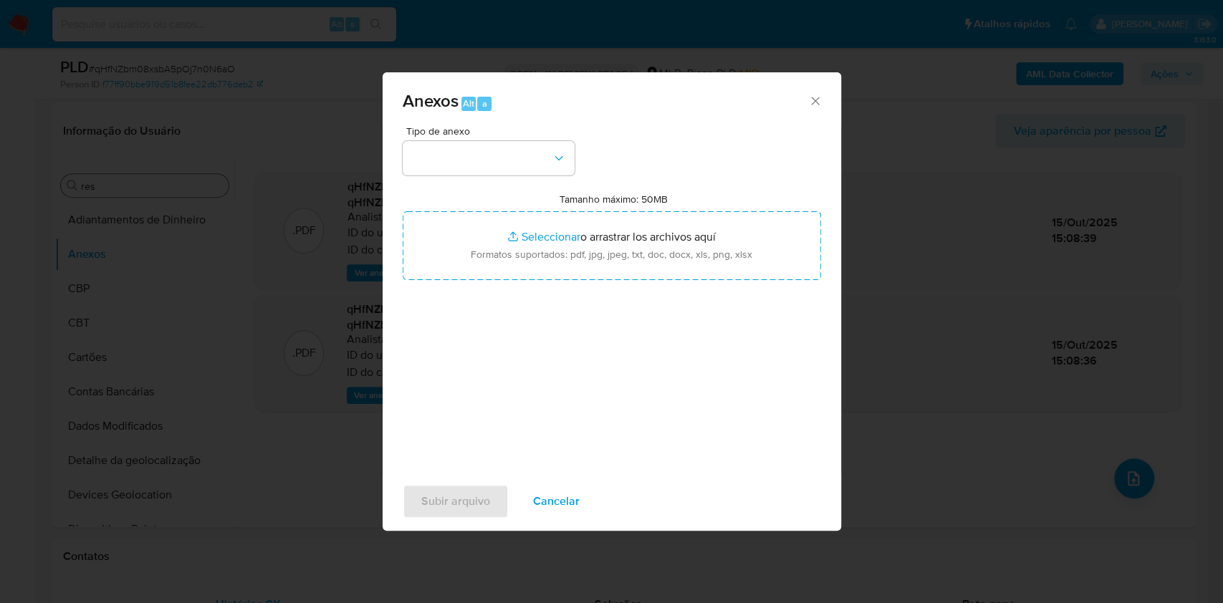
click at [423, 136] on span "Tipo de anexo" at bounding box center [492, 131] width 172 height 10
click at [468, 158] on button "button" at bounding box center [489, 158] width 172 height 34
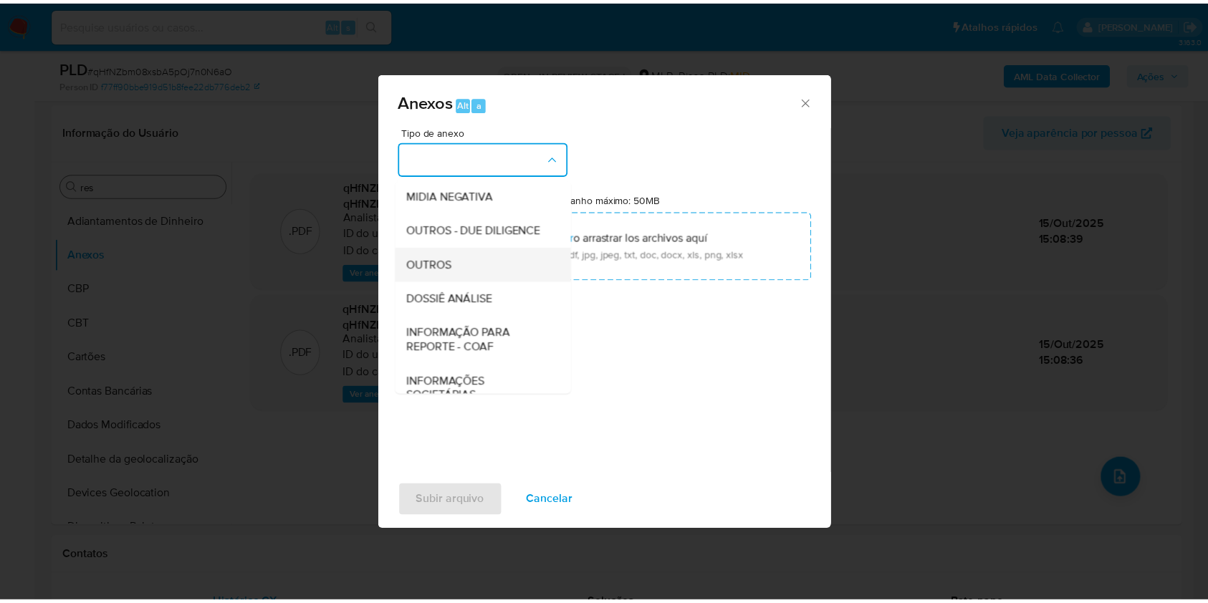
scroll to position [220, 0]
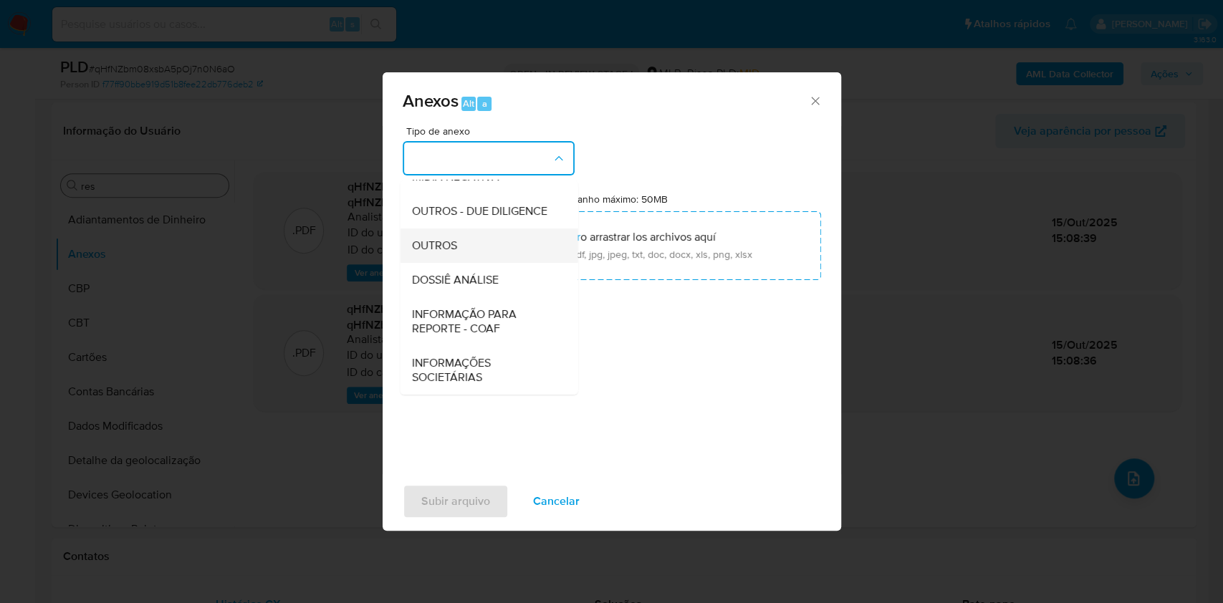
click at [442, 236] on div "OUTROS" at bounding box center [484, 246] width 146 height 34
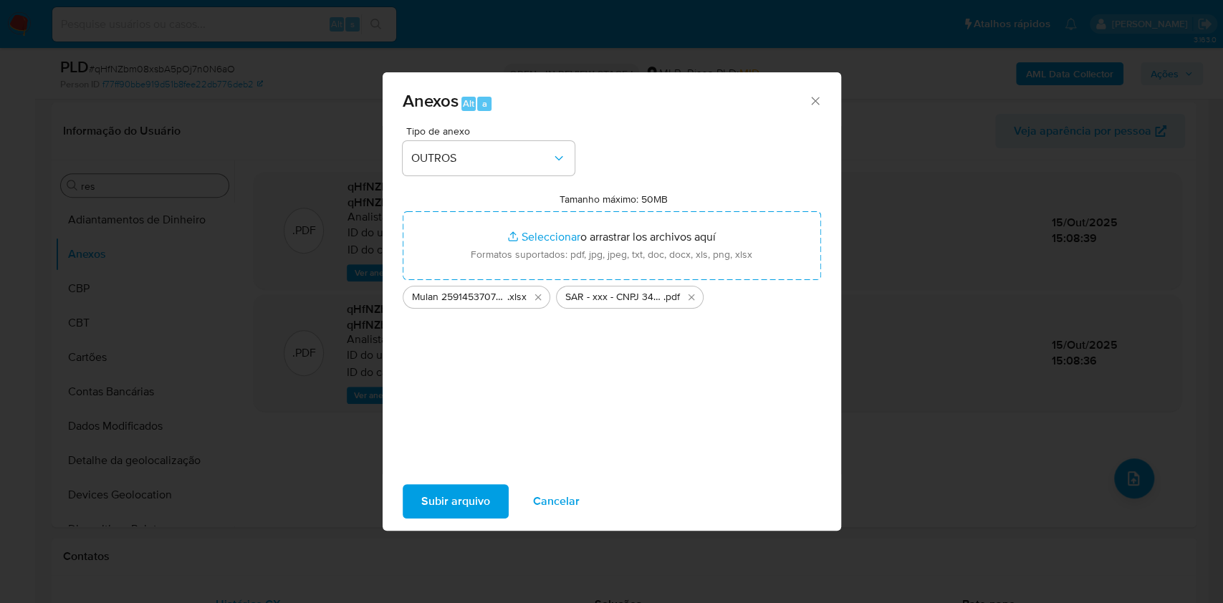
click at [461, 505] on span "Subir arquivo" at bounding box center [455, 502] width 69 height 32
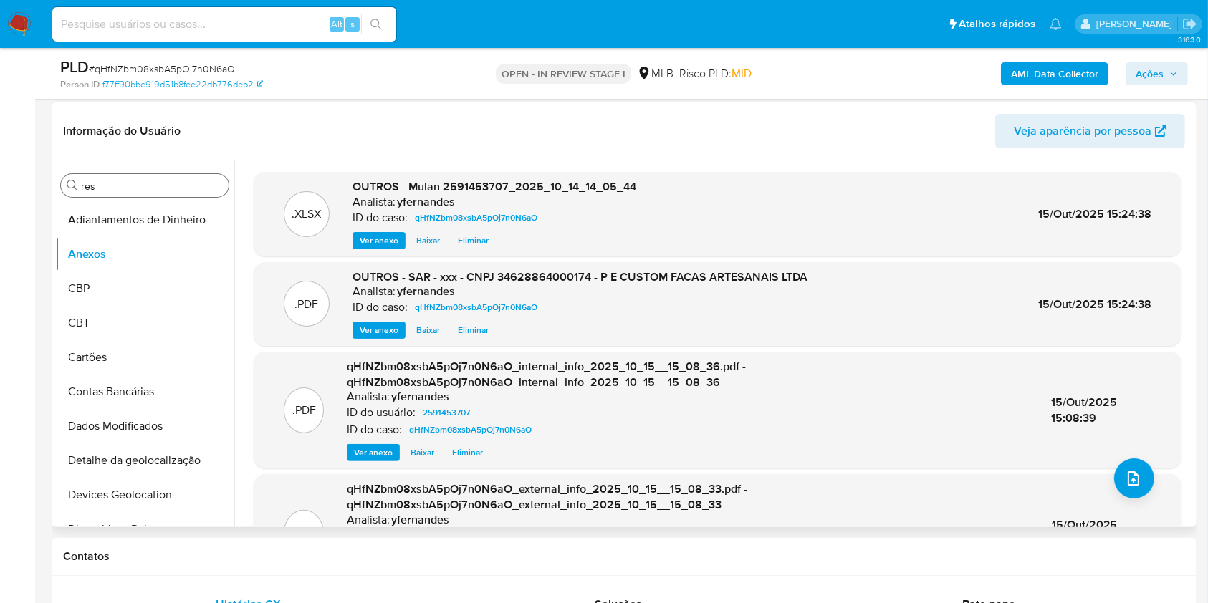
drag, startPoint x: 6, startPoint y: 275, endPoint x: 52, endPoint y: 232, distance: 62.3
click at [1141, 62] on span "Ações" at bounding box center [1150, 73] width 28 height 23
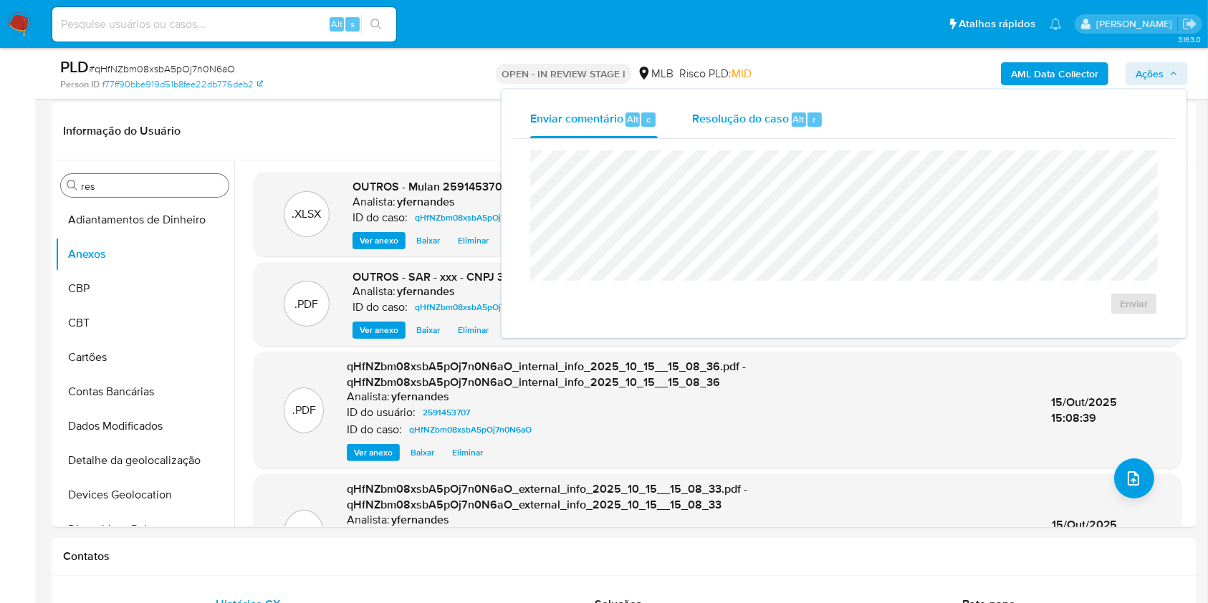
click at [723, 116] on span "Resolução do caso" at bounding box center [740, 118] width 97 height 16
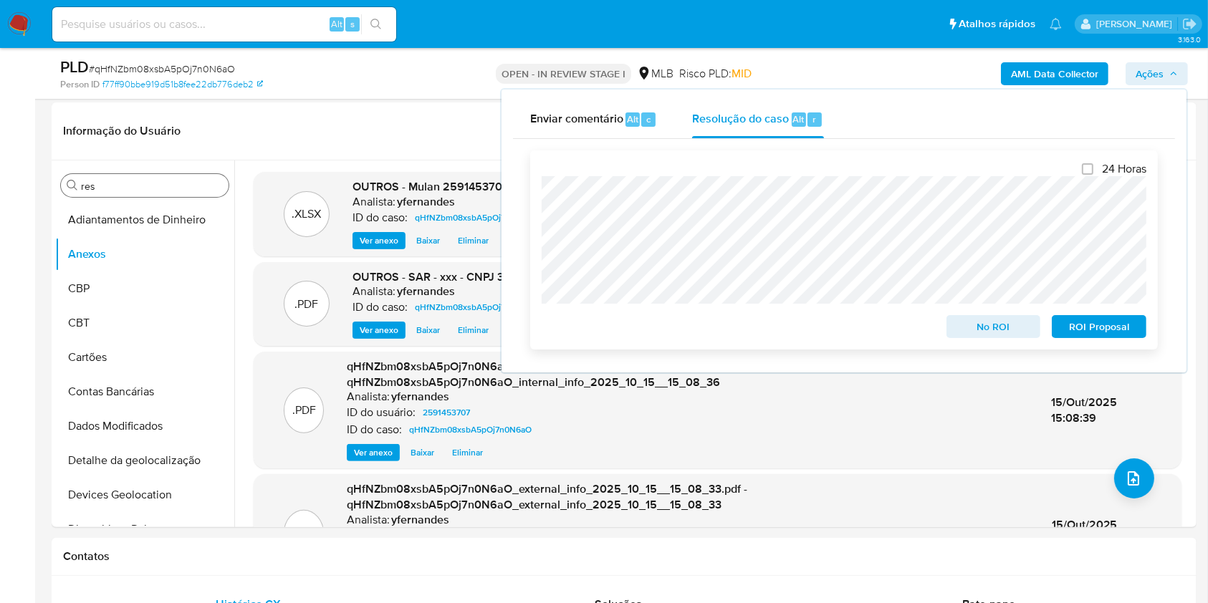
click at [1117, 330] on span "ROI Proposal" at bounding box center [1099, 327] width 75 height 20
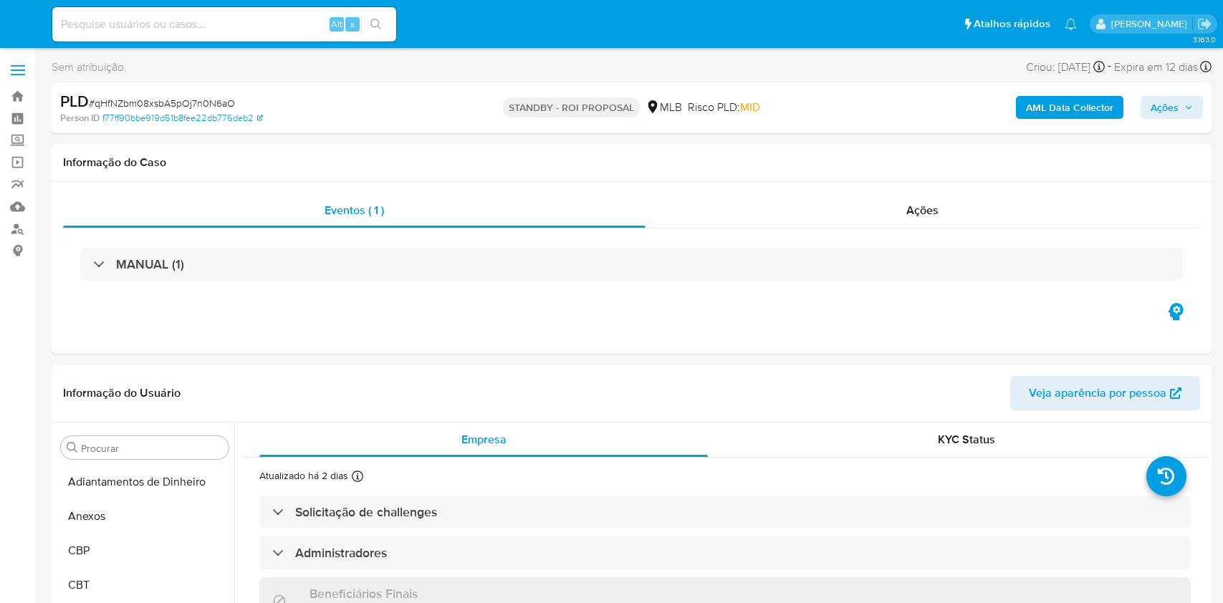
select select "10"
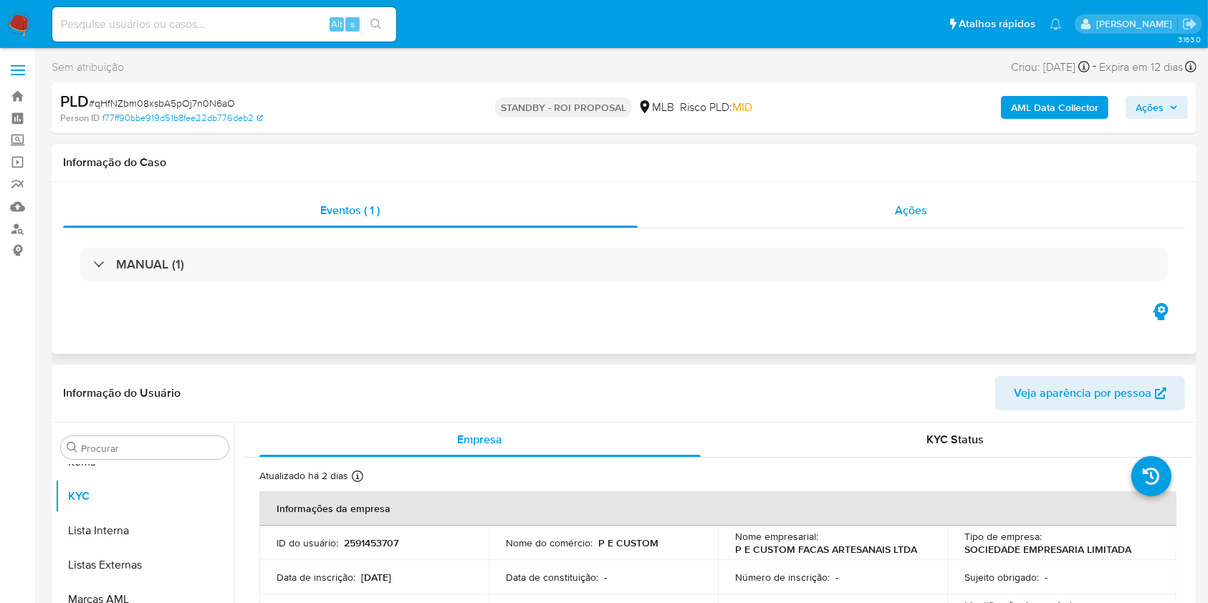
scroll to position [777, 0]
click at [809, 216] on div "Ações" at bounding box center [911, 210] width 547 height 34
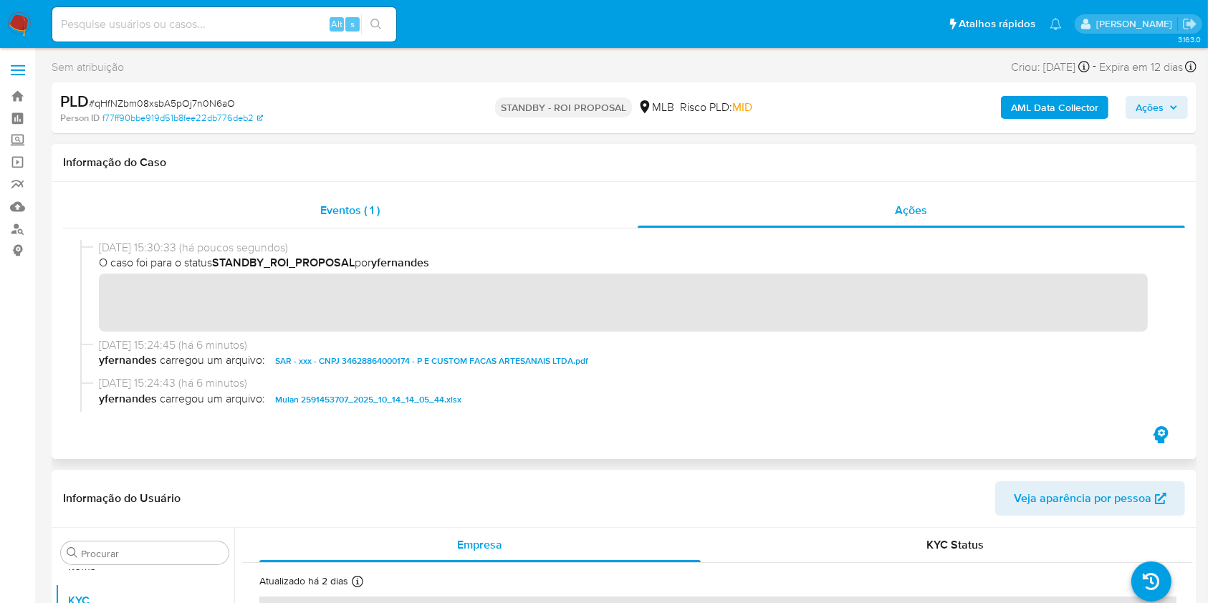
scroll to position [0, 0]
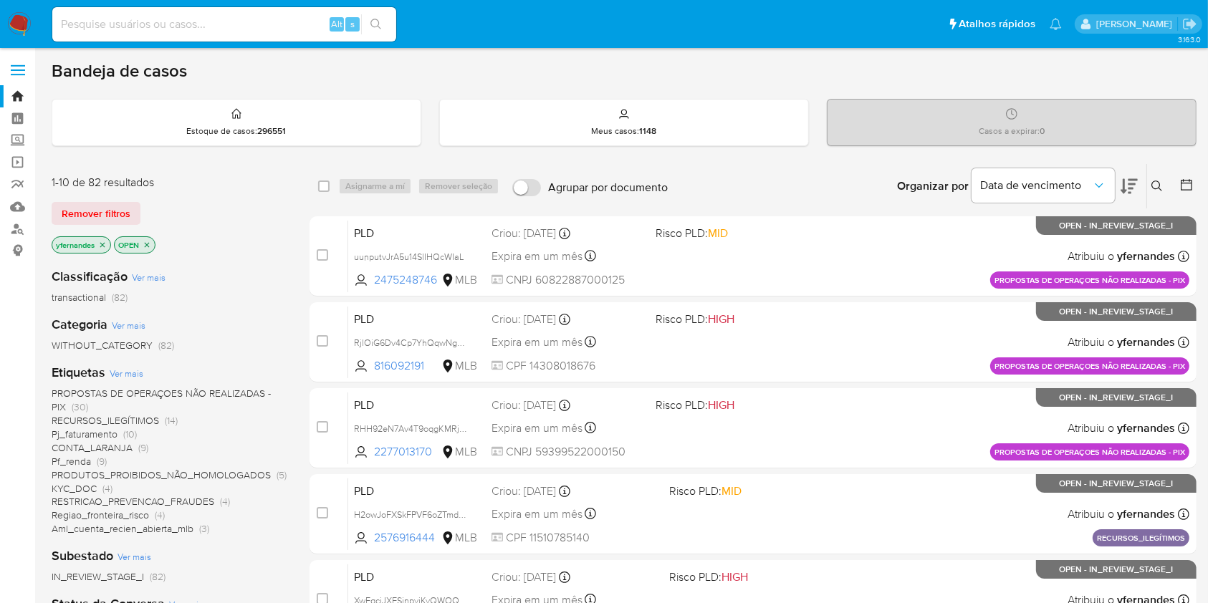
click at [16, 9] on nav "Pausado Ver notificaciones Alt s Atalhos rápidos Presiona las siguientes teclas…" at bounding box center [604, 24] width 1208 height 48
click at [16, 14] on img at bounding box center [19, 24] width 24 height 24
click at [1137, 182] on icon at bounding box center [1128, 186] width 17 height 17
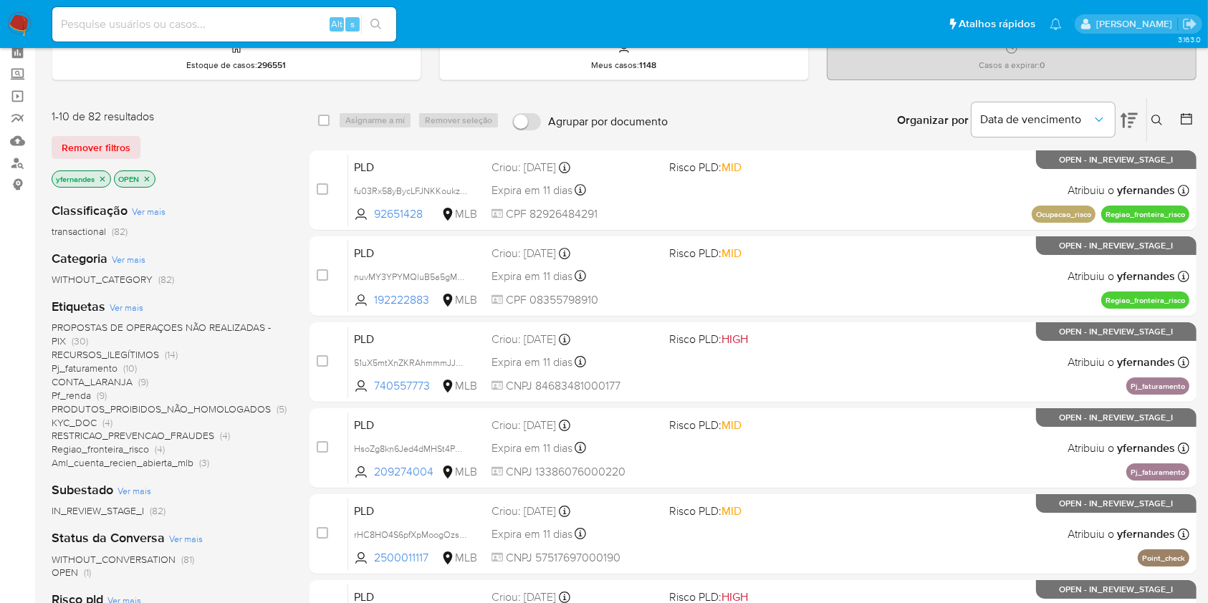
scroll to position [95, 0]
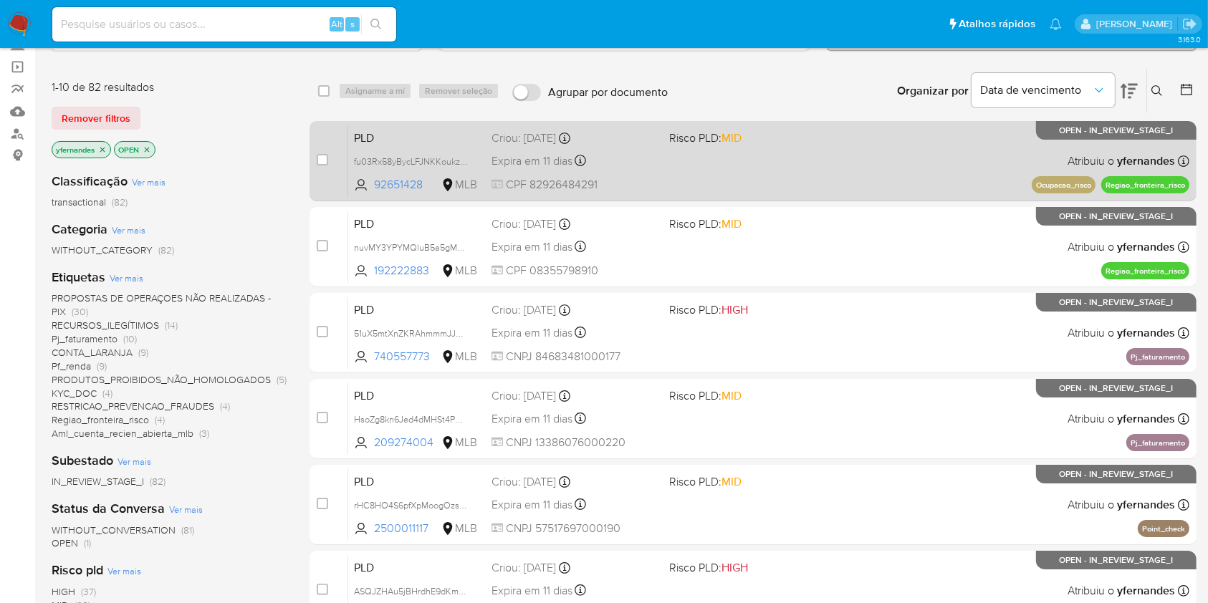
click at [870, 148] on div "PLD fu03Rx58yBycLFJNKKoukzwB 92651428 MLB Risco PLD: MID Criou: [DATE] Criou: […" at bounding box center [768, 161] width 841 height 72
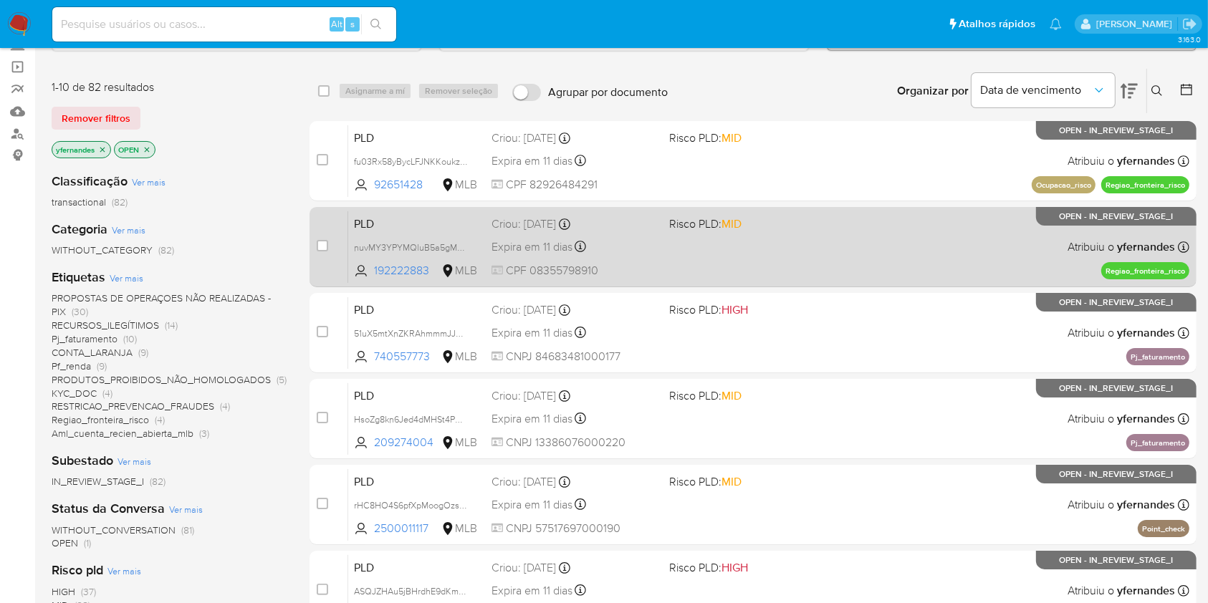
click at [860, 246] on div "PLD nuvMY3YPYMQluB5a5gMhIGG7 192222883 MLB Risco PLD: MID Criou: [DATE] Criou: …" at bounding box center [768, 247] width 841 height 72
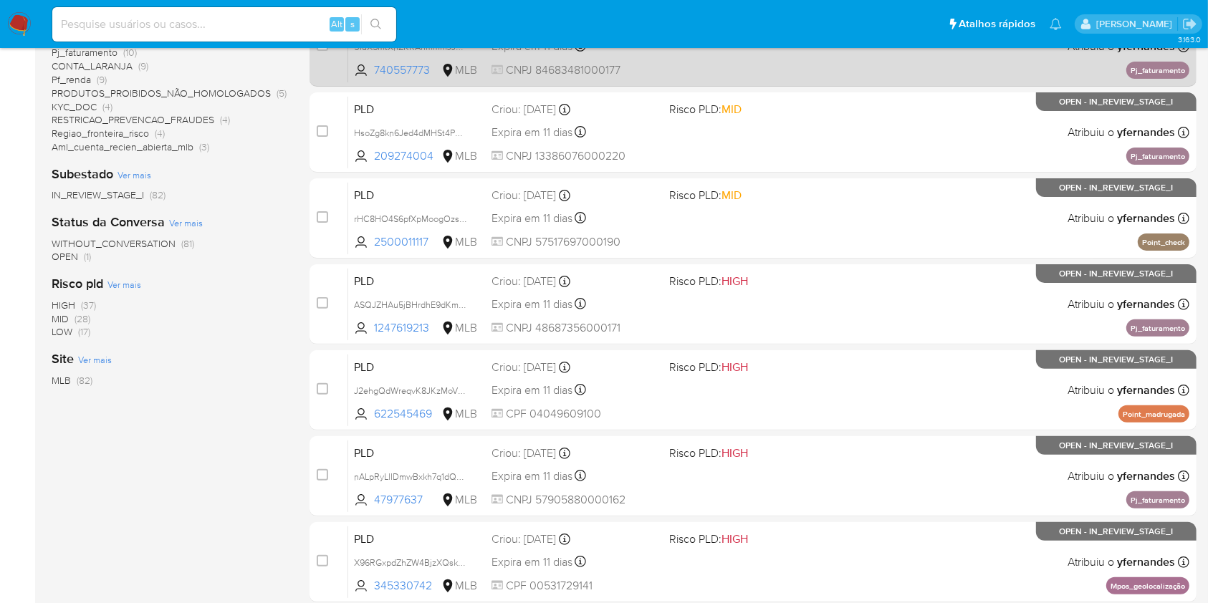
scroll to position [573, 0]
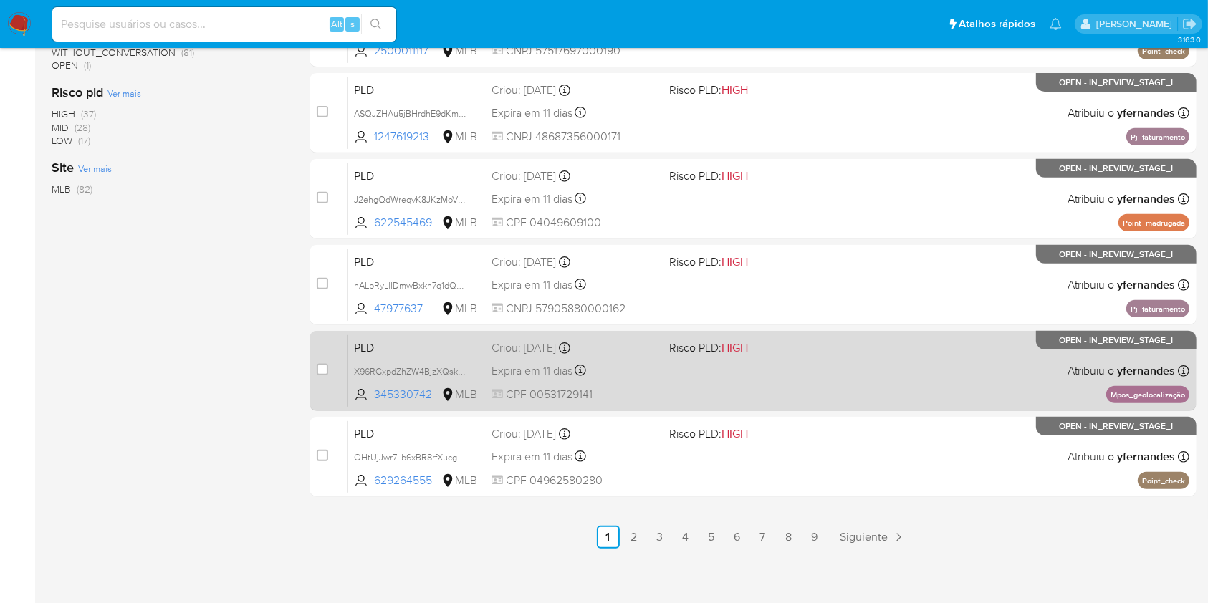
click at [693, 379] on div "PLD X96RGxpdZhZW4BjzXQskyeN6 345330742 MLB Risco PLD: HIGH Criou: [DATE] Criou:…" at bounding box center [768, 371] width 841 height 72
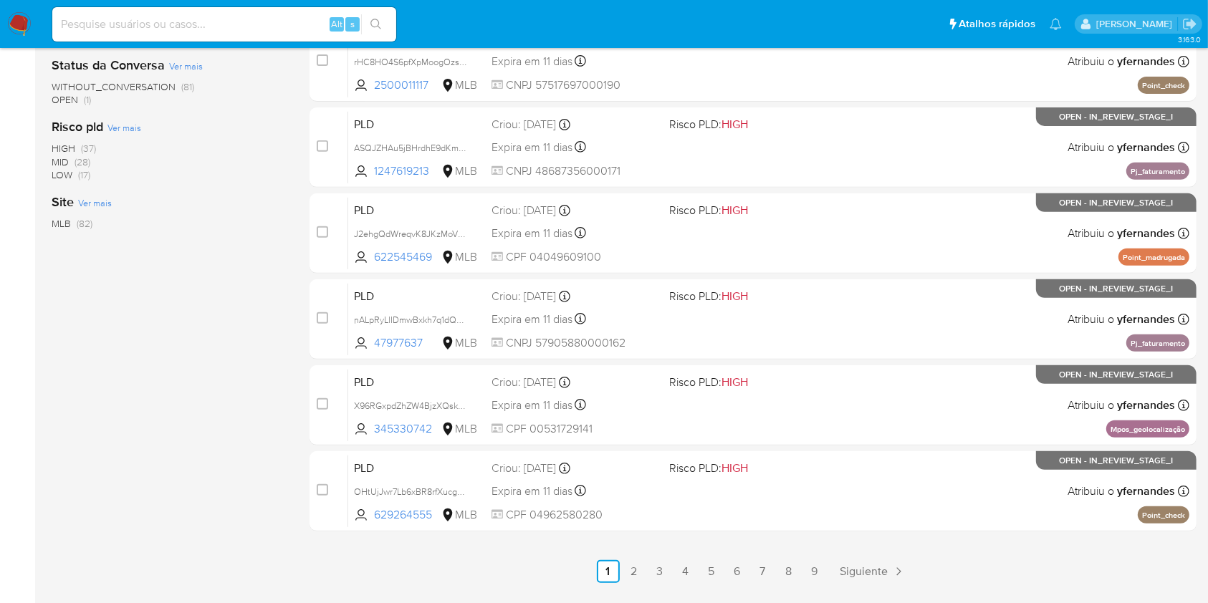
scroll to position [579, 0]
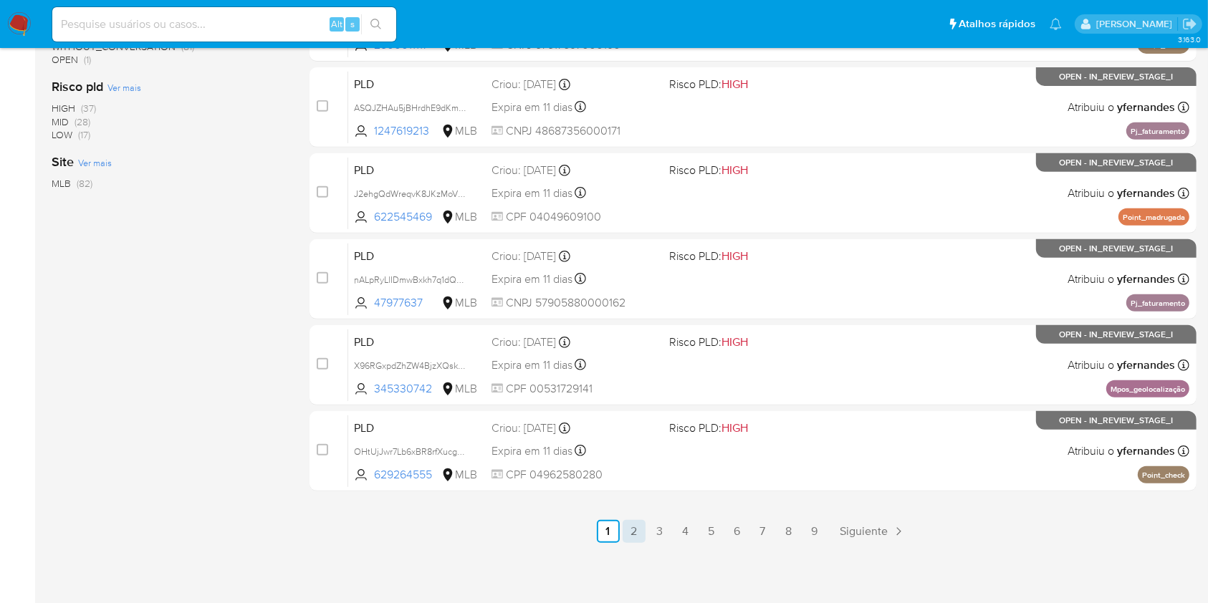
click at [636, 535] on link "2" at bounding box center [634, 531] width 23 height 23
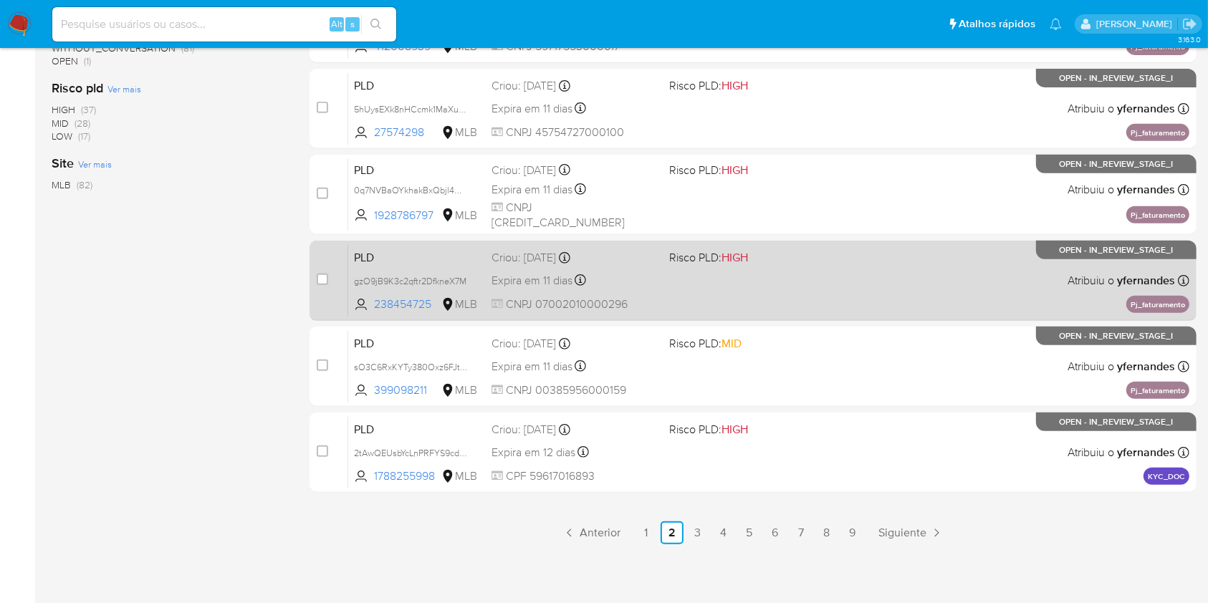
scroll to position [579, 0]
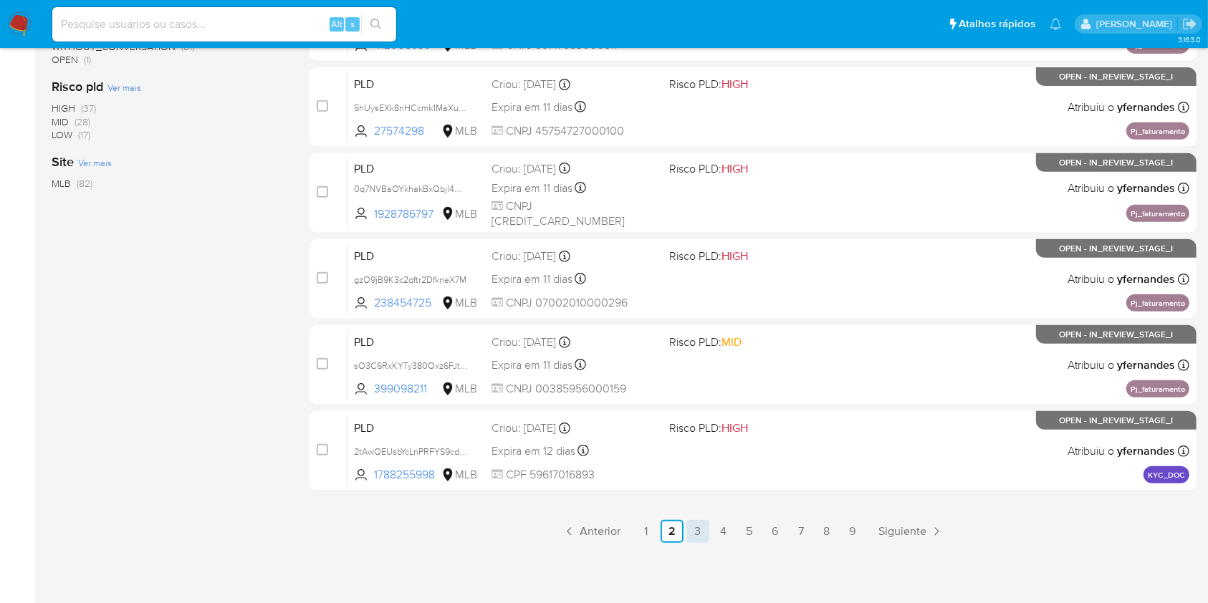
click at [694, 531] on link "3" at bounding box center [697, 531] width 23 height 23
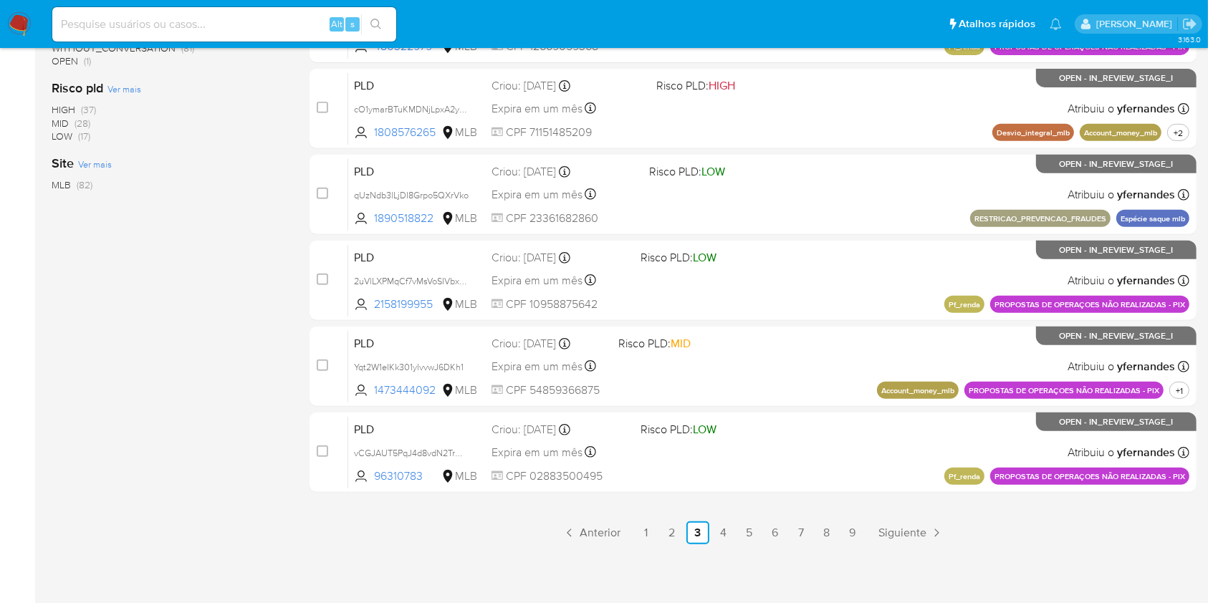
scroll to position [579, 0]
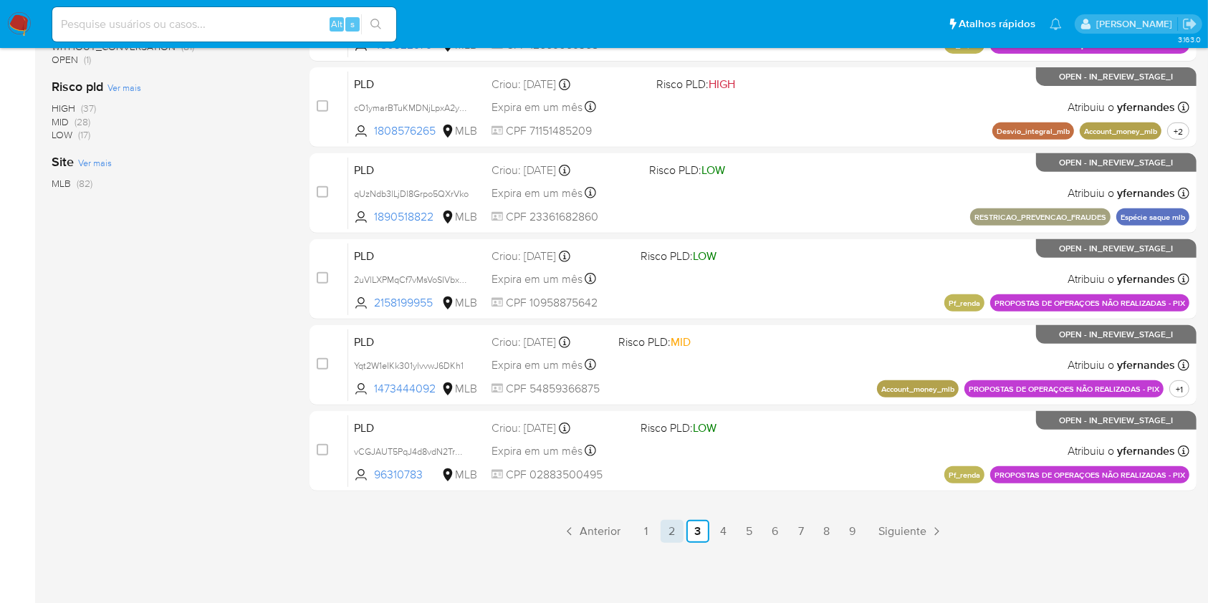
click at [666, 530] on link "2" at bounding box center [672, 531] width 23 height 23
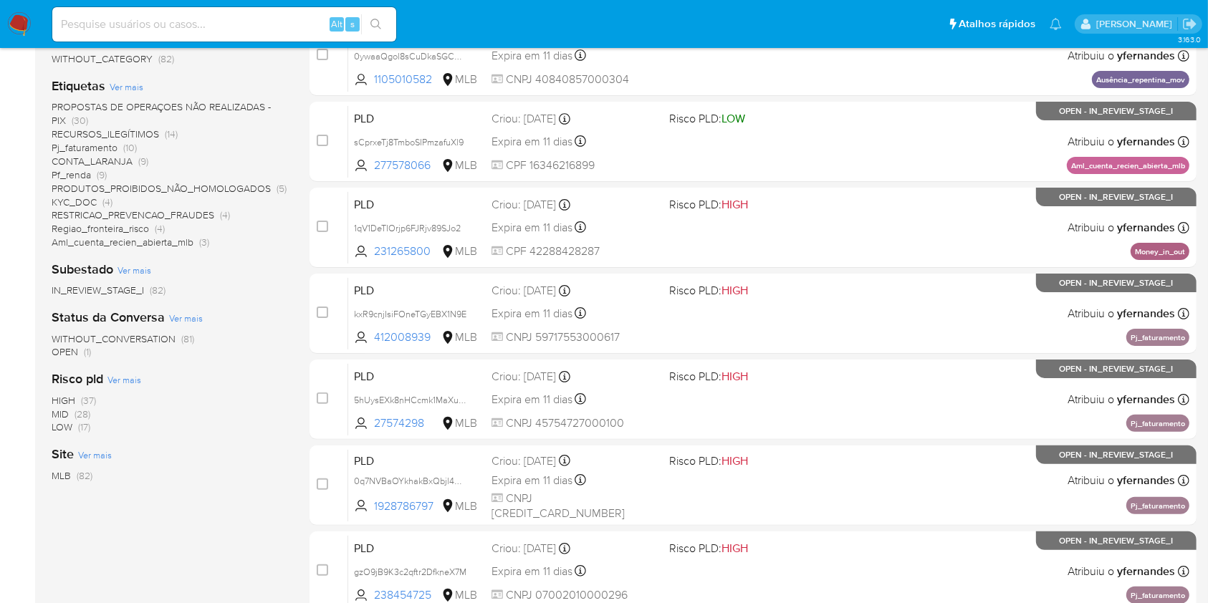
scroll to position [573, 0]
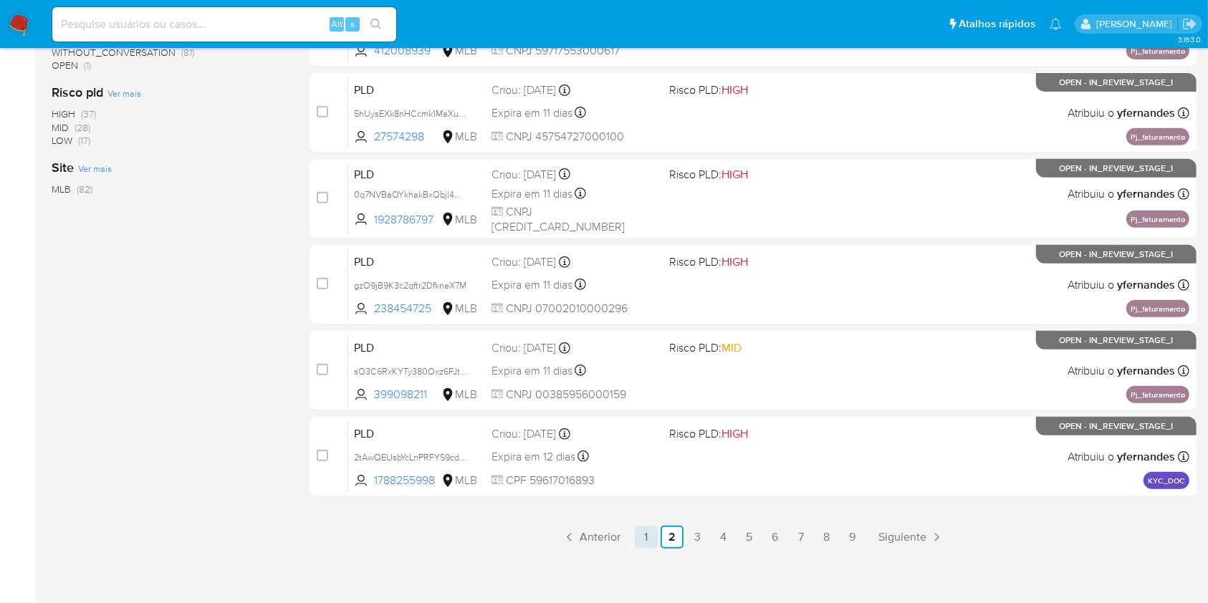
click at [647, 530] on link "1" at bounding box center [646, 537] width 23 height 23
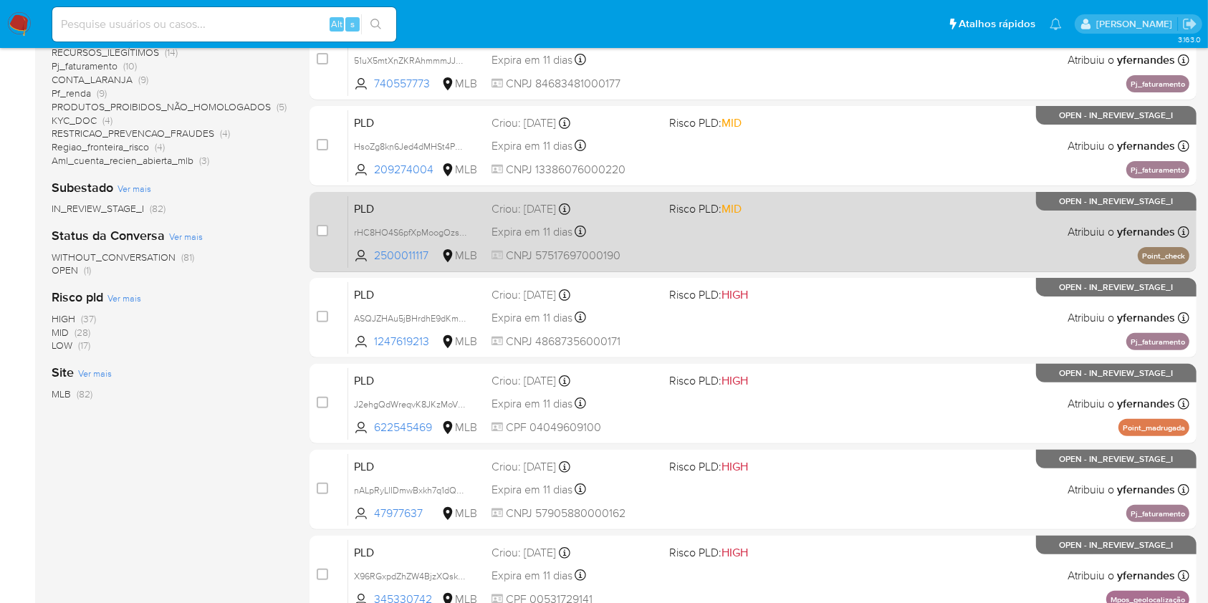
scroll to position [382, 0]
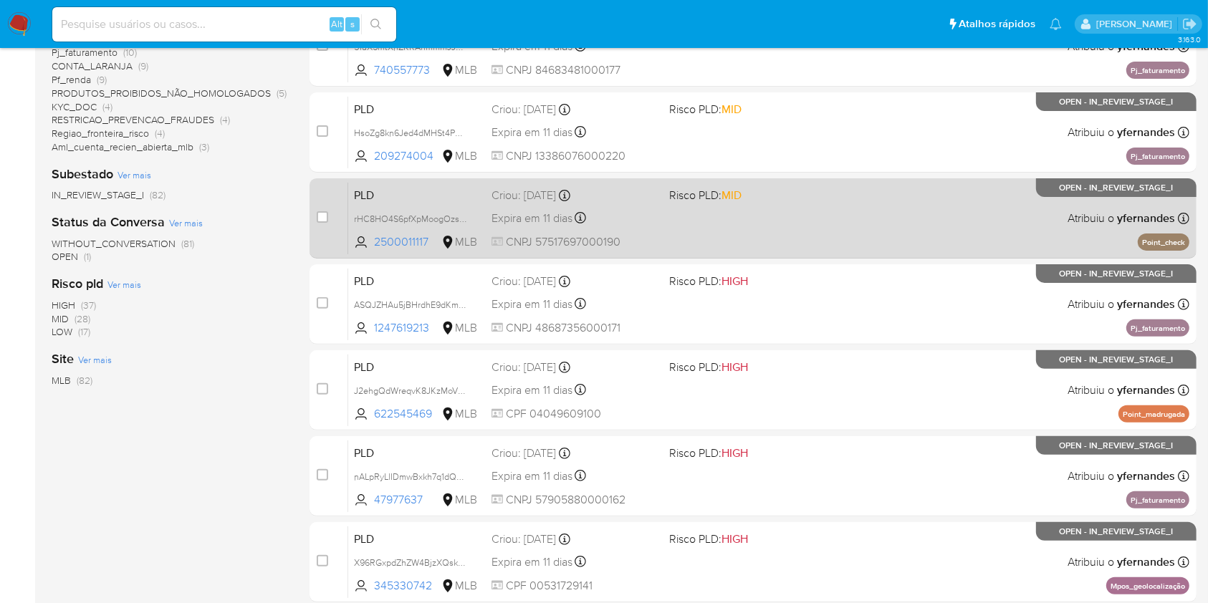
click at [731, 241] on div "PLD rHC8HO4S6pfXpMoogOzs4zau 2500011117 MLB Risco PLD: MID Criou: 12/09/2025 Cr…" at bounding box center [768, 218] width 841 height 72
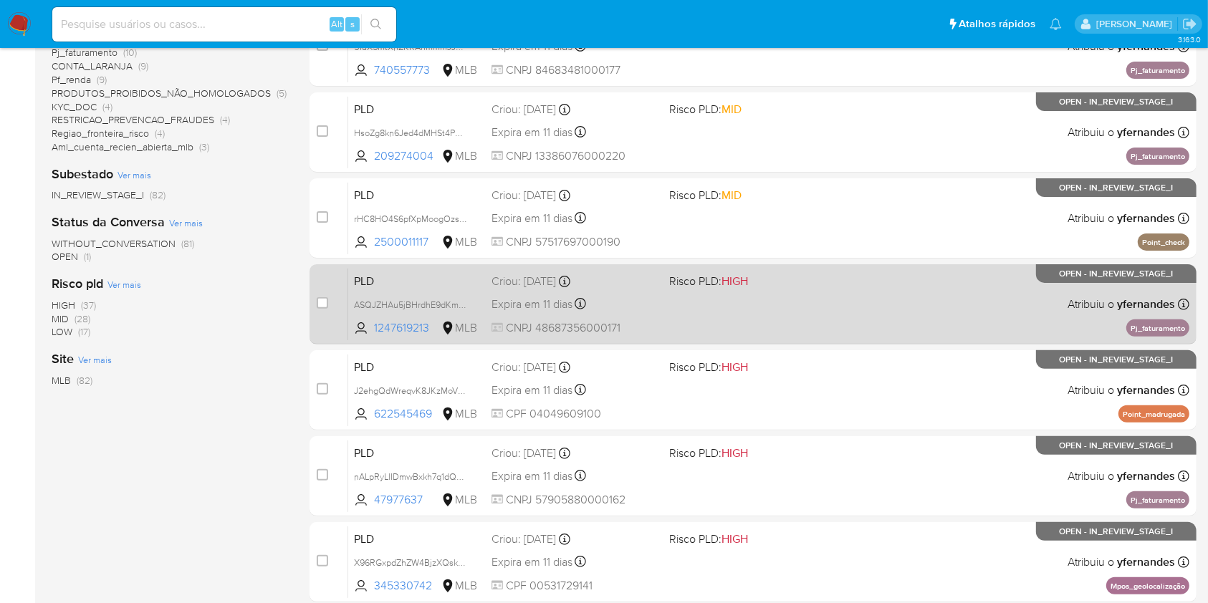
scroll to position [477, 0]
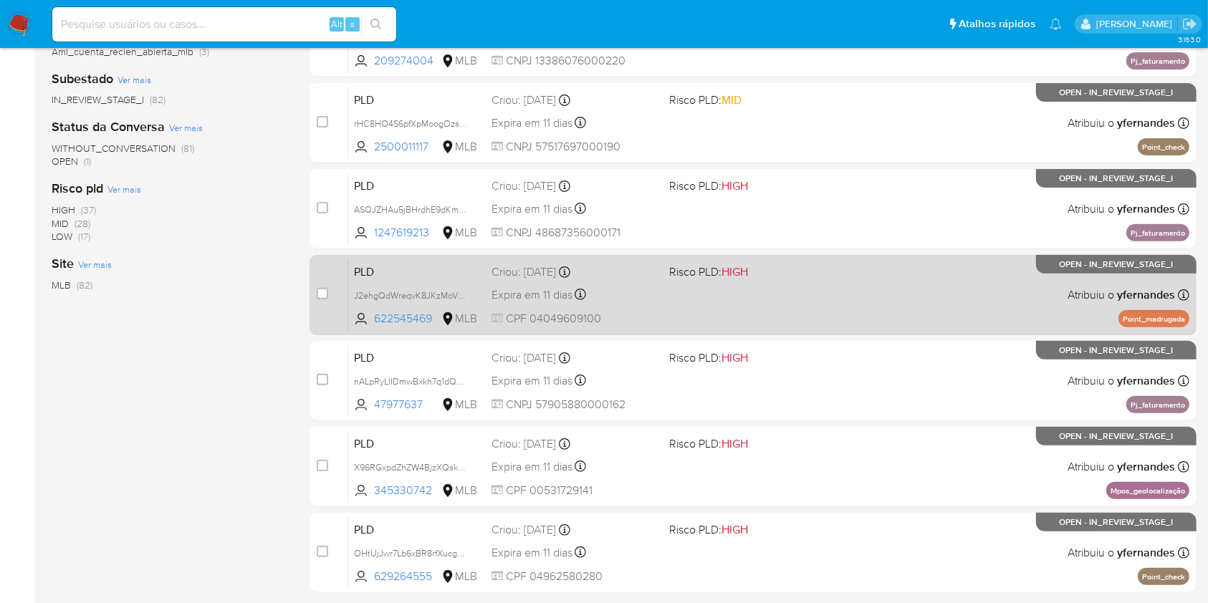
click at [719, 300] on div "PLD J2ehgQdWreqvK8JKzMoVL3GB 622545469 MLB Risco PLD: HIGH Criou: 12/09/2025 Cr…" at bounding box center [768, 295] width 841 height 72
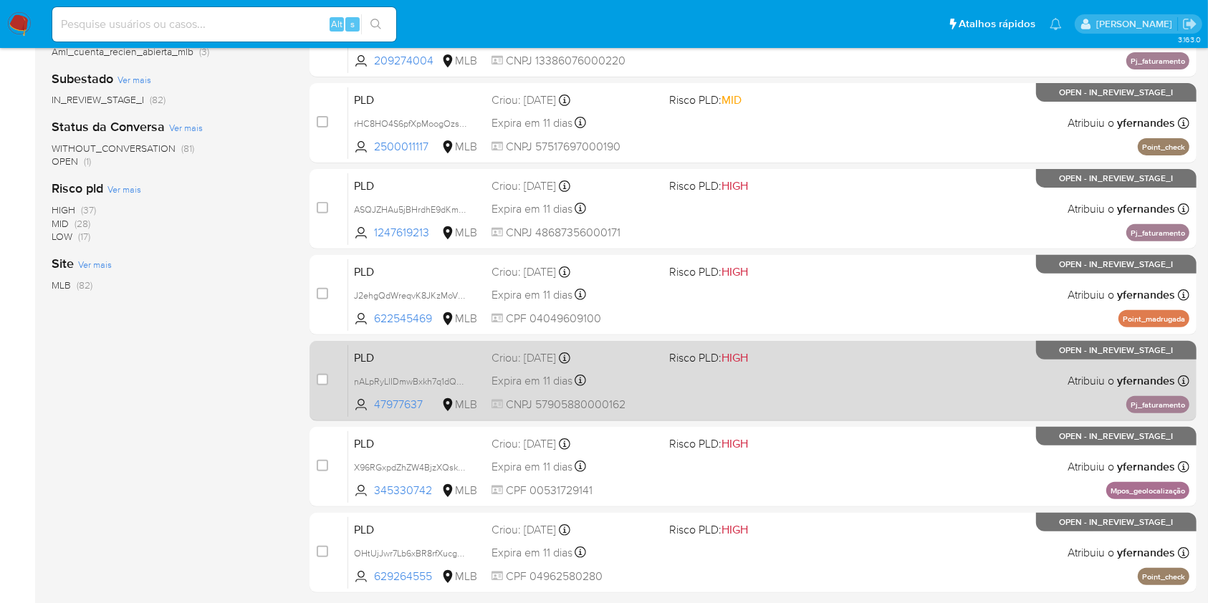
scroll to position [573, 0]
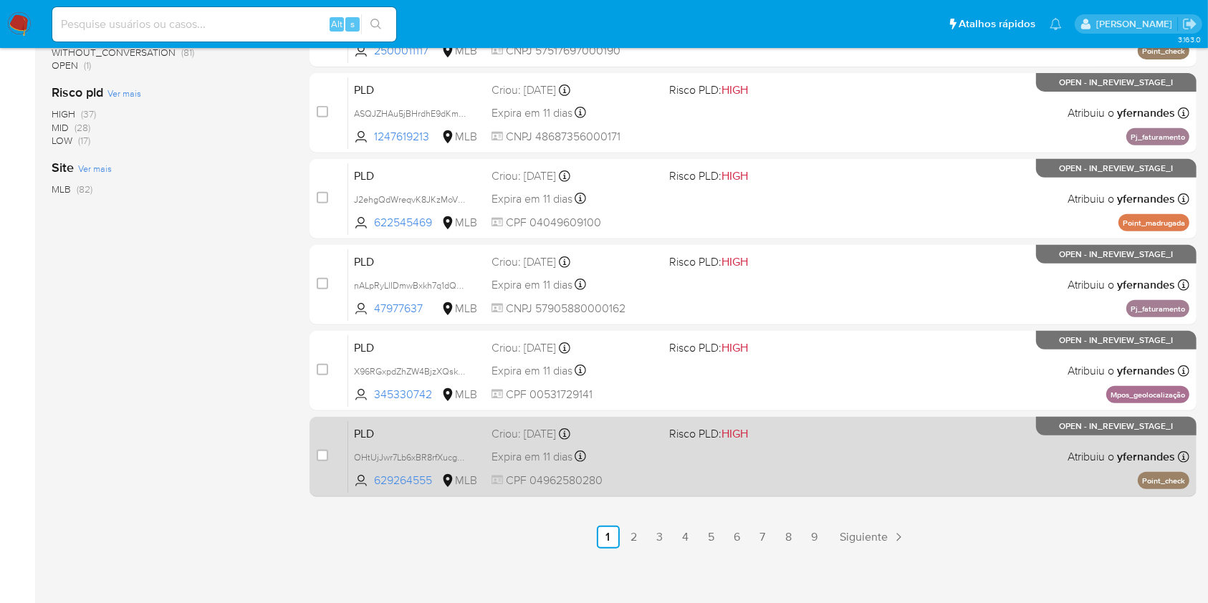
click at [830, 447] on div "PLD OHtUjJwr7Lb6xBR8rfXucgQZ 629264555 MLB Risco PLD: HIGH Criou: 12/09/2025 Cr…" at bounding box center [768, 457] width 841 height 72
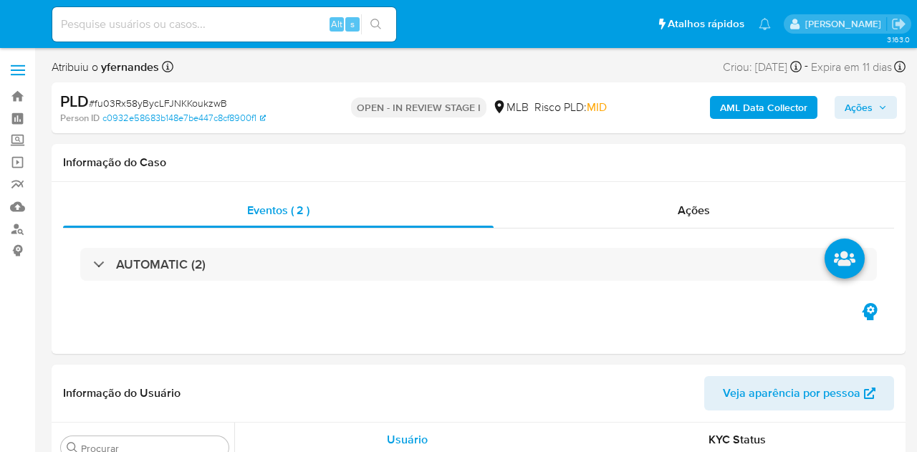
select select "10"
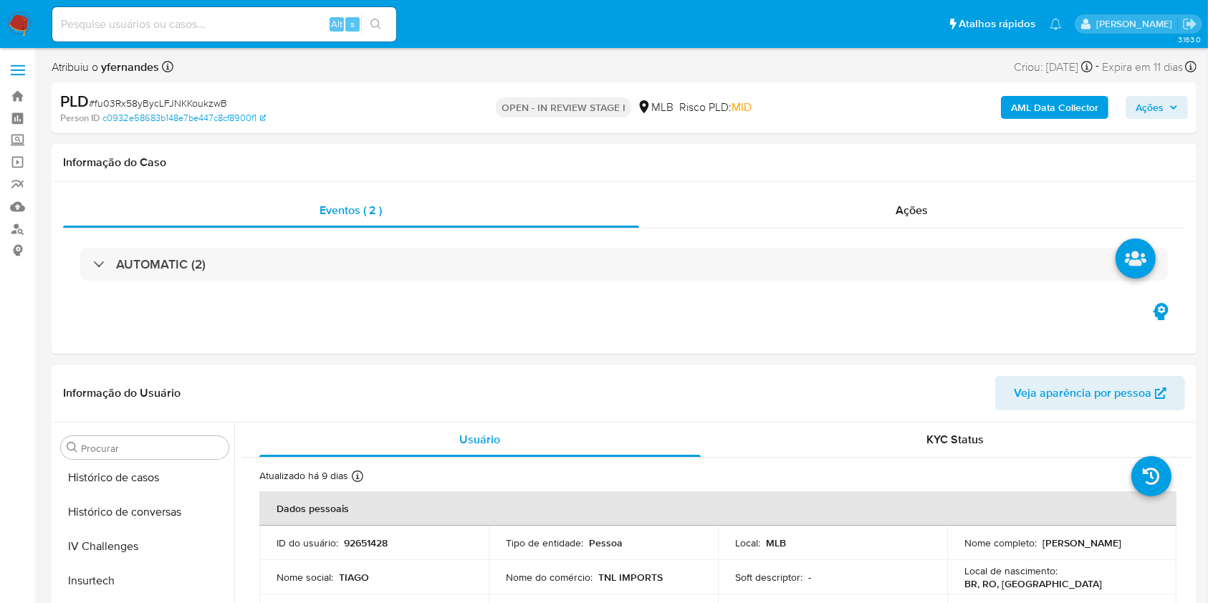
scroll to position [777, 0]
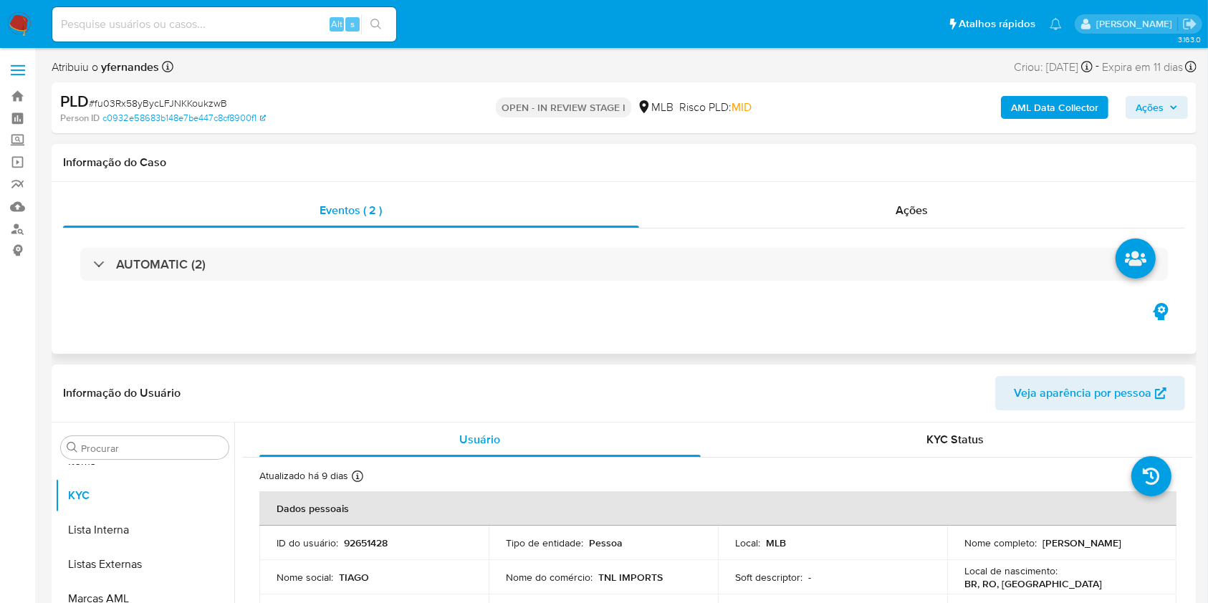
click at [556, 282] on div "AUTOMATIC (2)" at bounding box center [624, 265] width 1122 height 72
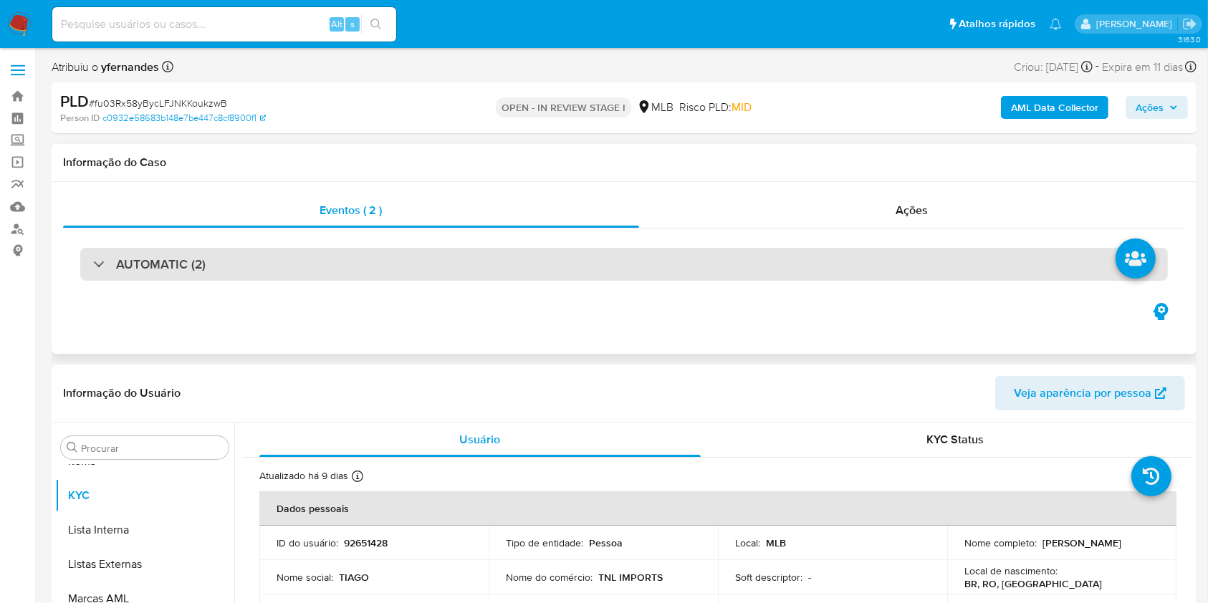
click at [551, 269] on div "AUTOMATIC (2)" at bounding box center [624, 264] width 1088 height 33
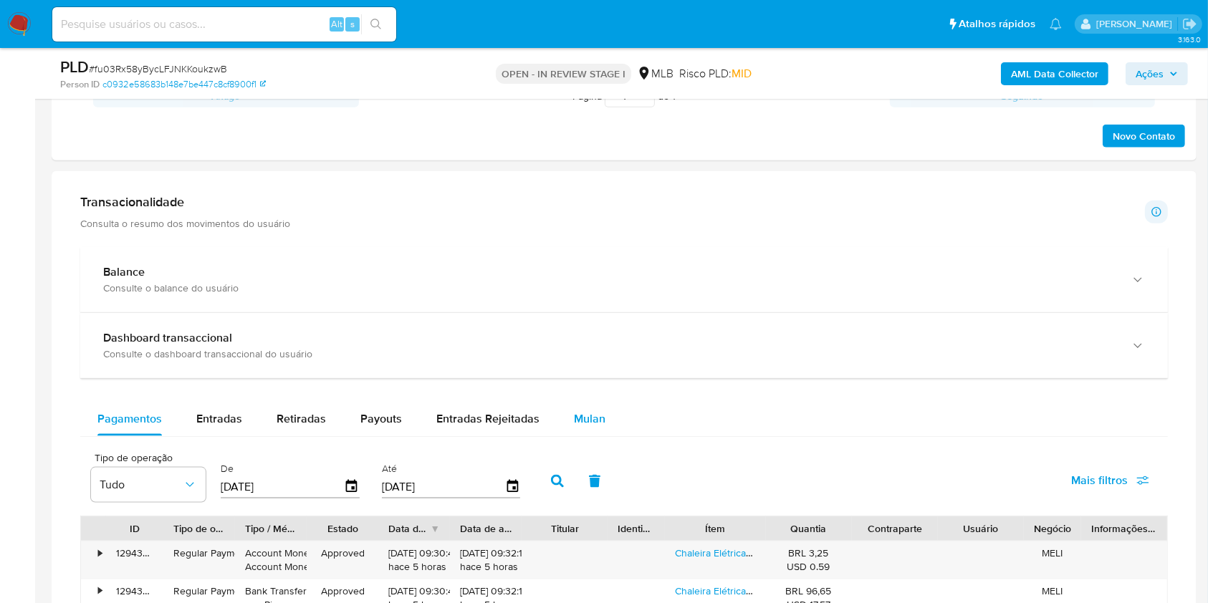
click at [578, 402] on div "Mulan" at bounding box center [590, 419] width 32 height 34
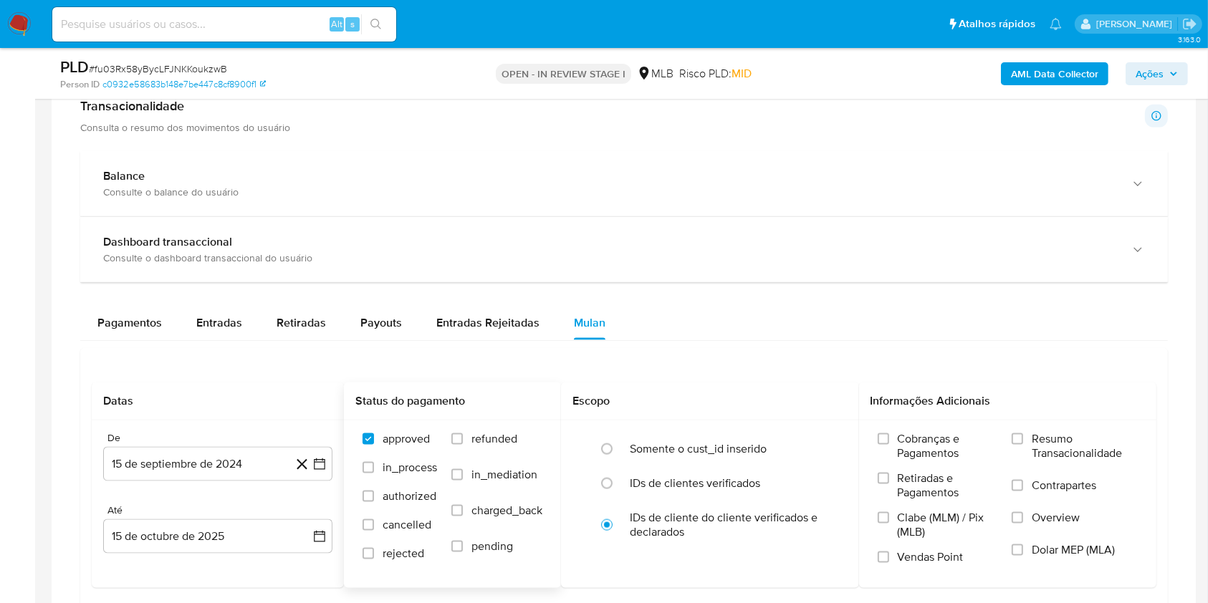
scroll to position [1815, 0]
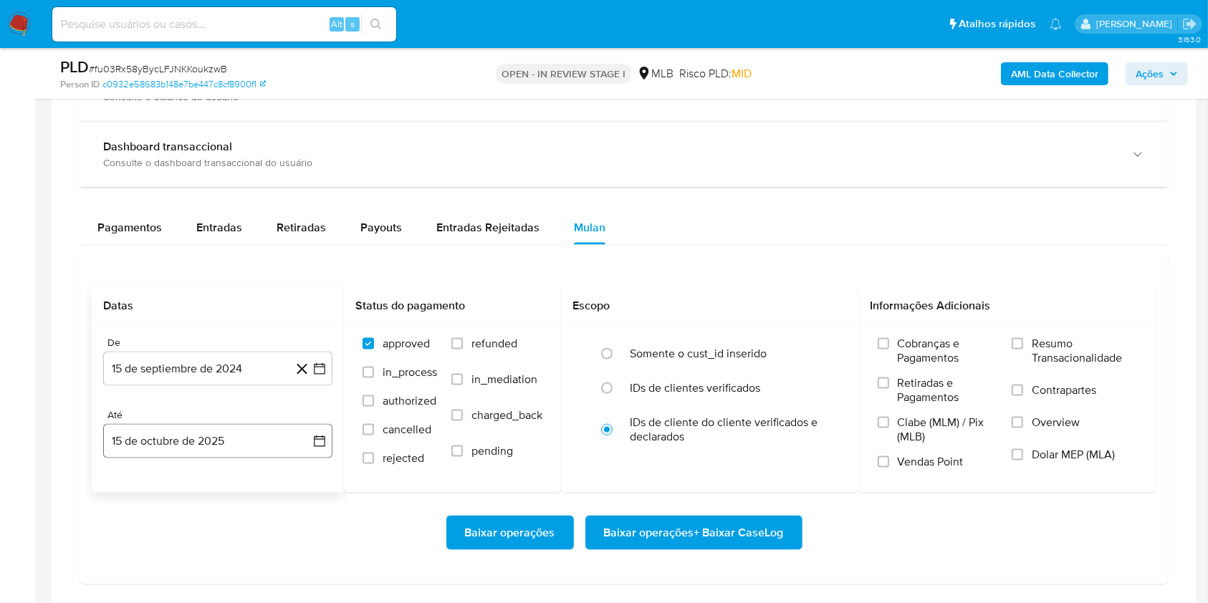
drag, startPoint x: 155, startPoint y: 375, endPoint x: 275, endPoint y: 431, distance: 132.7
click at [154, 375] on button "15 de septiembre de 2024" at bounding box center [217, 369] width 229 height 34
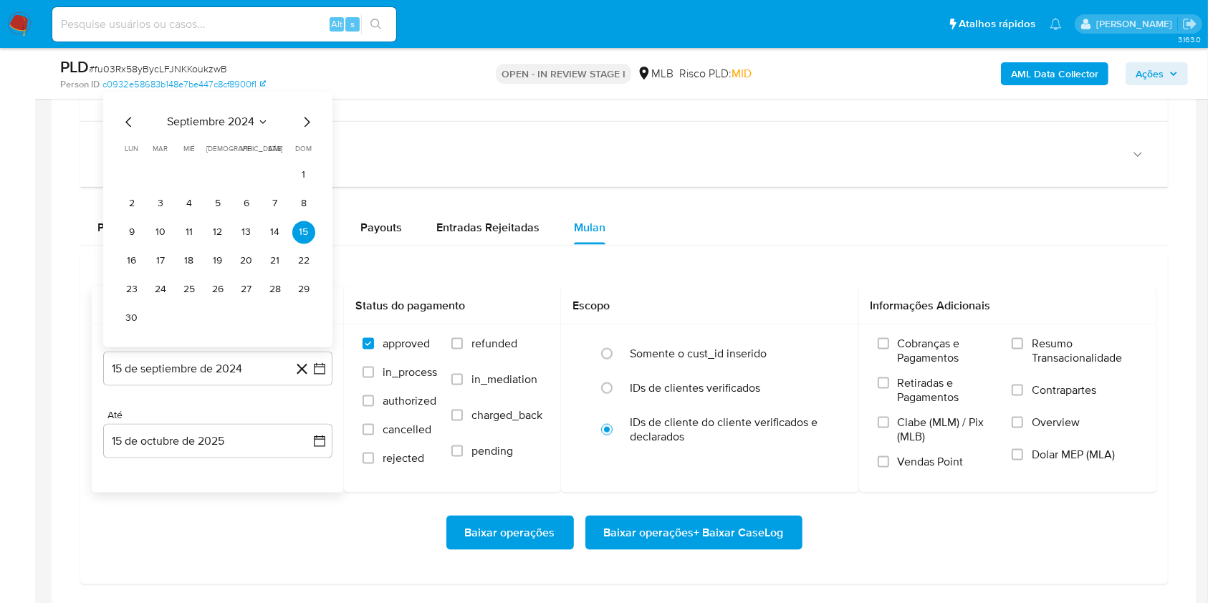
click at [200, 123] on span "septiembre 2024" at bounding box center [210, 122] width 87 height 14
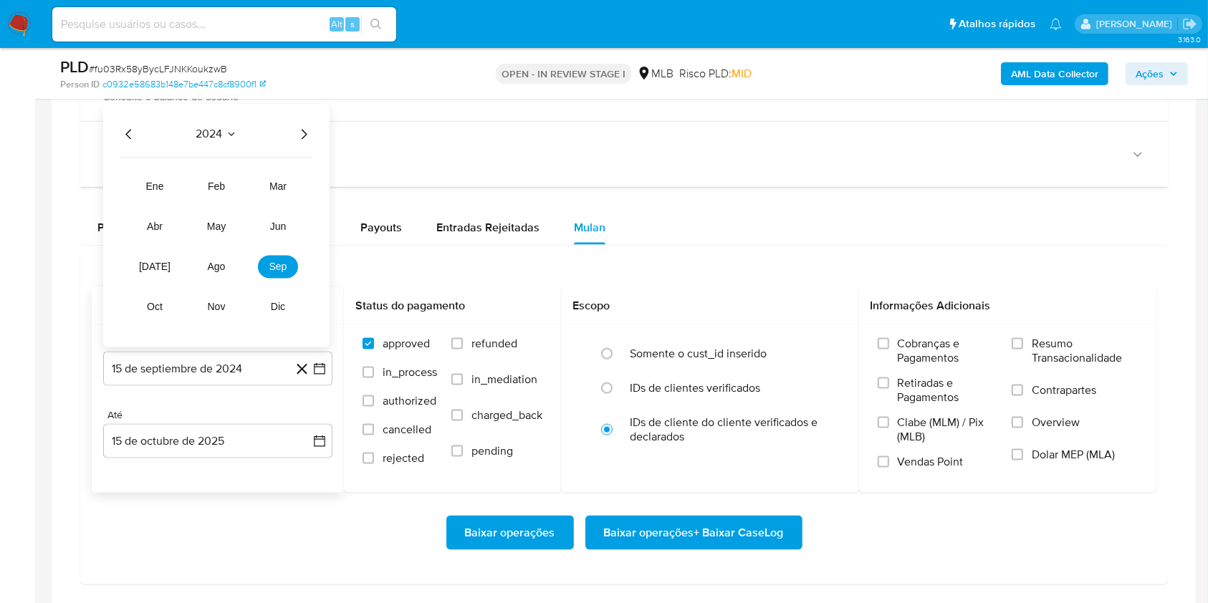
click at [292, 135] on div "2024" at bounding box center [216, 134] width 192 height 17
click at [298, 133] on icon "Año siguiente" at bounding box center [303, 134] width 17 height 17
click at [212, 252] on tr "ene feb mar abr may jun jul ago sep oct nov dic" at bounding box center [216, 247] width 163 height 143
click at [217, 257] on button "ago" at bounding box center [216, 267] width 40 height 23
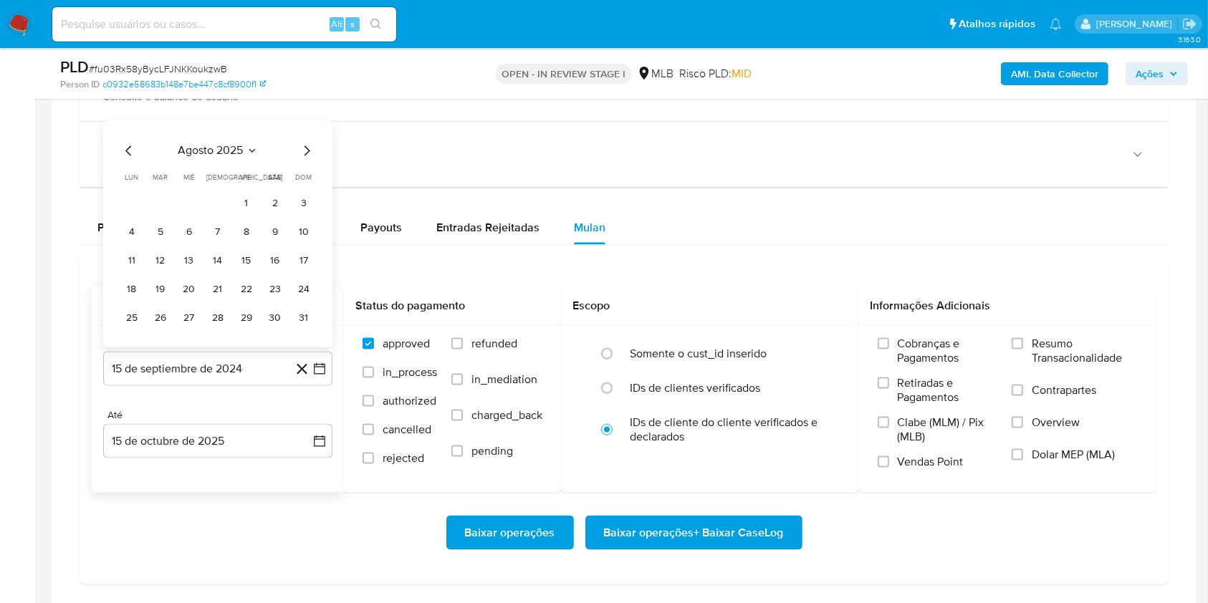
click at [237, 193] on td "1" at bounding box center [246, 204] width 23 height 23
click at [244, 196] on button "1" at bounding box center [246, 204] width 23 height 23
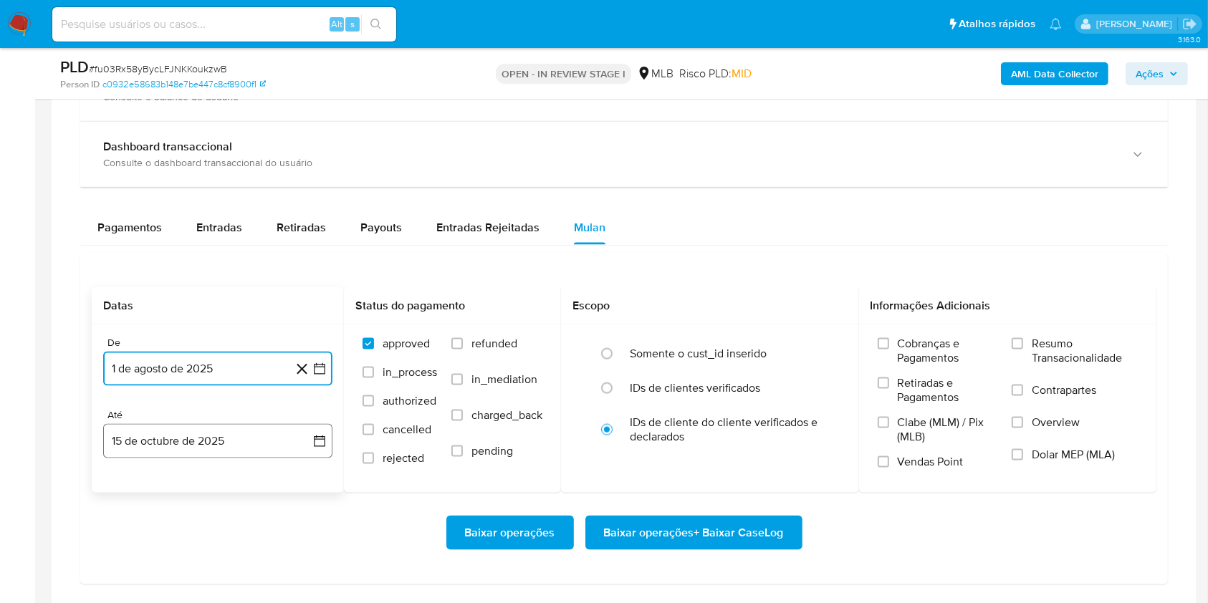
click at [201, 438] on button "15 de octubre de 2025" at bounding box center [217, 441] width 229 height 34
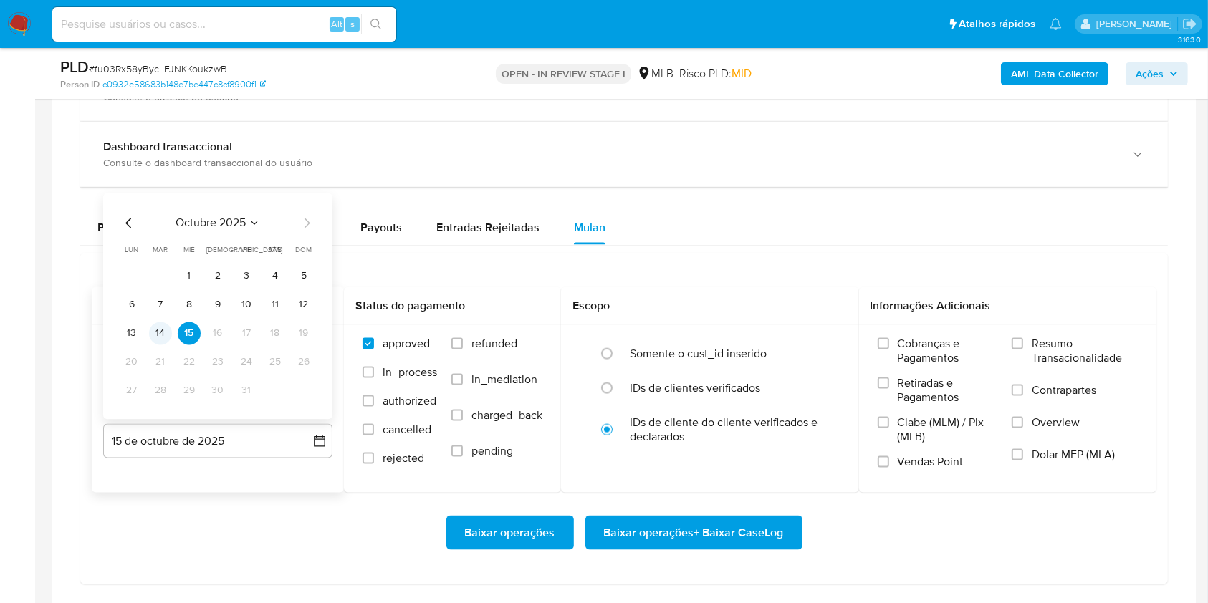
click at [164, 337] on button "14" at bounding box center [160, 333] width 23 height 23
click at [916, 341] on span "Resumo Transacionalidade" at bounding box center [1085, 351] width 106 height 29
click at [916, 341] on input "Resumo Transacionalidade" at bounding box center [1017, 343] width 11 height 11
click at [680, 451] on span "Baixar operações + Baixar CaseLog" at bounding box center [694, 533] width 180 height 32
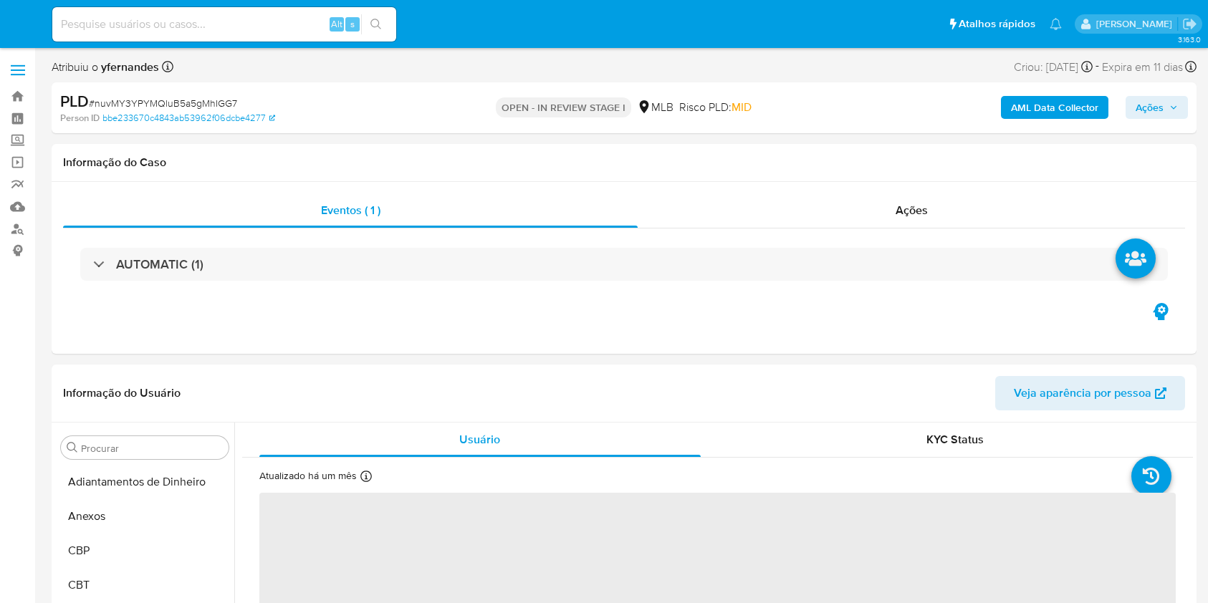
select select "10"
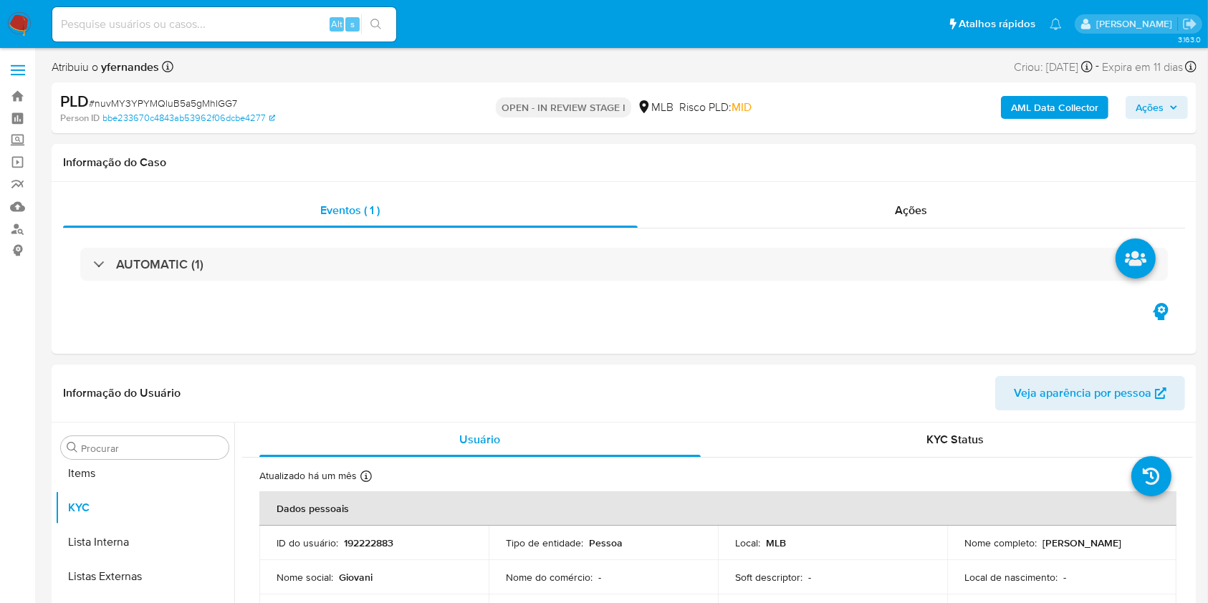
scroll to position [777, 0]
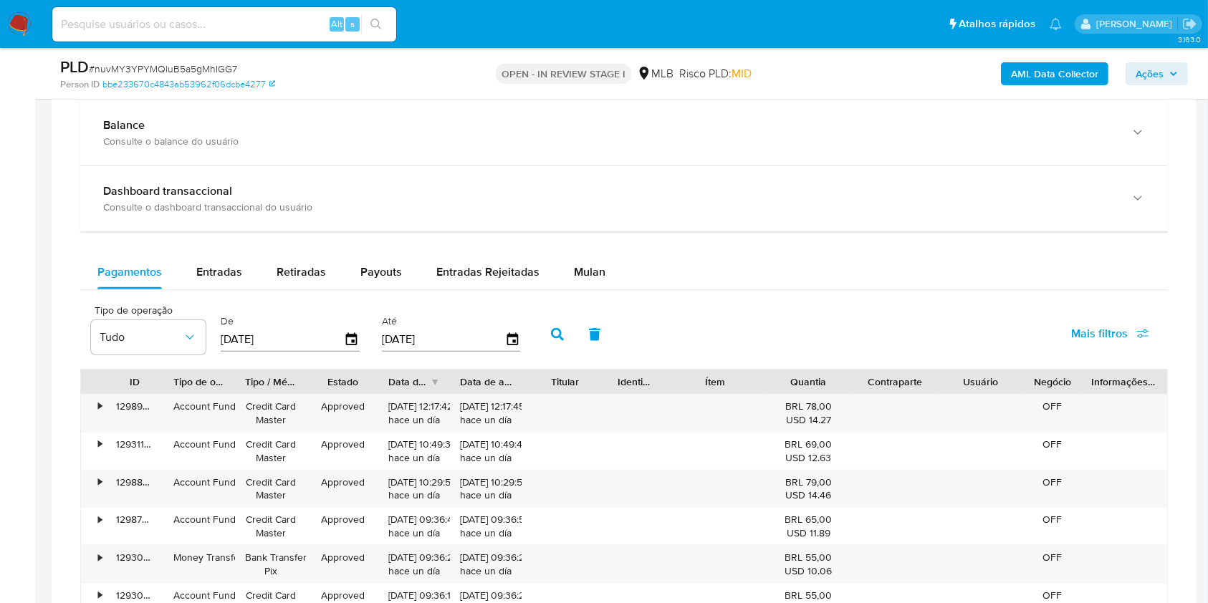
click at [595, 236] on div "Balance Consulte o balance do usuário Dashboard transaccional Consulte o dashbo…" at bounding box center [624, 455] width 1088 height 711
click at [600, 262] on button "Mulan" at bounding box center [590, 272] width 66 height 34
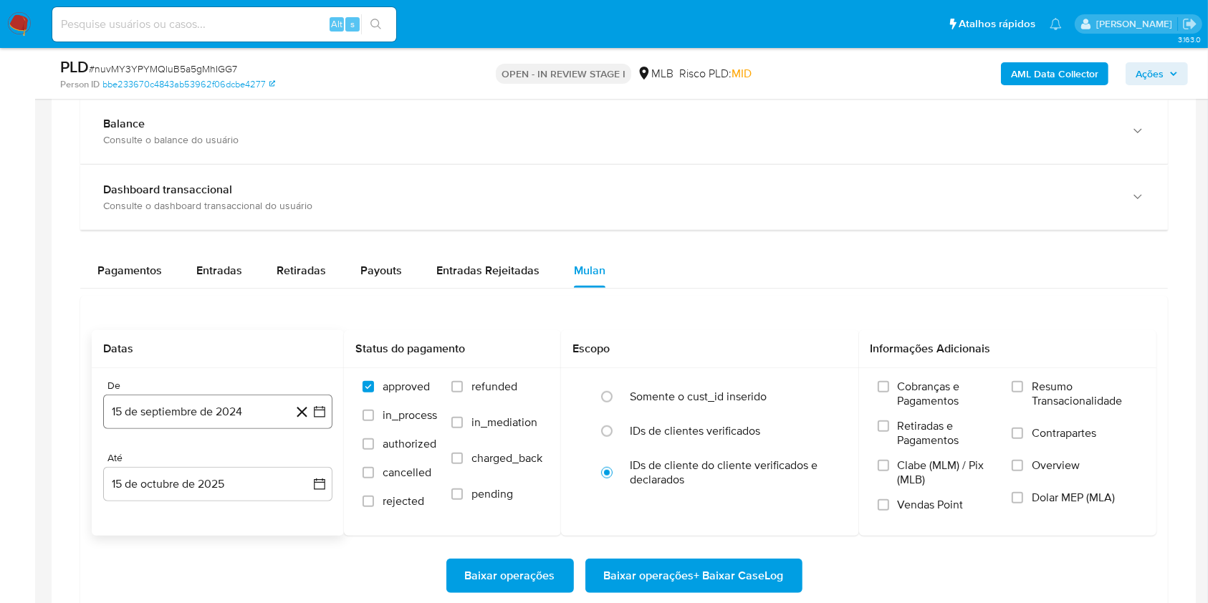
scroll to position [1146, 0]
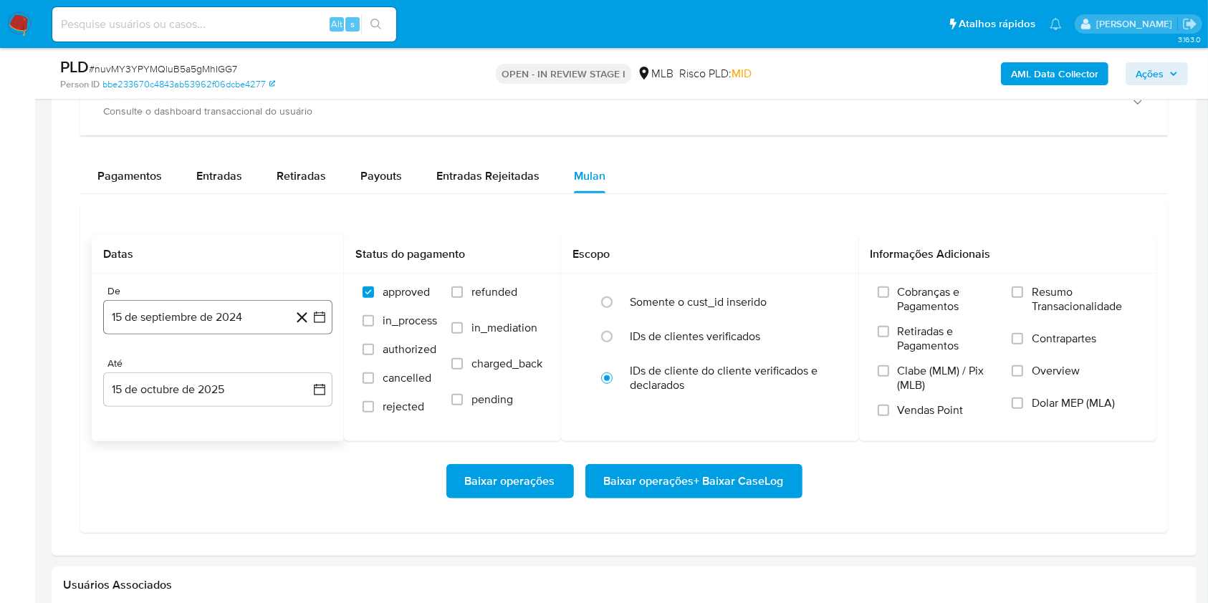
click at [196, 317] on button "15 de septiembre de 2024" at bounding box center [217, 317] width 229 height 34
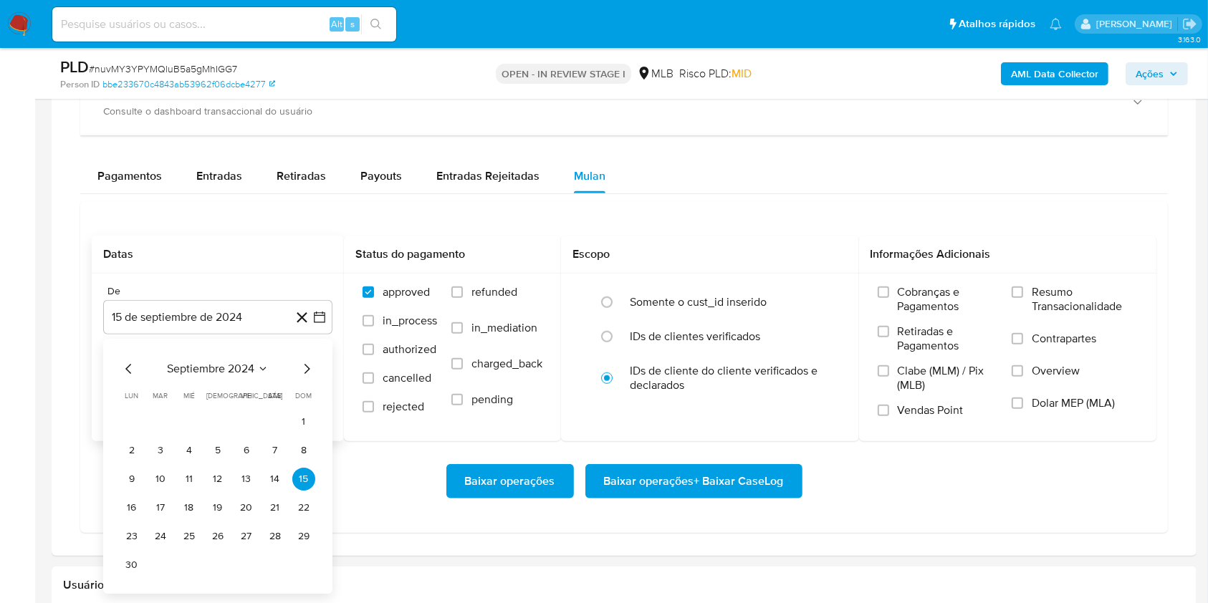
click at [218, 379] on div "septiembre 2024 septiembre 2024 lun lunes mar martes mié miércoles jue jueves v…" at bounding box center [217, 468] width 195 height 216
click at [226, 362] on span "septiembre 2024" at bounding box center [210, 369] width 87 height 14
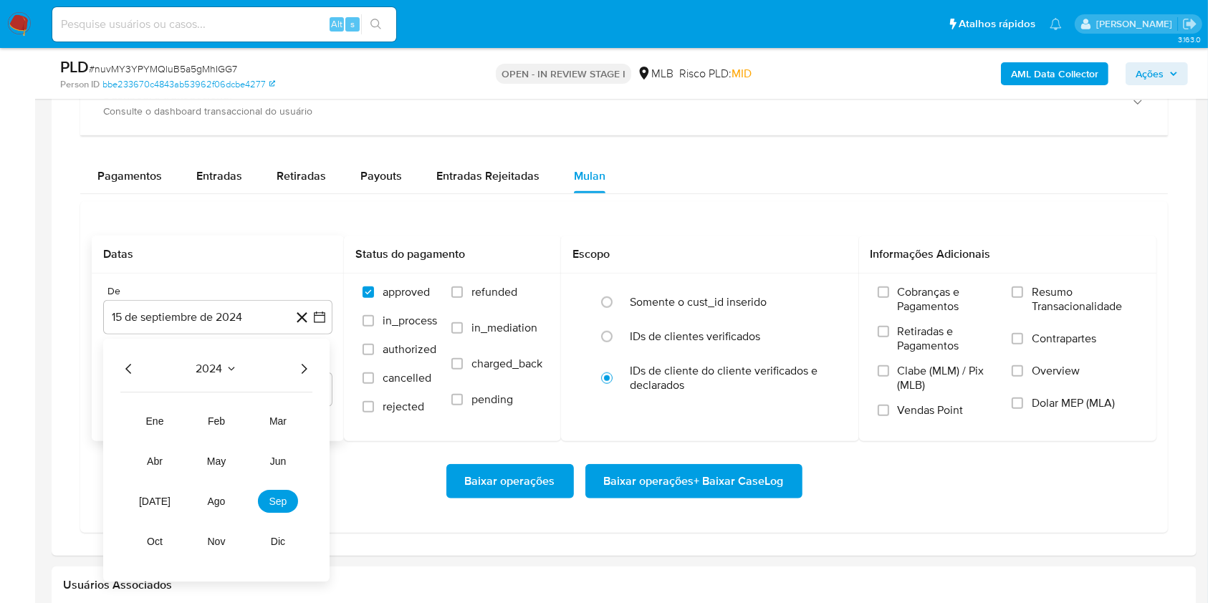
click at [304, 375] on icon "Año siguiente" at bounding box center [303, 368] width 17 height 17
click at [222, 502] on span "ago" at bounding box center [217, 501] width 18 height 11
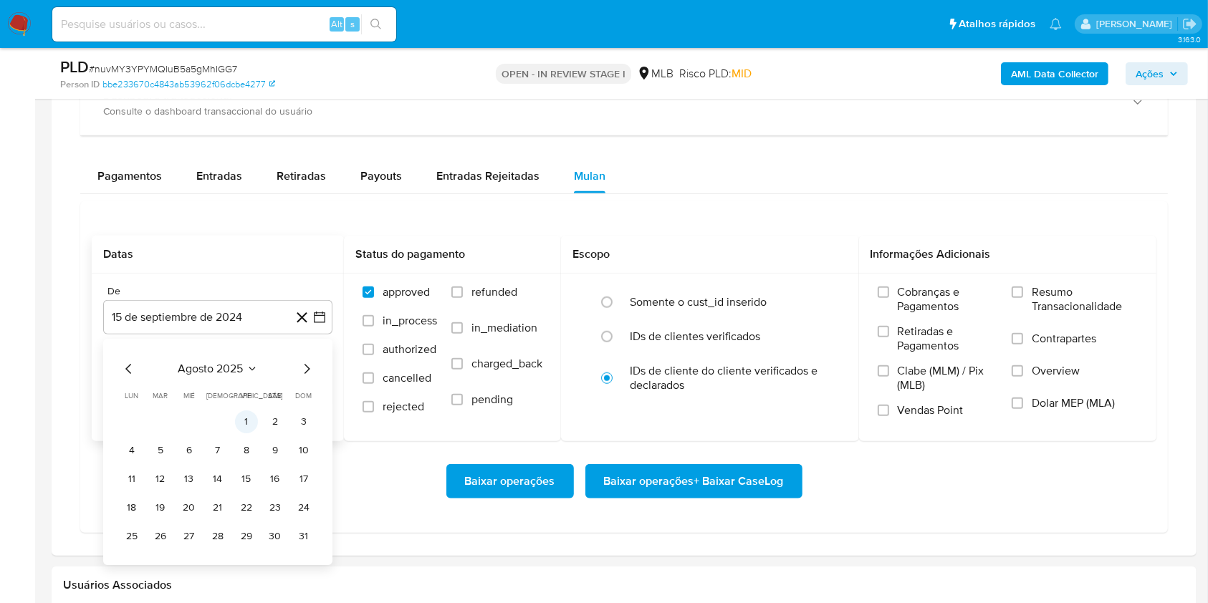
click at [244, 421] on button "1" at bounding box center [246, 422] width 23 height 23
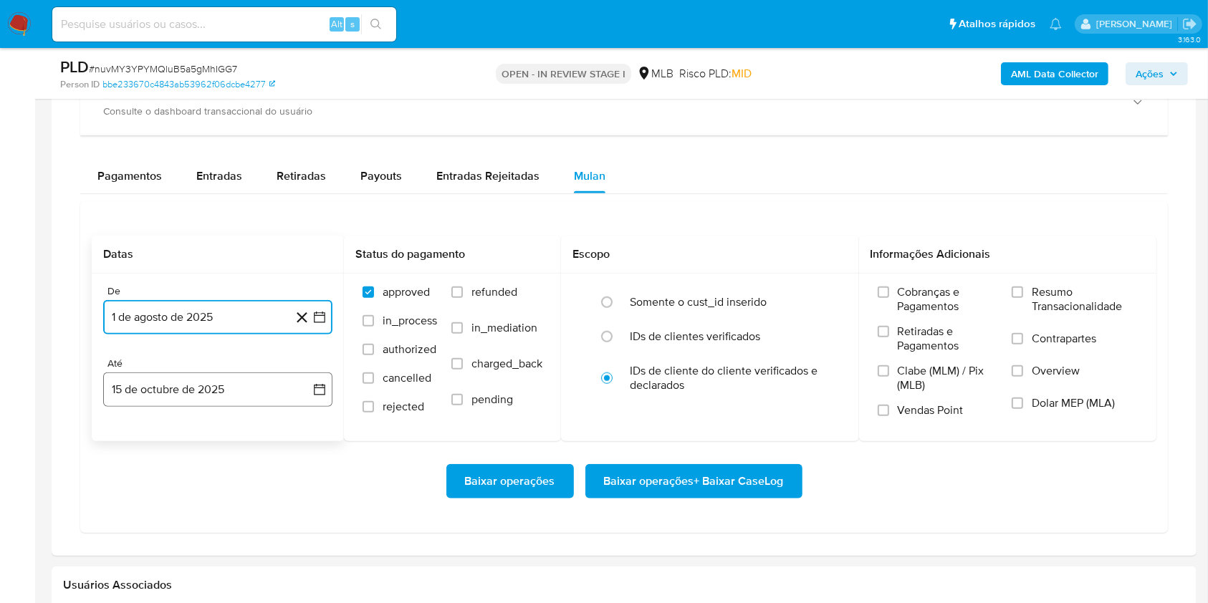
click at [224, 386] on button "15 de octubre de 2025" at bounding box center [217, 390] width 229 height 34
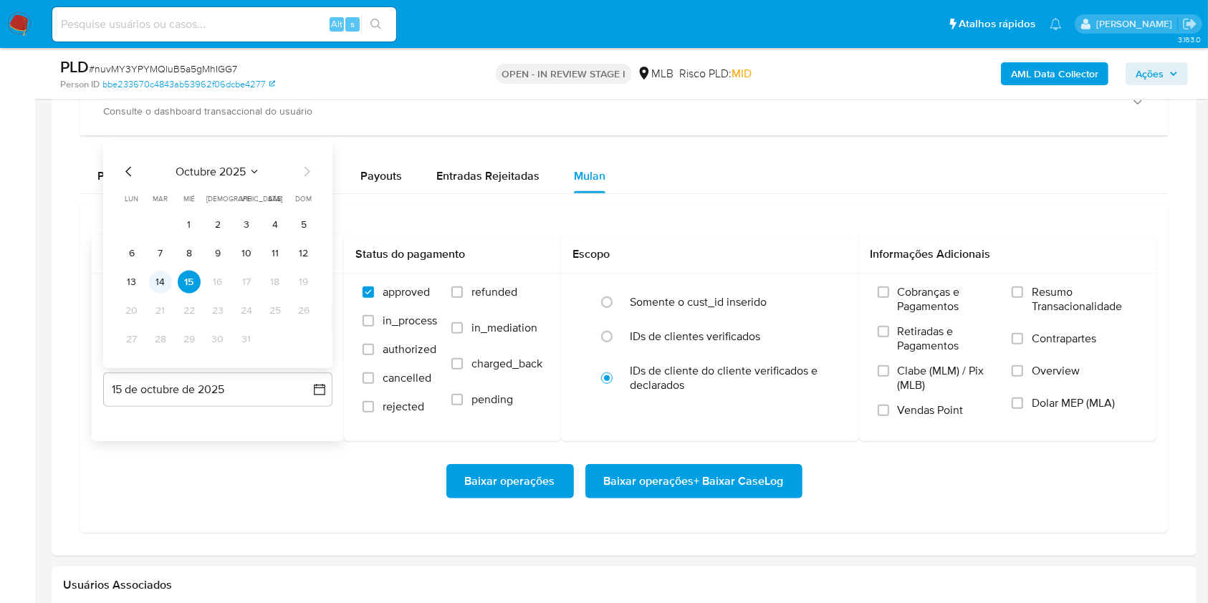
click at [155, 277] on button "14" at bounding box center [160, 282] width 23 height 23
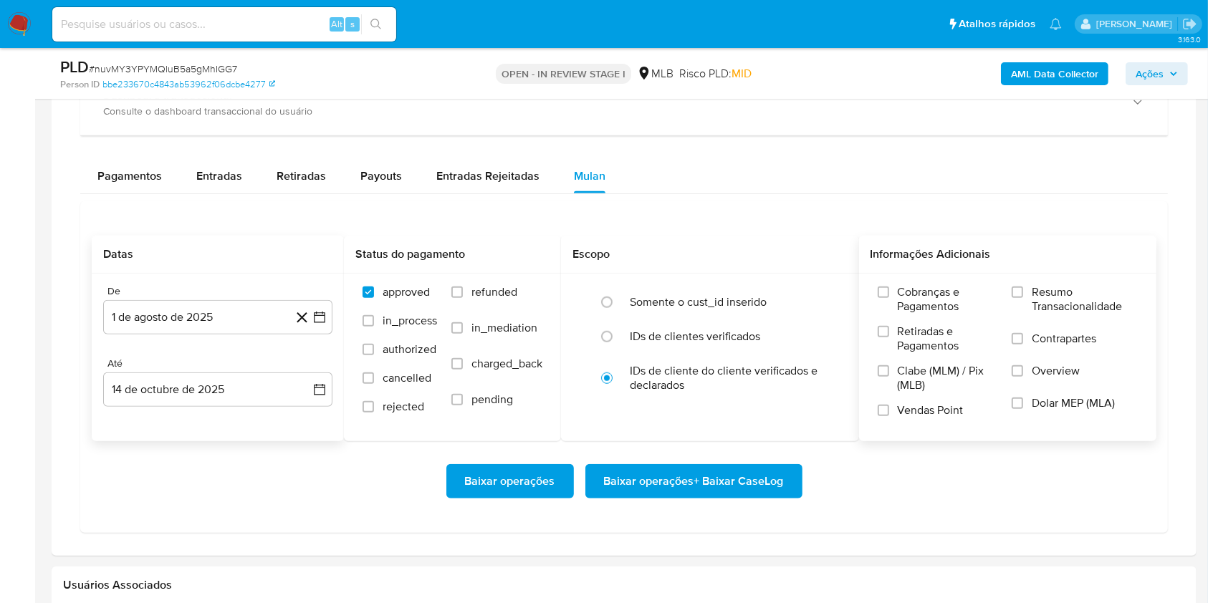
click at [1052, 282] on div "Cobranças e Pagamentos Retiradas e Pagamentos Clabe (MLM) / Pix (MLB) Vendas Po…" at bounding box center [1008, 357] width 298 height 166
click at [1026, 307] on label "Resumo Transacionalidade" at bounding box center [1075, 308] width 126 height 47
click at [1023, 298] on input "Resumo Transacionalidade" at bounding box center [1017, 292] width 11 height 11
click at [714, 474] on span "Baixar operações + Baixar CaseLog" at bounding box center [694, 482] width 180 height 32
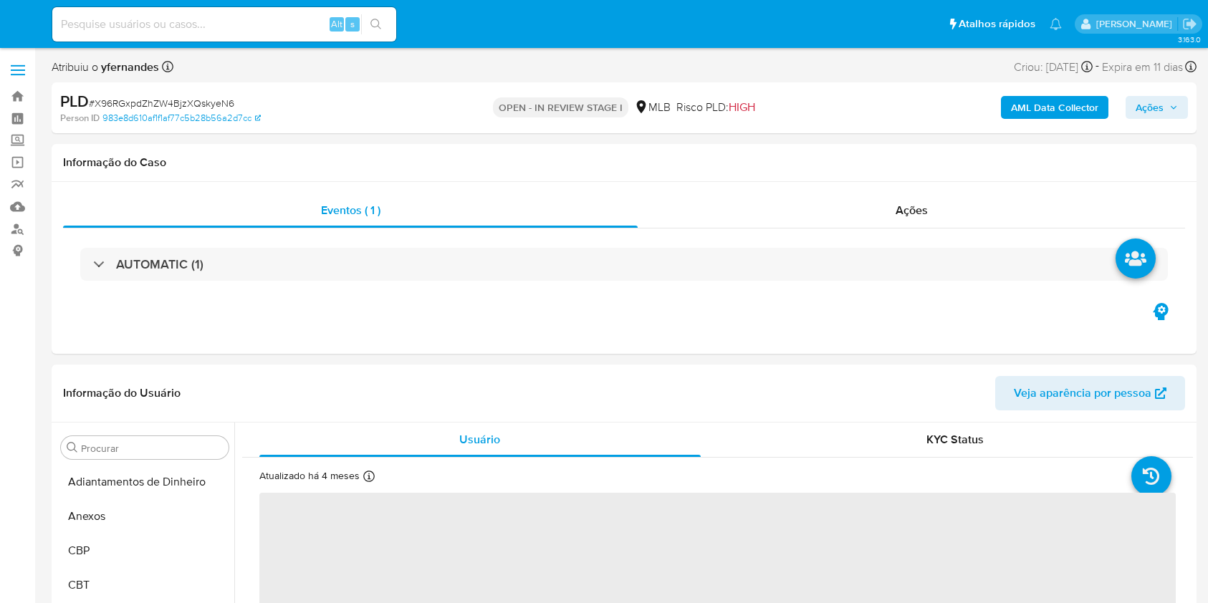
select select "10"
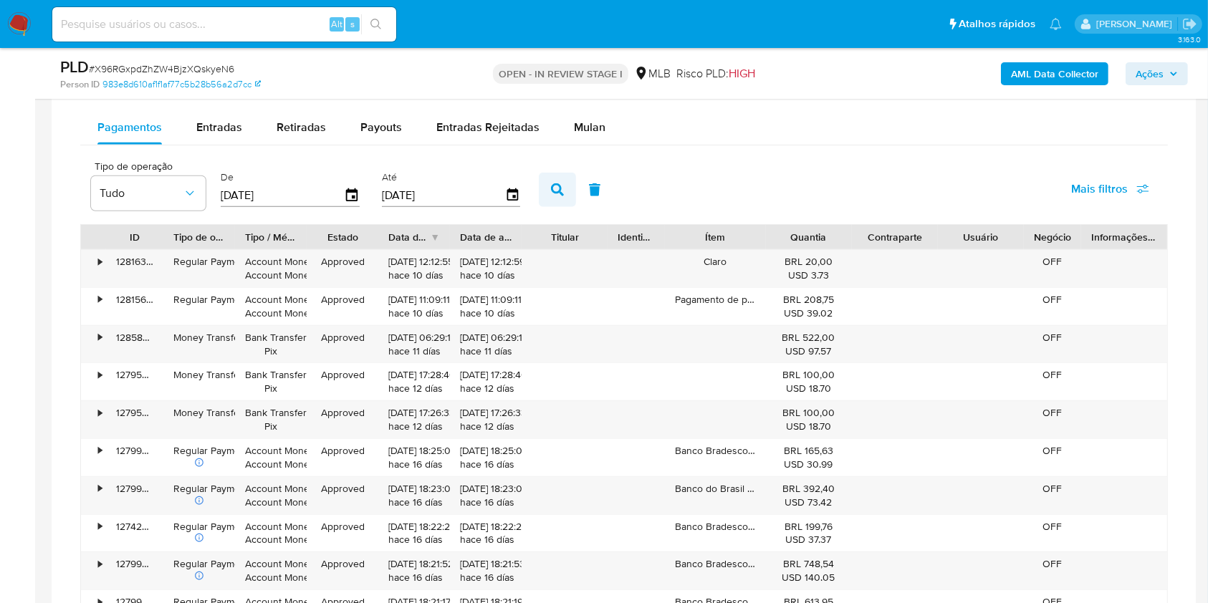
scroll to position [1146, 0]
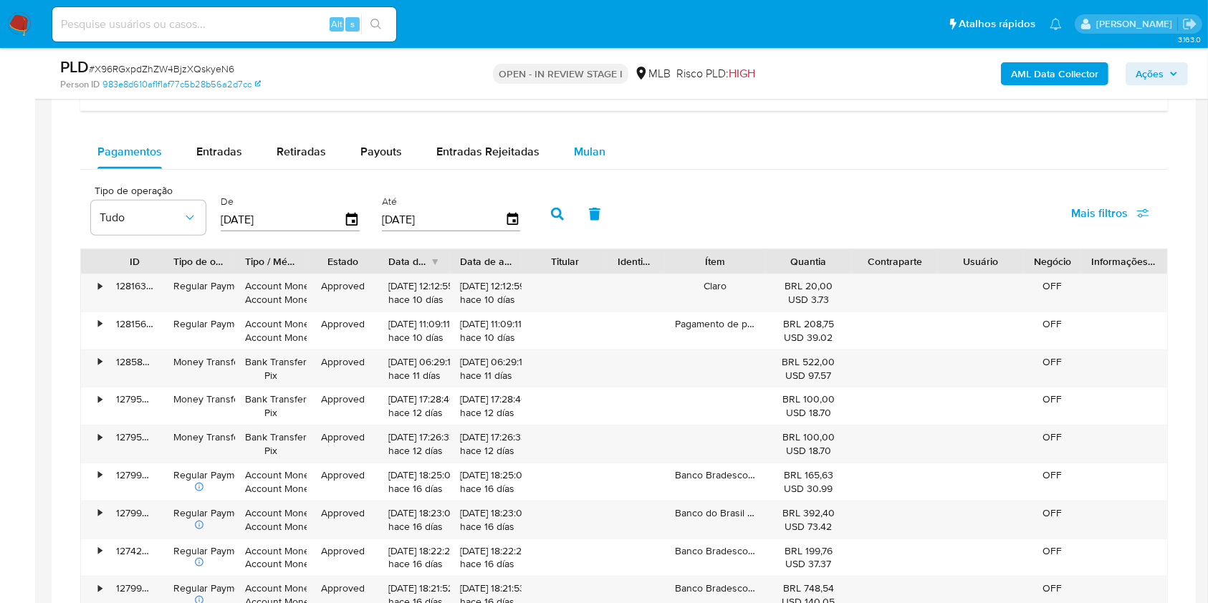
click at [580, 147] on span "Mulan" at bounding box center [590, 151] width 32 height 16
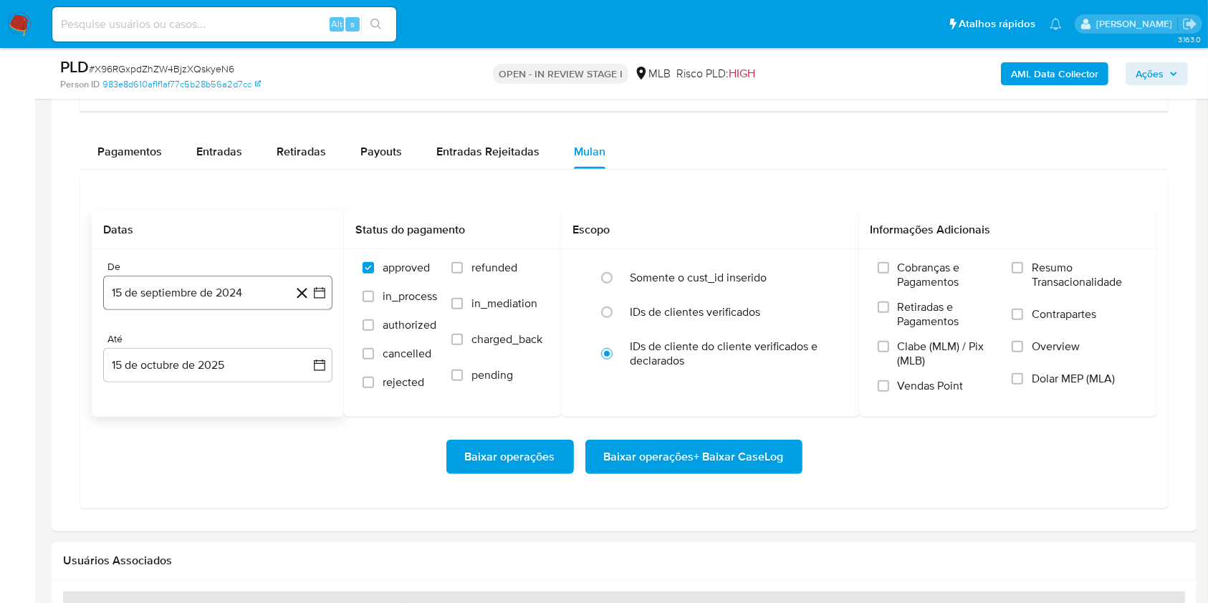
click at [181, 287] on button "15 de septiembre de 2024" at bounding box center [217, 293] width 229 height 34
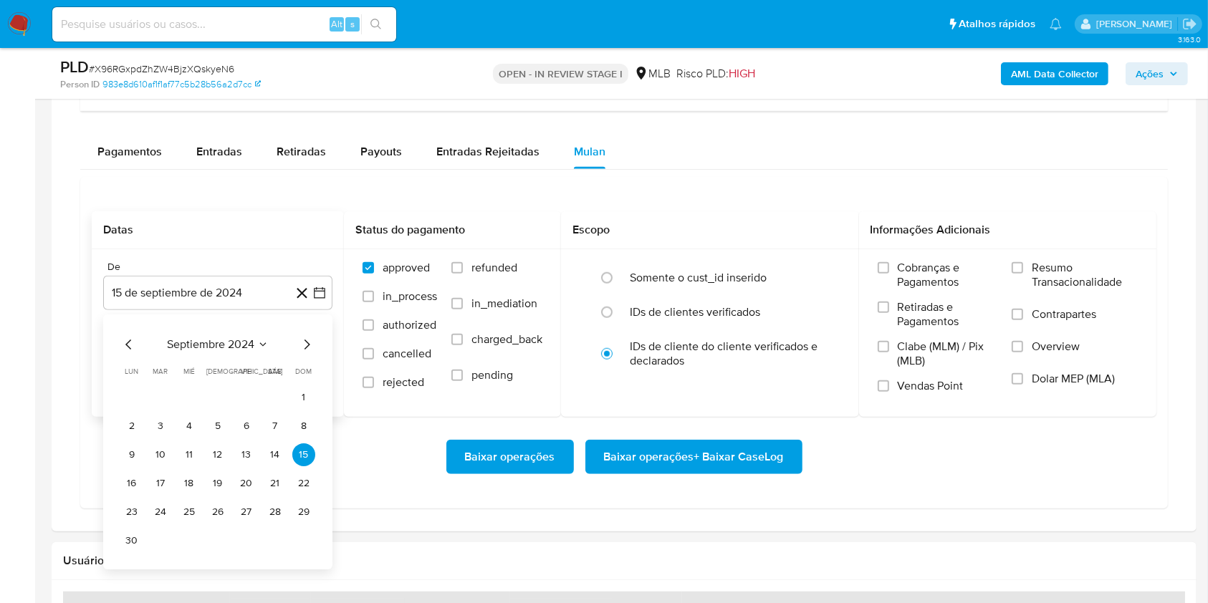
click at [211, 345] on span "septiembre 2024" at bounding box center [210, 344] width 87 height 14
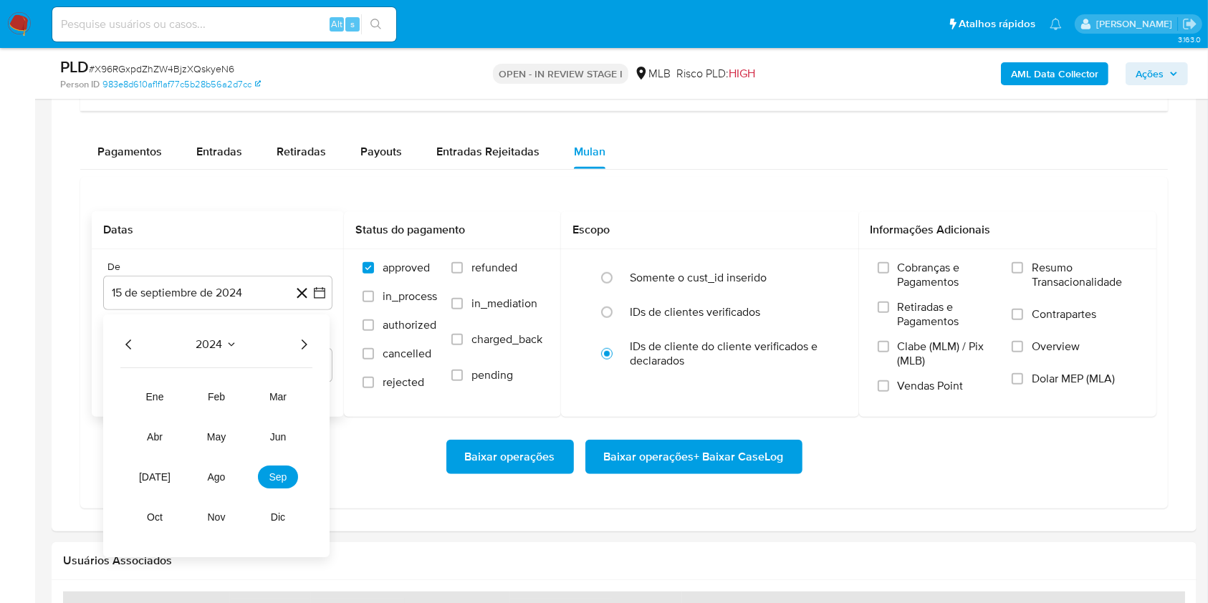
click at [304, 340] on icon "Año siguiente" at bounding box center [303, 344] width 17 height 17
click at [221, 478] on span "ago" at bounding box center [217, 476] width 18 height 11
click at [242, 393] on button "1" at bounding box center [246, 397] width 23 height 23
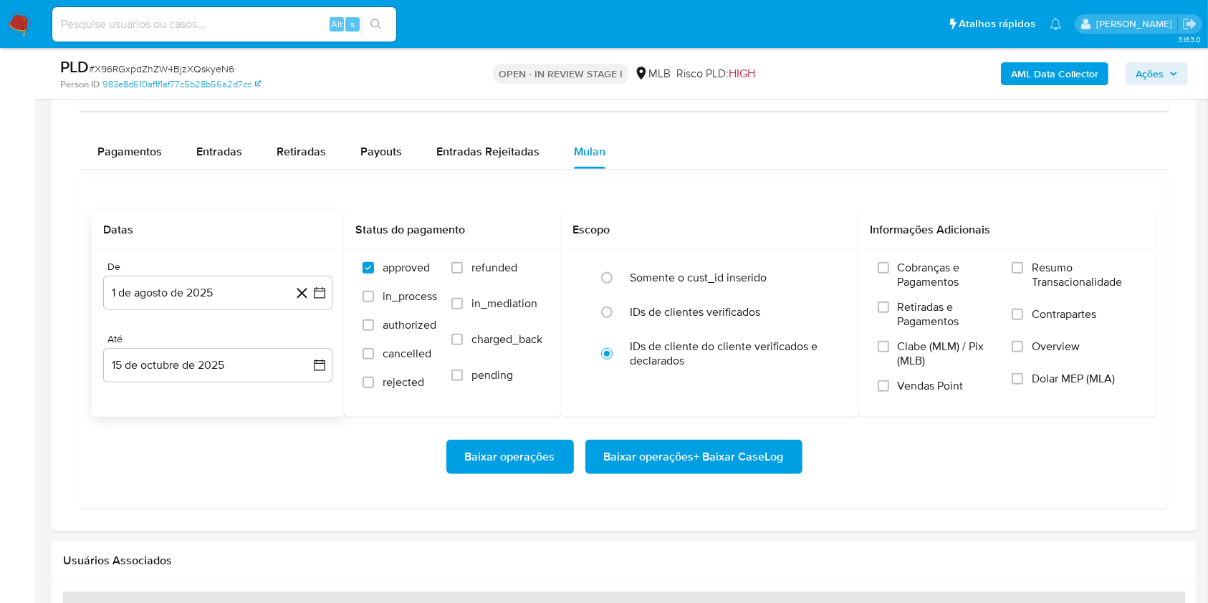
click at [206, 338] on div "Até" at bounding box center [217, 339] width 229 height 13
click at [206, 368] on button "15 de octubre de 2025" at bounding box center [217, 365] width 229 height 34
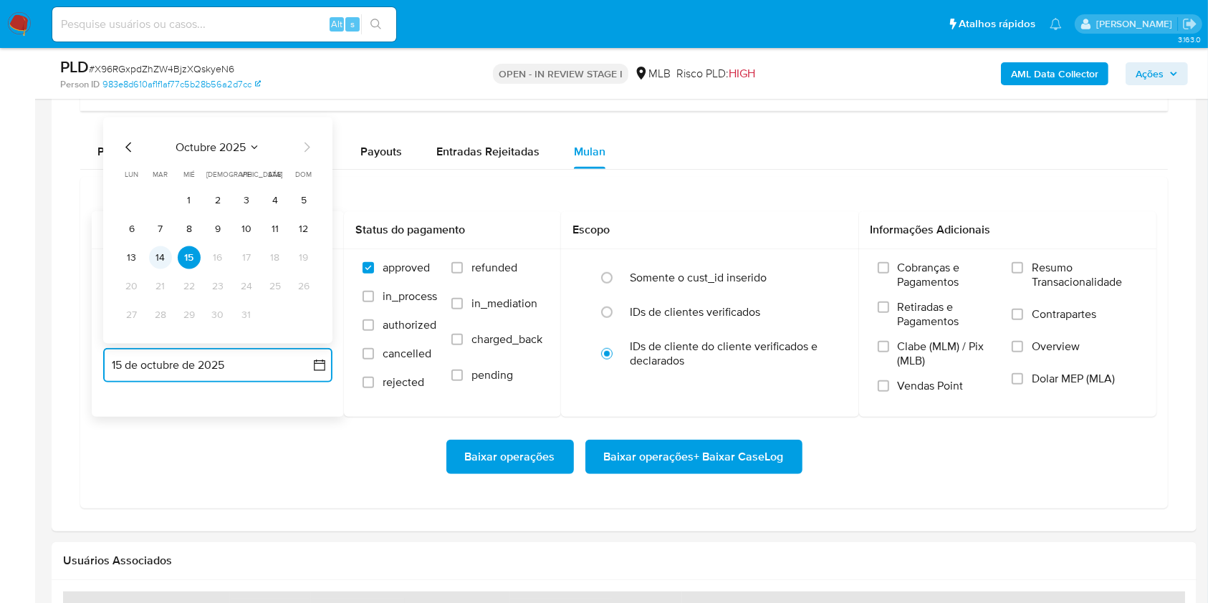
click at [155, 261] on button "14" at bounding box center [160, 257] width 23 height 23
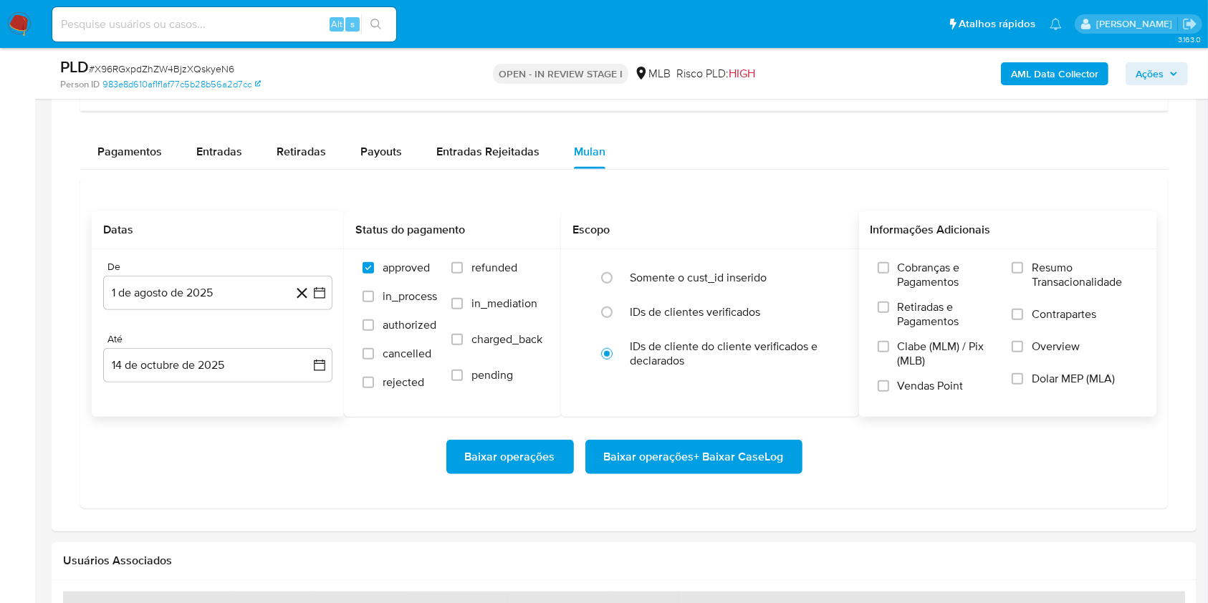
click at [1066, 279] on span "Resumo Transacionalidade" at bounding box center [1085, 275] width 106 height 29
click at [1023, 274] on input "Resumo Transacionalidade" at bounding box center [1017, 267] width 11 height 11
click at [676, 451] on span "Baixar operações + Baixar CaseLog" at bounding box center [694, 457] width 180 height 32
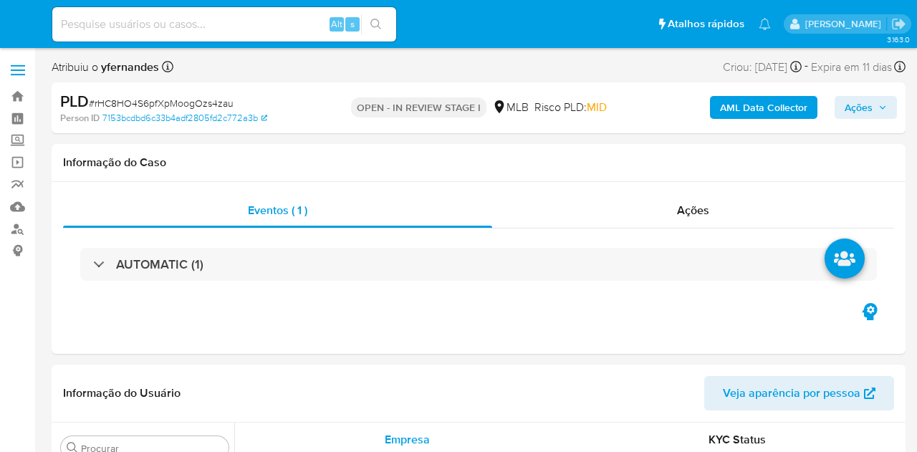
select select "10"
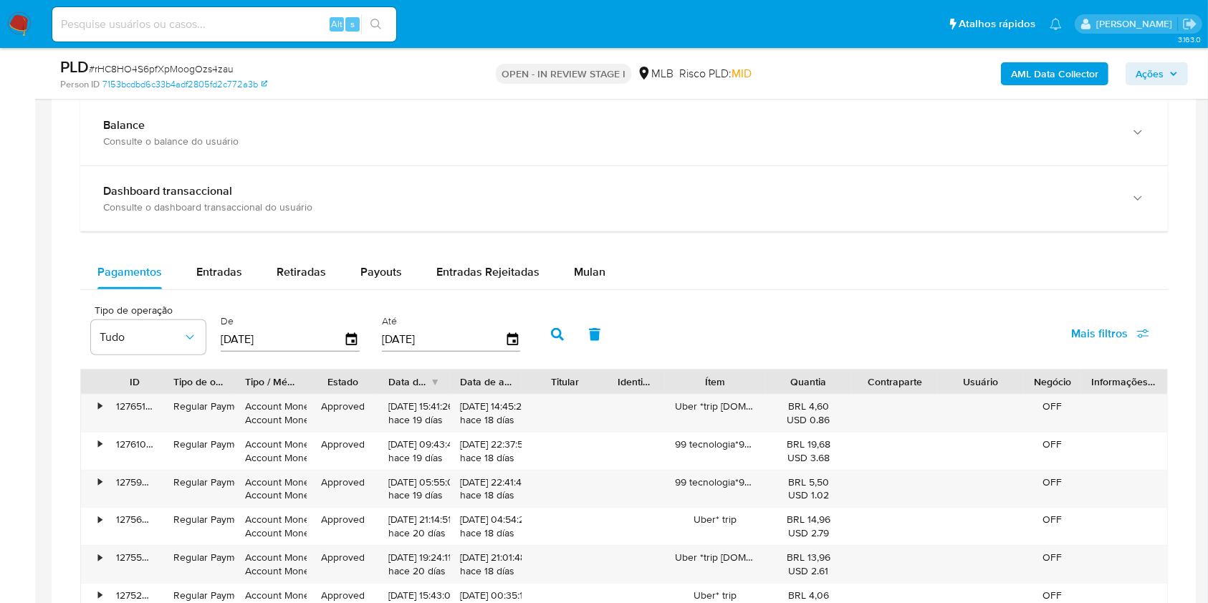
scroll to position [1146, 0]
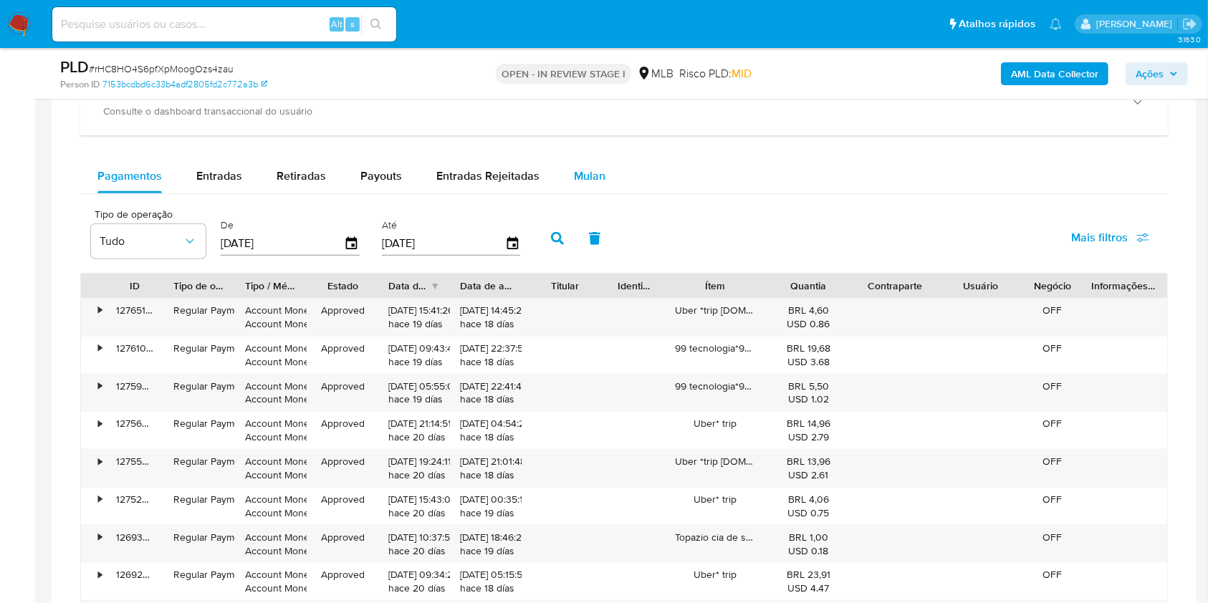
click at [592, 165] on div "Mulan" at bounding box center [590, 176] width 32 height 34
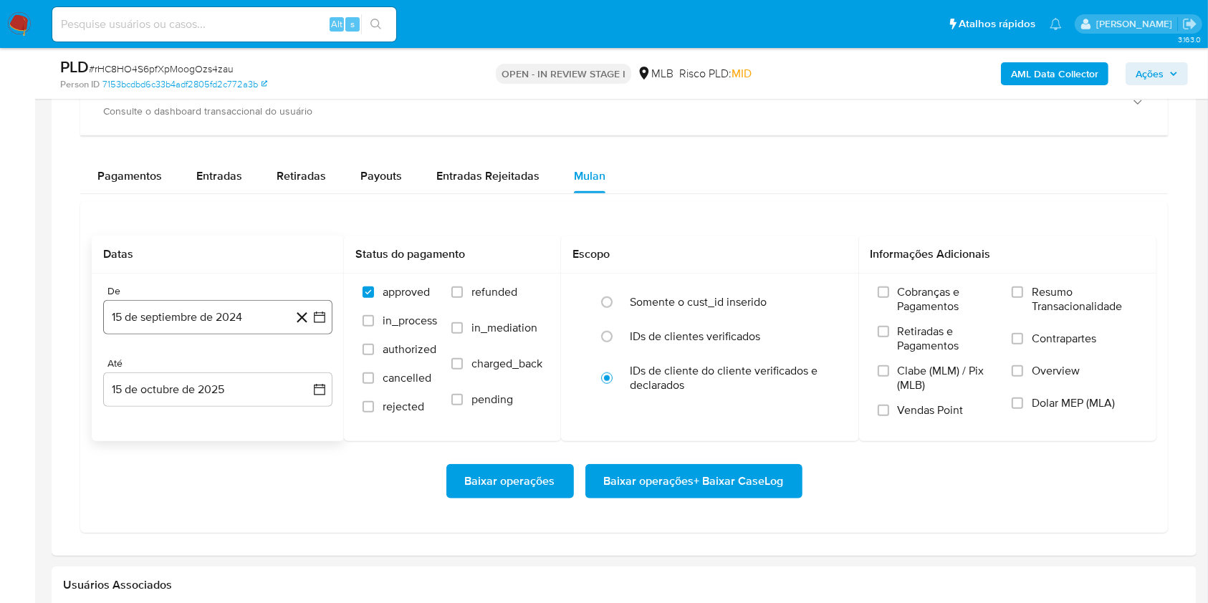
click at [200, 302] on button "15 de septiembre de 2024" at bounding box center [217, 317] width 229 height 34
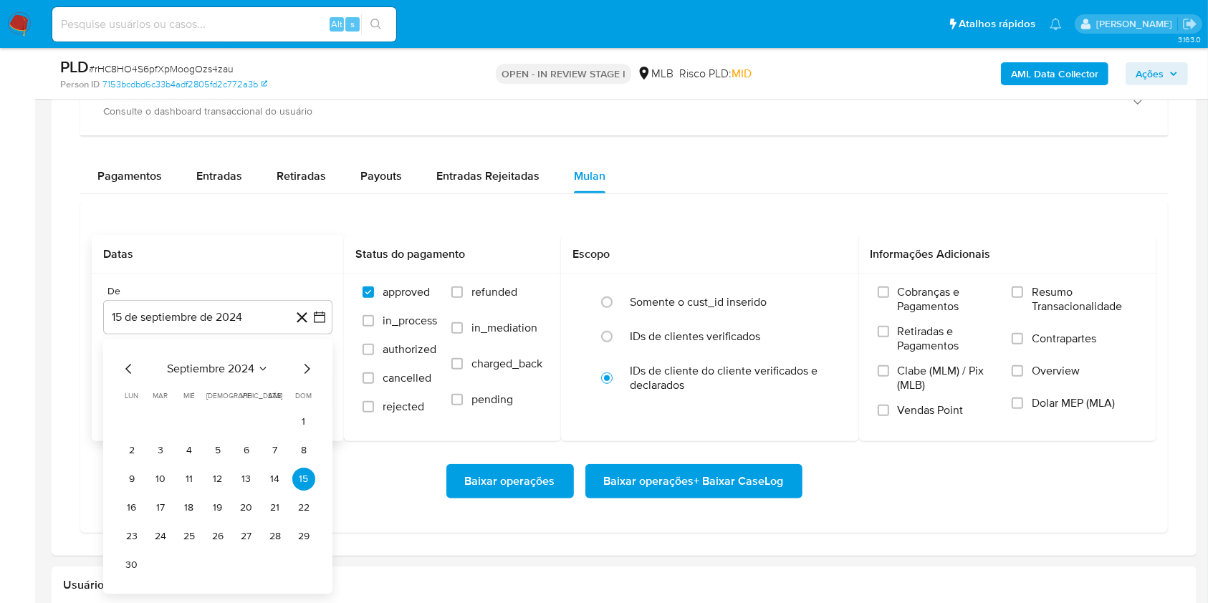
click at [196, 362] on span "septiembre 2024" at bounding box center [210, 369] width 87 height 14
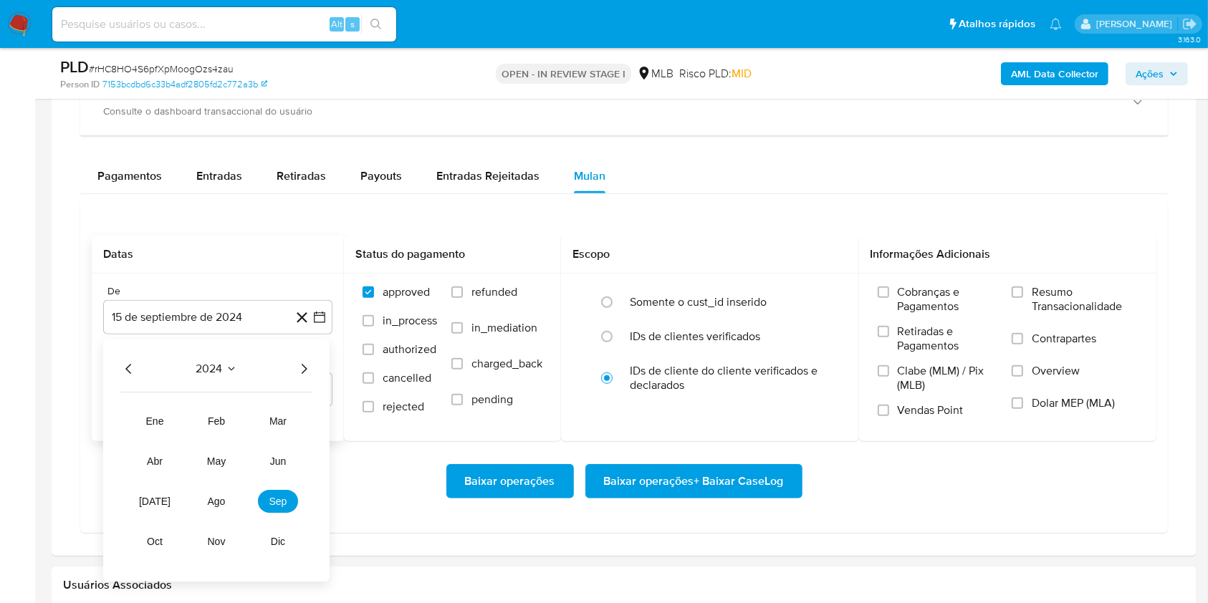
click at [294, 367] on div "2024" at bounding box center [216, 368] width 192 height 17
click at [293, 370] on div "2024" at bounding box center [216, 368] width 192 height 17
click at [316, 359] on div "2024 2024 ene feb mar abr may jun [DATE] ago sep oct nov dic" at bounding box center [216, 460] width 226 height 243
click at [301, 370] on icon "Año siguiente" at bounding box center [303, 368] width 17 height 17
click at [217, 451] on button "ago" at bounding box center [216, 501] width 40 height 23
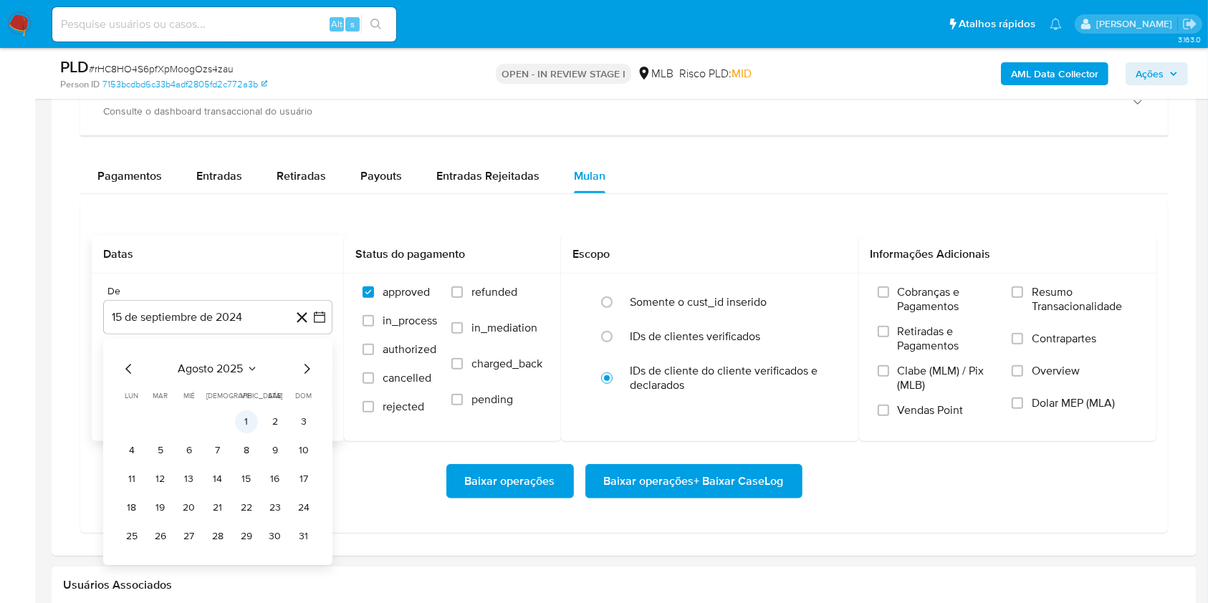
click at [243, 414] on button "1" at bounding box center [246, 422] width 23 height 23
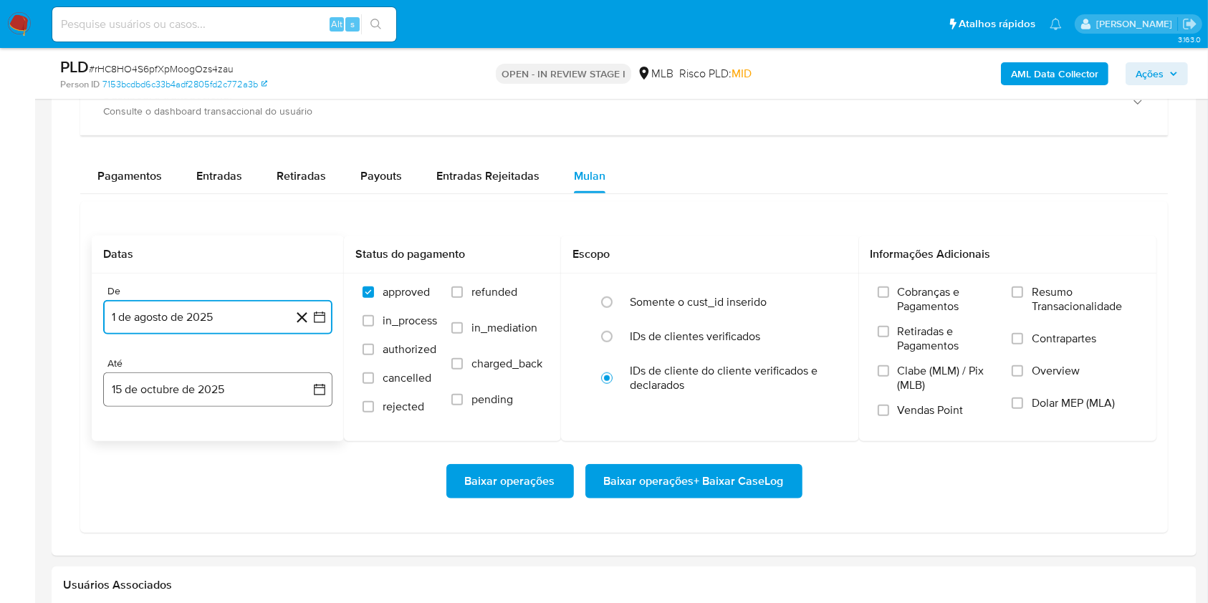
click at [198, 388] on button "15 de octubre de 2025" at bounding box center [217, 390] width 229 height 34
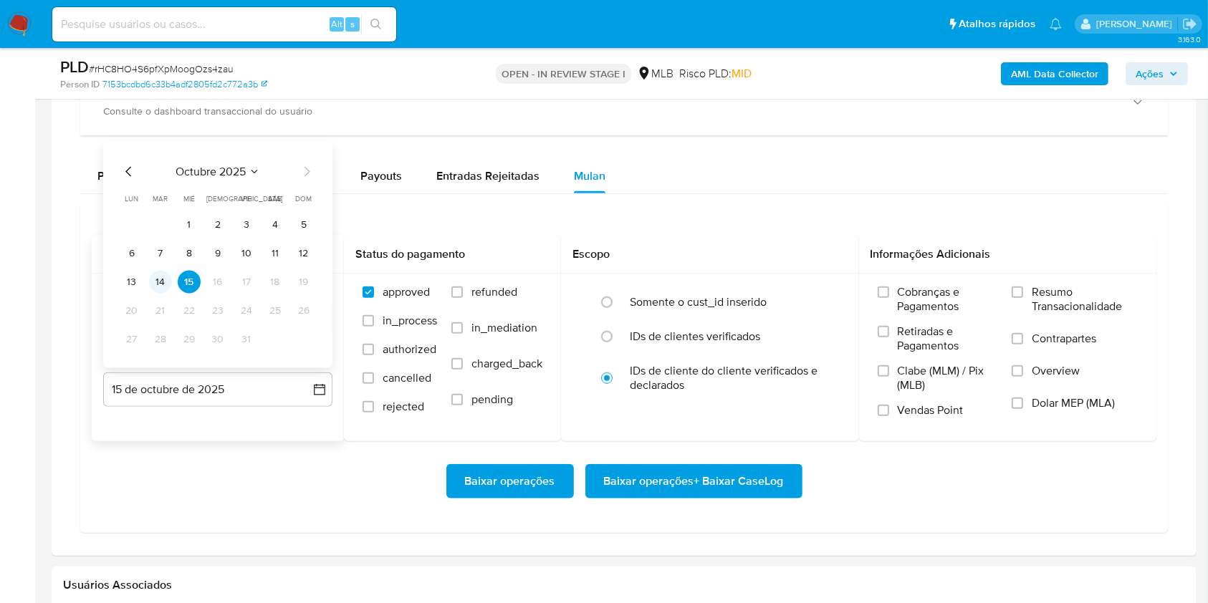
click at [155, 282] on button "14" at bounding box center [160, 282] width 23 height 23
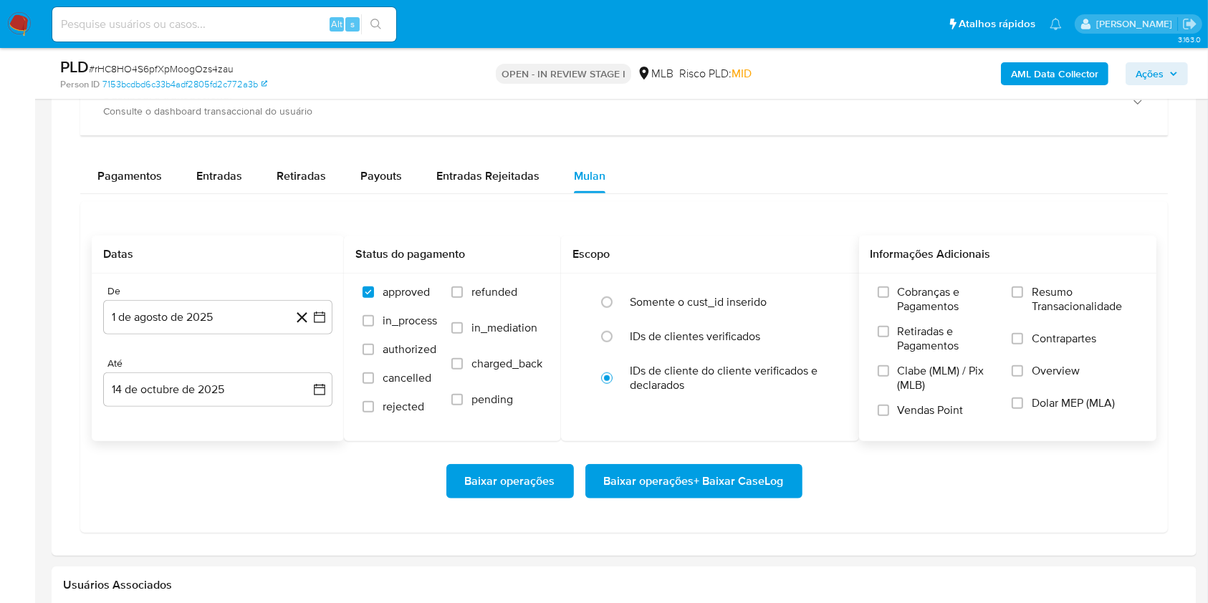
click at [916, 300] on span "Resumo Transacionalidade" at bounding box center [1085, 299] width 106 height 29
click at [916, 298] on input "Resumo Transacionalidade" at bounding box center [1017, 292] width 11 height 11
click at [720, 451] on span "Baixar operações + Baixar CaseLog" at bounding box center [694, 482] width 180 height 32
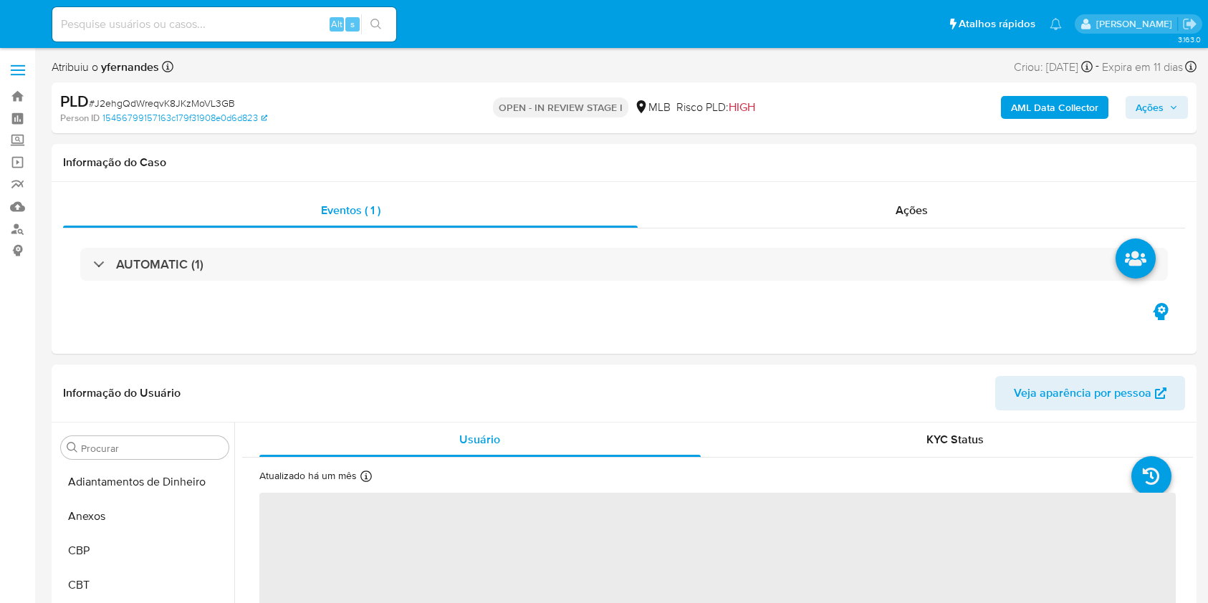
select select "10"
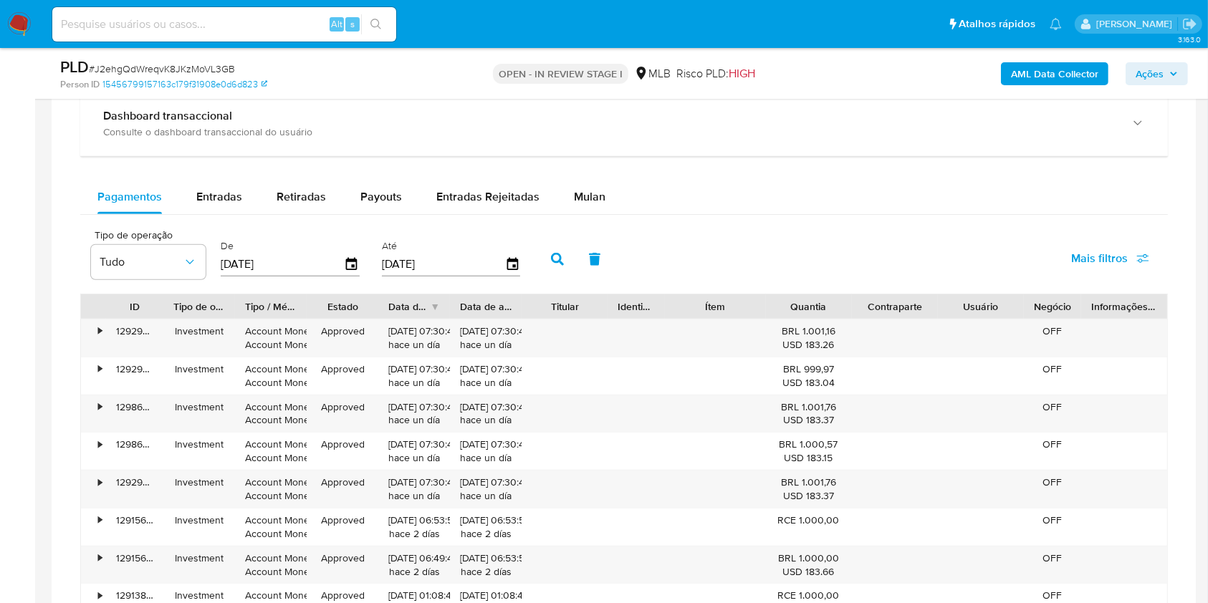
scroll to position [1146, 0]
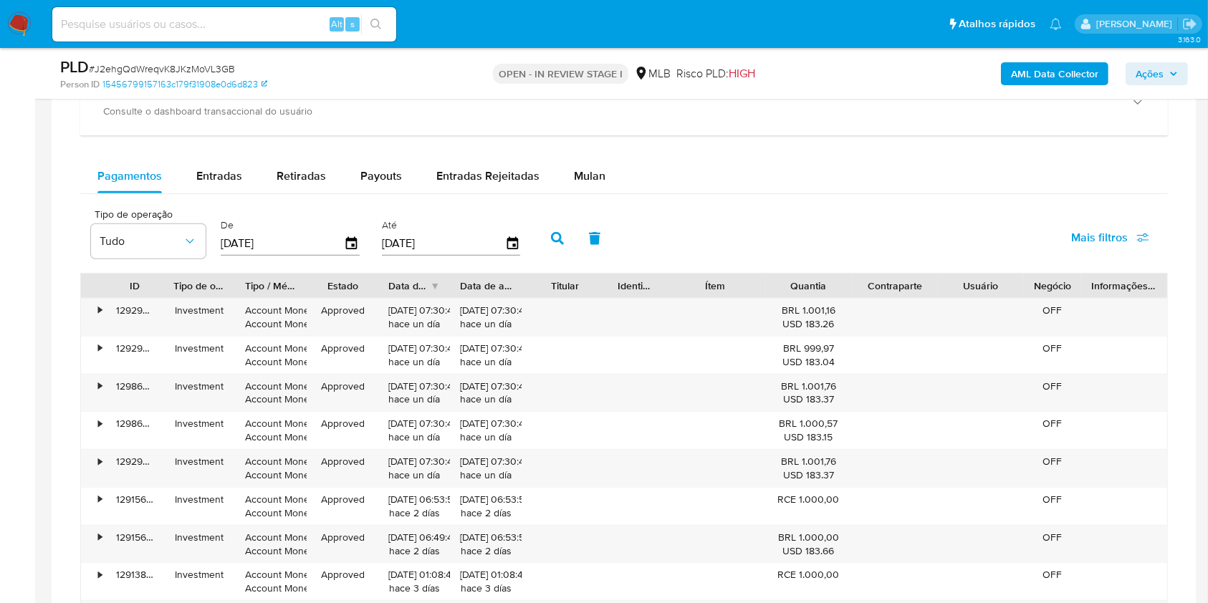
click at [610, 142] on div "Balance Consulte o balance do usuário Dashboard transaccional Consulte o dashbo…" at bounding box center [624, 359] width 1088 height 711
click at [590, 159] on div "Mulan" at bounding box center [590, 176] width 32 height 34
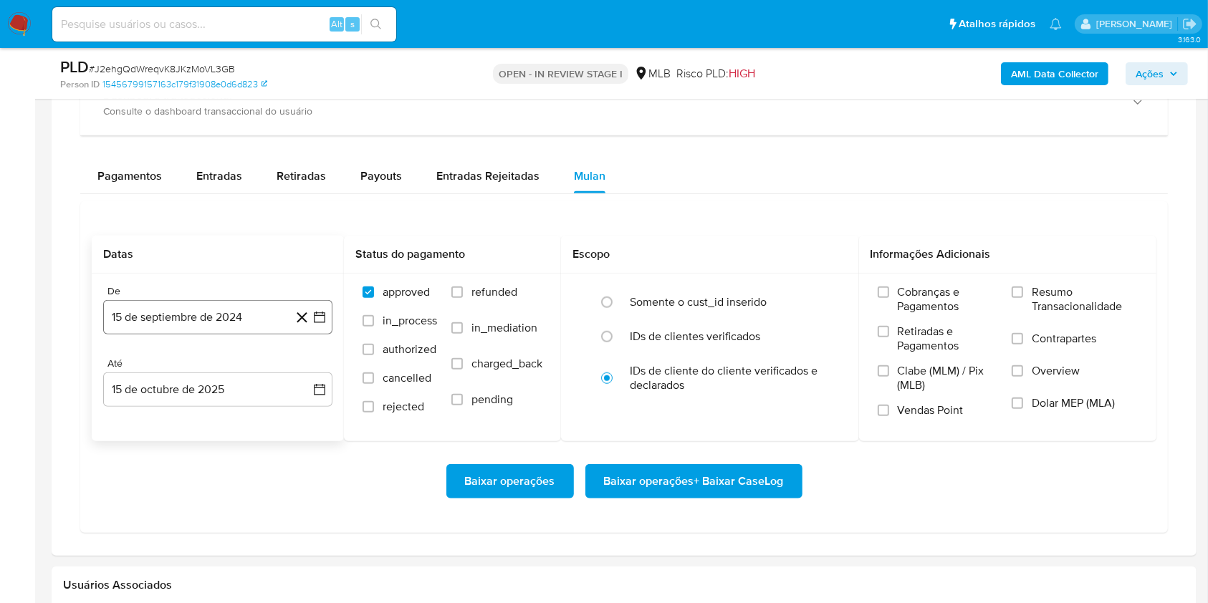
click at [238, 314] on button "15 de septiembre de 2024" at bounding box center [217, 317] width 229 height 34
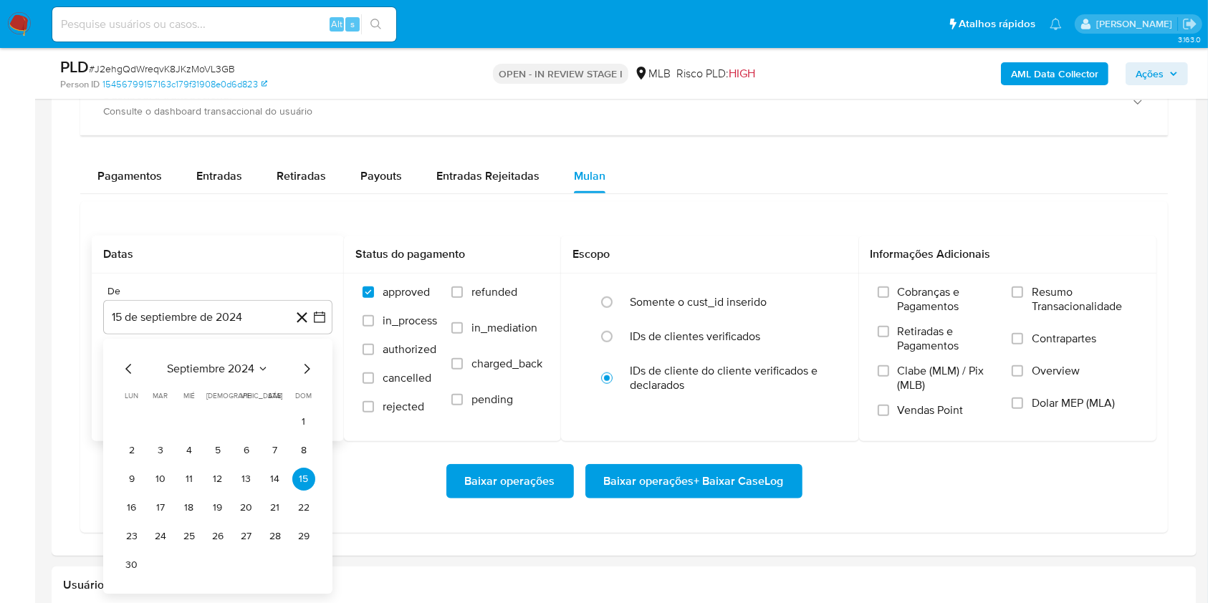
click at [221, 362] on span "septiembre 2024" at bounding box center [210, 369] width 87 height 14
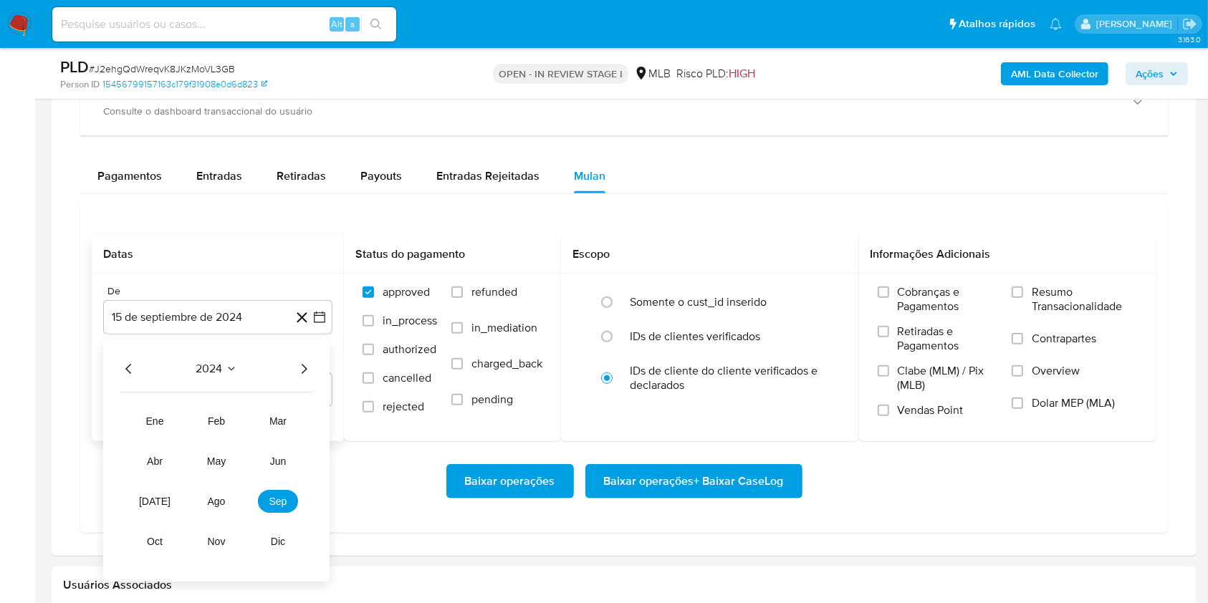
click at [300, 367] on icon "Año siguiente" at bounding box center [303, 368] width 17 height 17
click at [219, 484] on tr "ene feb mar abr may jun [DATE] ago sep oct nov dic" at bounding box center [216, 481] width 163 height 143
click at [218, 507] on button "ago" at bounding box center [216, 501] width 40 height 23
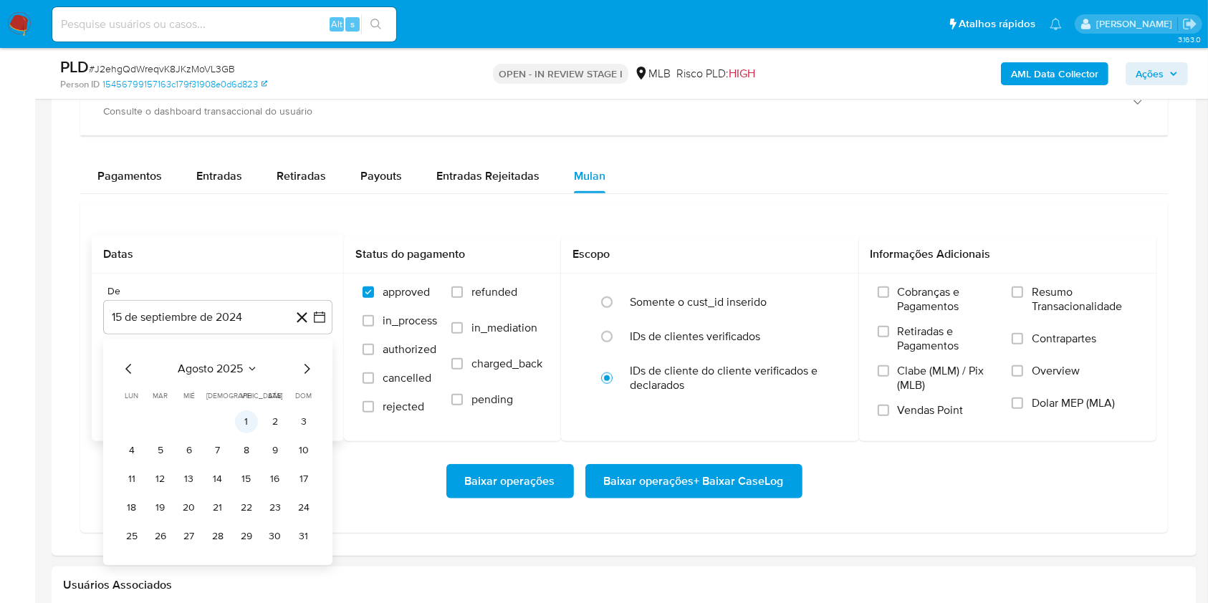
click at [246, 417] on button "1" at bounding box center [246, 422] width 23 height 23
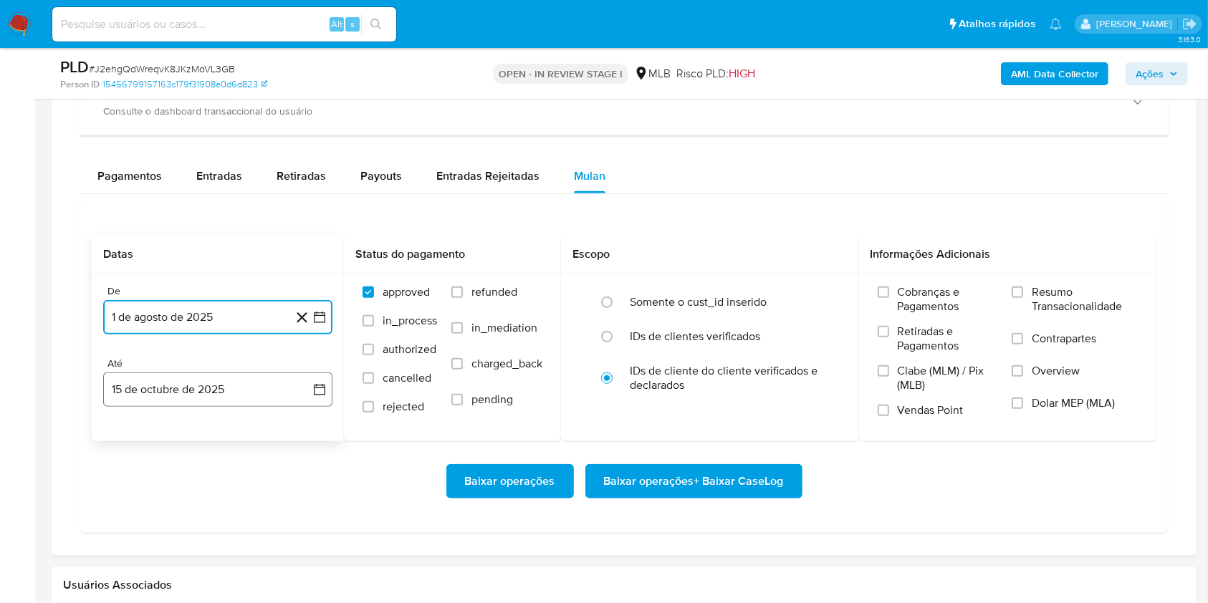
click at [219, 402] on button "15 de octubre de 2025" at bounding box center [217, 390] width 229 height 34
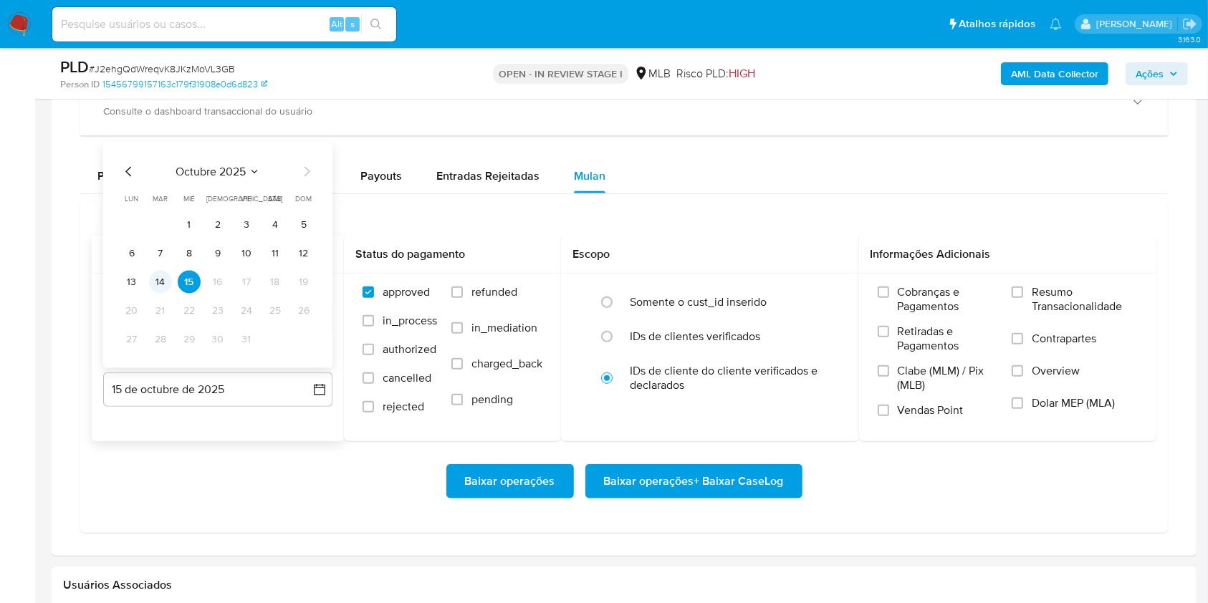
click at [151, 284] on button "14" at bounding box center [160, 282] width 23 height 23
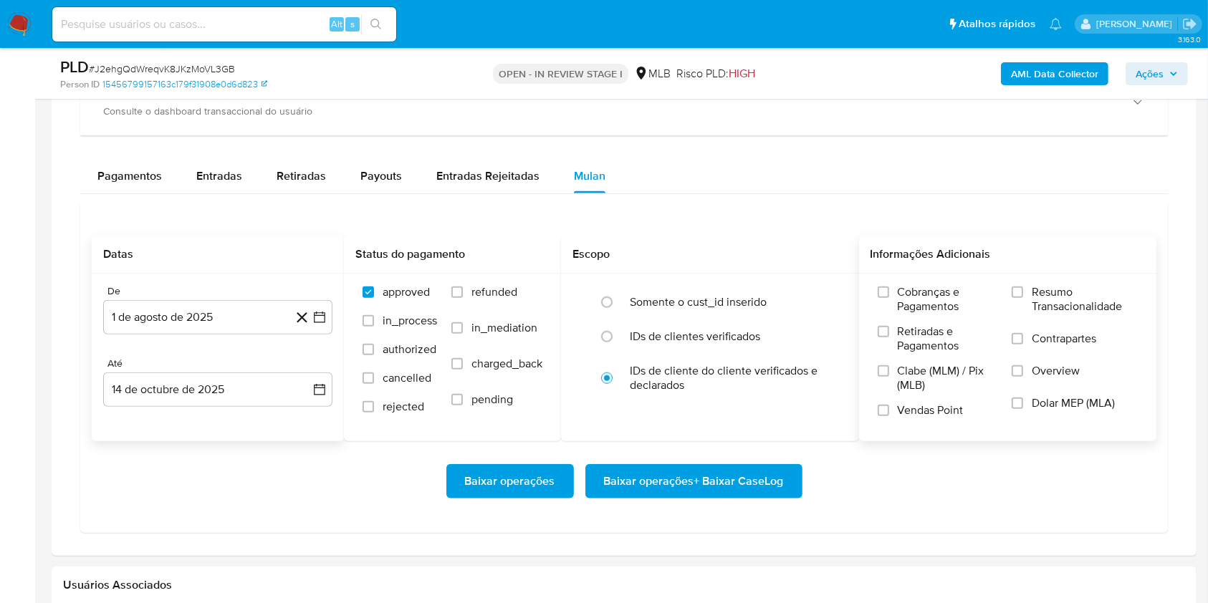
click at [1043, 306] on span "Resumo Transacionalidade" at bounding box center [1085, 299] width 106 height 29
click at [1023, 298] on input "Resumo Transacionalidade" at bounding box center [1017, 292] width 11 height 11
click at [706, 471] on span "Baixar operações + Baixar CaseLog" at bounding box center [694, 482] width 180 height 32
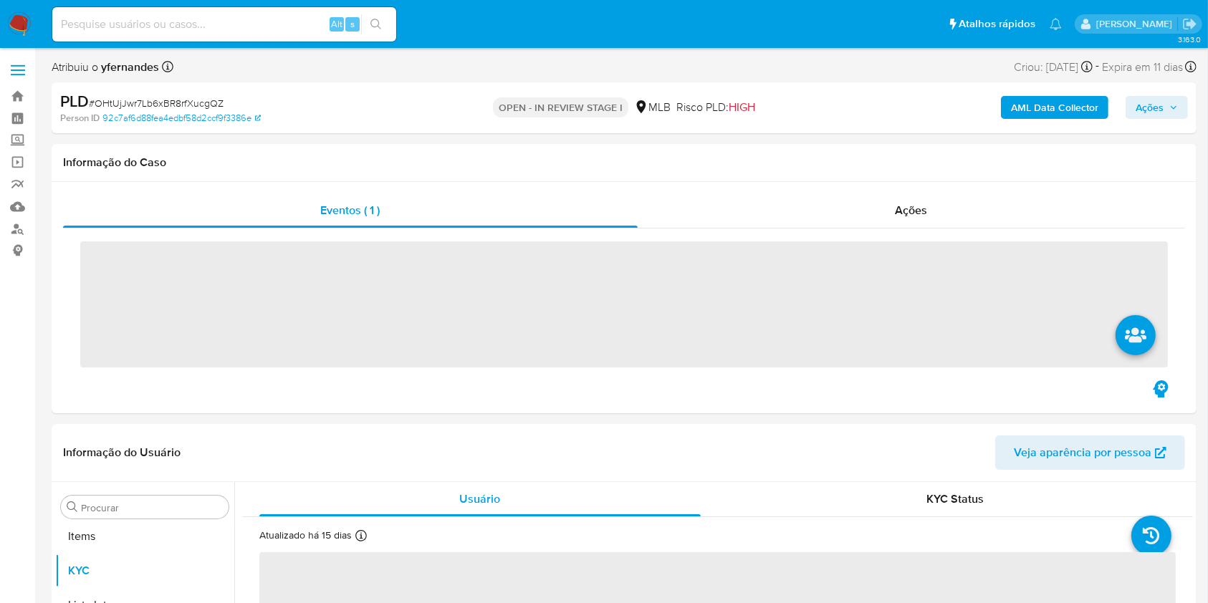
scroll to position [777, 0]
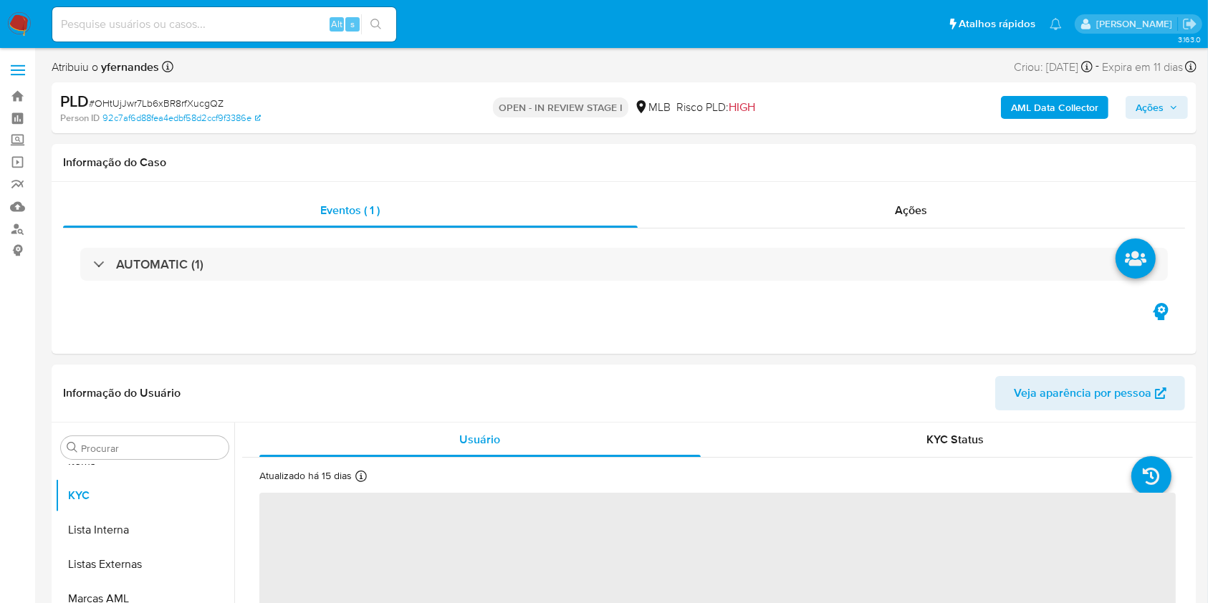
select select "10"
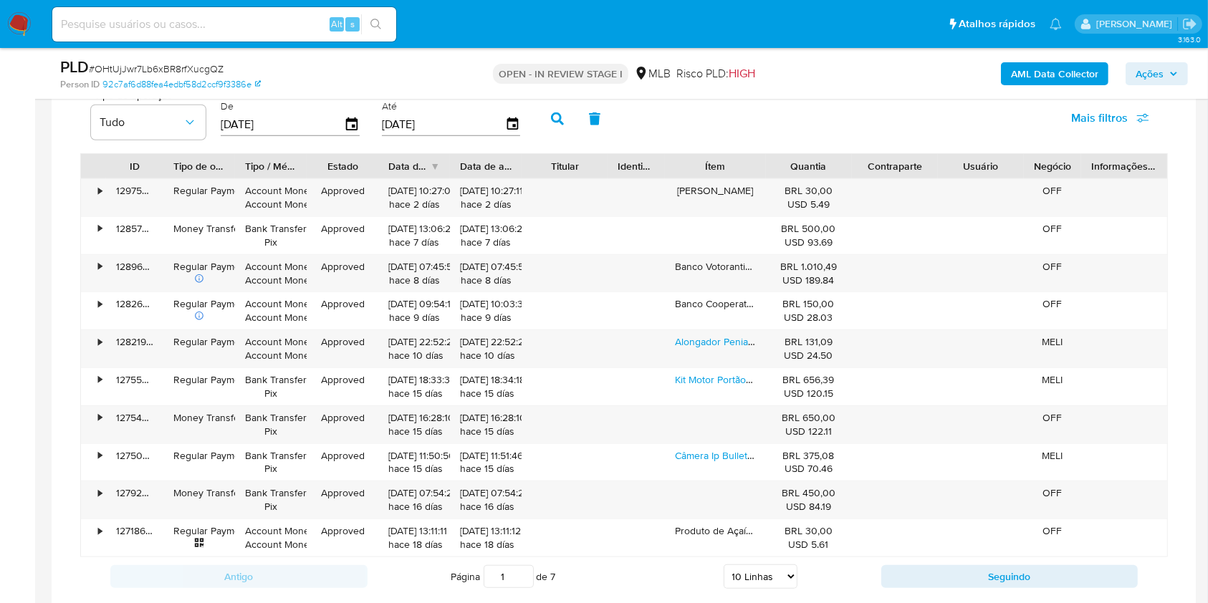
scroll to position [1146, 0]
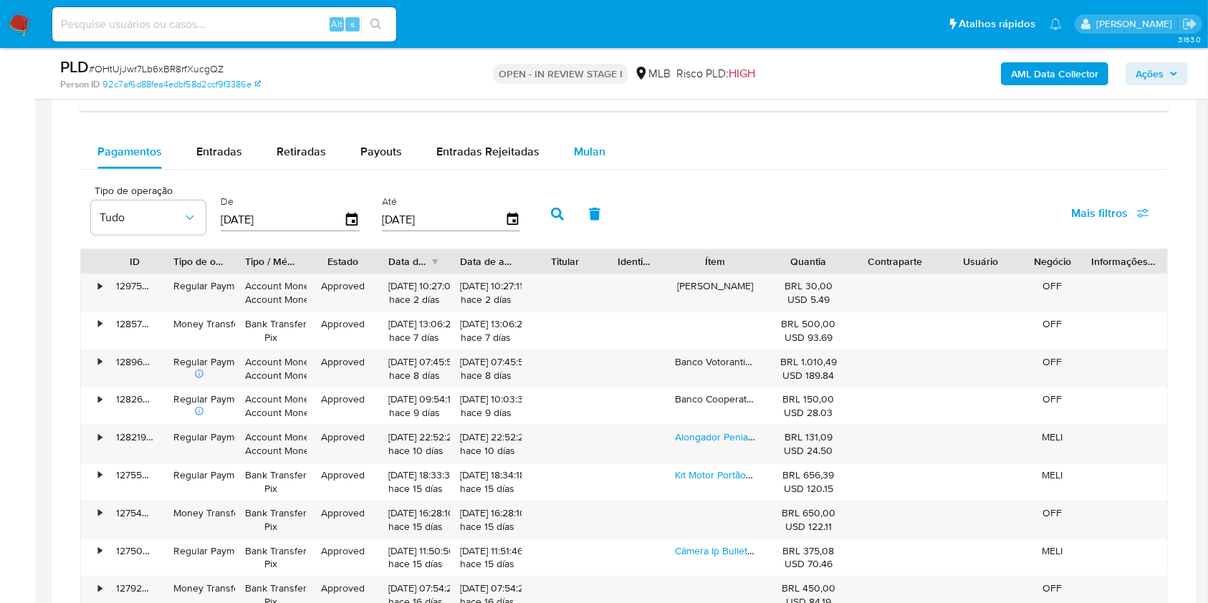
click at [590, 160] on div "Mulan" at bounding box center [590, 152] width 32 height 34
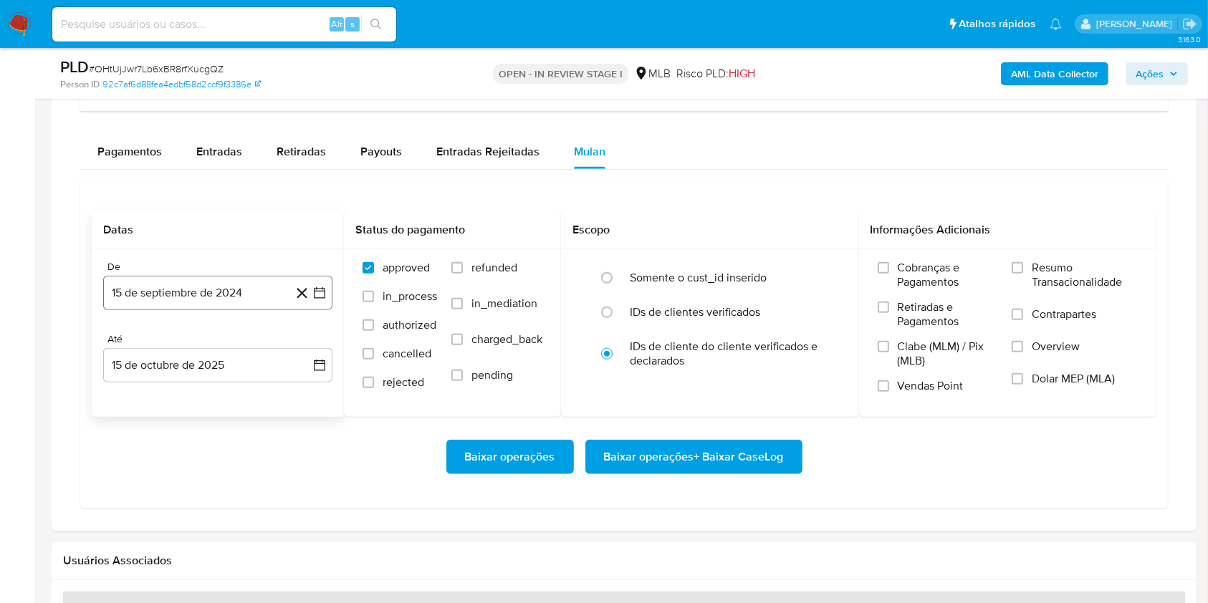
click at [222, 292] on button "15 de septiembre de 2024" at bounding box center [217, 293] width 229 height 34
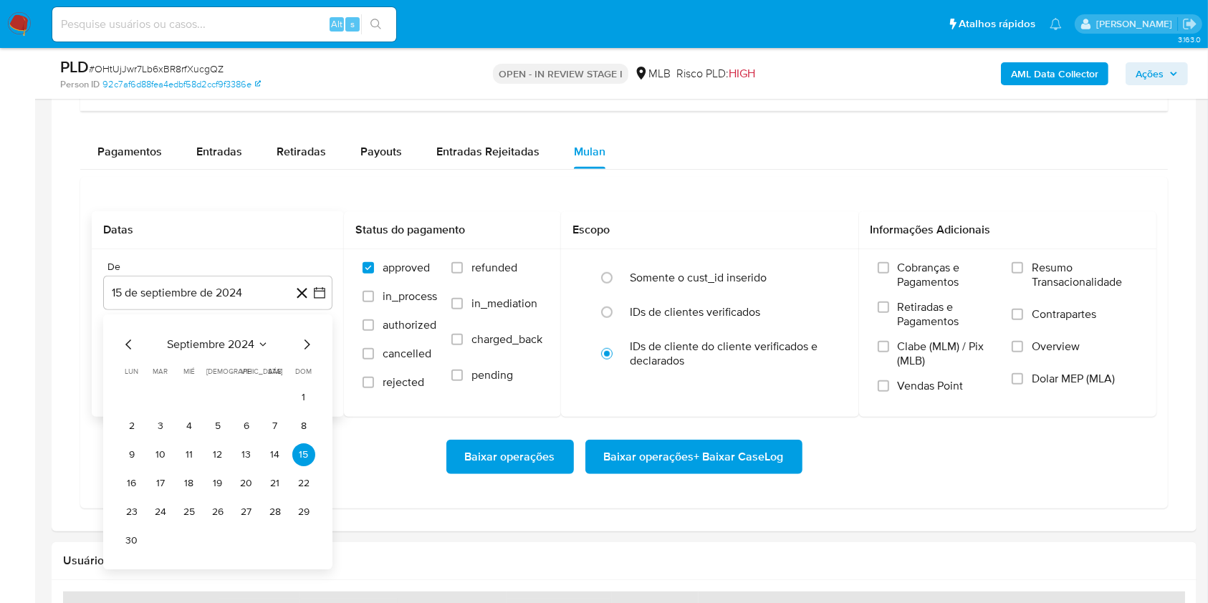
click at [201, 330] on div "septiembre 2024 septiembre 2024 lun lunes mar martes mié miércoles jue jueves v…" at bounding box center [217, 442] width 229 height 255
click at [218, 352] on div "septiembre 2024" at bounding box center [217, 344] width 195 height 17
click at [230, 347] on span "septiembre 2024" at bounding box center [210, 344] width 87 height 14
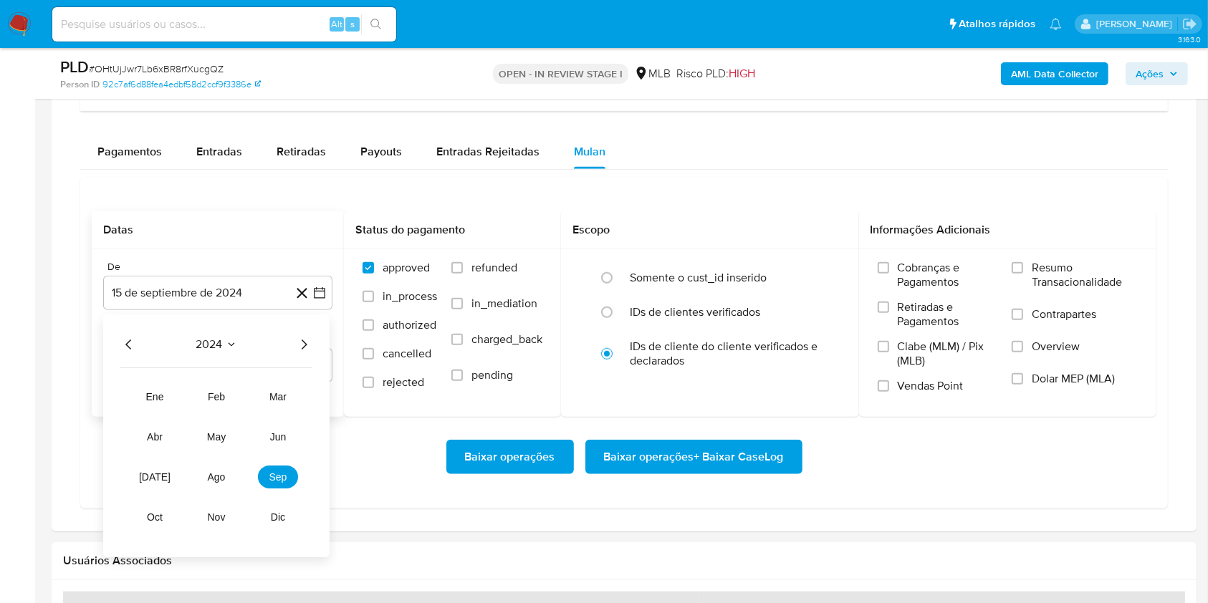
click at [300, 342] on icon "Año siguiente" at bounding box center [303, 344] width 17 height 17
click at [212, 473] on span "ago" at bounding box center [217, 476] width 18 height 11
drag, startPoint x: 241, startPoint y: 398, endPoint x: 229, endPoint y: 393, distance: 13.8
click at [241, 398] on button "1" at bounding box center [246, 397] width 23 height 23
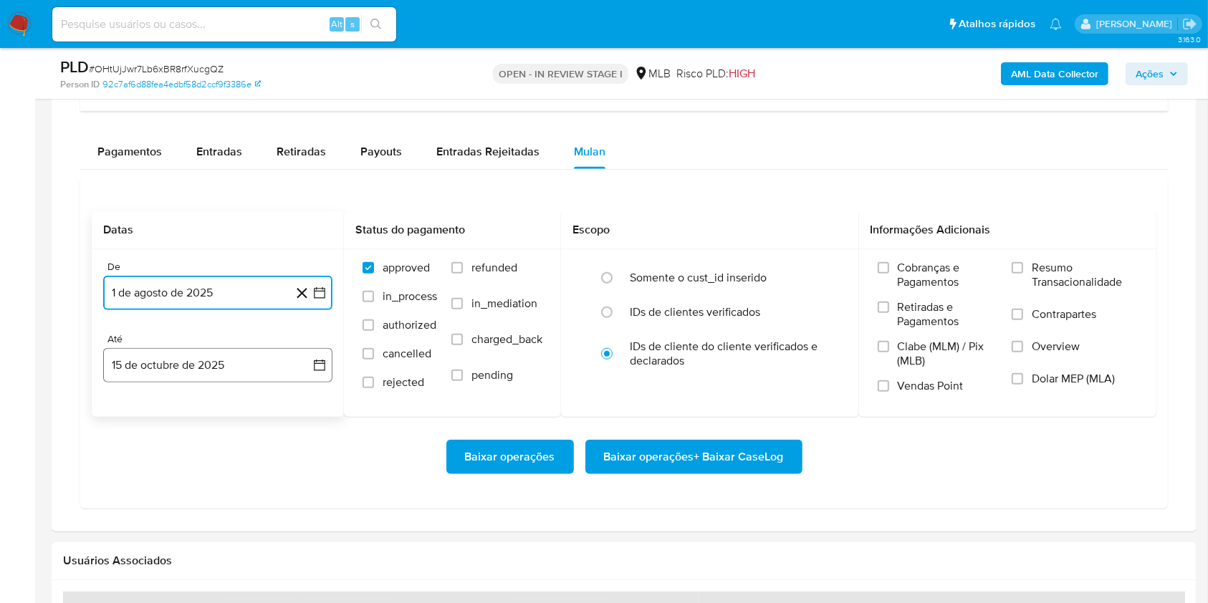
click at [202, 371] on button "15 de octubre de 2025" at bounding box center [217, 365] width 229 height 34
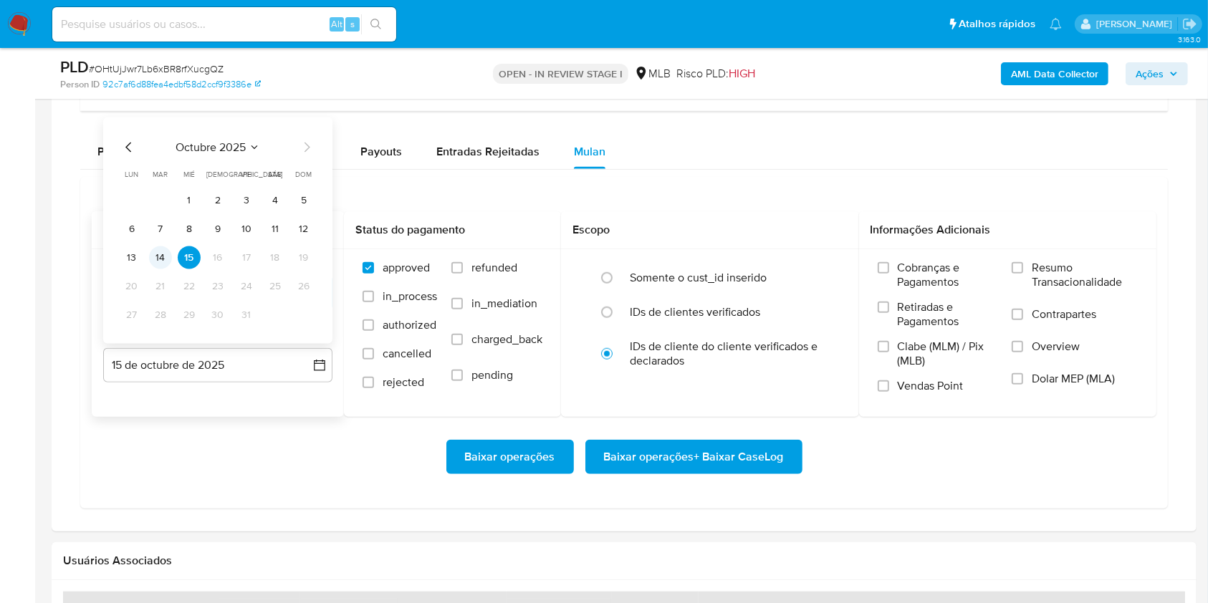
click at [154, 254] on button "14" at bounding box center [160, 257] width 23 height 23
click at [1048, 276] on span "Resumo Transacionalidade" at bounding box center [1085, 275] width 106 height 29
click at [1023, 274] on input "Resumo Transacionalidade" at bounding box center [1017, 267] width 11 height 11
click at [694, 464] on span "Baixar operações + Baixar CaseLog" at bounding box center [694, 457] width 180 height 32
